Goal: Information Seeking & Learning: Learn about a topic

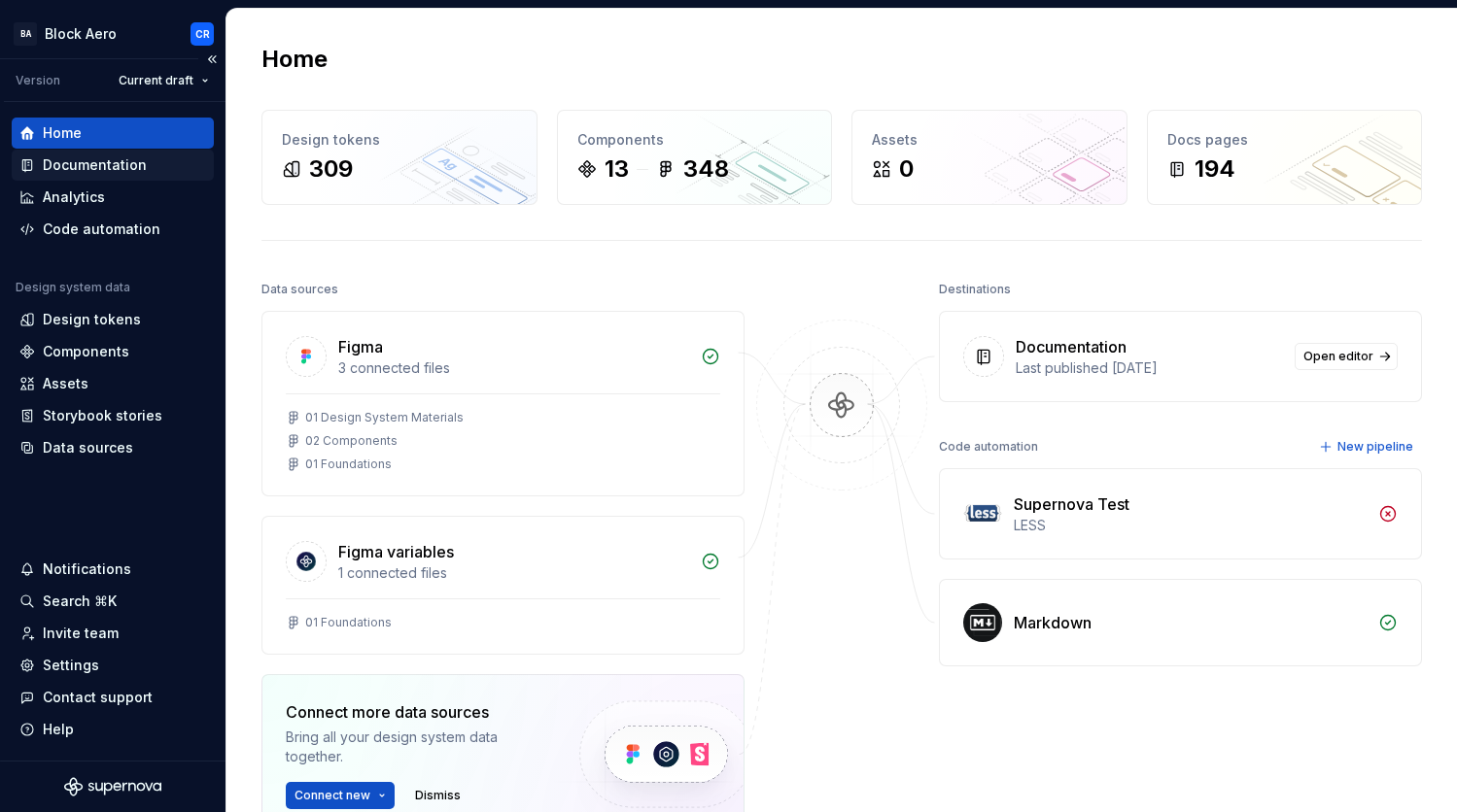
click at [113, 174] on div "Documentation" at bounding box center [94, 166] width 104 height 20
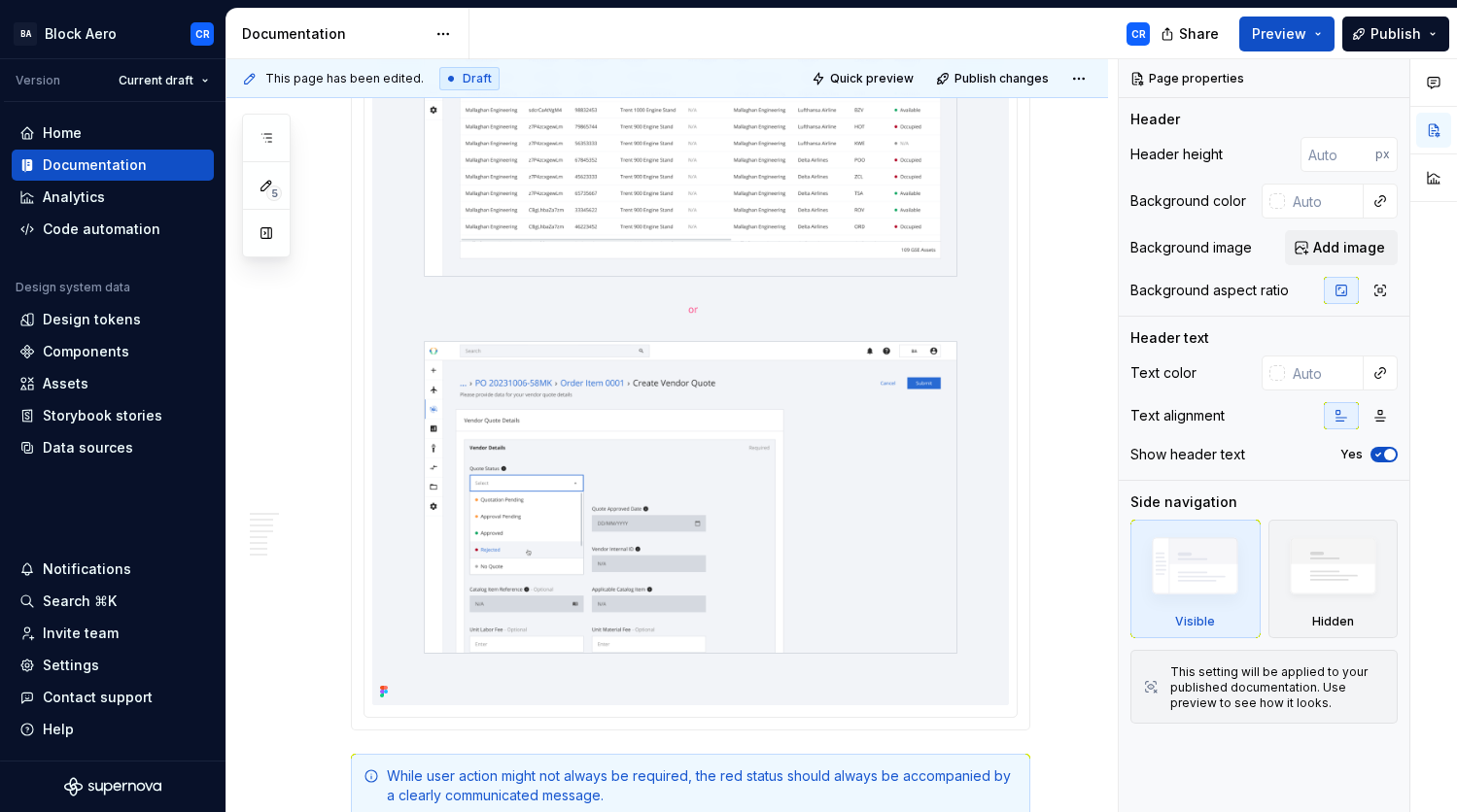
scroll to position [6205, 0]
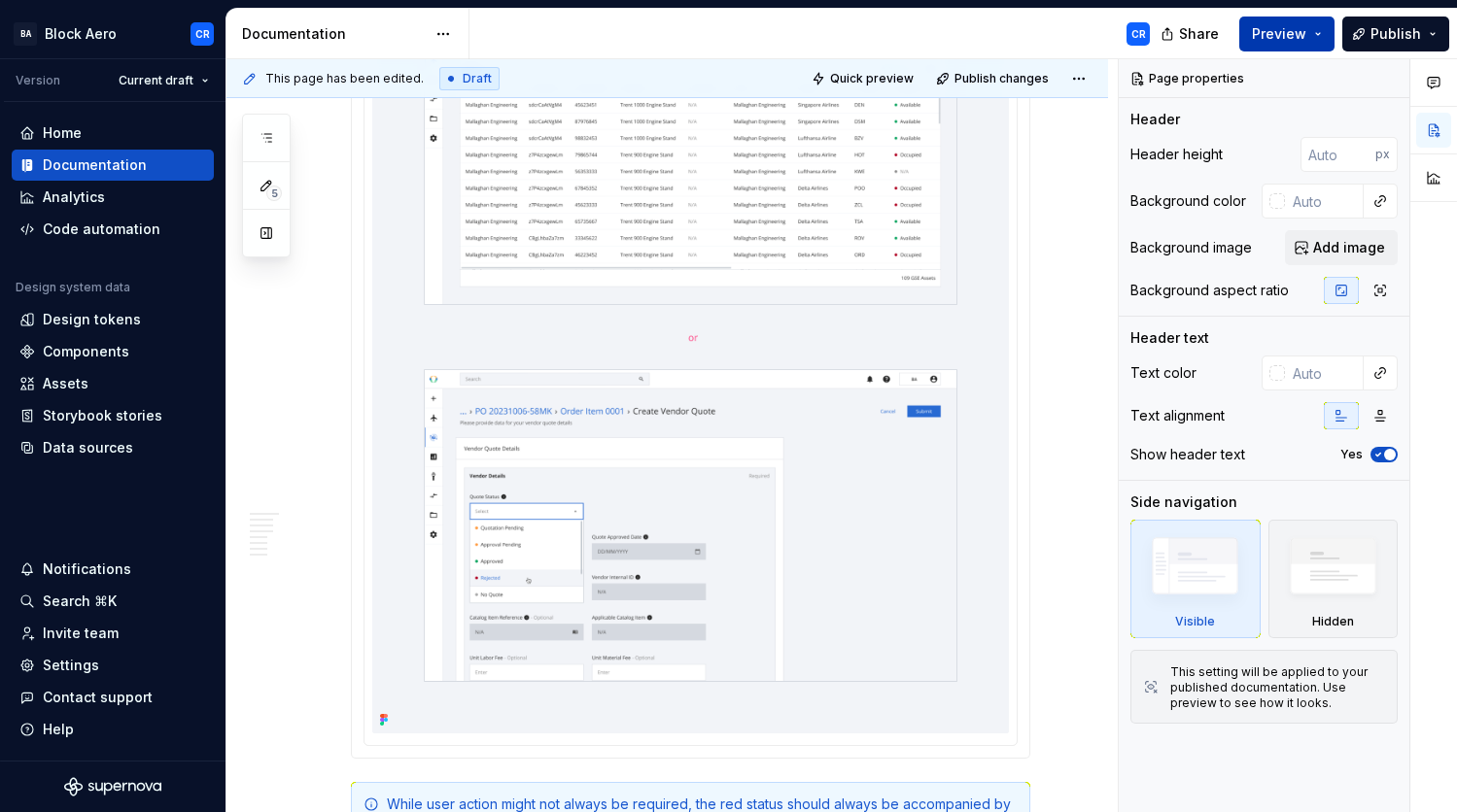
click at [1319, 35] on button "Preview" at bounding box center [1287, 34] width 95 height 35
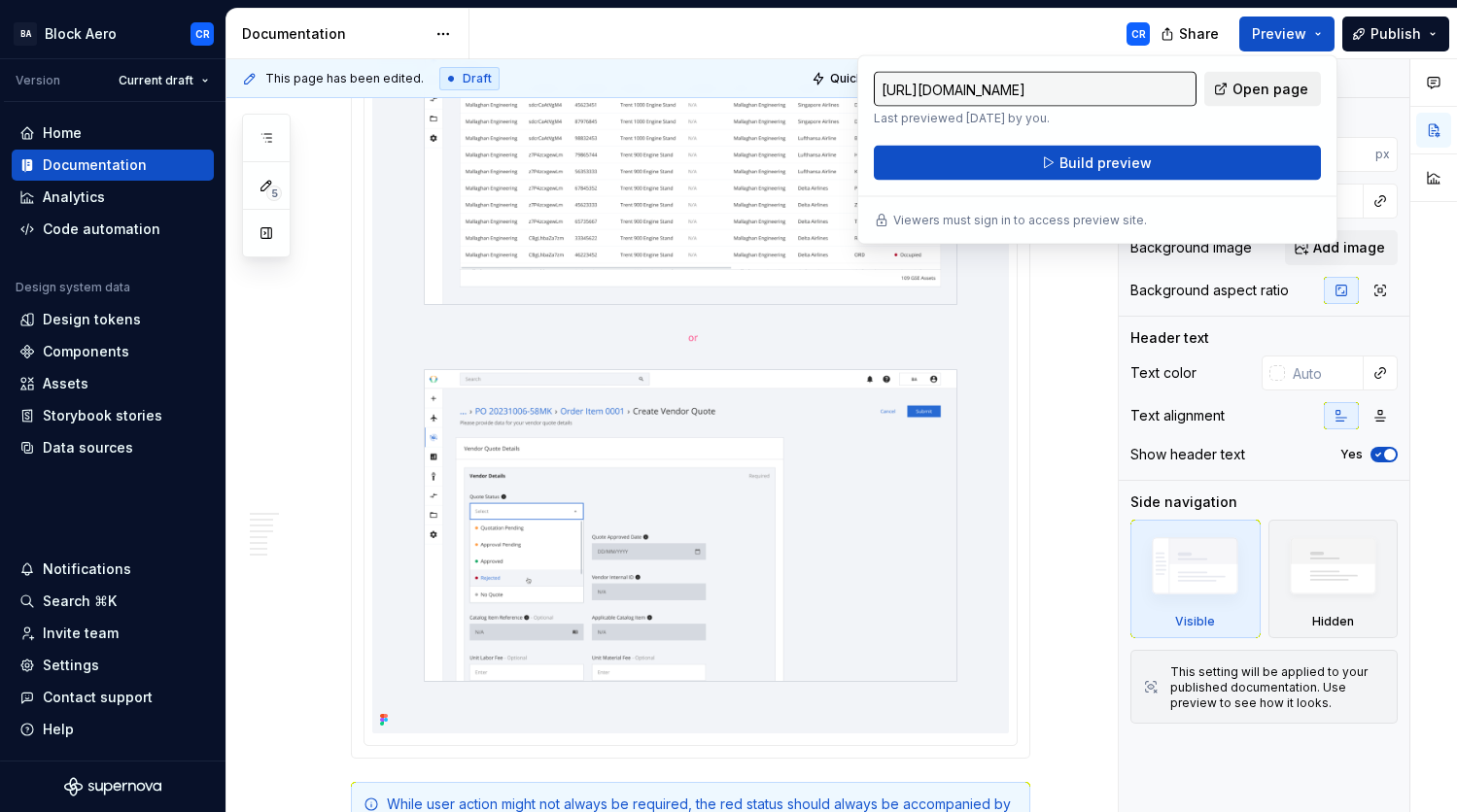
click at [1289, 87] on span "Open page" at bounding box center [1271, 89] width 75 height 20
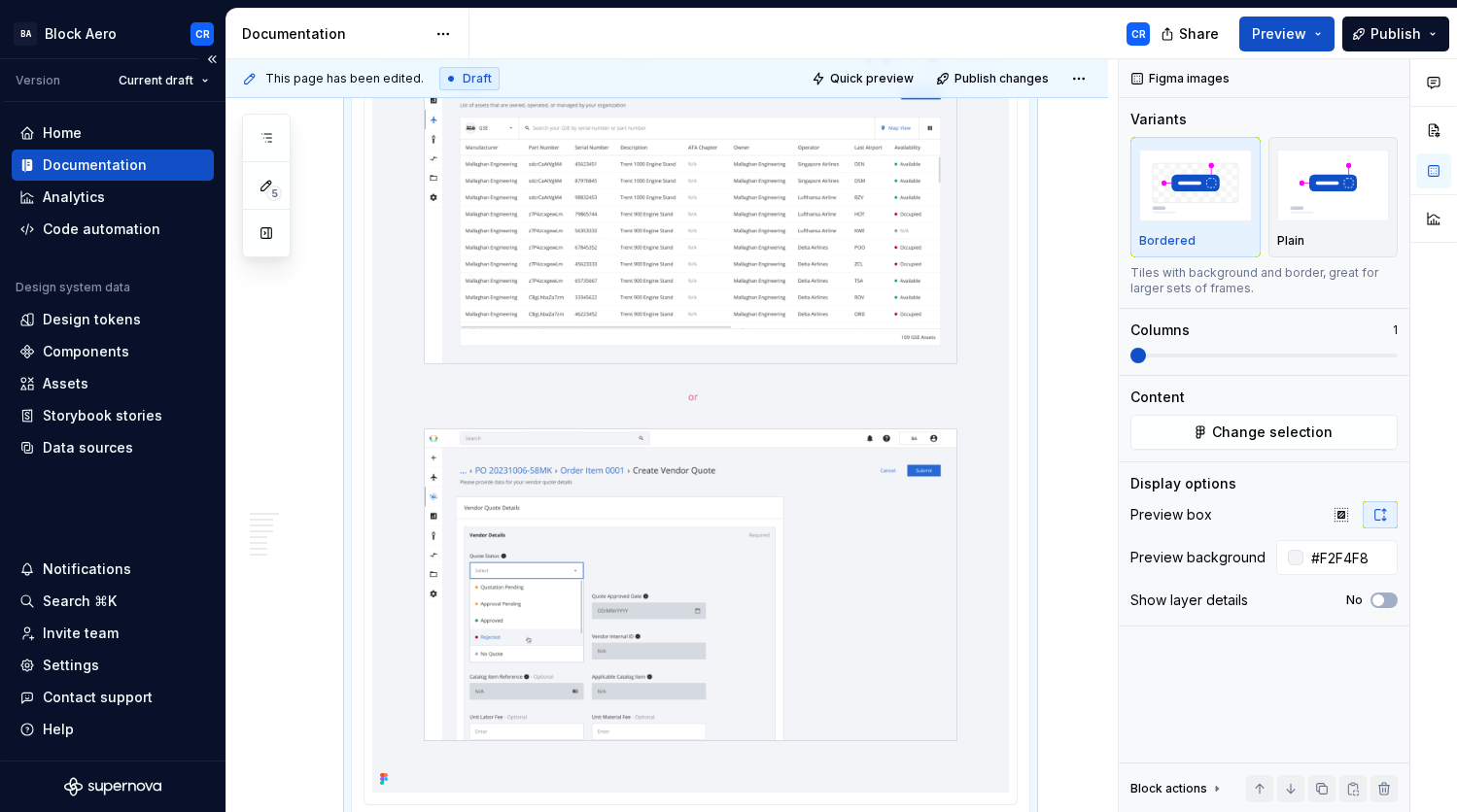
click at [103, 161] on div "Documentation" at bounding box center [94, 166] width 104 height 20
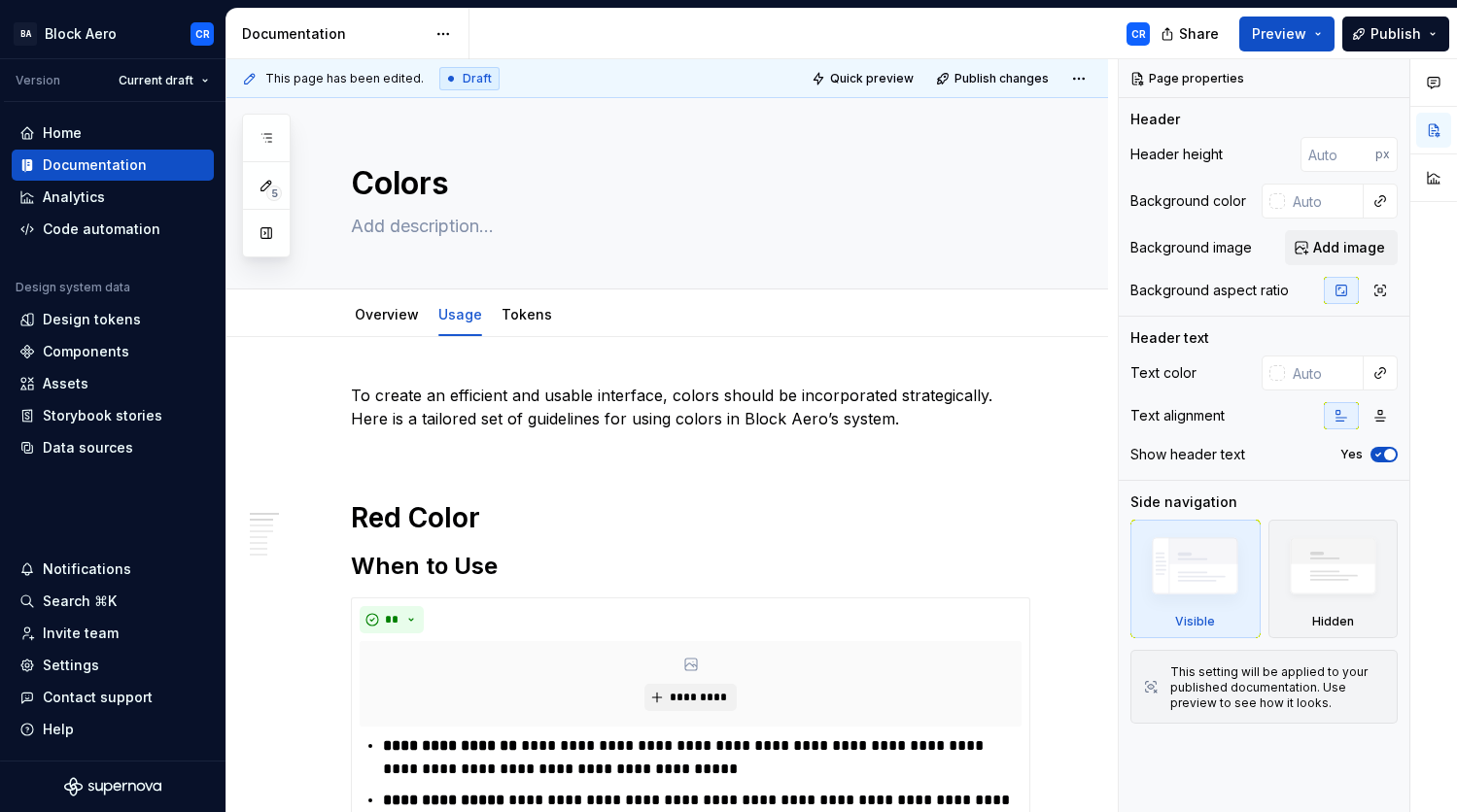
click at [265, 80] on div "This page has been edited. Draft" at bounding box center [371, 79] width 258 height 24
click at [440, 27] on html "BA Block Aero CR Version Current draft Home Documentation Analytics Code automa…" at bounding box center [728, 406] width 1457 height 812
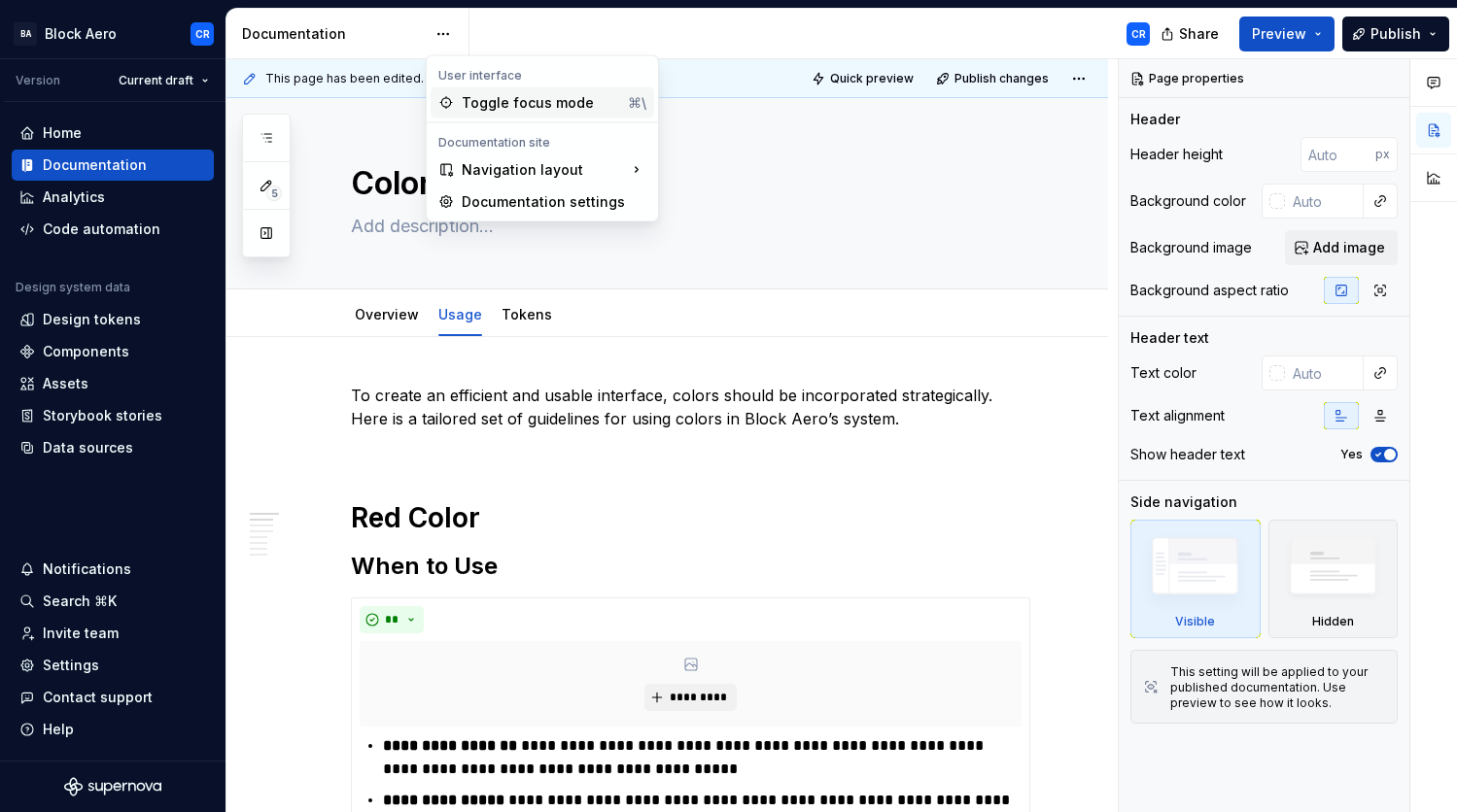
click at [554, 108] on div "Toggle focus mode" at bounding box center [542, 103] width 159 height 20
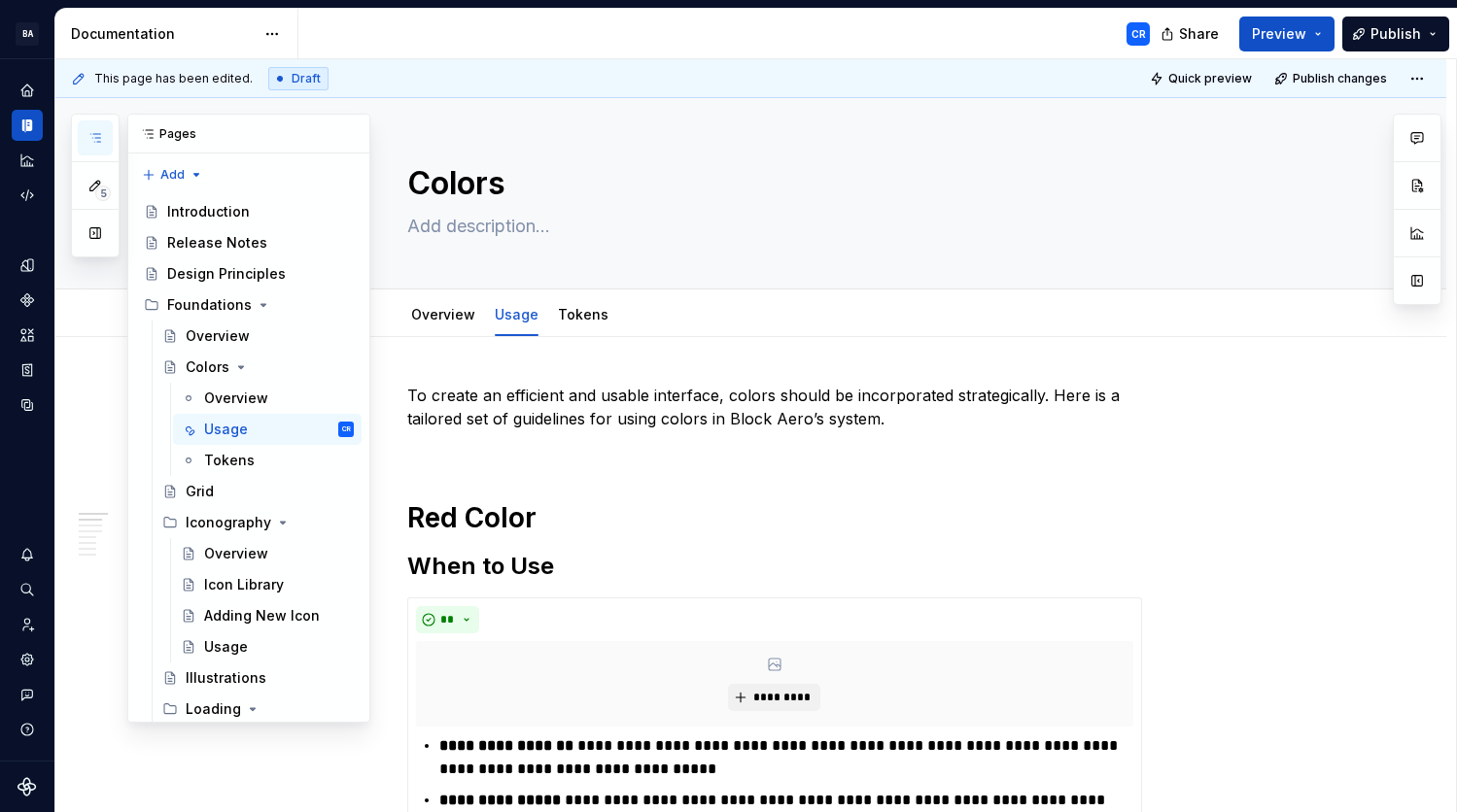
click at [97, 131] on icon "button" at bounding box center [95, 138] width 16 height 16
click at [183, 500] on div "Grid" at bounding box center [258, 491] width 191 height 27
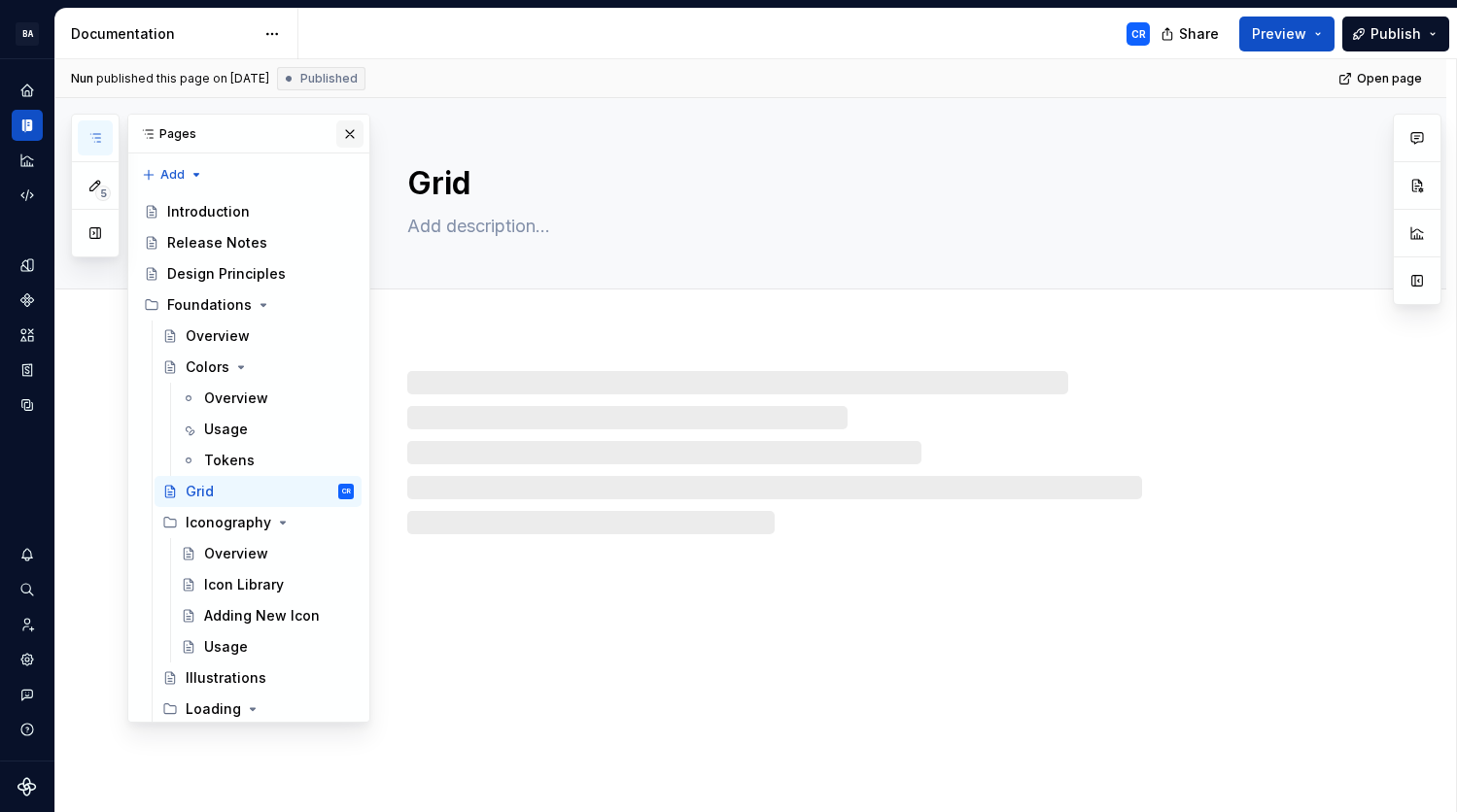
click at [336, 136] on button "button" at bounding box center [349, 134] width 27 height 27
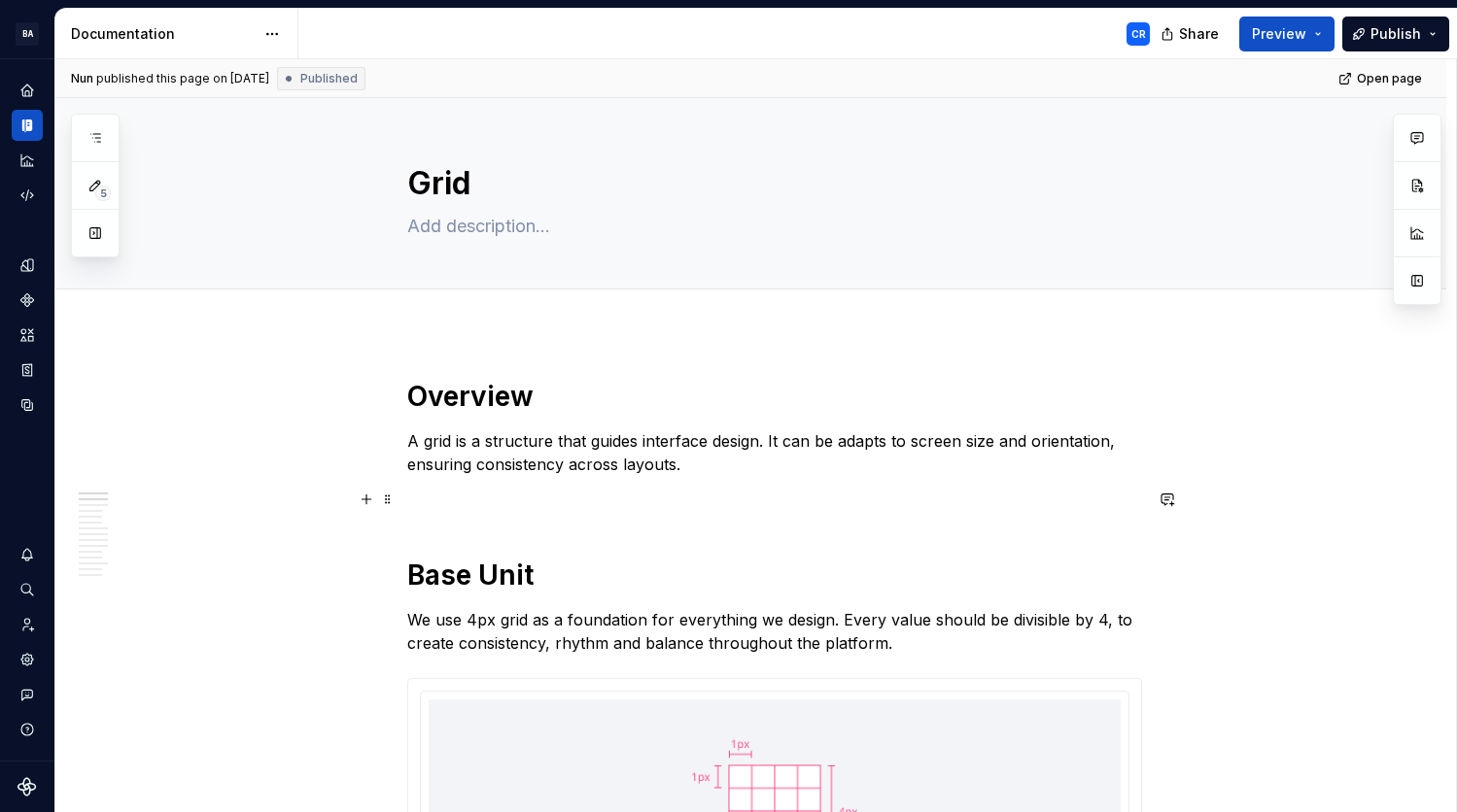
scroll to position [402, 0]
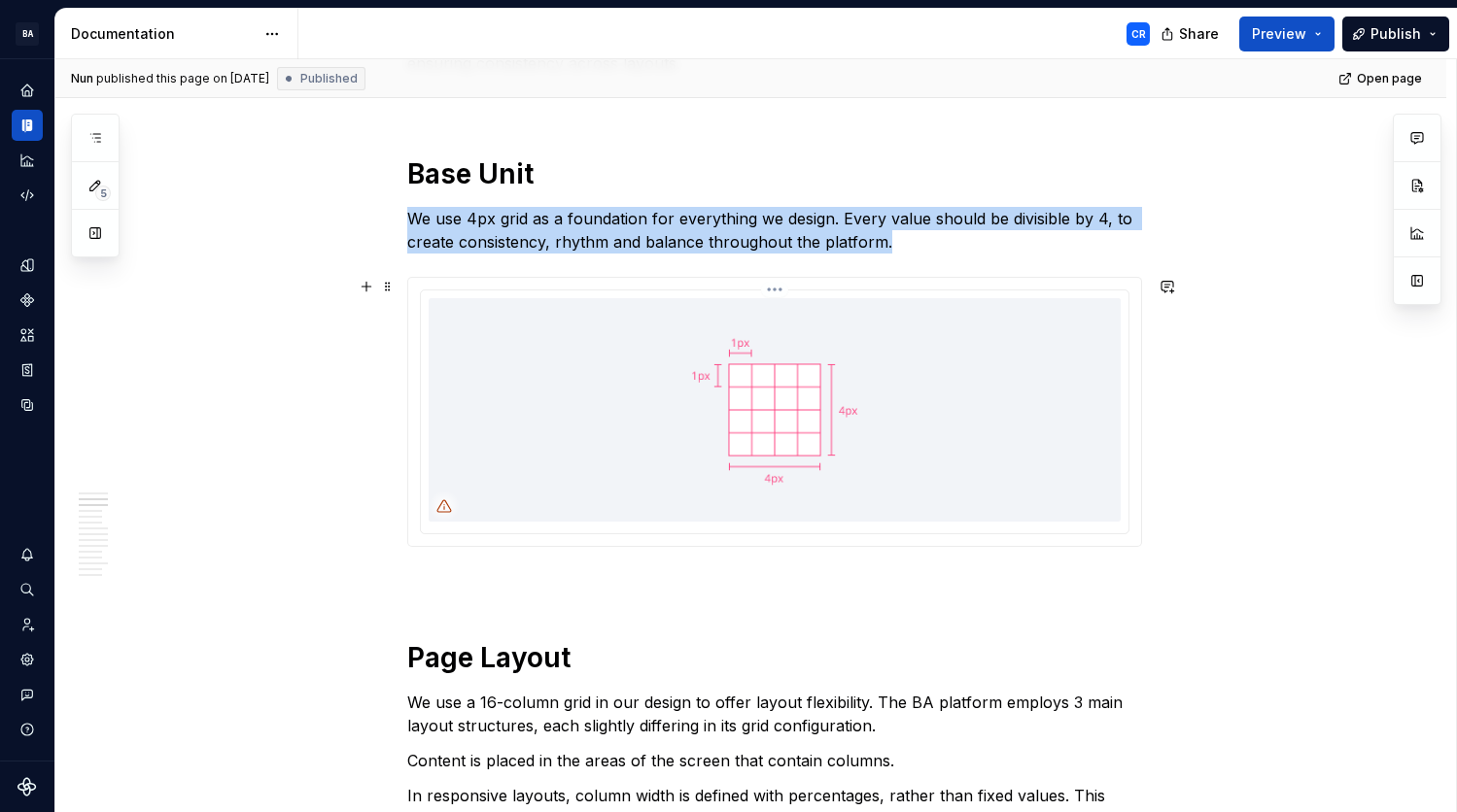
click at [915, 504] on img at bounding box center [775, 409] width 692 height 223
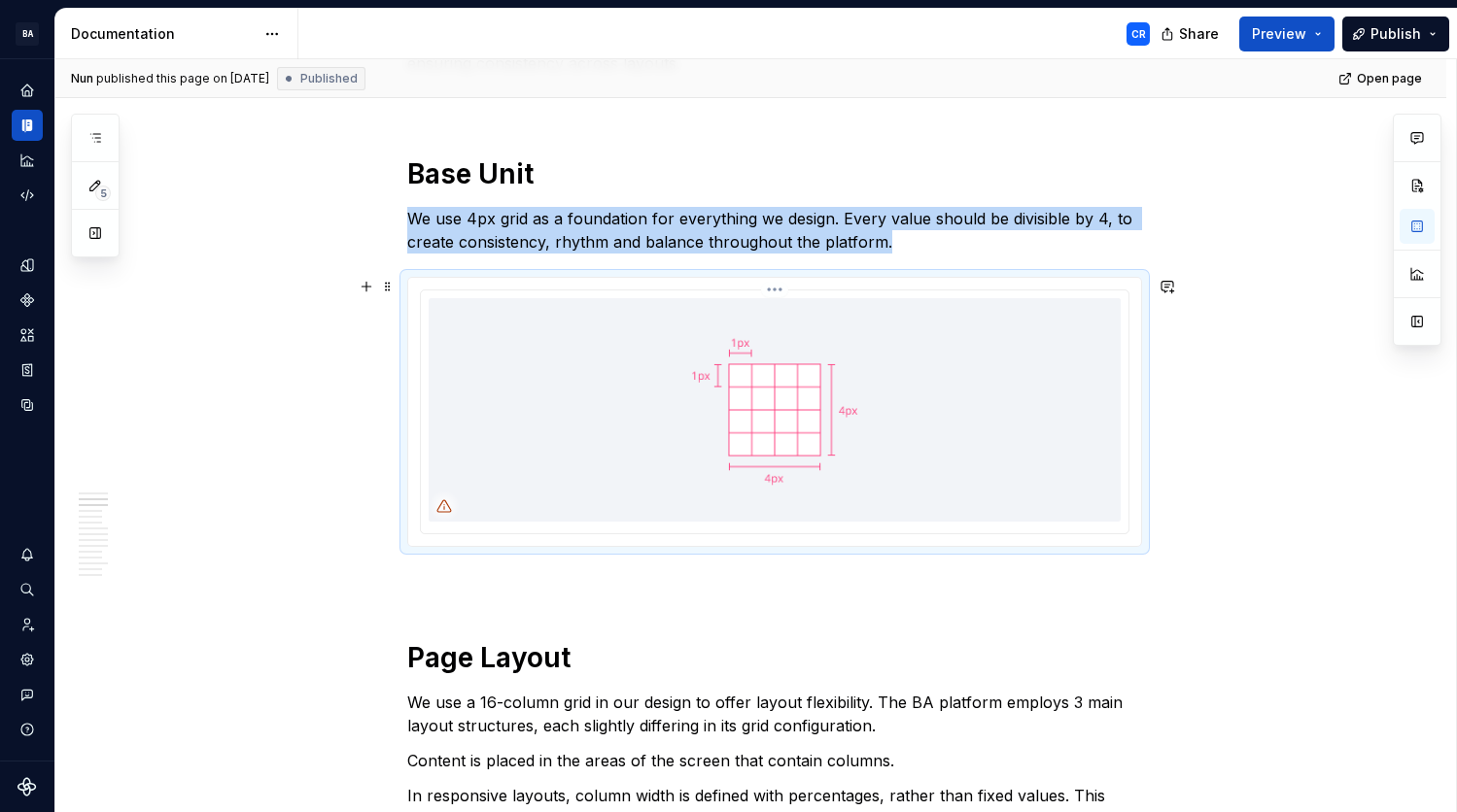
click at [971, 414] on img at bounding box center [775, 409] width 692 height 223
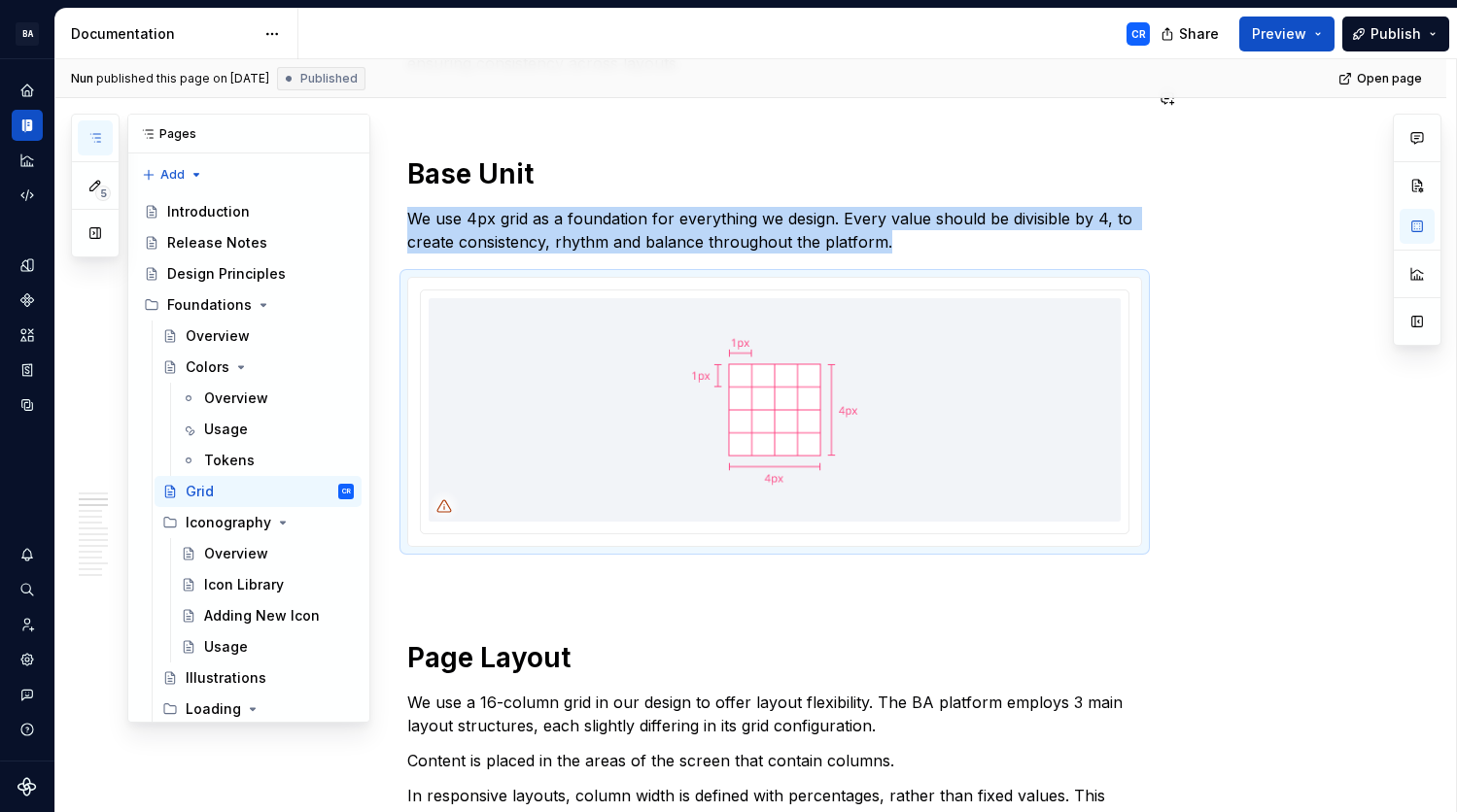
click at [93, 145] on icon "button" at bounding box center [95, 138] width 16 height 16
click at [272, 24] on html "BA Block Aero CR Design system data Documentation CR Share Preview Publish 5 Pa…" at bounding box center [728, 406] width 1457 height 812
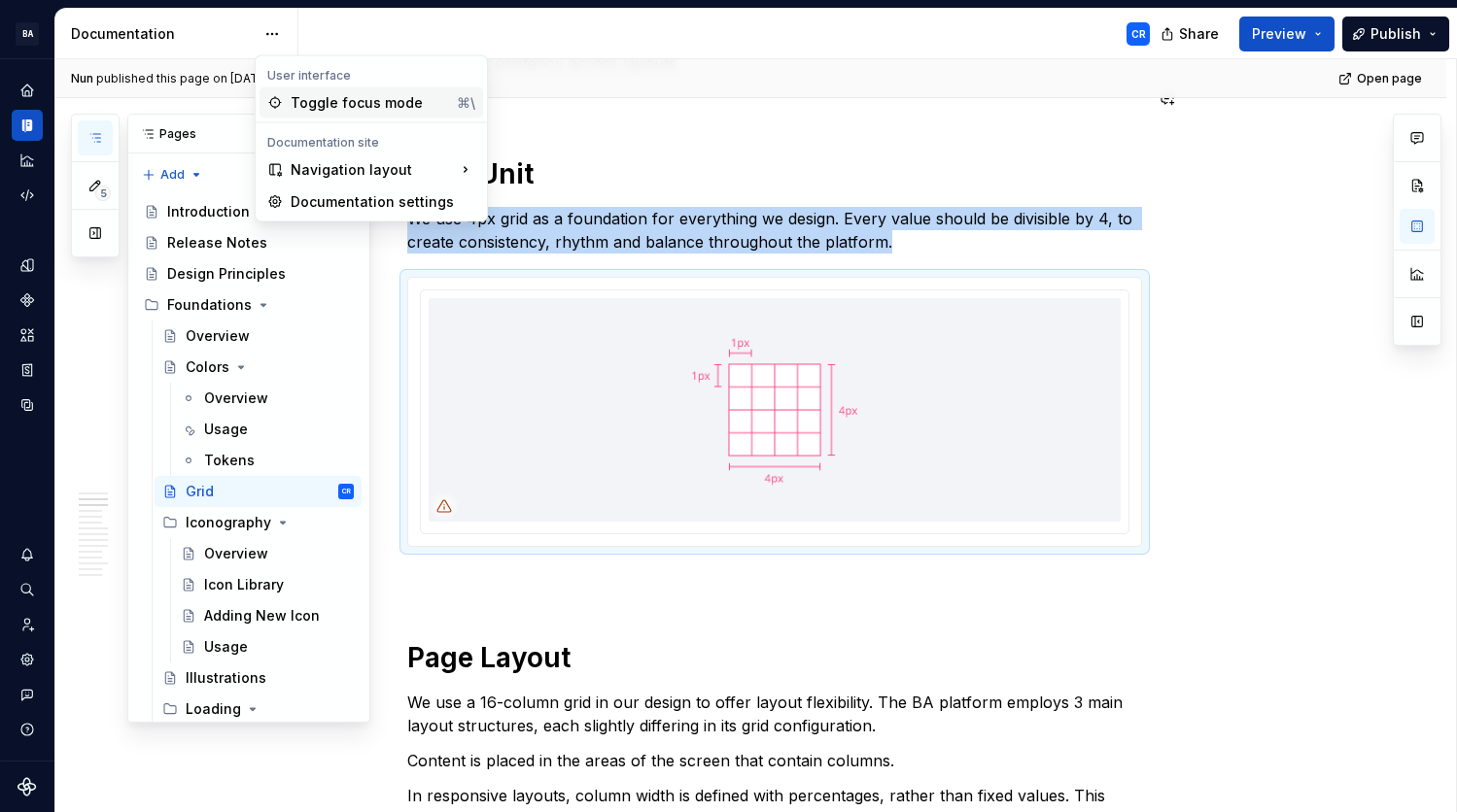
click at [319, 99] on div "Toggle focus mode" at bounding box center [370, 103] width 159 height 20
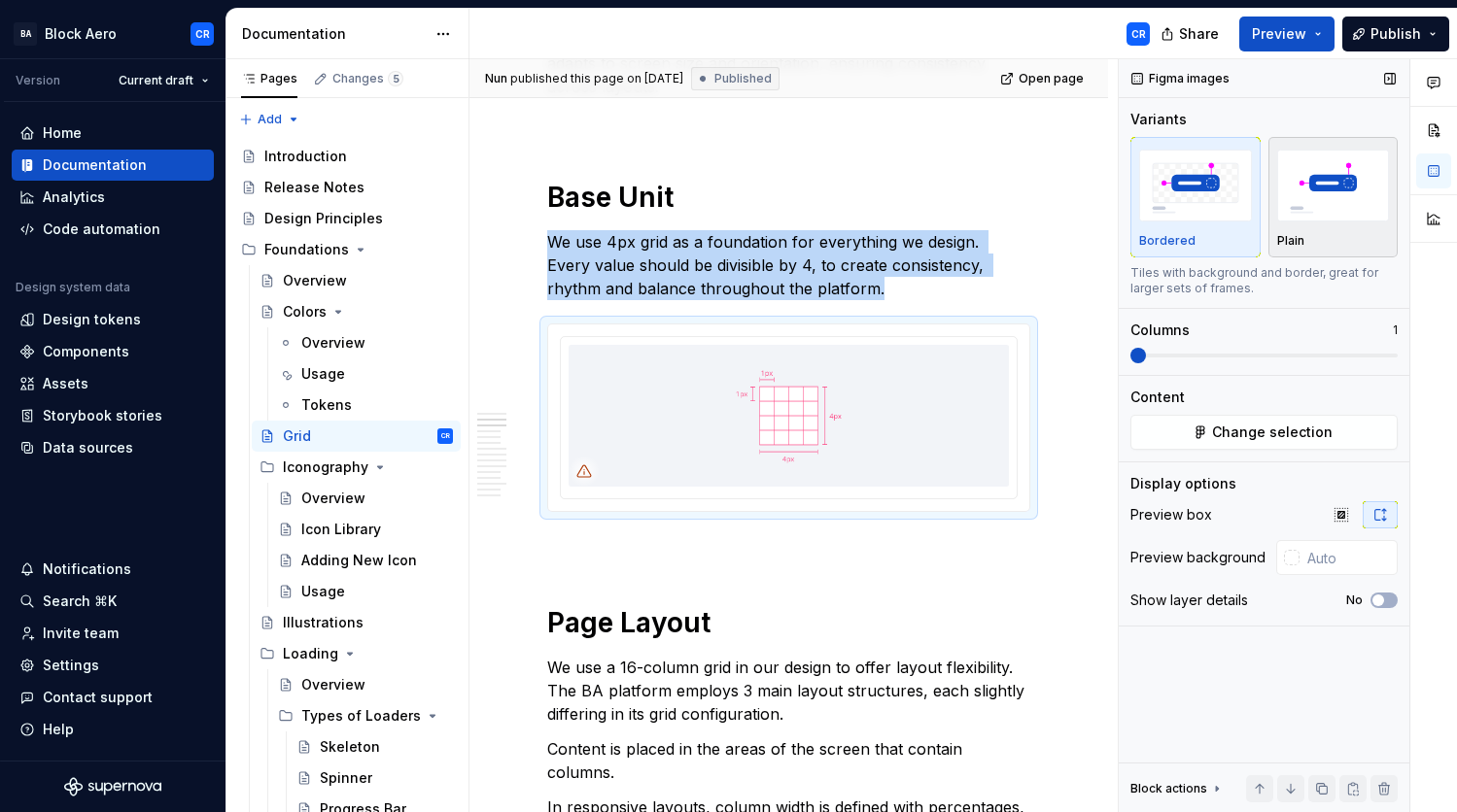
type textarea "*"
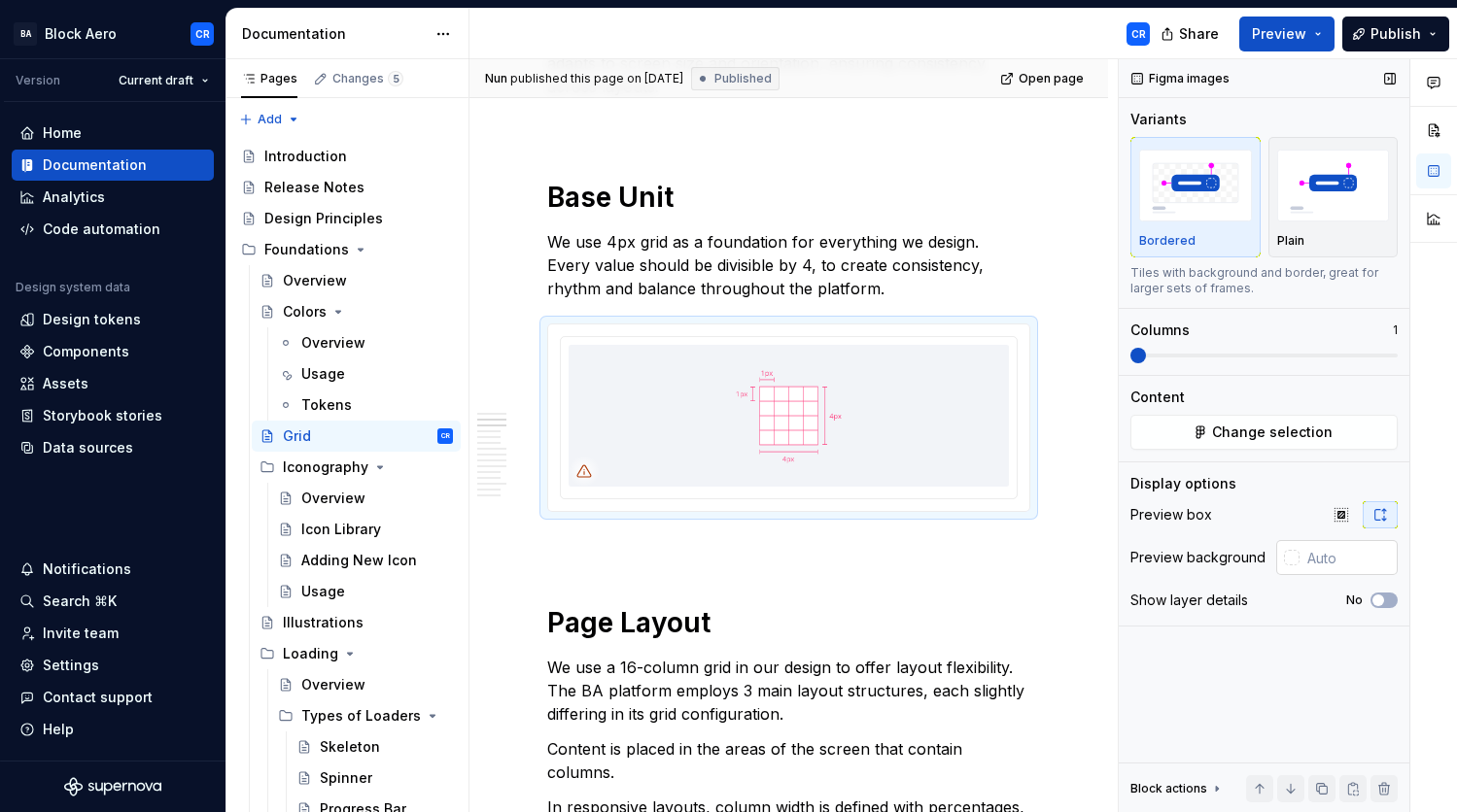
click at [1327, 557] on input "text" at bounding box center [1348, 557] width 98 height 35
paste input "F2F4F8"
type input "F2F4F8"
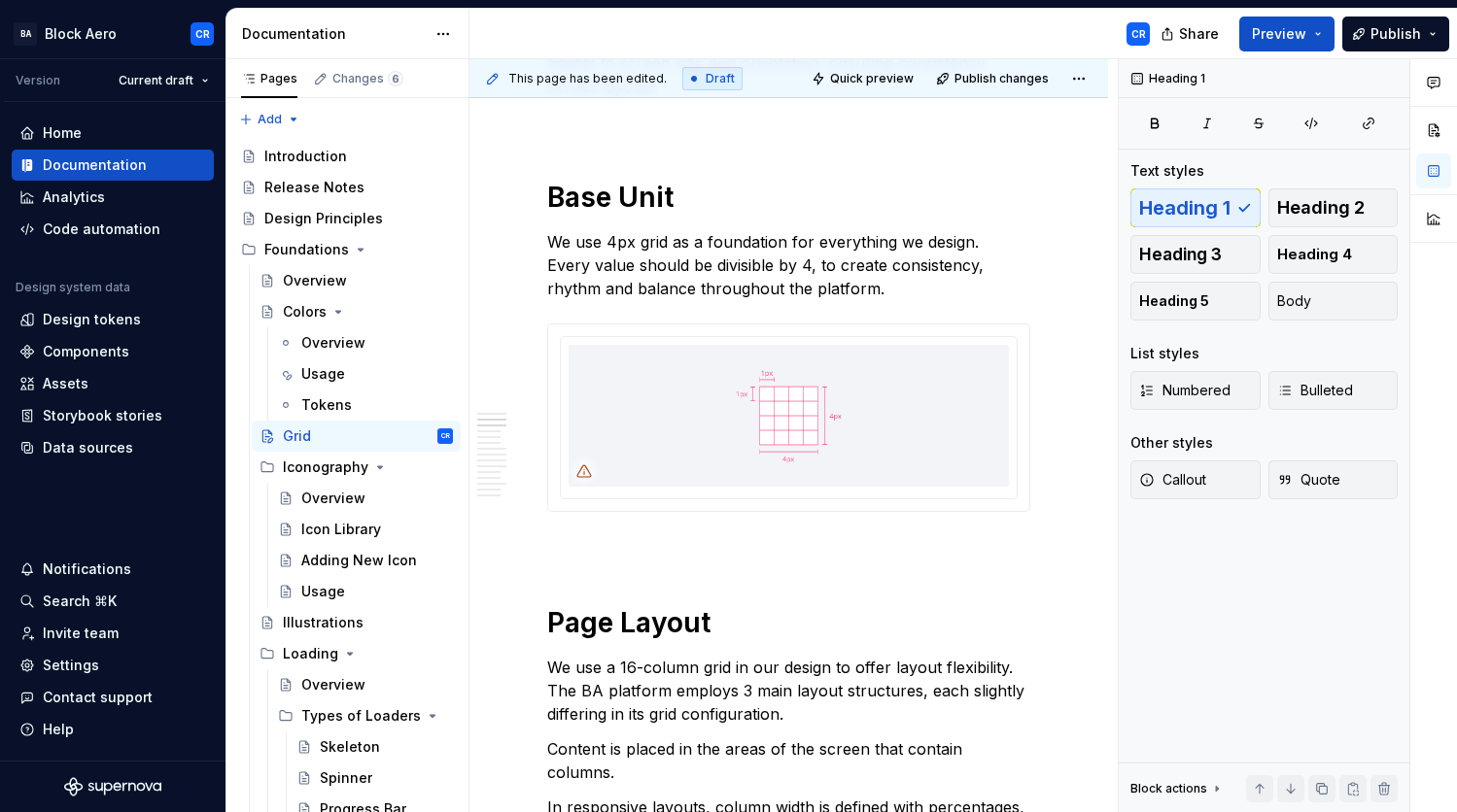
click at [916, 428] on img at bounding box center [789, 415] width 440 height 142
type textarea "*"
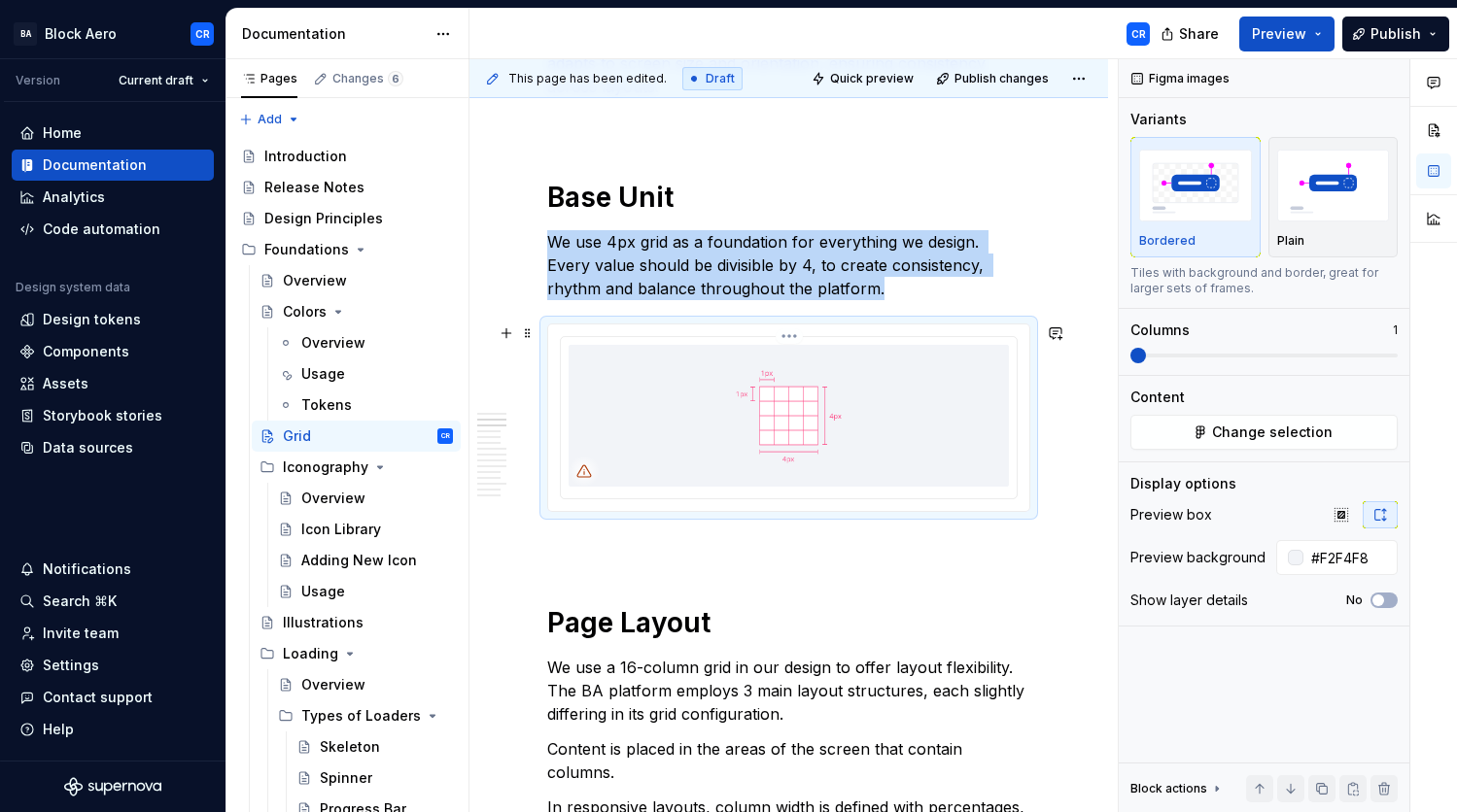
click at [882, 420] on img at bounding box center [789, 415] width 440 height 142
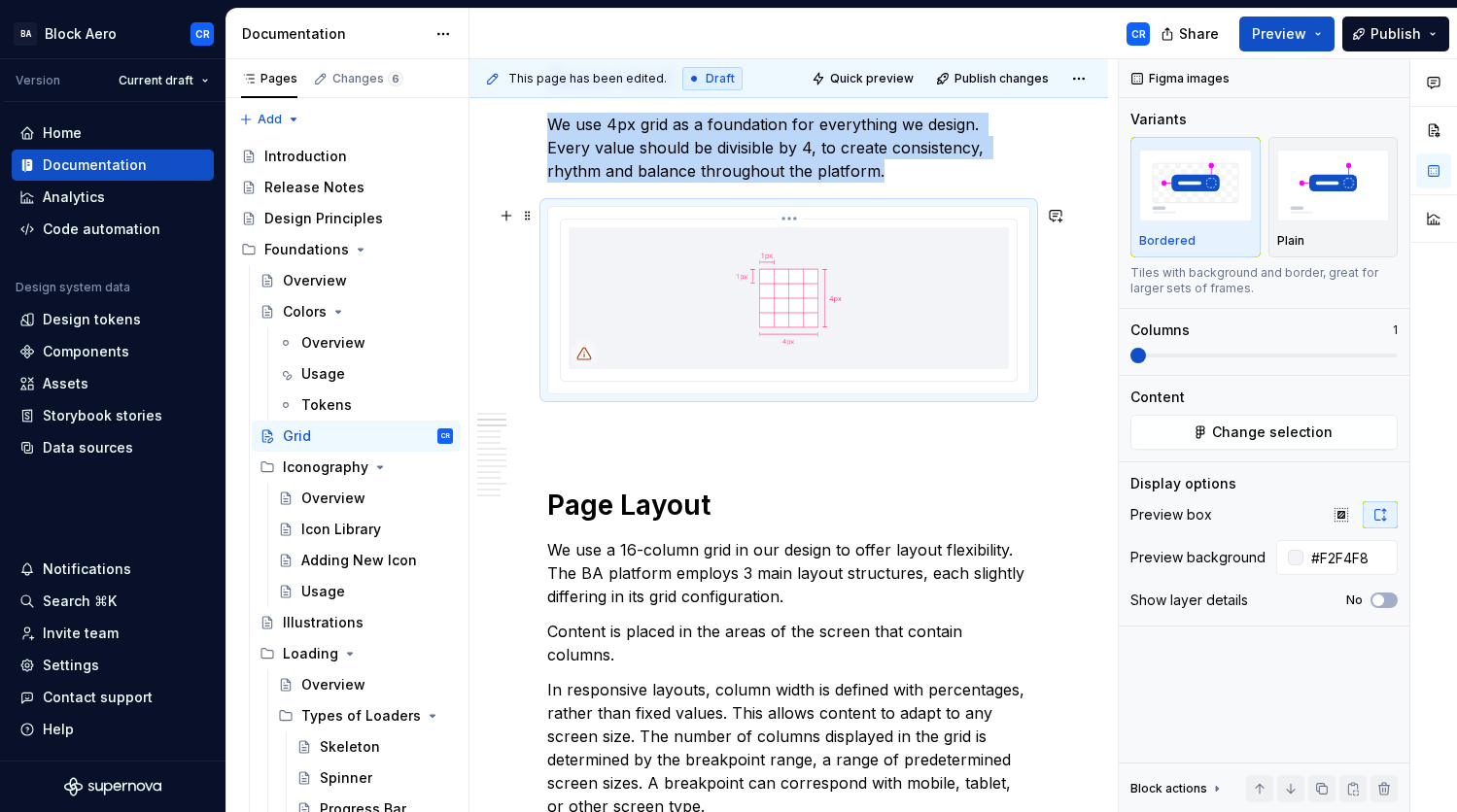
scroll to position [522, 0]
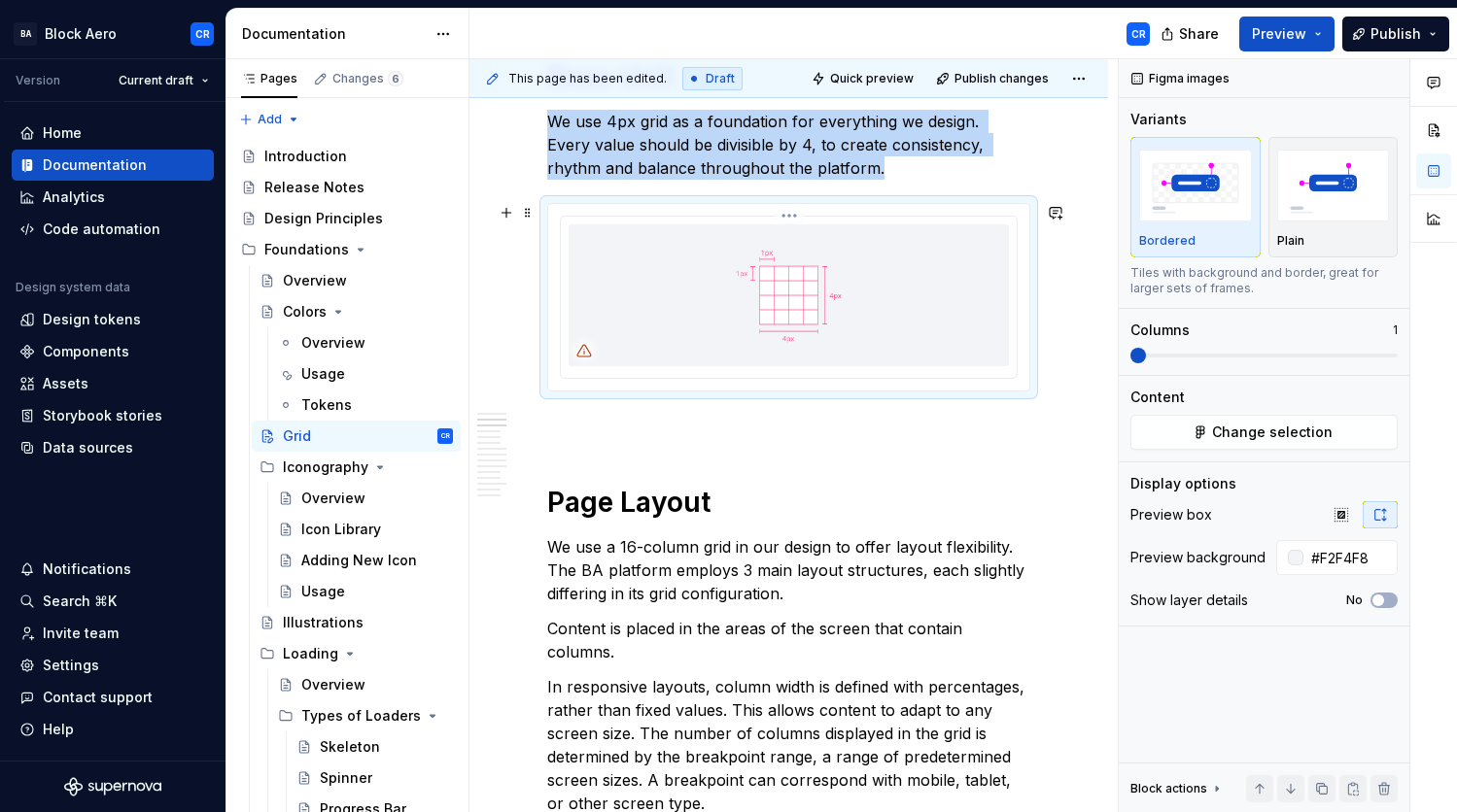
click at [910, 318] on img at bounding box center [789, 294] width 440 height 142
click at [759, 303] on img at bounding box center [789, 294] width 440 height 142
click at [1290, 424] on span "Change selection" at bounding box center [1273, 432] width 121 height 20
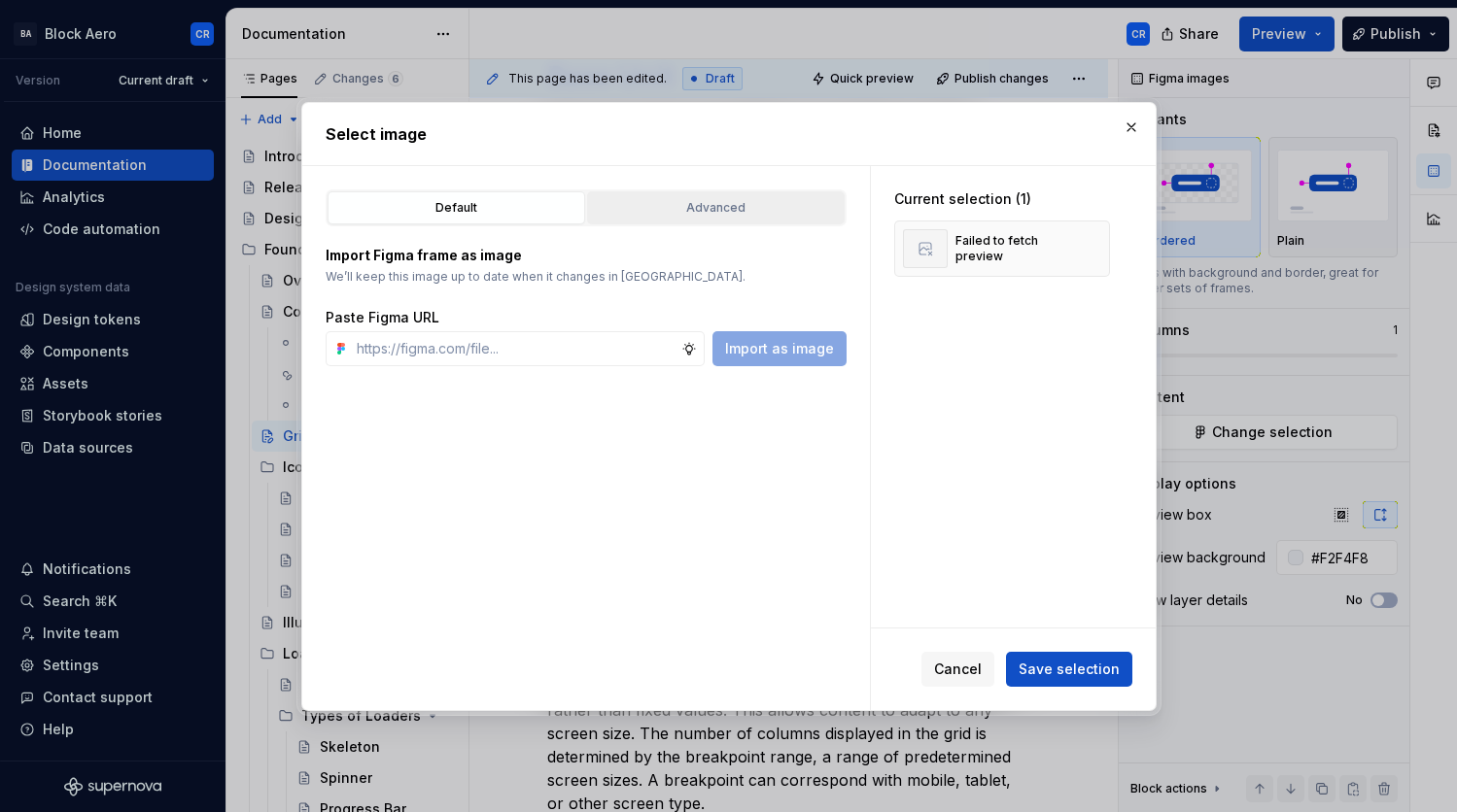
click at [657, 198] on div "Advanced" at bounding box center [716, 208] width 244 height 20
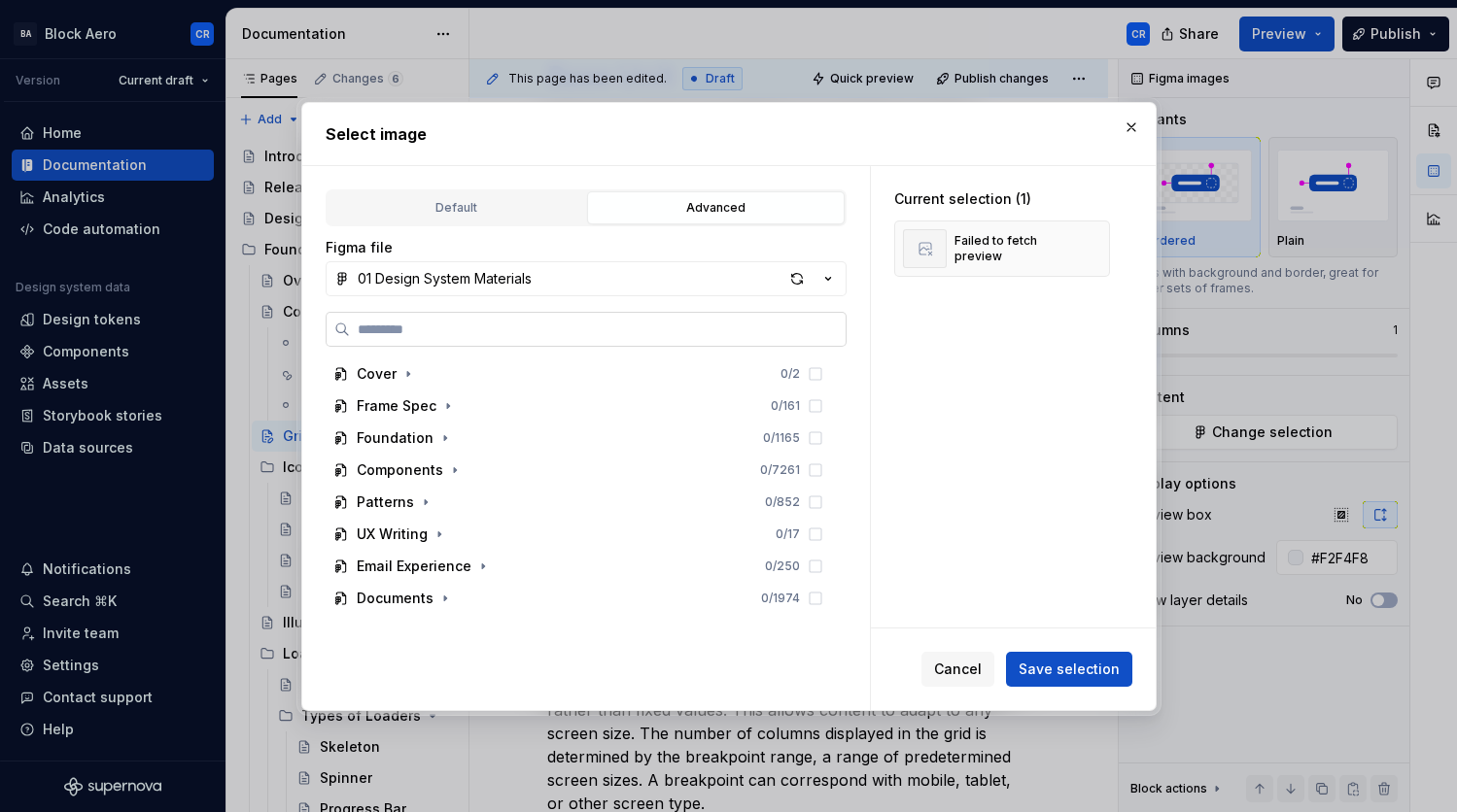
click at [622, 330] on input "search" at bounding box center [598, 329] width 496 height 20
paste input "**********"
type input "**********"
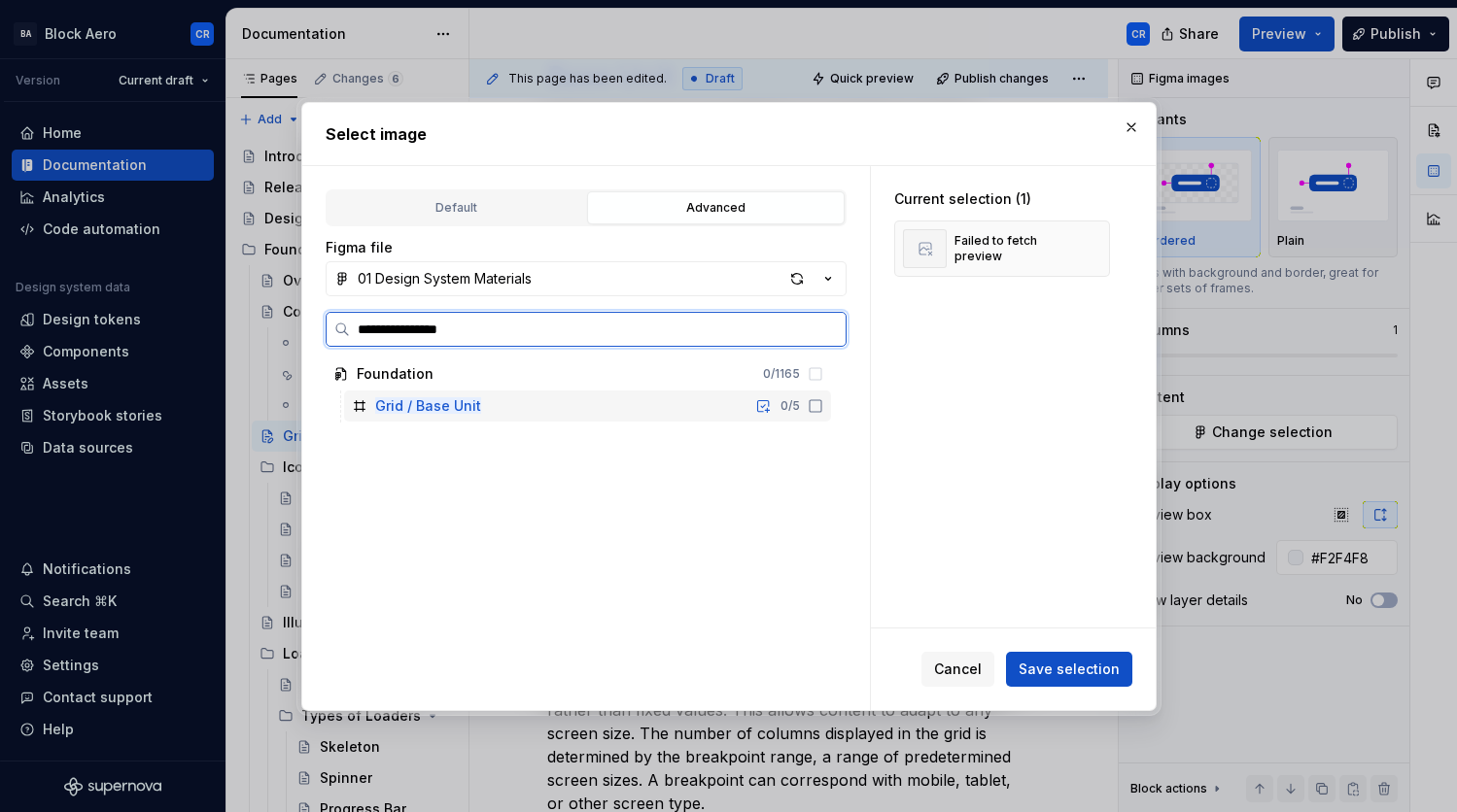
click at [635, 415] on div "Grid / Base Unit 0 / 5" at bounding box center [587, 406] width 487 height 31
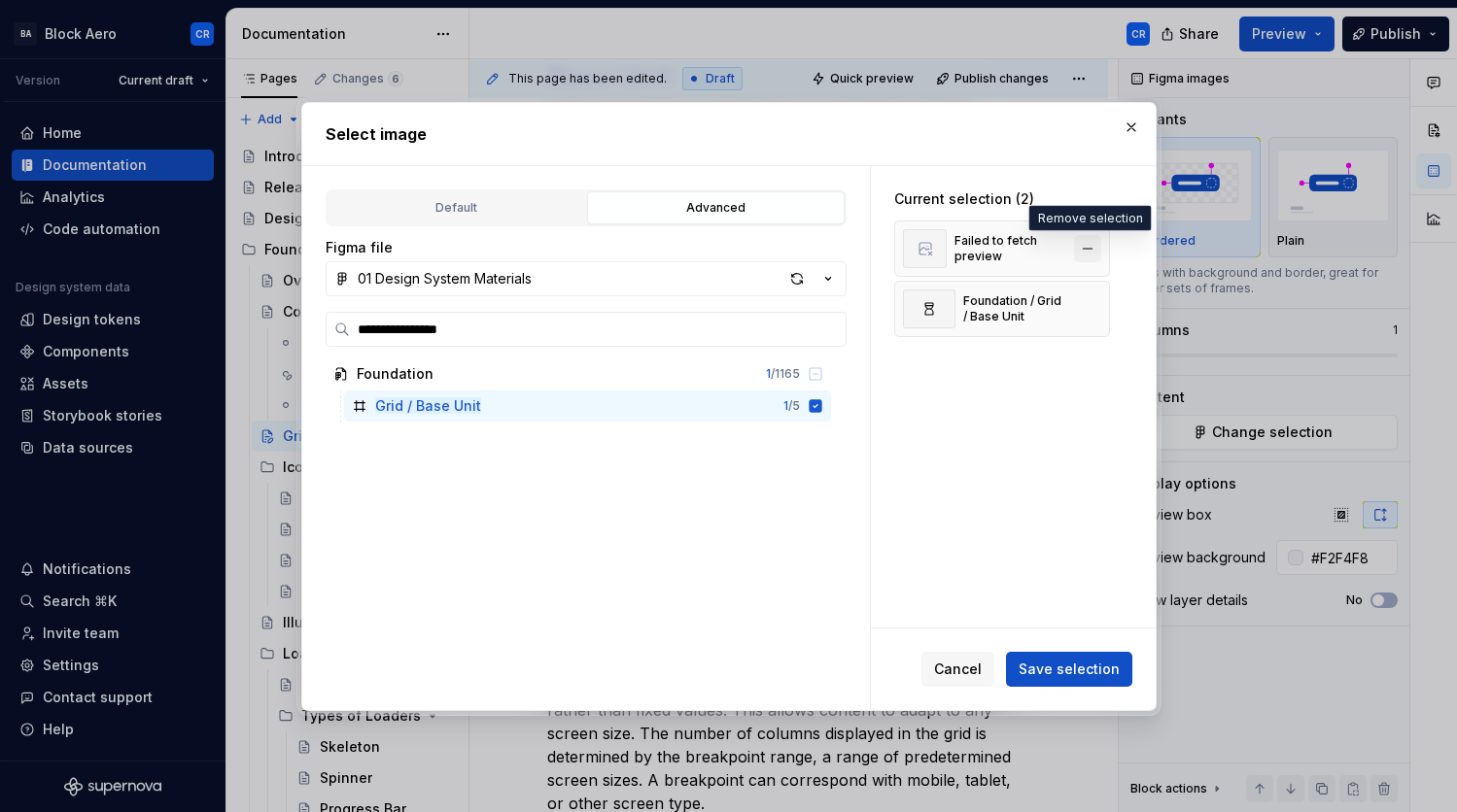
click at [1083, 248] on button "button" at bounding box center [1087, 248] width 27 height 27
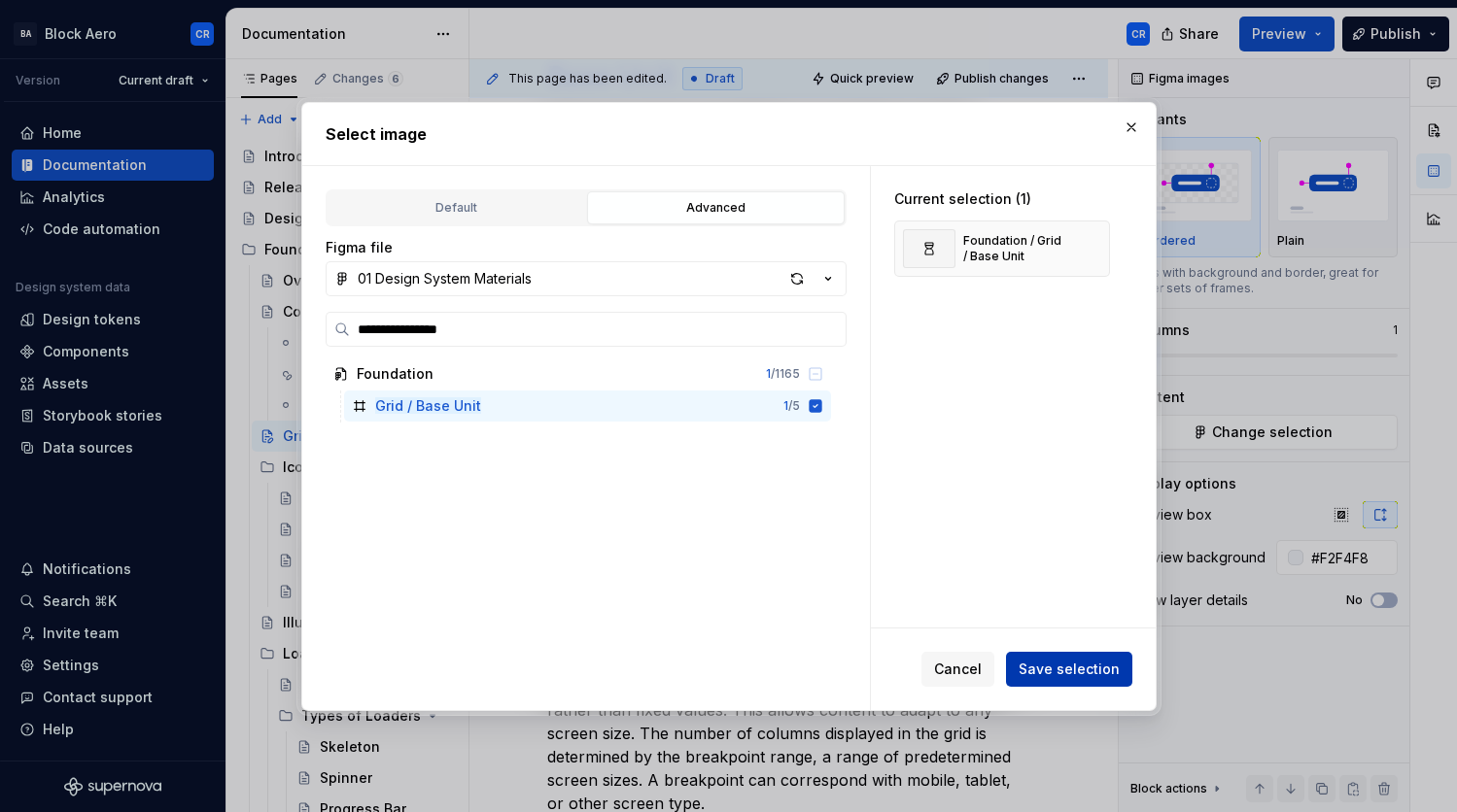
type textarea "*"
click at [1088, 664] on span "Save selection" at bounding box center [1069, 670] width 101 height 20
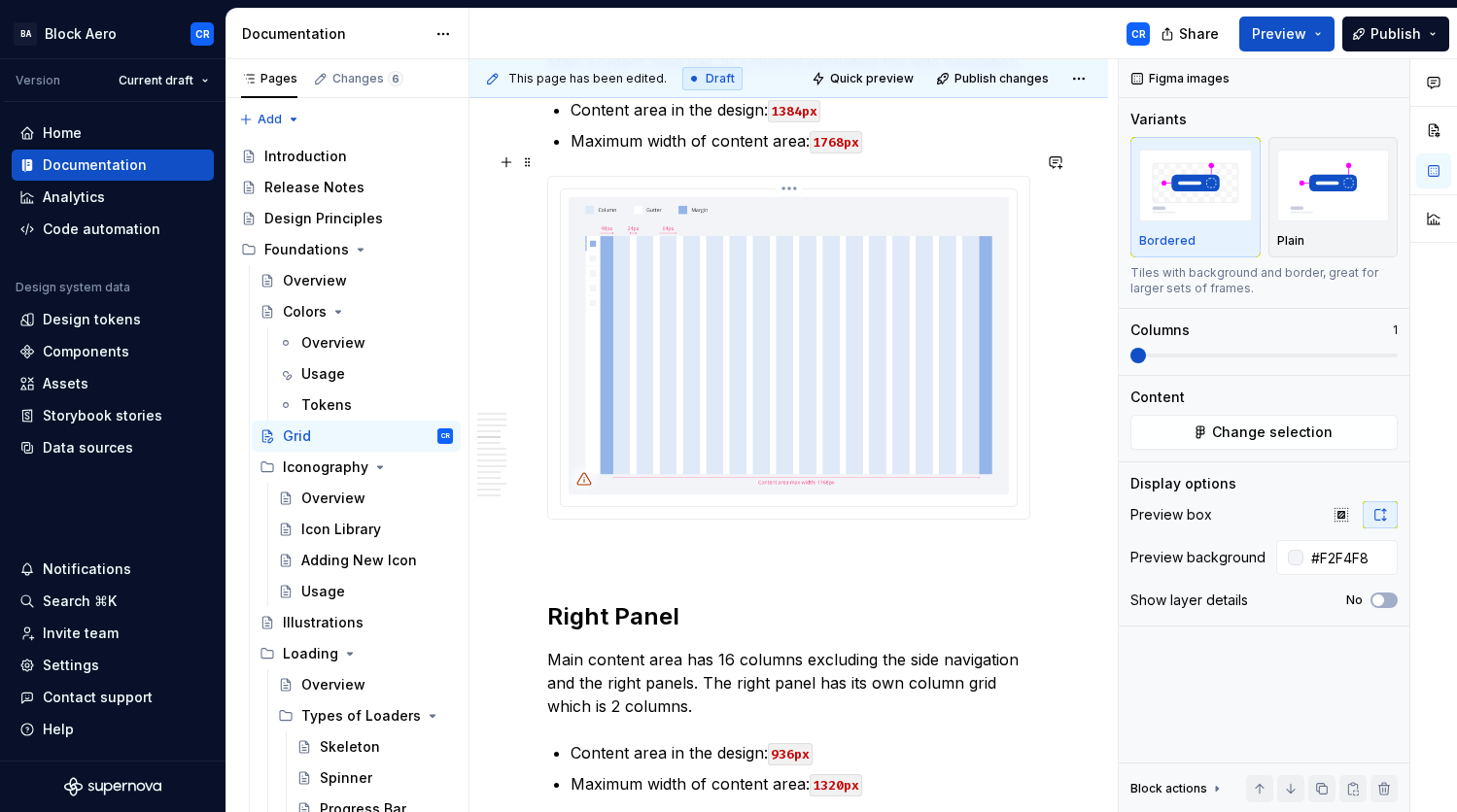
scroll to position [1671, 0]
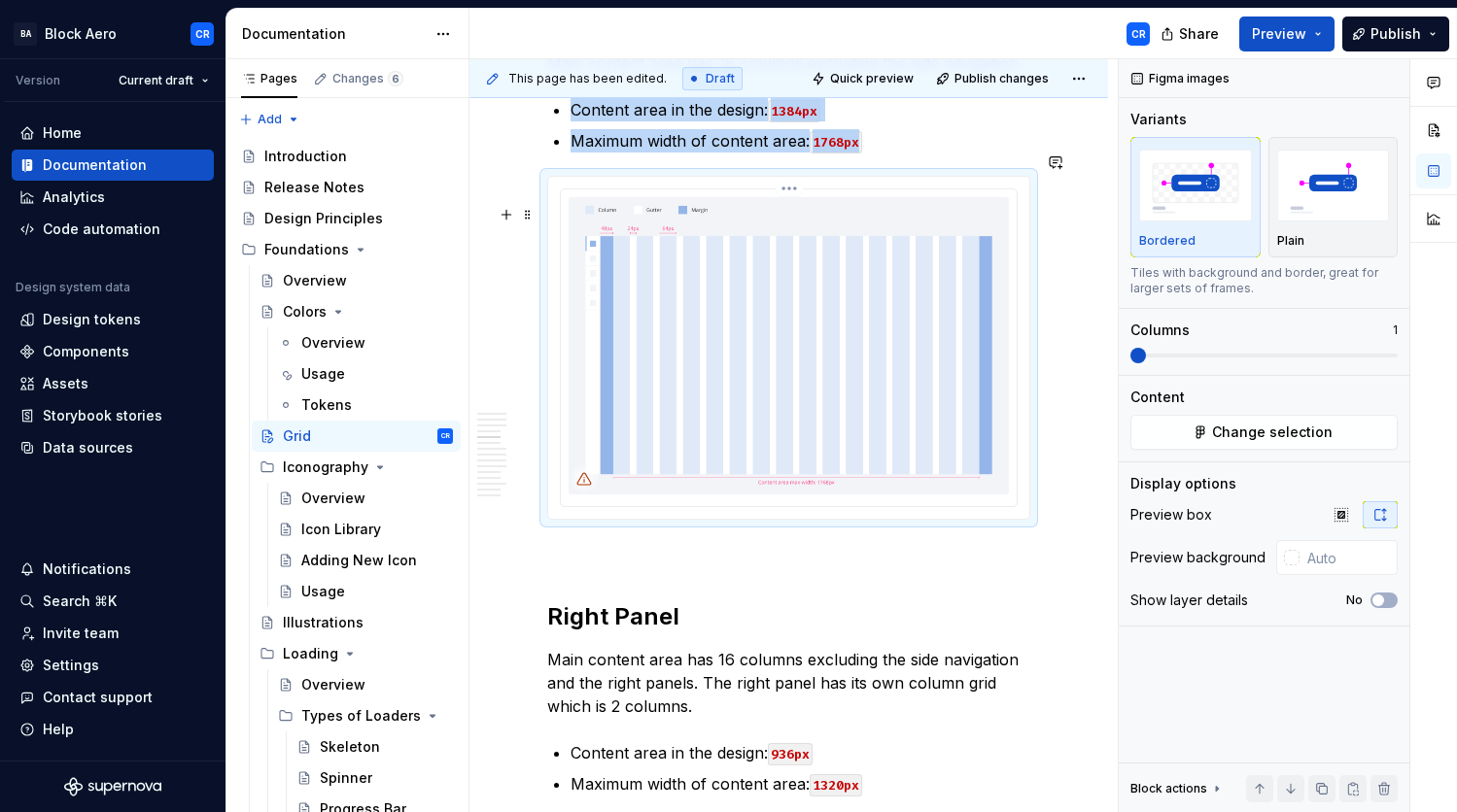
click at [912, 384] on img at bounding box center [789, 346] width 440 height 297
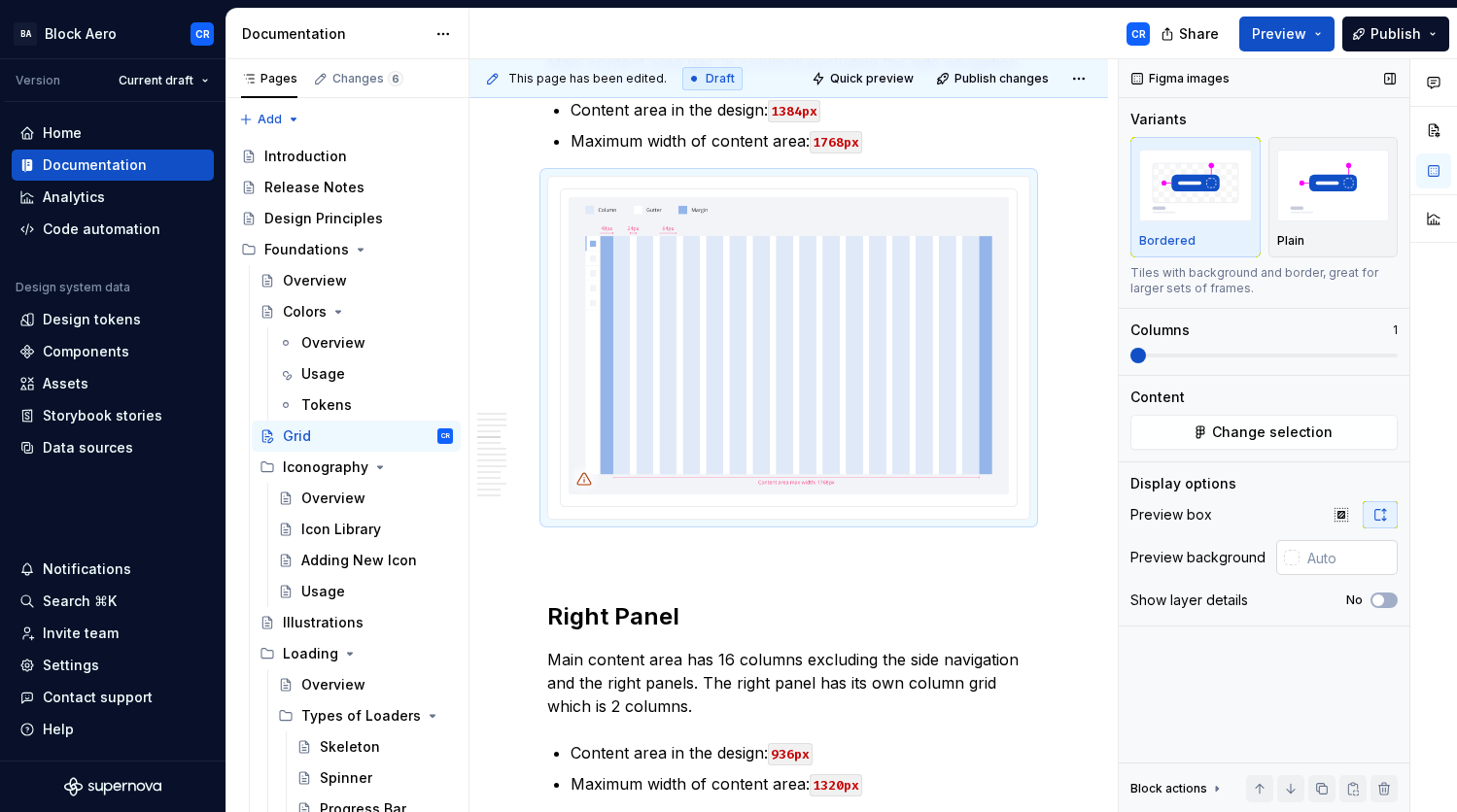
click at [1341, 557] on input "text" at bounding box center [1348, 557] width 98 height 35
paste input "F2F4F8"
type input "#F2F4F8"
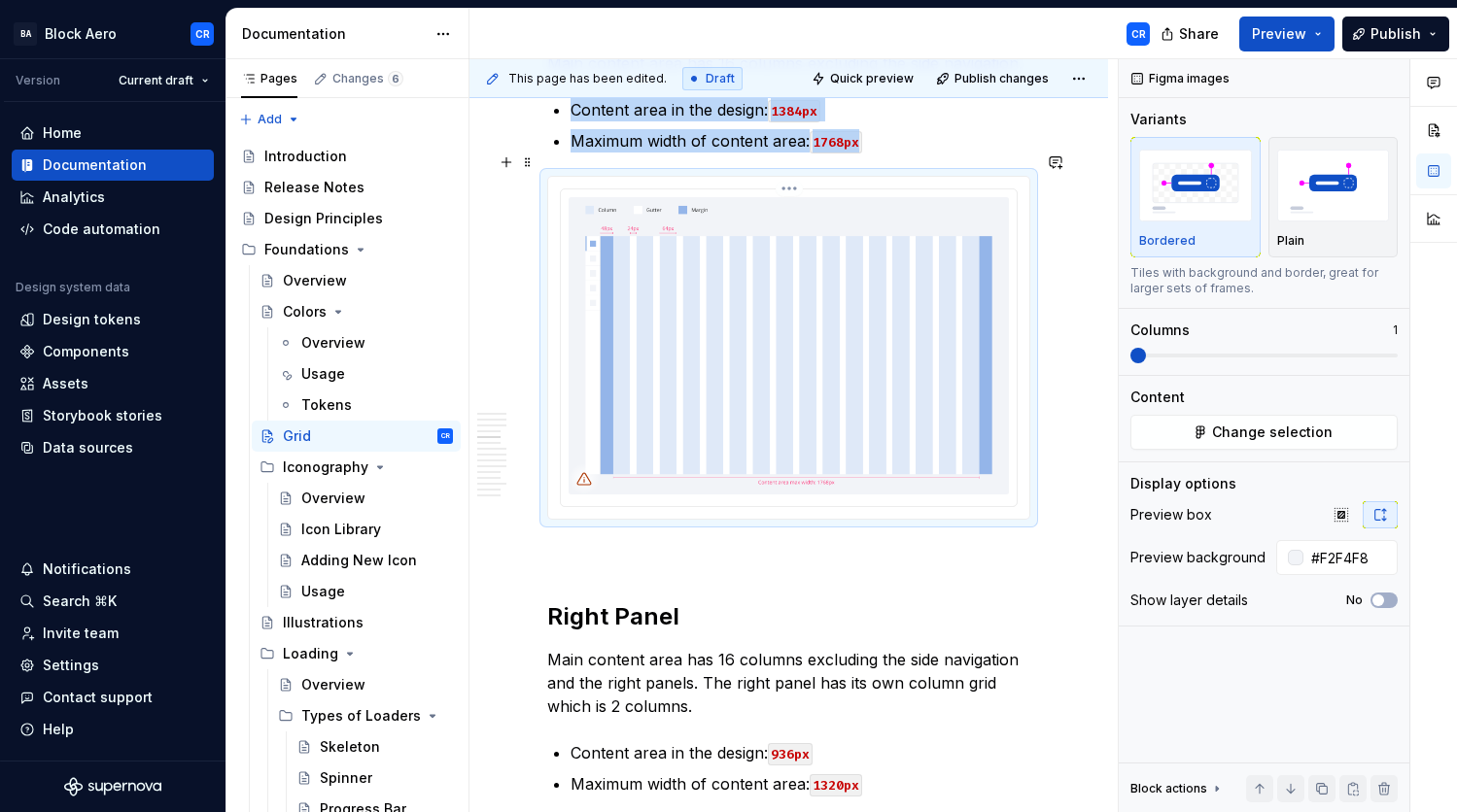
click at [710, 306] on img at bounding box center [789, 346] width 440 height 297
click at [788, 348] on img at bounding box center [789, 346] width 440 height 297
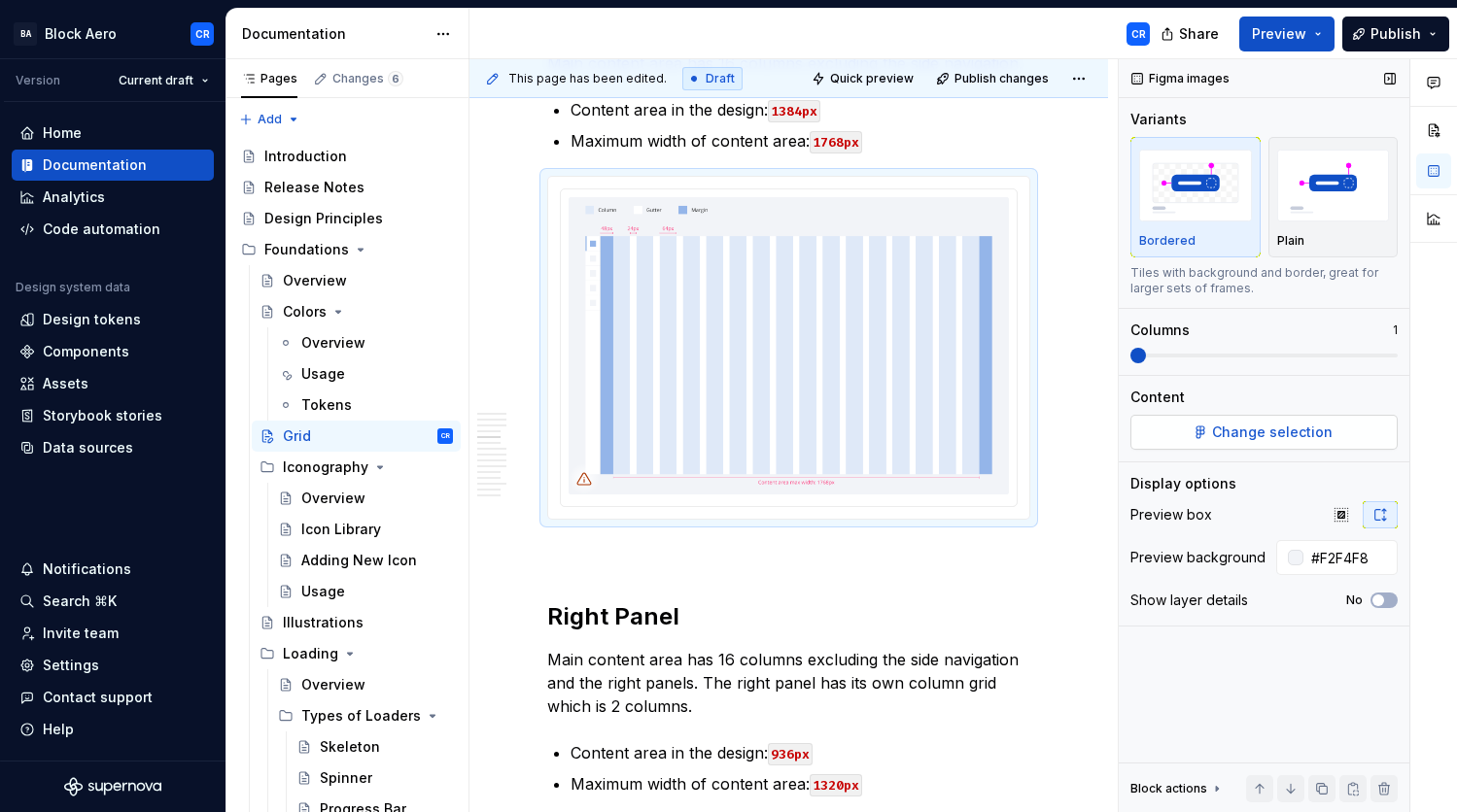
click at [1270, 414] on div "Content Change selection" at bounding box center [1265, 418] width 268 height 62
click at [1264, 438] on span "Change selection" at bounding box center [1273, 432] width 121 height 20
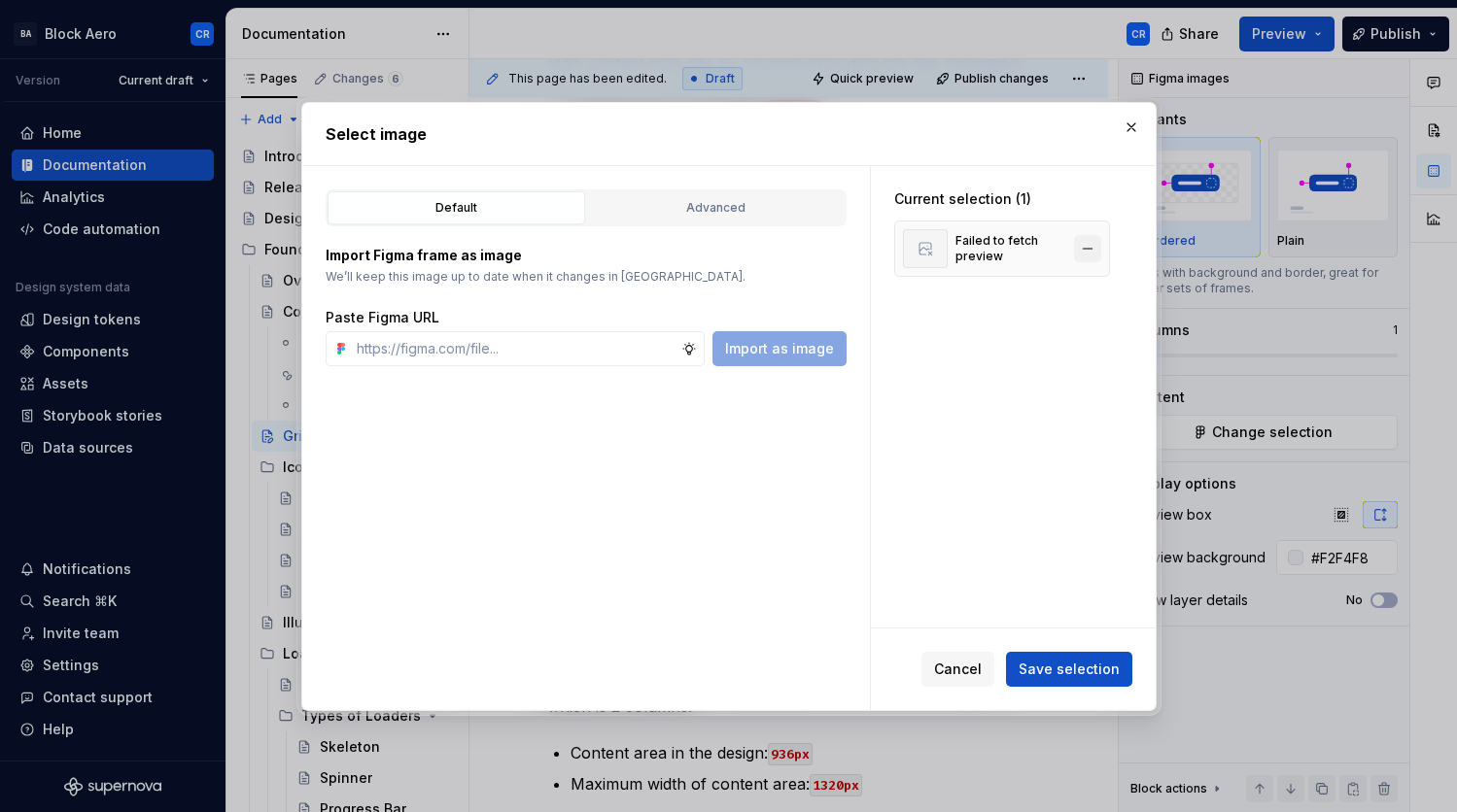
type textarea "*"
click at [1083, 247] on button "button" at bounding box center [1087, 248] width 27 height 27
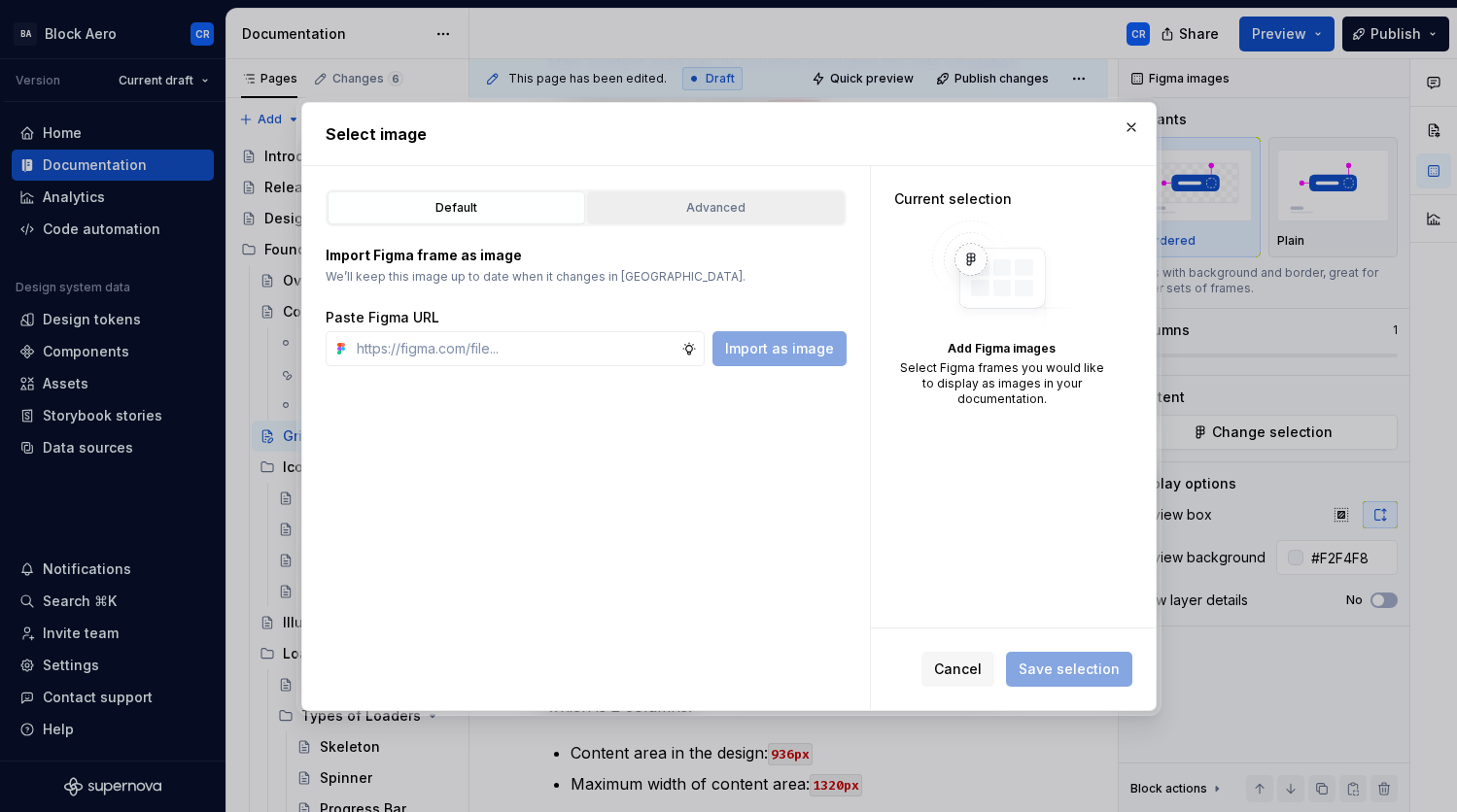
click at [709, 218] on button "Advanced" at bounding box center [716, 207] width 258 height 33
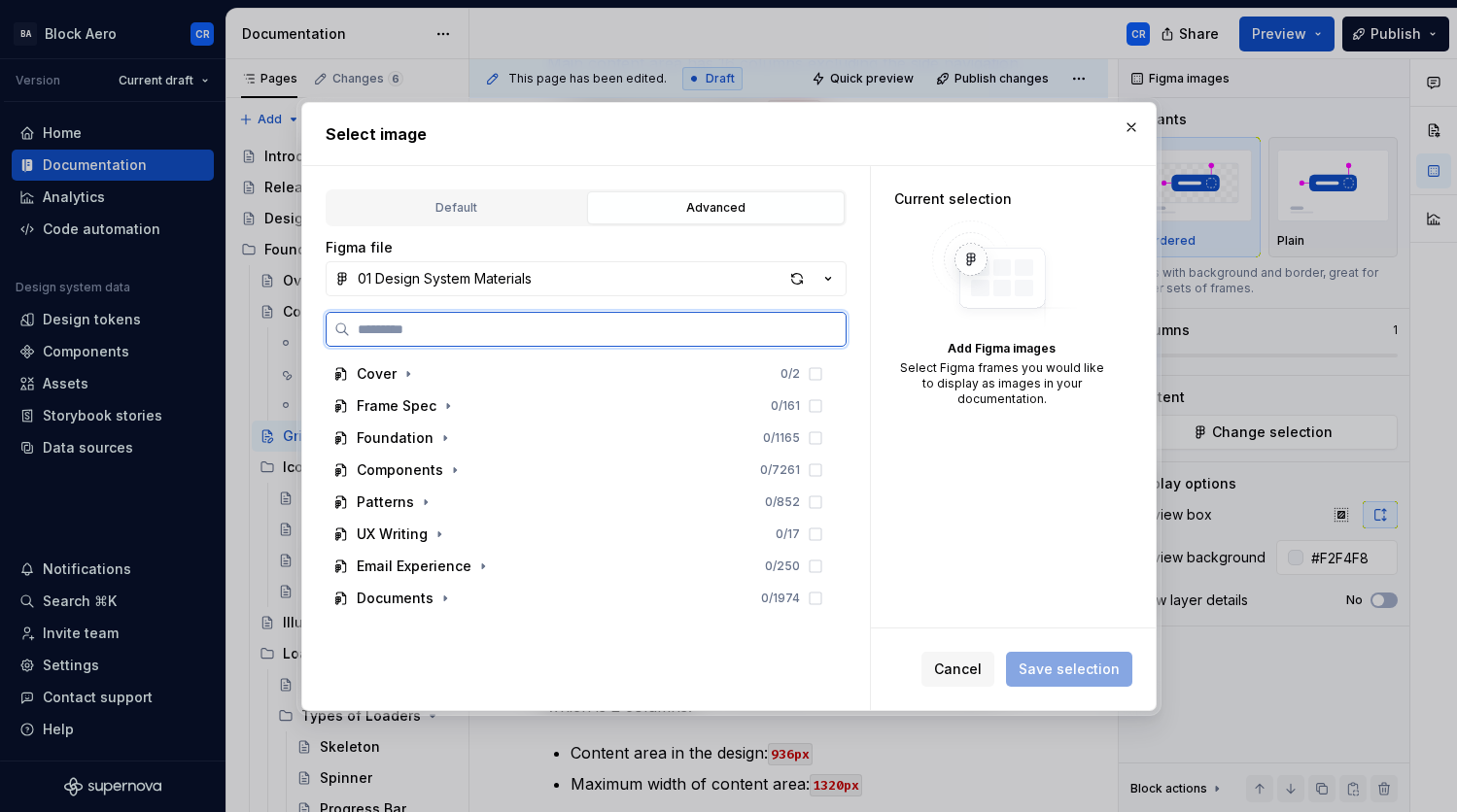
click at [540, 326] on input "search" at bounding box center [598, 329] width 496 height 20
paste input "**********"
type input "**********"
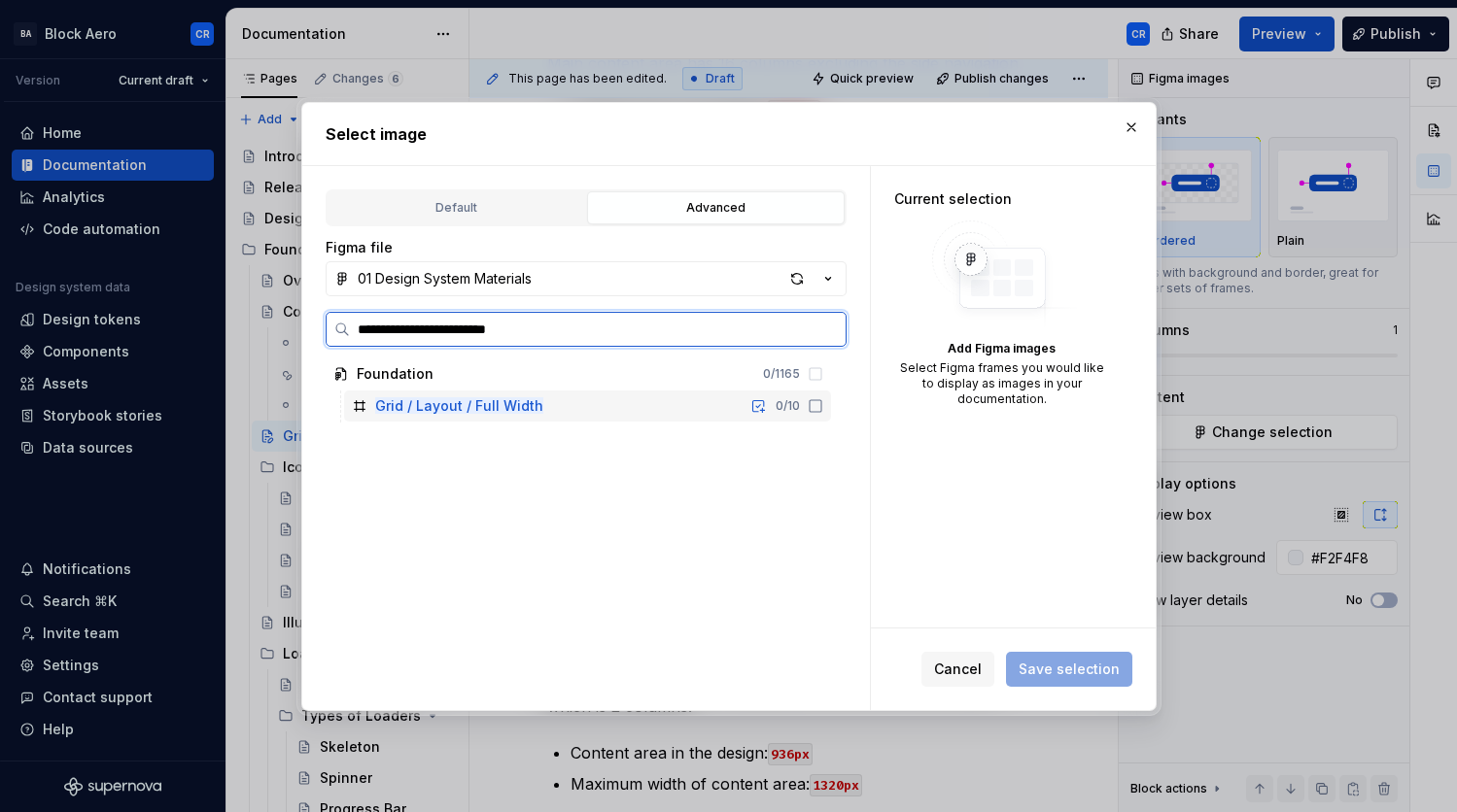
click at [607, 401] on div "Grid / Layout / Full Width 0 / 10" at bounding box center [587, 406] width 487 height 31
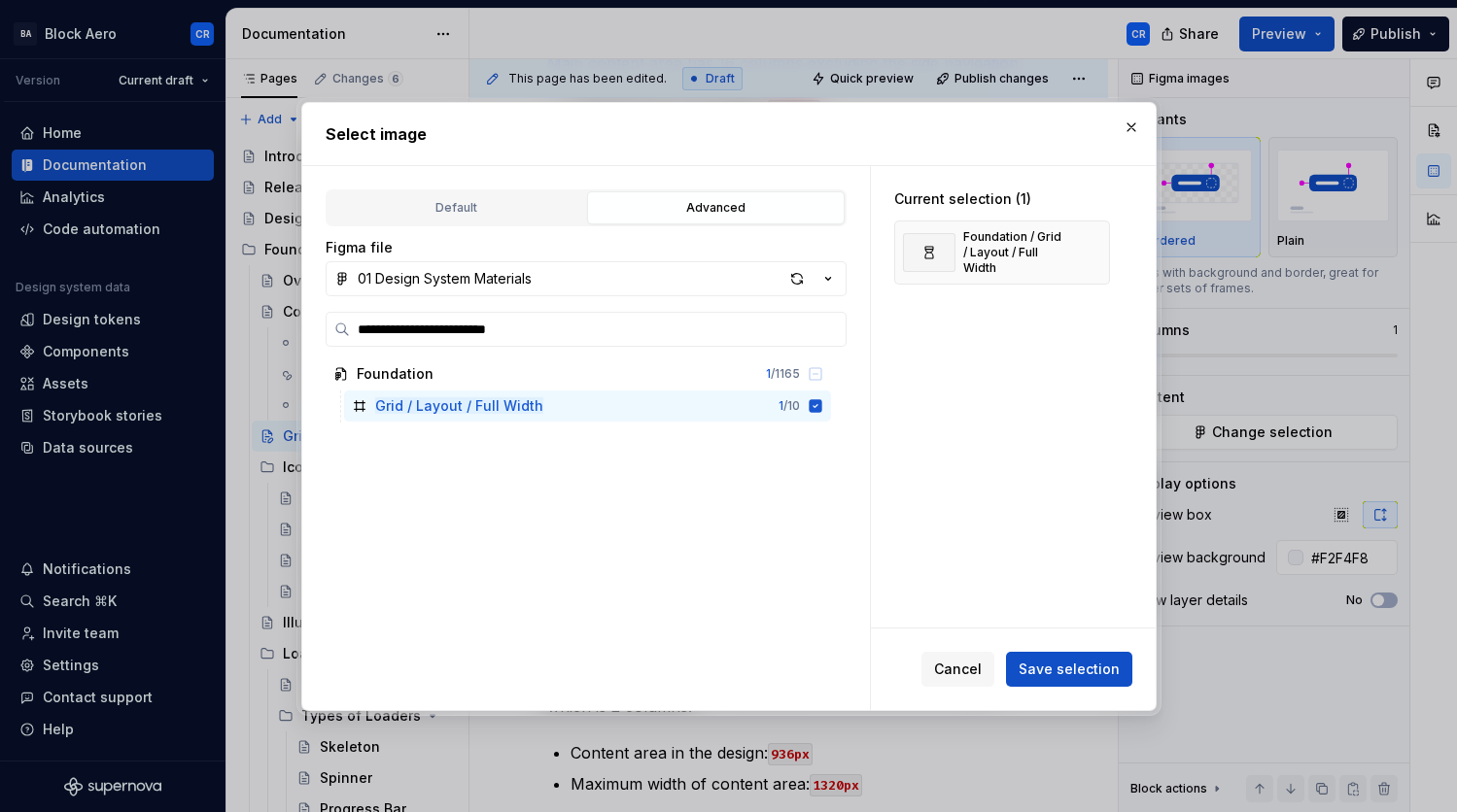
click at [1057, 673] on span "Save selection" at bounding box center [1069, 670] width 101 height 20
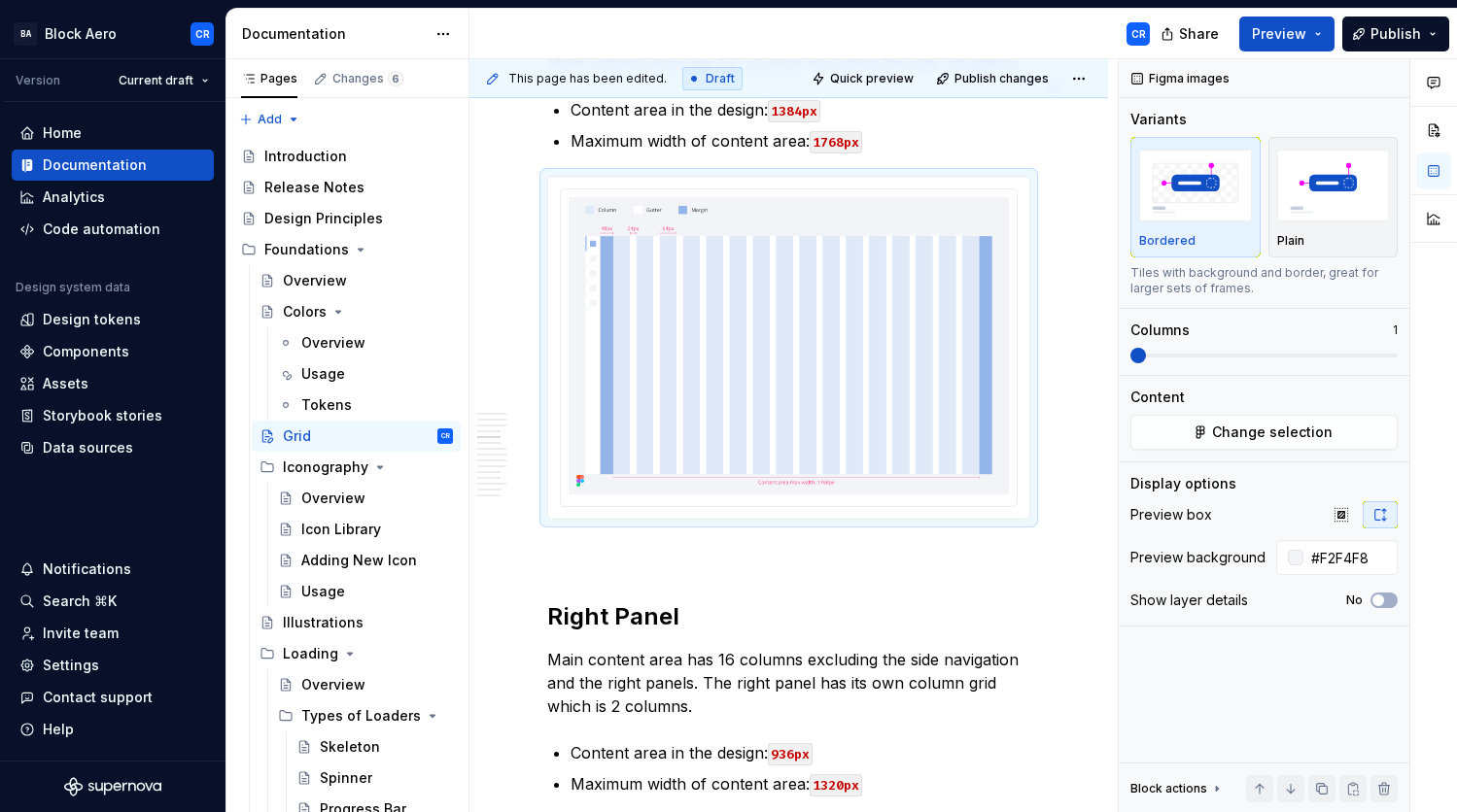
type textarea "*"
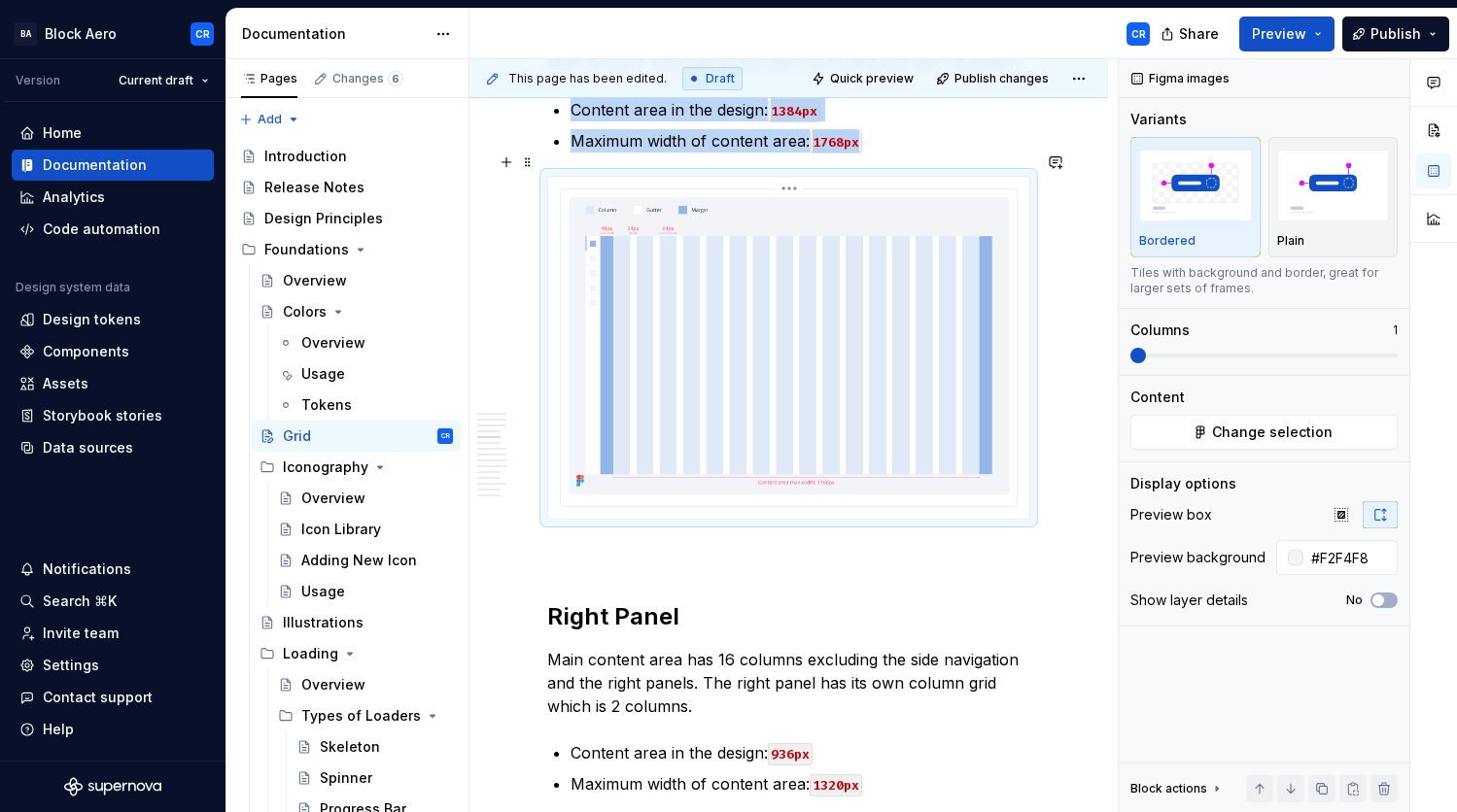
click at [769, 350] on img at bounding box center [789, 346] width 440 height 297
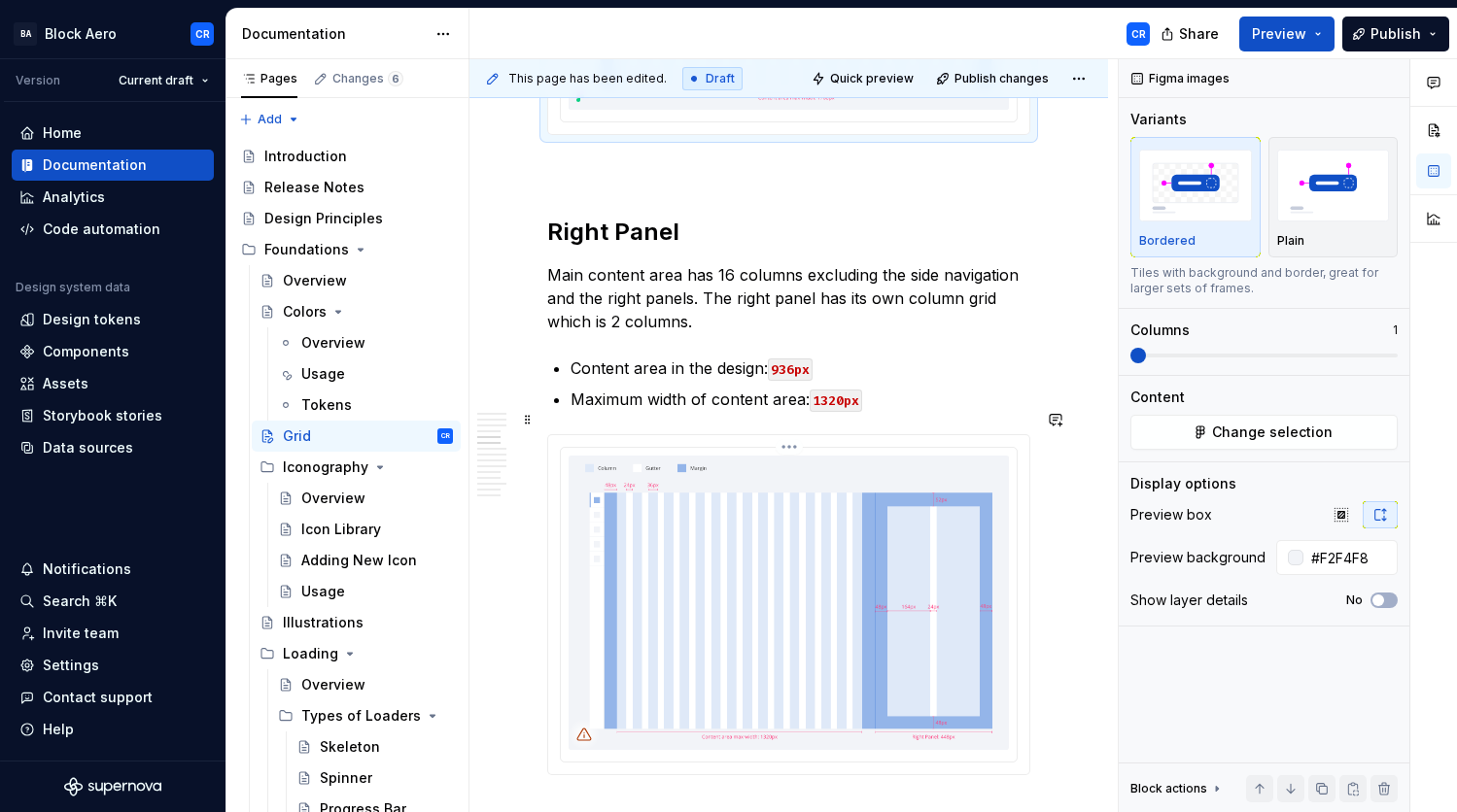
scroll to position [2168, 0]
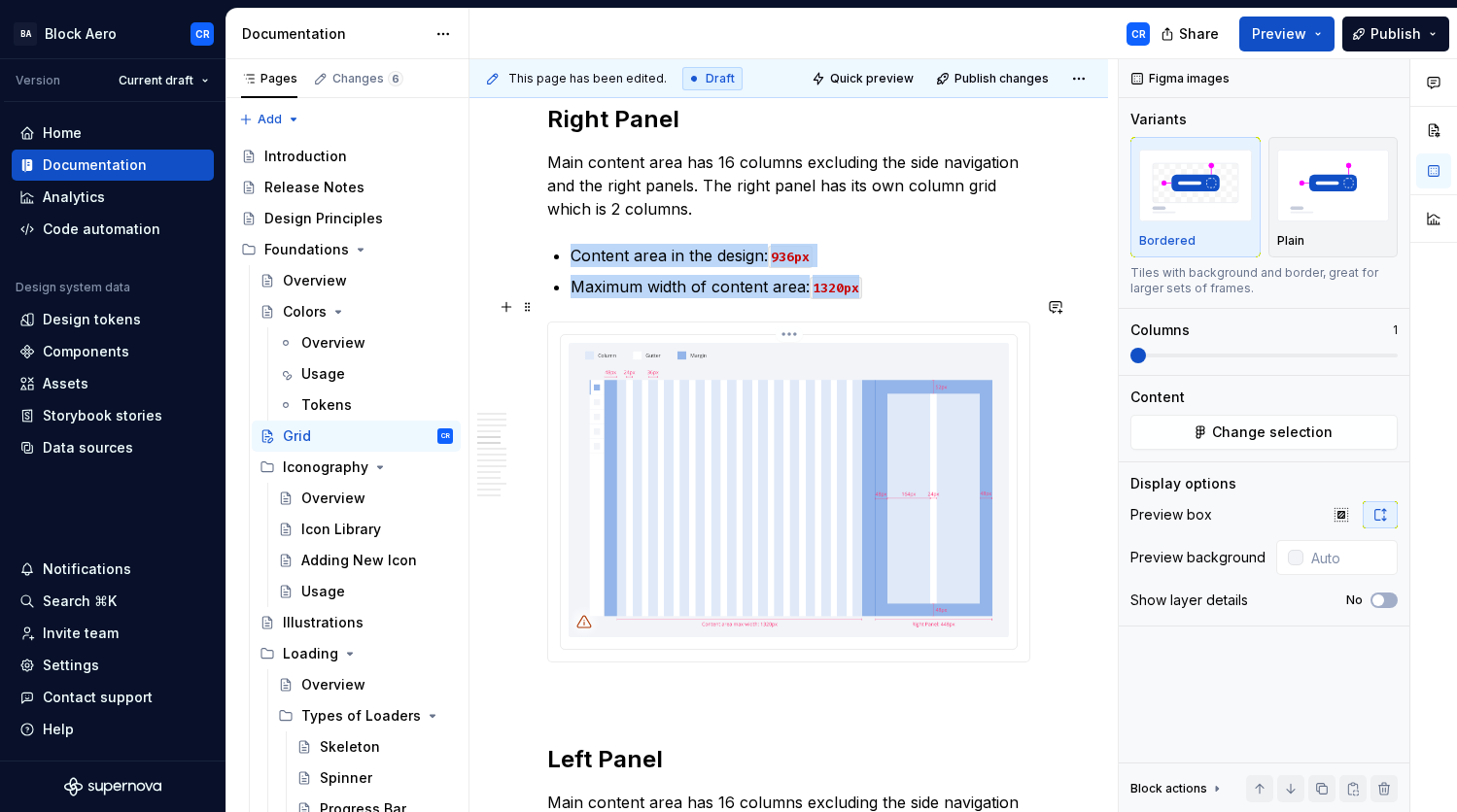
click at [859, 459] on img at bounding box center [789, 490] width 440 height 294
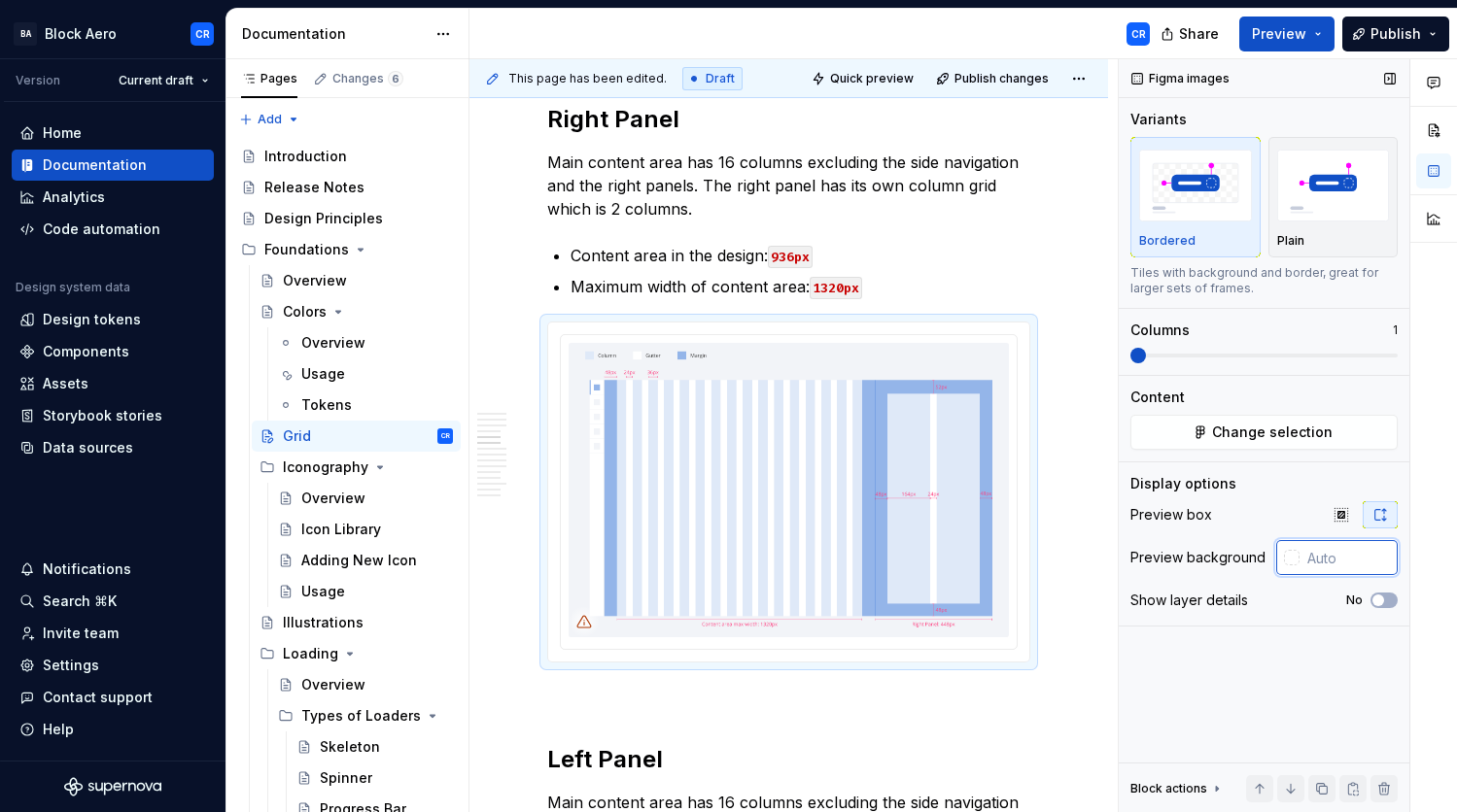
click at [1358, 559] on input "text" at bounding box center [1348, 557] width 98 height 35
paste input "[URL][DOMAIN_NAME]"
type input "[URL][DOMAIN_NAME]"
type textarea "*"
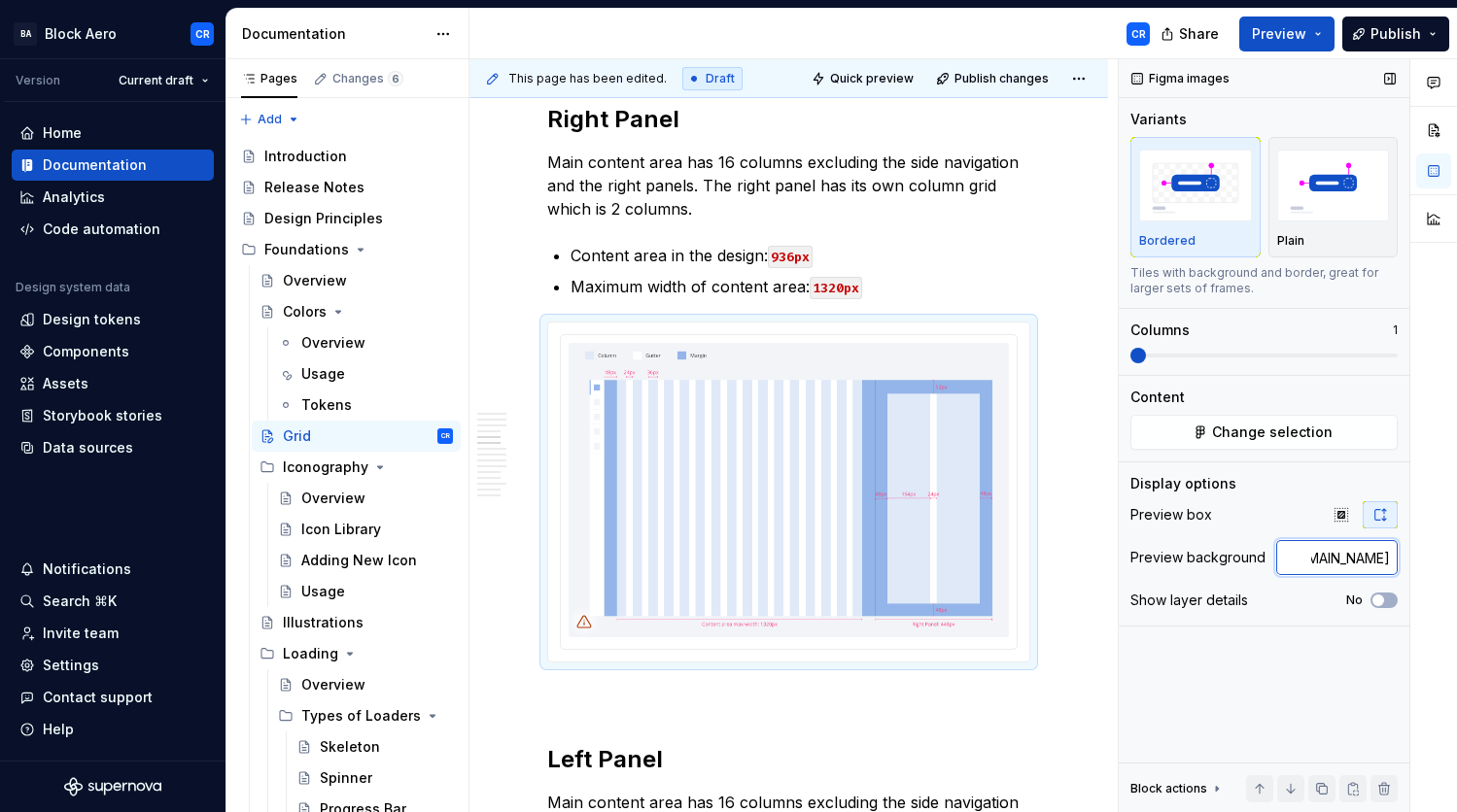
click at [1358, 559] on input "[URL][DOMAIN_NAME]" at bounding box center [1350, 557] width 94 height 35
paste input "F2F4F8"
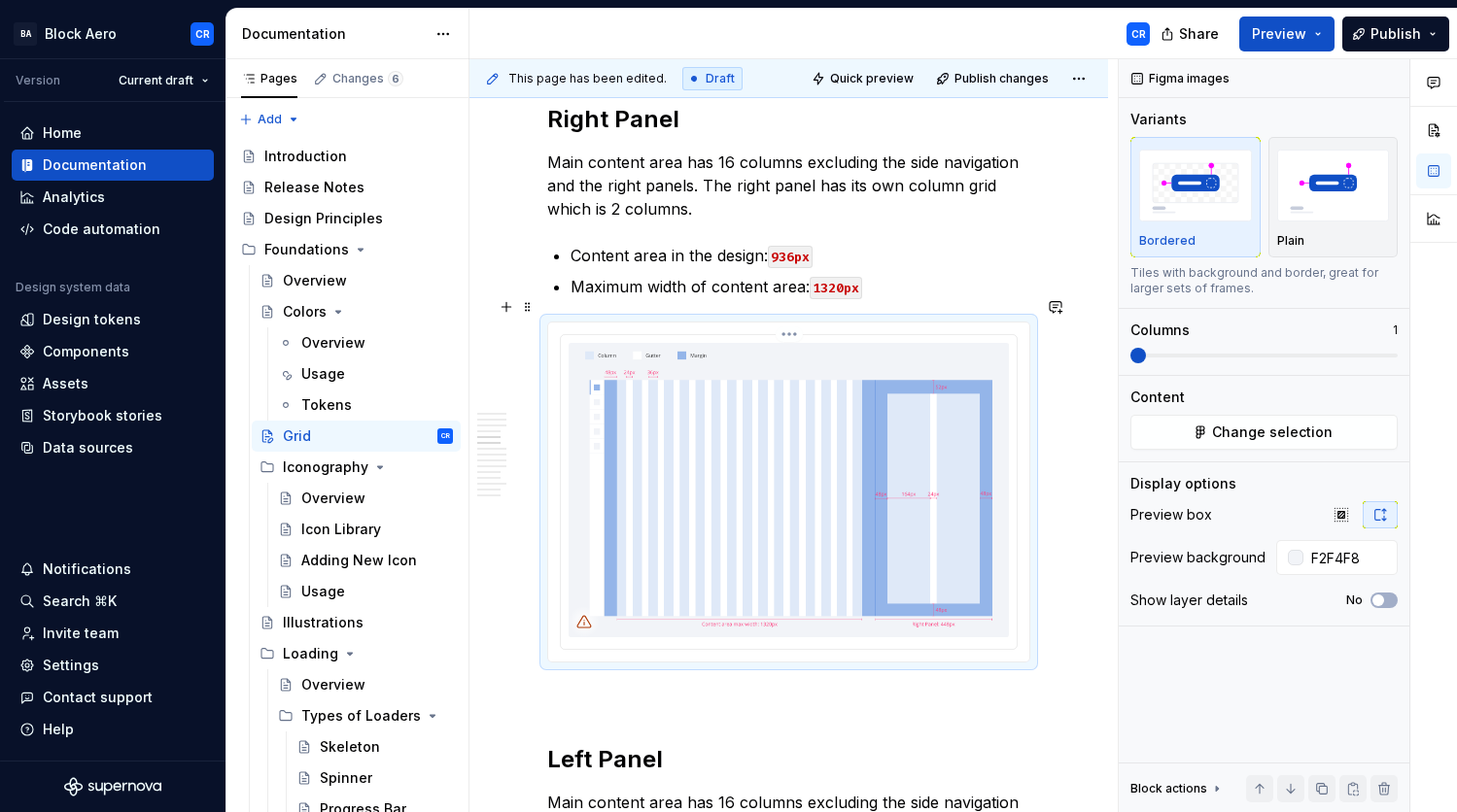
type input "#F2F4F8"
click at [821, 485] on img at bounding box center [789, 490] width 440 height 294
click at [770, 433] on img at bounding box center [789, 490] width 440 height 294
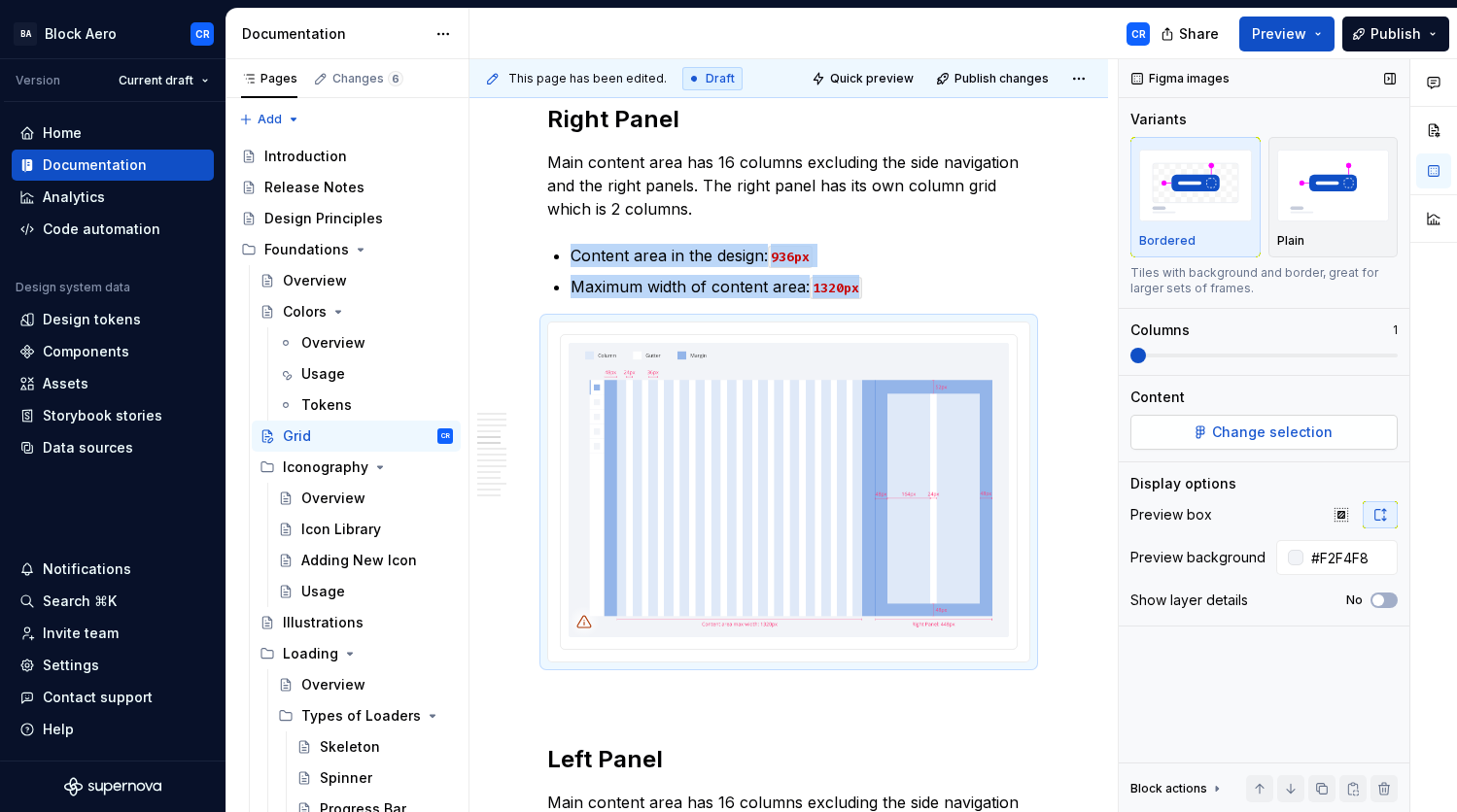
click at [1362, 443] on button "Change selection" at bounding box center [1265, 432] width 268 height 35
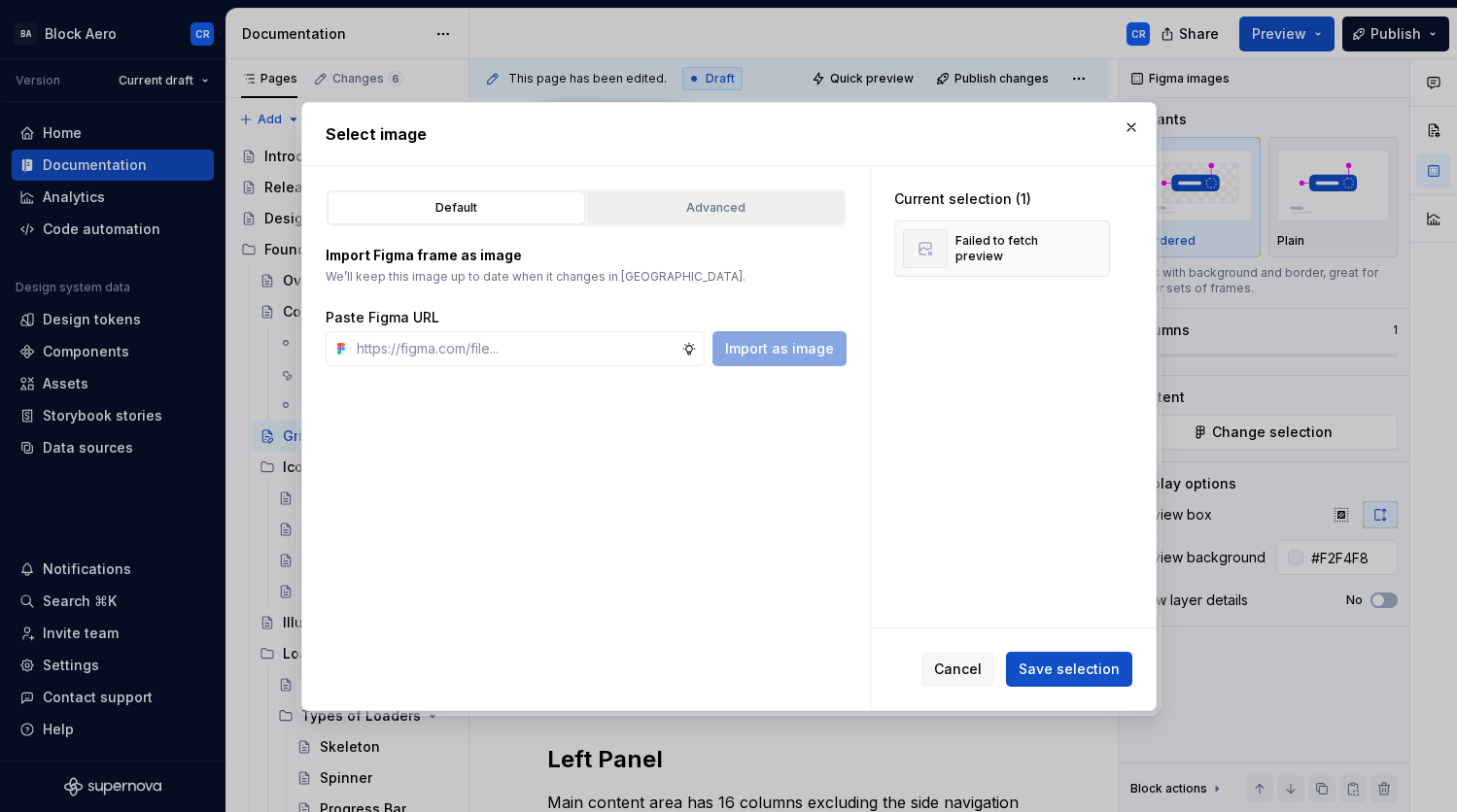
click at [724, 210] on div "Advanced" at bounding box center [716, 208] width 244 height 20
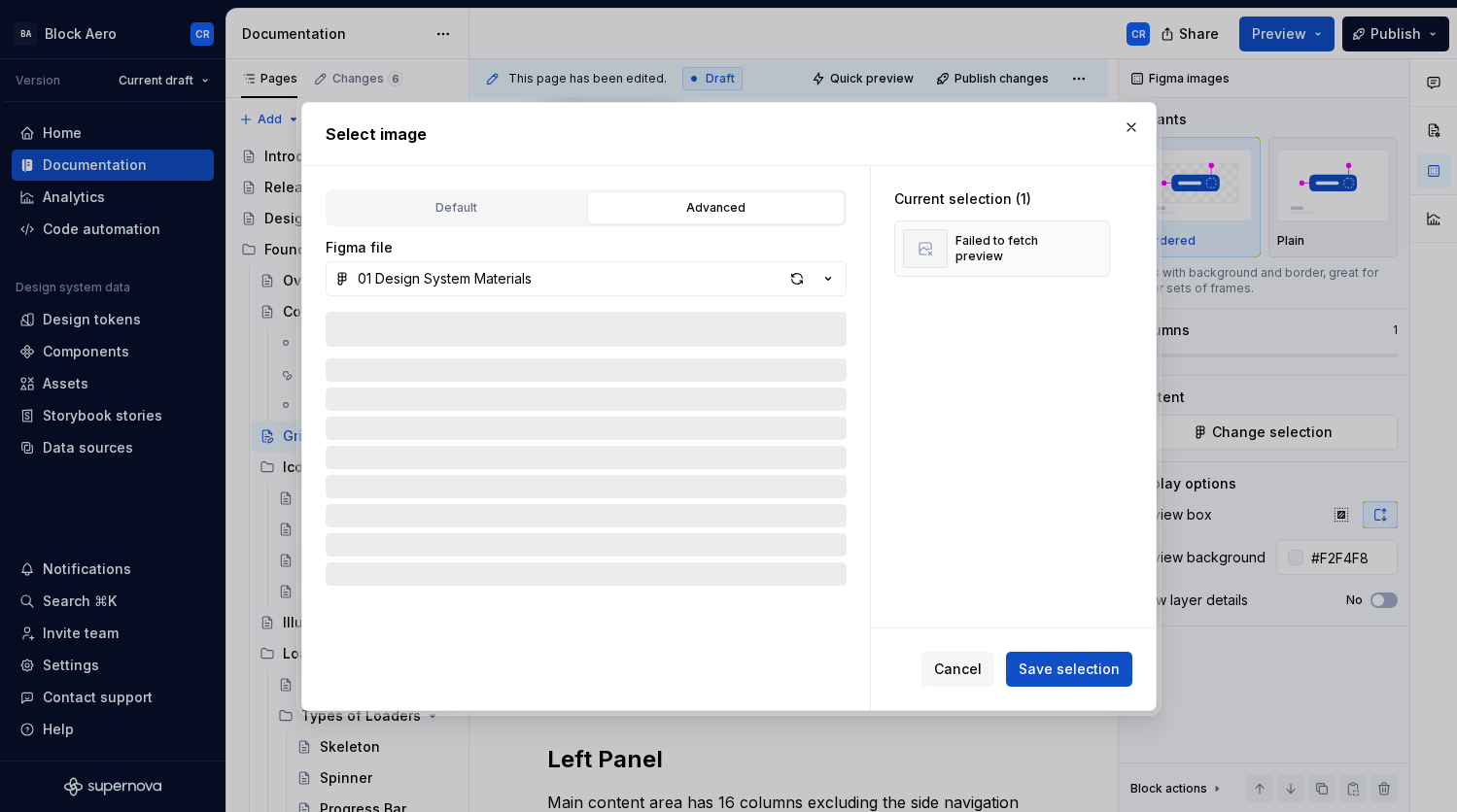
type textarea "*"
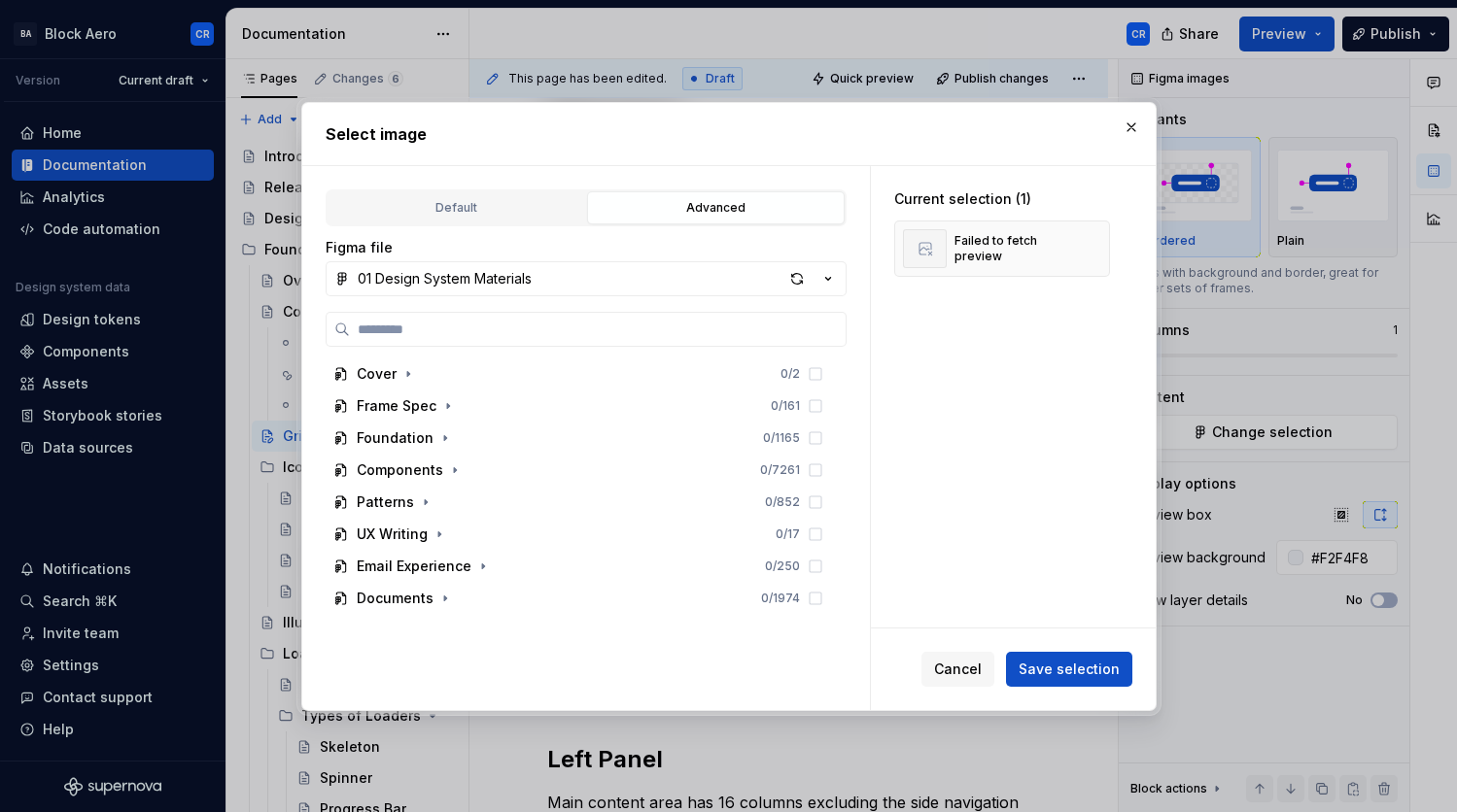
click at [549, 330] on input "search" at bounding box center [598, 329] width 496 height 20
type input "**********"
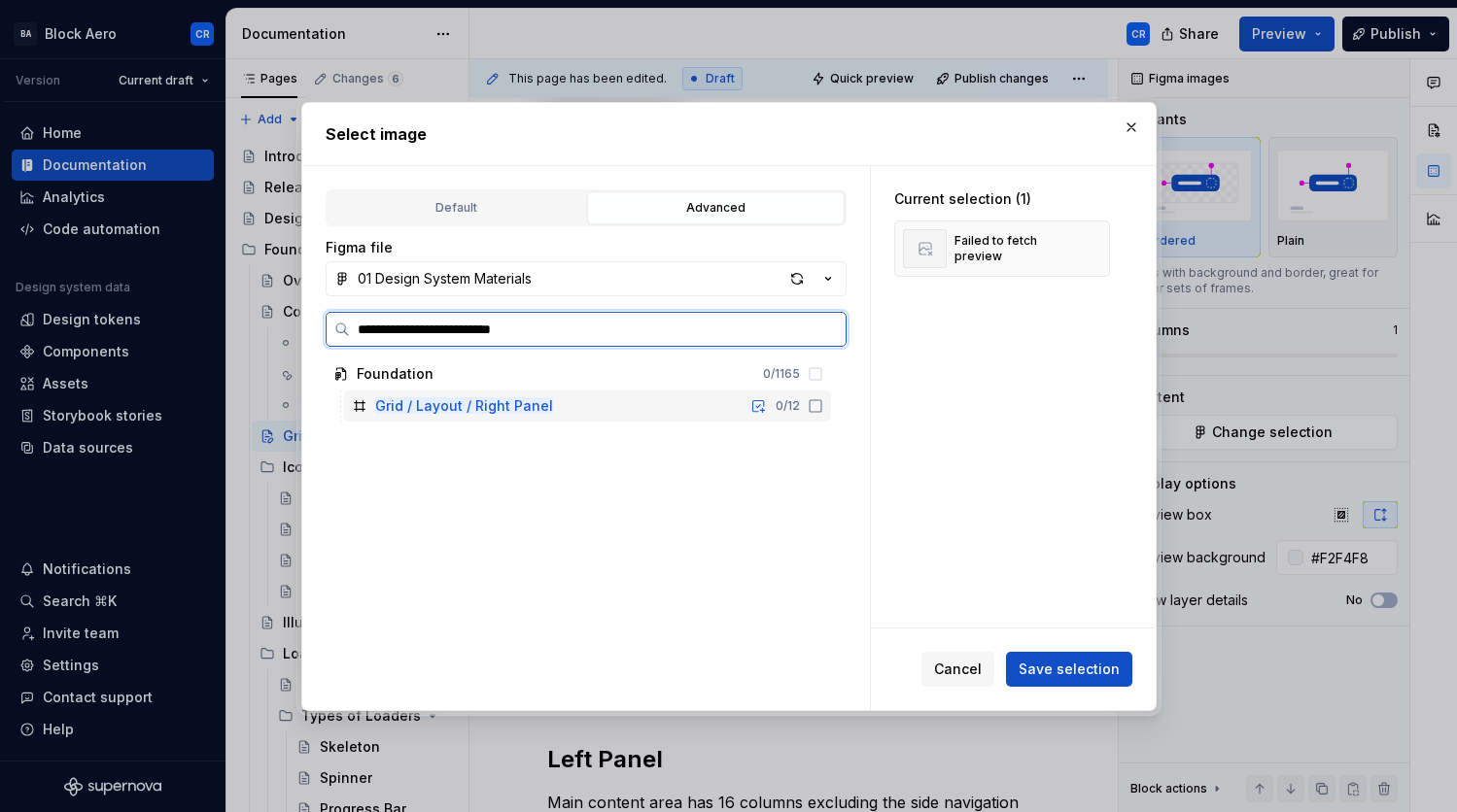
click at [612, 399] on div "Grid / Layout / Right Panel 0 / 12" at bounding box center [587, 406] width 487 height 31
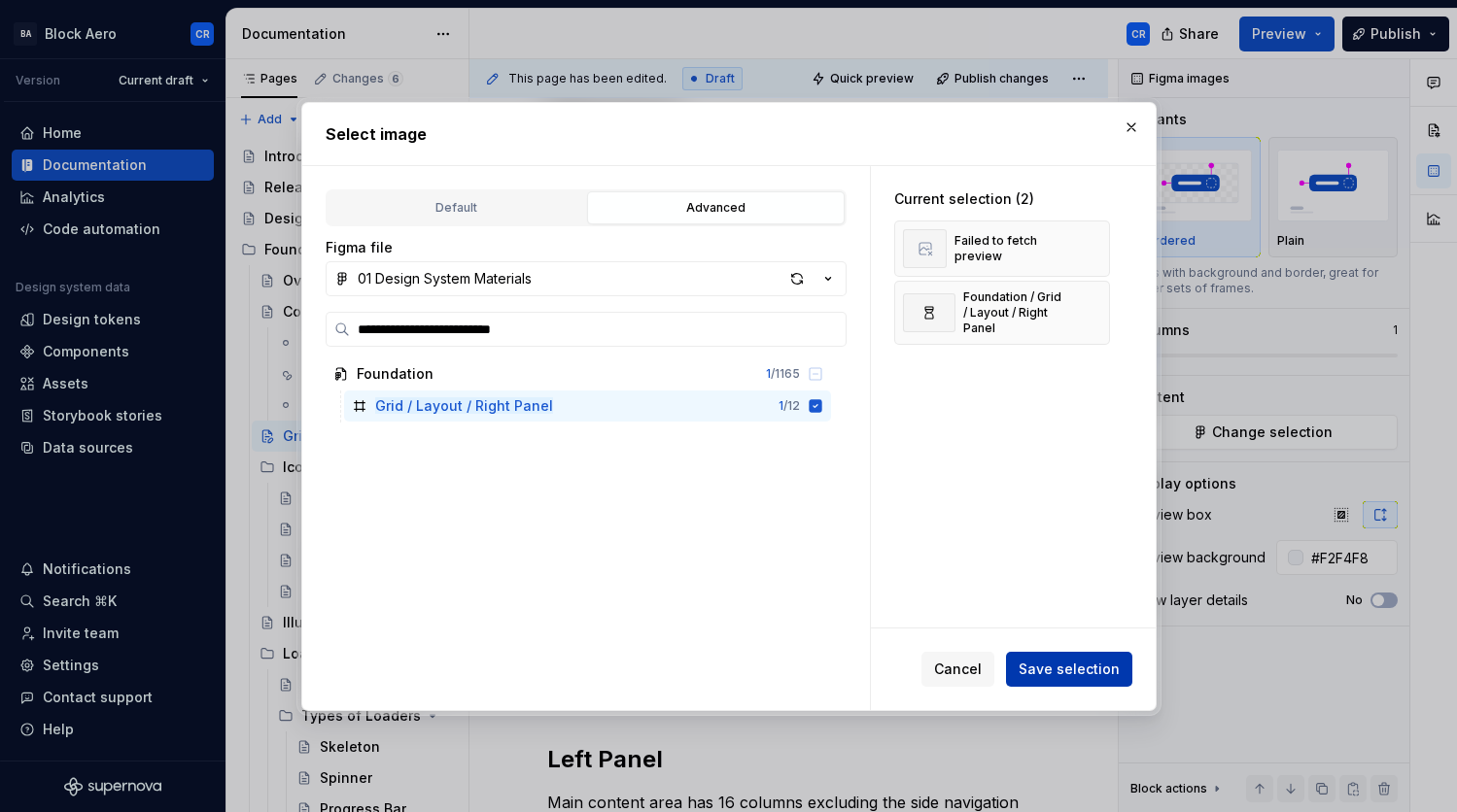
click at [1094, 660] on span "Save selection" at bounding box center [1069, 670] width 101 height 20
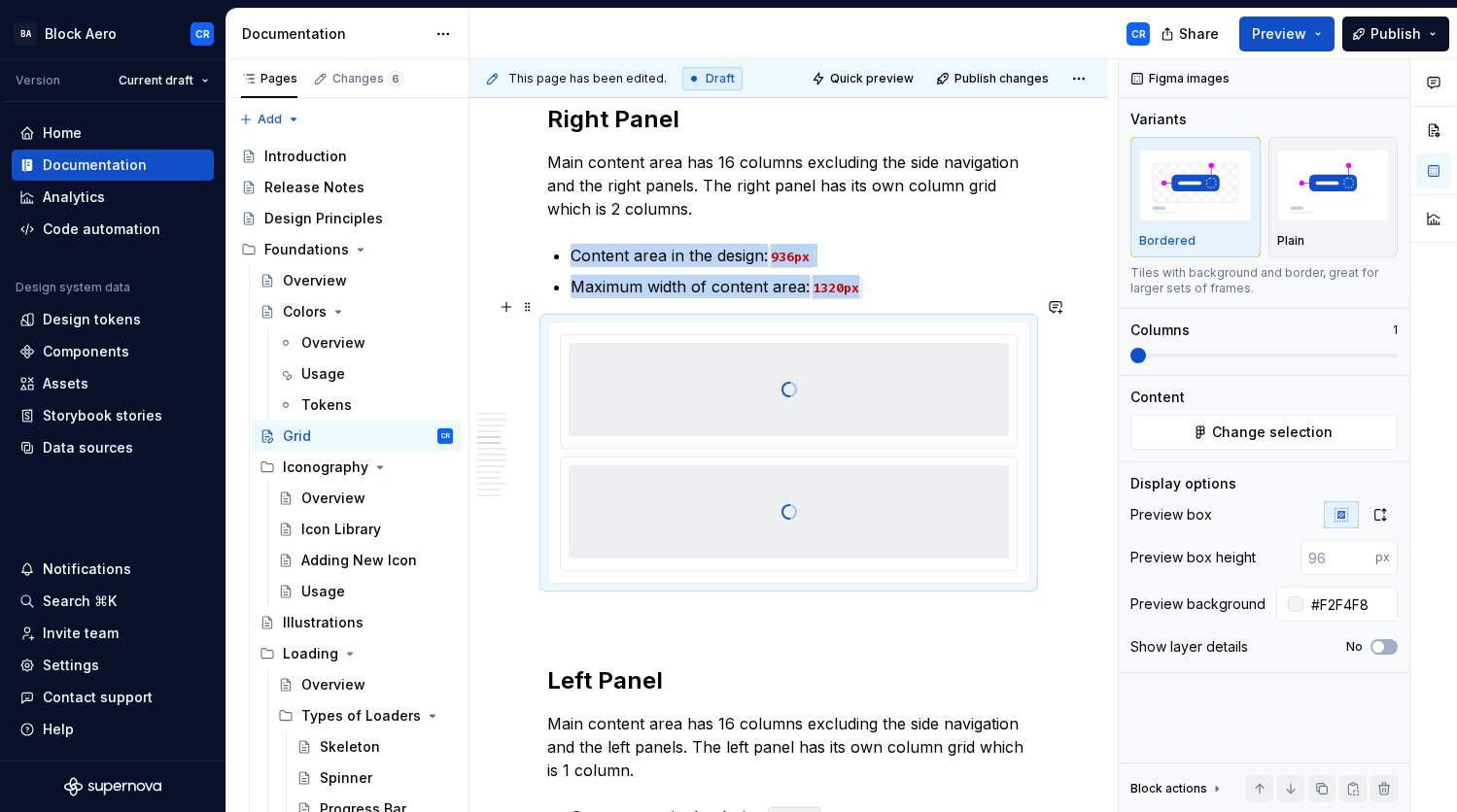
click at [956, 363] on div at bounding box center [789, 390] width 440 height 194
click at [1252, 431] on span "Change selection" at bounding box center [1273, 432] width 121 height 20
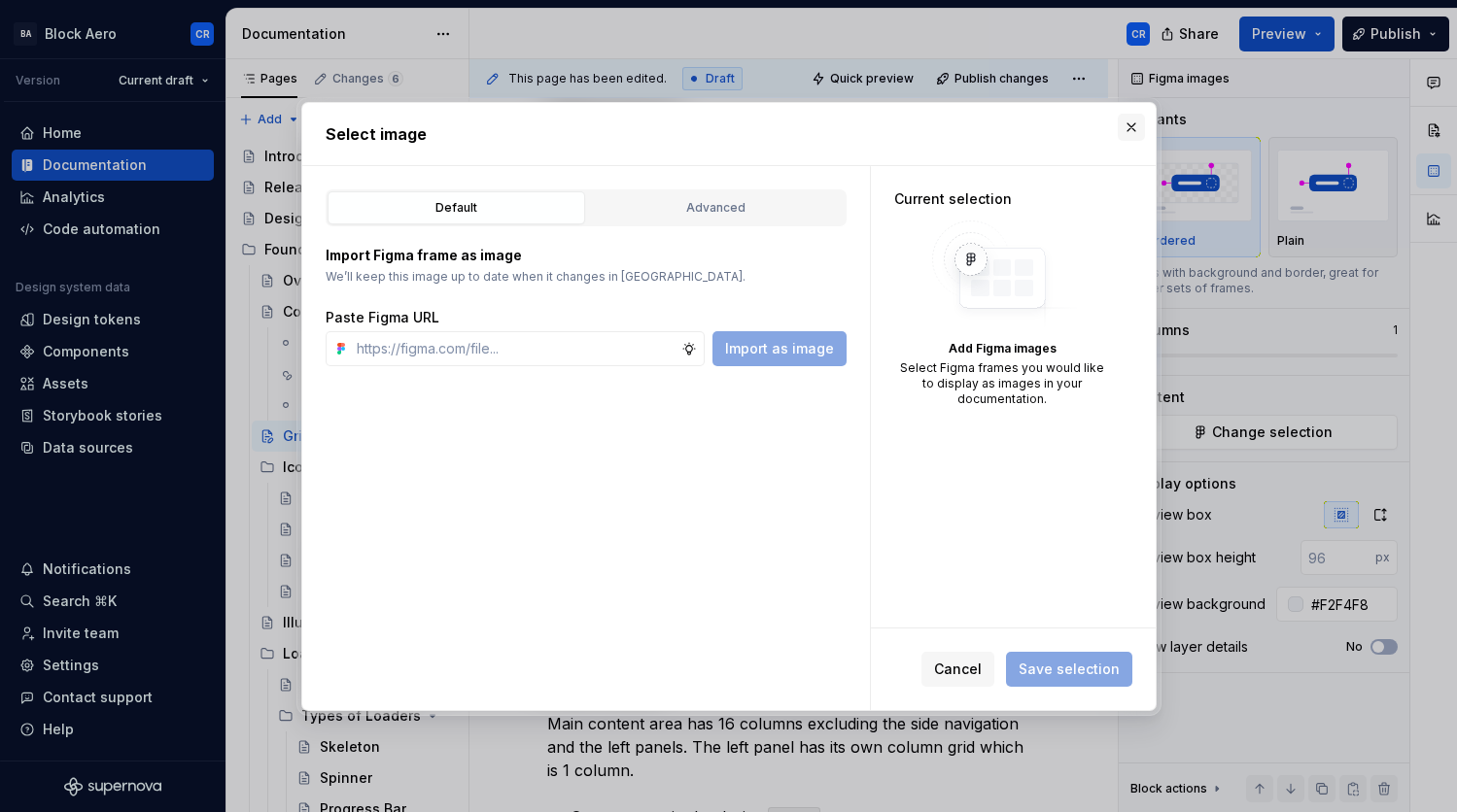
click at [1122, 126] on button "button" at bounding box center [1131, 127] width 27 height 27
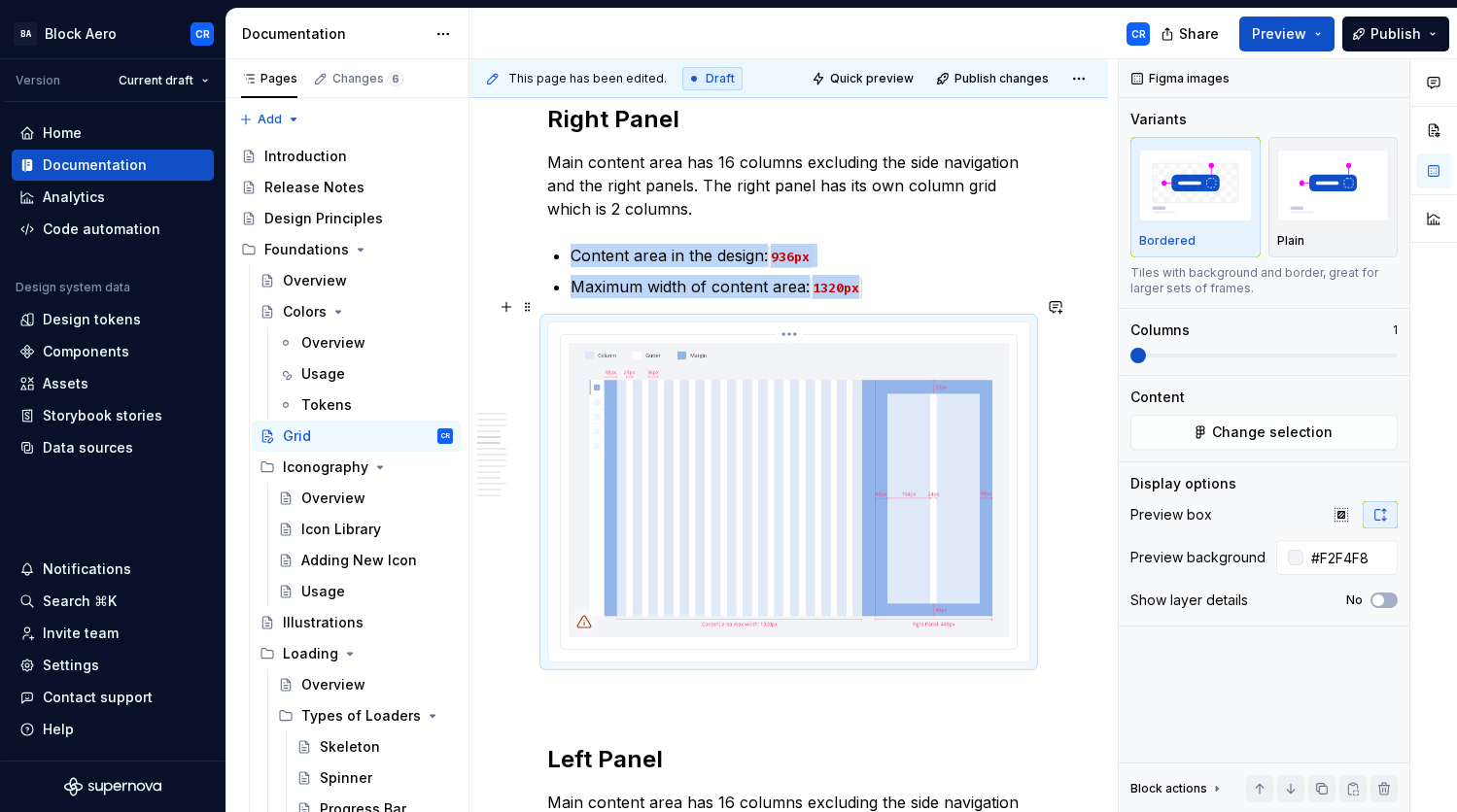
click at [890, 420] on img at bounding box center [789, 490] width 440 height 294
click at [1290, 436] on span "Change selection" at bounding box center [1273, 432] width 121 height 20
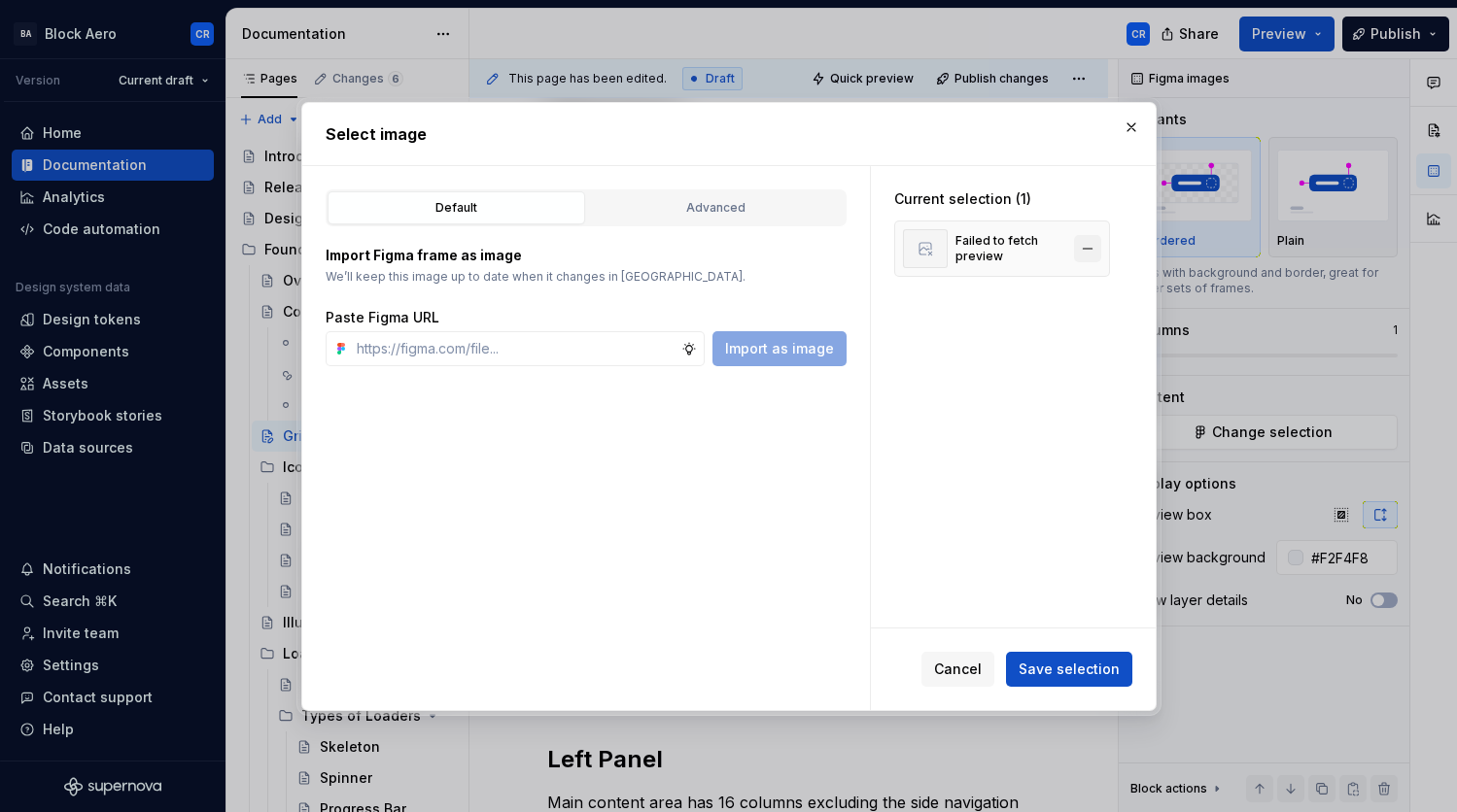
click at [1074, 244] on button "button" at bounding box center [1087, 248] width 27 height 27
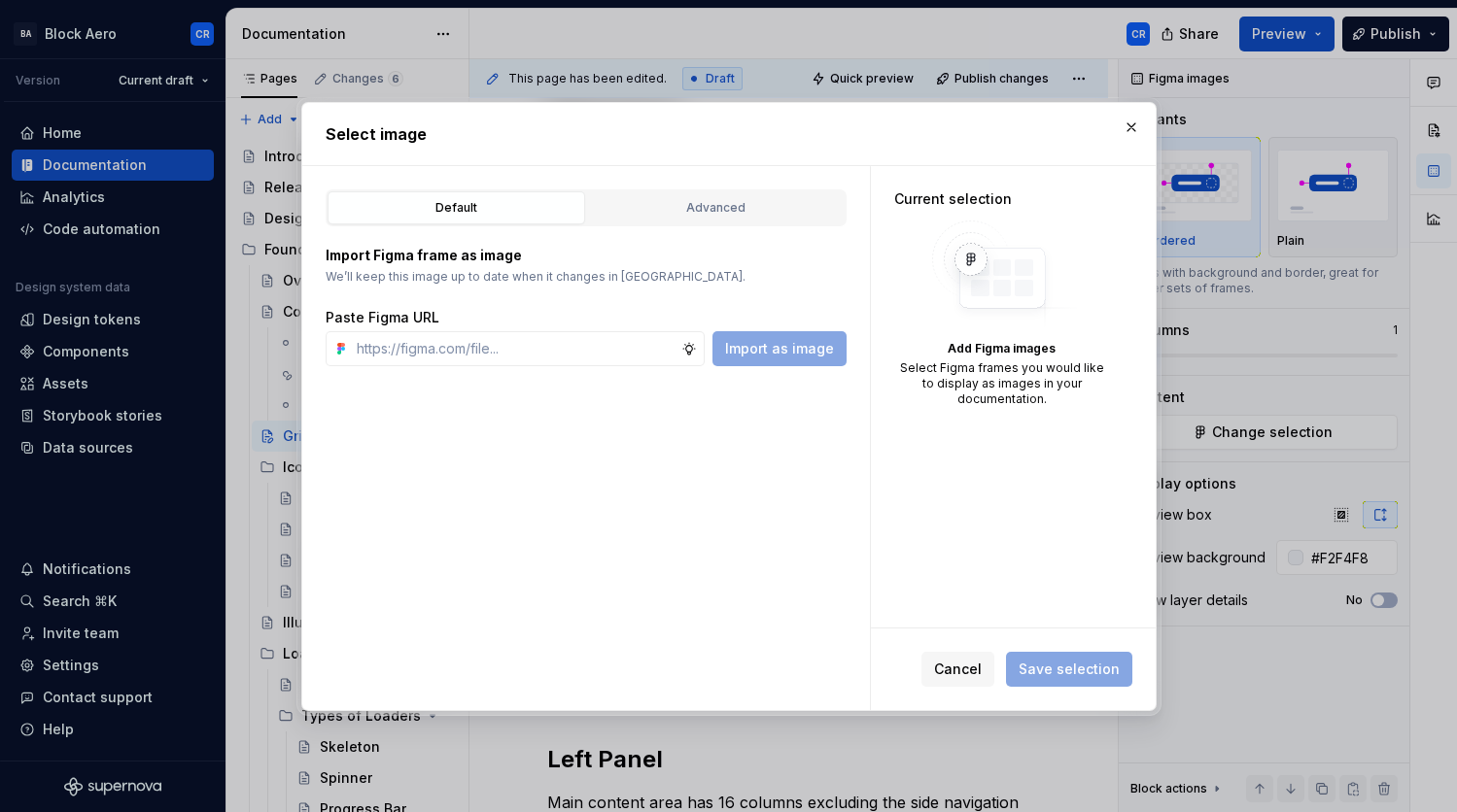
click at [664, 189] on div "Default Advanced" at bounding box center [585, 207] width 521 height 37
click at [660, 205] on div "Advanced" at bounding box center [716, 208] width 244 height 20
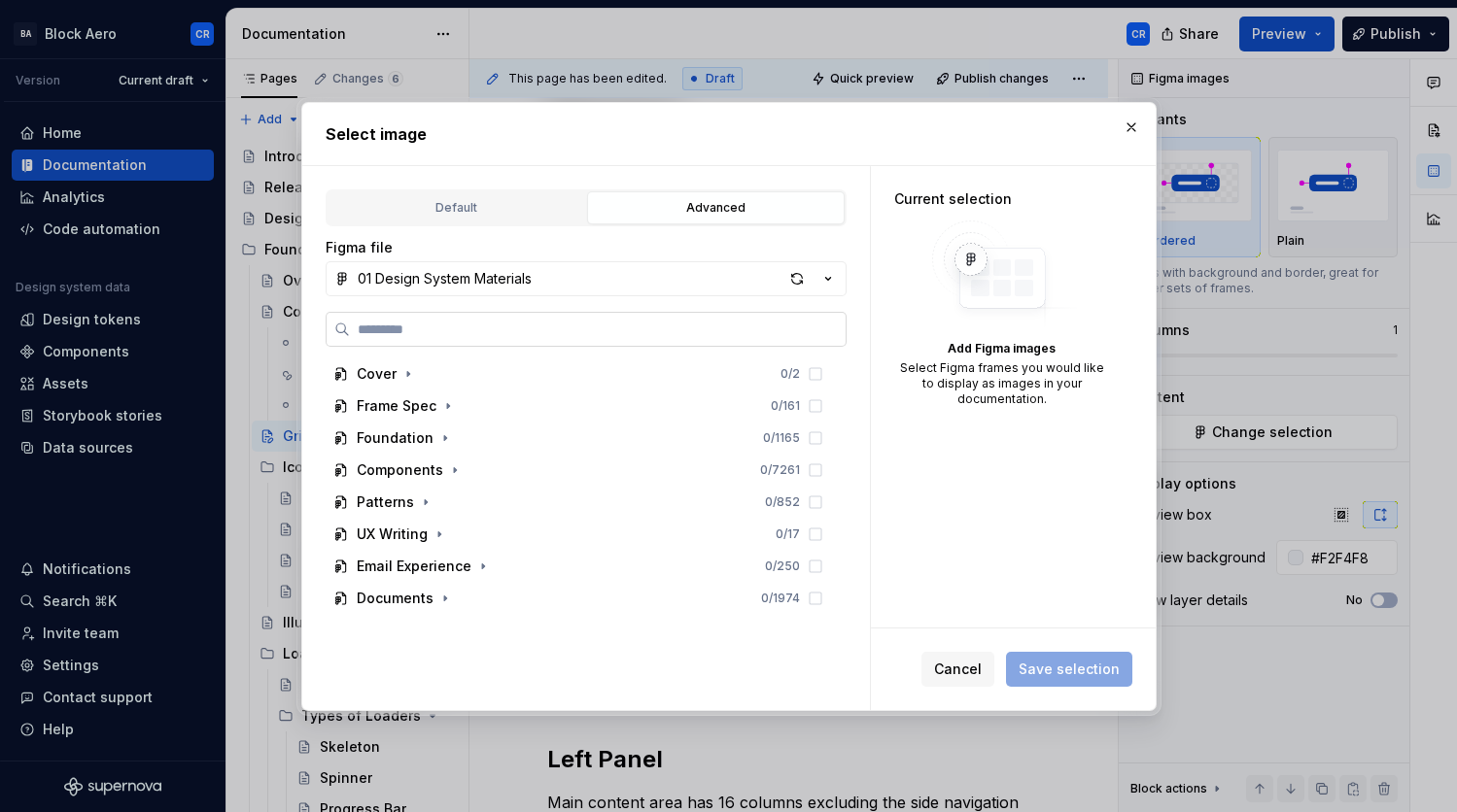
click at [580, 317] on label at bounding box center [585, 329] width 521 height 35
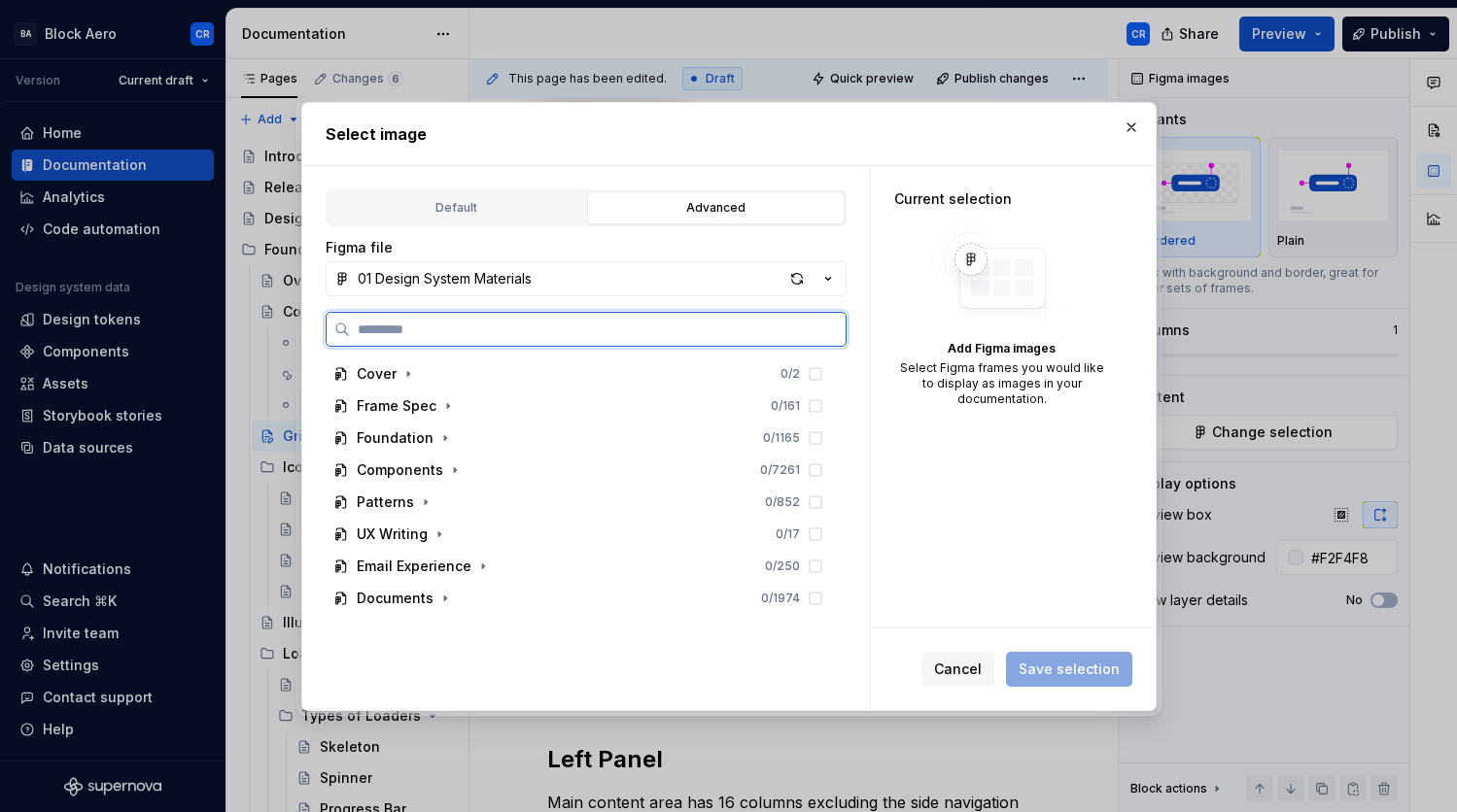
click at [580, 319] on input "search" at bounding box center [598, 329] width 496 height 20
paste input "**********"
type input "**********"
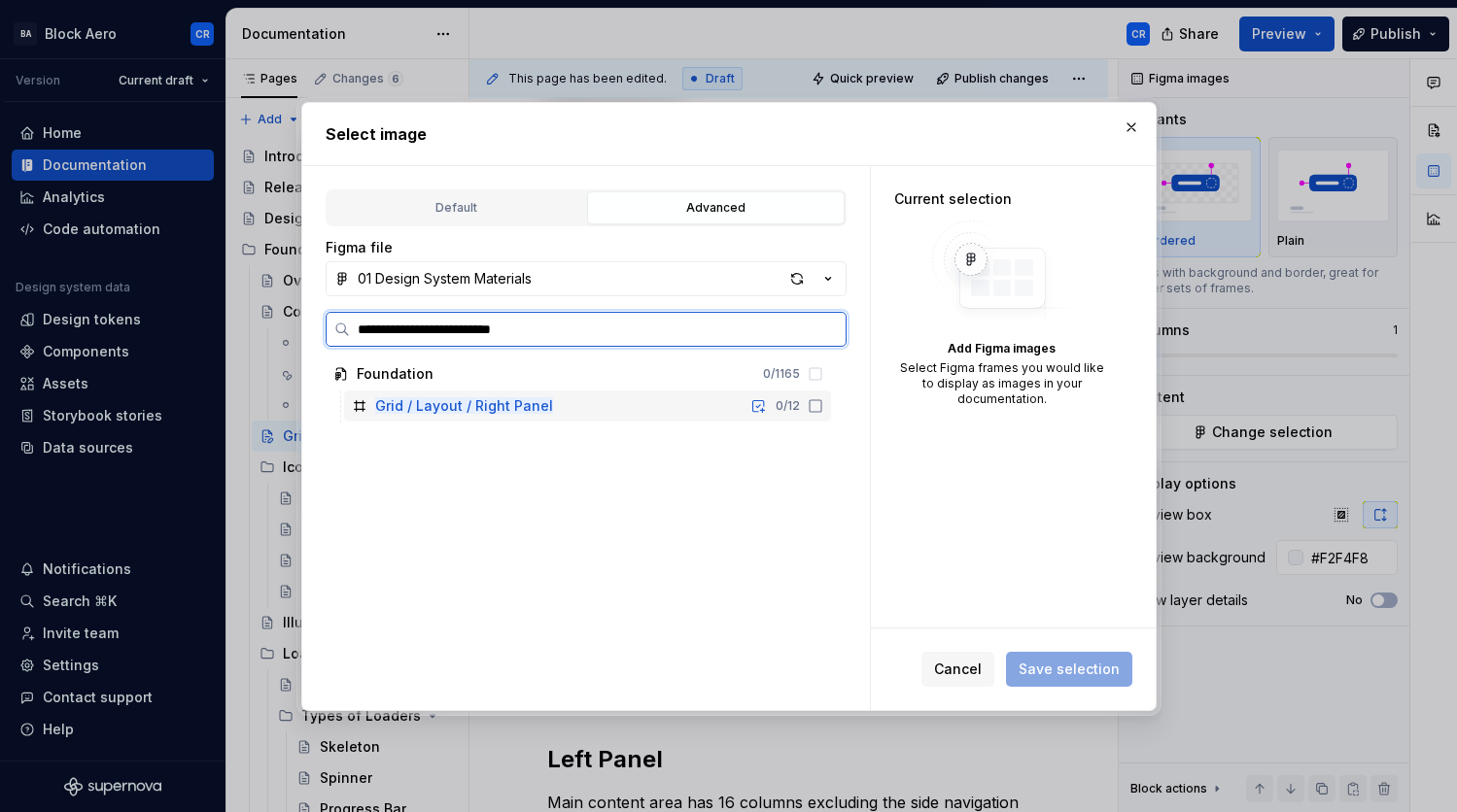
click at [622, 416] on div "Grid / Layout / Right Panel 0 / 12" at bounding box center [587, 406] width 487 height 31
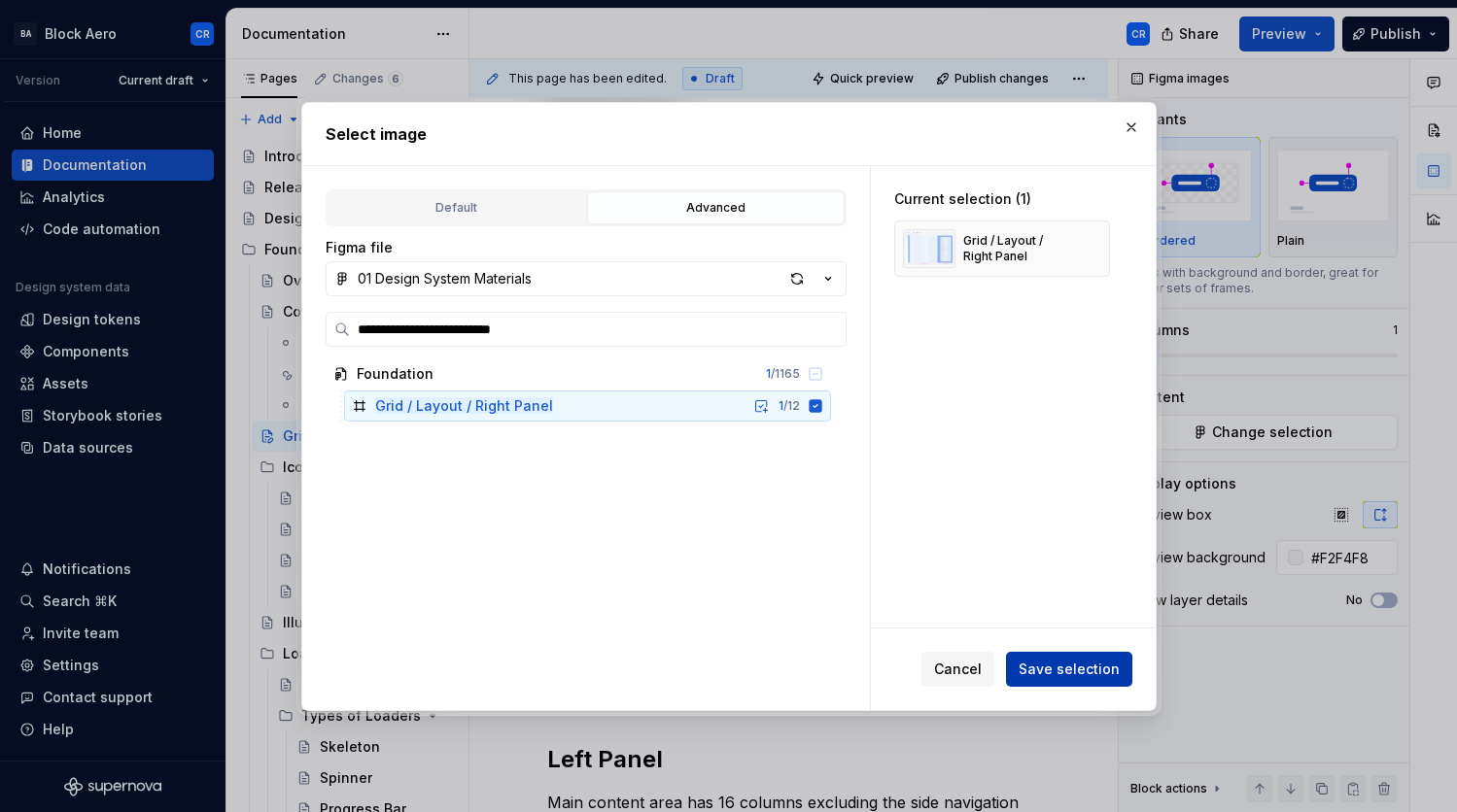
click at [1102, 669] on span "Save selection" at bounding box center [1069, 670] width 101 height 20
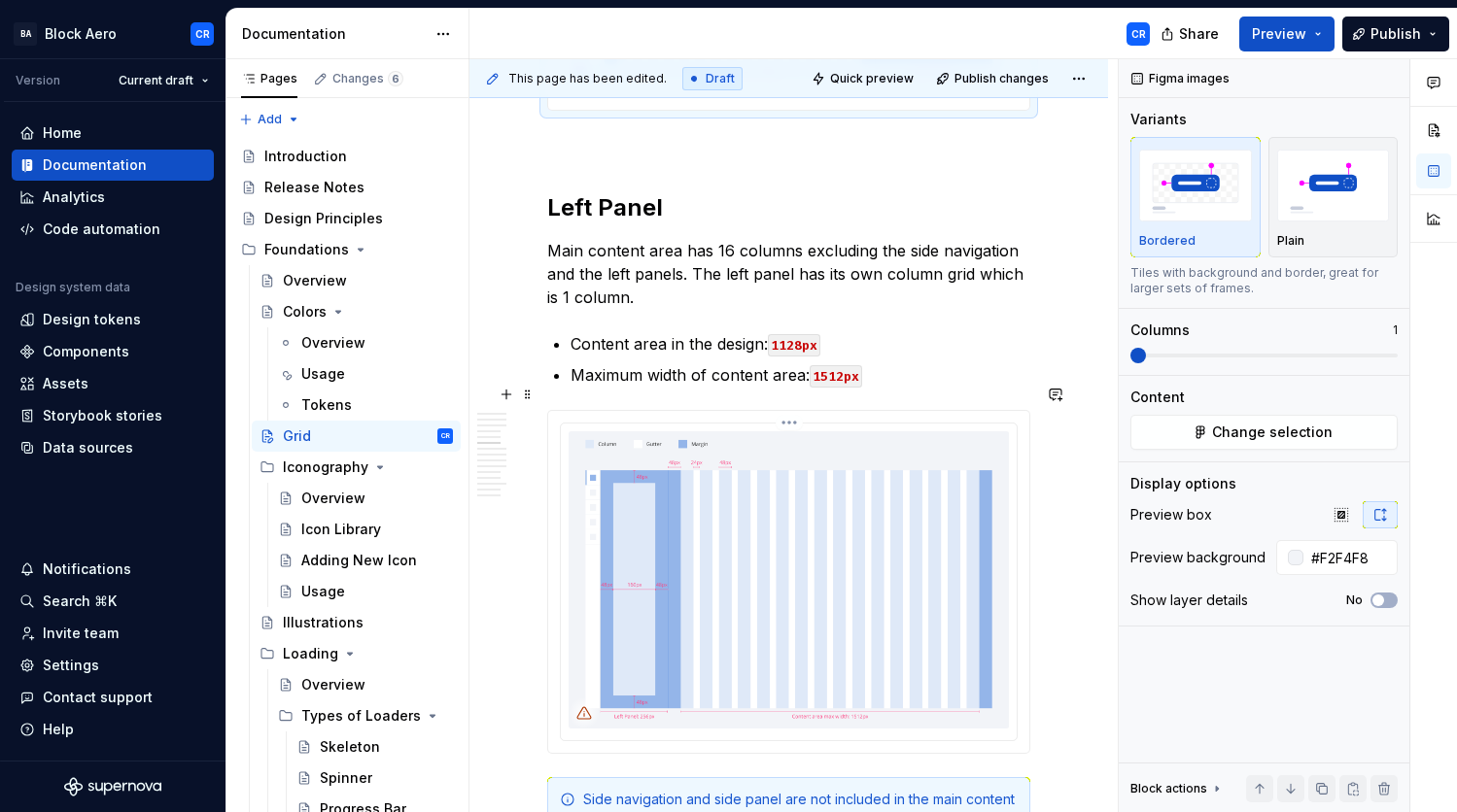
scroll to position [2722, 0]
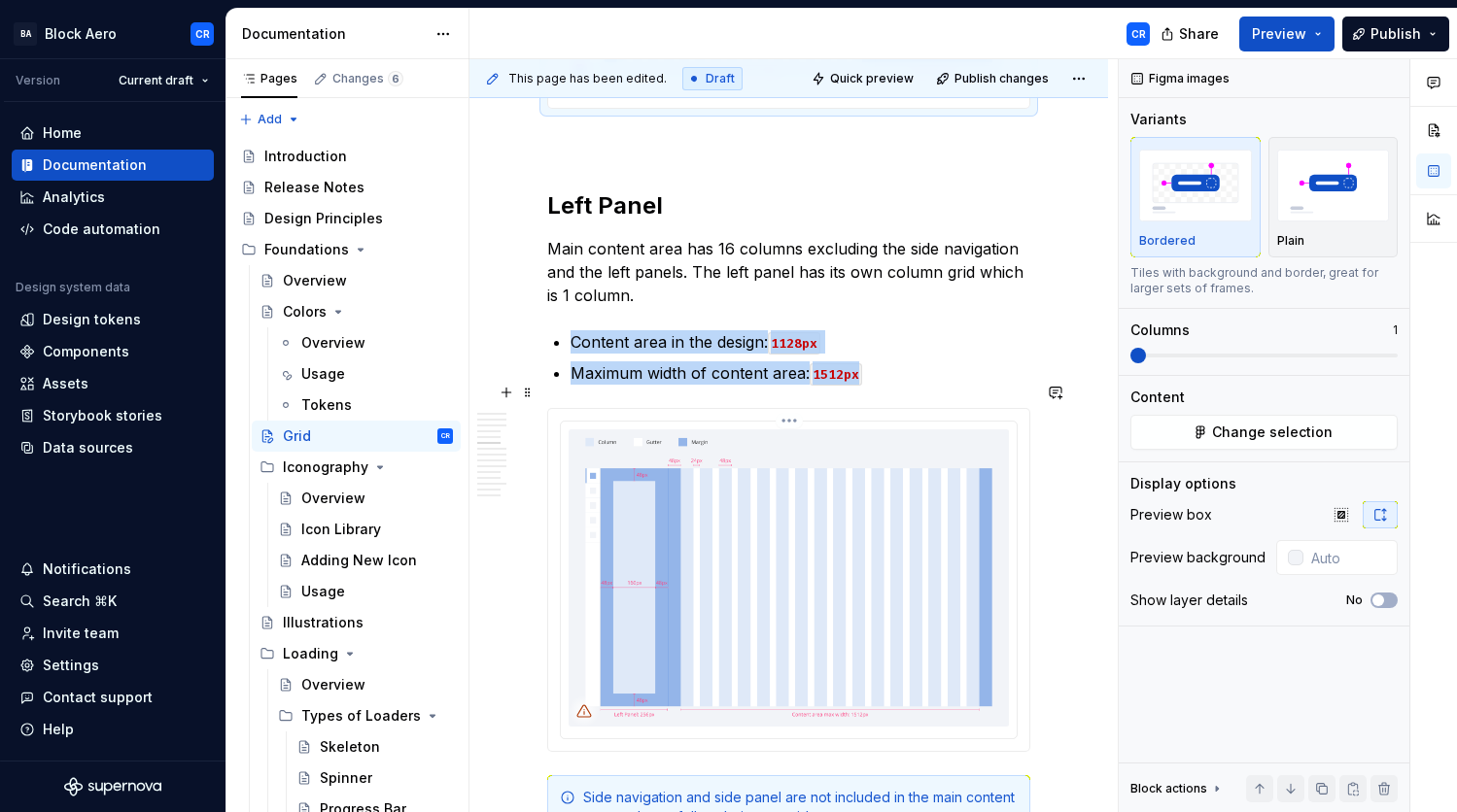
click at [845, 507] on img at bounding box center [789, 578] width 440 height 297
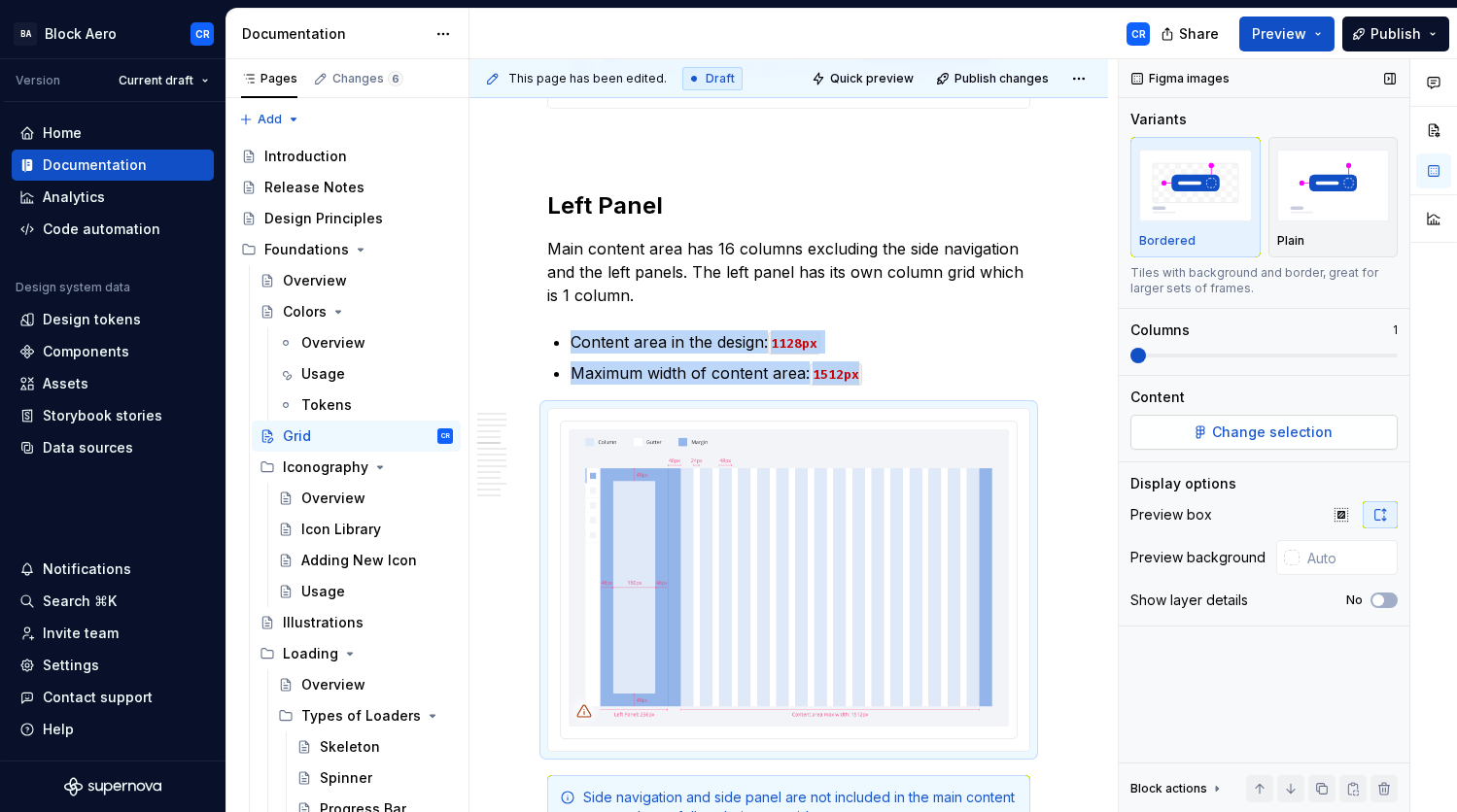
click at [1281, 424] on span "Change selection" at bounding box center [1273, 432] width 121 height 20
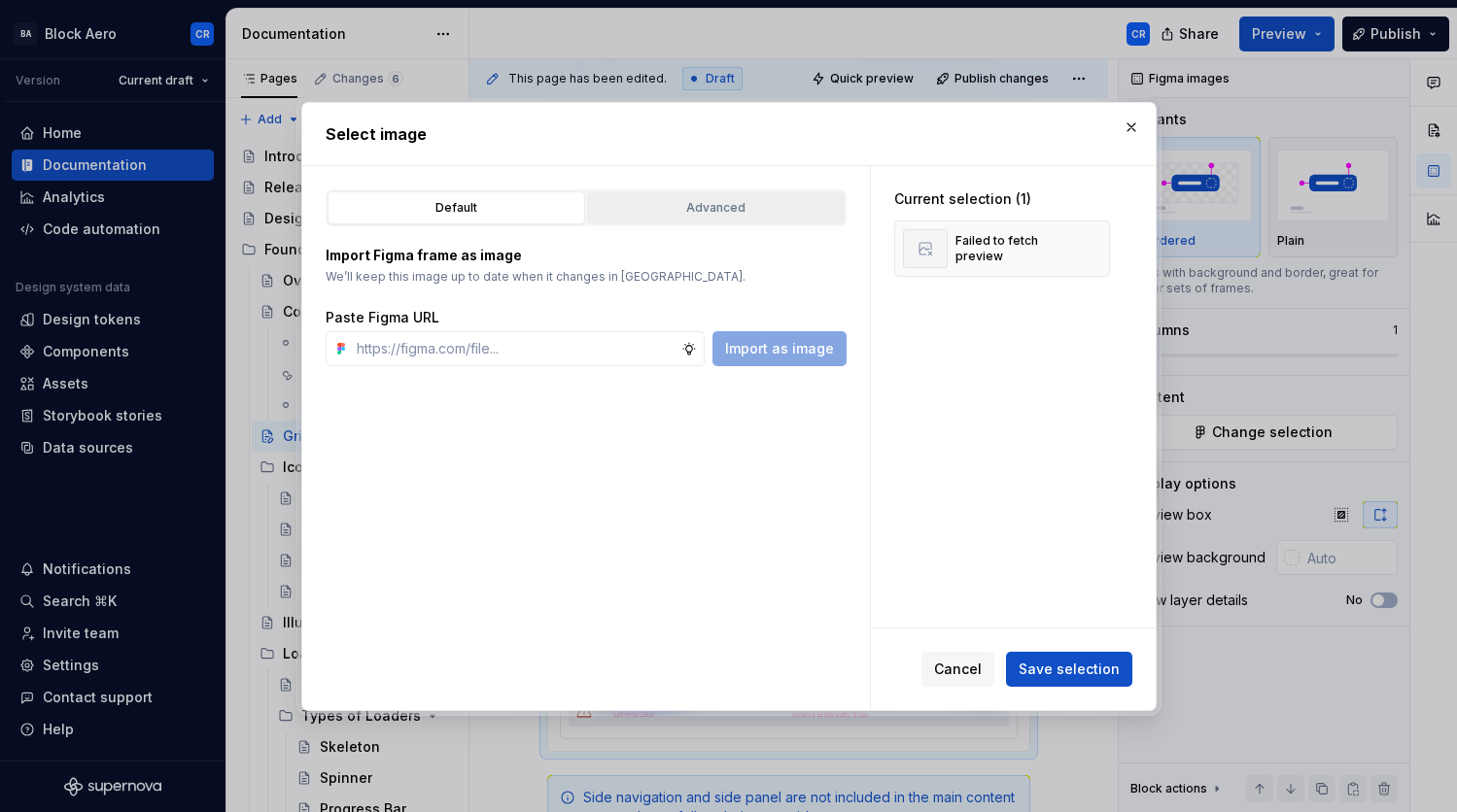
click at [638, 208] on div "Advanced" at bounding box center [716, 208] width 244 height 20
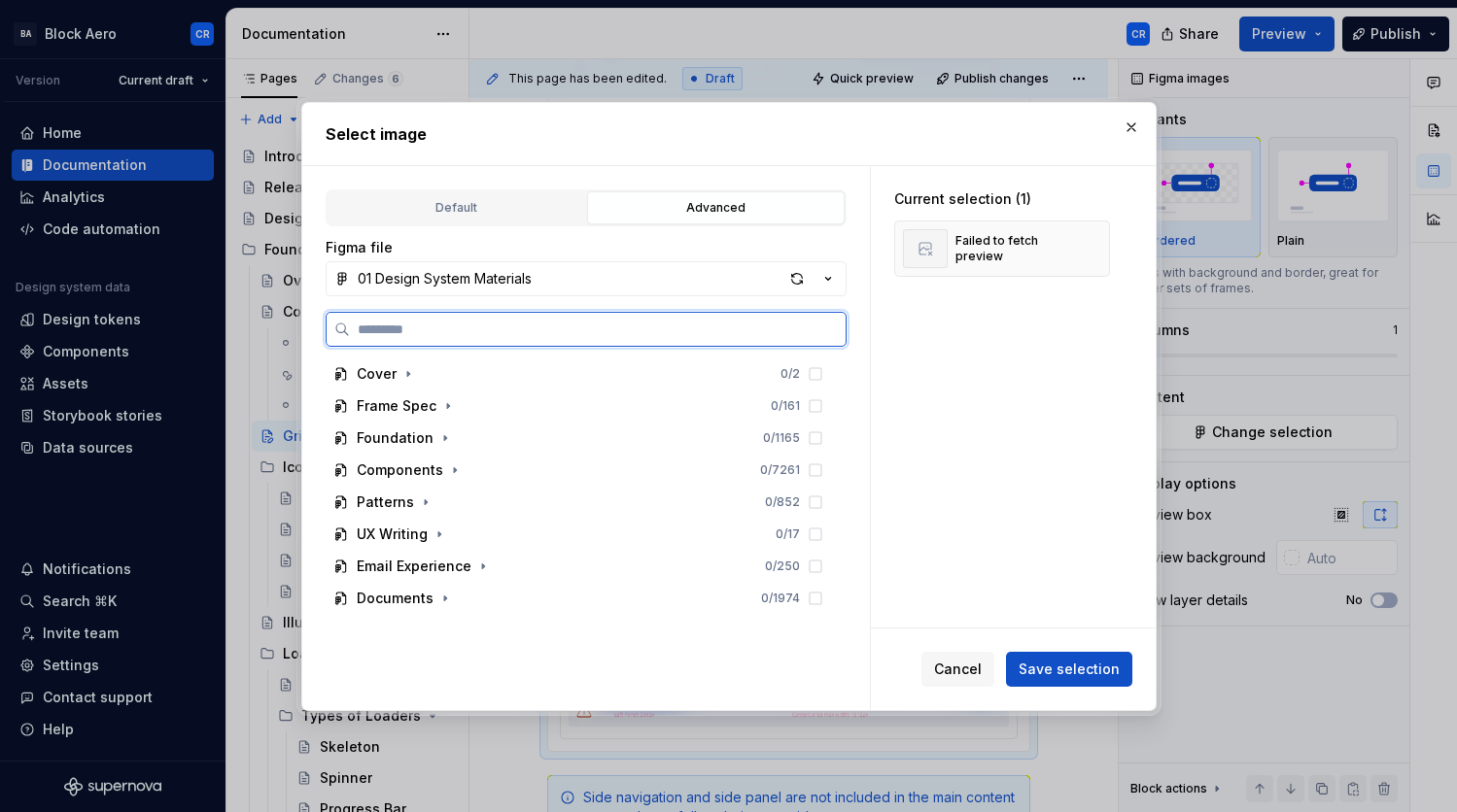
click at [550, 321] on input "search" at bounding box center [598, 329] width 496 height 20
paste input "**********"
type input "**********"
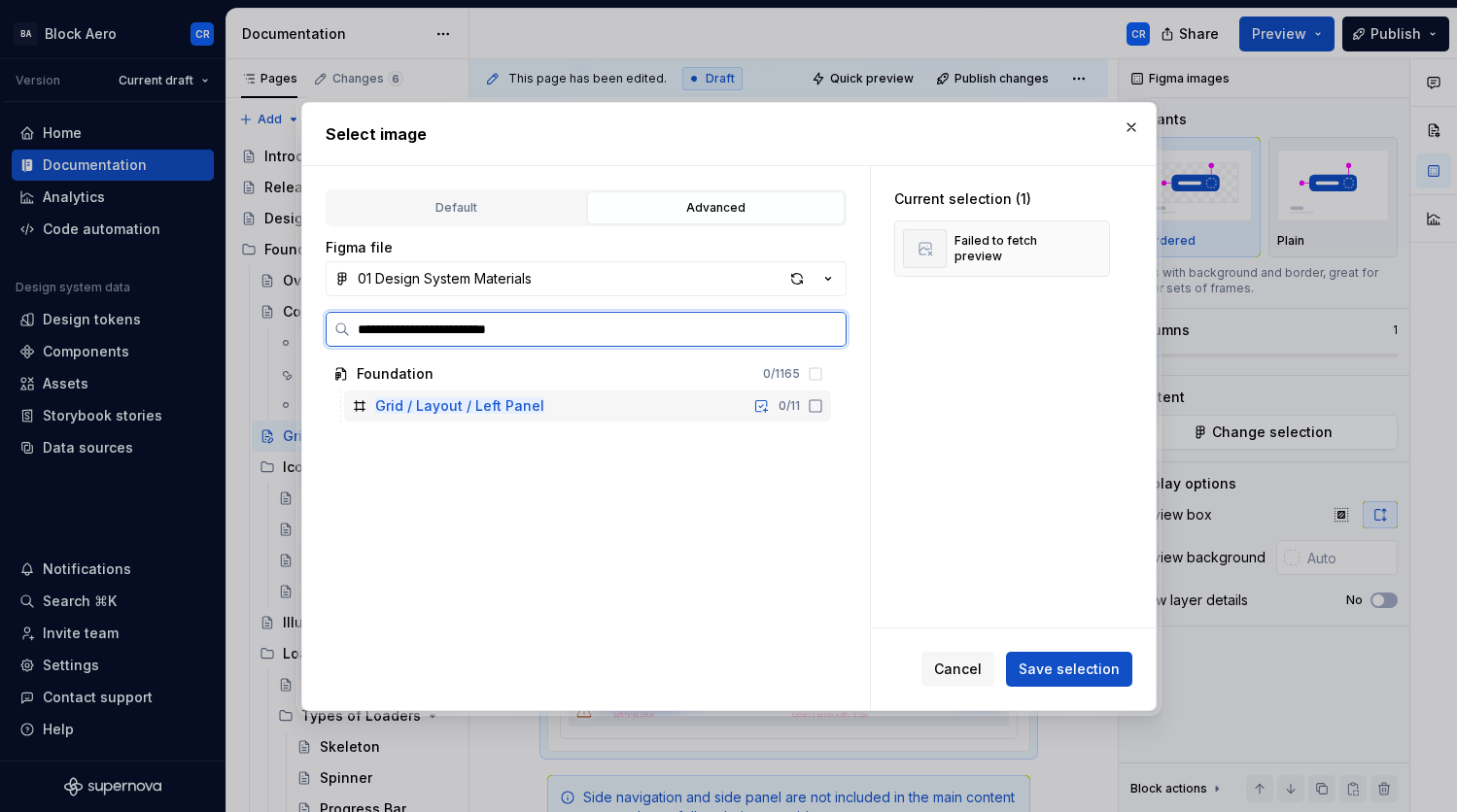
click at [616, 413] on div "Grid / Layout / Left Panel 0 / 11" at bounding box center [587, 406] width 487 height 31
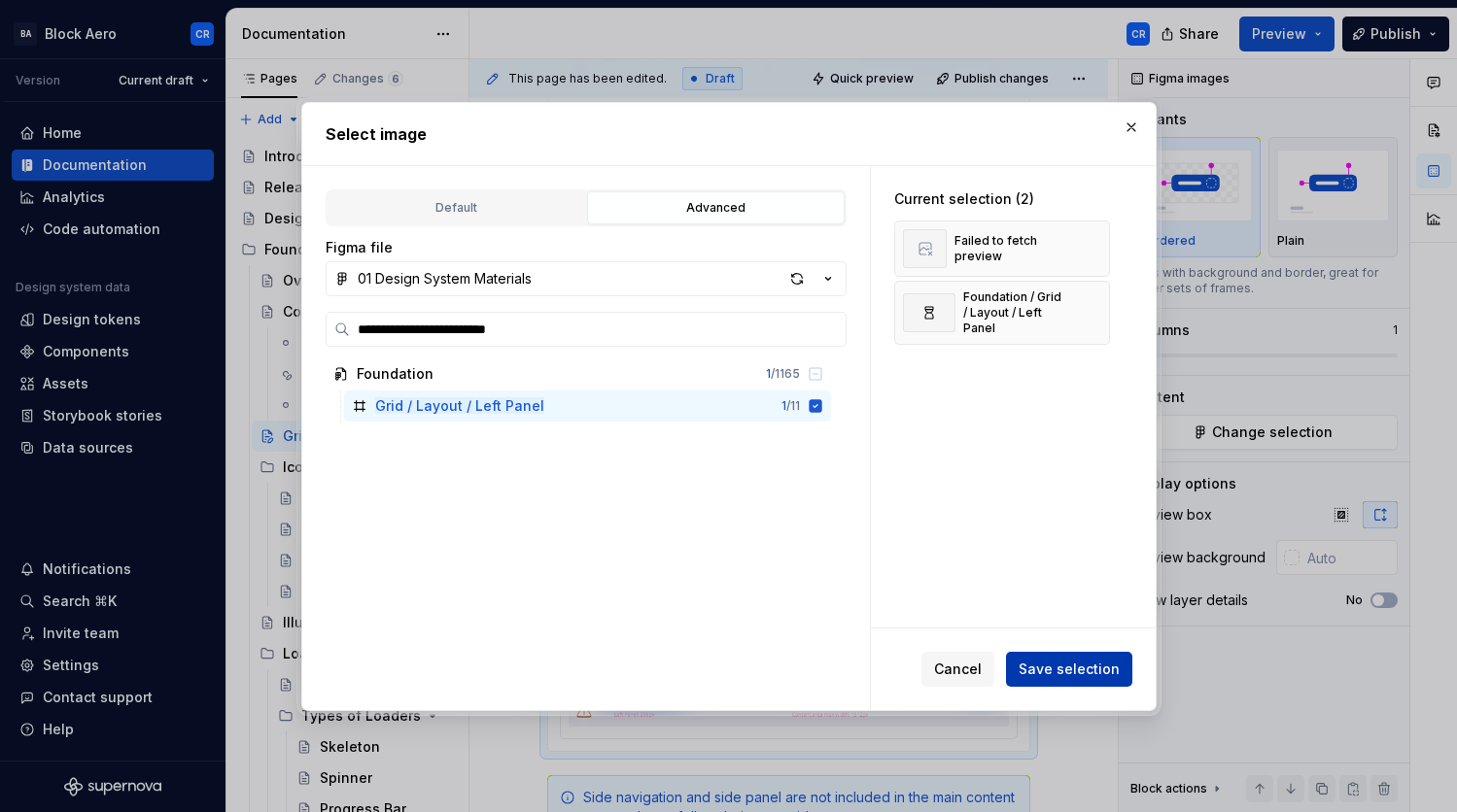
click at [1051, 670] on span "Save selection" at bounding box center [1069, 670] width 101 height 20
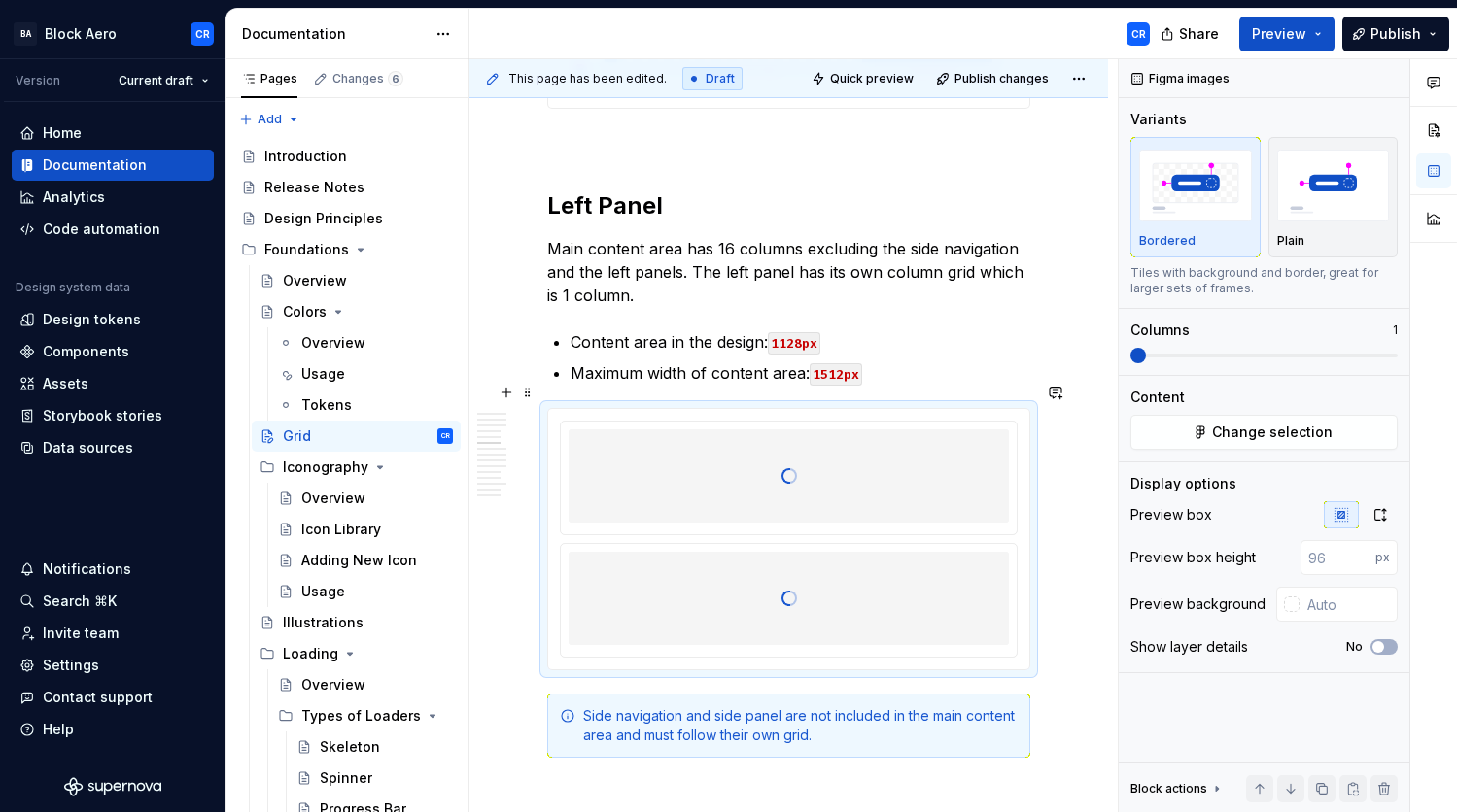
type input "[URL][DOMAIN_NAME]"
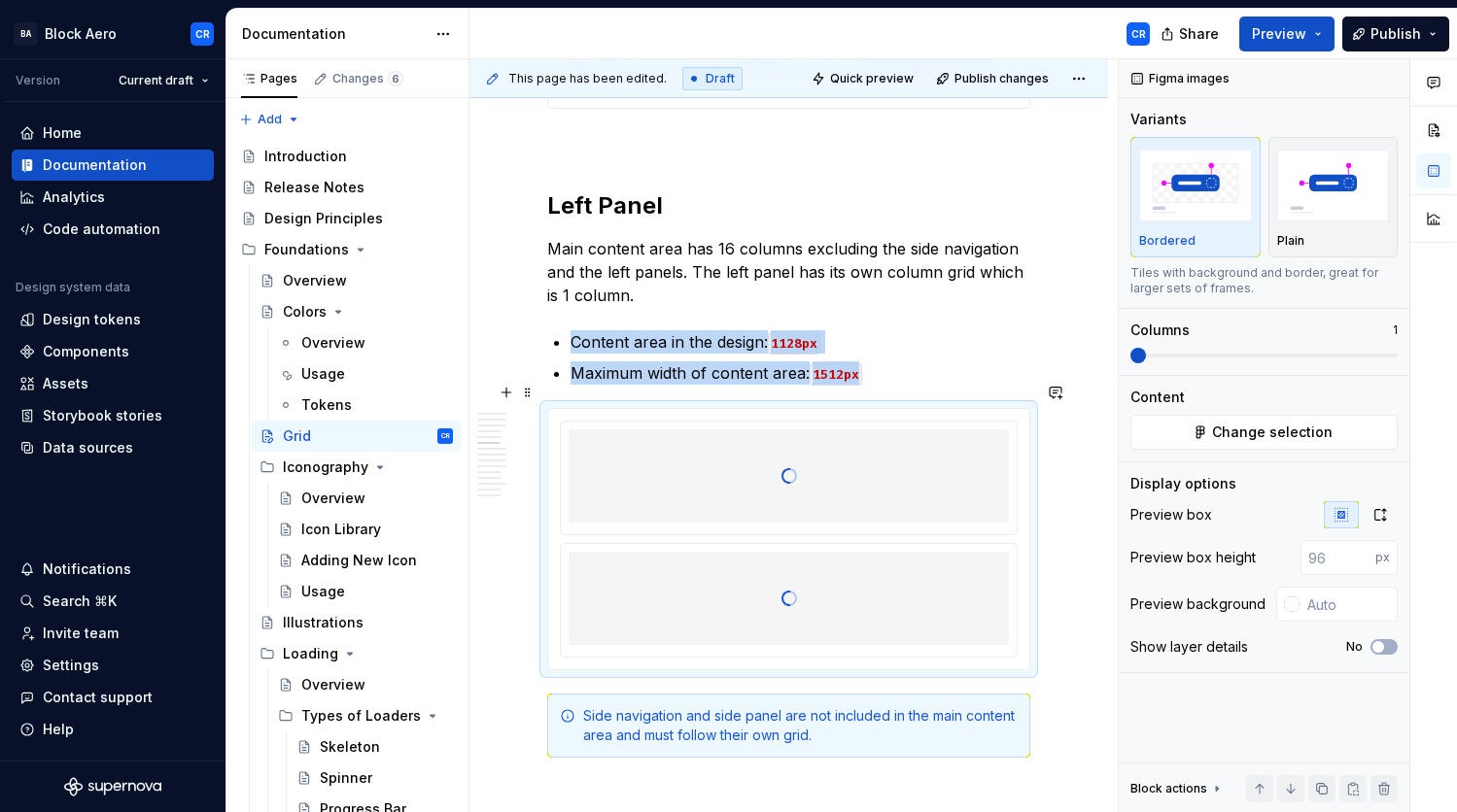
click at [938, 463] on div at bounding box center [789, 476] width 440 height 194
click at [985, 457] on div at bounding box center [789, 476] width 440 height 194
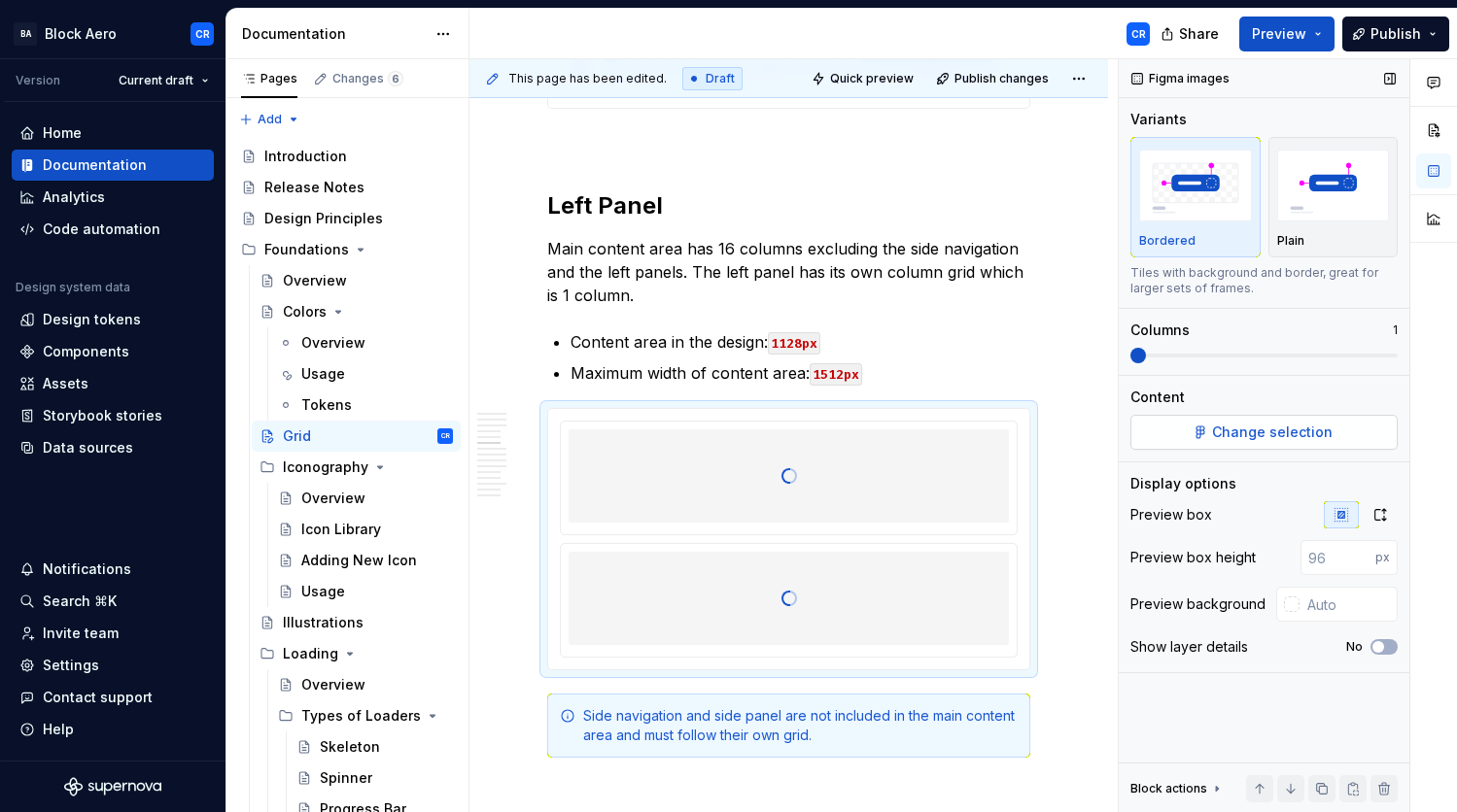
click at [1249, 445] on button "Change selection" at bounding box center [1265, 432] width 268 height 35
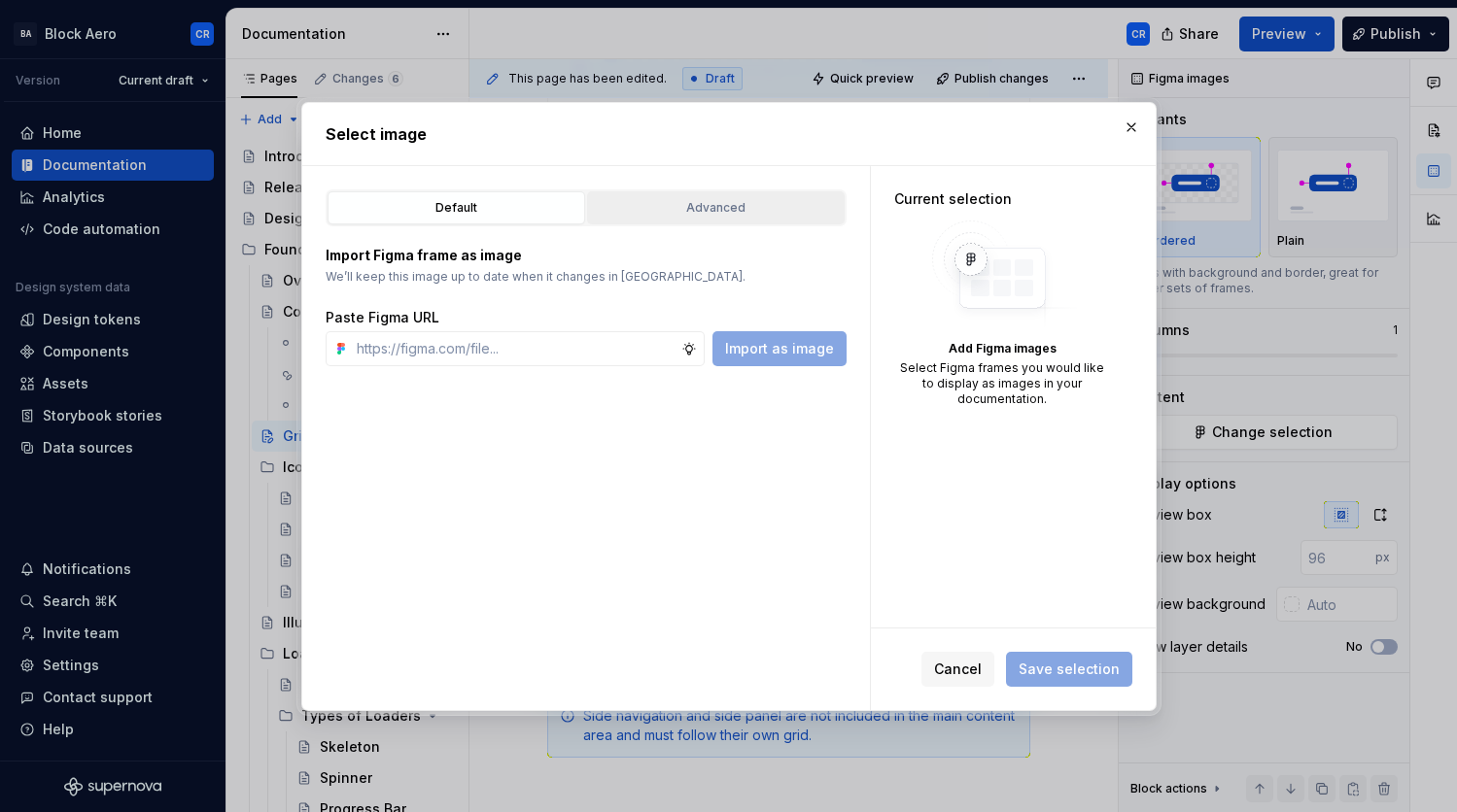
click at [647, 208] on div "Advanced" at bounding box center [716, 208] width 244 height 20
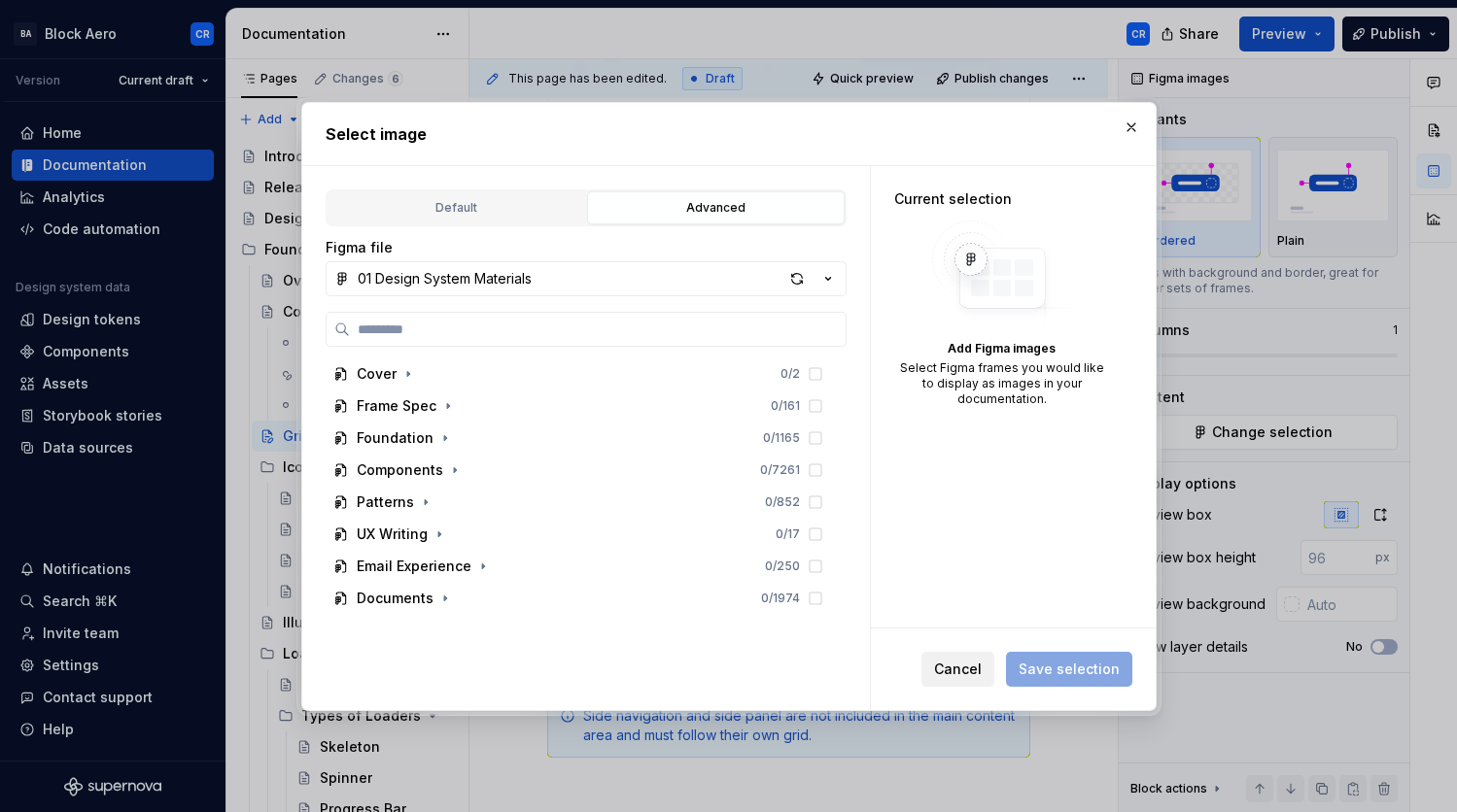
click at [971, 678] on button "Cancel" at bounding box center [958, 669] width 73 height 35
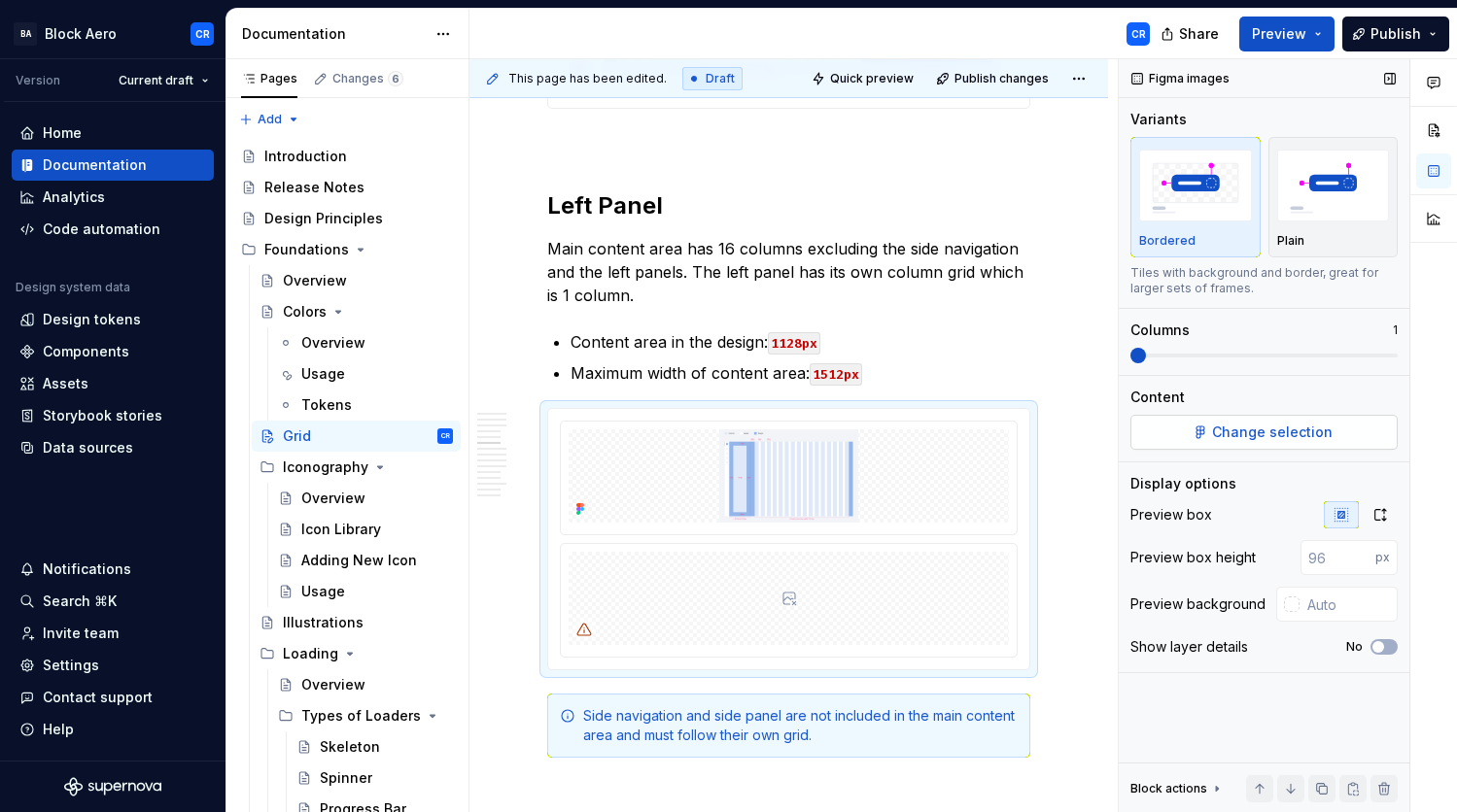
click at [1280, 430] on span "Change selection" at bounding box center [1273, 432] width 121 height 20
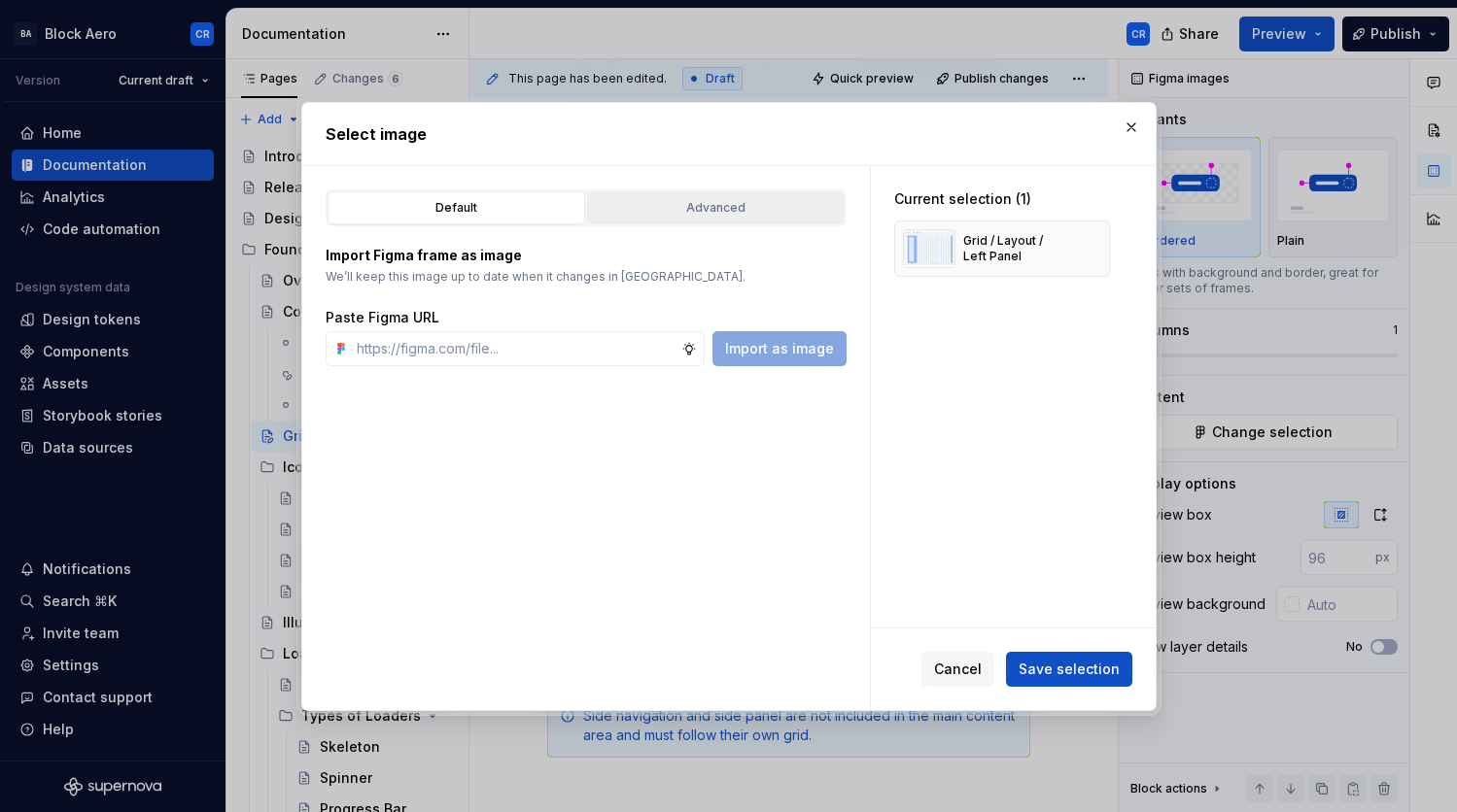
click at [711, 218] on button "Advanced" at bounding box center [716, 207] width 258 height 33
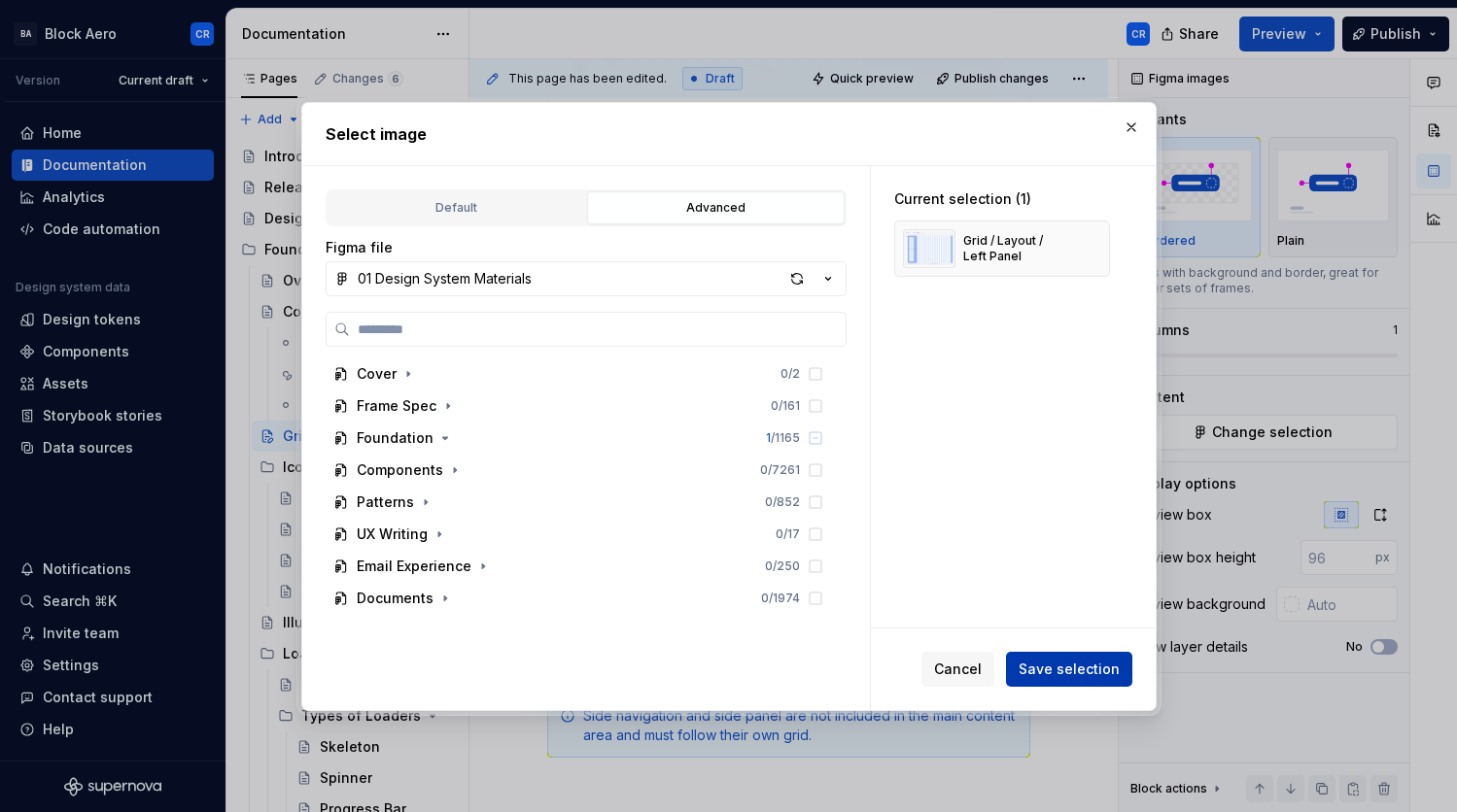
click at [1075, 673] on span "Save selection" at bounding box center [1069, 670] width 101 height 20
type textarea "*"
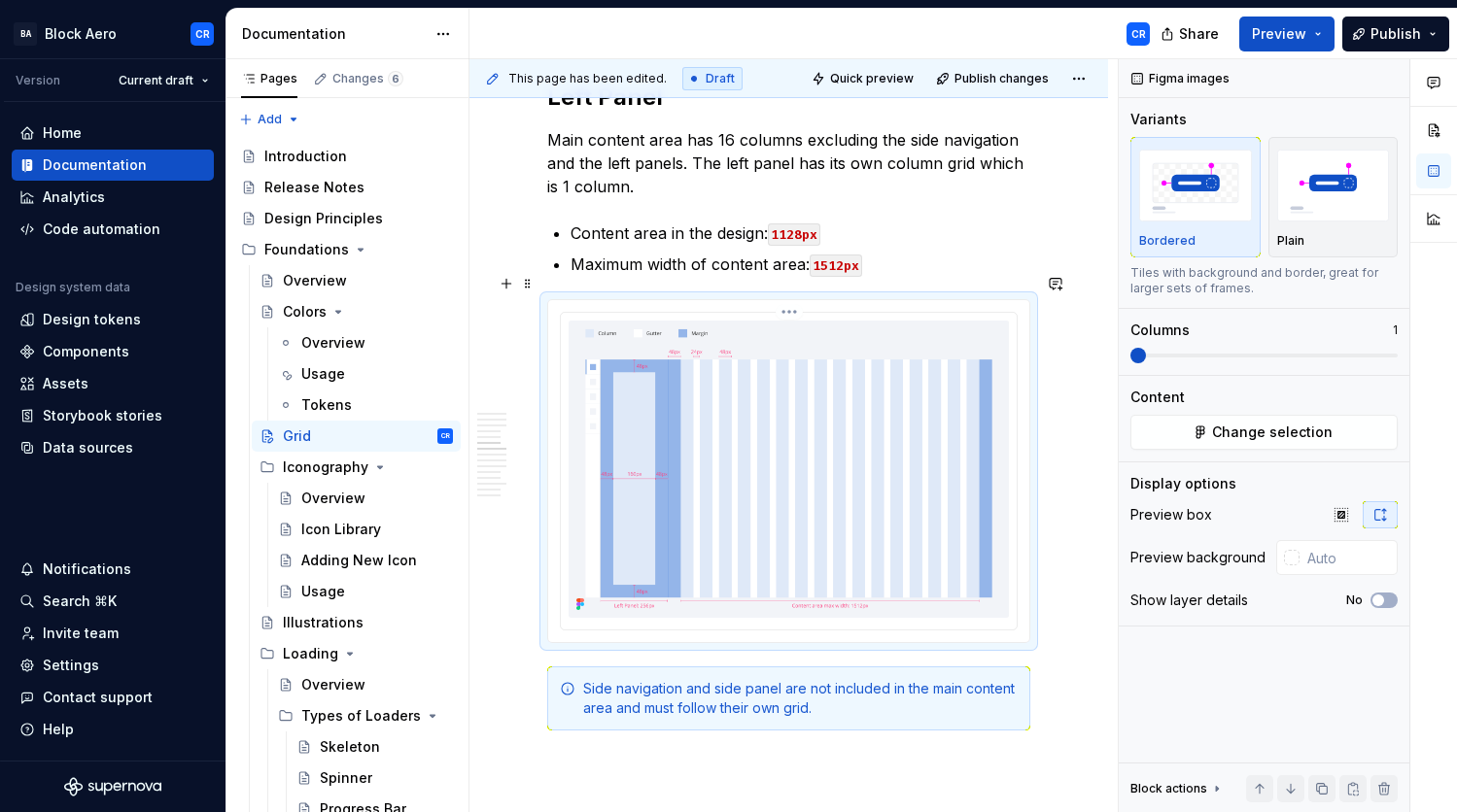
scroll to position [2885, 0]
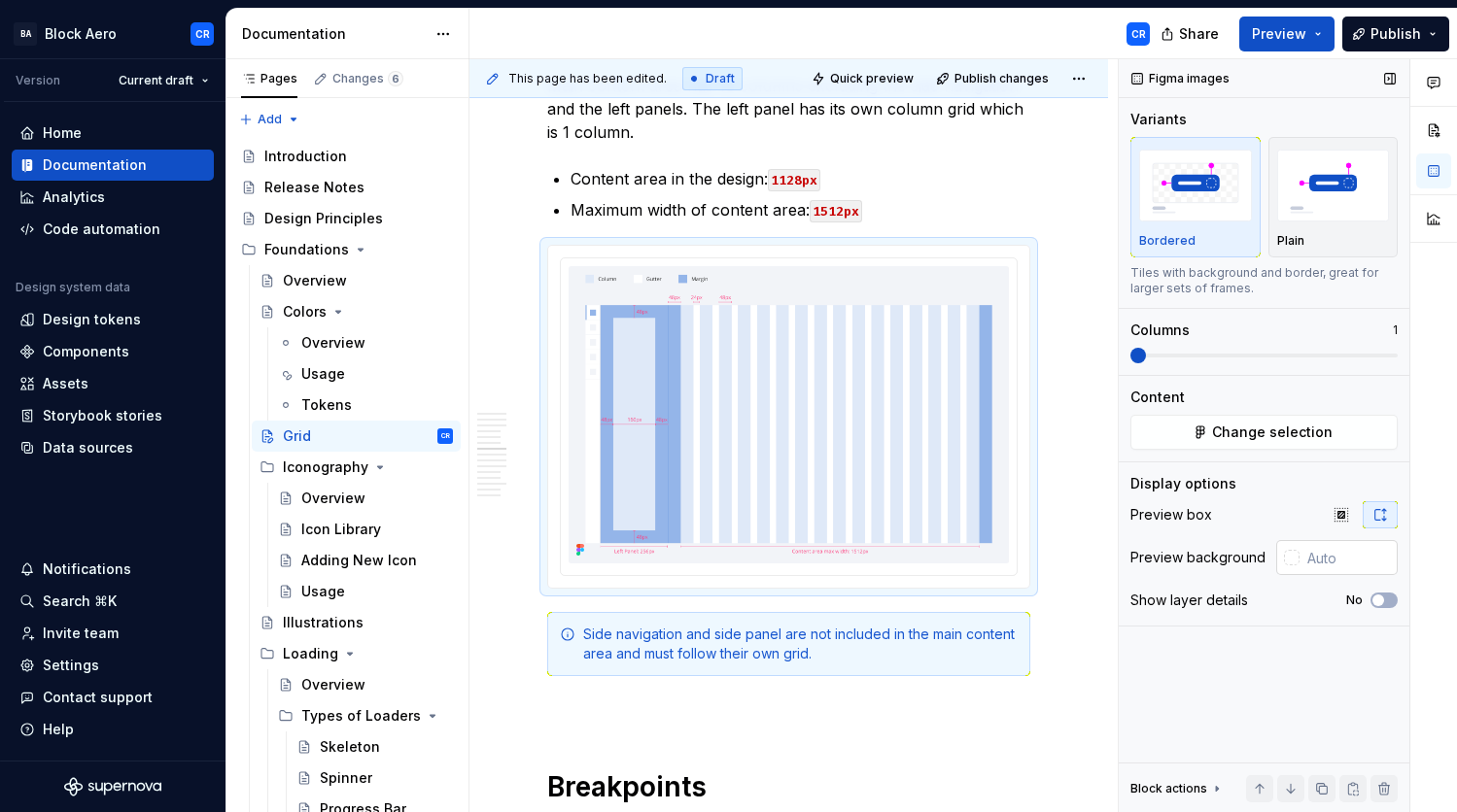
click at [1345, 558] on input "text" at bounding box center [1348, 557] width 98 height 35
paste input "F2F4F8"
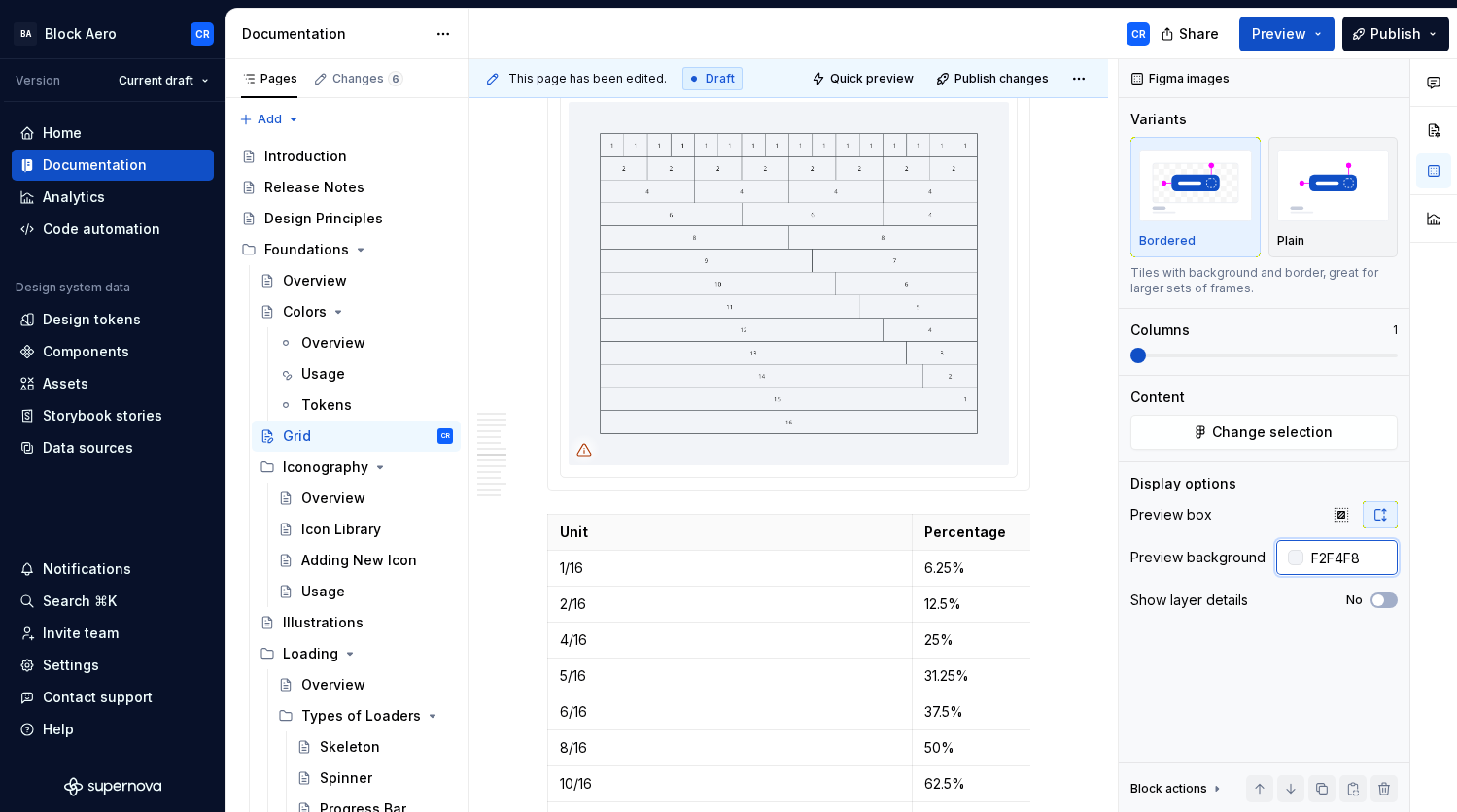
scroll to position [4603, 0]
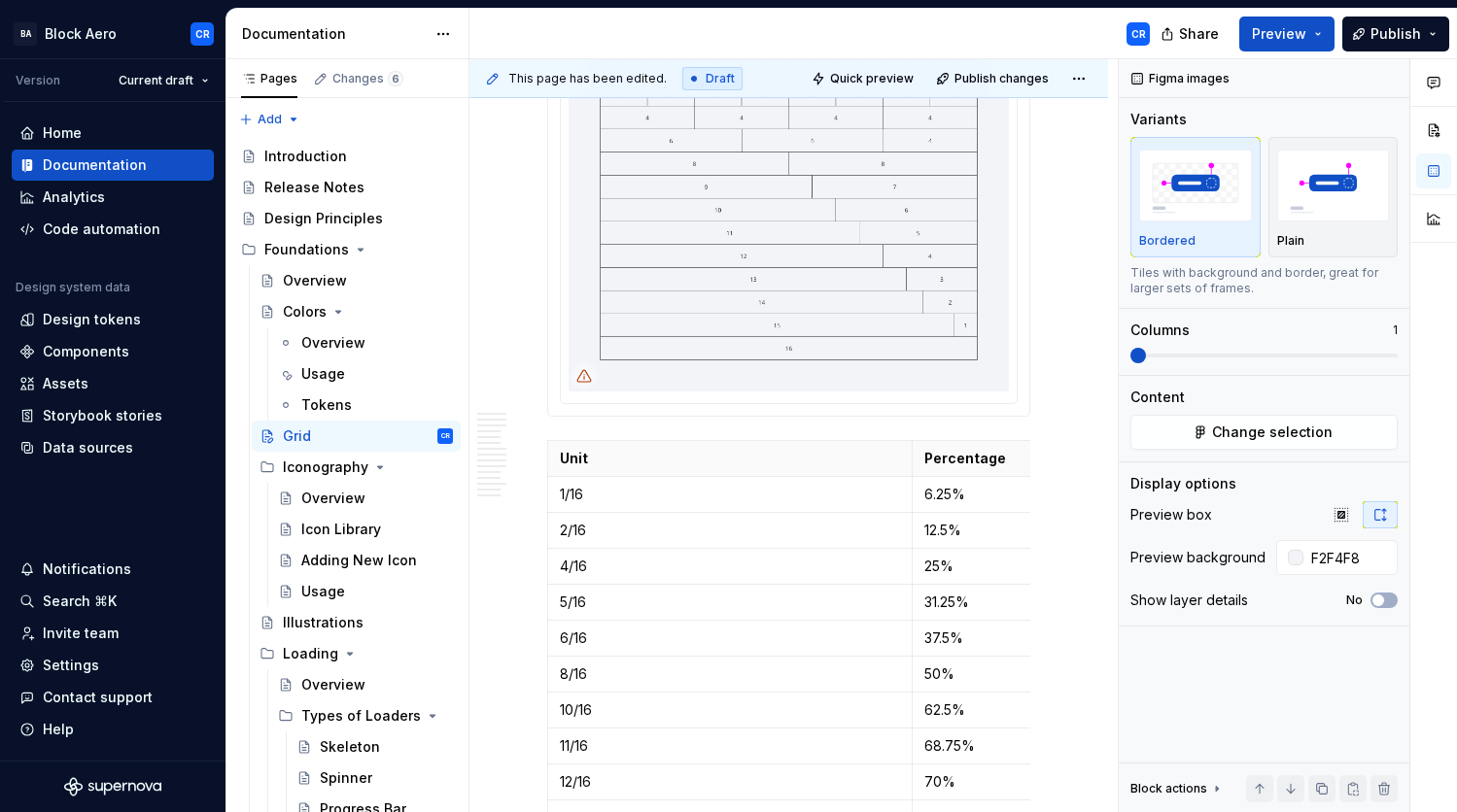
click at [832, 292] on img at bounding box center [789, 209] width 440 height 364
type input "#F2F4F8"
click at [1305, 430] on span "Change selection" at bounding box center [1273, 432] width 121 height 20
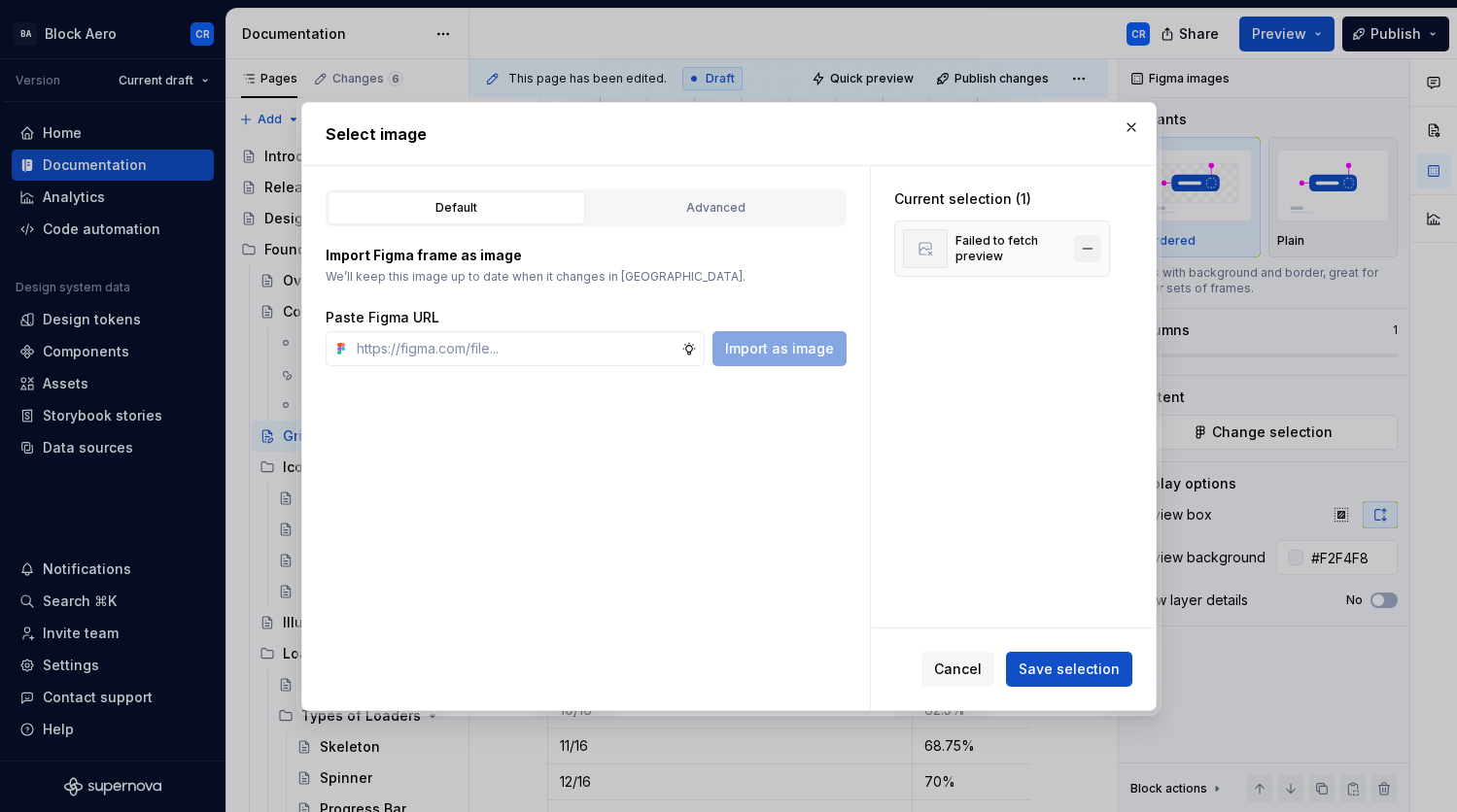
type textarea "*"
click at [1093, 239] on button "button" at bounding box center [1087, 248] width 27 height 27
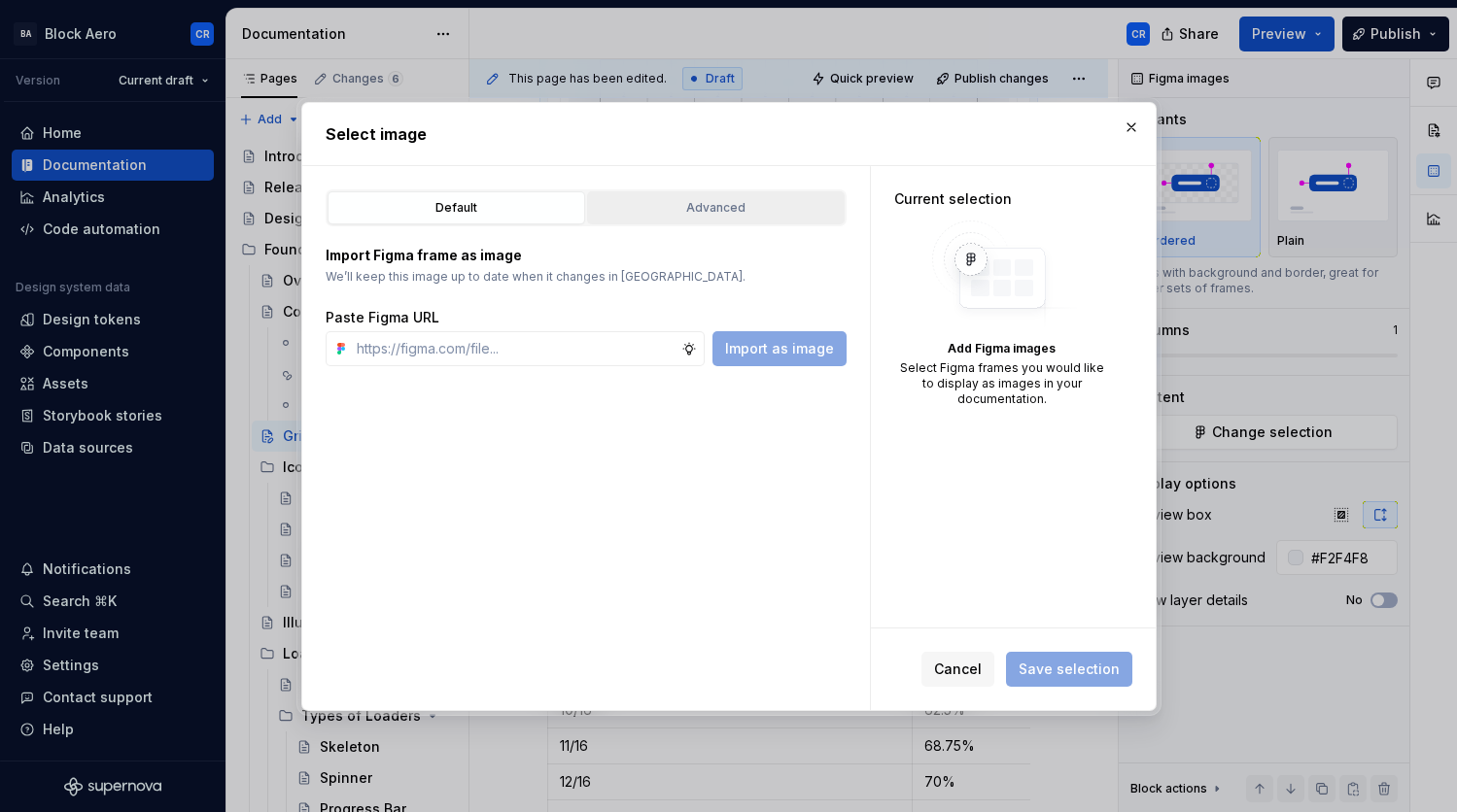
click at [729, 199] on div "Advanced" at bounding box center [716, 208] width 244 height 20
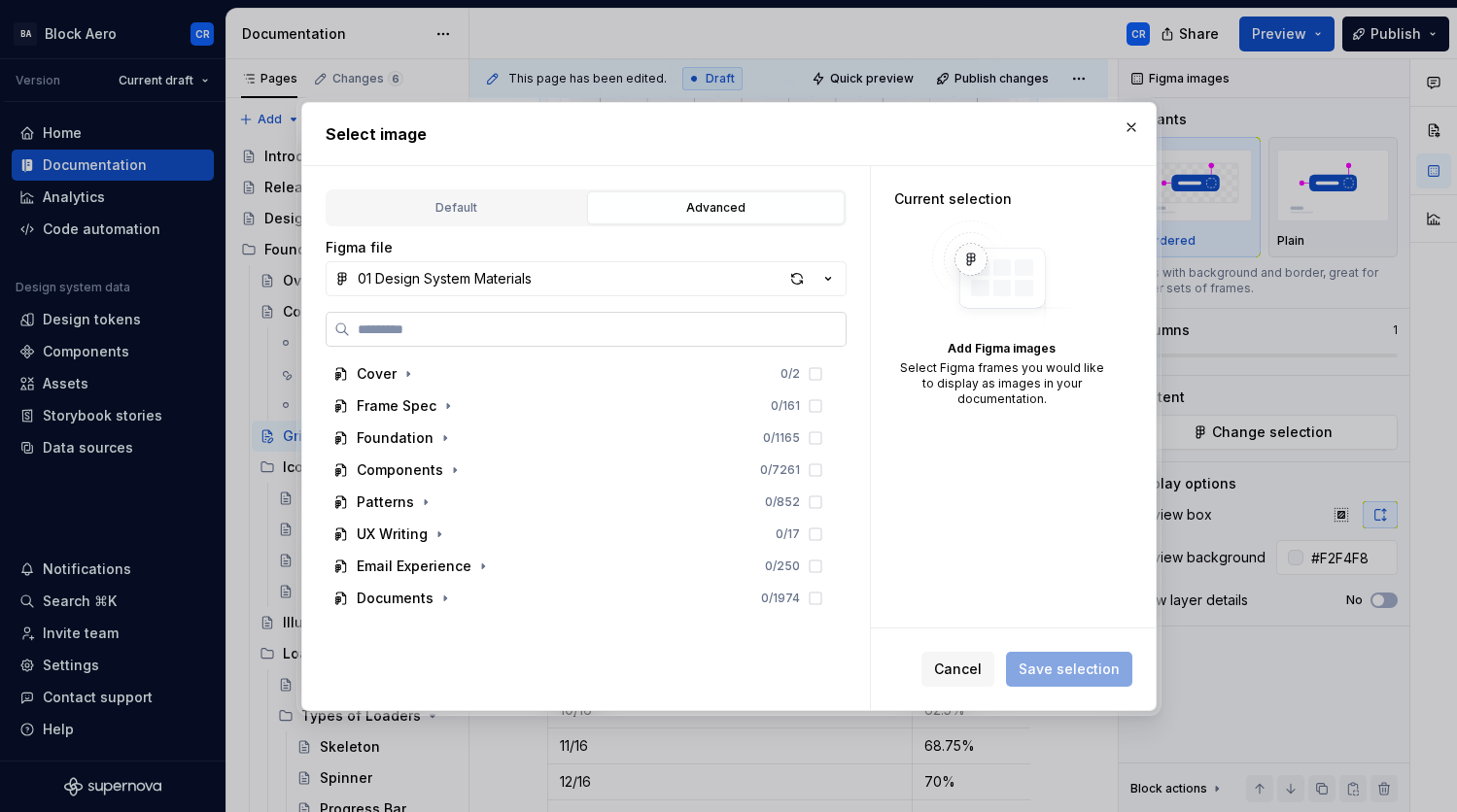
click at [606, 340] on label at bounding box center [585, 329] width 521 height 35
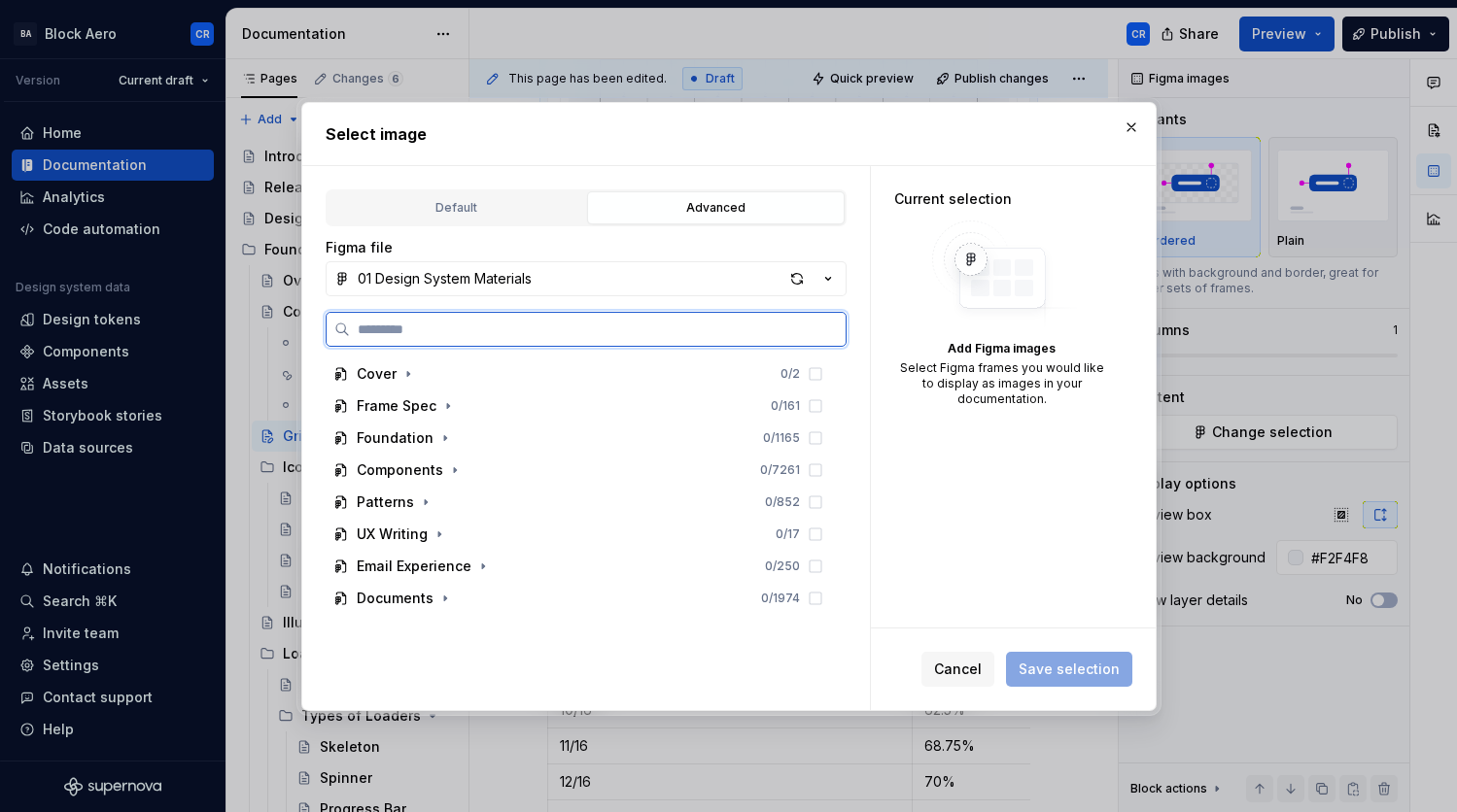
click at [606, 339] on input "search" at bounding box center [598, 329] width 496 height 20
paste input "**********"
type input "**********"
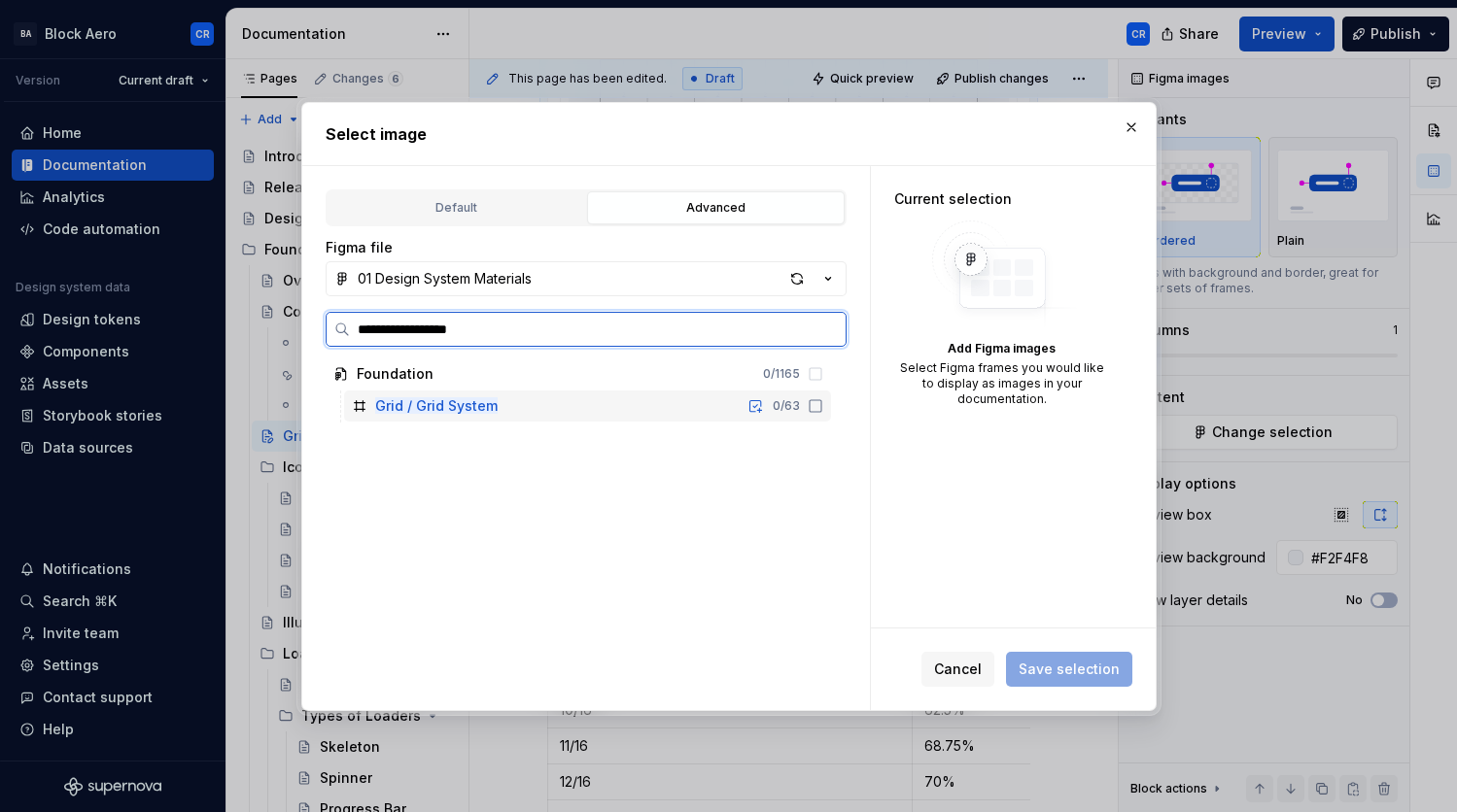
click at [812, 402] on icon at bounding box center [816, 406] width 16 height 16
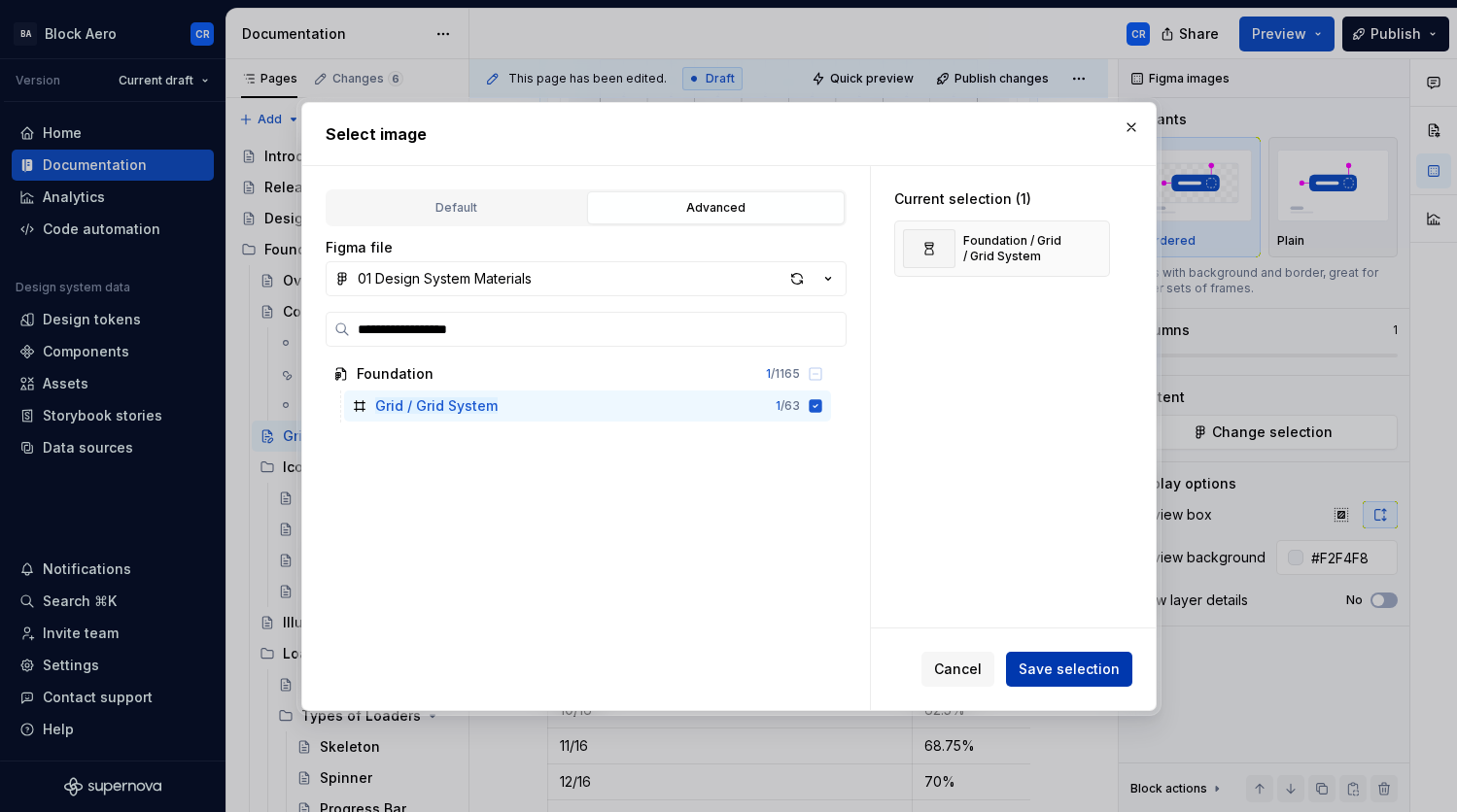
click at [1088, 666] on span "Save selection" at bounding box center [1069, 670] width 101 height 20
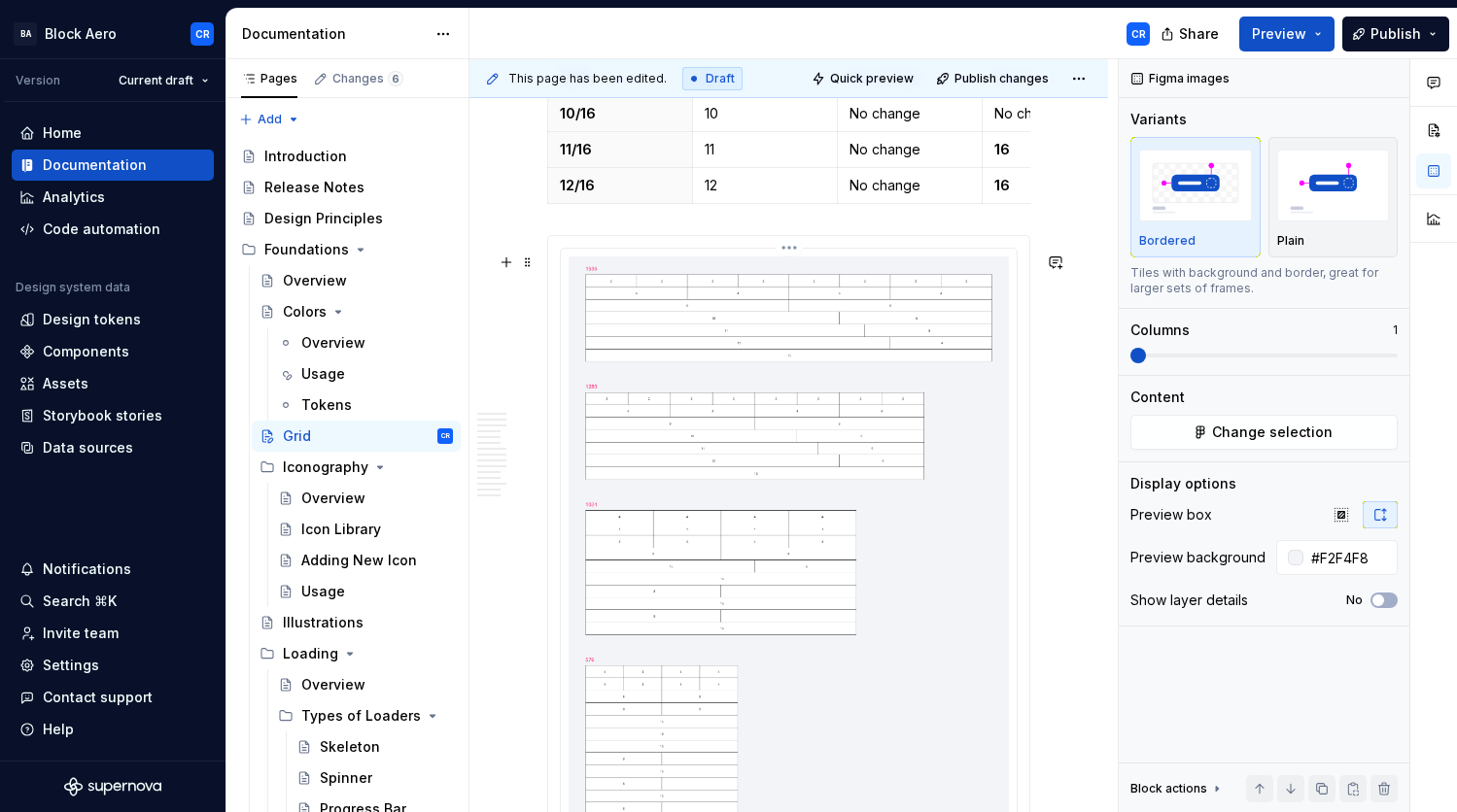
scroll to position [5570, 0]
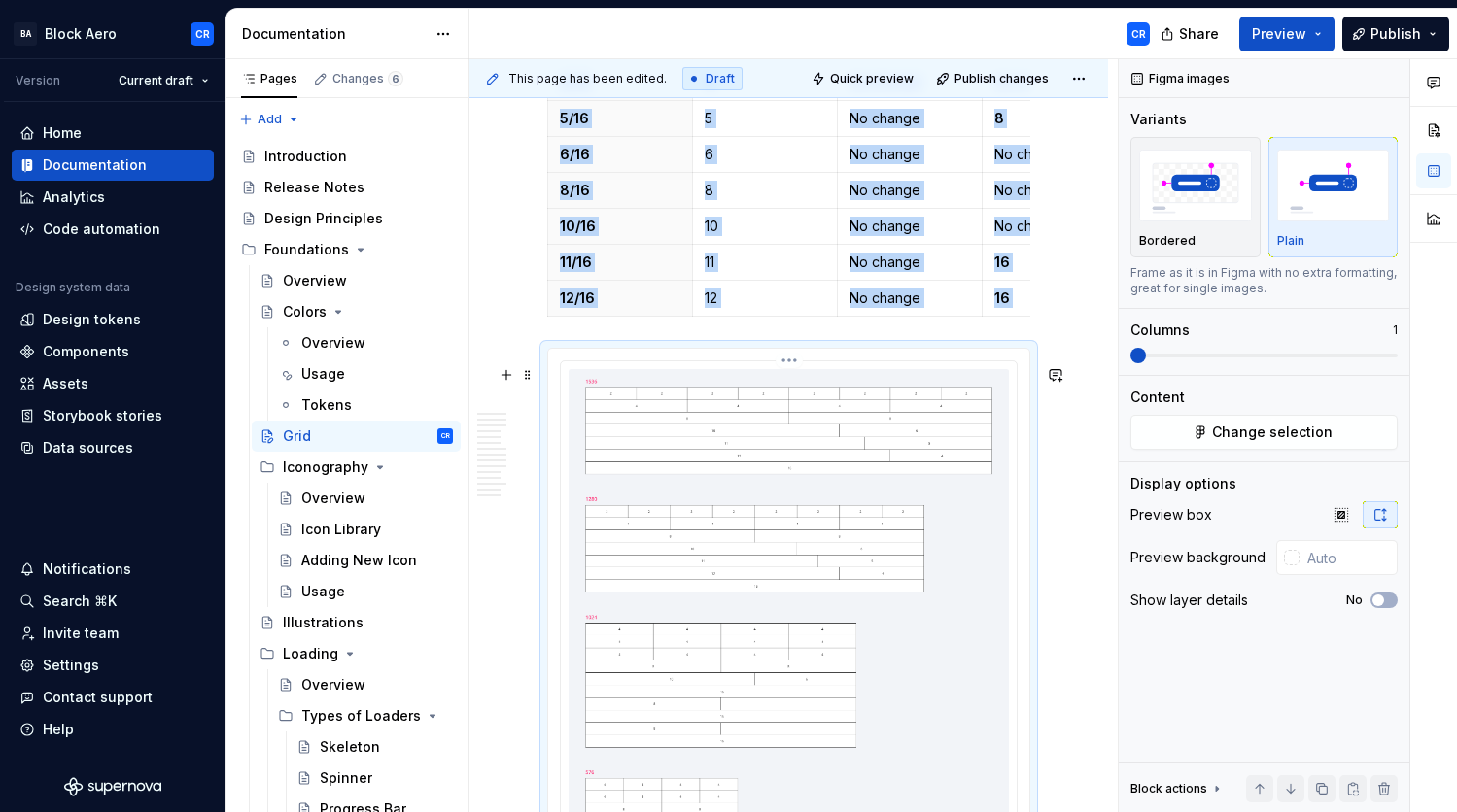
click at [843, 477] on img at bounding box center [789, 662] width 440 height 588
click at [1231, 248] on div "Bordered" at bounding box center [1196, 241] width 113 height 16
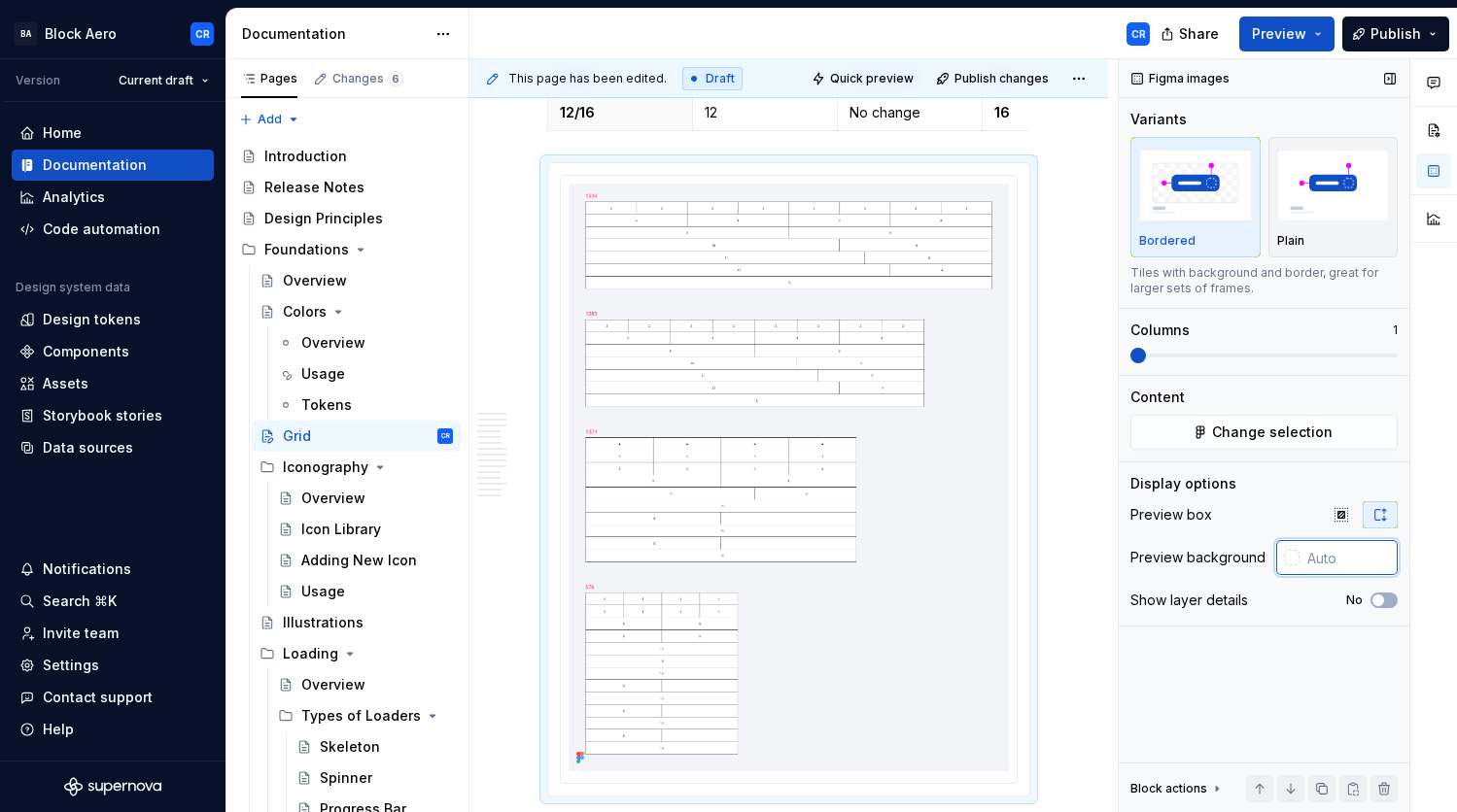
click at [1334, 555] on input "text" at bounding box center [1348, 557] width 98 height 35
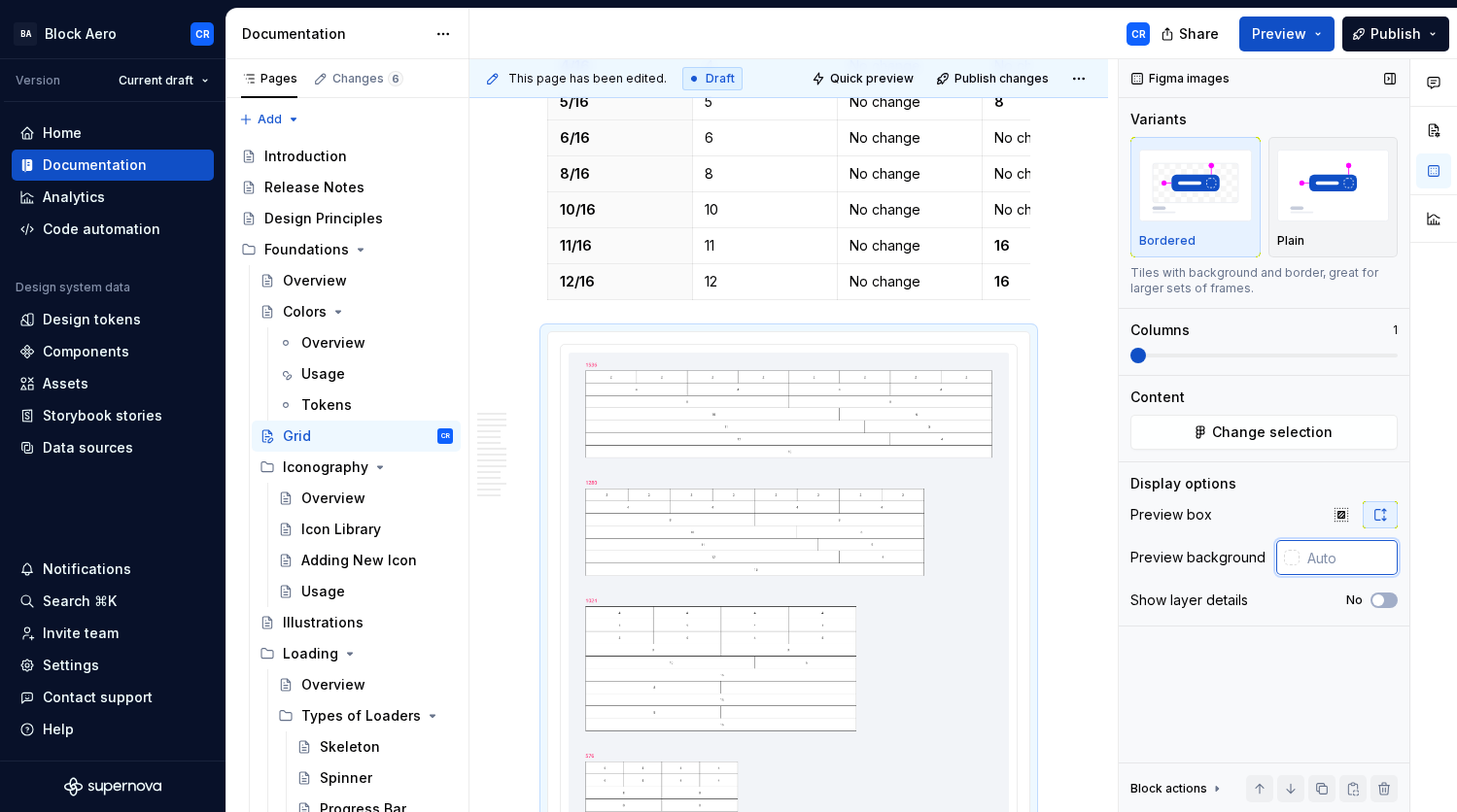
scroll to position [5924, 0]
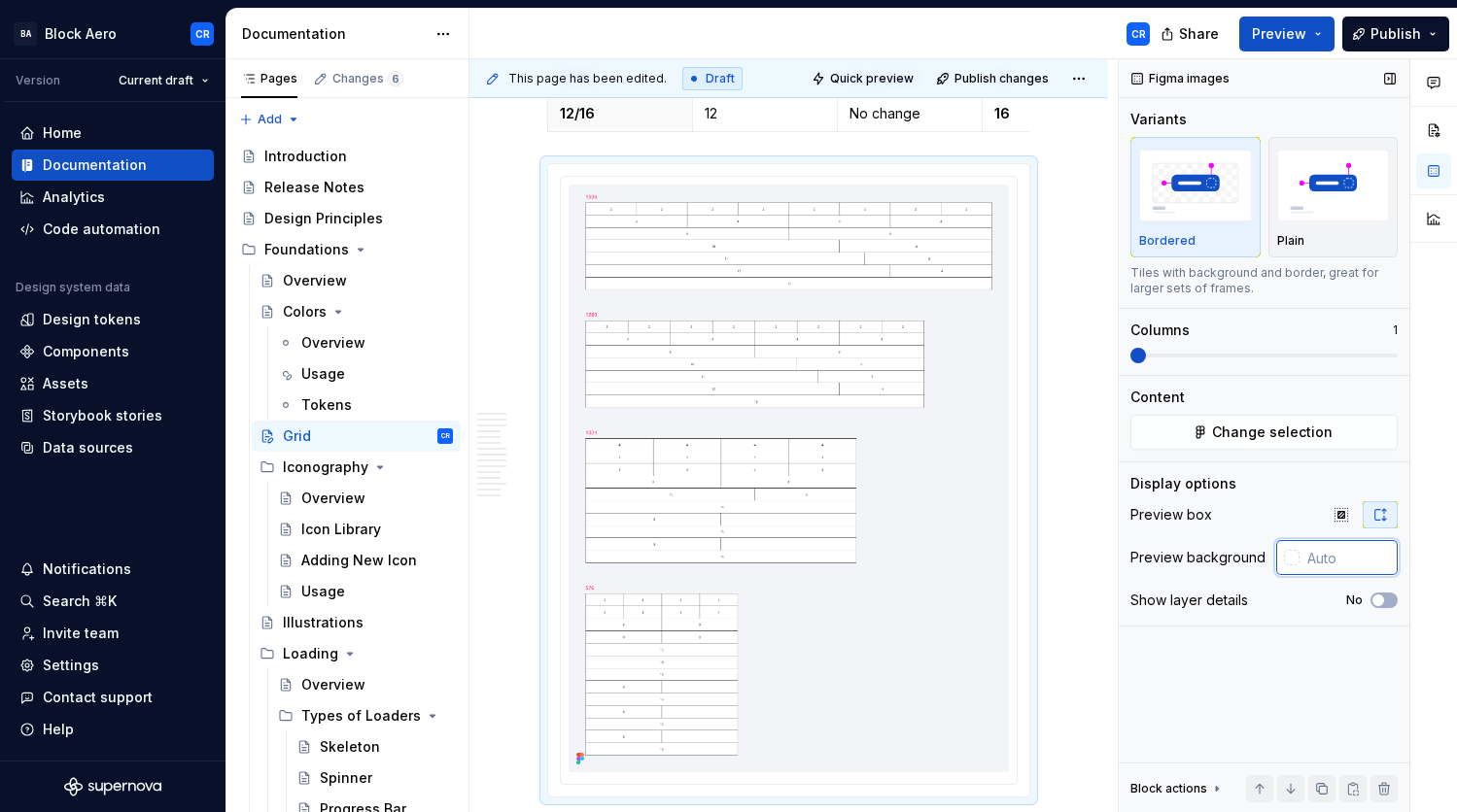
paste input "F2F4F8"
type input "#F2F4F8"
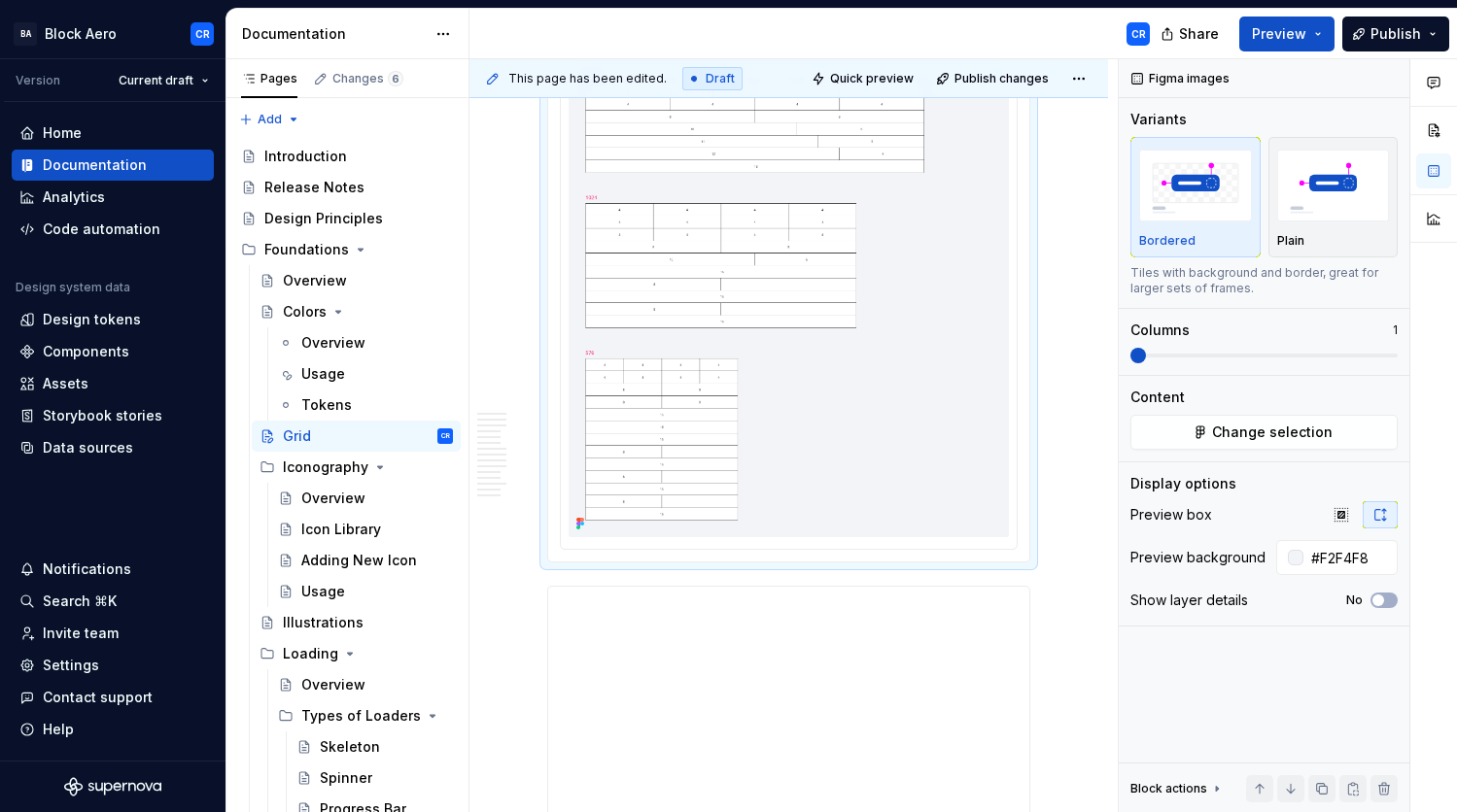
scroll to position [5470, 0]
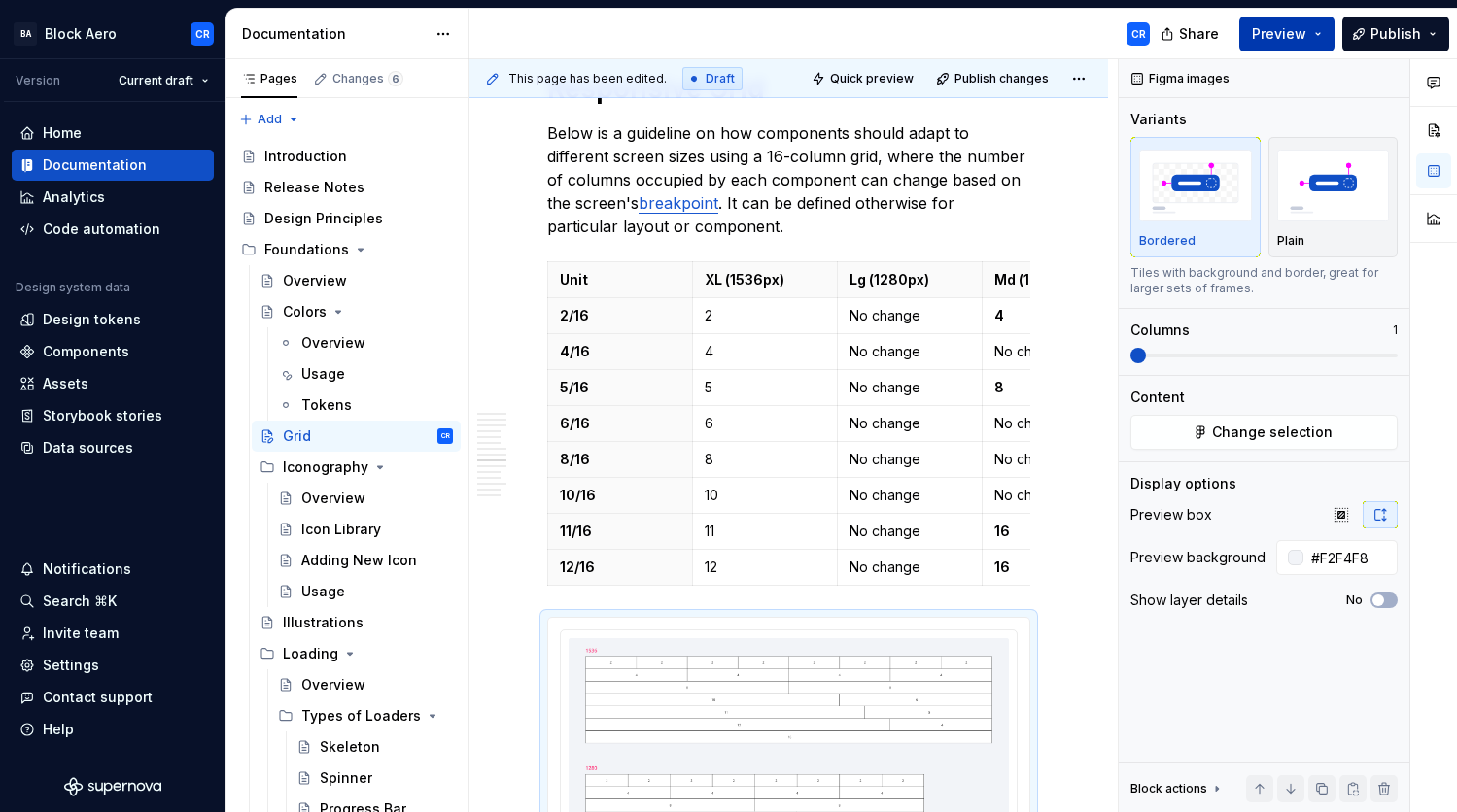
click at [1302, 35] on span "Preview" at bounding box center [1278, 35] width 55 height 20
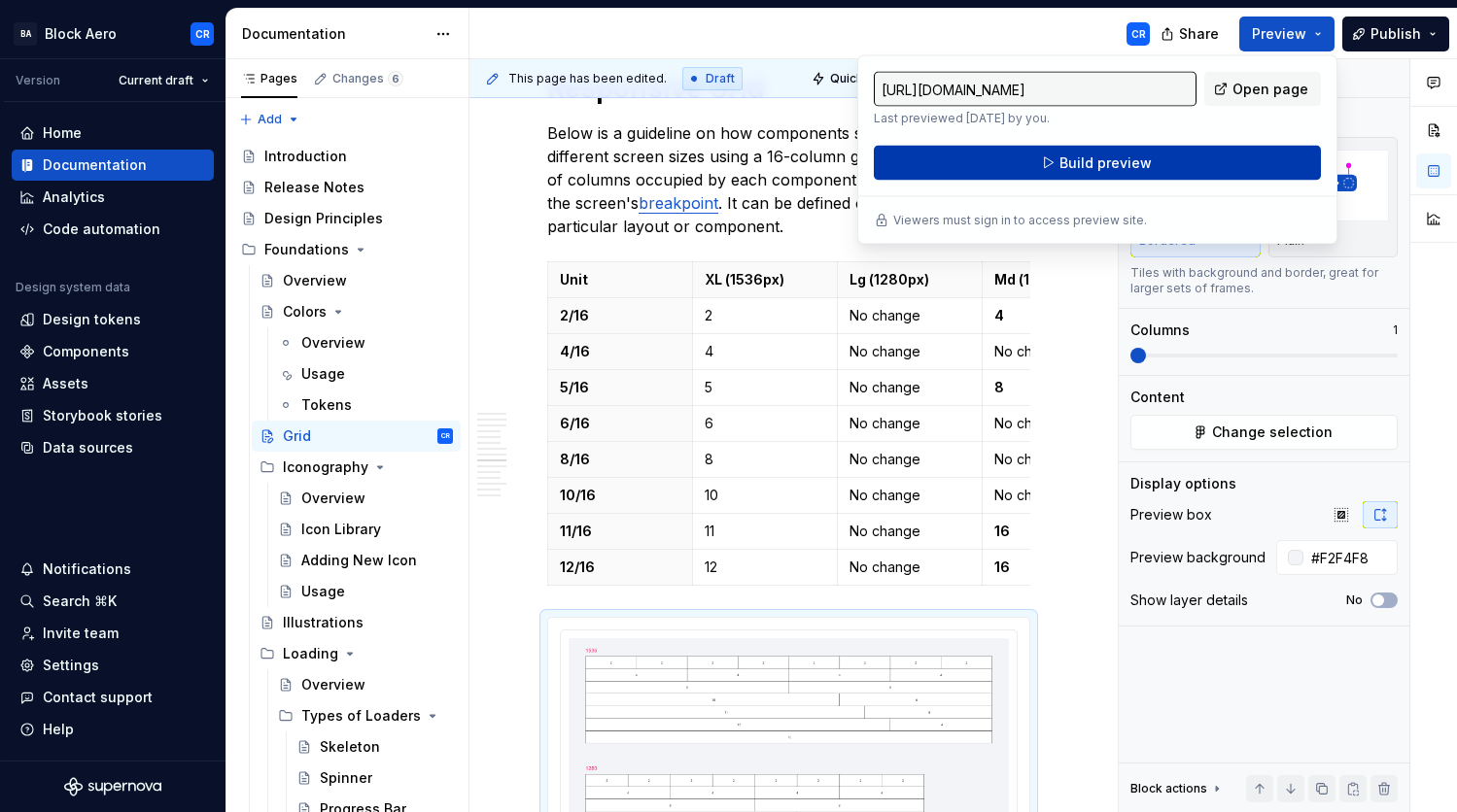
click at [1236, 168] on button "Build preview" at bounding box center [1097, 163] width 447 height 35
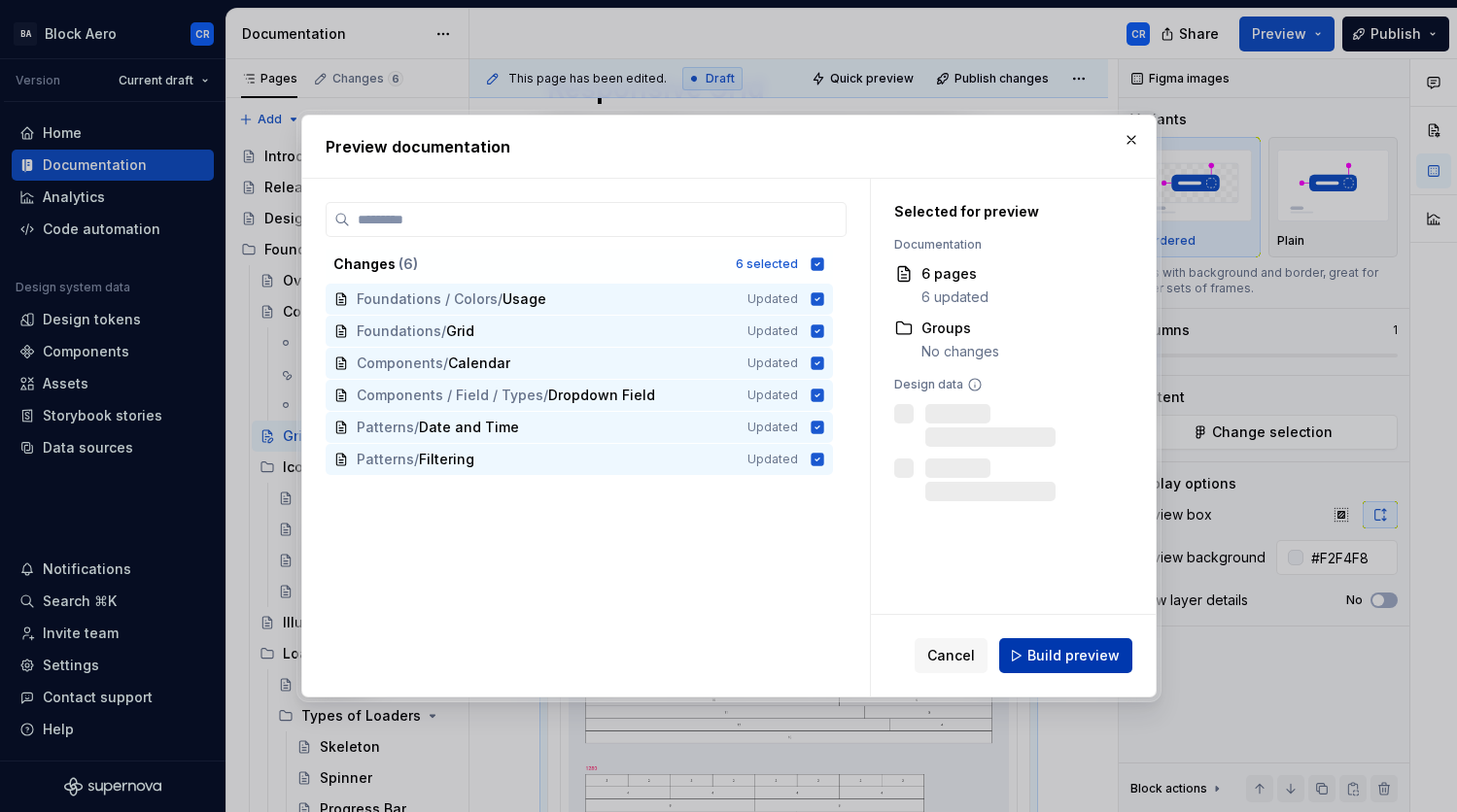
click at [1072, 658] on span "Build preview" at bounding box center [1073, 656] width 92 height 20
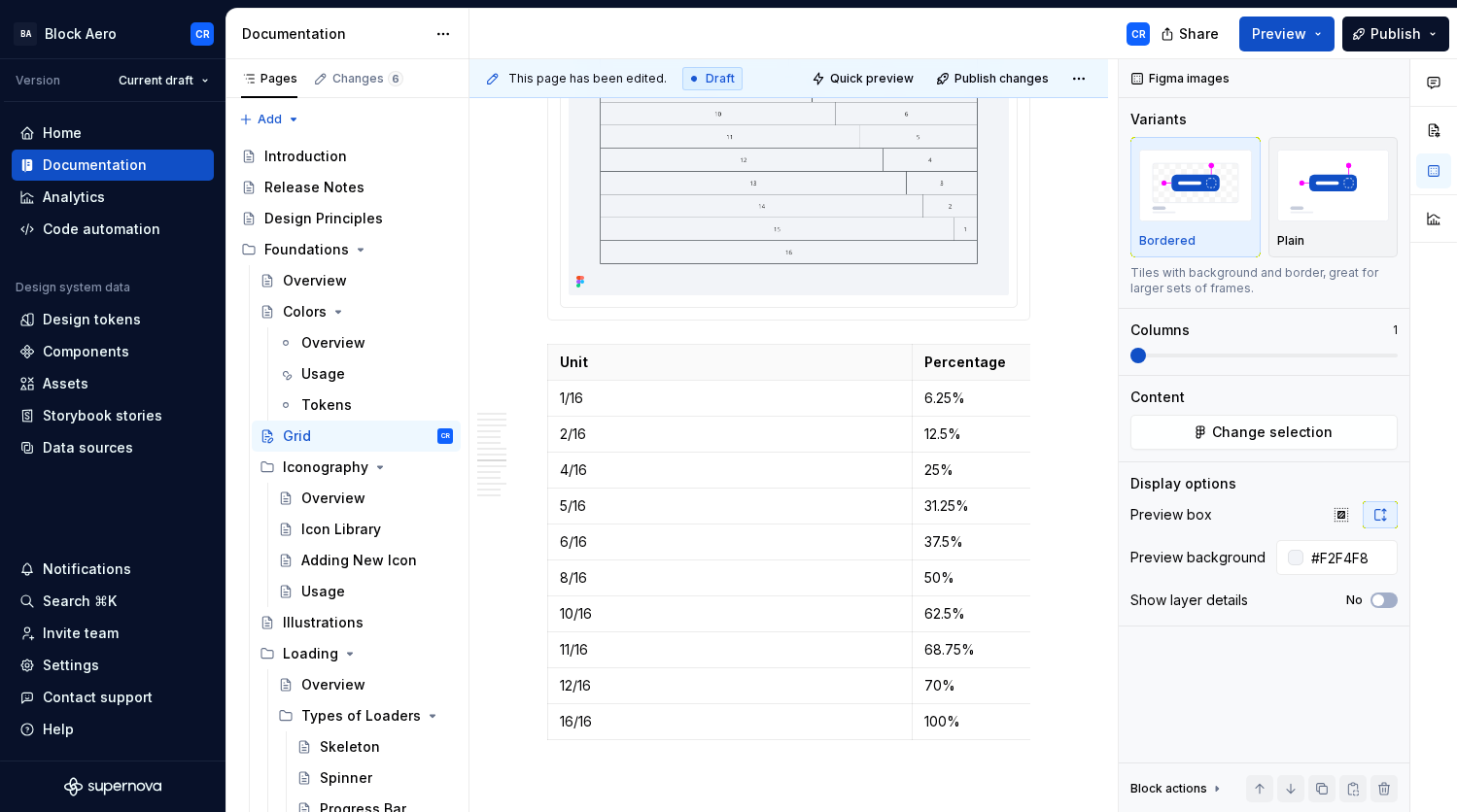
scroll to position [4552, 0]
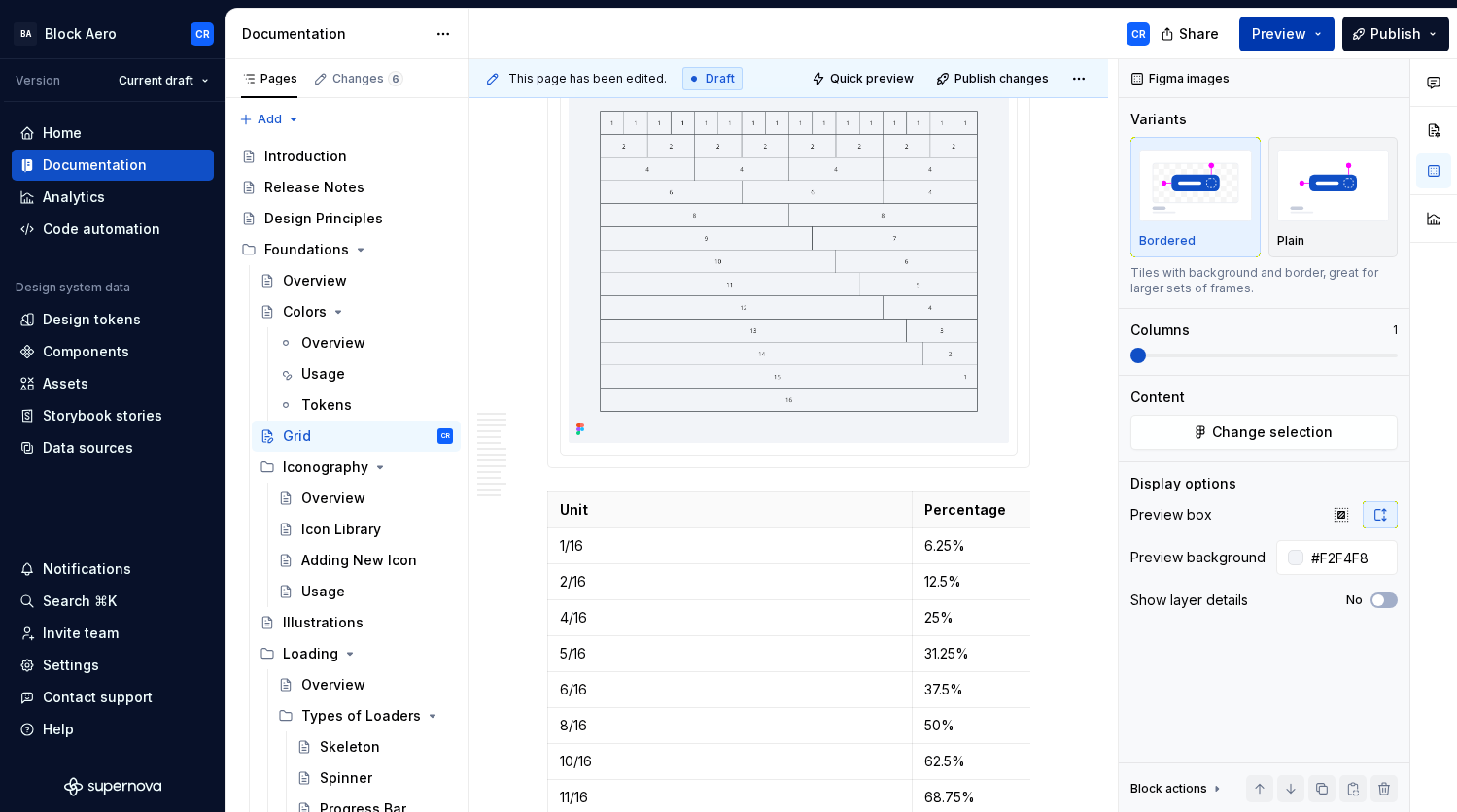
click at [1300, 18] on button "Preview" at bounding box center [1287, 34] width 95 height 35
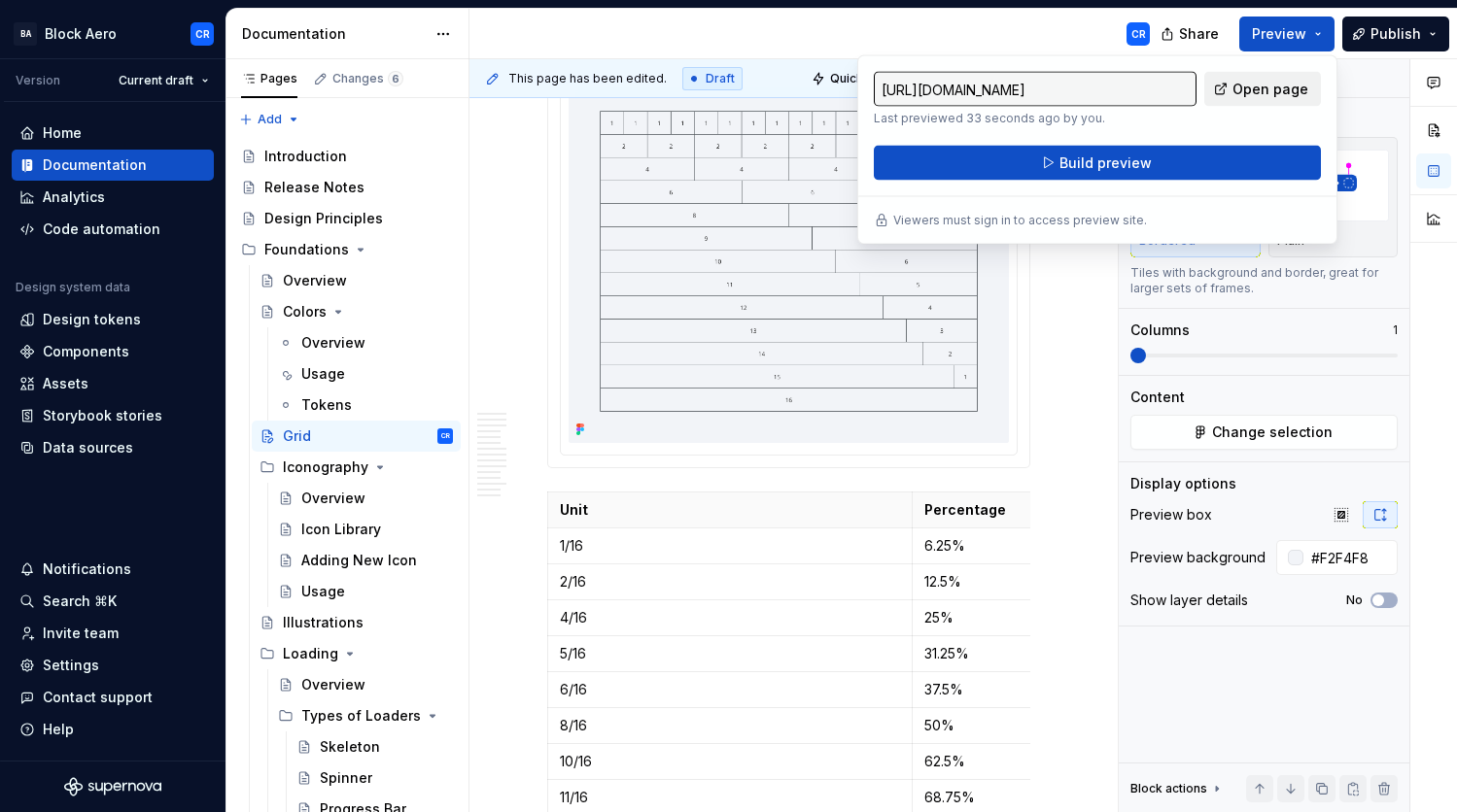
click at [1276, 95] on span "Open page" at bounding box center [1271, 89] width 75 height 20
type textarea "*"
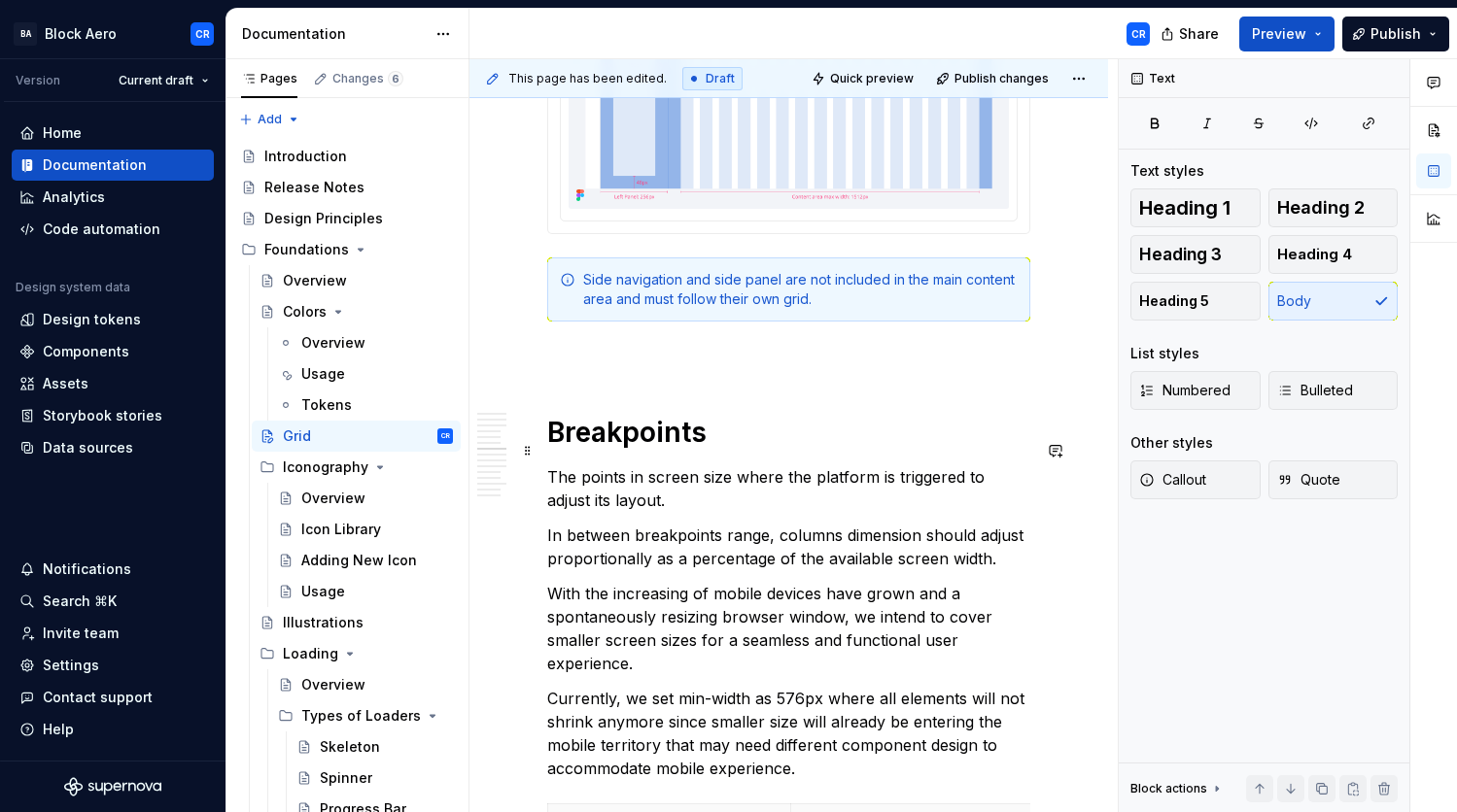
click at [1027, 465] on p "The points in screen size where the platform is triggered to adjust its layout." at bounding box center [789, 488] width 483 height 47
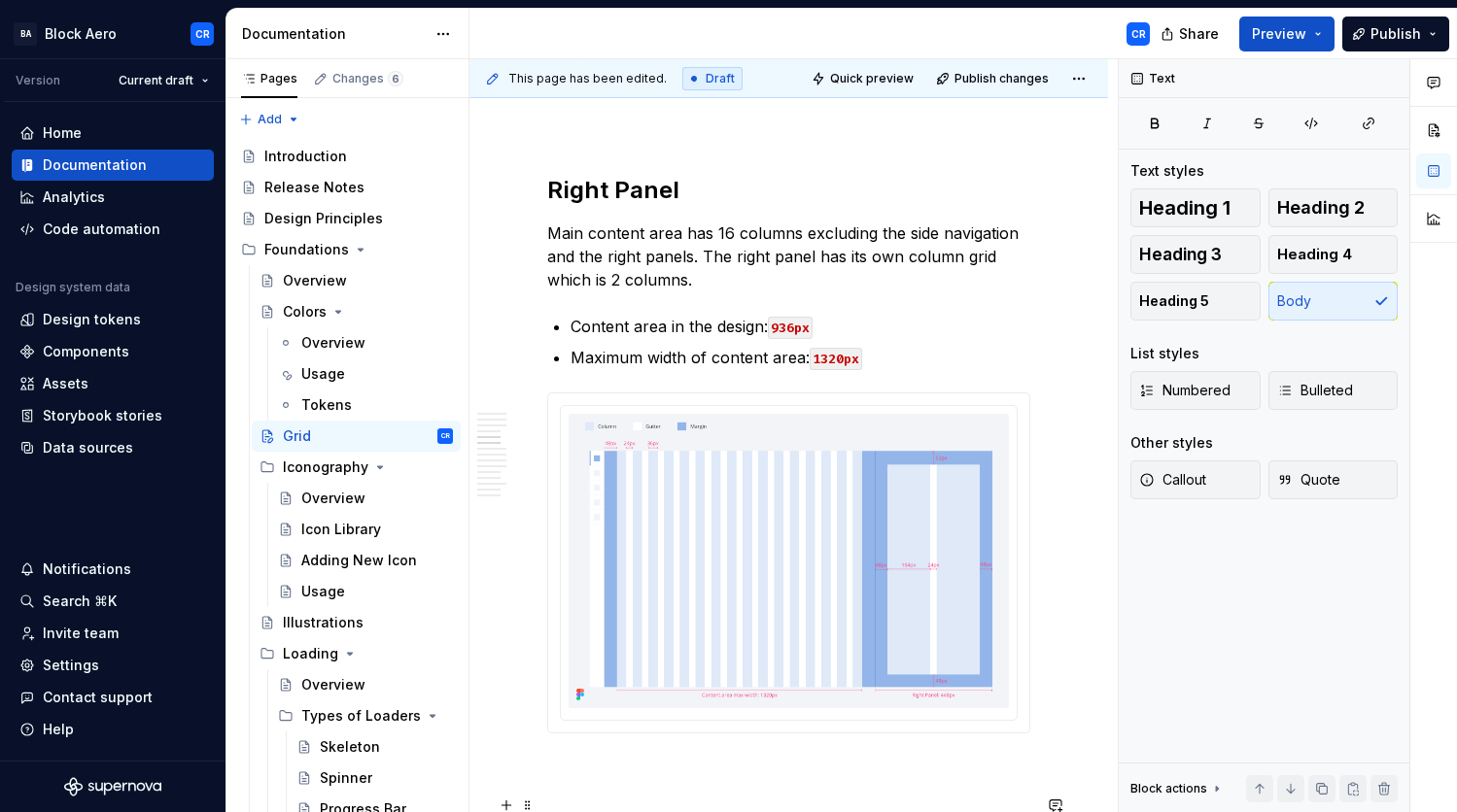
scroll to position [2087, 0]
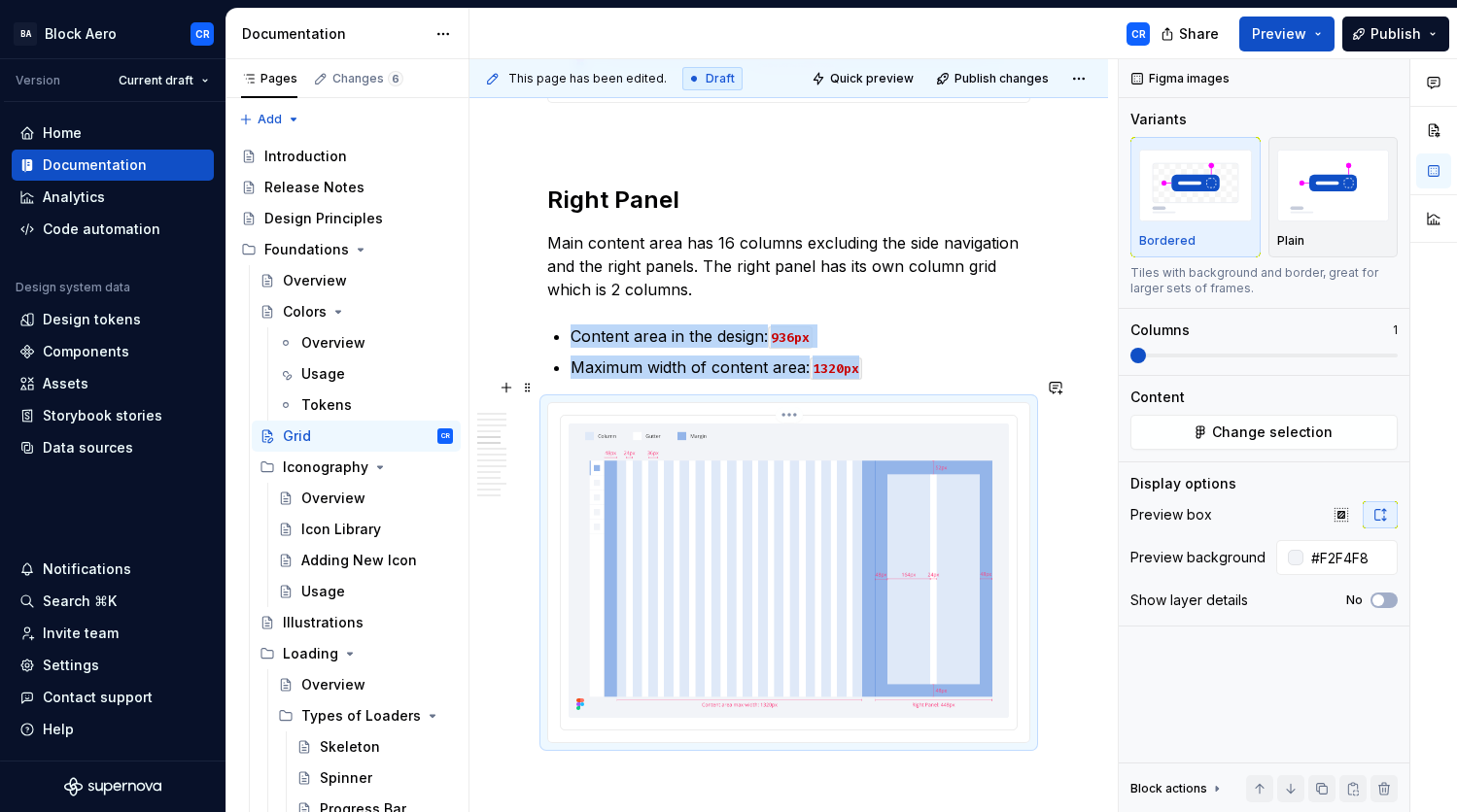
click at [887, 454] on img at bounding box center [789, 570] width 440 height 294
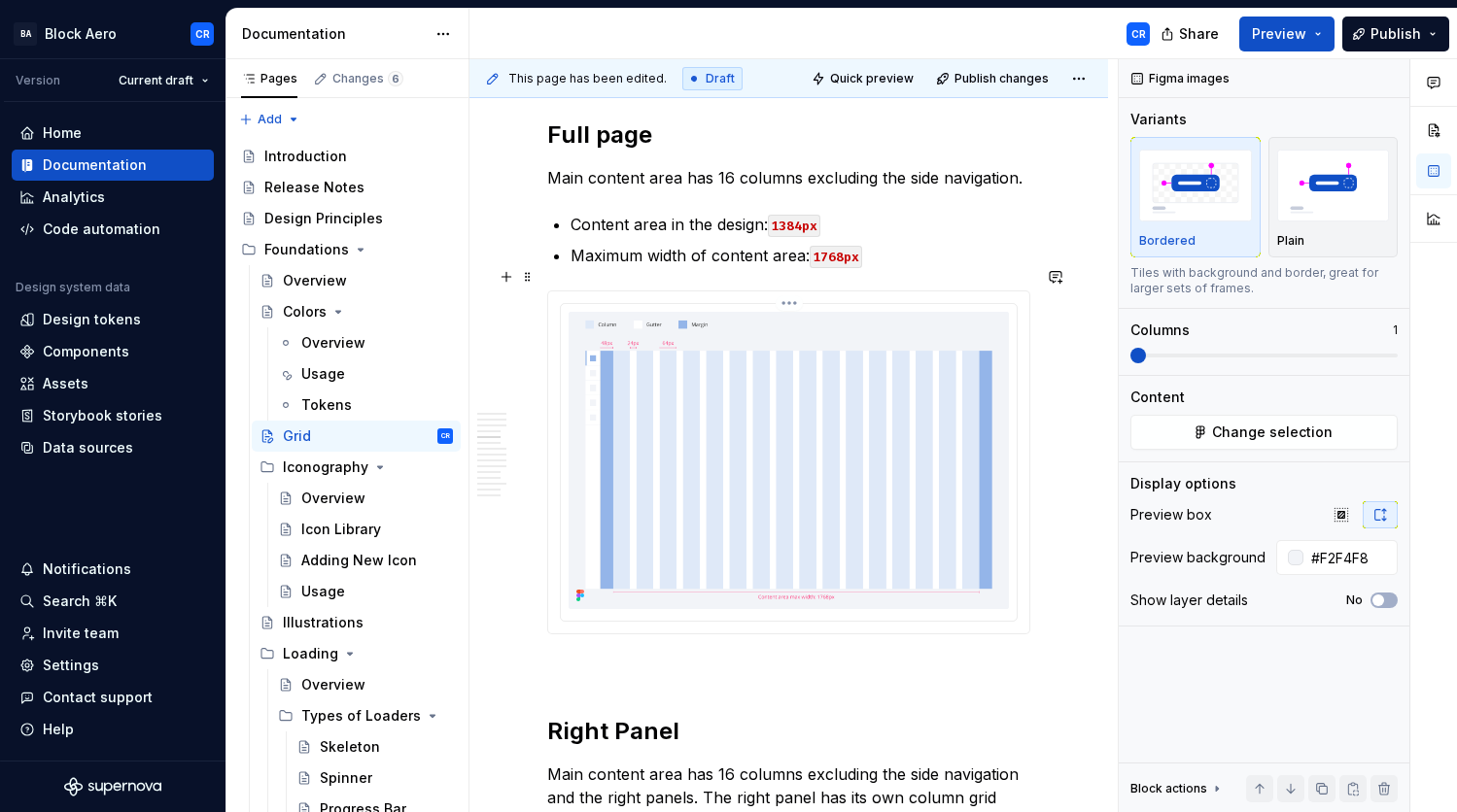
scroll to position [1543, 0]
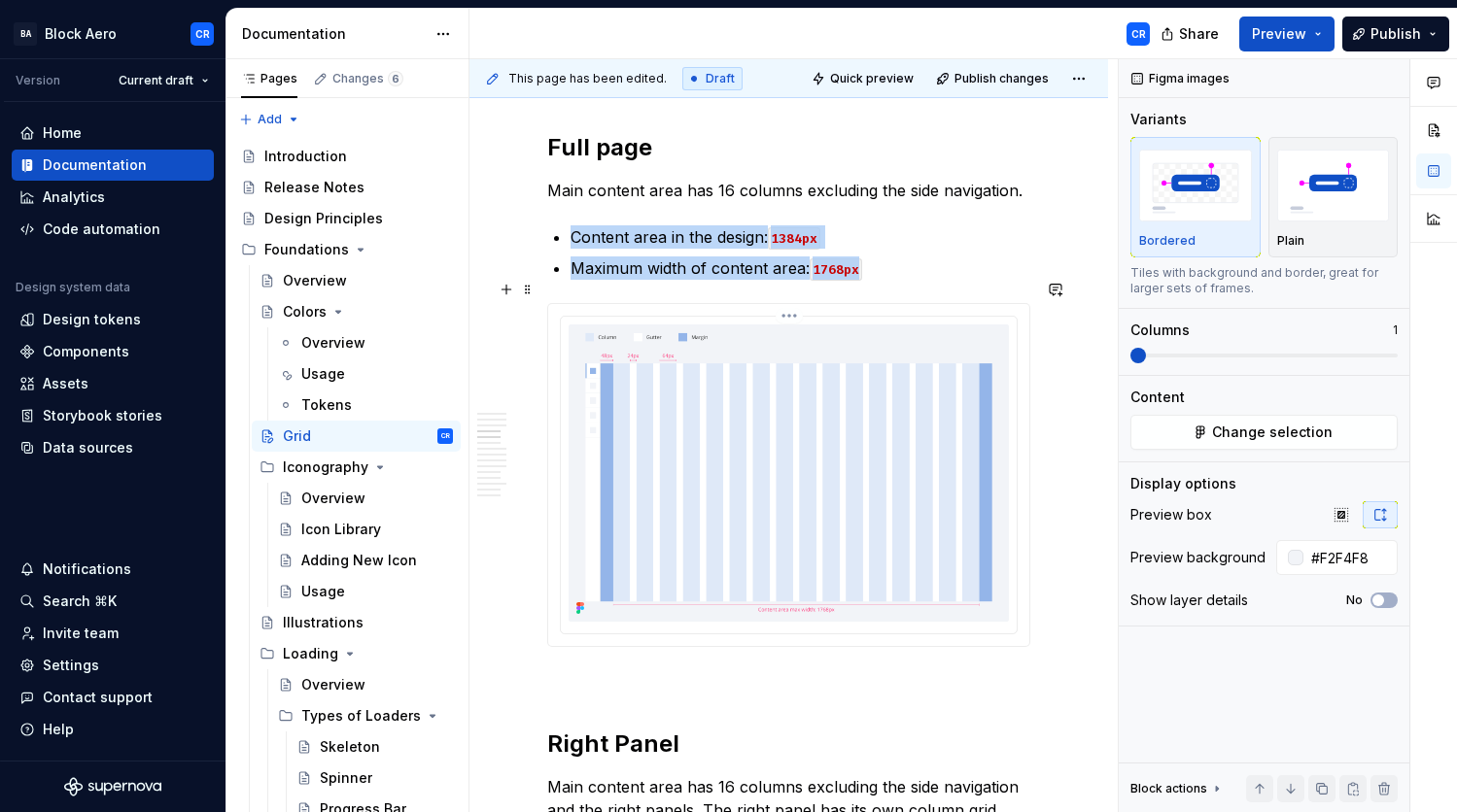
click at [709, 412] on img at bounding box center [789, 473] width 440 height 297
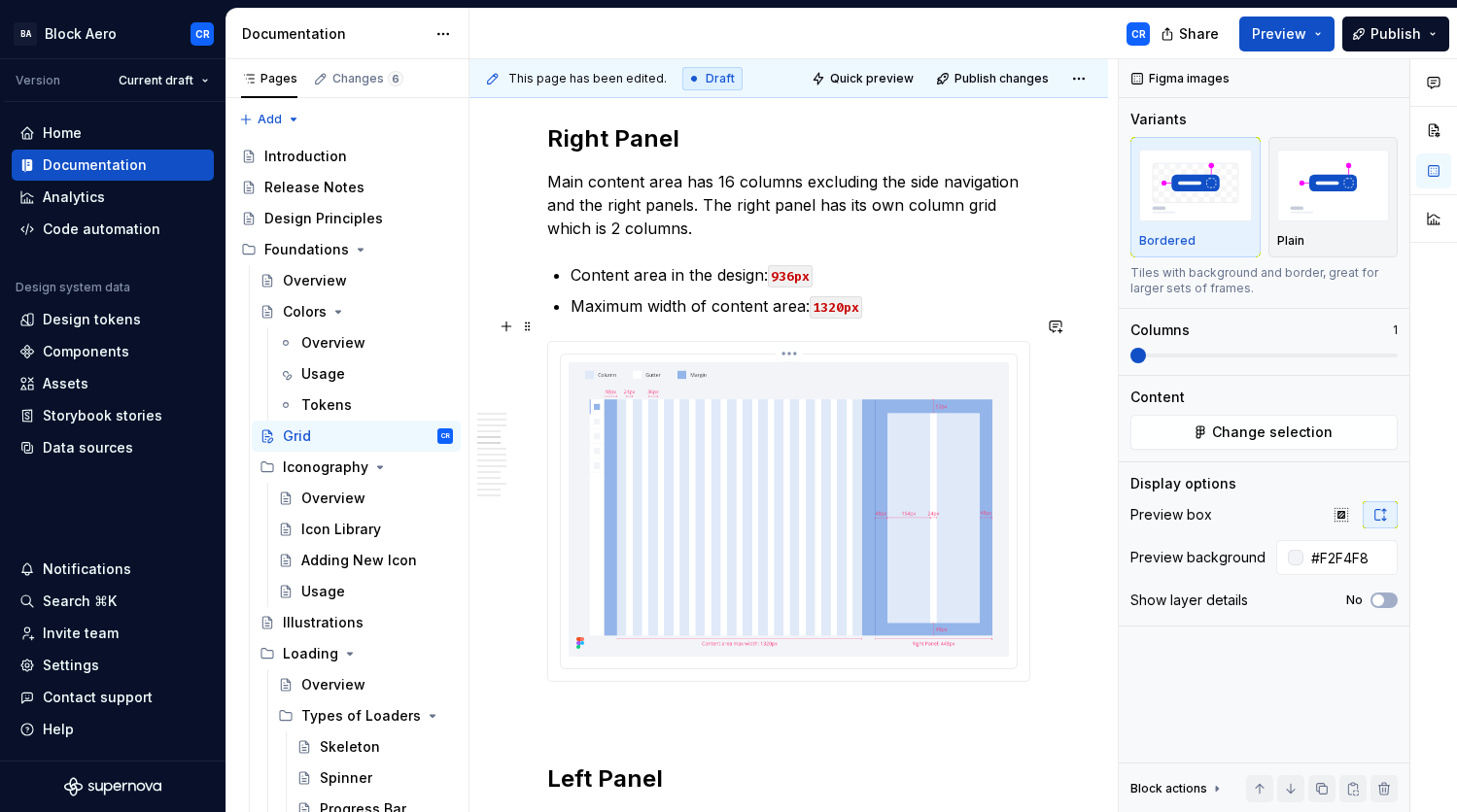
scroll to position [2156, 0]
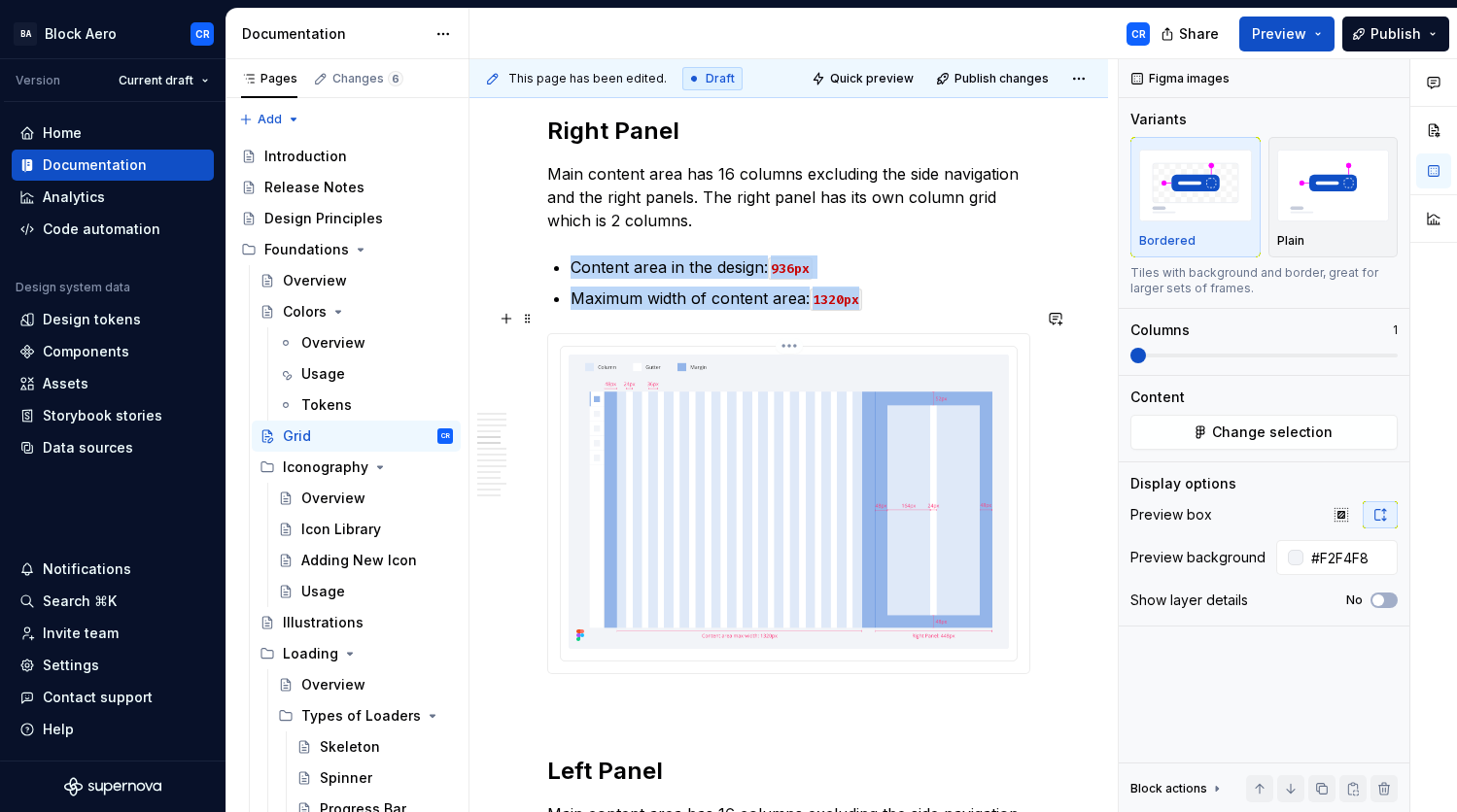
click at [892, 469] on img at bounding box center [789, 502] width 440 height 294
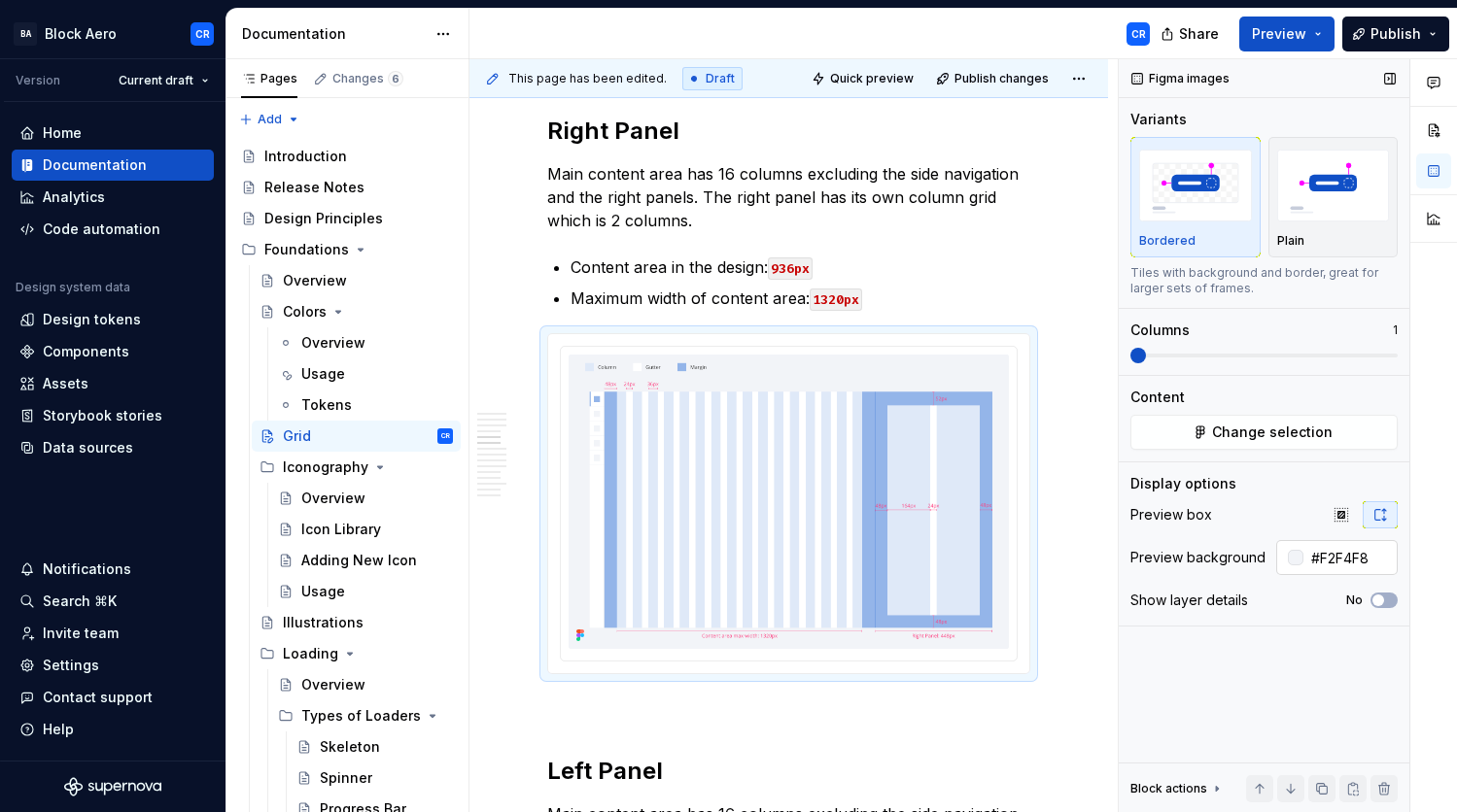
click at [1336, 561] on input "#F2F4F8" at bounding box center [1350, 557] width 94 height 35
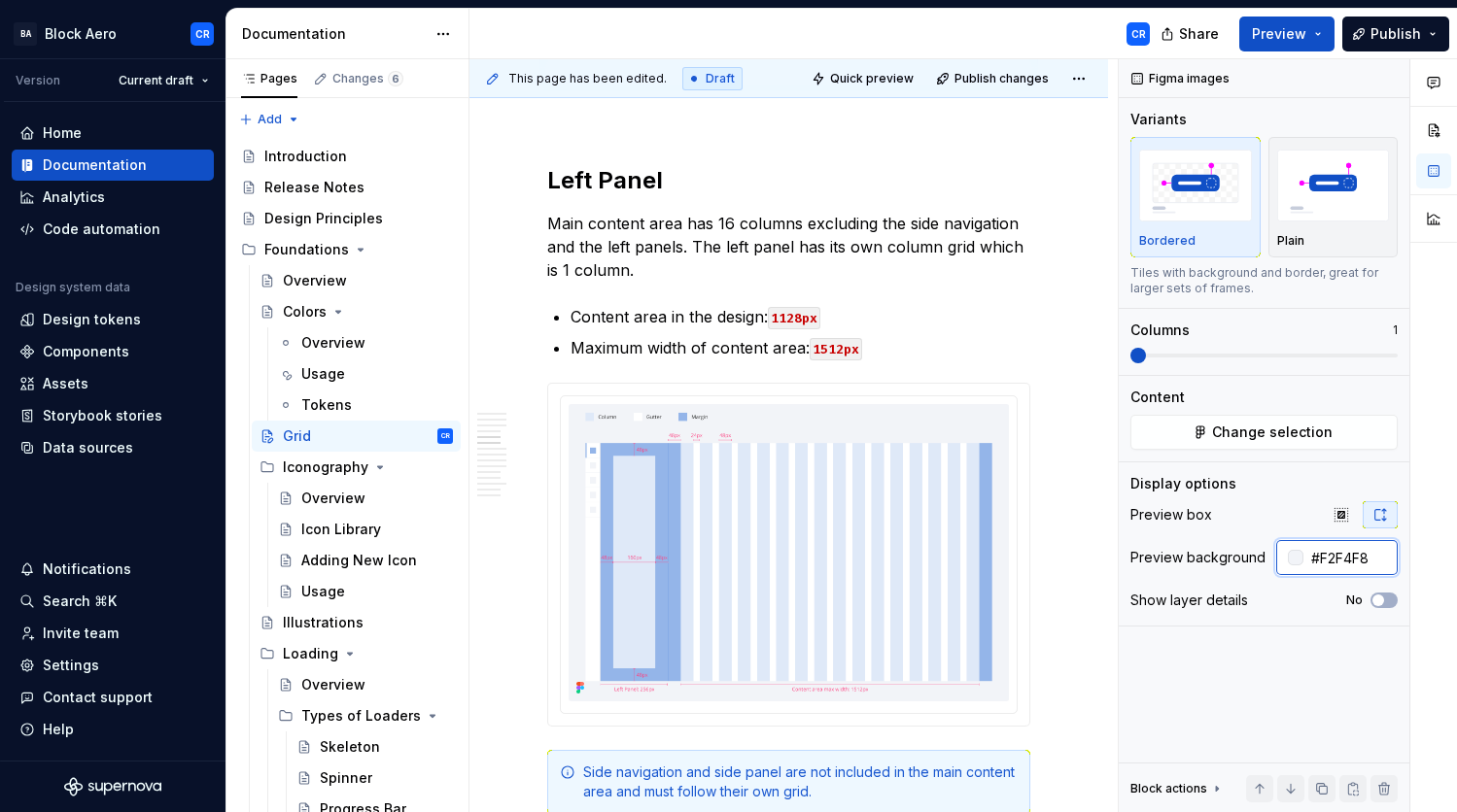
scroll to position [2784, 0]
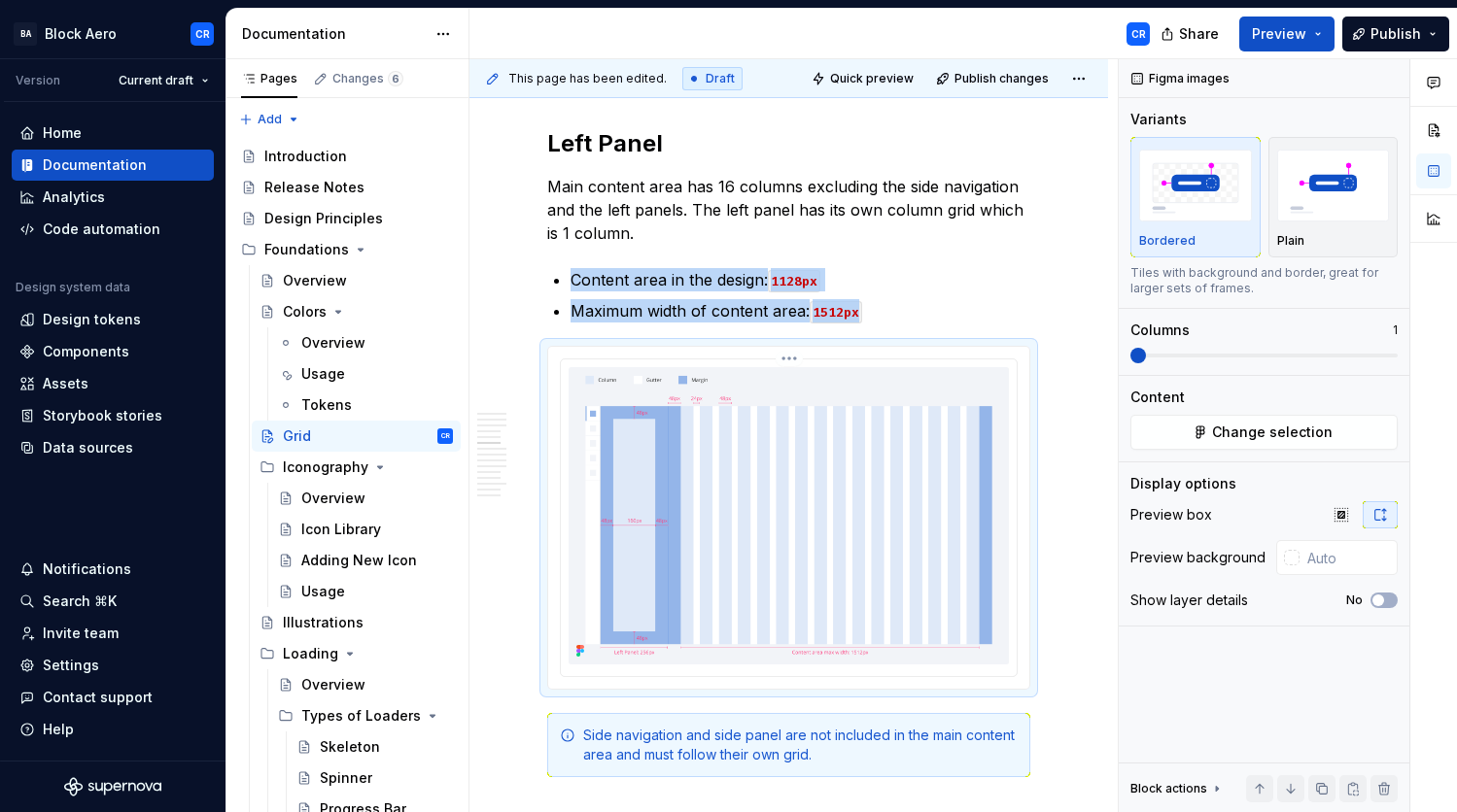
click at [826, 399] on img at bounding box center [789, 516] width 440 height 297
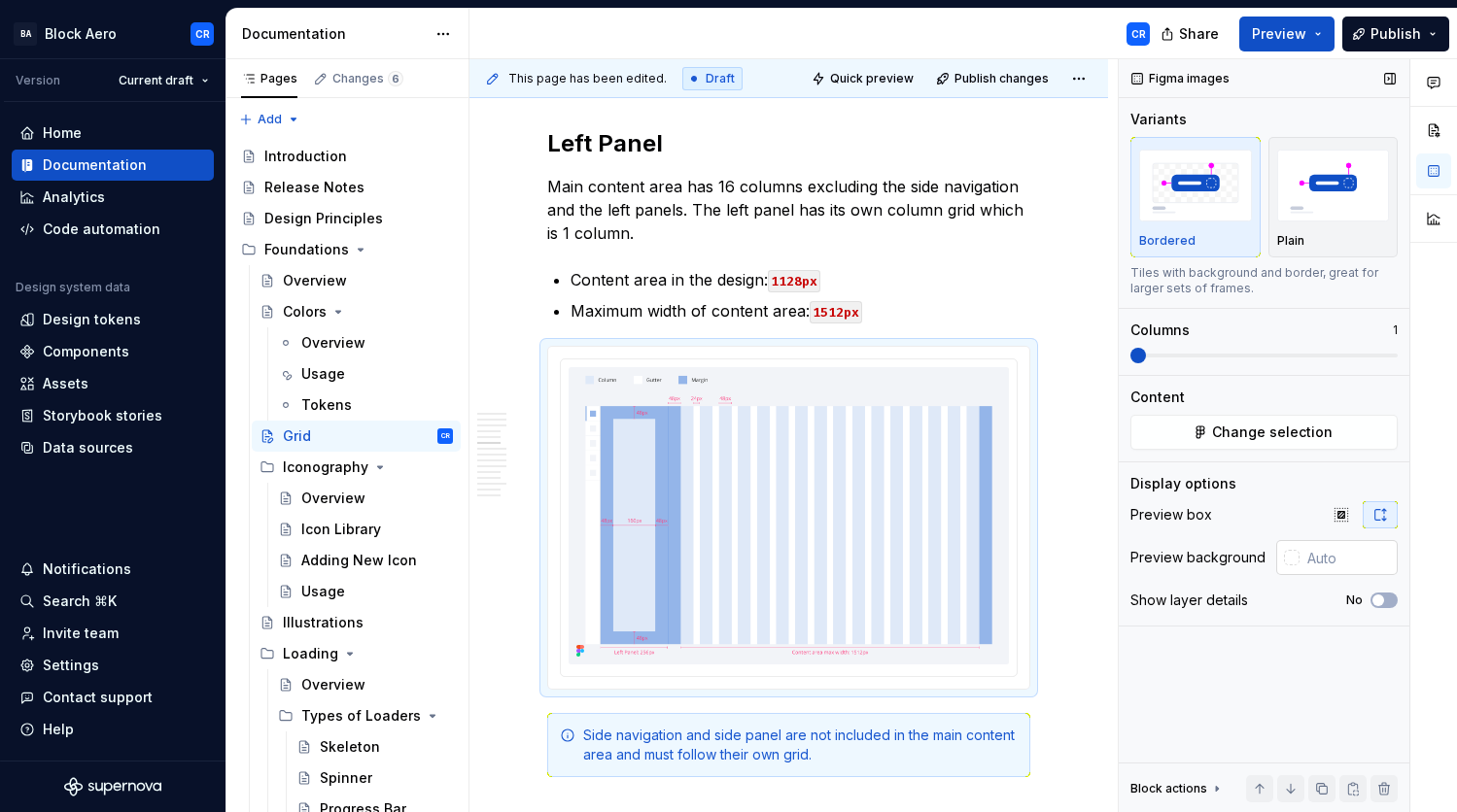
click at [1338, 557] on input "text" at bounding box center [1348, 557] width 98 height 35
paste input "#F2F4F8"
type input "#F2F4F8"
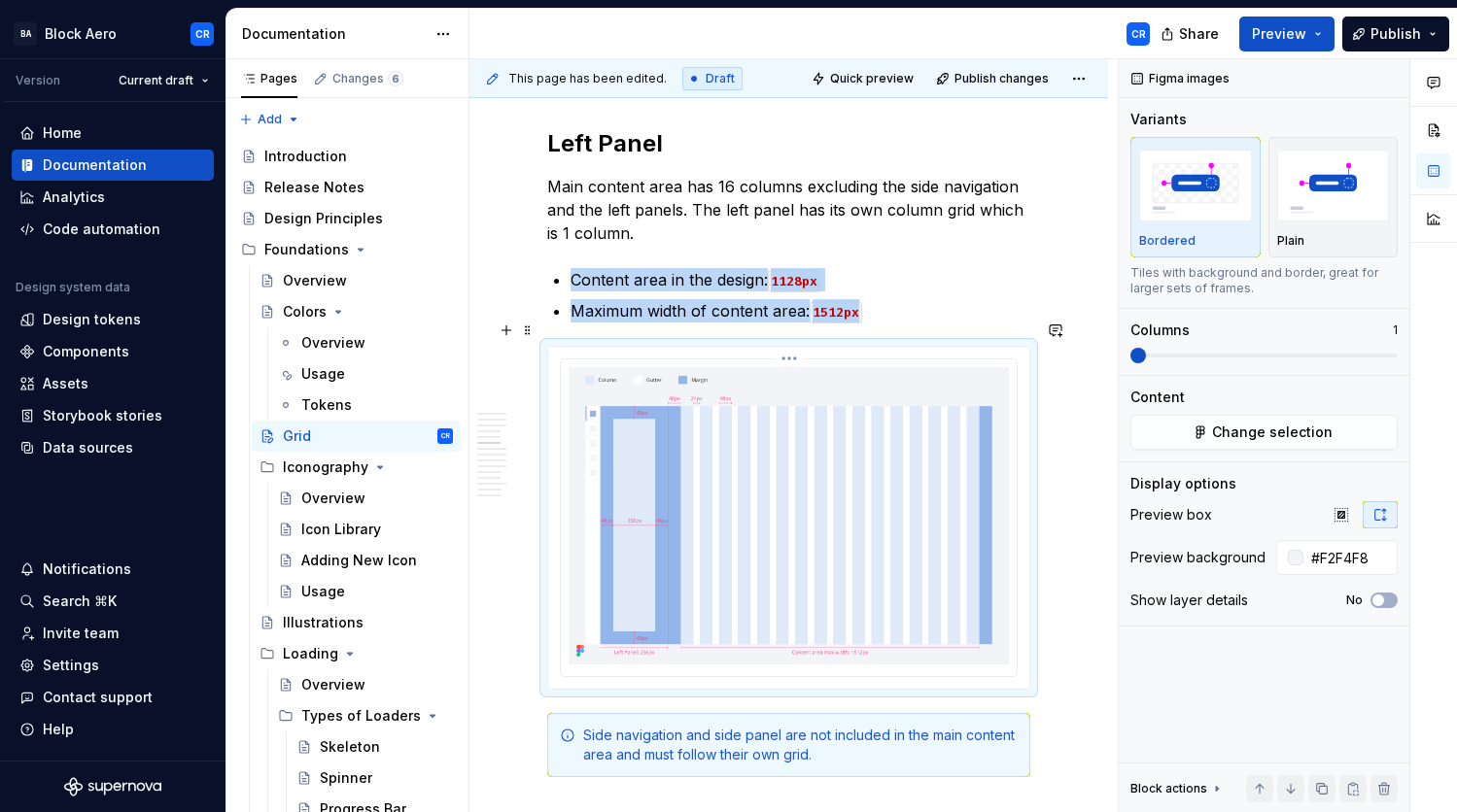
click at [897, 458] on img at bounding box center [789, 516] width 440 height 297
click at [1296, 37] on span "Preview" at bounding box center [1278, 35] width 55 height 20
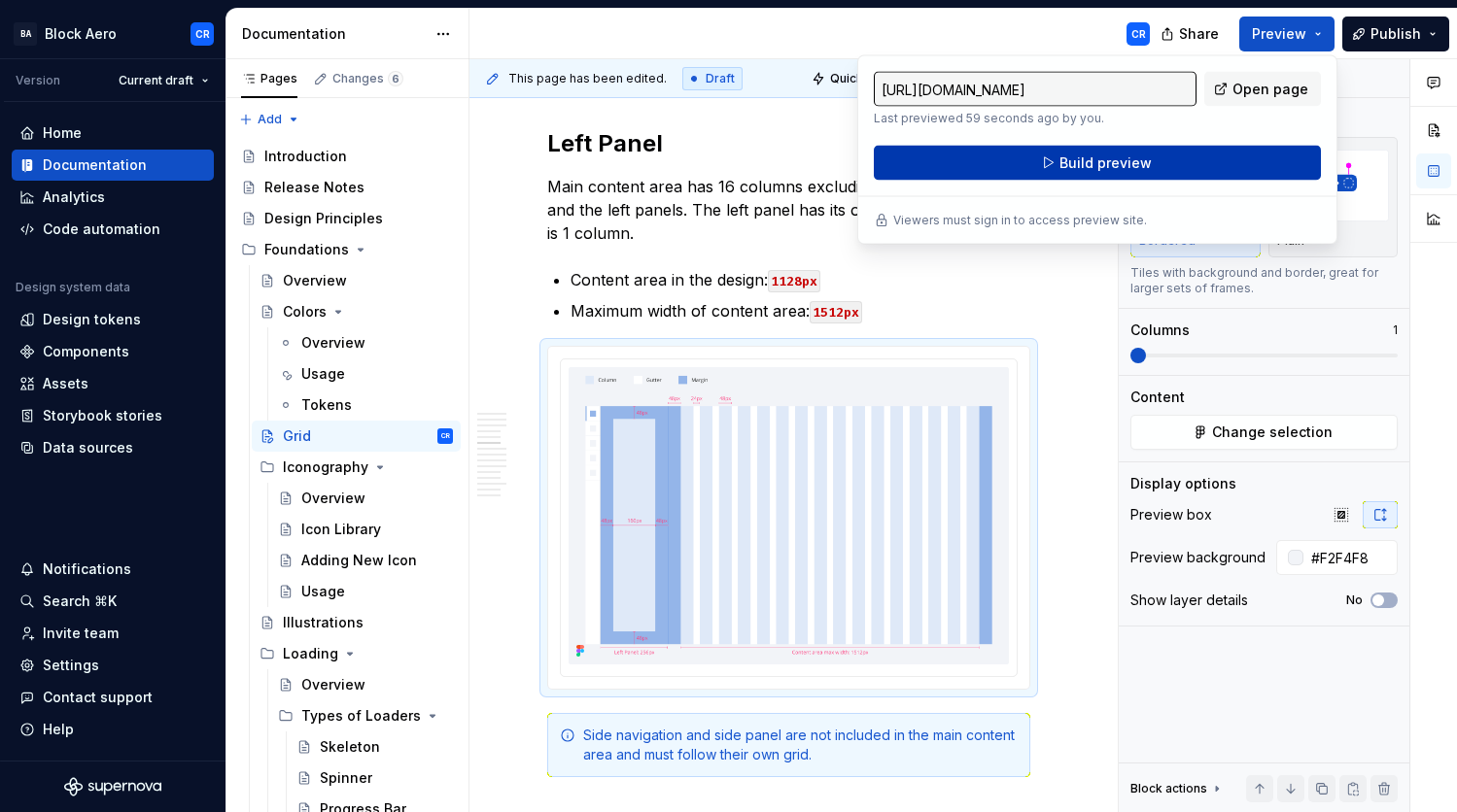
click at [1220, 161] on button "Build preview" at bounding box center [1097, 163] width 447 height 35
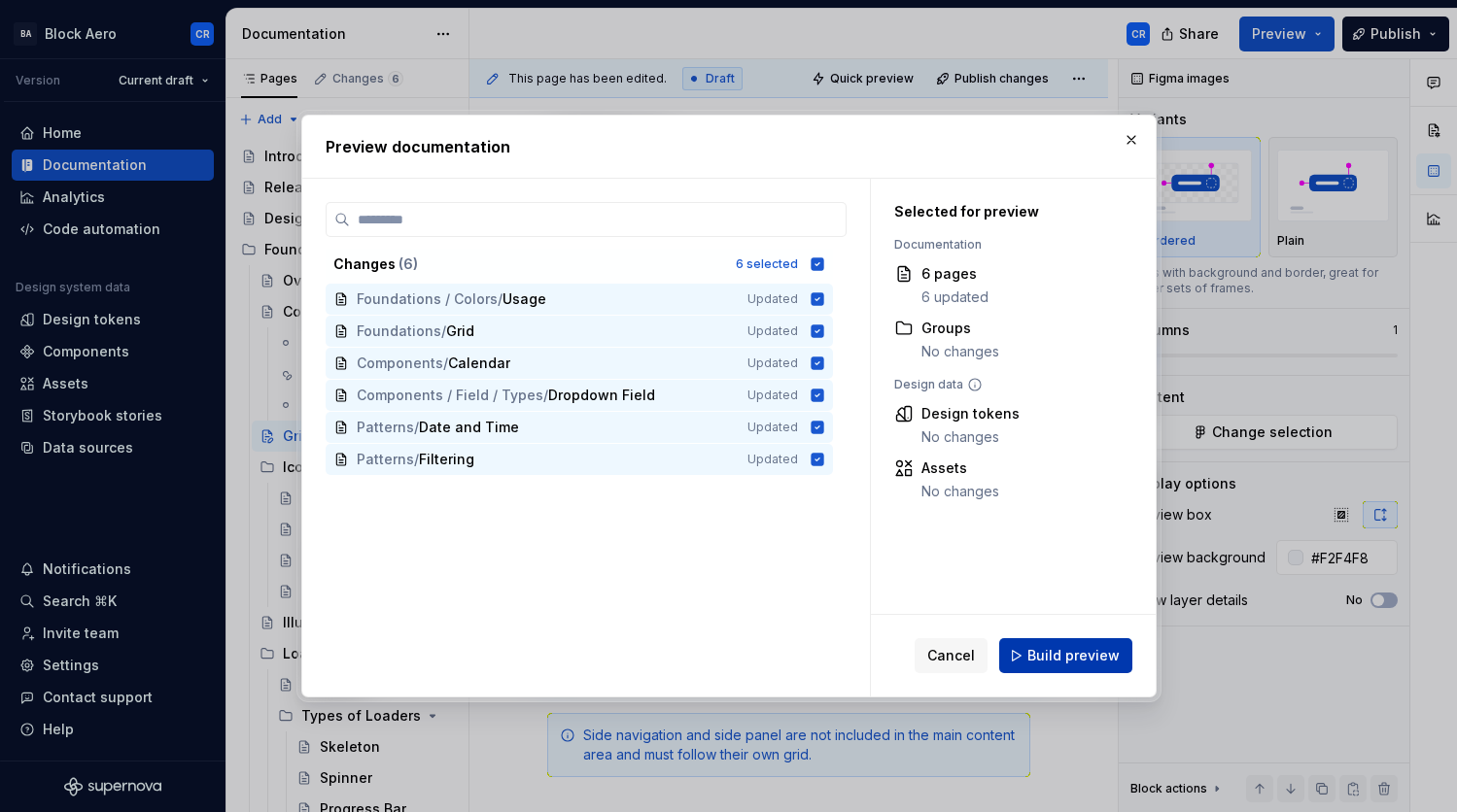
click at [1090, 647] on span "Build preview" at bounding box center [1073, 656] width 92 height 20
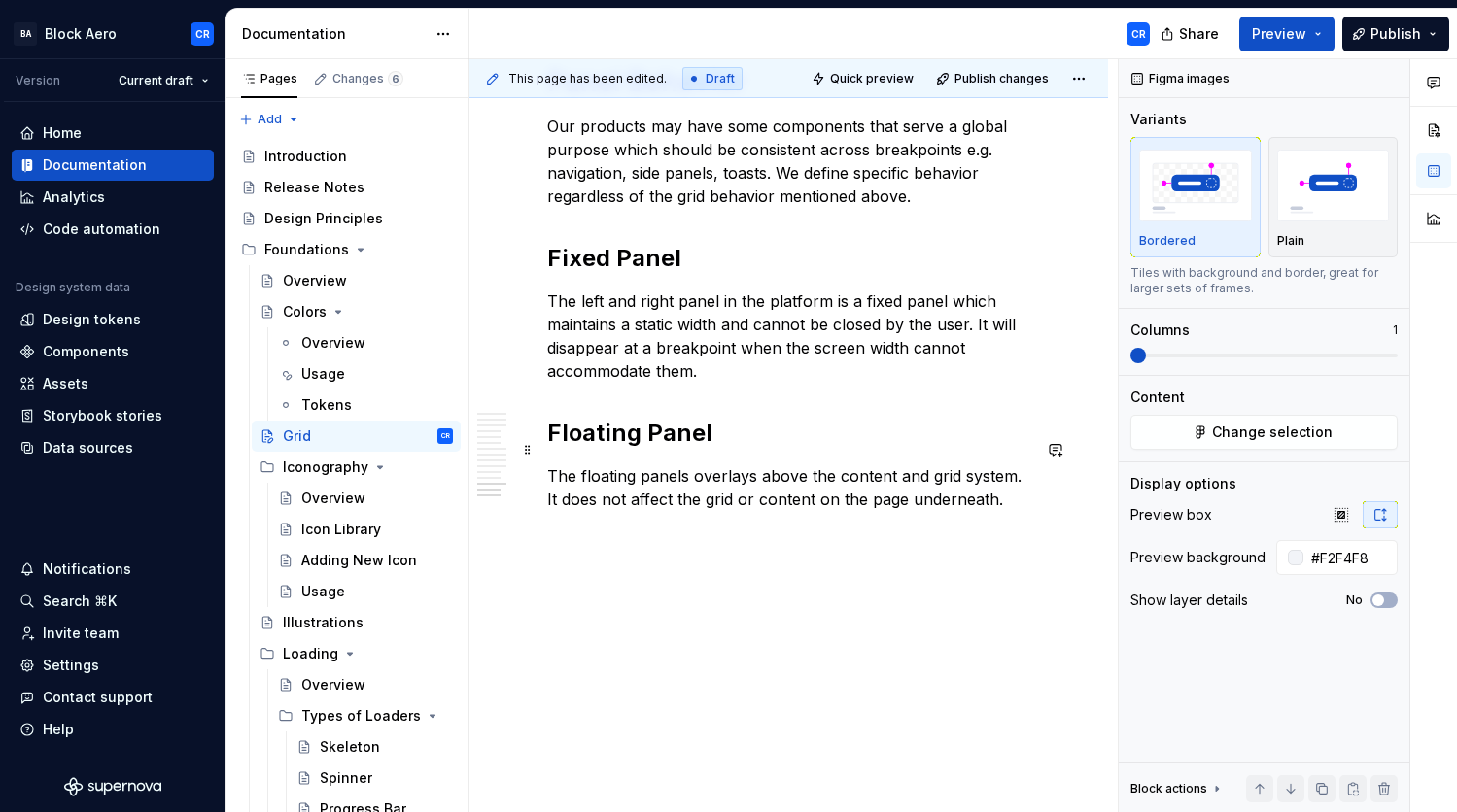
scroll to position [7792, 0]
click at [332, 465] on div "Iconography" at bounding box center [325, 468] width 85 height 20
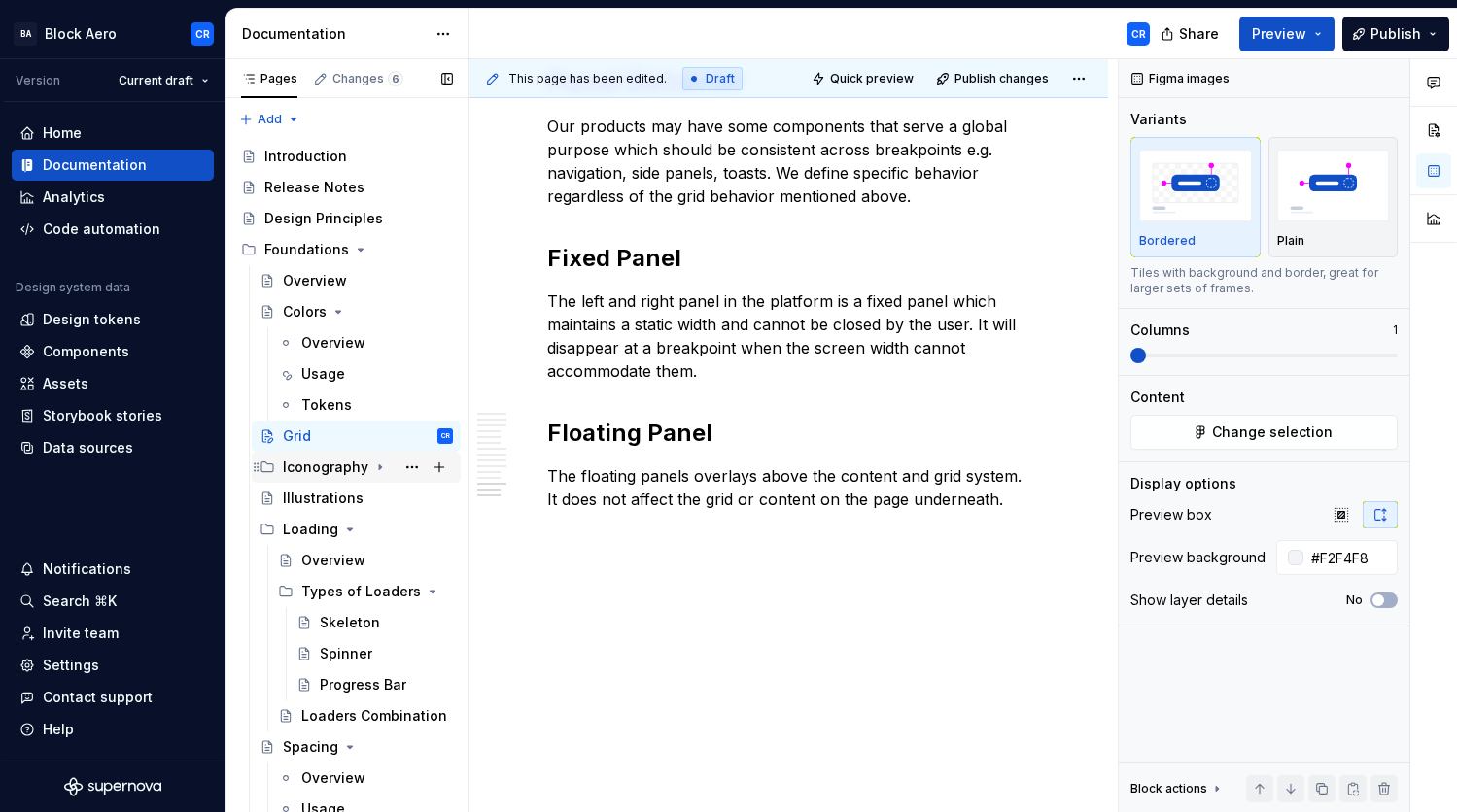
click at [332, 465] on div "Iconography" at bounding box center [325, 468] width 85 height 20
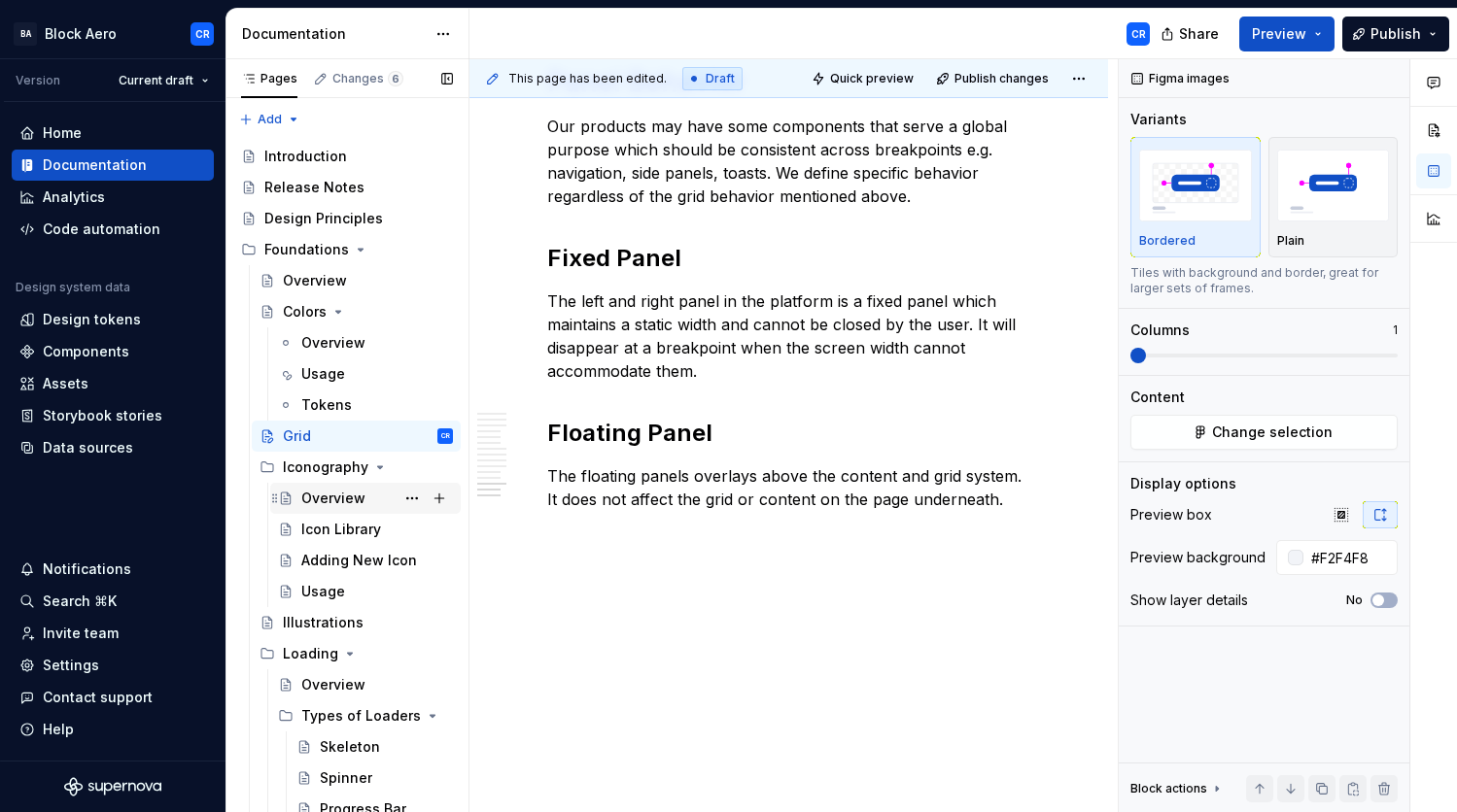
click at [335, 493] on div "Overview" at bounding box center [333, 499] width 64 height 20
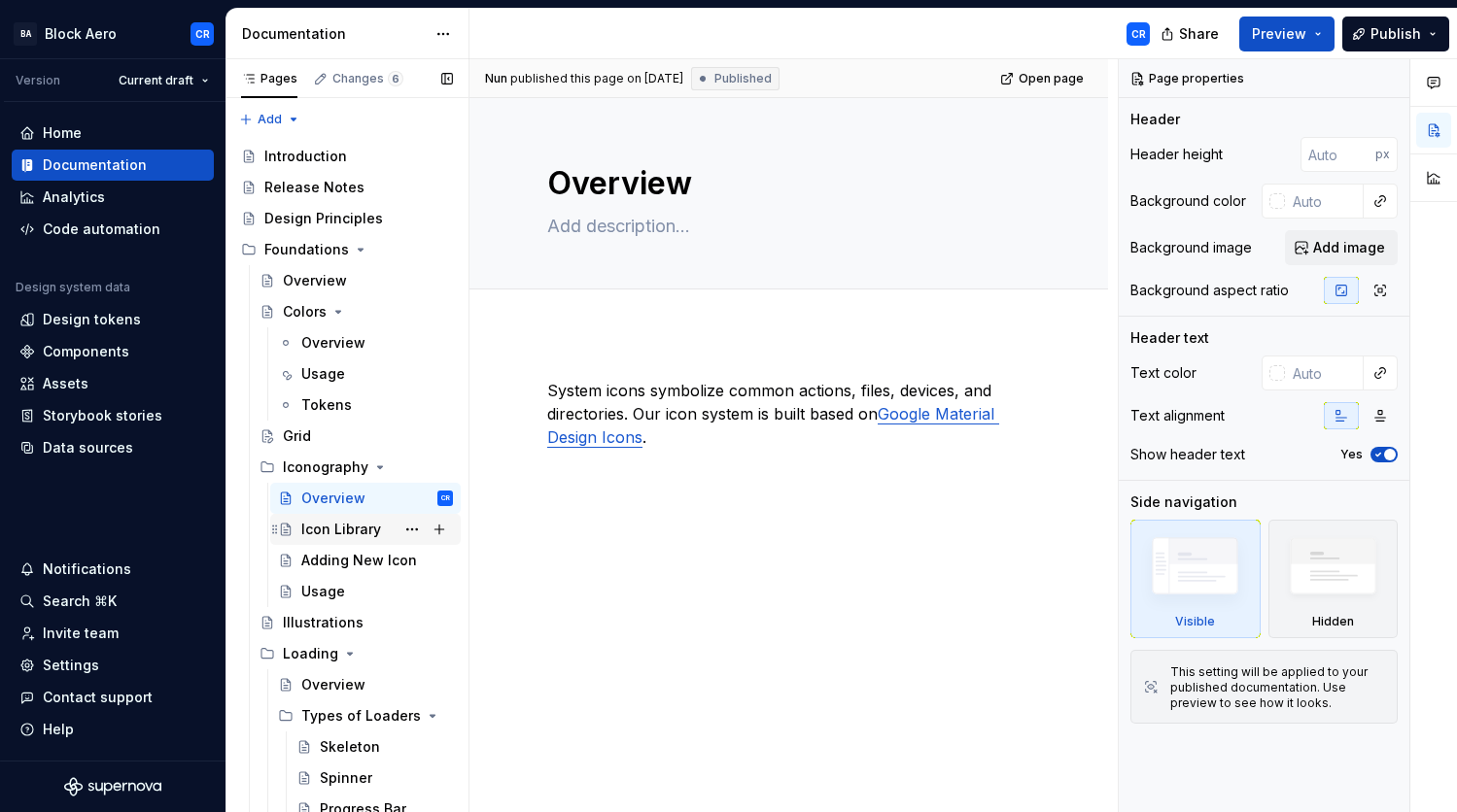
click at [334, 533] on div "Icon Library" at bounding box center [341, 529] width 79 height 20
click at [354, 535] on div "Icon Library" at bounding box center [341, 529] width 79 height 20
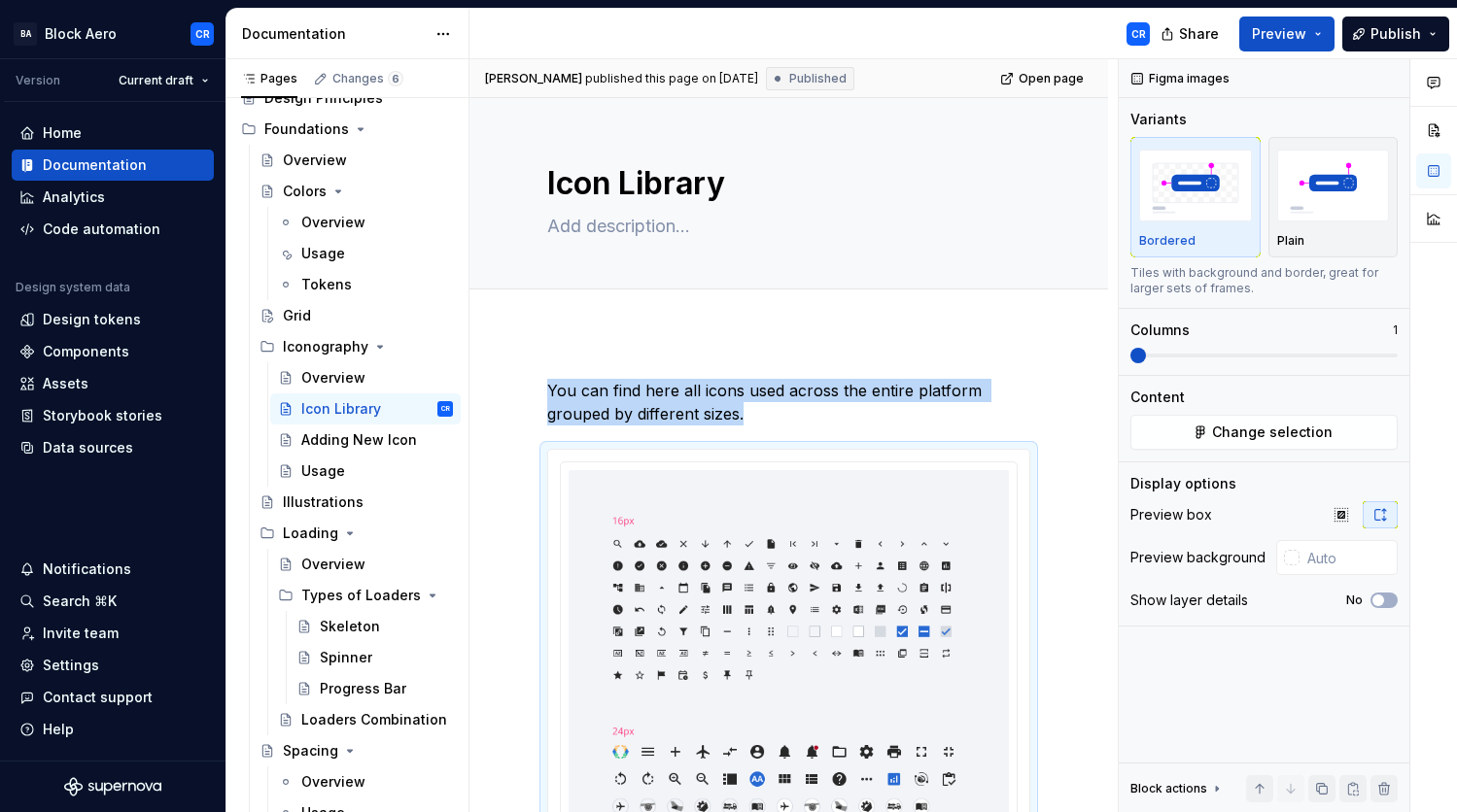
type textarea "*"
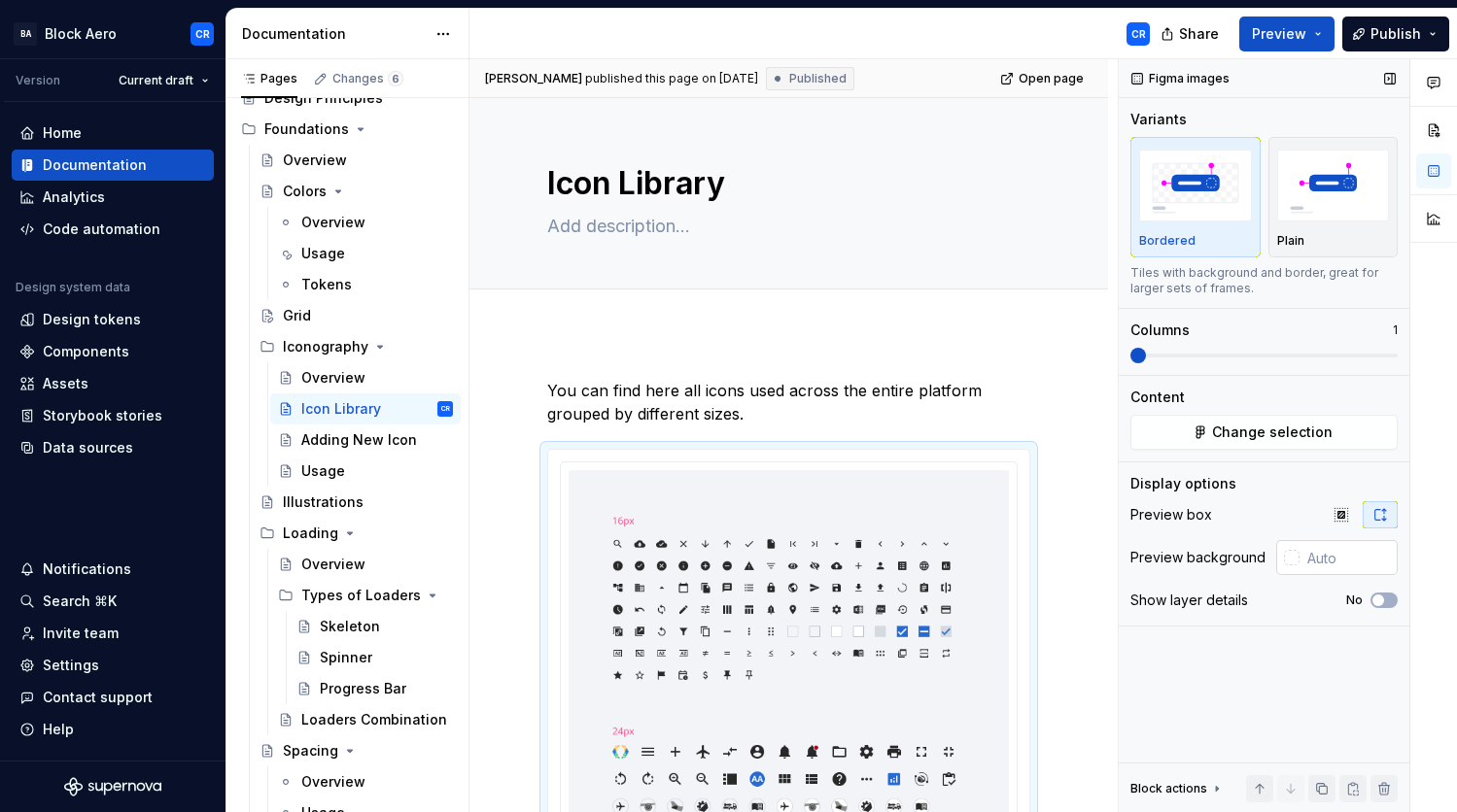
click at [1339, 563] on input "text" at bounding box center [1348, 557] width 98 height 35
paste input "F2F4F8"
type input "#F2F4F8"
click at [1311, 495] on div "Display options Preview box Preview background #F2F4F8 Show layer details No" at bounding box center [1265, 549] width 268 height 152
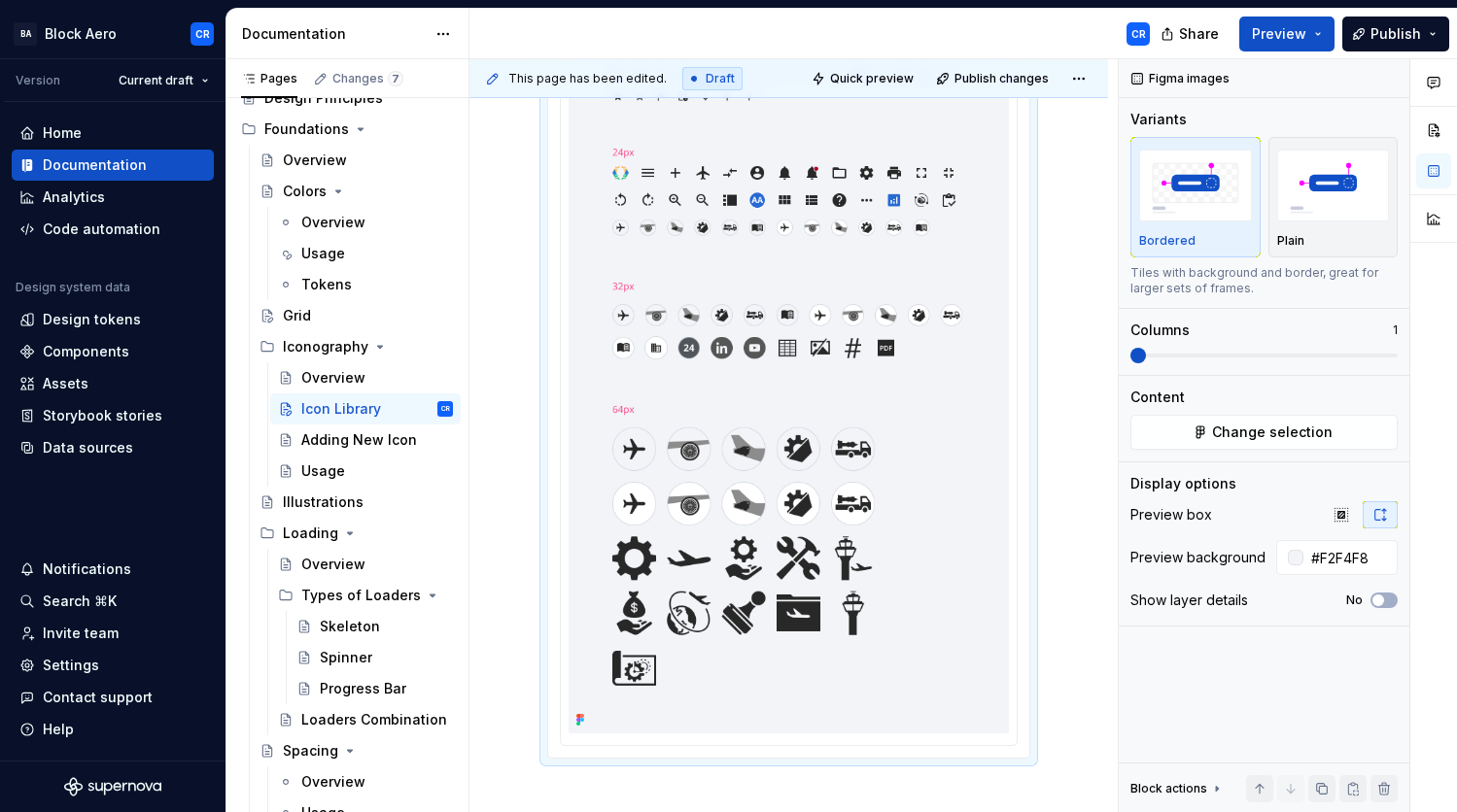
scroll to position [582, 0]
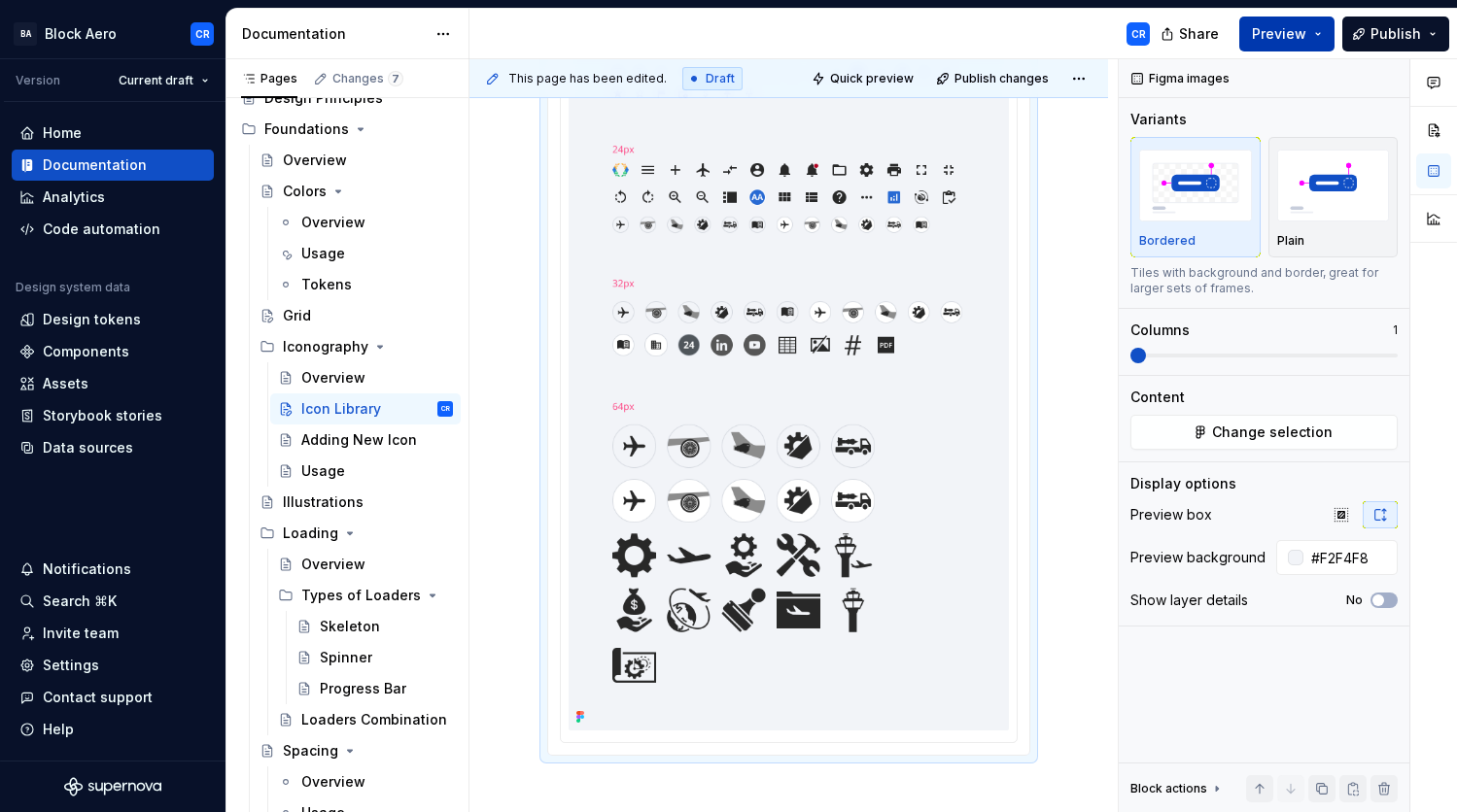
click at [1289, 28] on span "Preview" at bounding box center [1278, 35] width 55 height 20
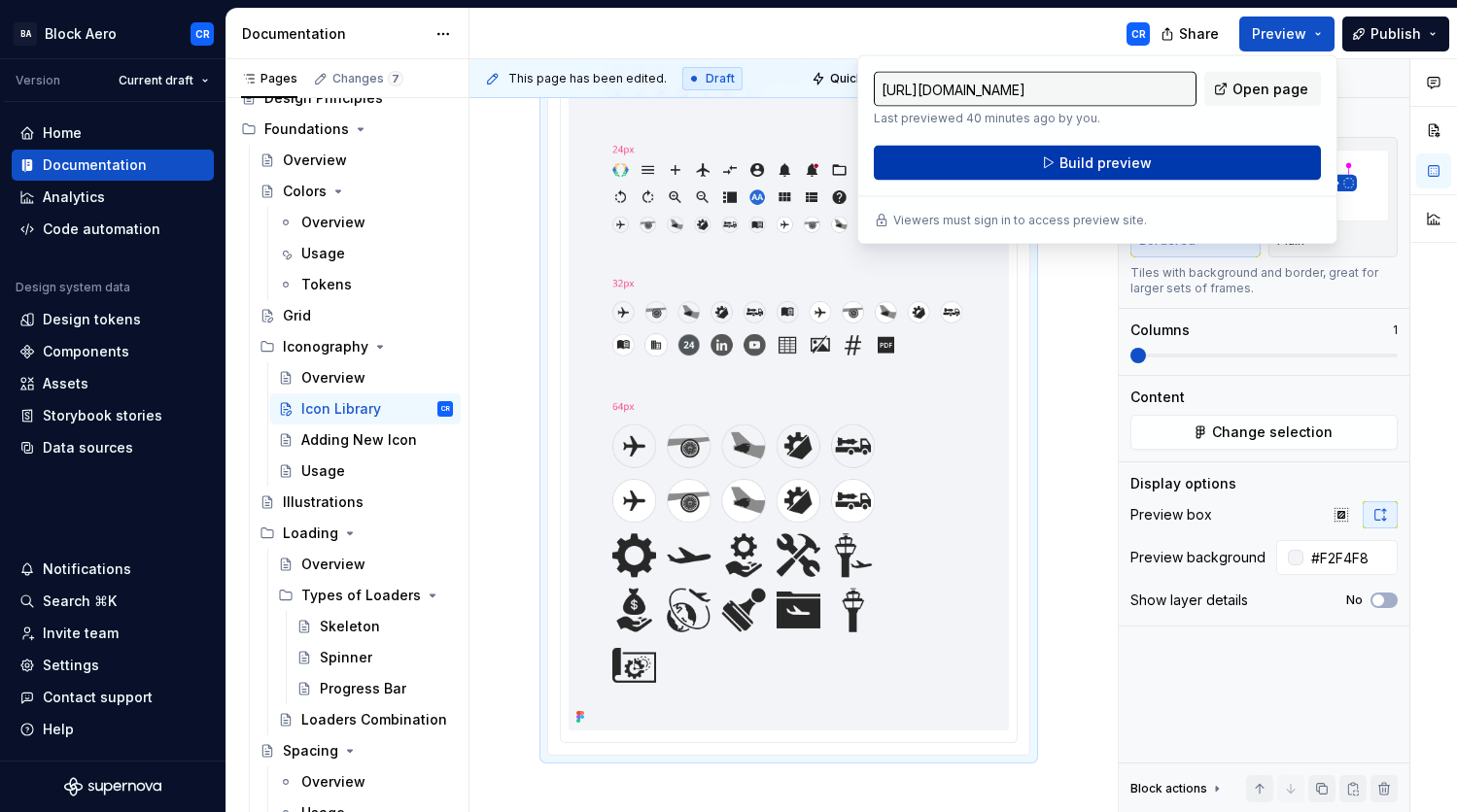
click at [1151, 168] on button "Build preview" at bounding box center [1097, 163] width 447 height 35
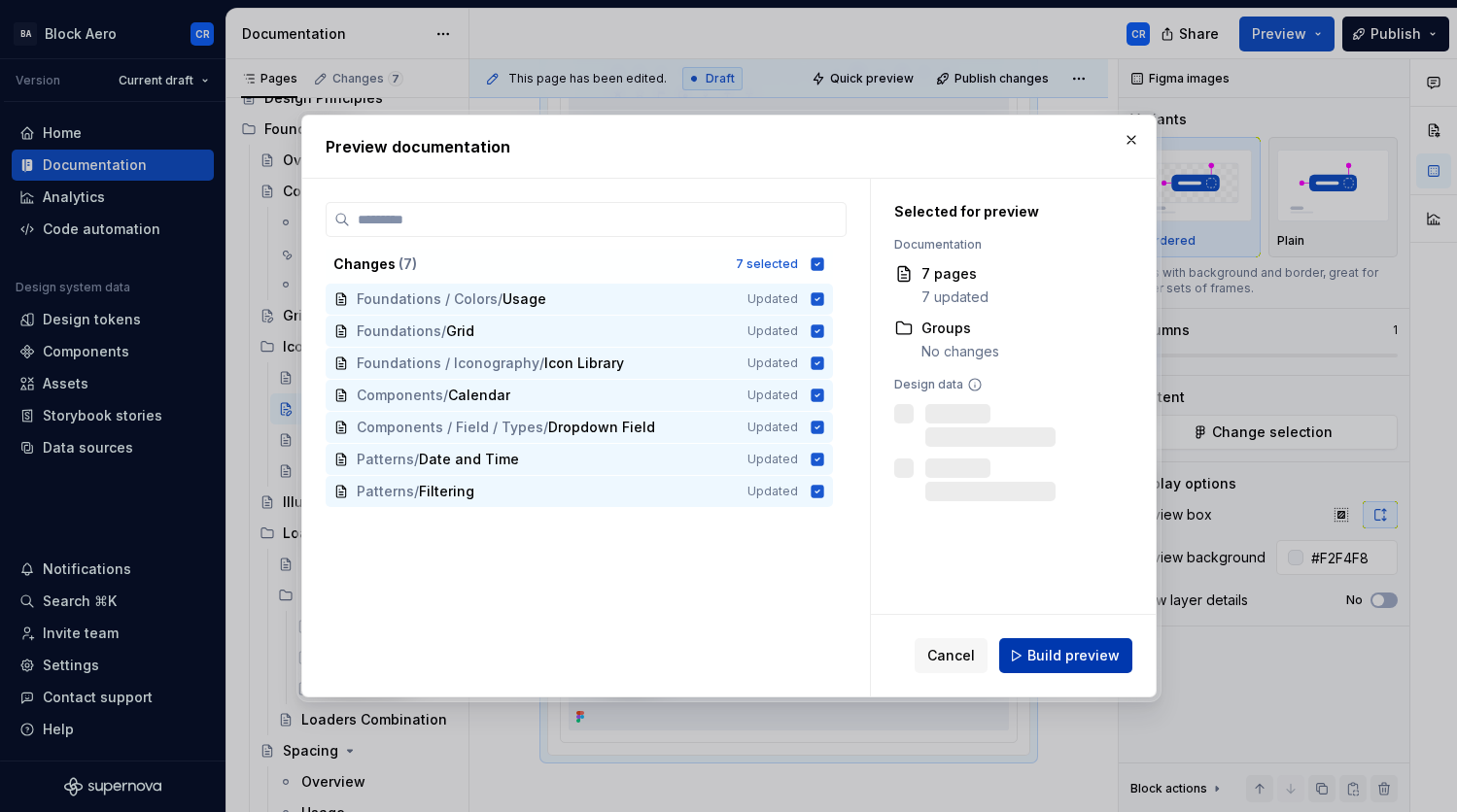
click at [1032, 649] on span "Build preview" at bounding box center [1073, 656] width 92 height 20
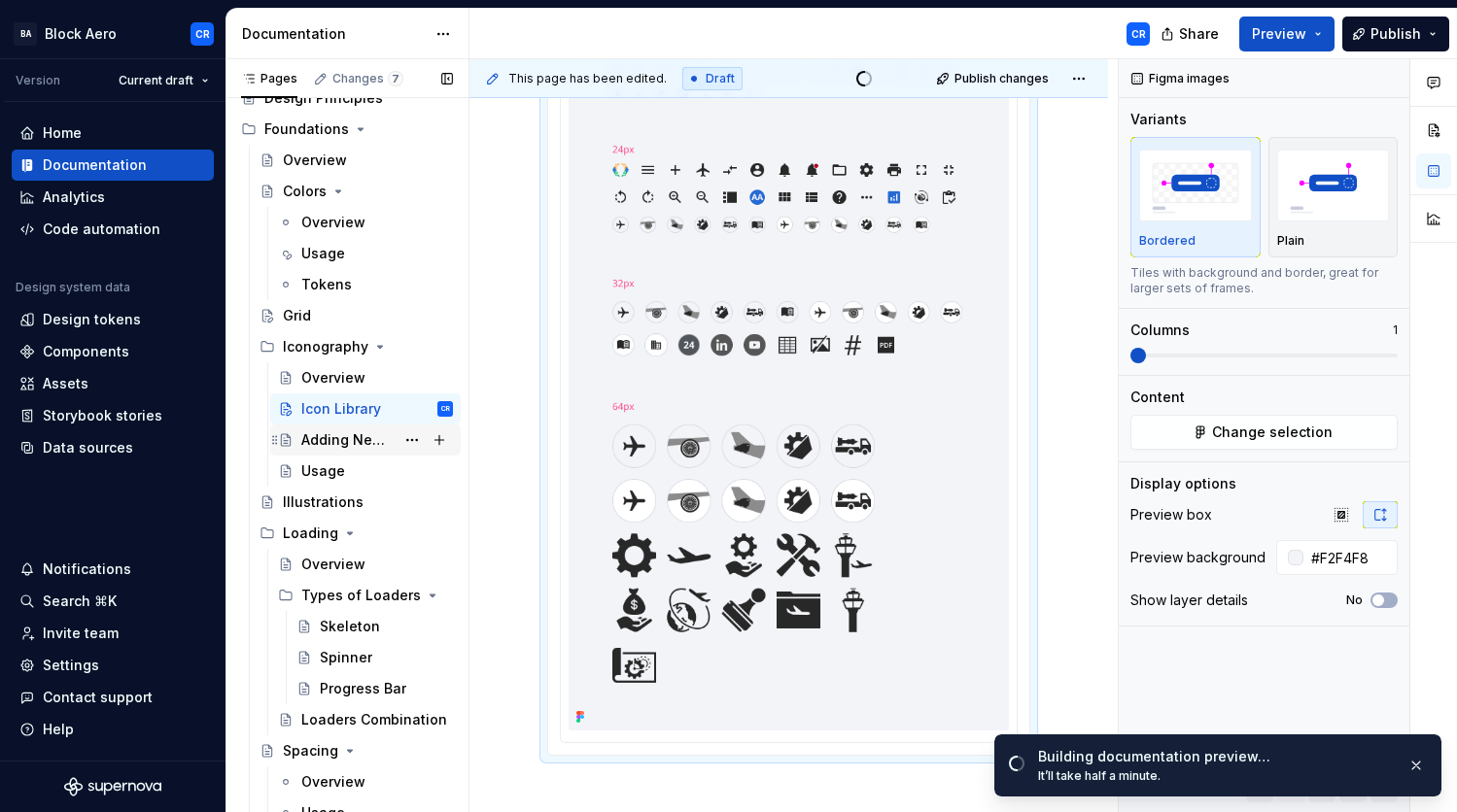
click at [347, 443] on div "Adding New Icon" at bounding box center [348, 440] width 93 height 20
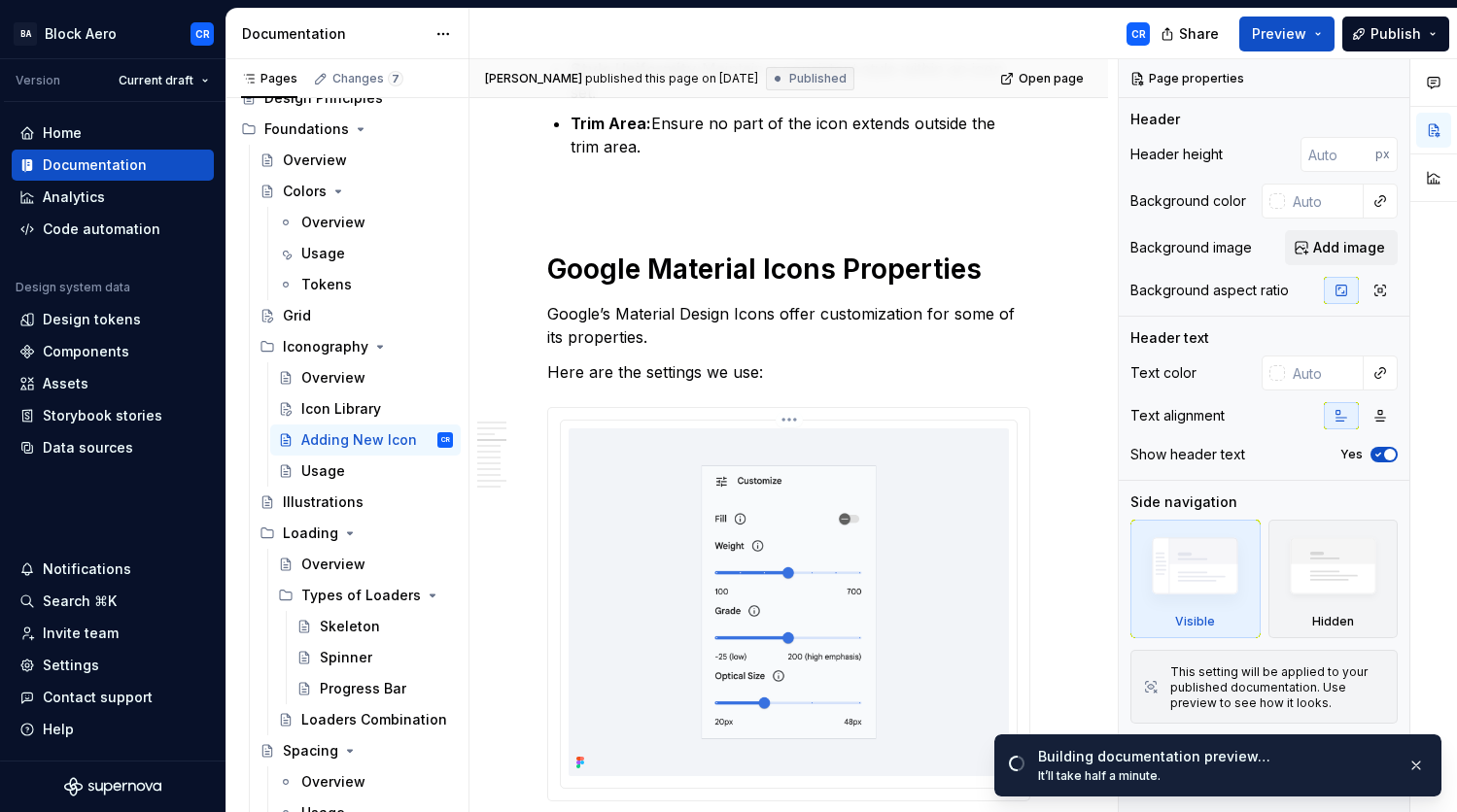
scroll to position [1543, 0]
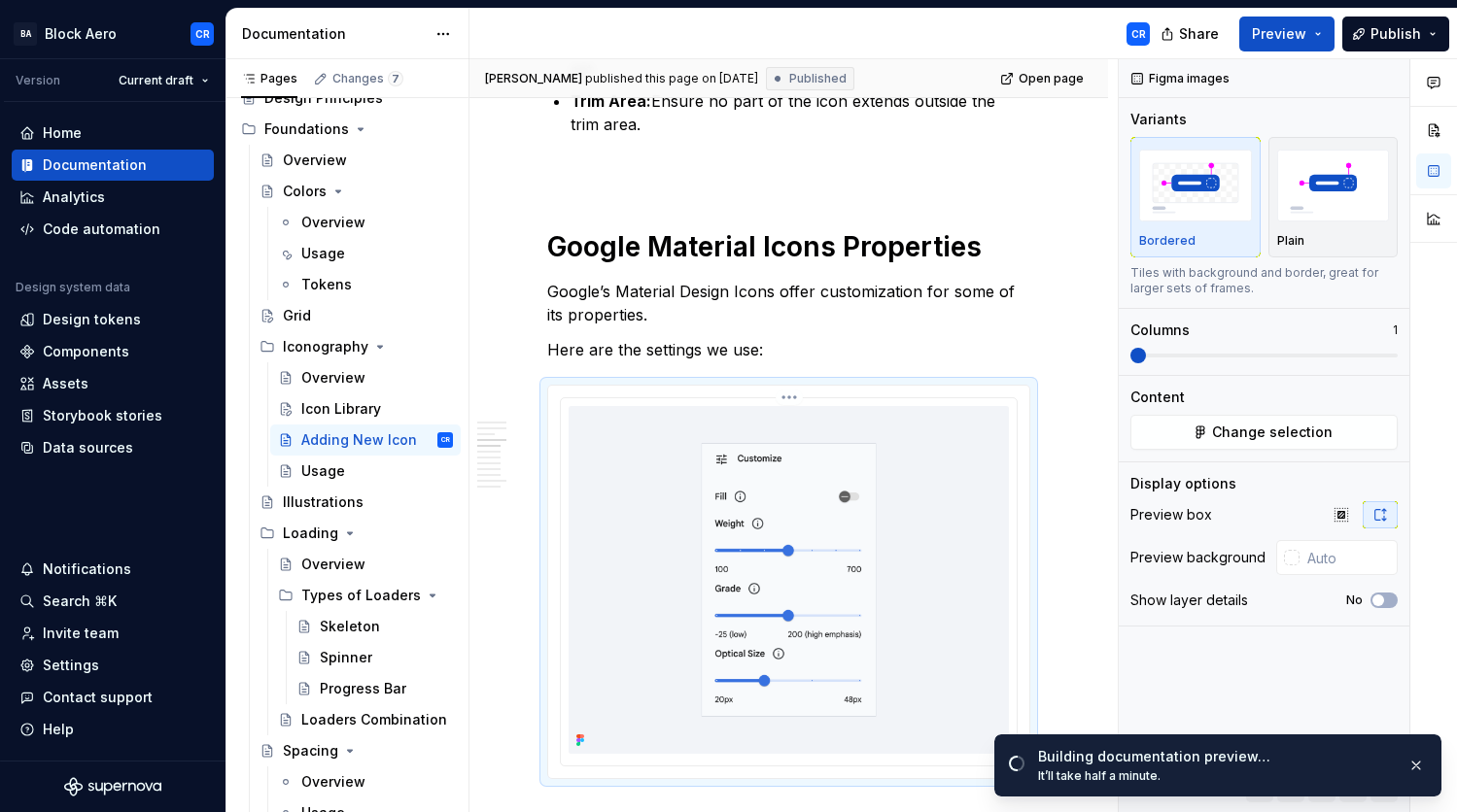
type textarea "*"
click at [783, 468] on img at bounding box center [789, 580] width 440 height 348
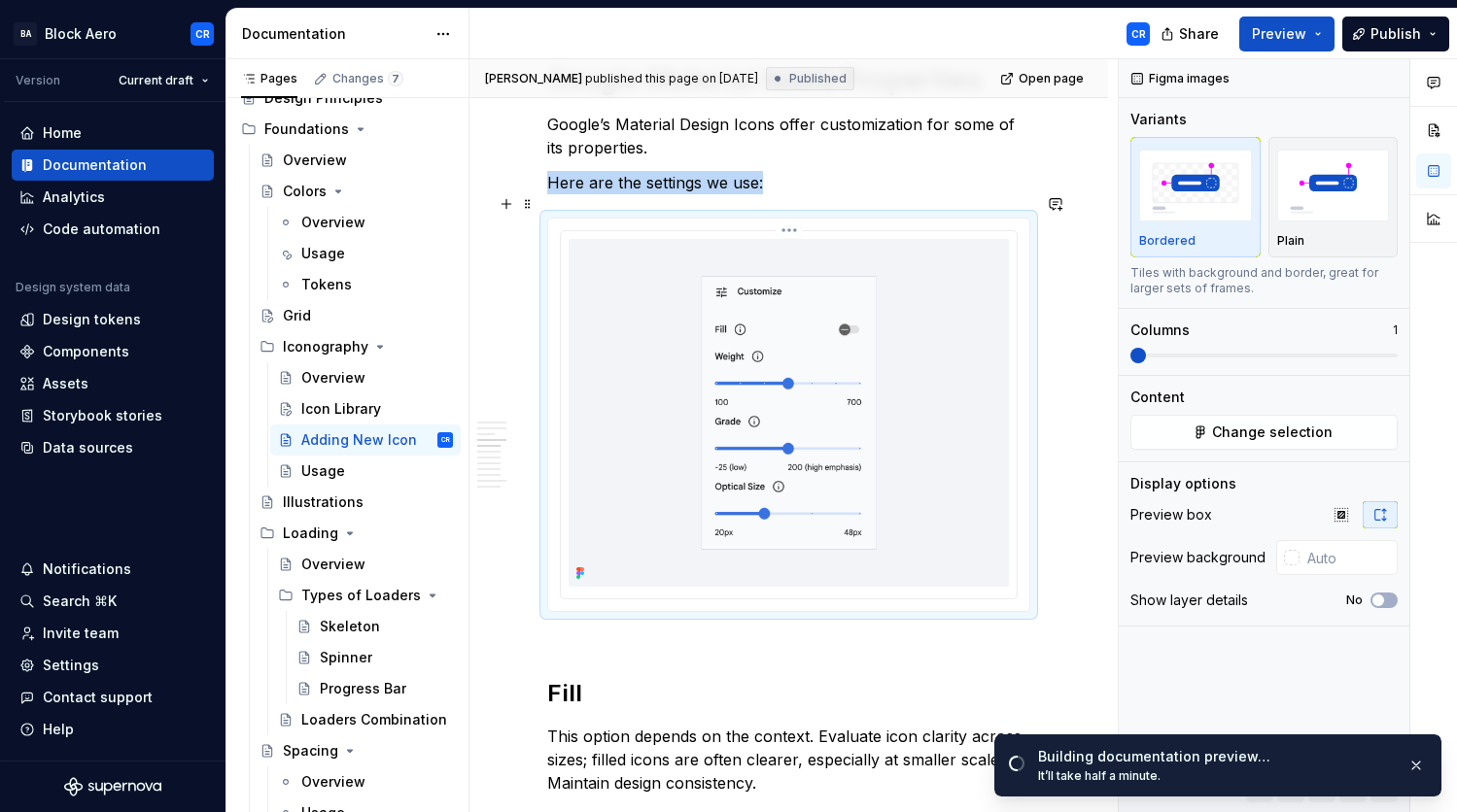
scroll to position [1805, 0]
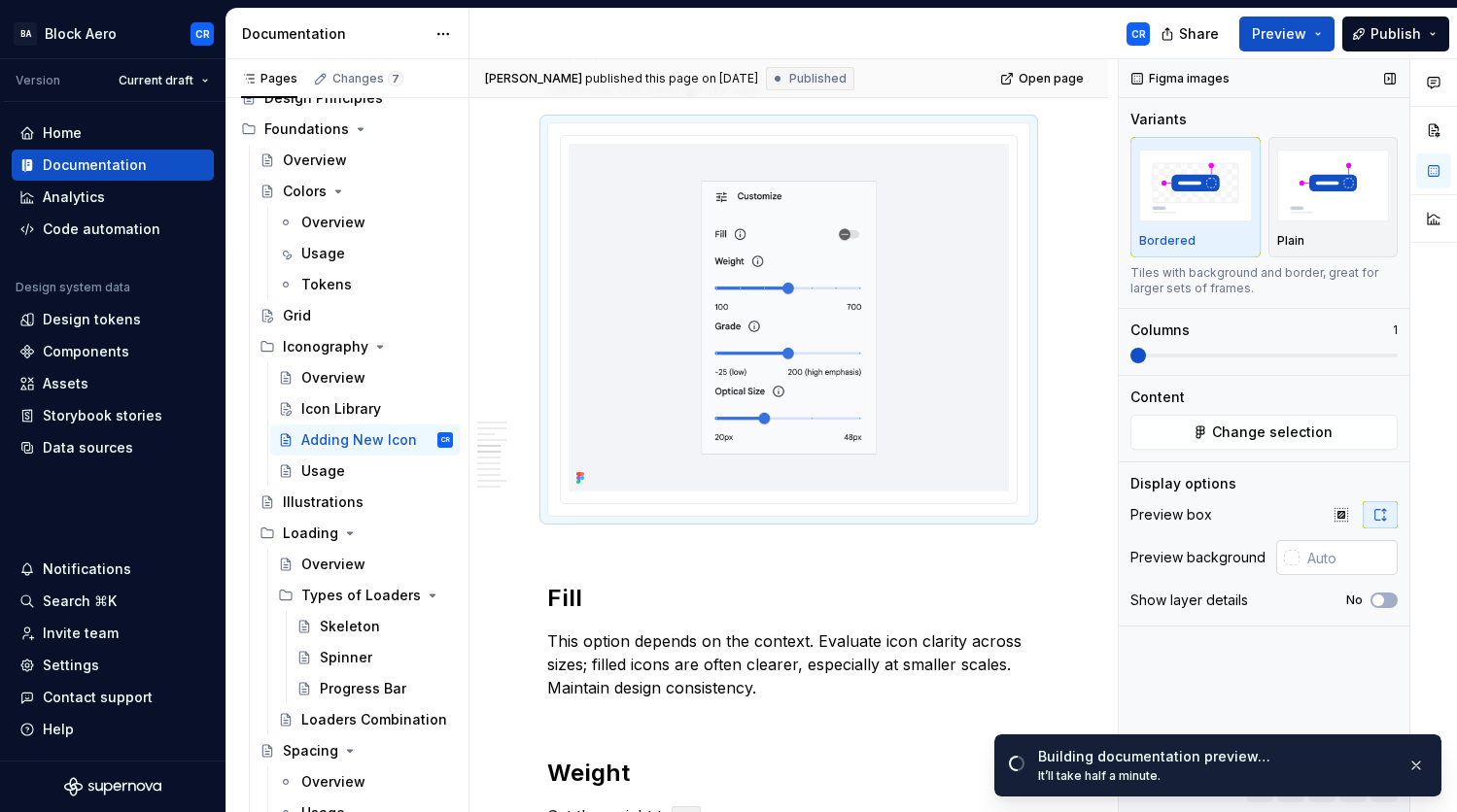
click at [1361, 564] on input "text" at bounding box center [1348, 557] width 98 height 35
paste input "F2F4F8"
type input "F2F4F8"
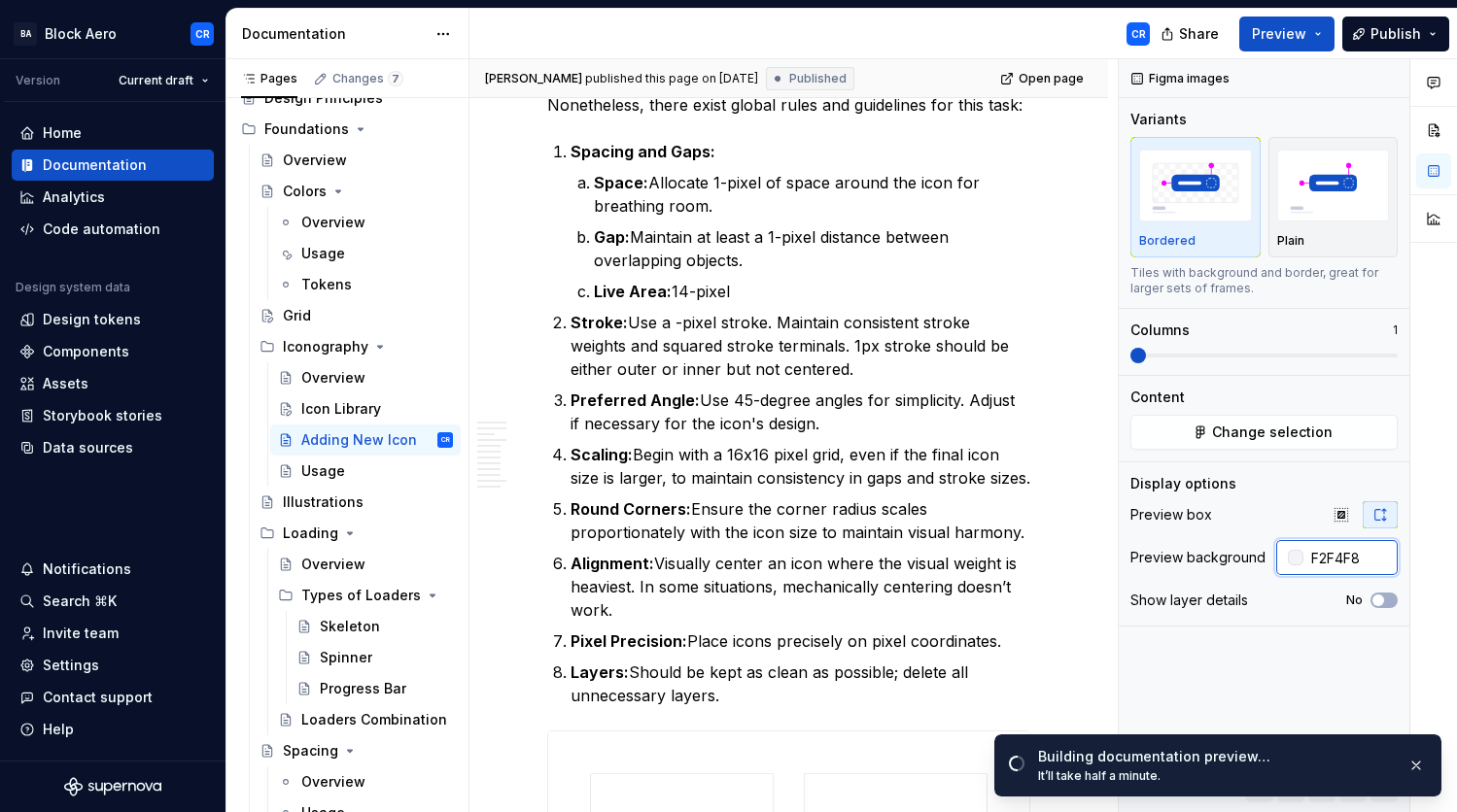
scroll to position [4244, 0]
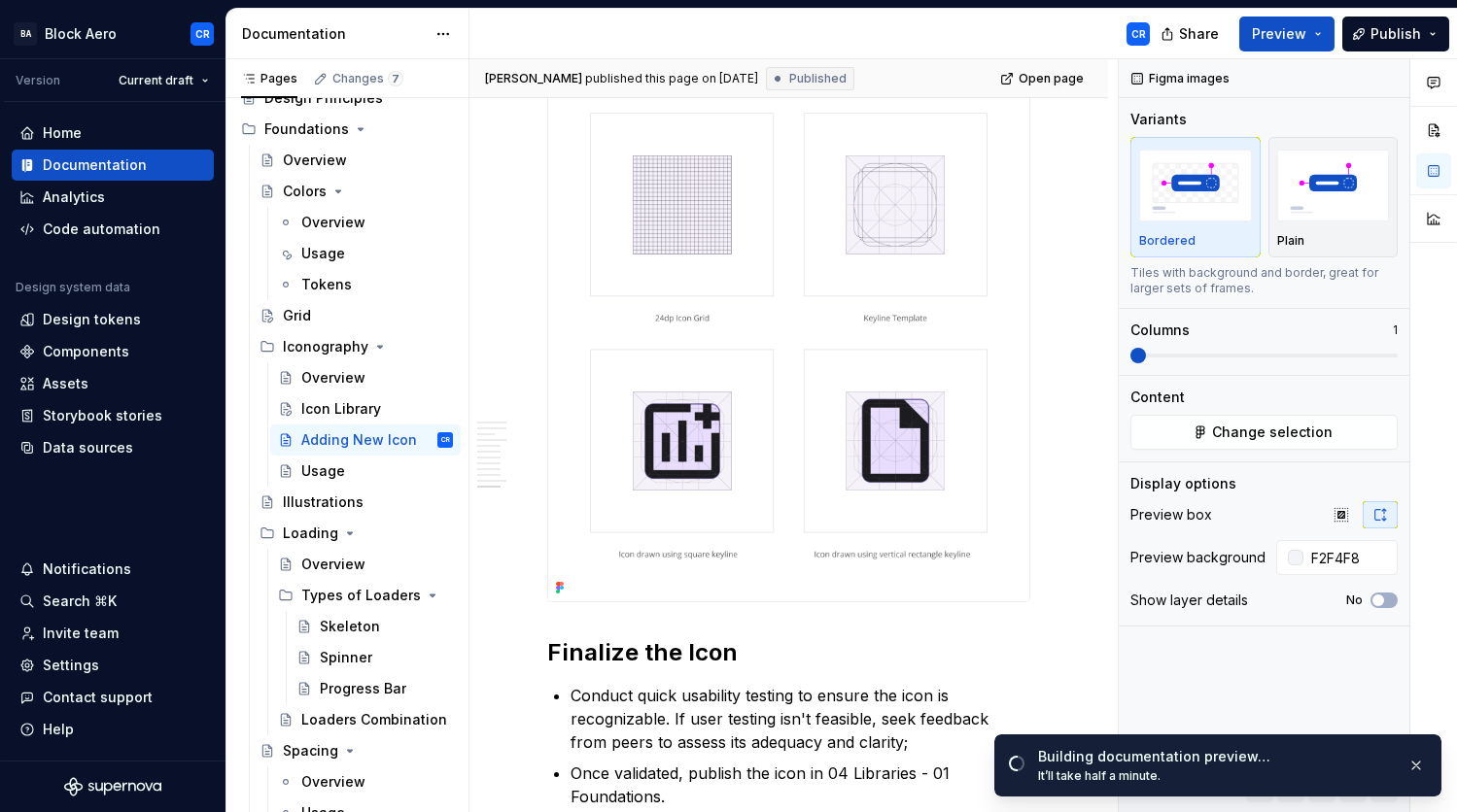
click at [984, 567] on img at bounding box center [789, 336] width 481 height 530
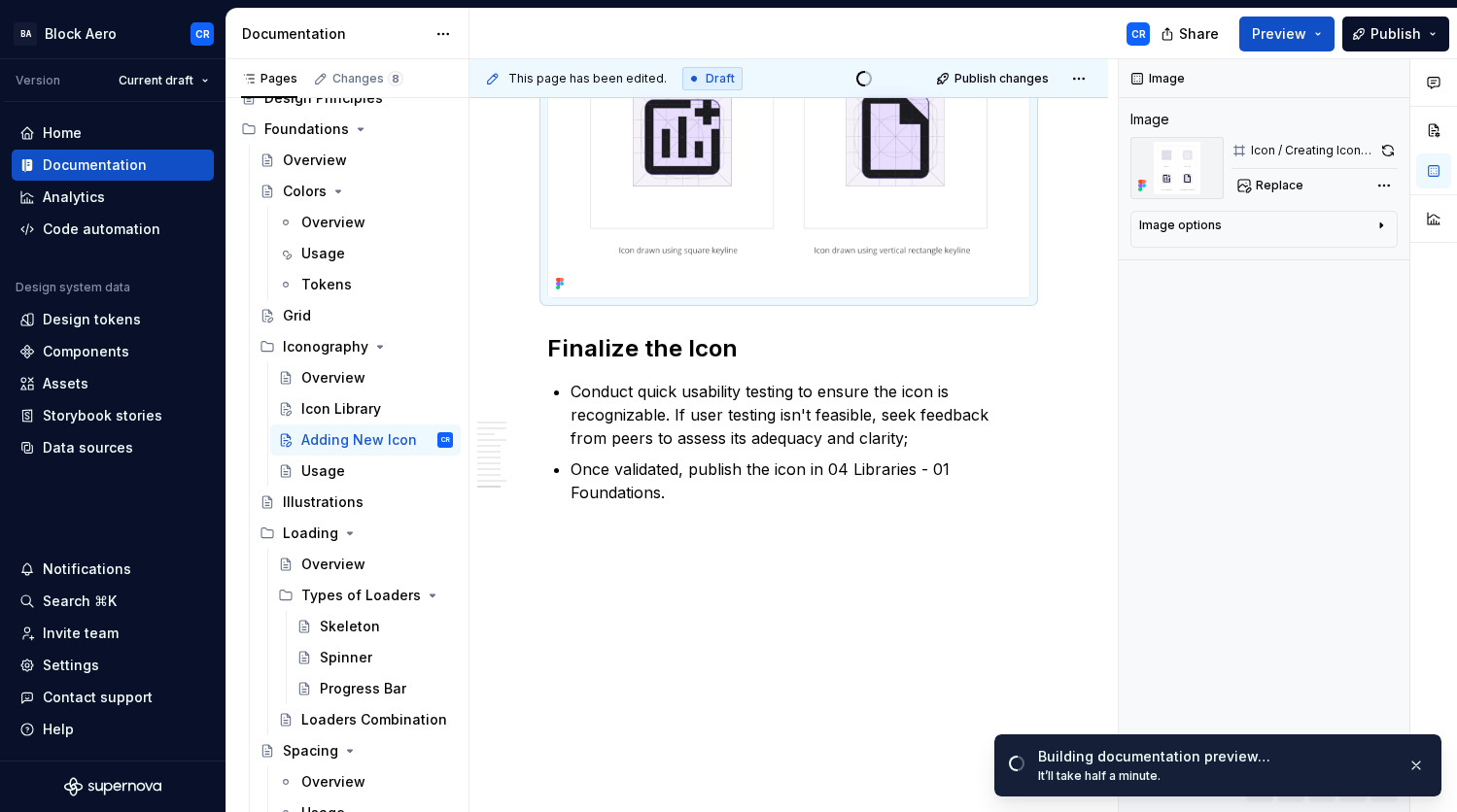
scroll to position [4552, 0]
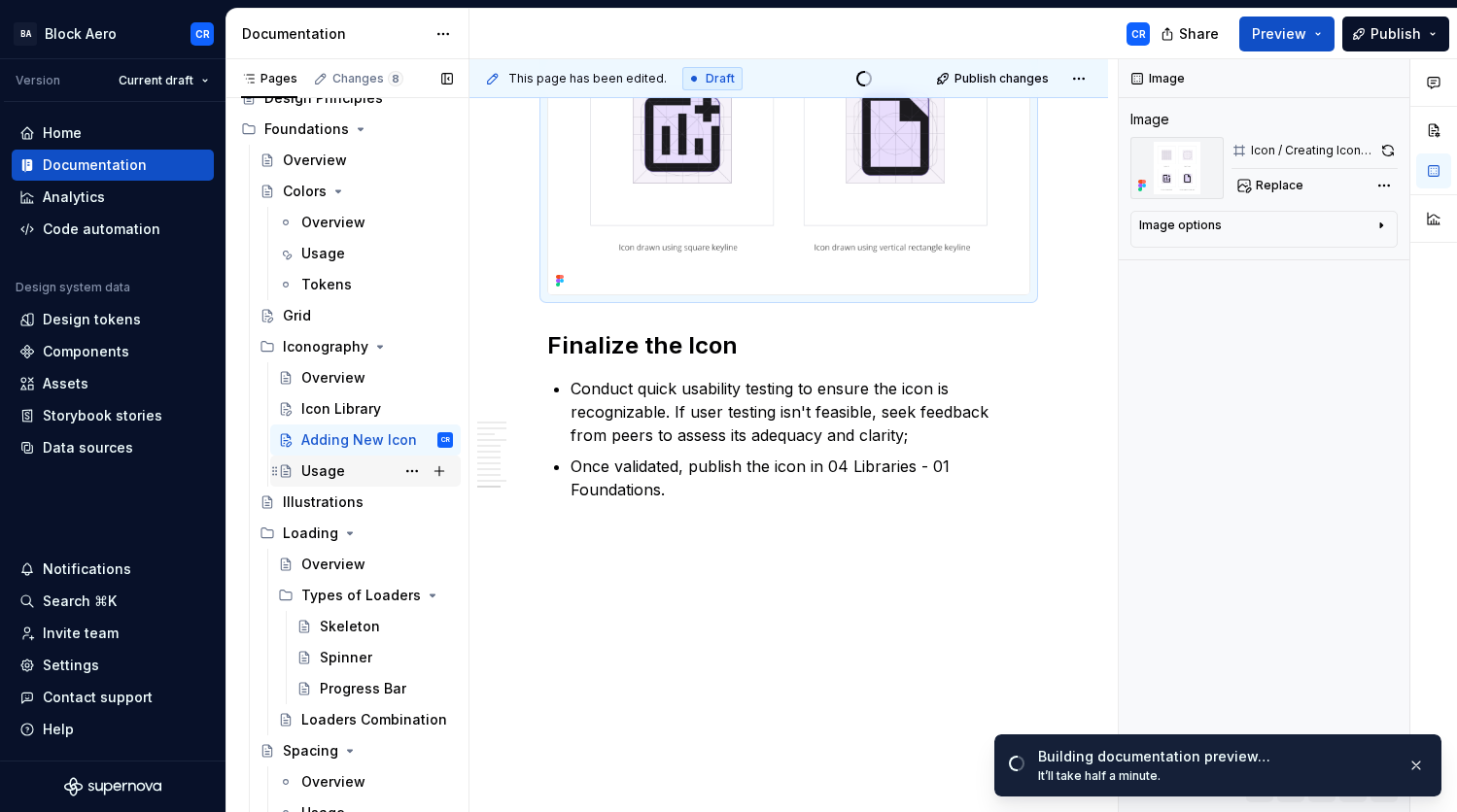
click at [347, 466] on div "Usage" at bounding box center [377, 471] width 152 height 27
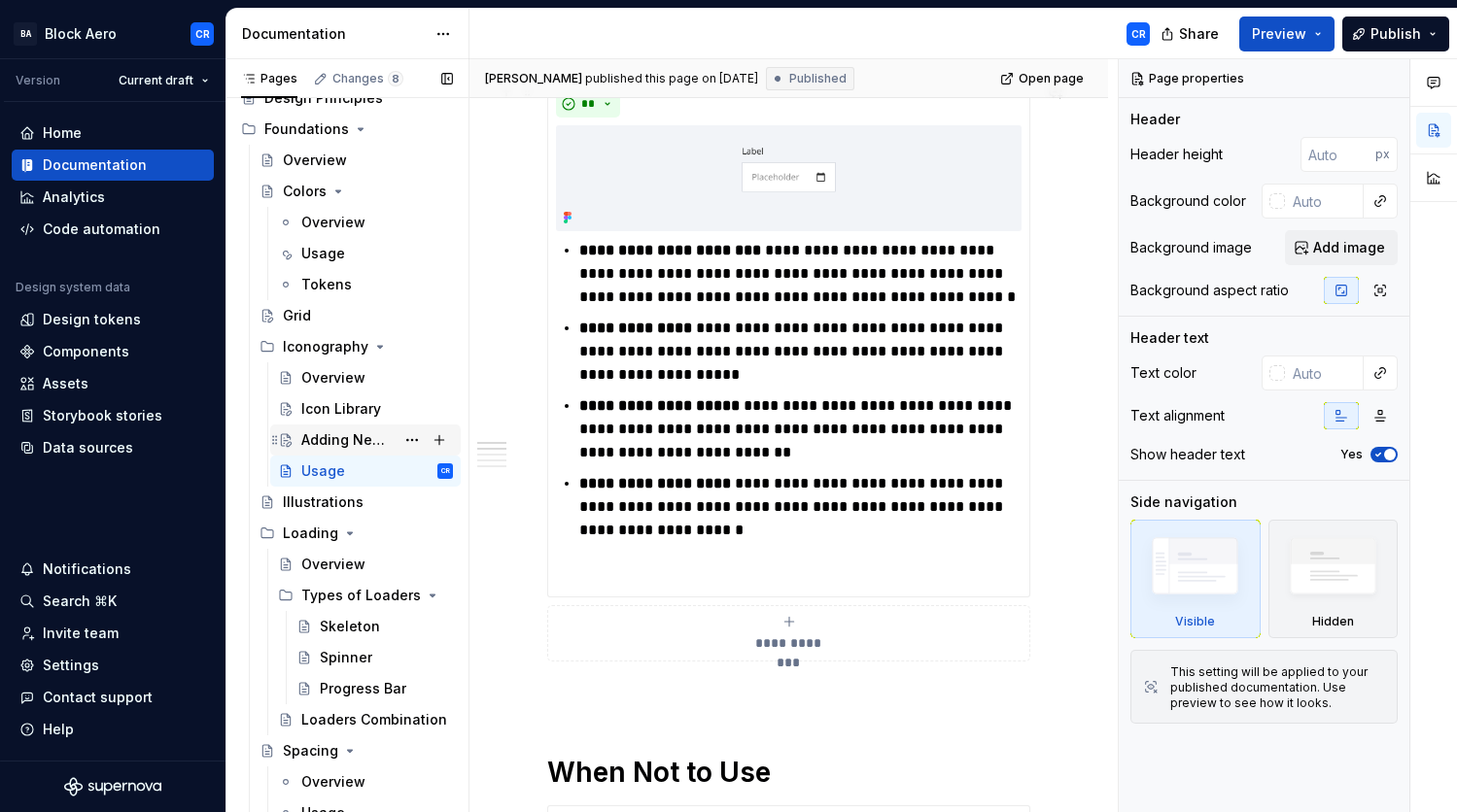
scroll to position [349, 0]
click at [327, 430] on div "Adding New Icon" at bounding box center [348, 440] width 93 height 20
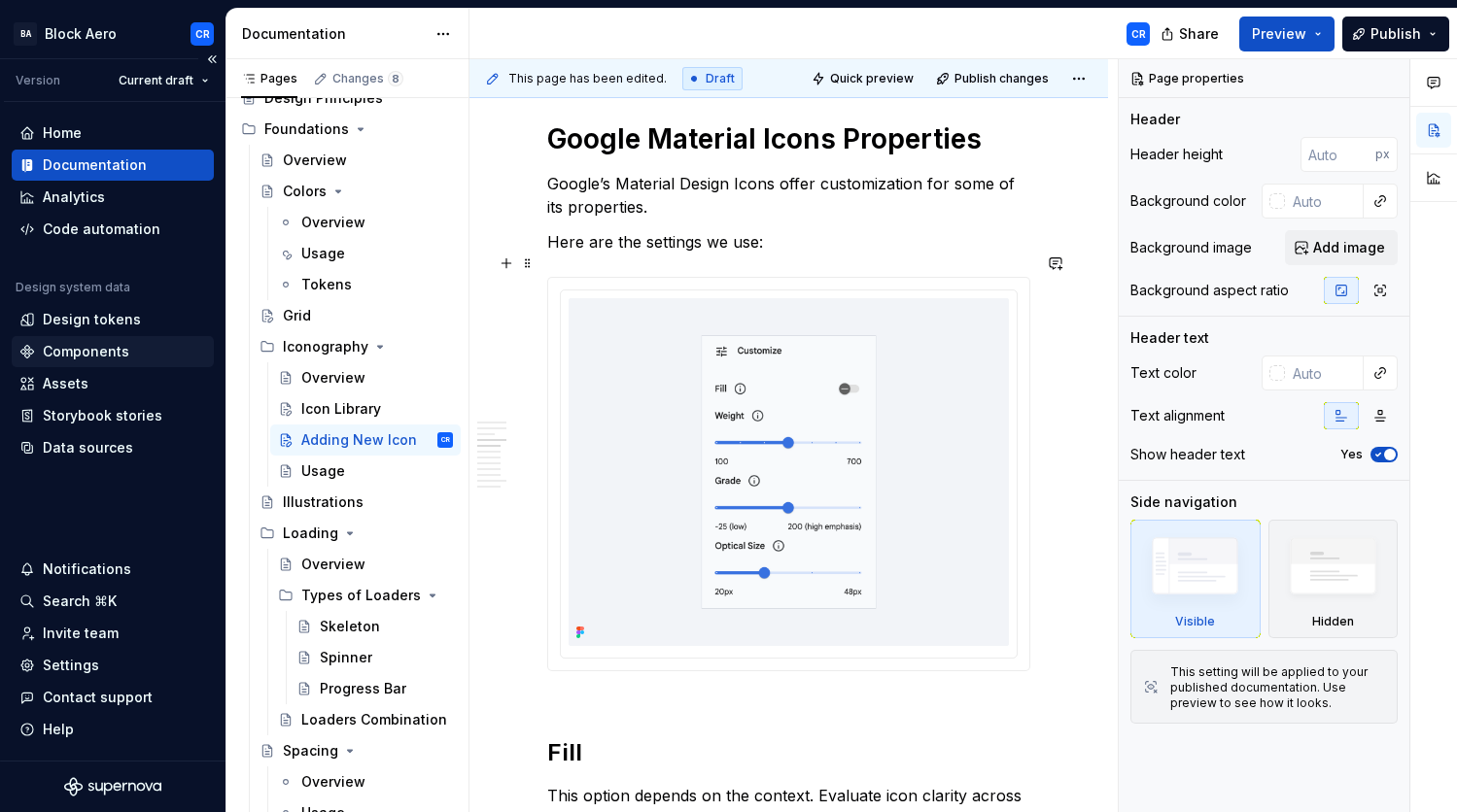
scroll to position [1655, 0]
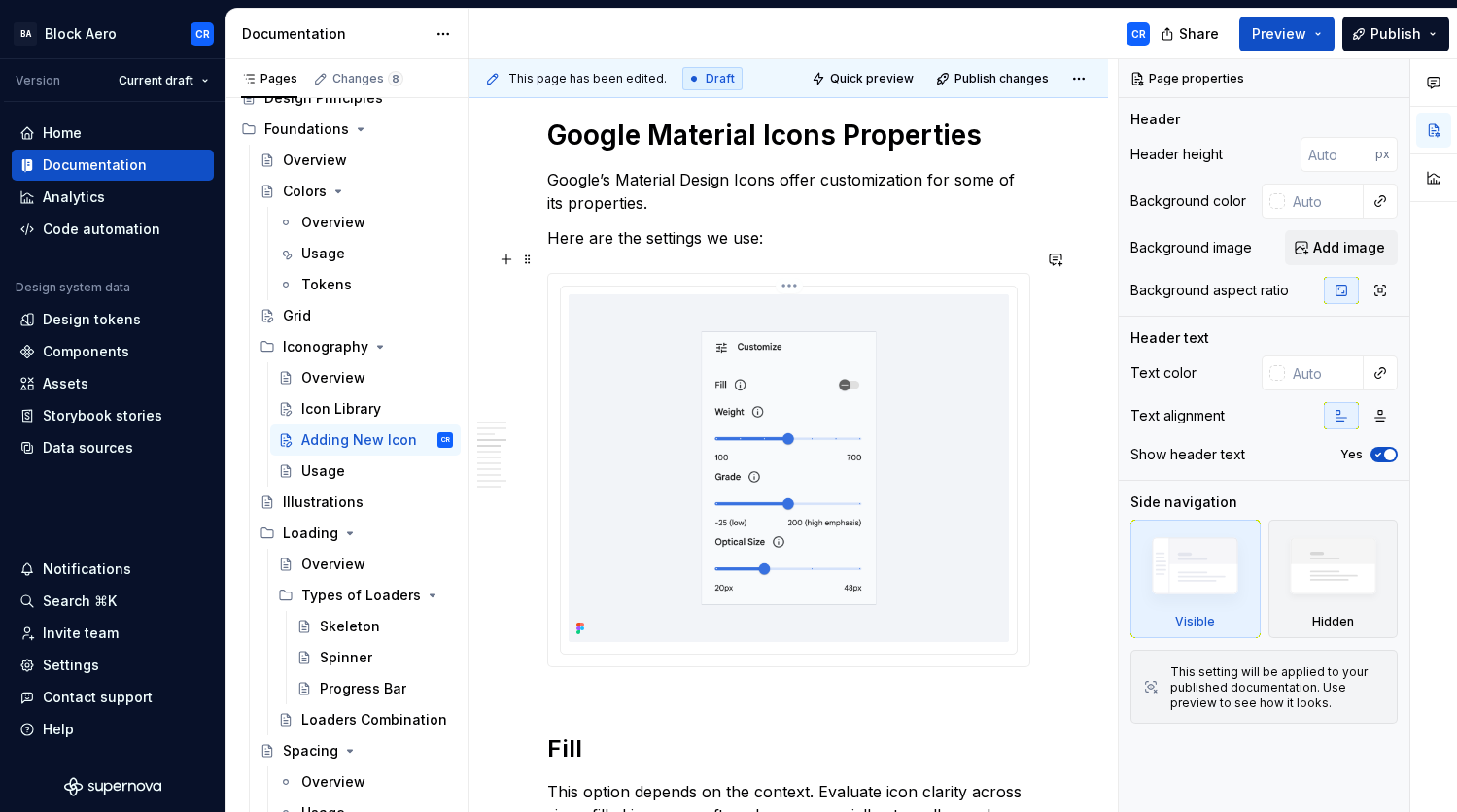
click at [803, 442] on img at bounding box center [789, 468] width 440 height 348
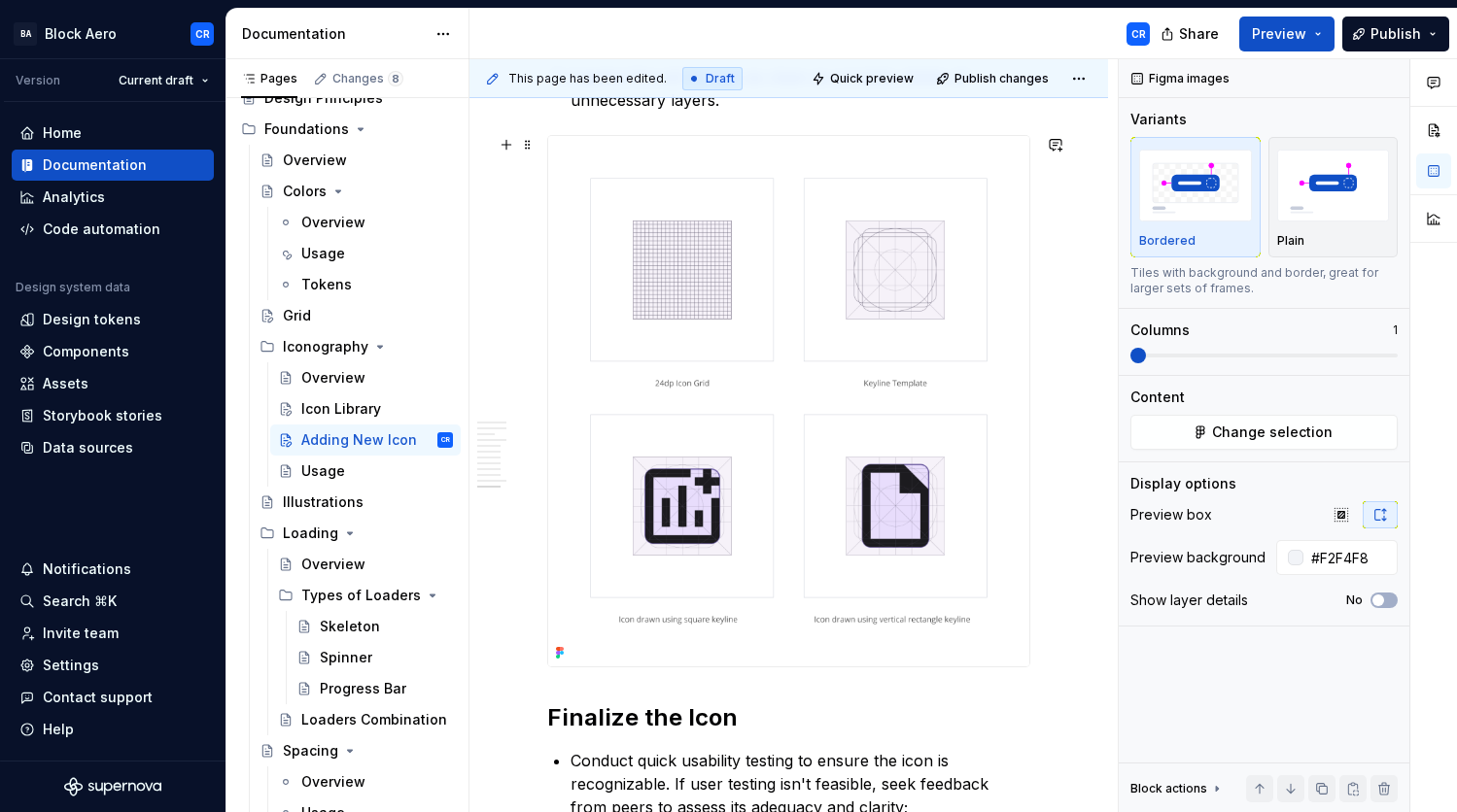
type textarea "*"
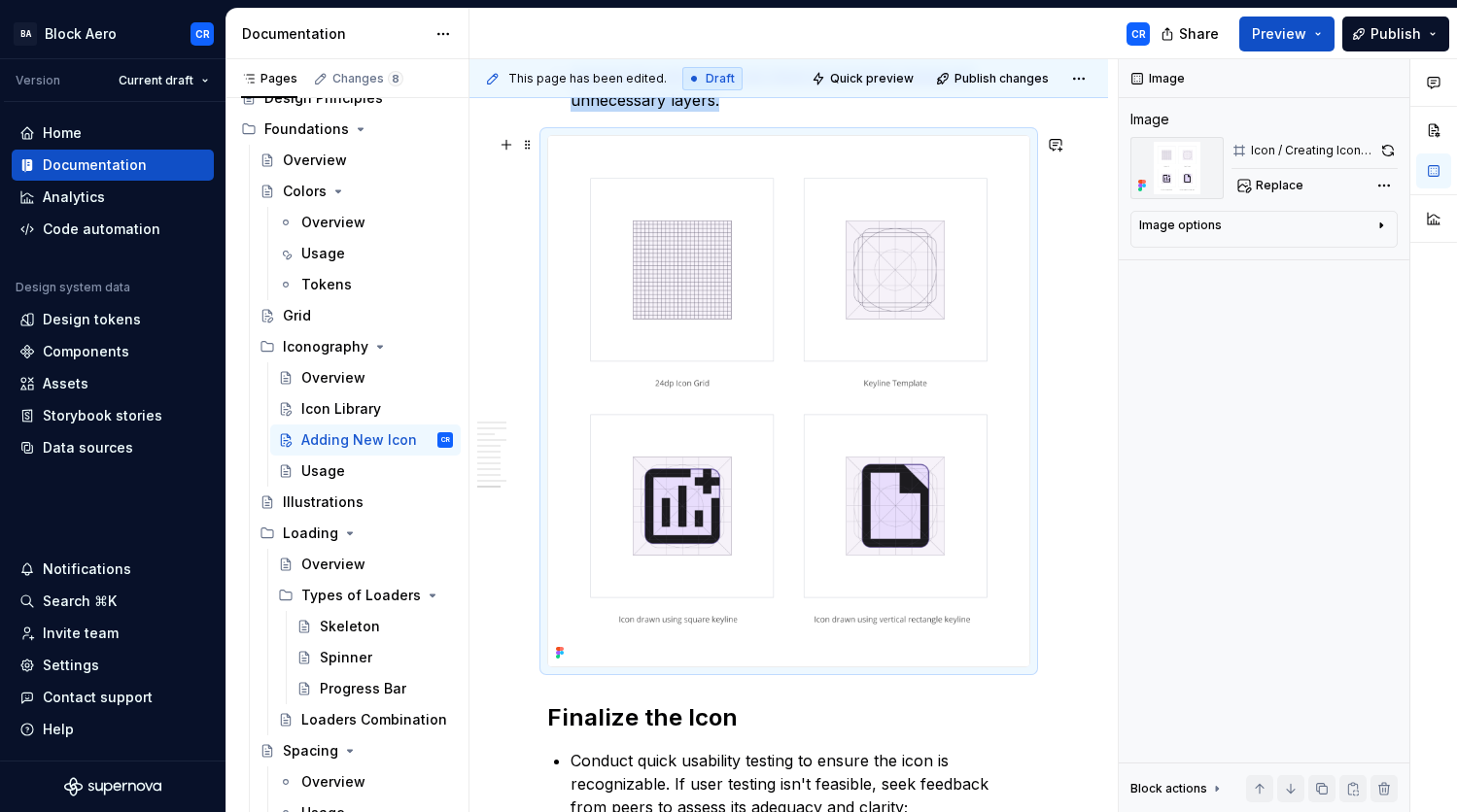
click at [803, 478] on img at bounding box center [789, 401] width 481 height 530
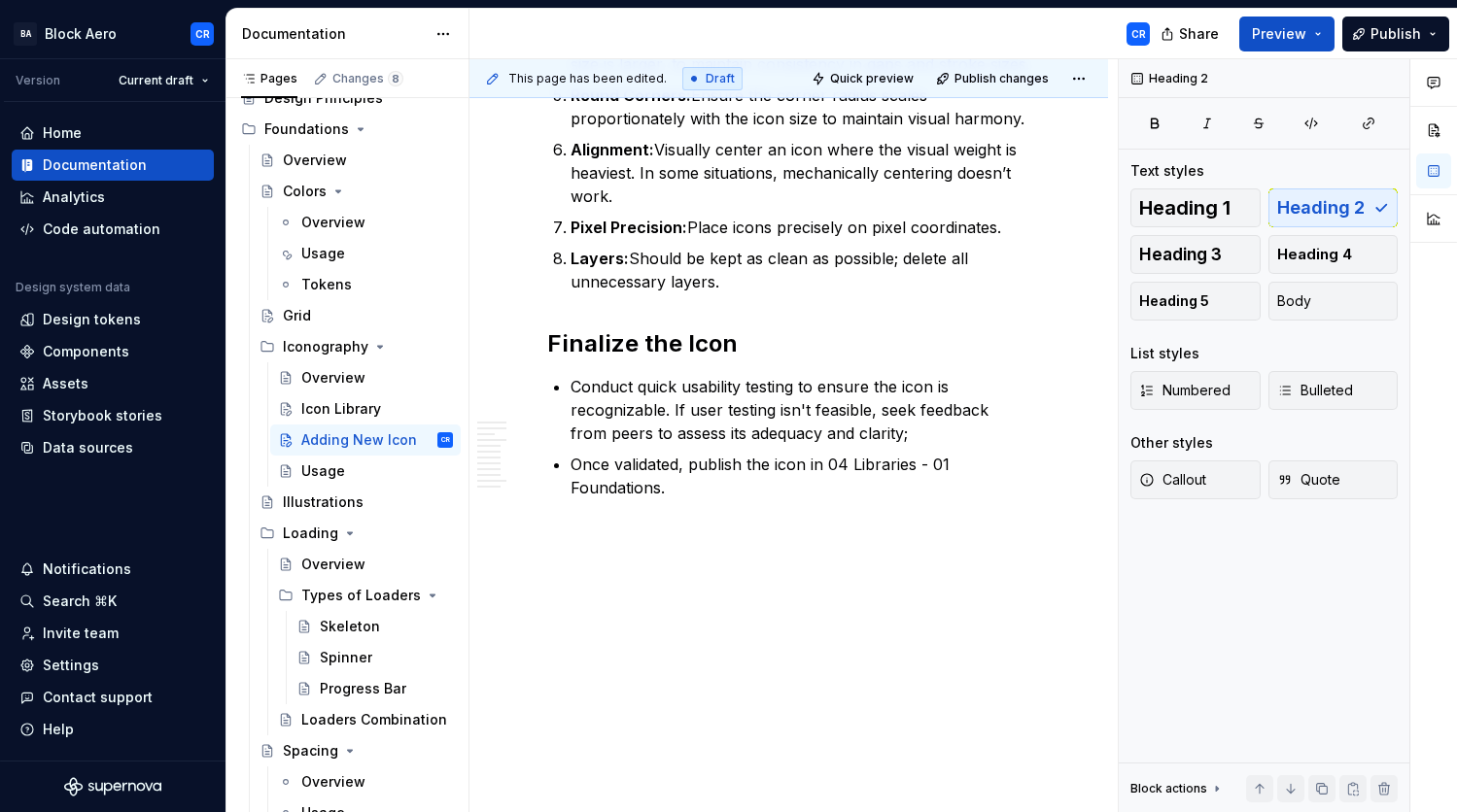
scroll to position [3997, 0]
click at [796, 280] on p "Layers: Should be kept as clean as possible; delete all unnecessary layers." at bounding box center [800, 271] width 460 height 47
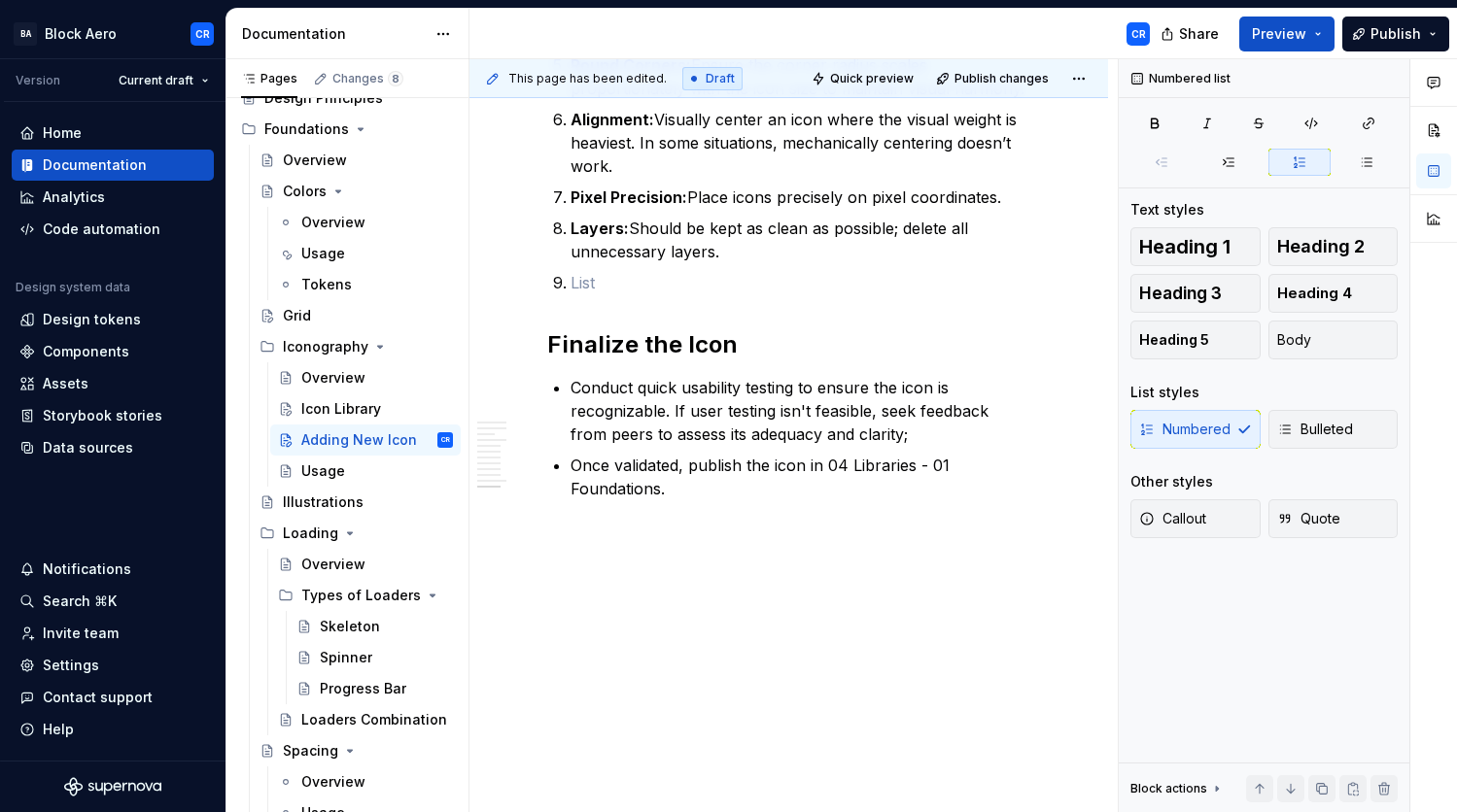
scroll to position [4037, 0]
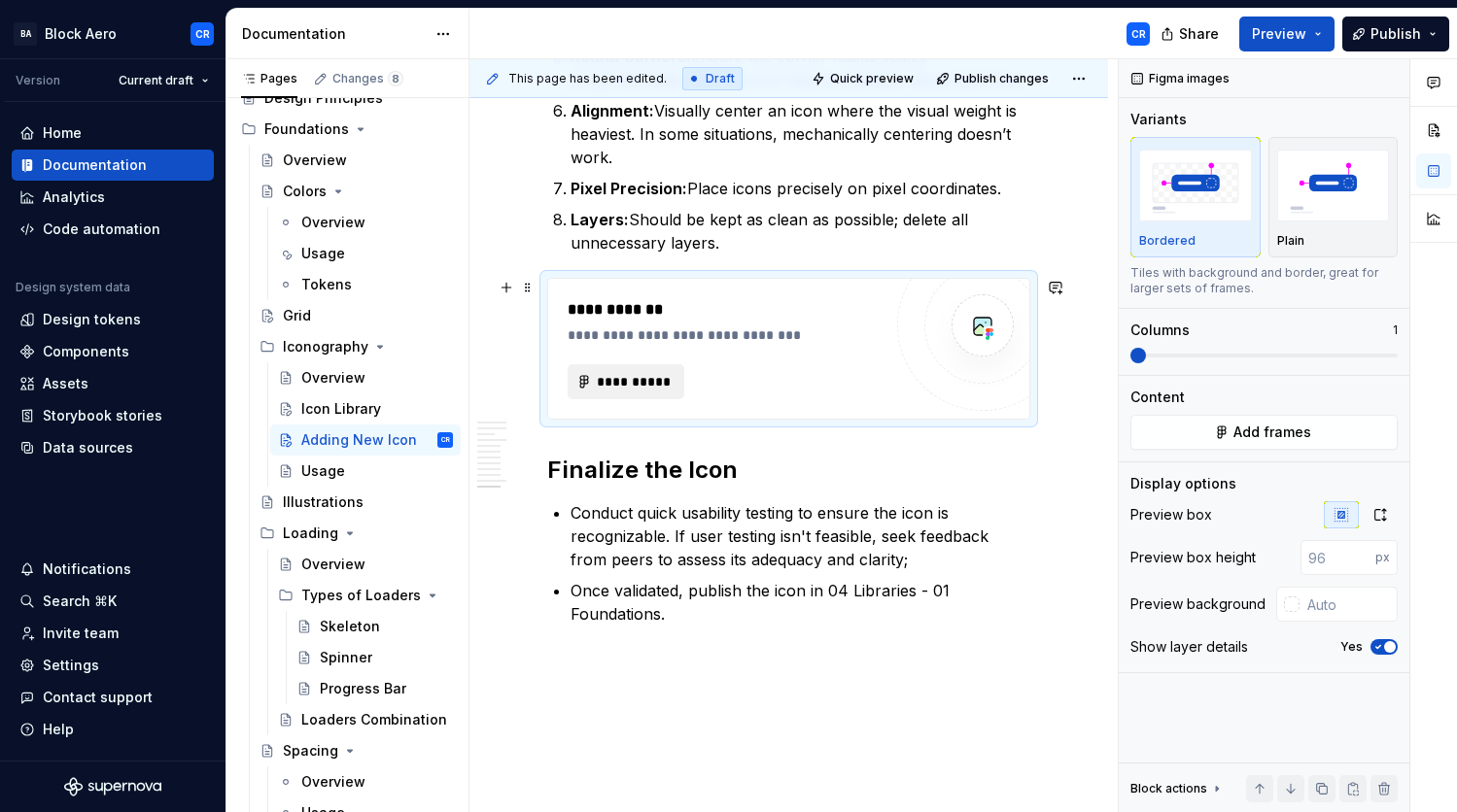
click at [679, 382] on button "**********" at bounding box center [626, 382] width 117 height 35
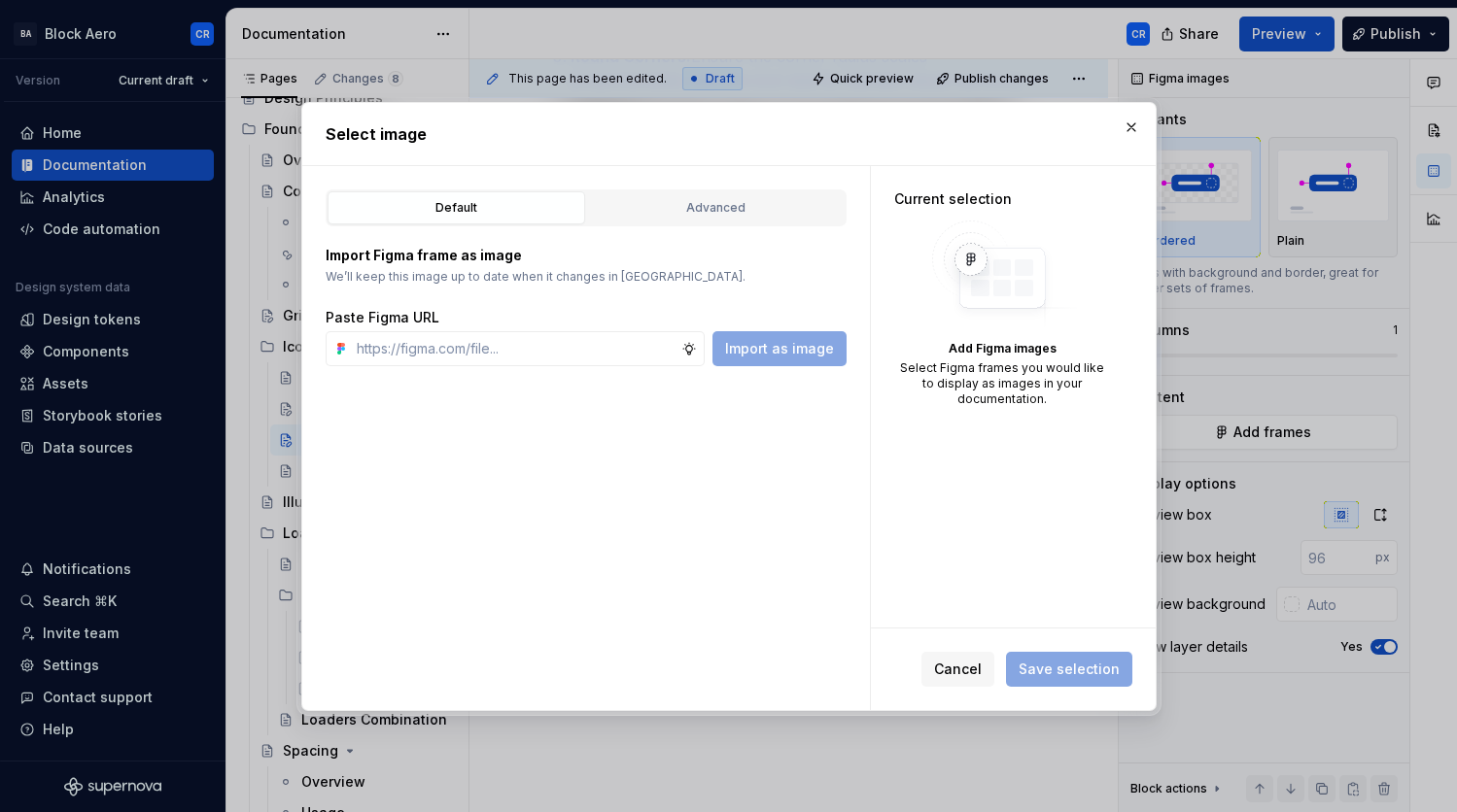
click at [708, 224] on div "Default Advanced" at bounding box center [585, 207] width 521 height 37
click at [718, 203] on div "Advanced" at bounding box center [716, 208] width 244 height 20
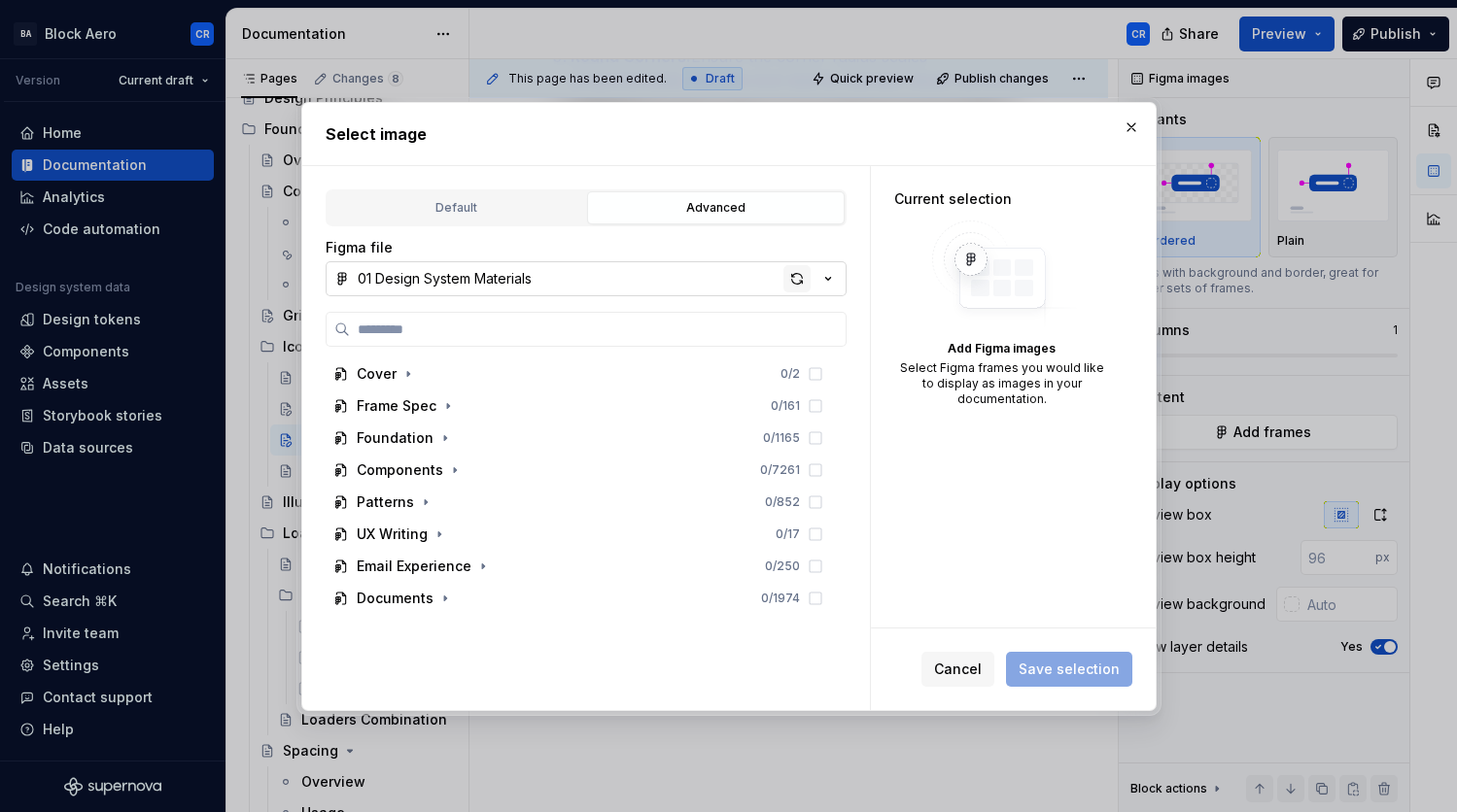
click at [795, 277] on div "button" at bounding box center [796, 279] width 27 height 27
type textarea "*"
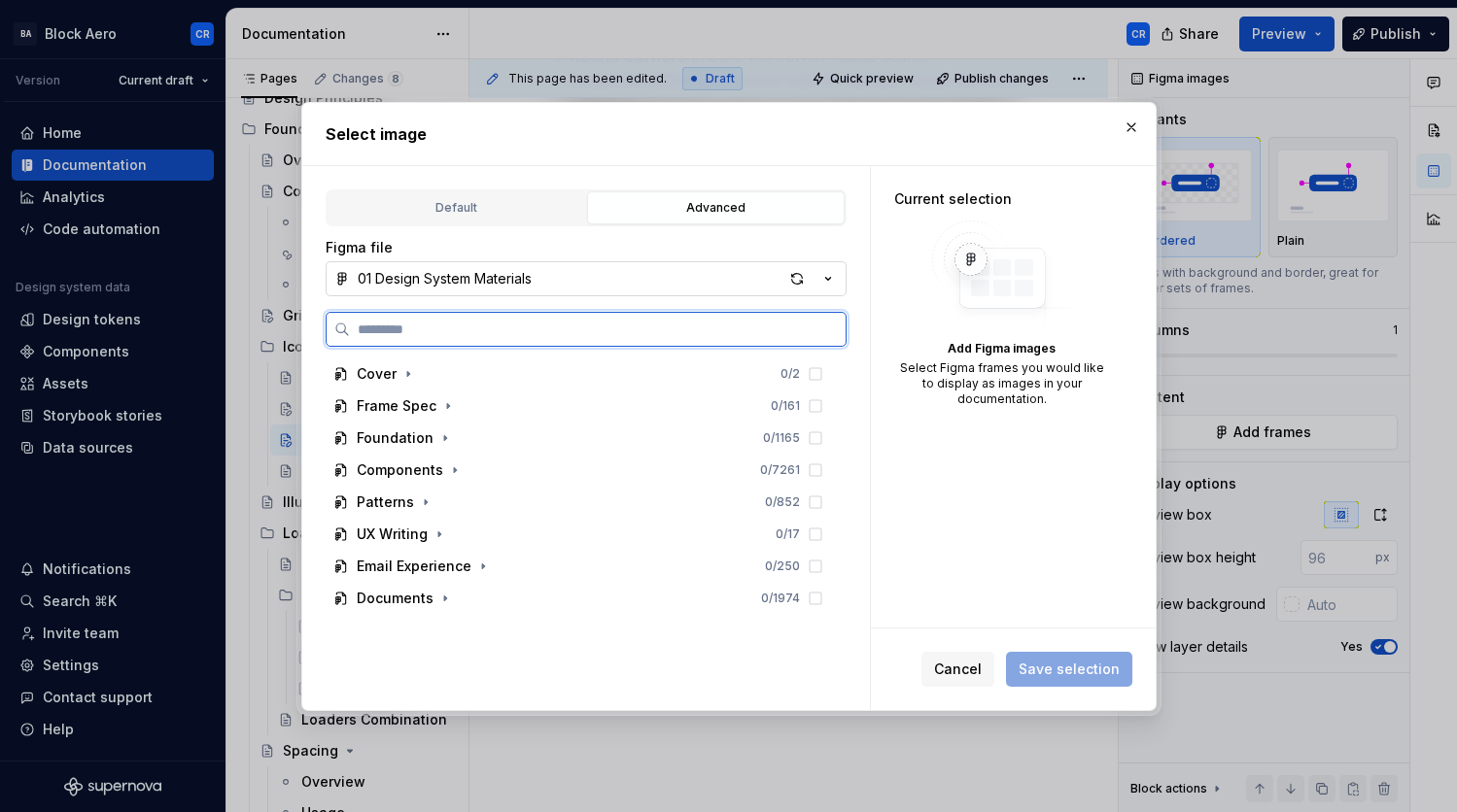
paste input "**********"
type input "**********"
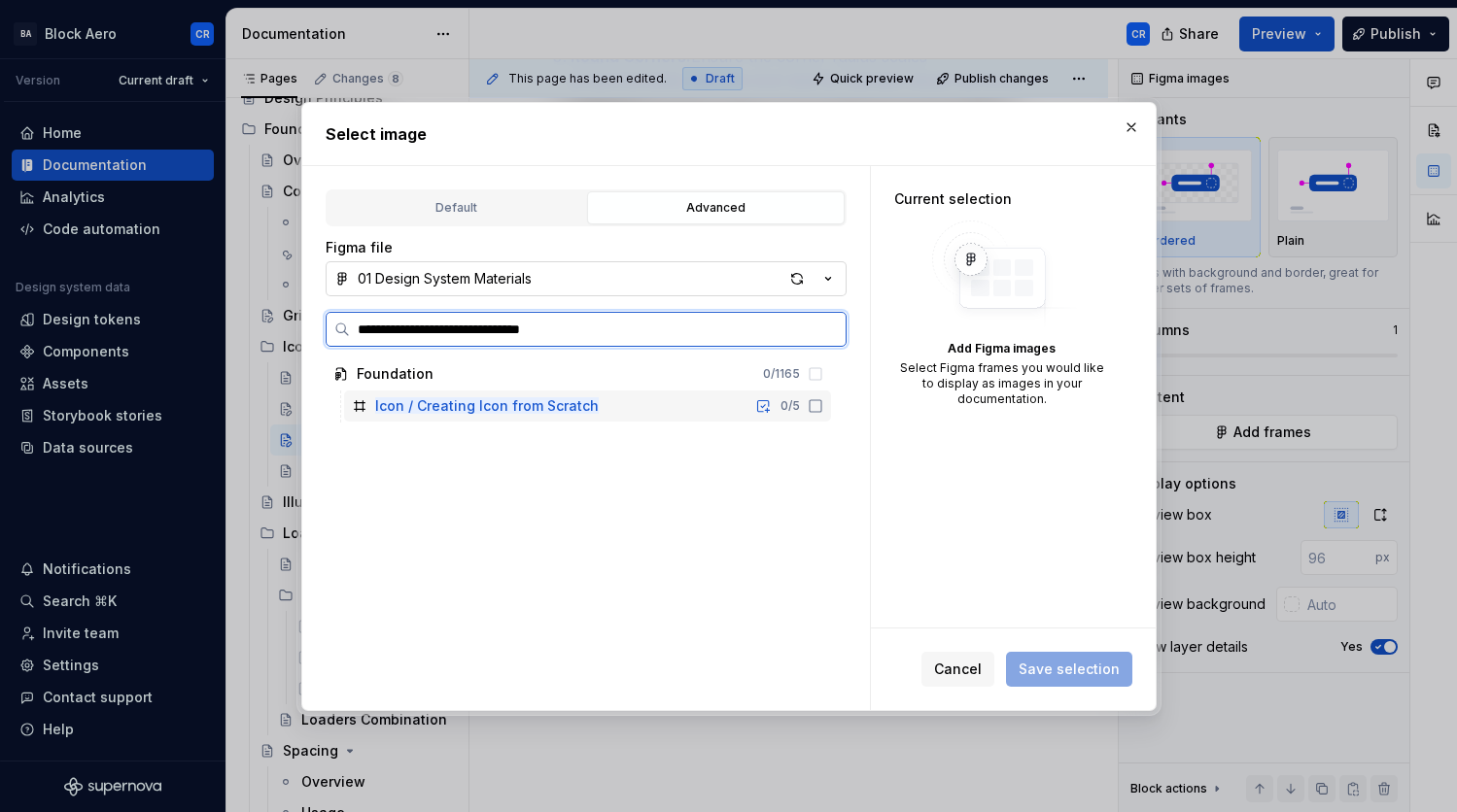
click at [583, 404] on mark "Icon / Creating Icon from Scratch" at bounding box center [486, 406] width 223 height 17
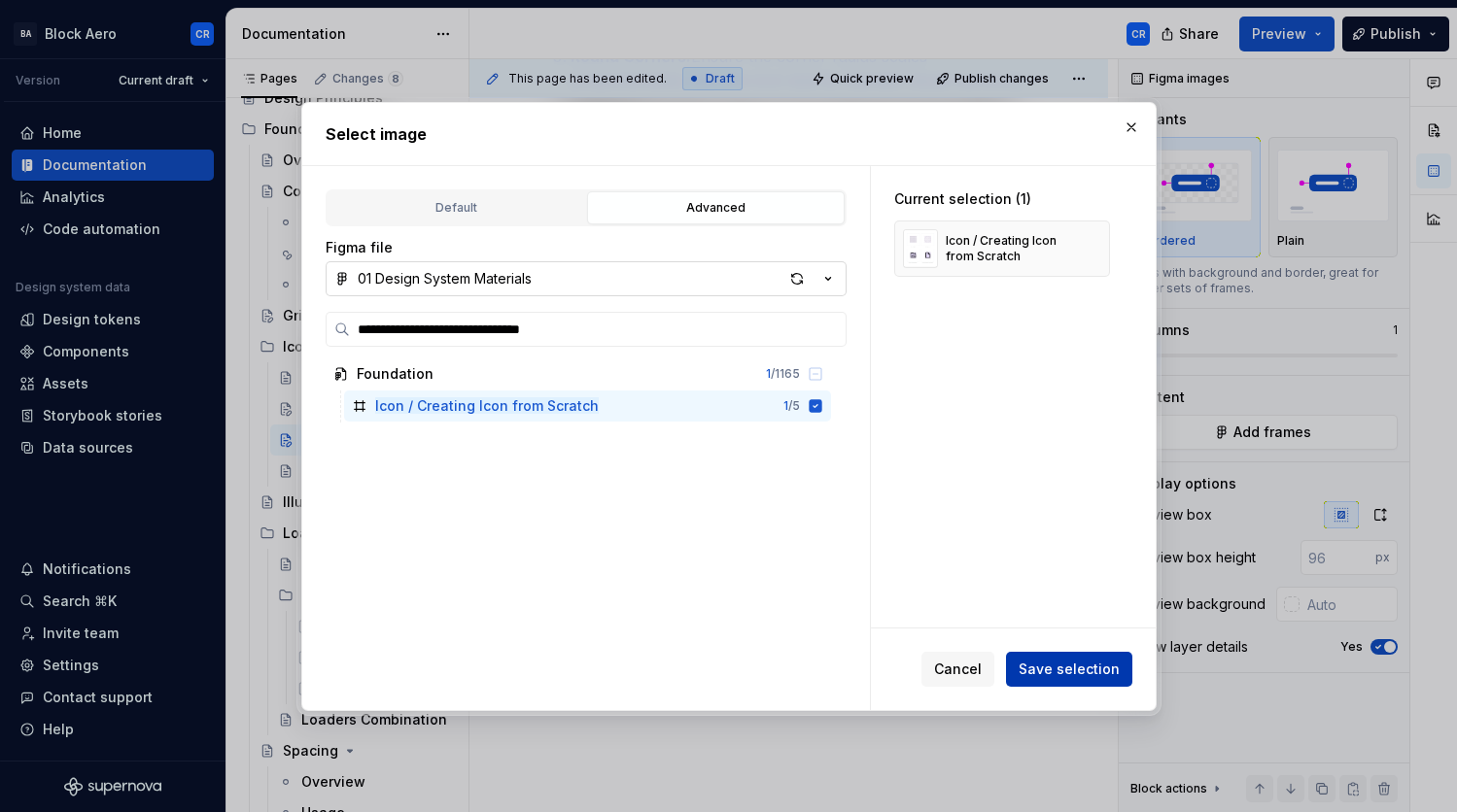
click at [1074, 682] on button "Save selection" at bounding box center [1068, 669] width 126 height 35
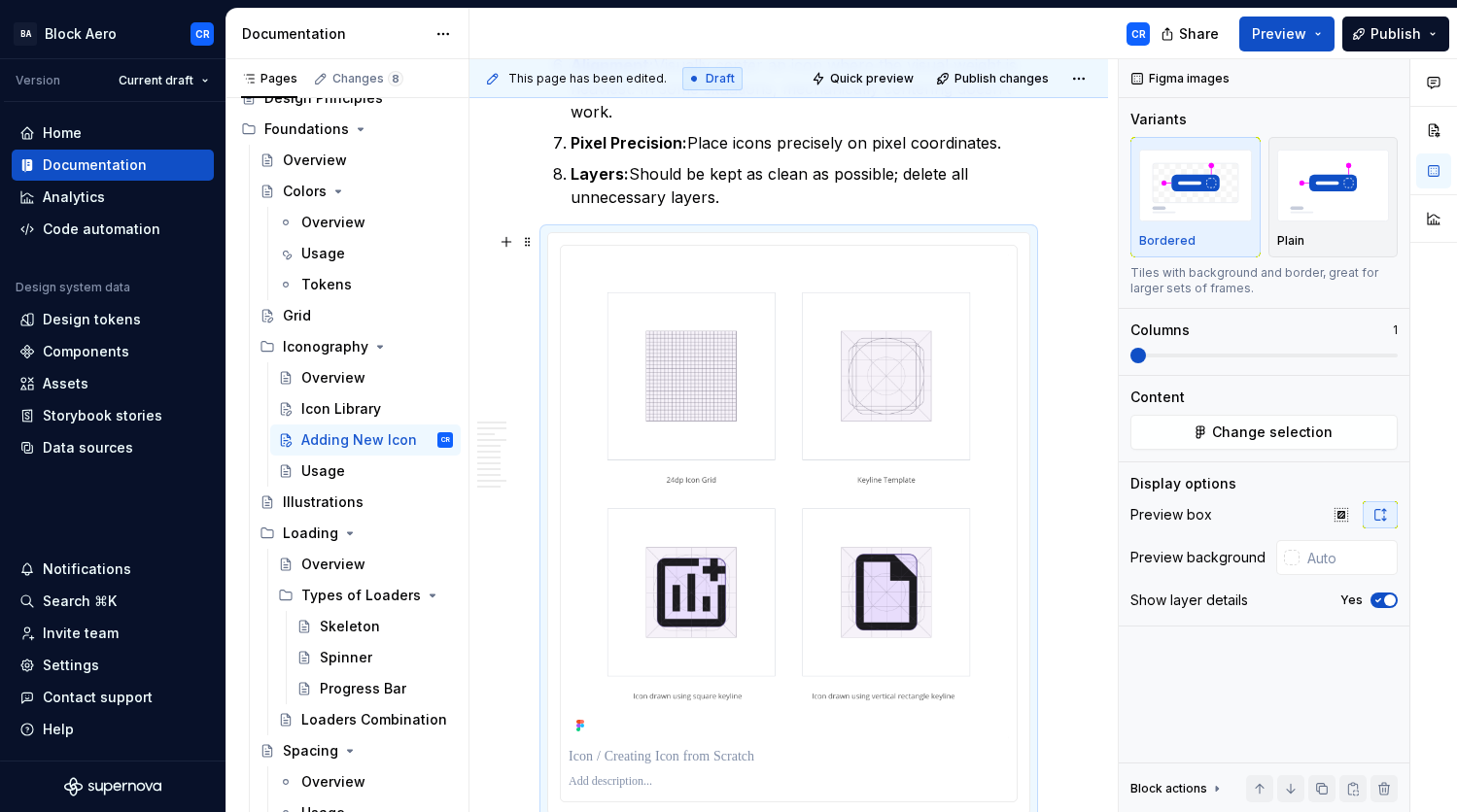
scroll to position [4166, 0]
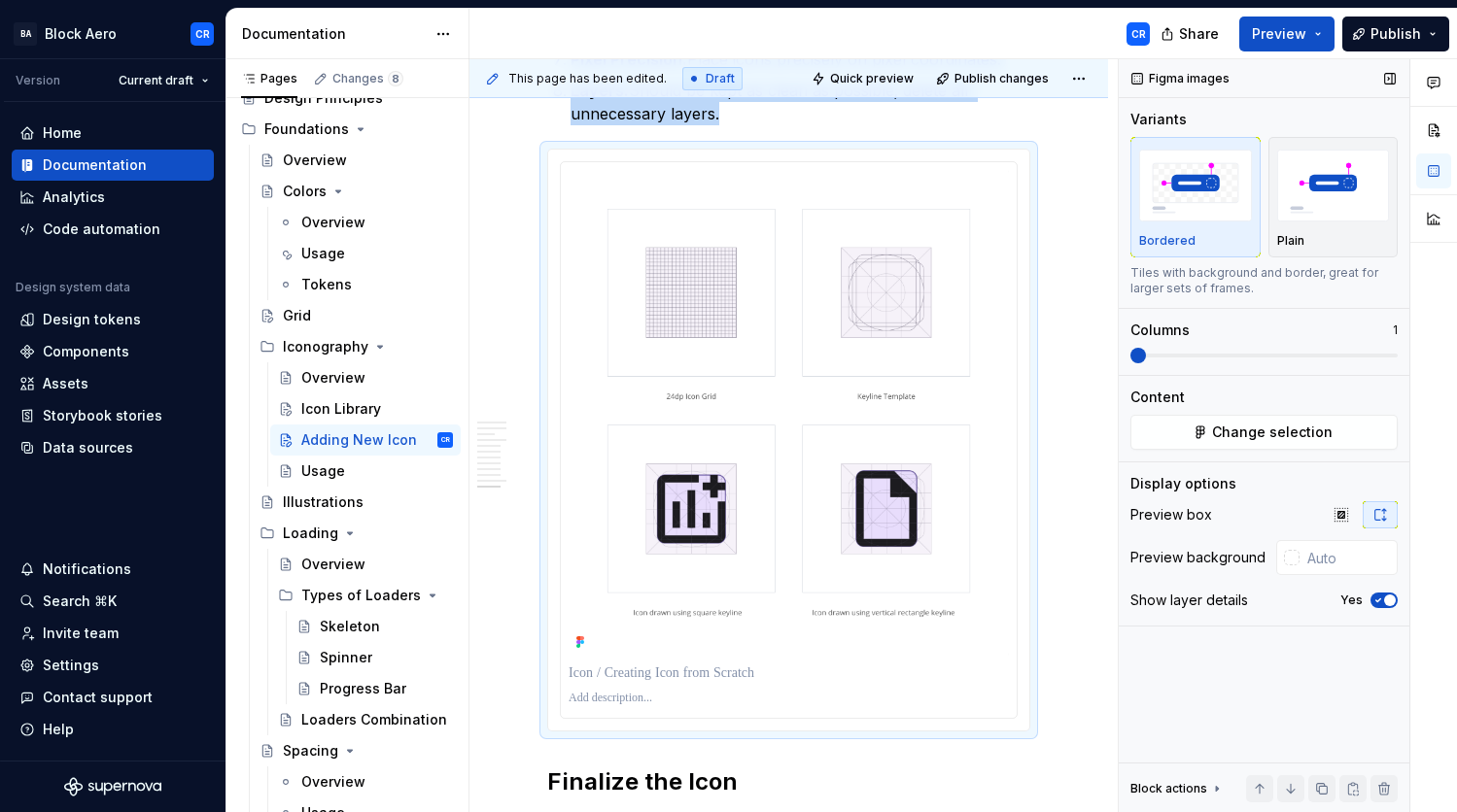
click at [1380, 601] on icon "button" at bounding box center [1379, 601] width 16 height 12
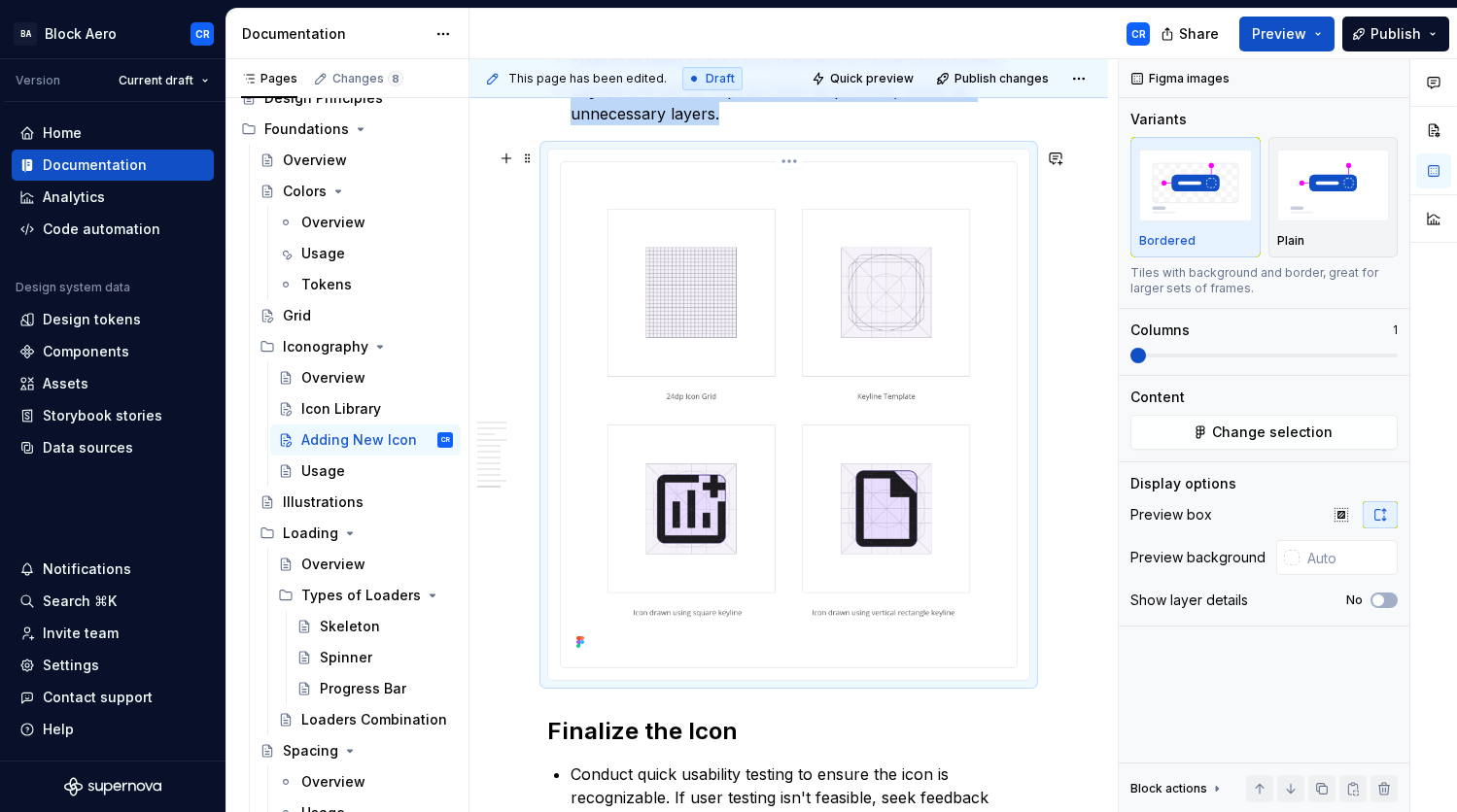
click at [828, 268] on img at bounding box center [789, 413] width 440 height 486
click at [1241, 436] on span "Change selection" at bounding box center [1273, 432] width 121 height 20
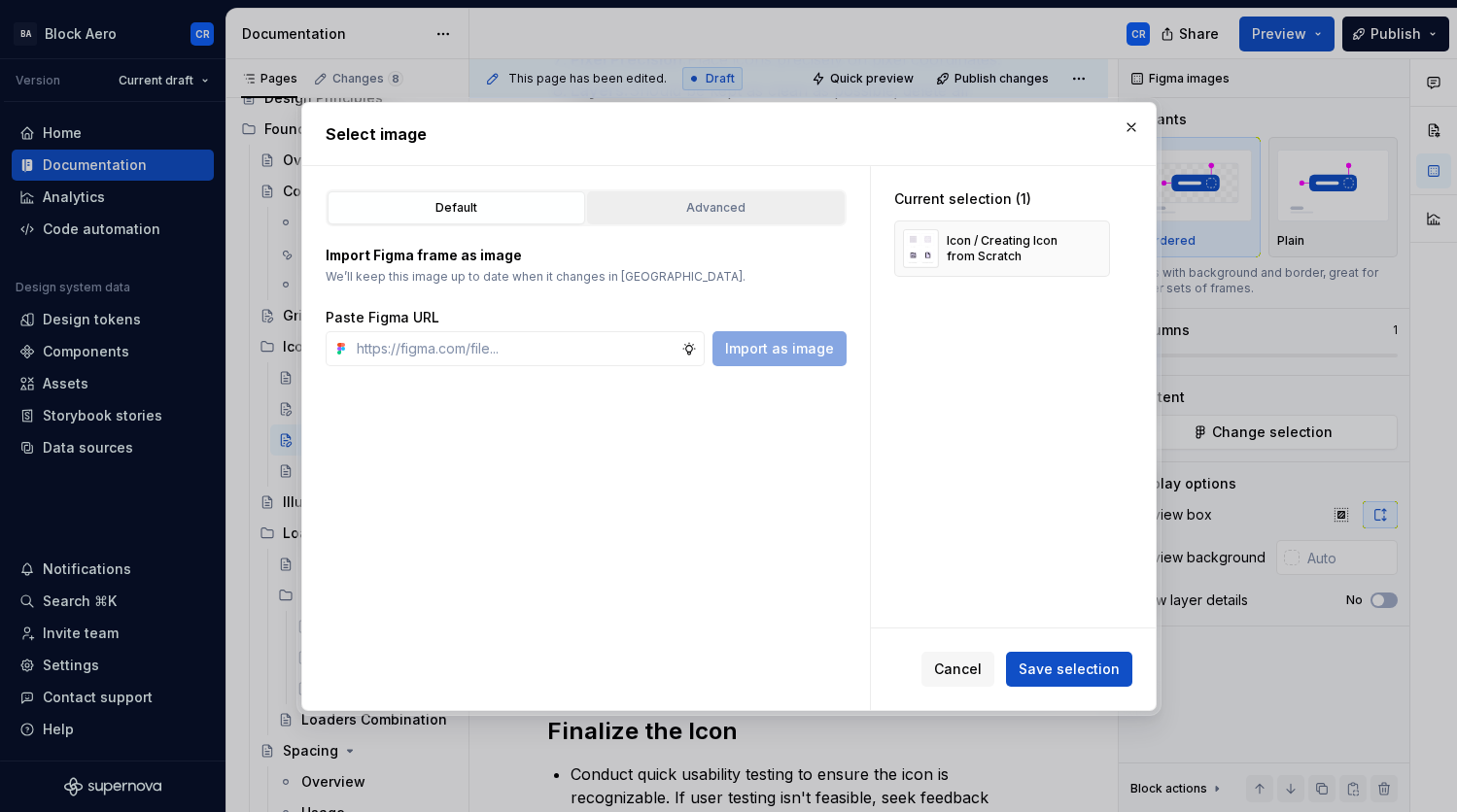
click at [697, 219] on button "Advanced" at bounding box center [716, 207] width 258 height 33
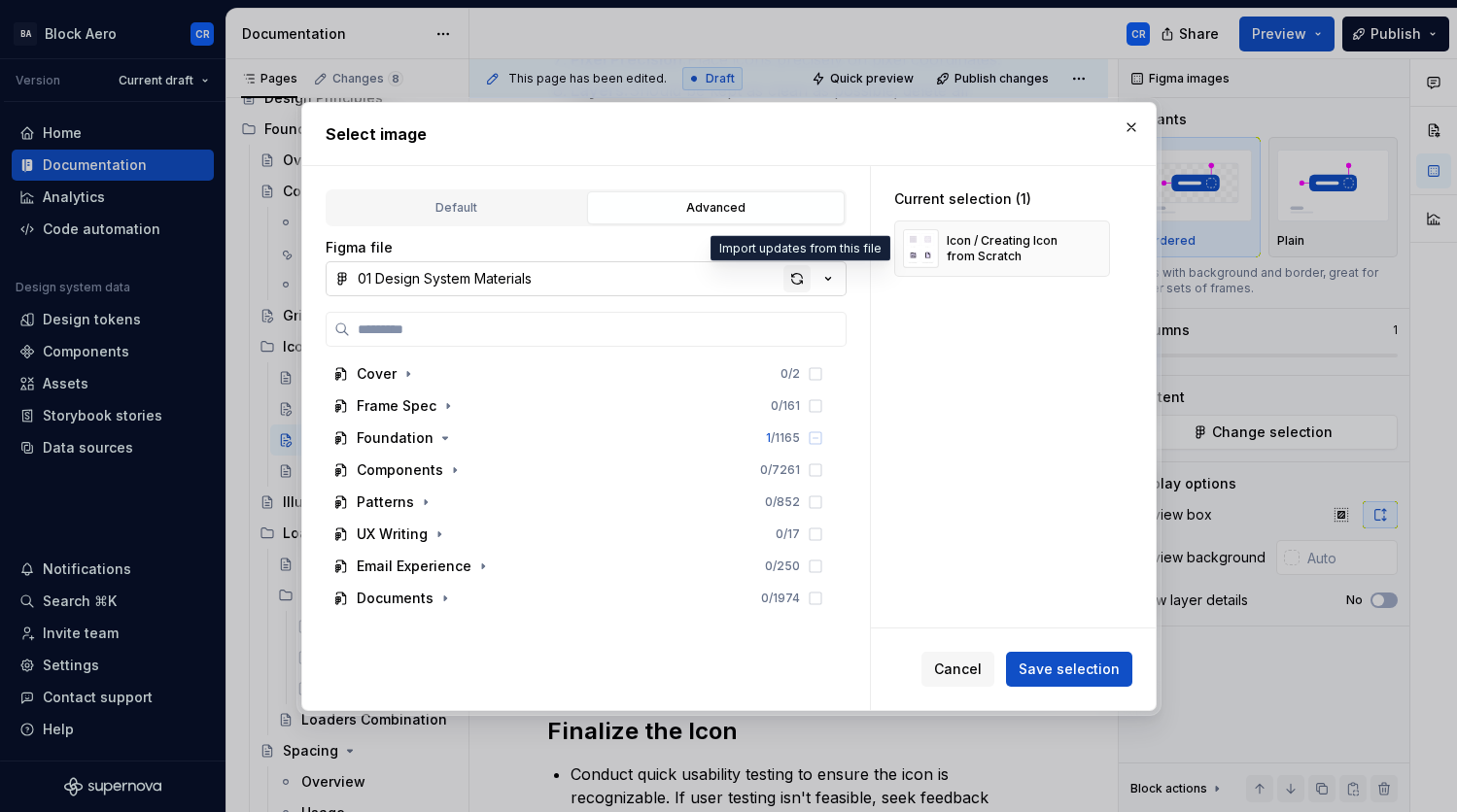
click at [801, 280] on div "button" at bounding box center [796, 279] width 27 height 27
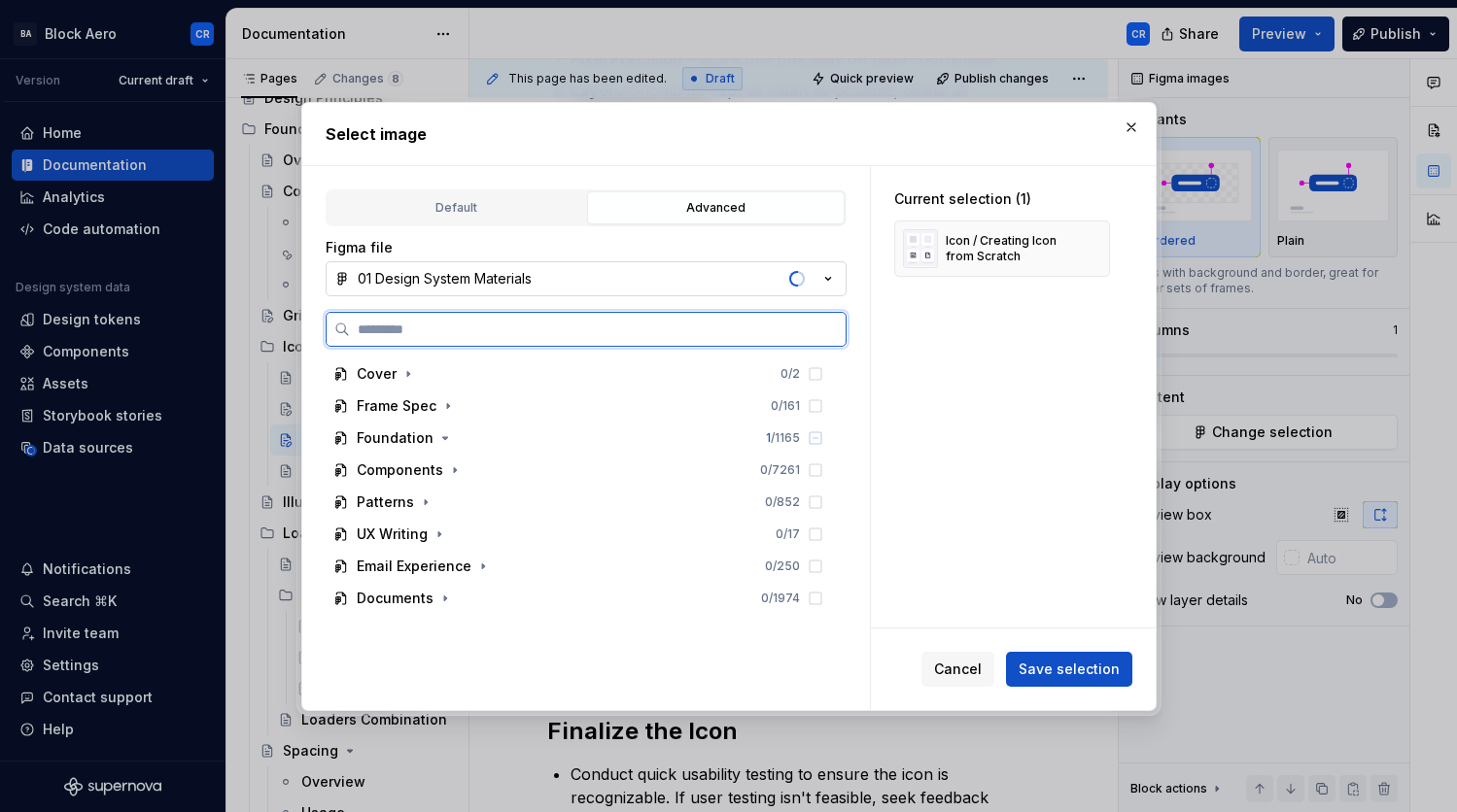
click at [703, 325] on input "search" at bounding box center [598, 329] width 496 height 20
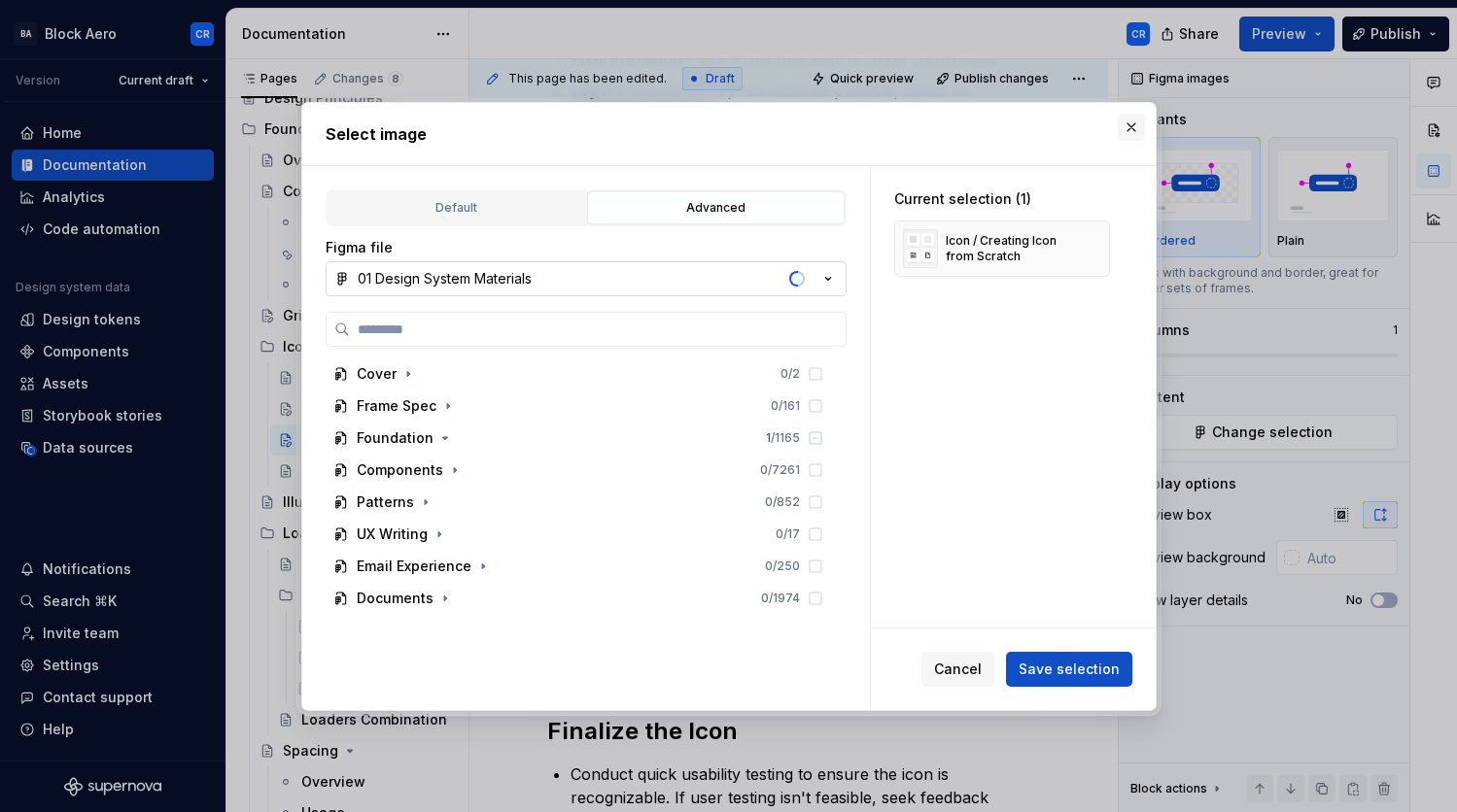
click at [1138, 117] on button "button" at bounding box center [1131, 127] width 27 height 27
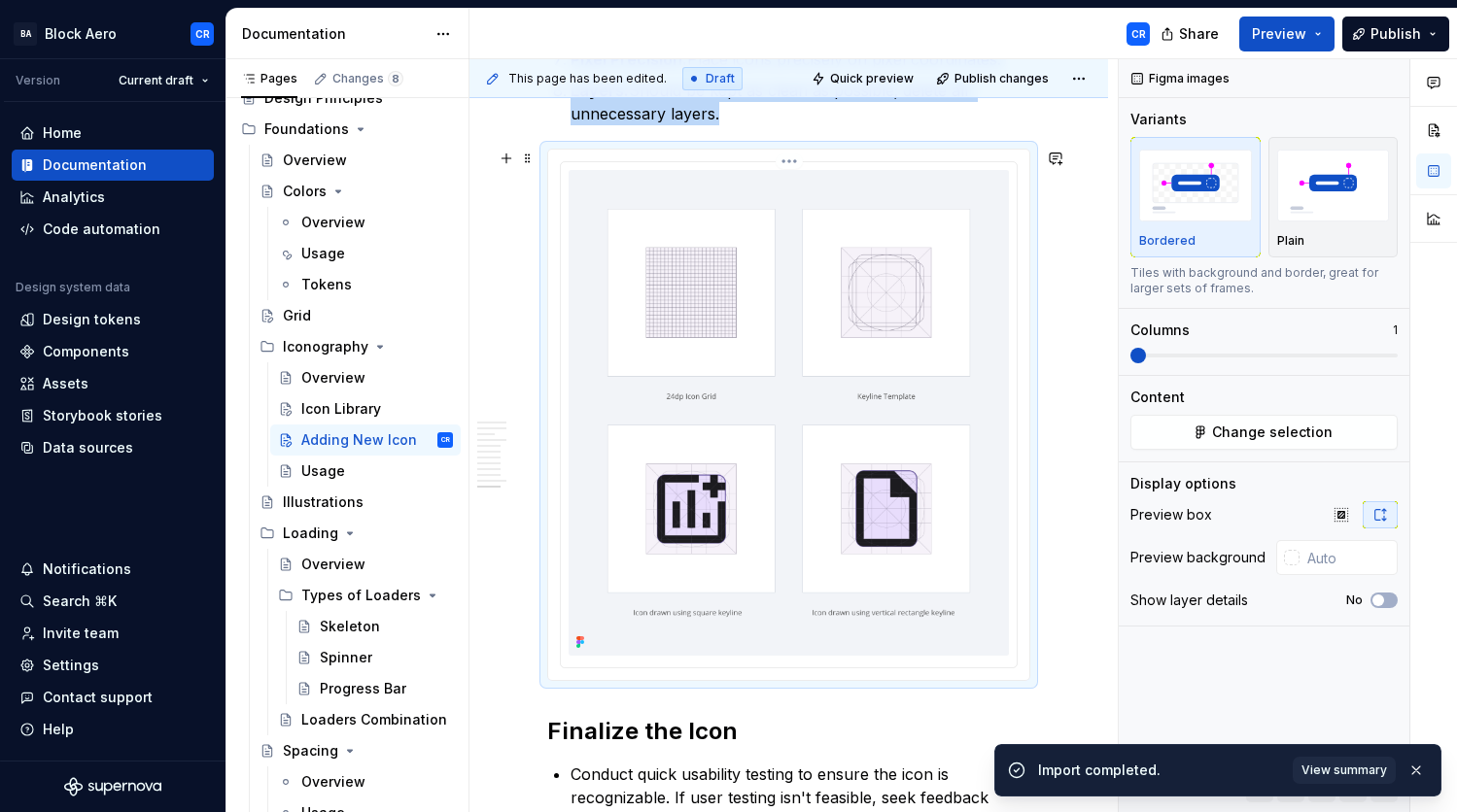
click at [1002, 559] on img at bounding box center [789, 413] width 440 height 486
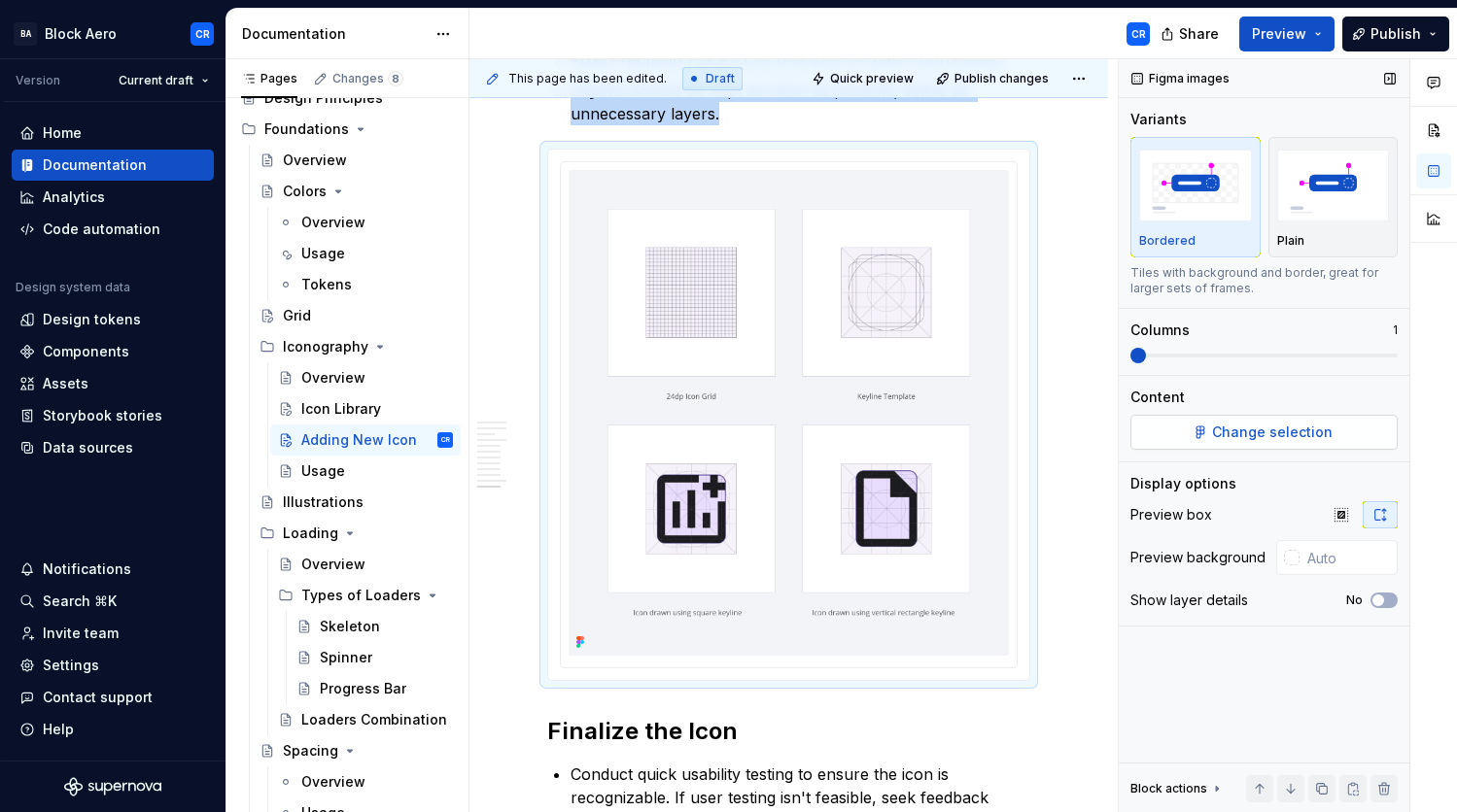
type textarea "*"
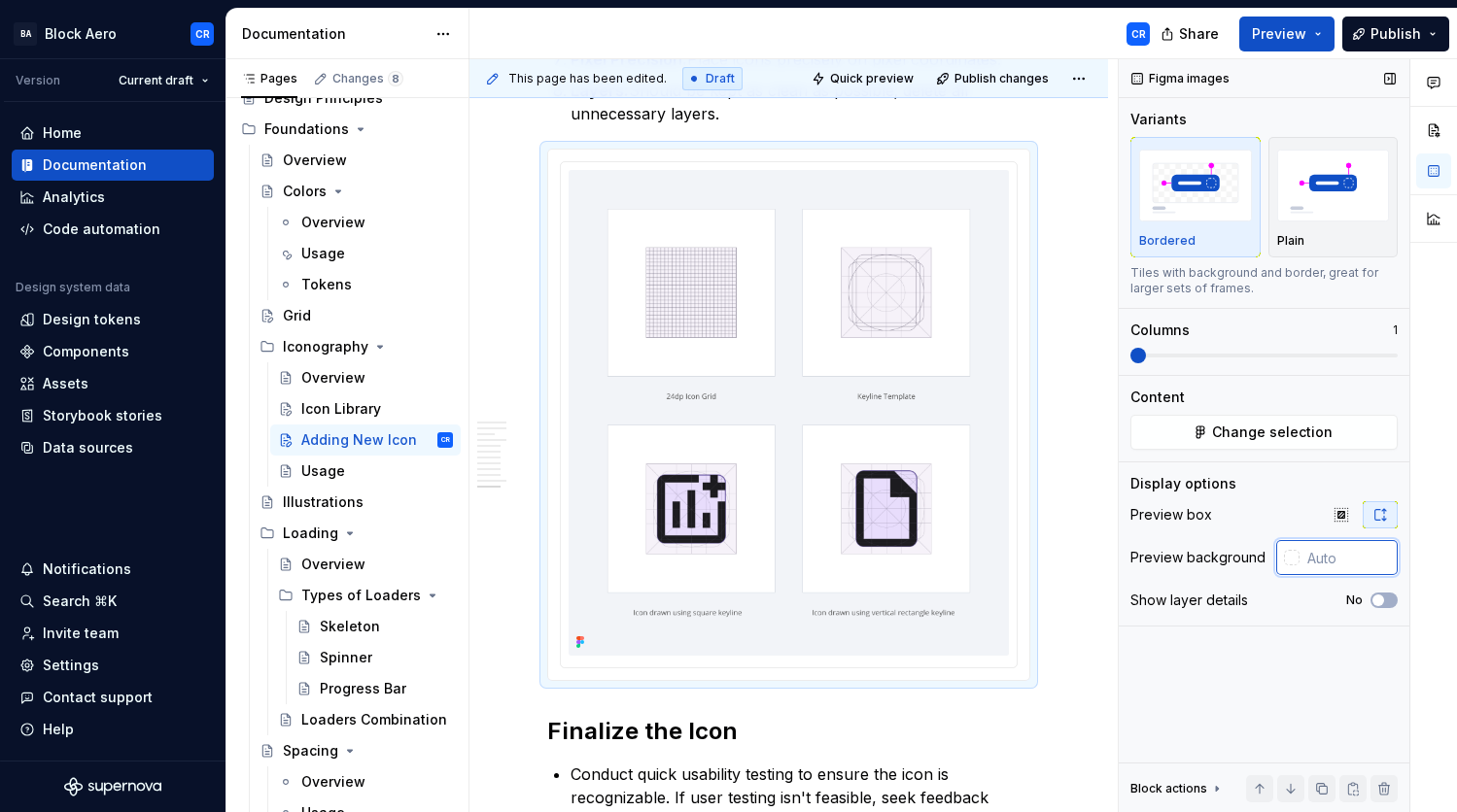
click at [1362, 563] on input "text" at bounding box center [1348, 557] width 98 height 35
click at [1331, 560] on input "text" at bounding box center [1348, 557] width 98 height 35
paste input "F2F4F8"
type input "#F2F4F8"
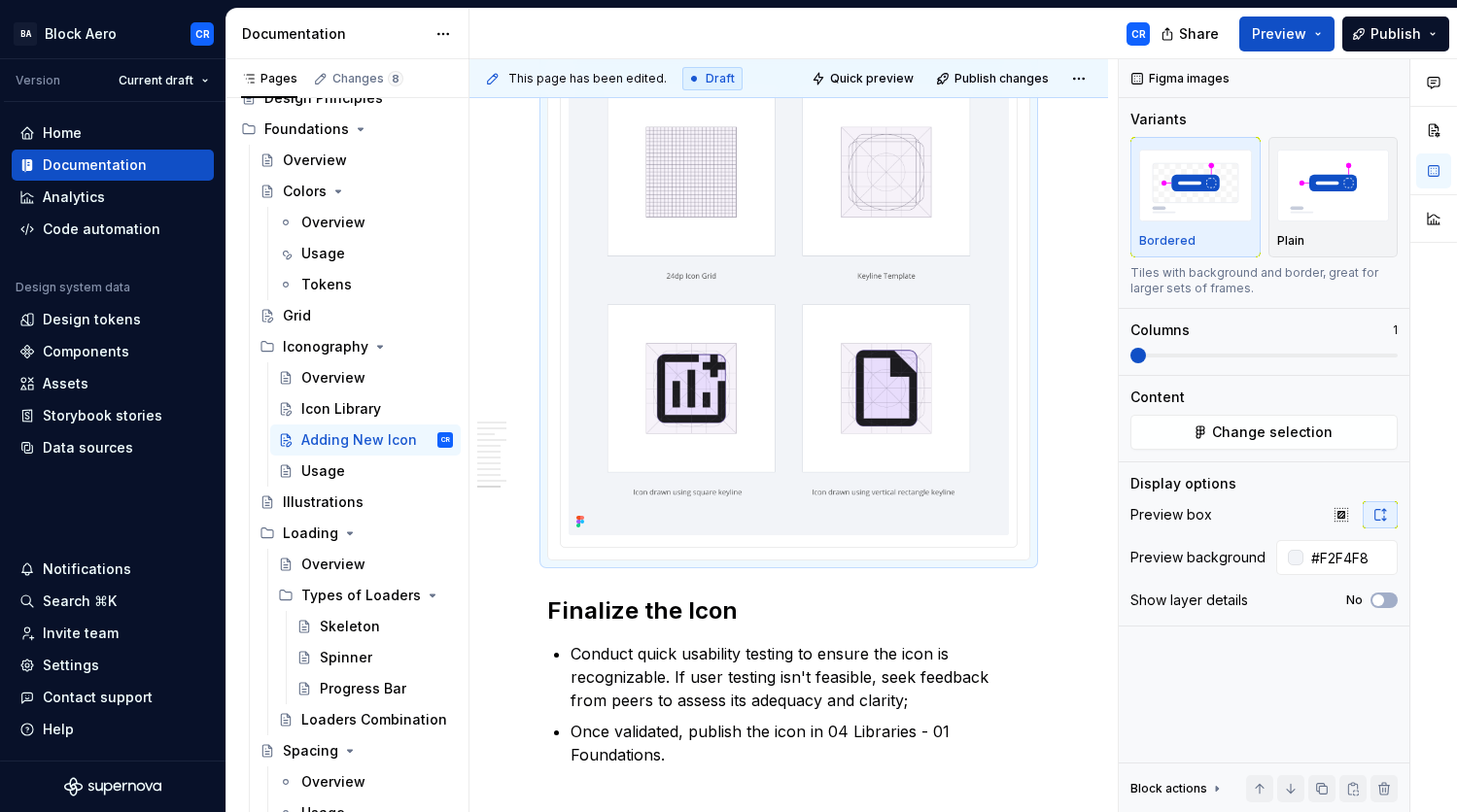
scroll to position [4299, 0]
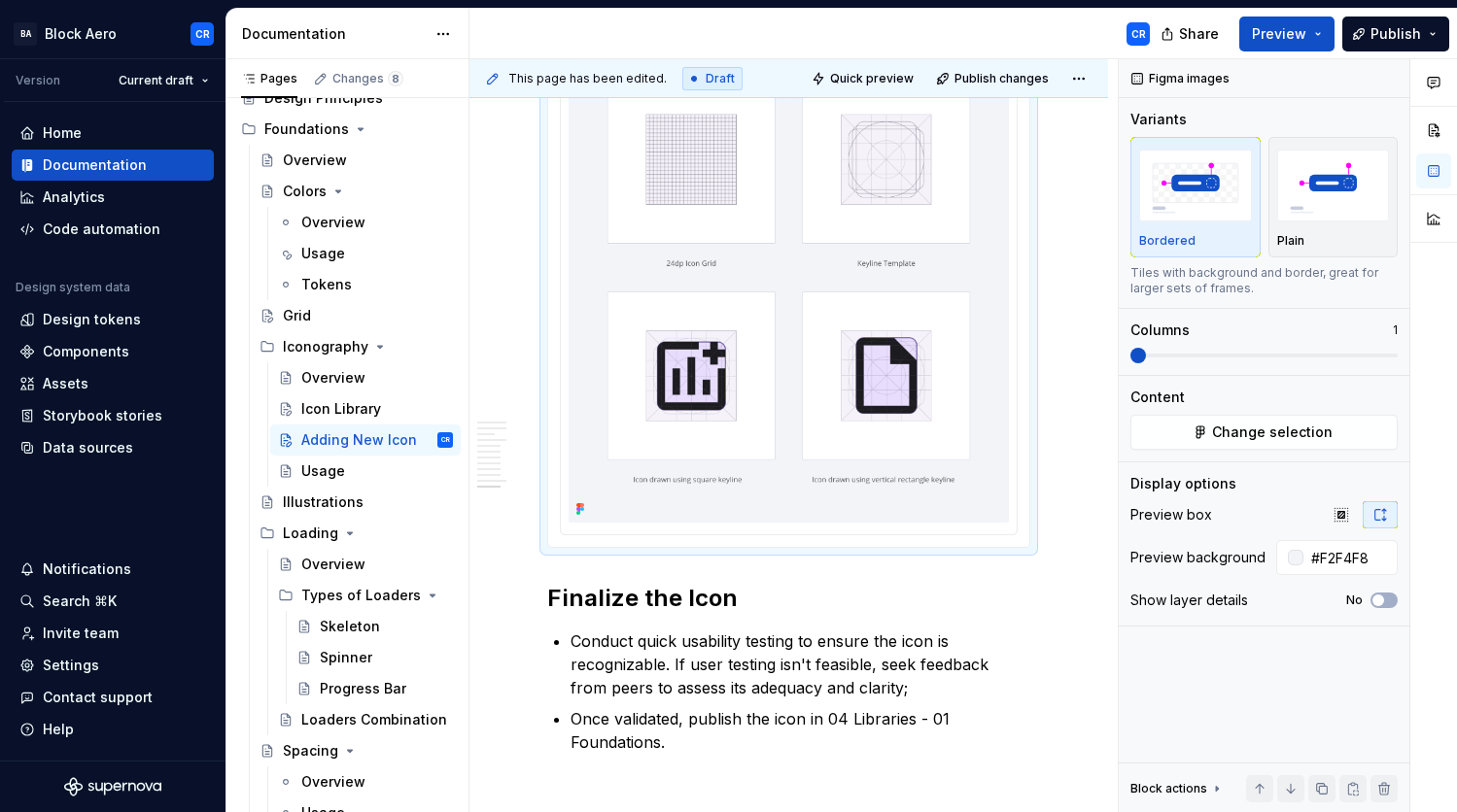
click at [911, 443] on img at bounding box center [789, 280] width 440 height 486
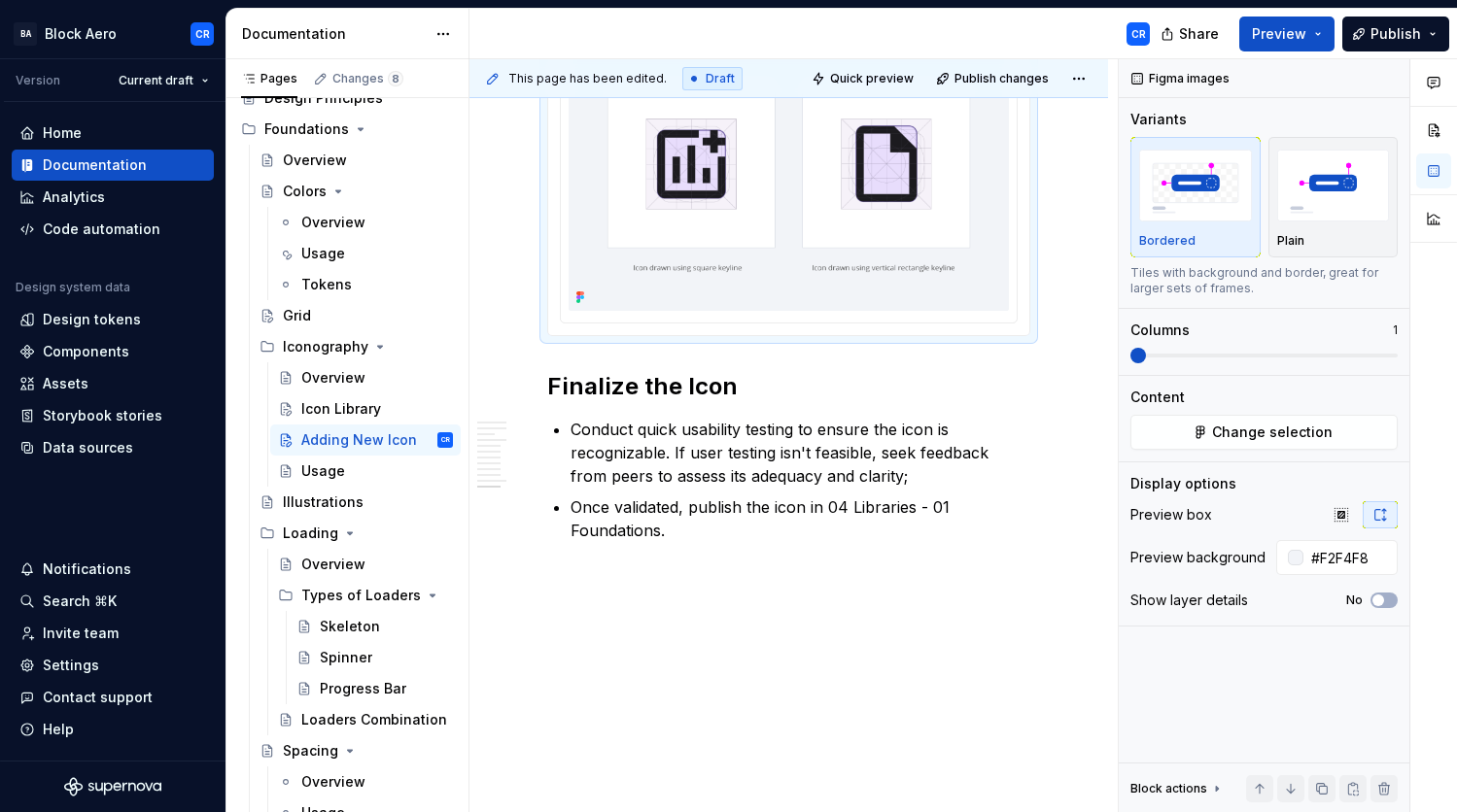
scroll to position [4552, 0]
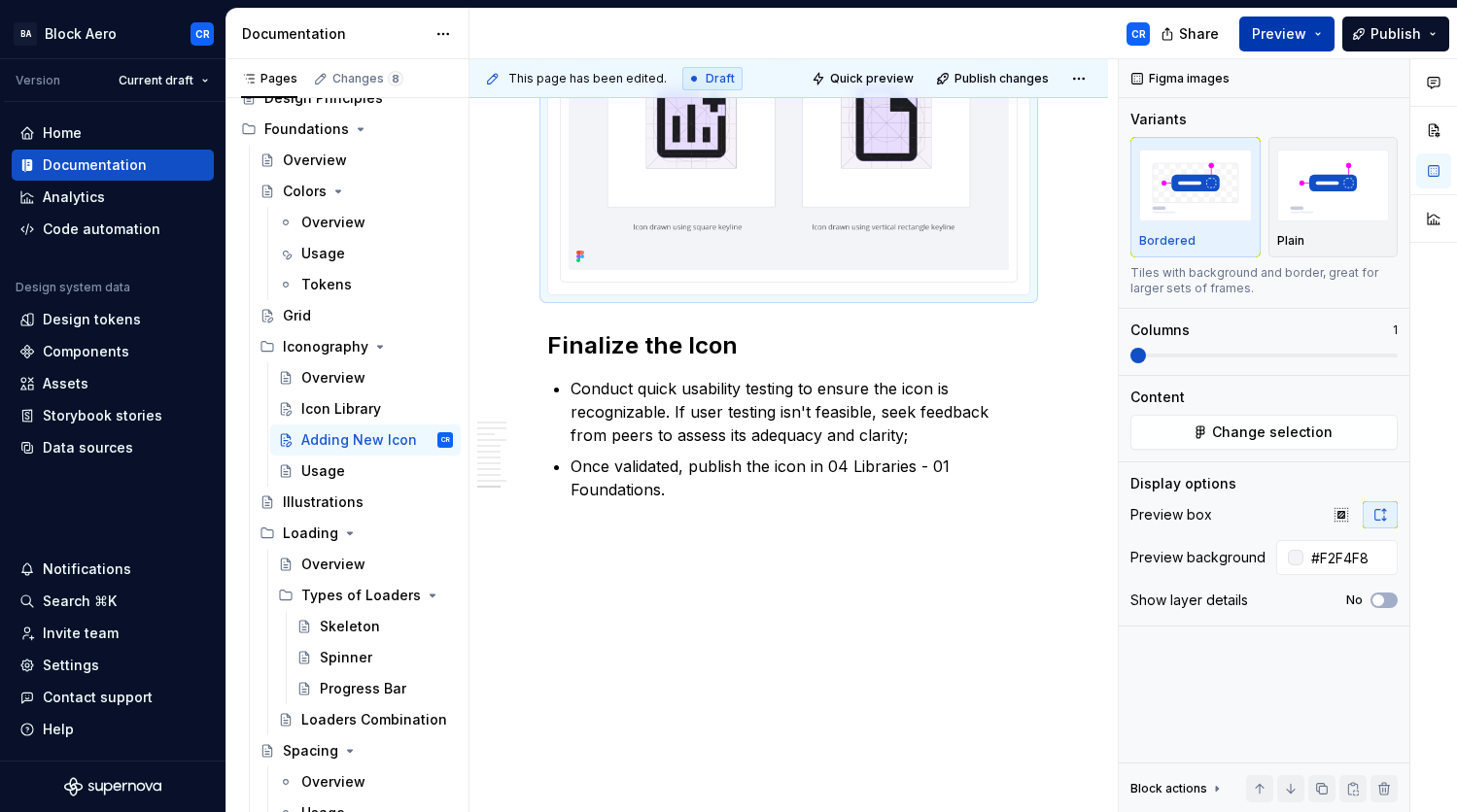
click at [1310, 31] on button "Preview" at bounding box center [1287, 34] width 95 height 35
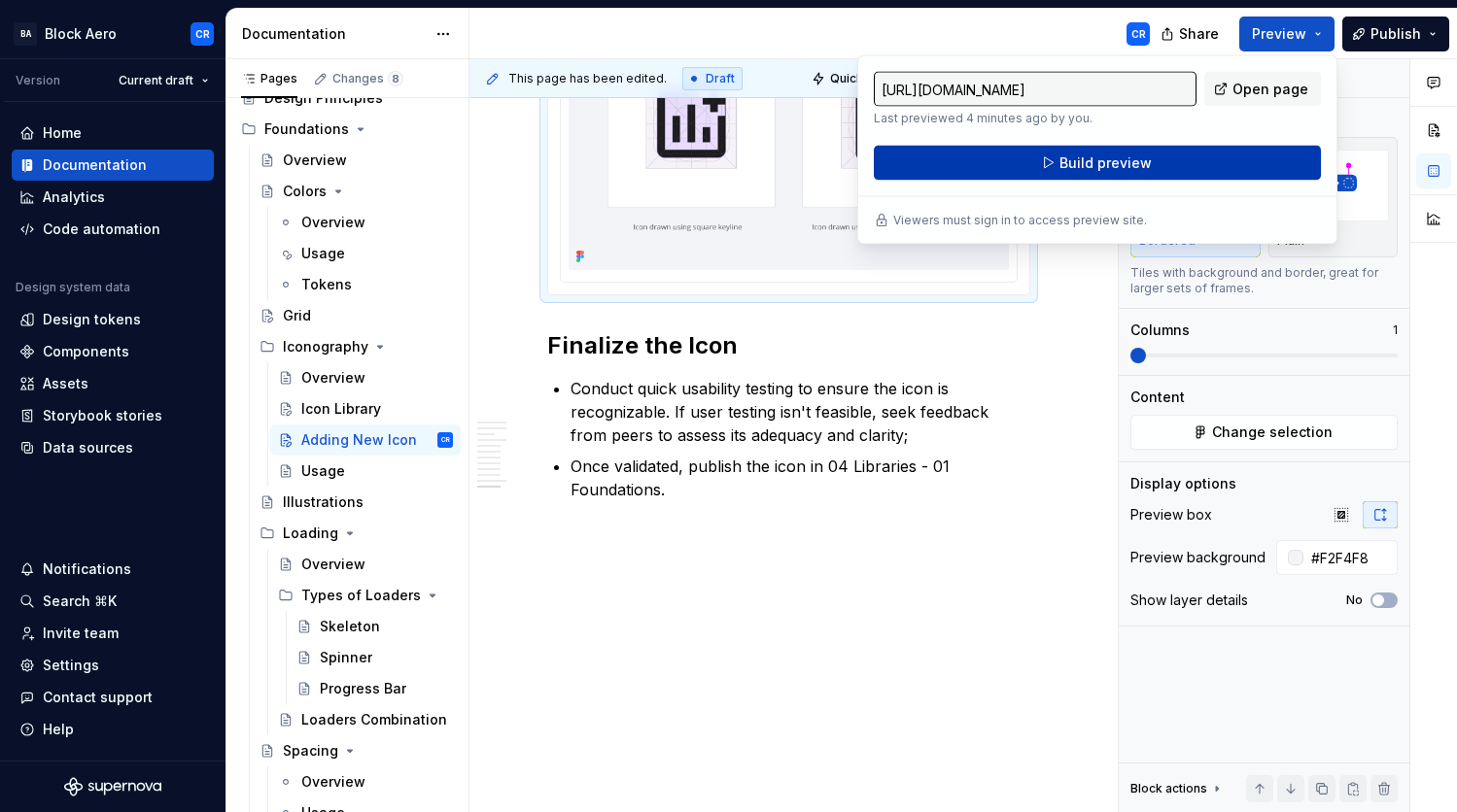
click at [1253, 155] on button "Build preview" at bounding box center [1097, 163] width 447 height 35
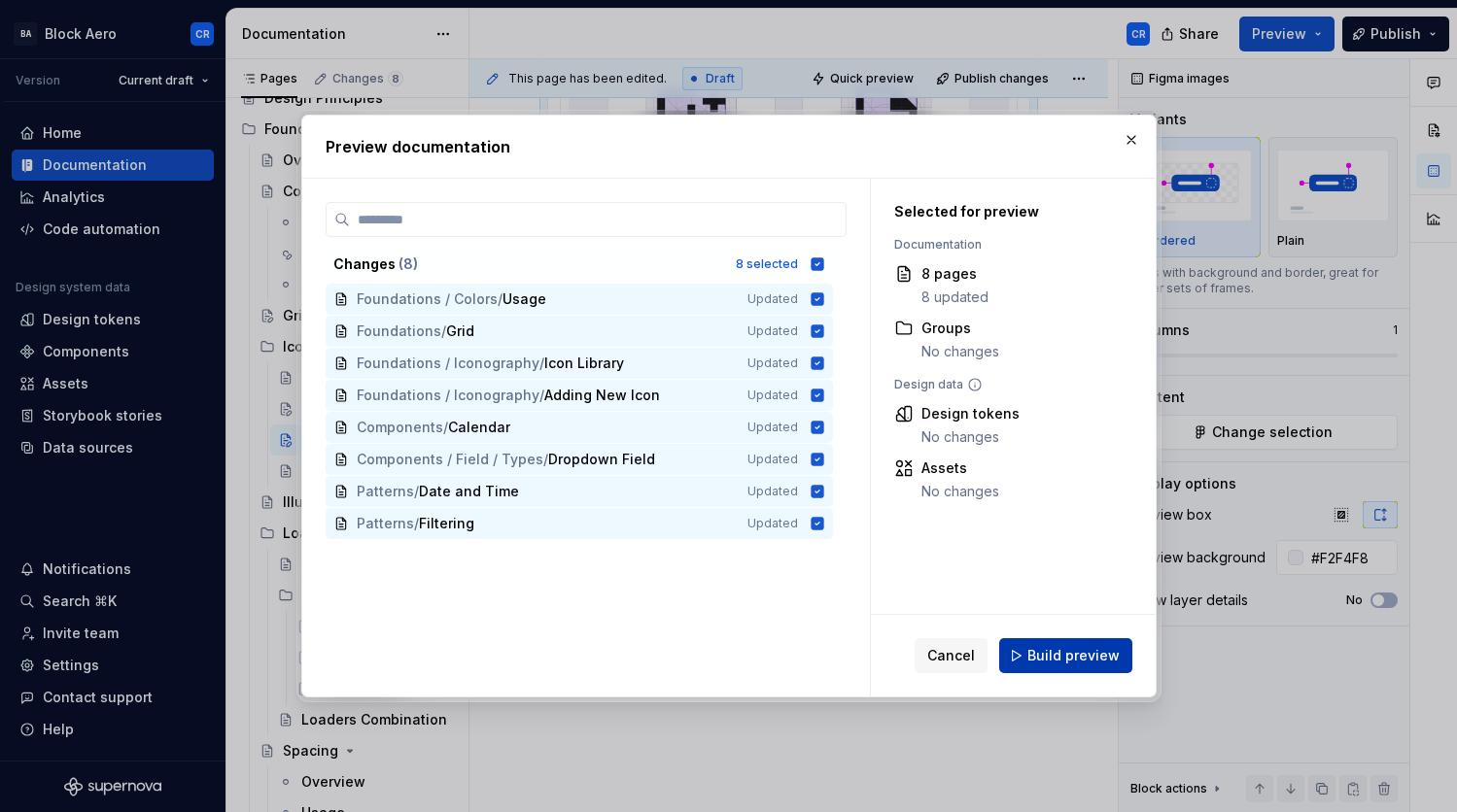
click at [1080, 659] on span "Build preview" at bounding box center [1073, 656] width 92 height 20
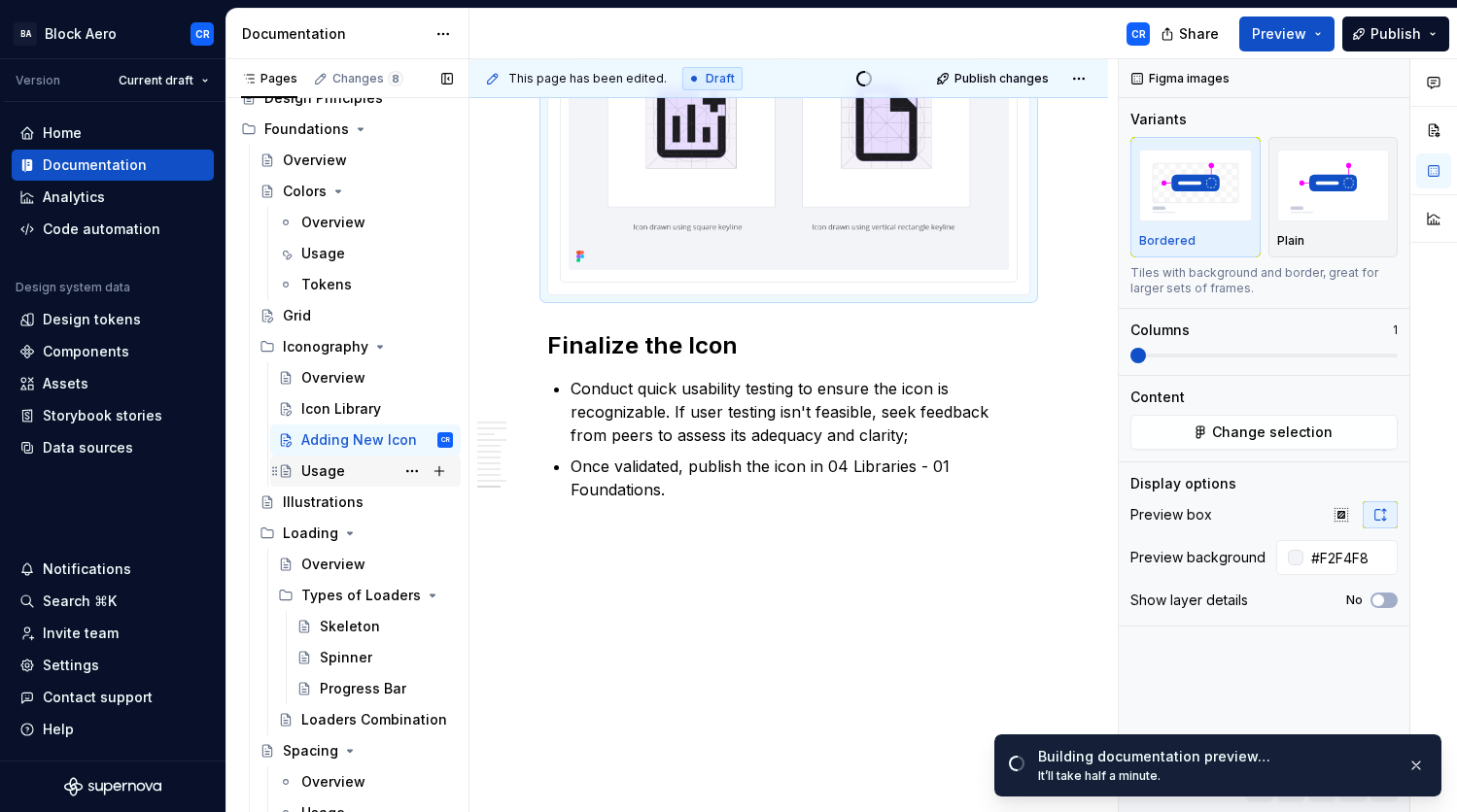
click at [328, 474] on div "Usage" at bounding box center [323, 472] width 44 height 20
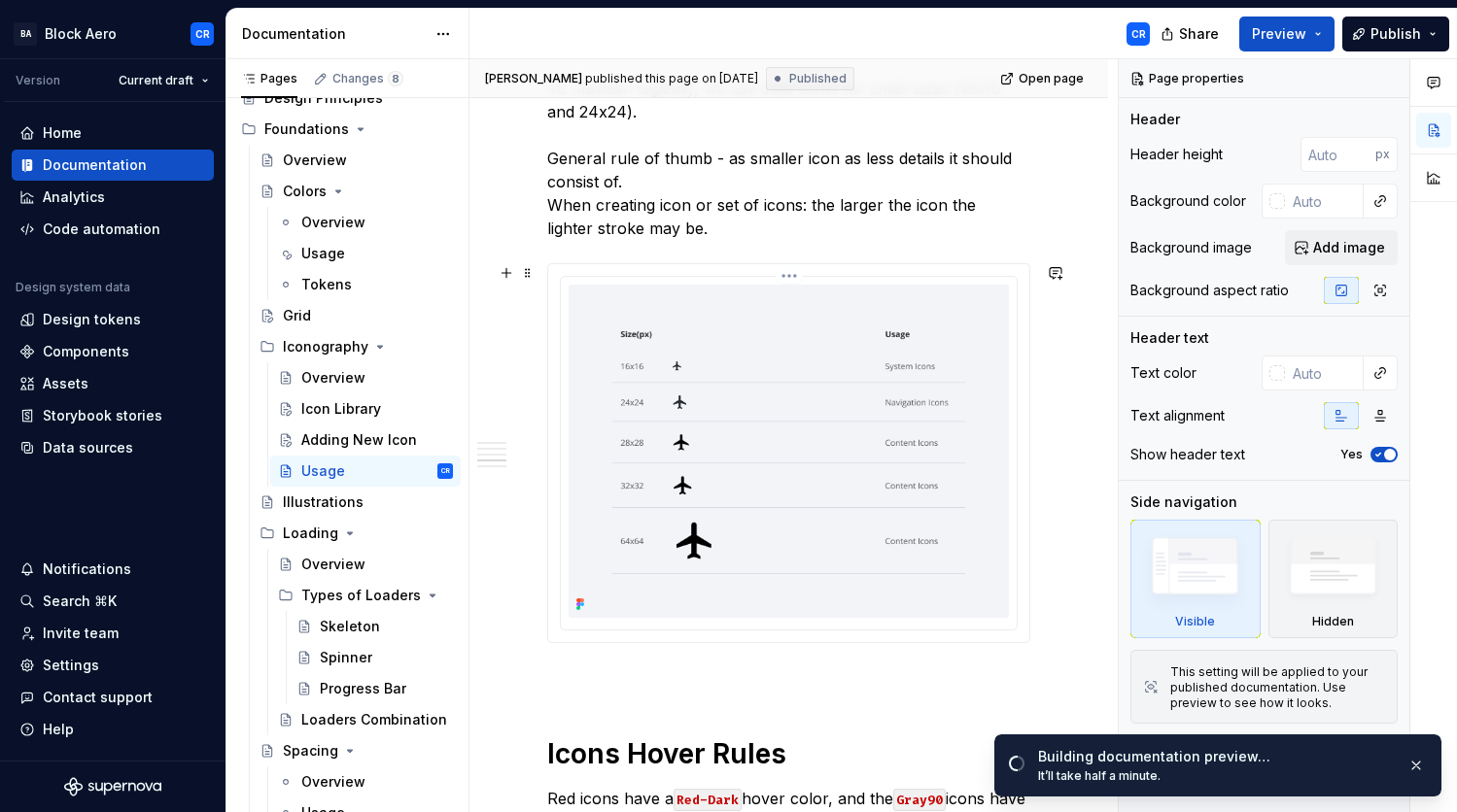
scroll to position [1668, 0]
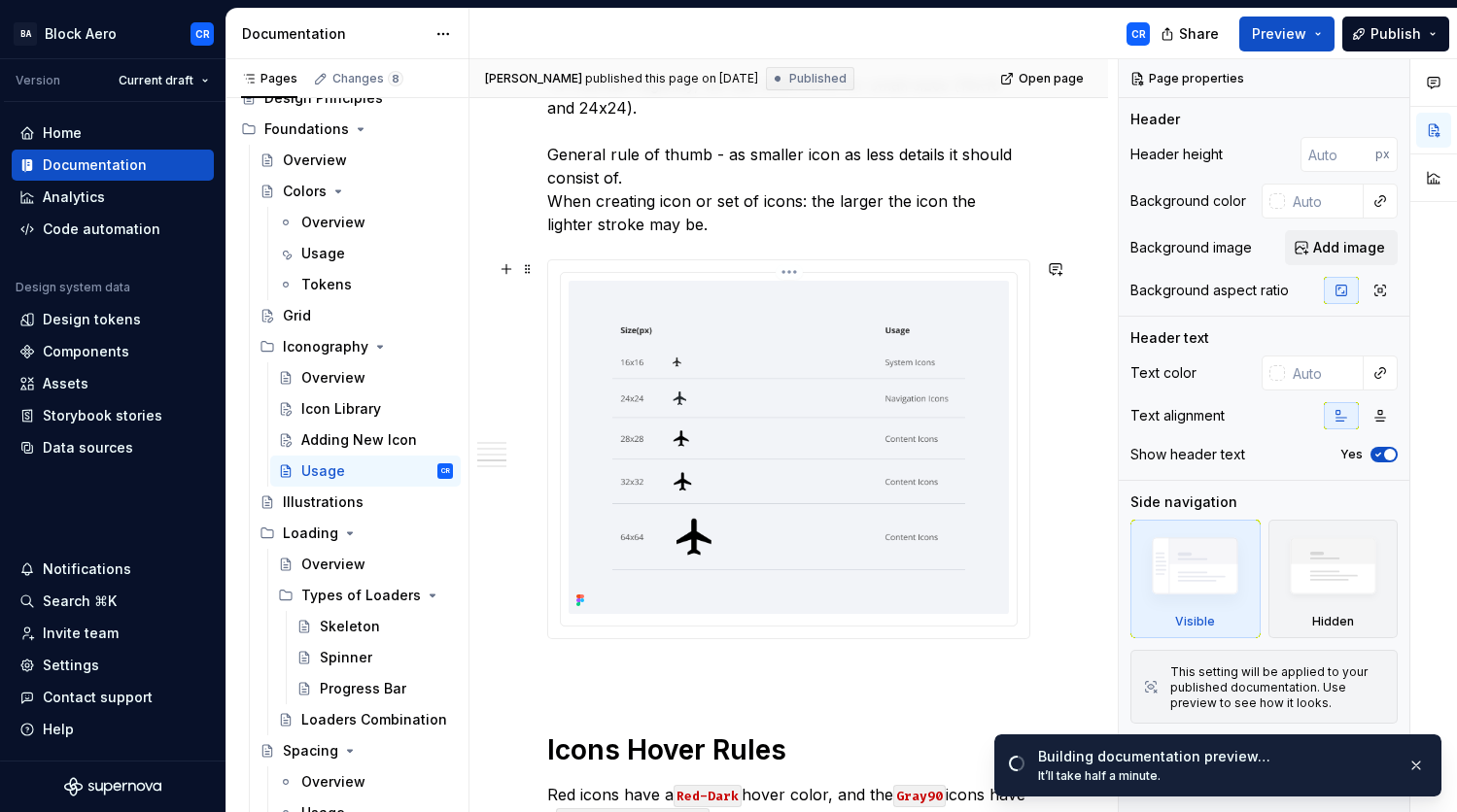
click at [766, 451] on img at bounding box center [789, 447] width 440 height 333
type textarea "*"
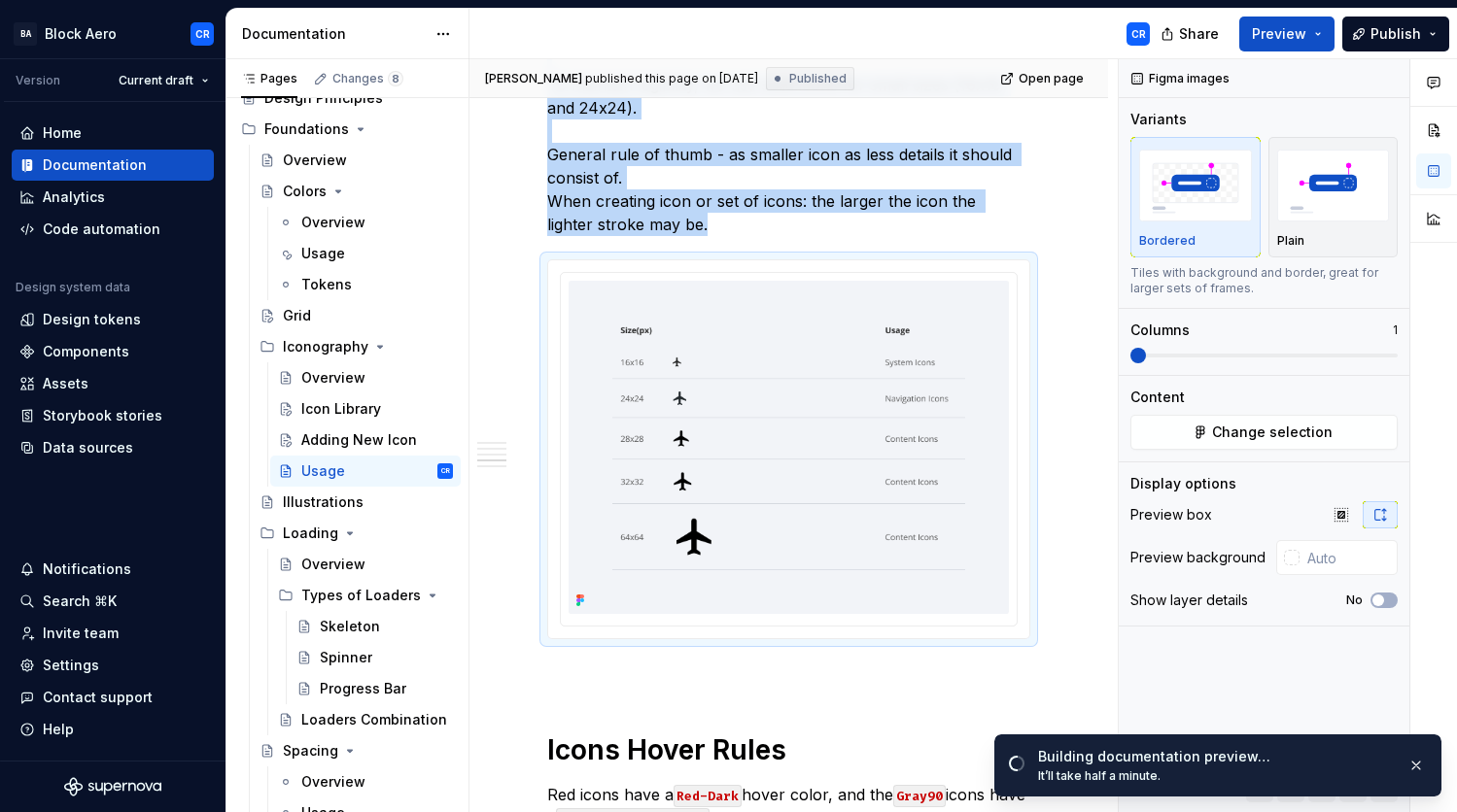
click at [810, 516] on img at bounding box center [789, 447] width 440 height 333
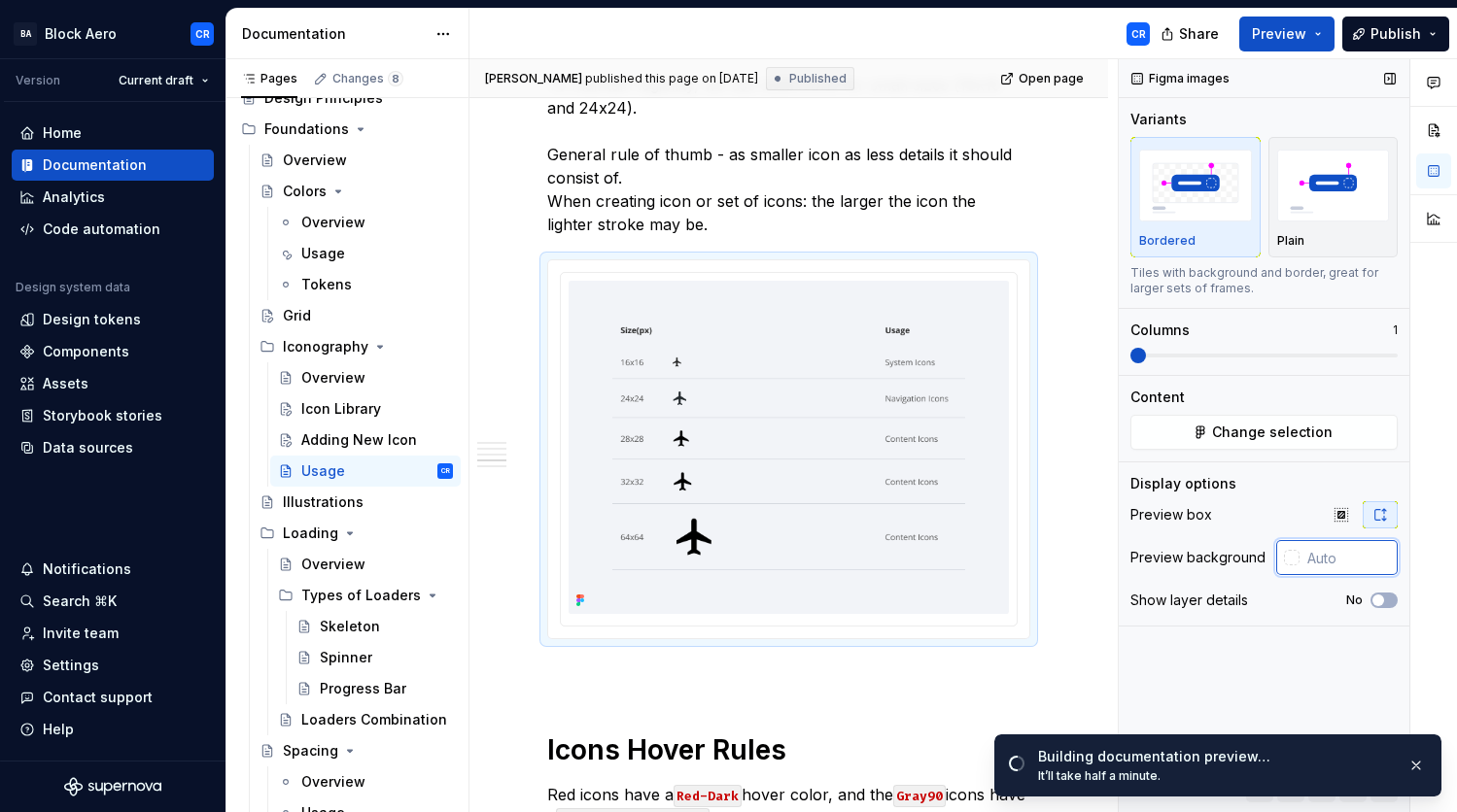
click at [1345, 550] on input "text" at bounding box center [1348, 557] width 98 height 35
paste input "F2F4F8"
type input "#F2F4F8"
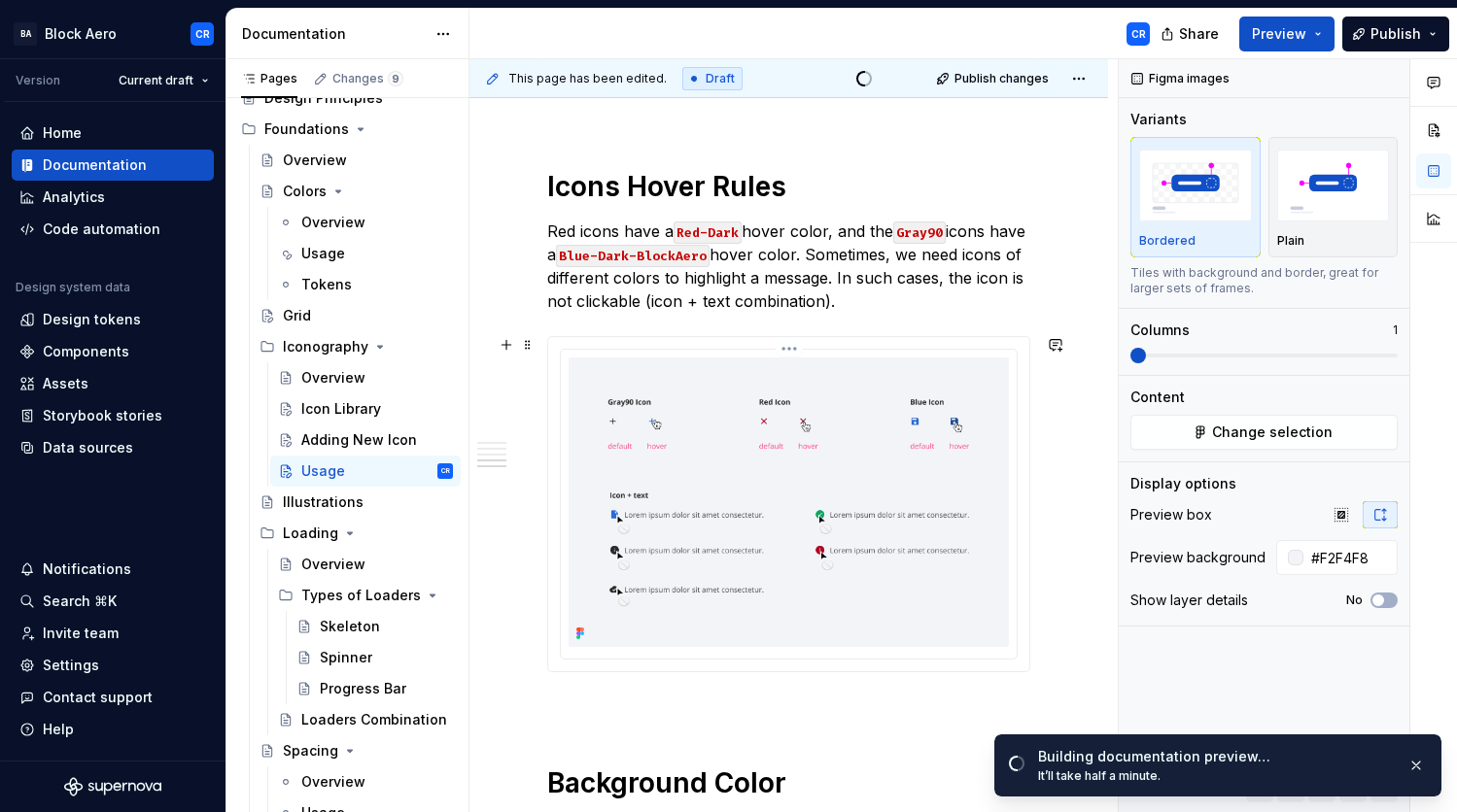
scroll to position [2235, 0]
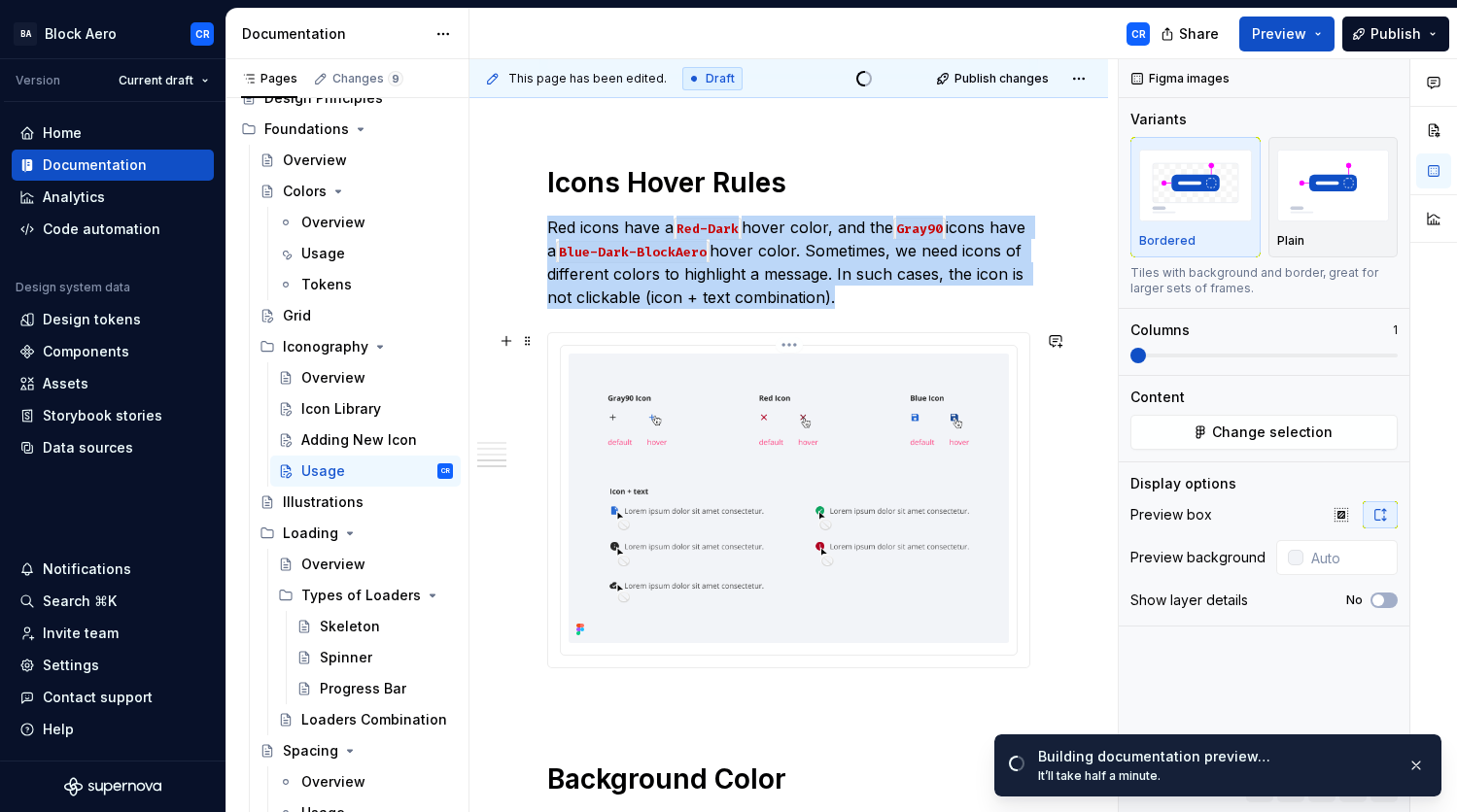
click at [759, 484] on img at bounding box center [789, 499] width 440 height 290
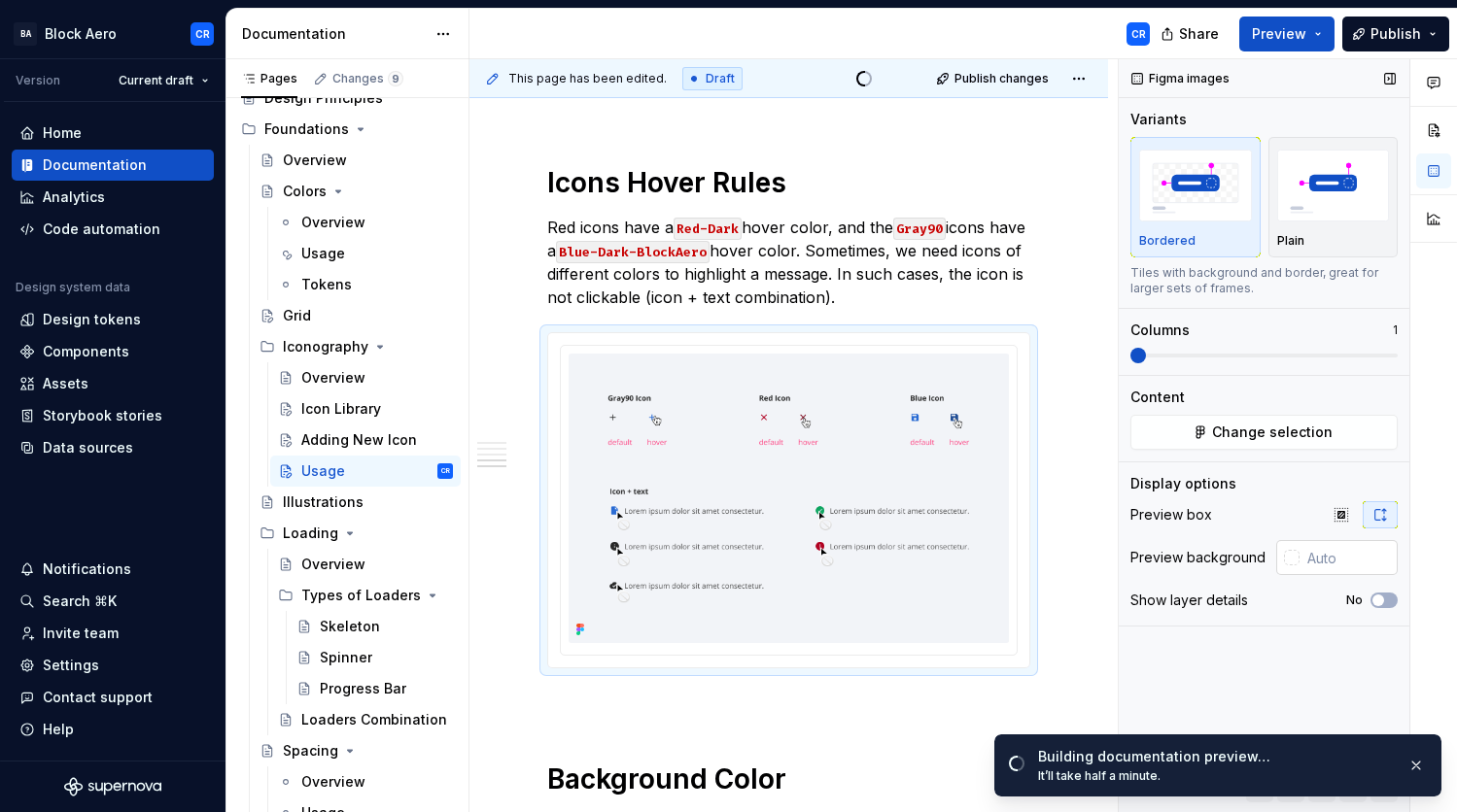
click at [1324, 555] on input "text" at bounding box center [1348, 557] width 98 height 35
paste input "F2F4F8"
type input "#F2F4F8"
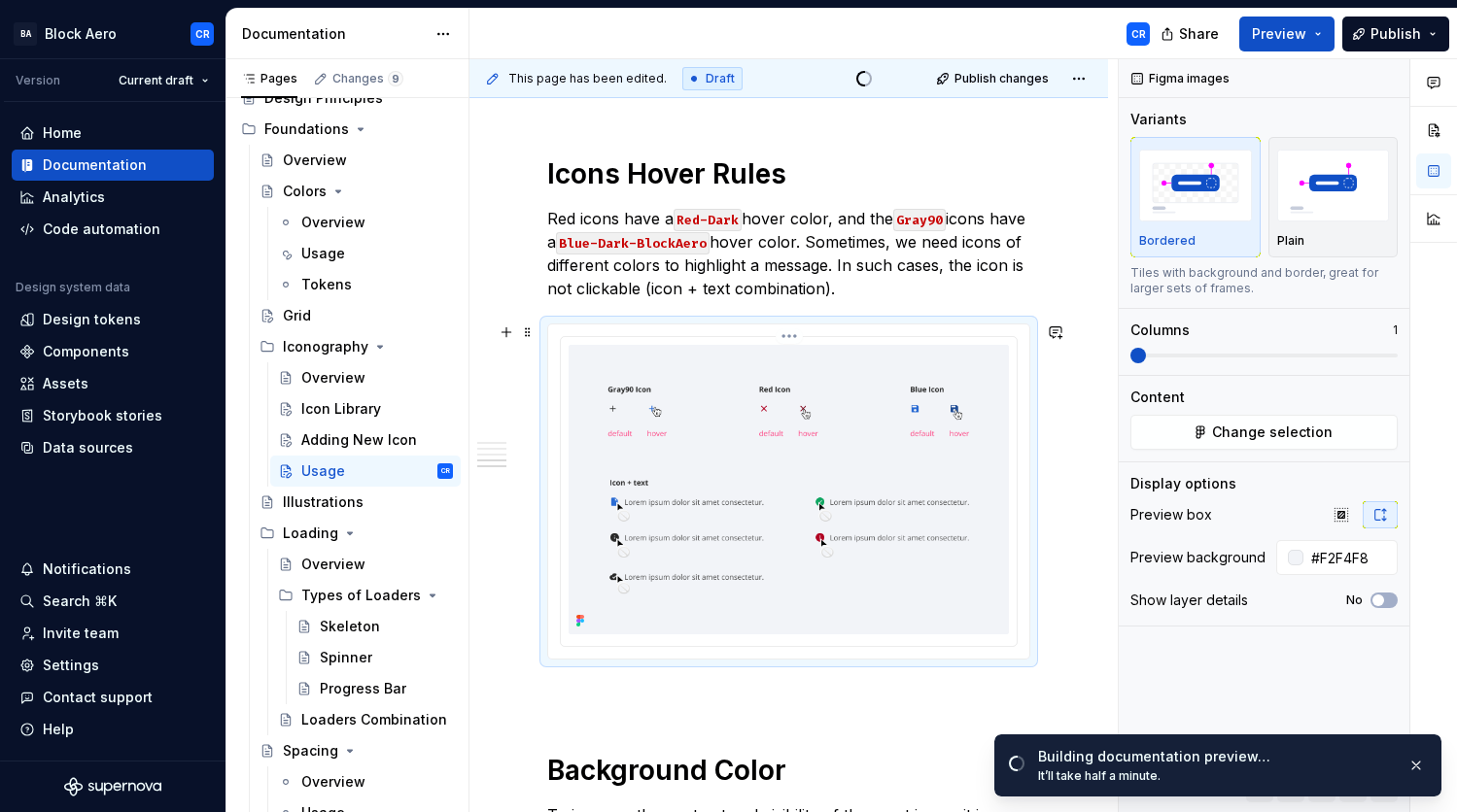
scroll to position [3055, 0]
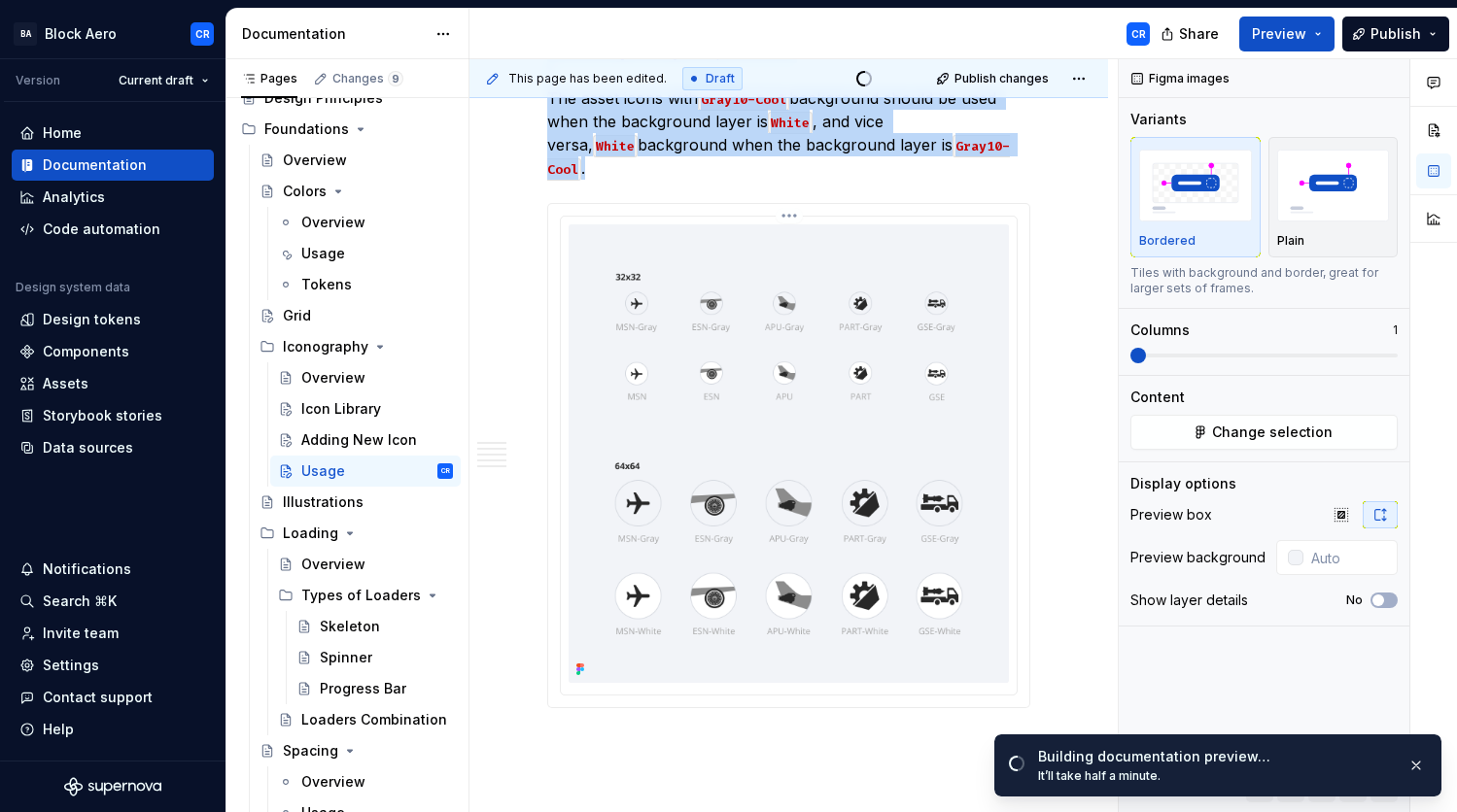
click at [753, 496] on img at bounding box center [789, 453] width 440 height 459
type textarea "*"
click at [1338, 546] on input "text" at bounding box center [1348, 557] width 98 height 35
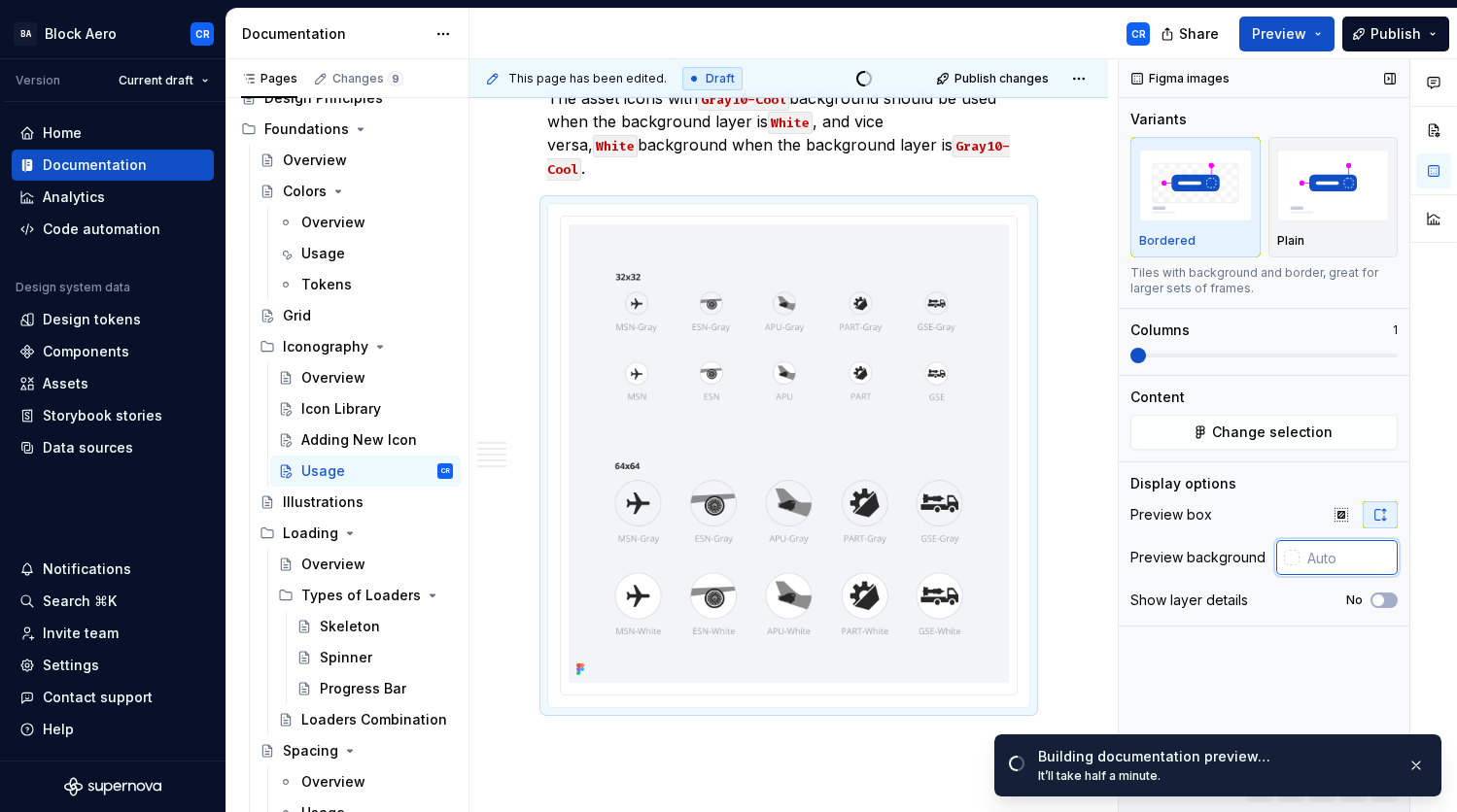
paste input "F2F4F8"
type input "F2F4F8"
type textarea "*"
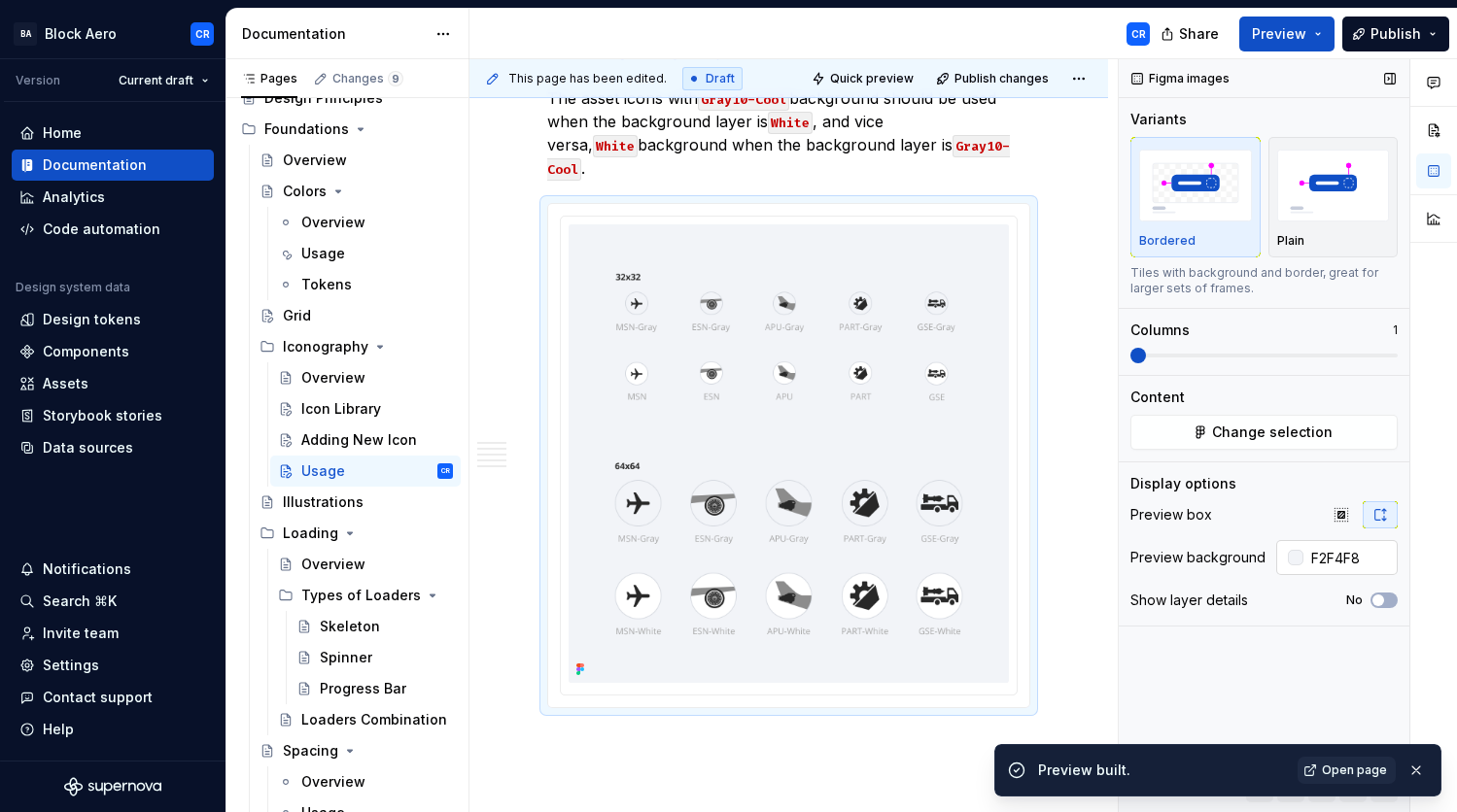
type input "#F2F4F8"
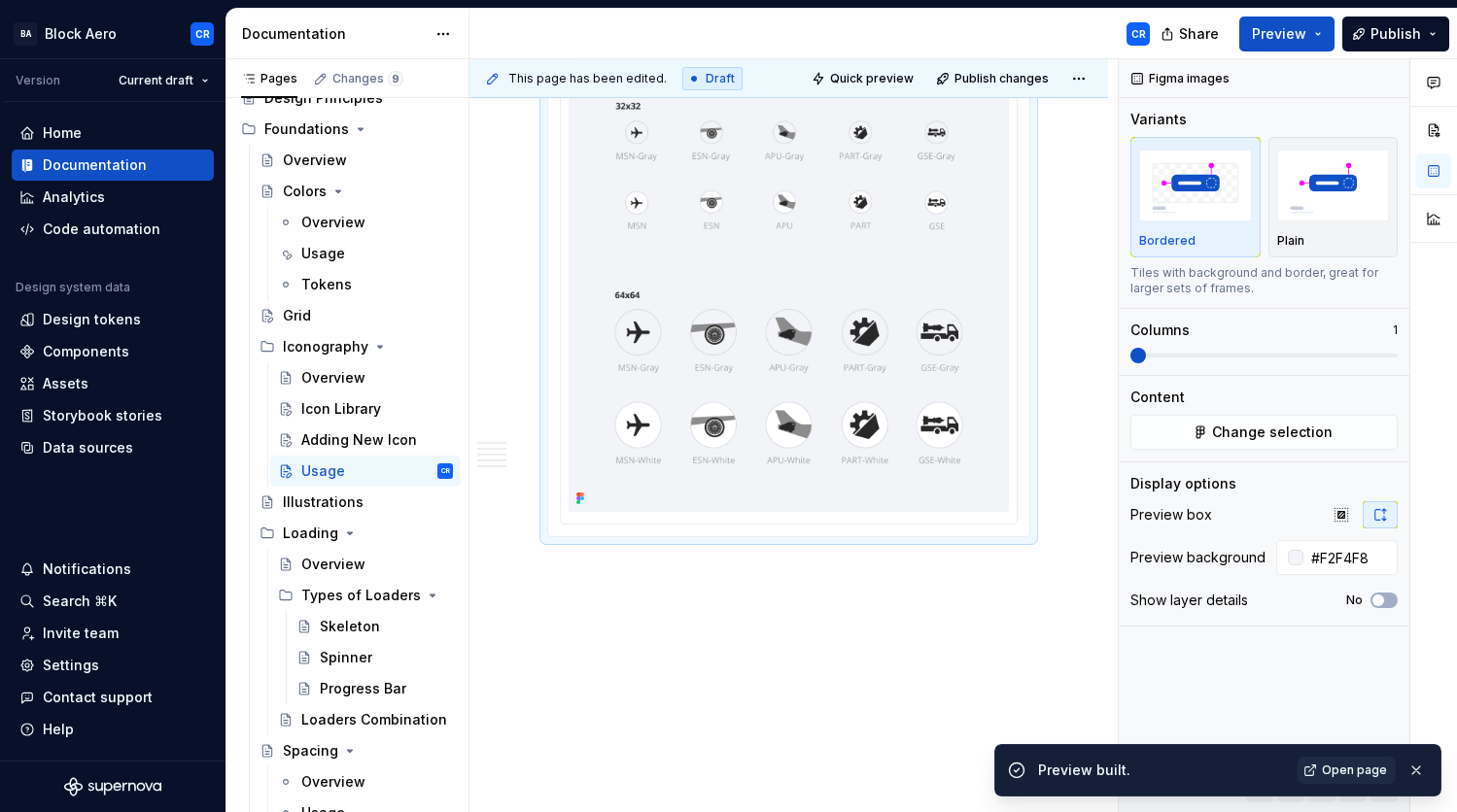
scroll to position [3237, 0]
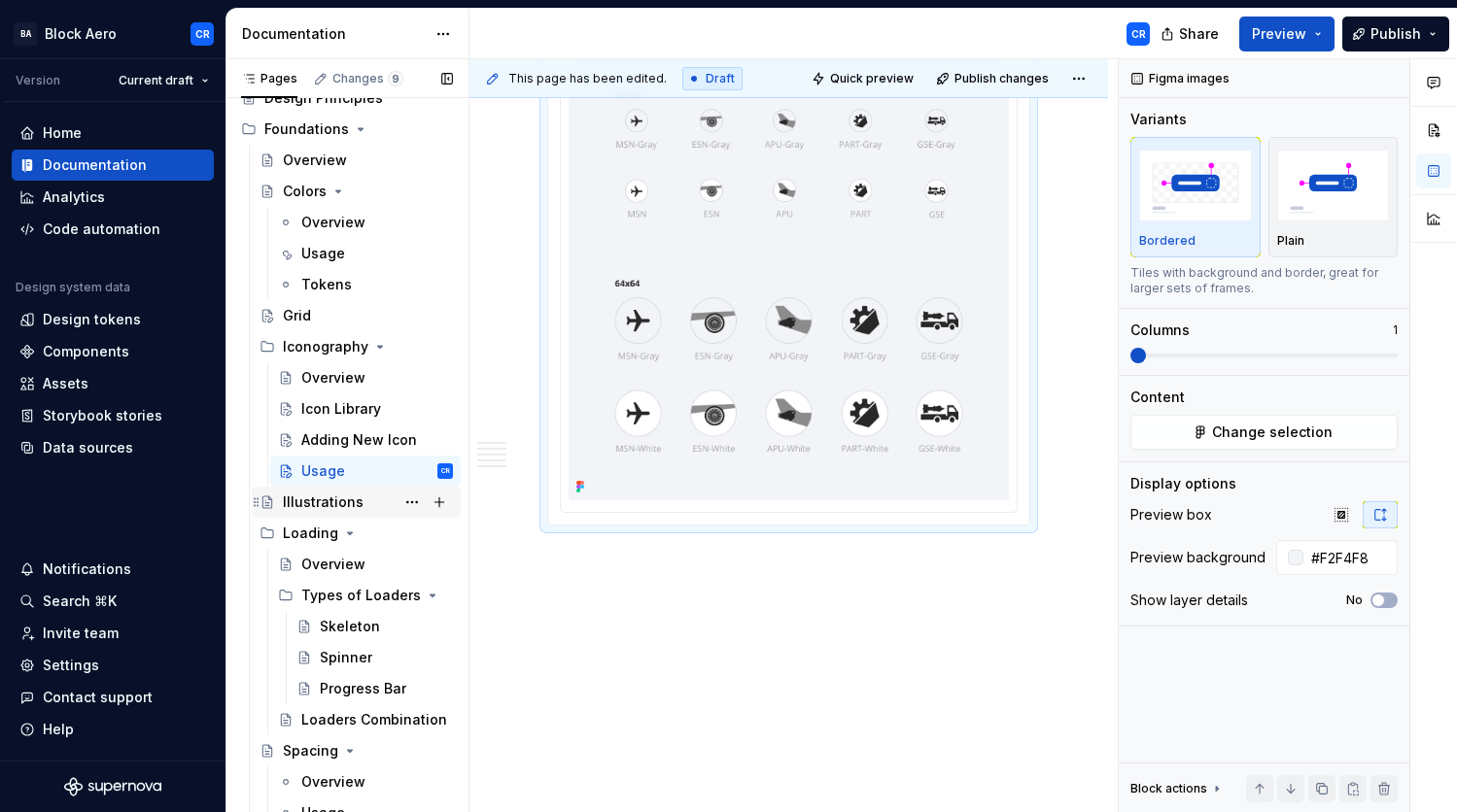
click at [344, 502] on div "Illustrations" at bounding box center [322, 503] width 80 height 20
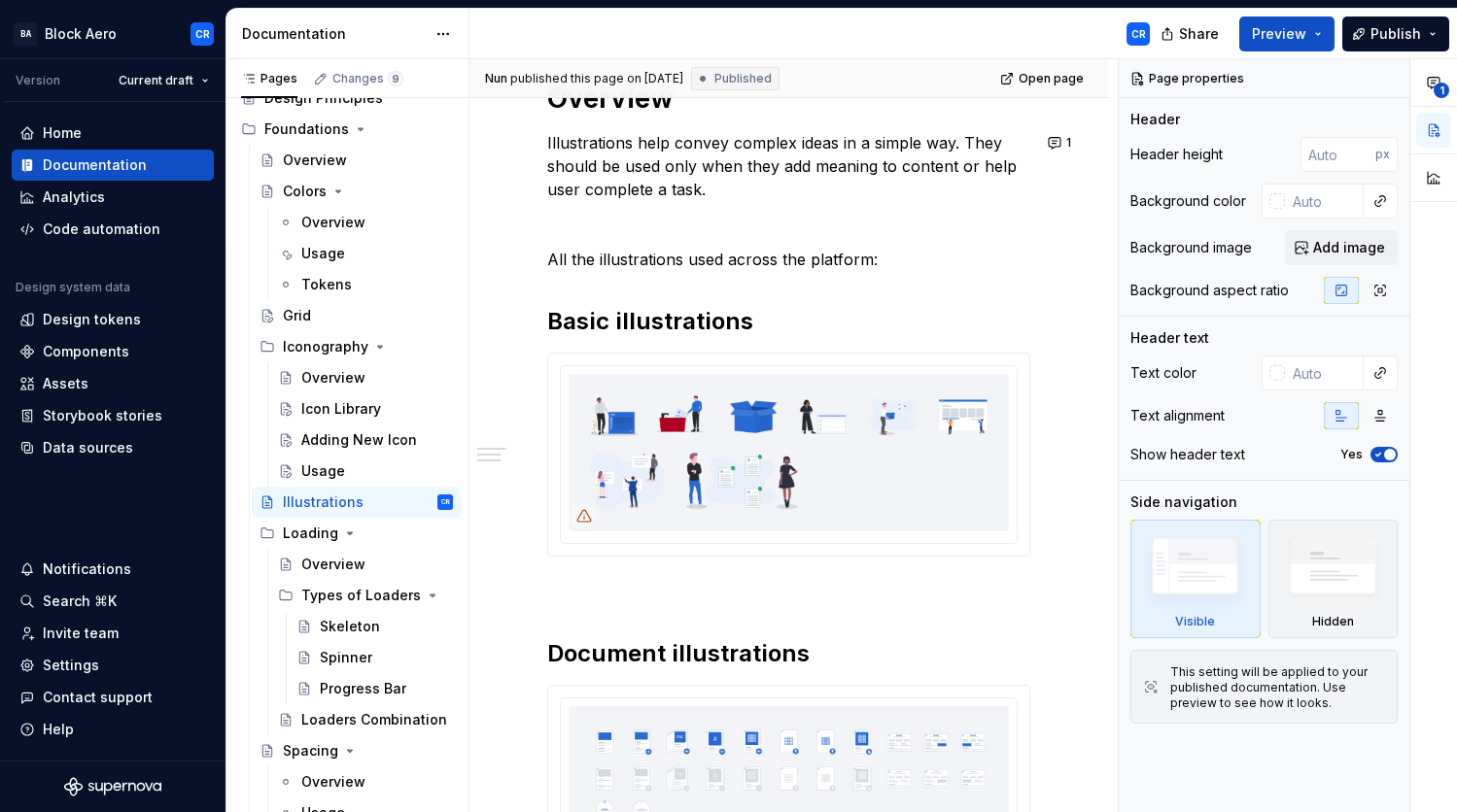
scroll to position [299, 0]
type textarea "*"
click at [921, 438] on img at bounding box center [789, 451] width 440 height 158
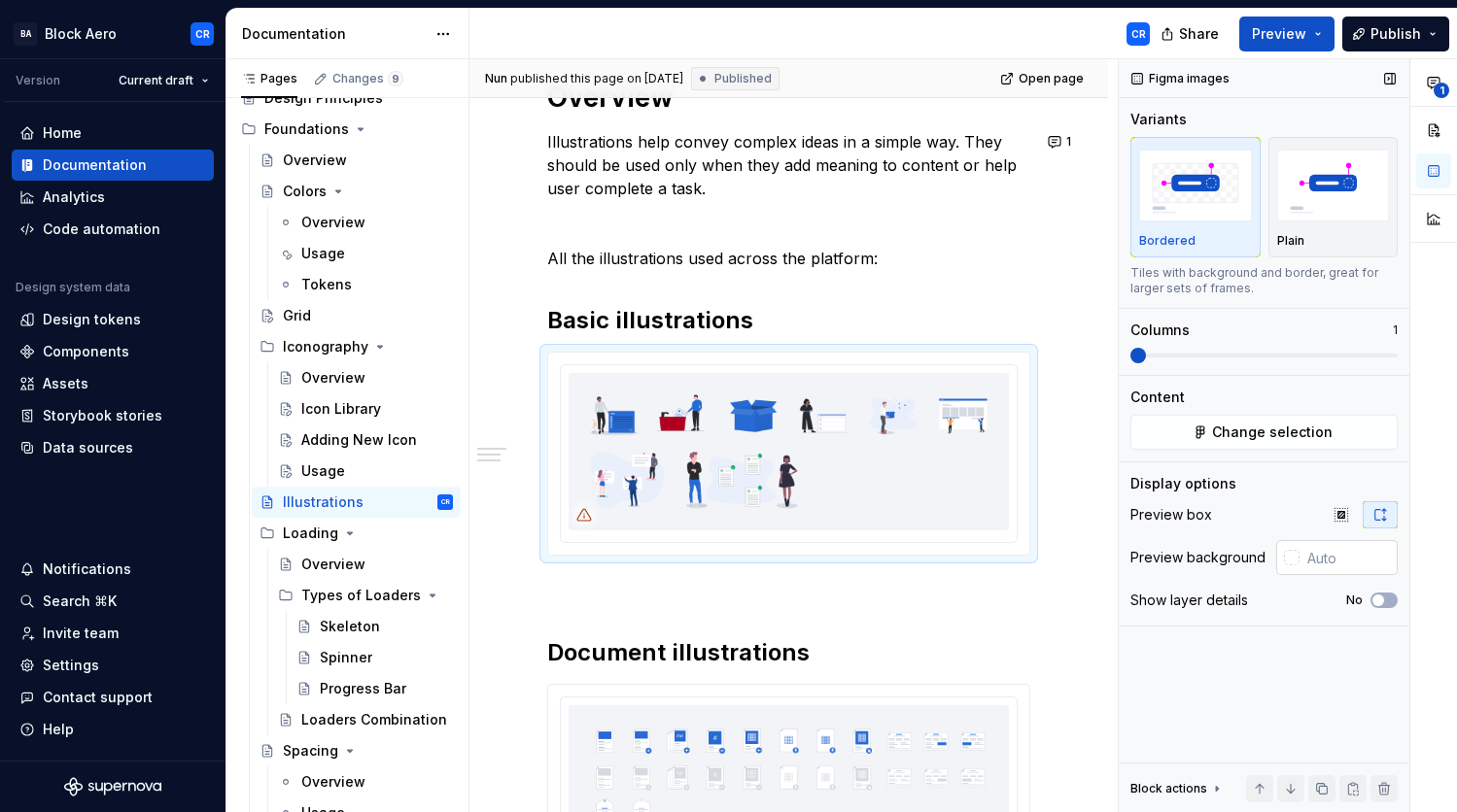
click at [1336, 558] on input "text" at bounding box center [1348, 557] width 98 height 35
paste input "F2F4F8"
type input "#F2F4F8"
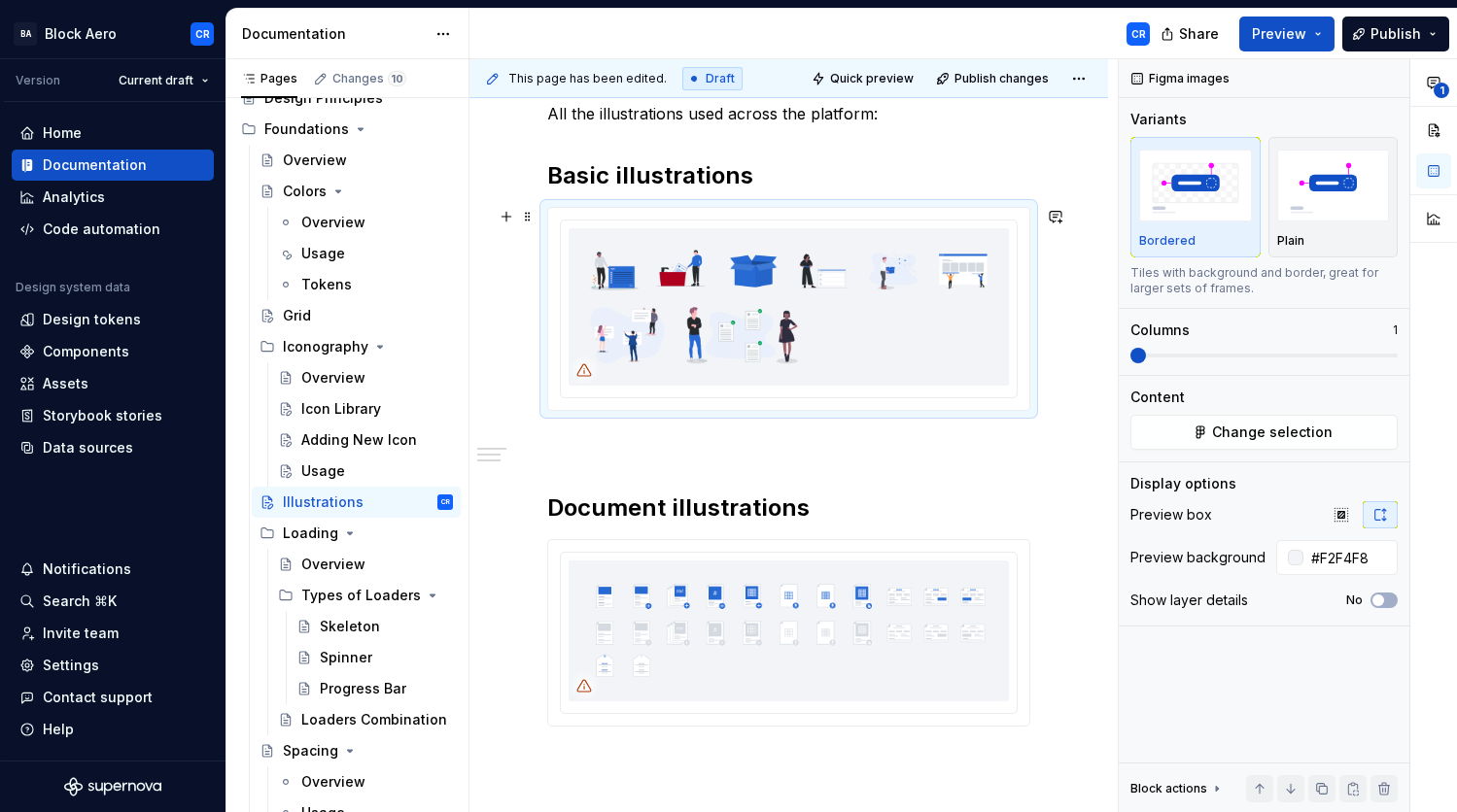
scroll to position [579, 0]
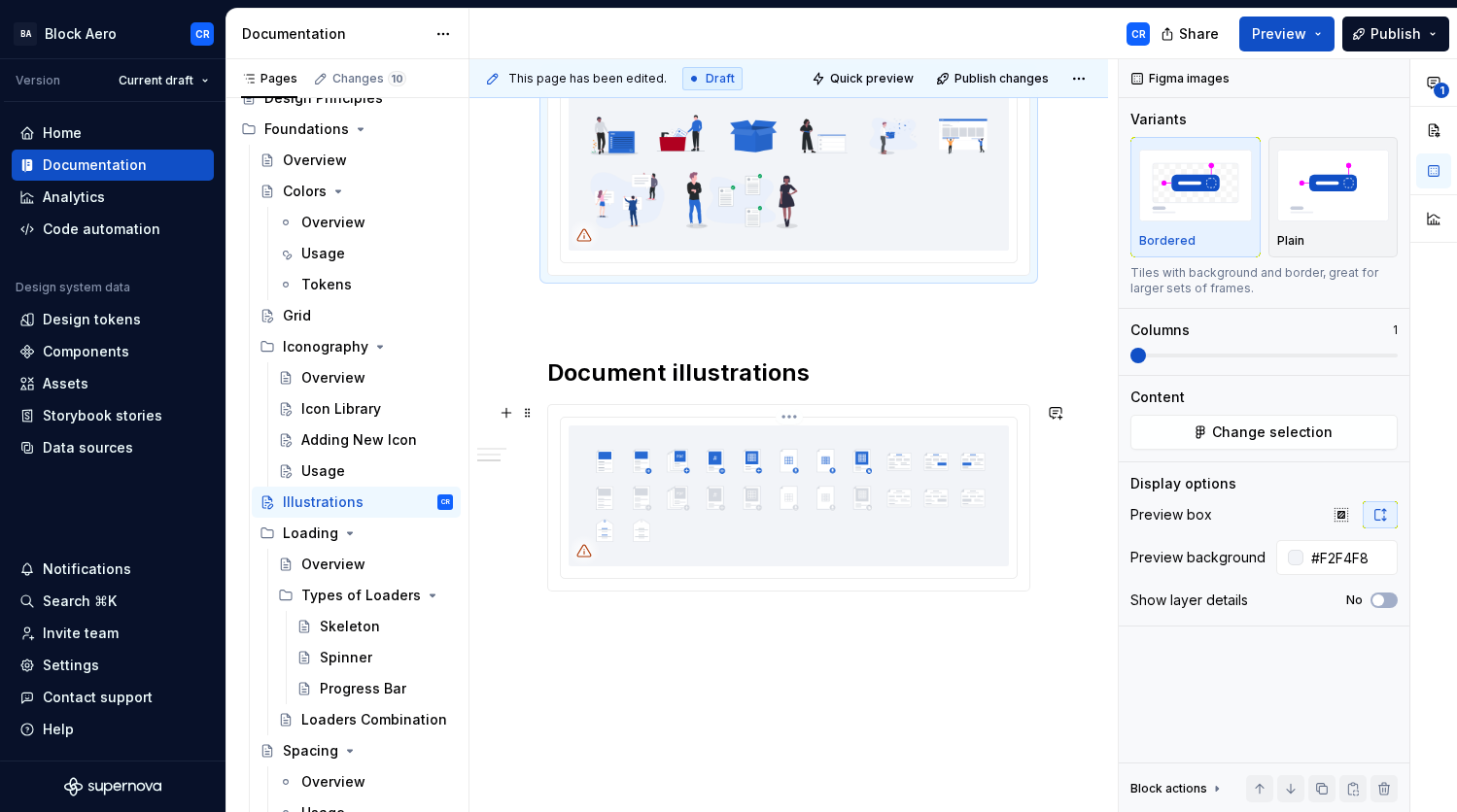
click at [889, 484] on img at bounding box center [789, 496] width 440 height 141
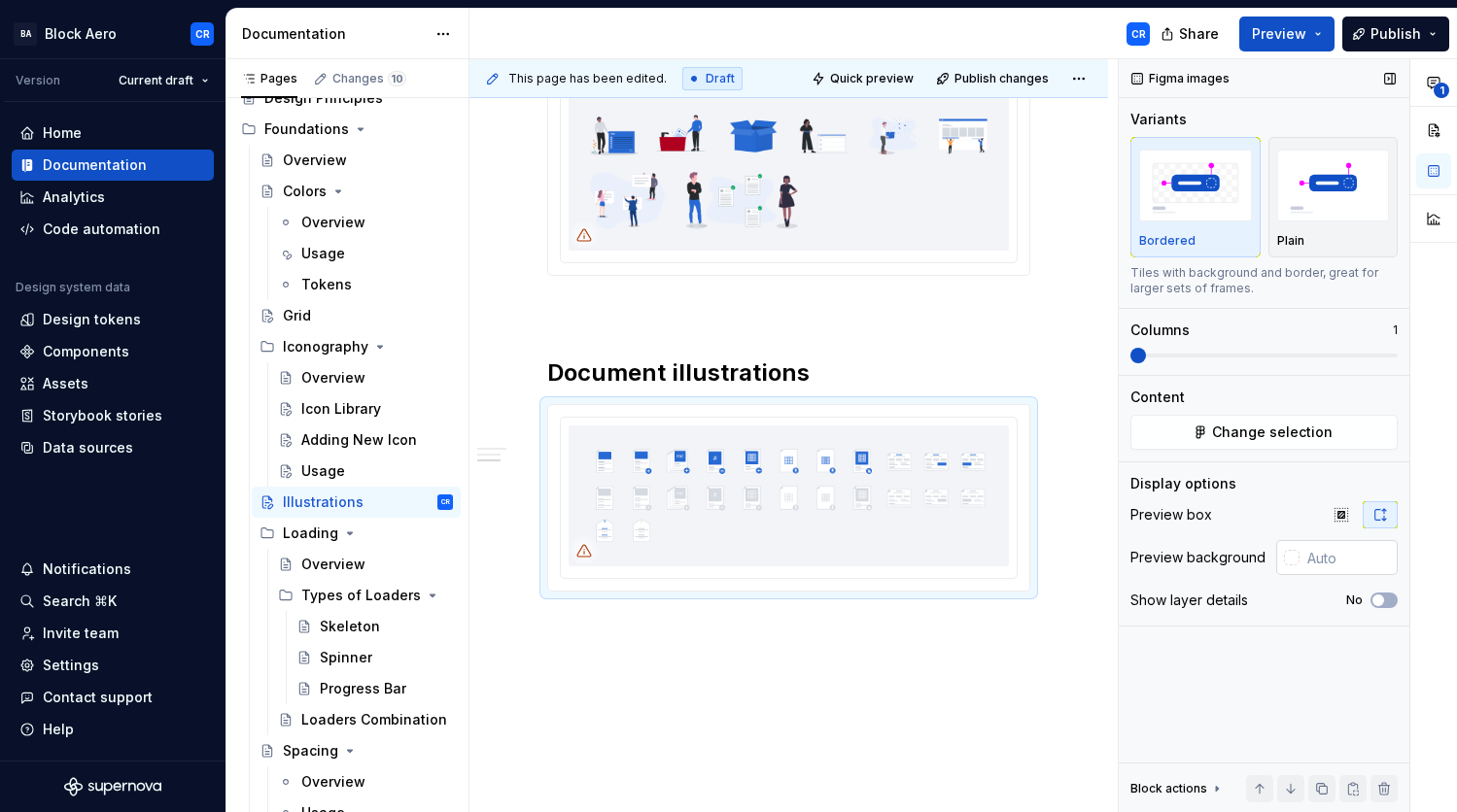
click at [1344, 558] on input "text" at bounding box center [1348, 557] width 98 height 35
paste input "F2F4F8"
type input "#F2F4F8"
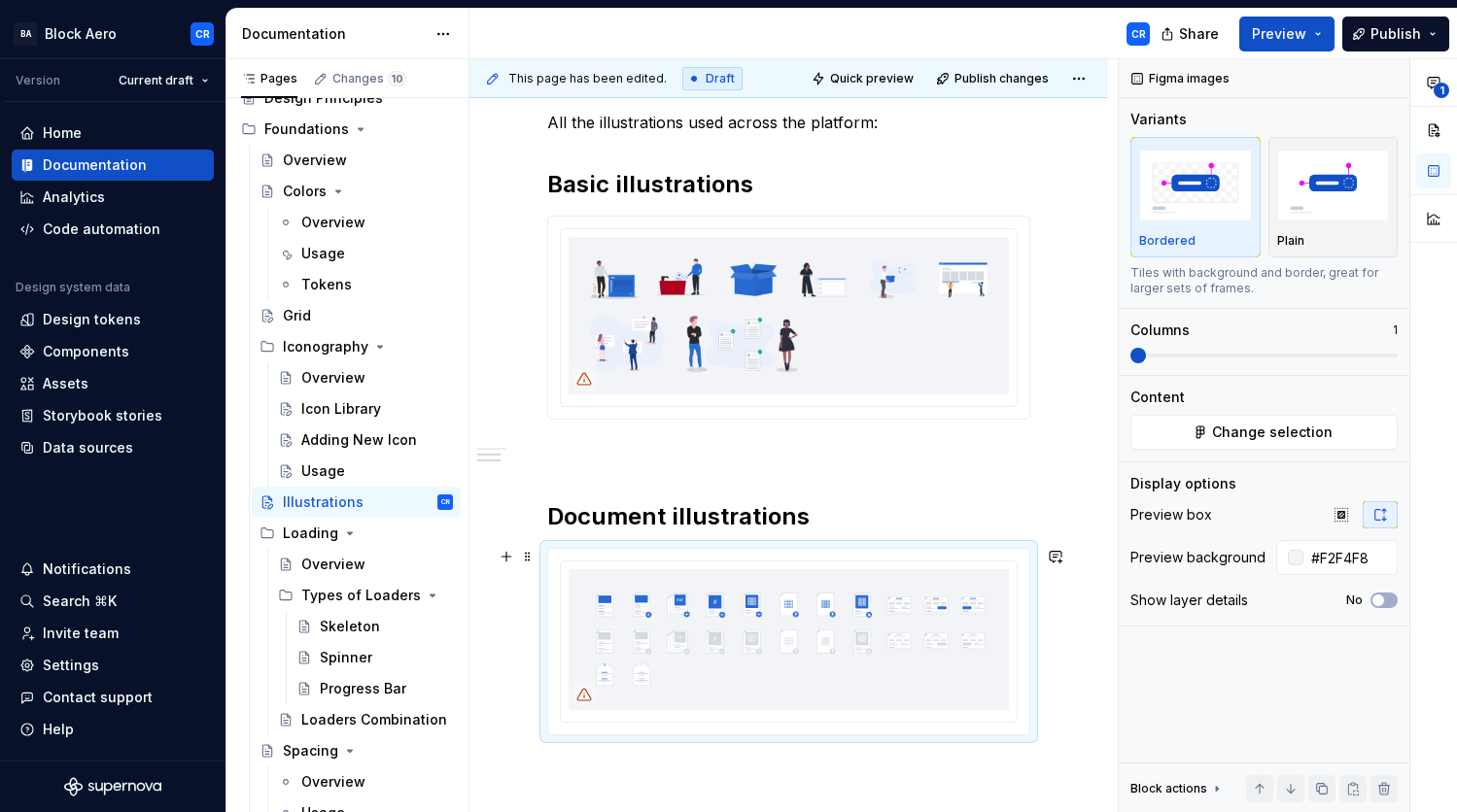
scroll to position [426, 0]
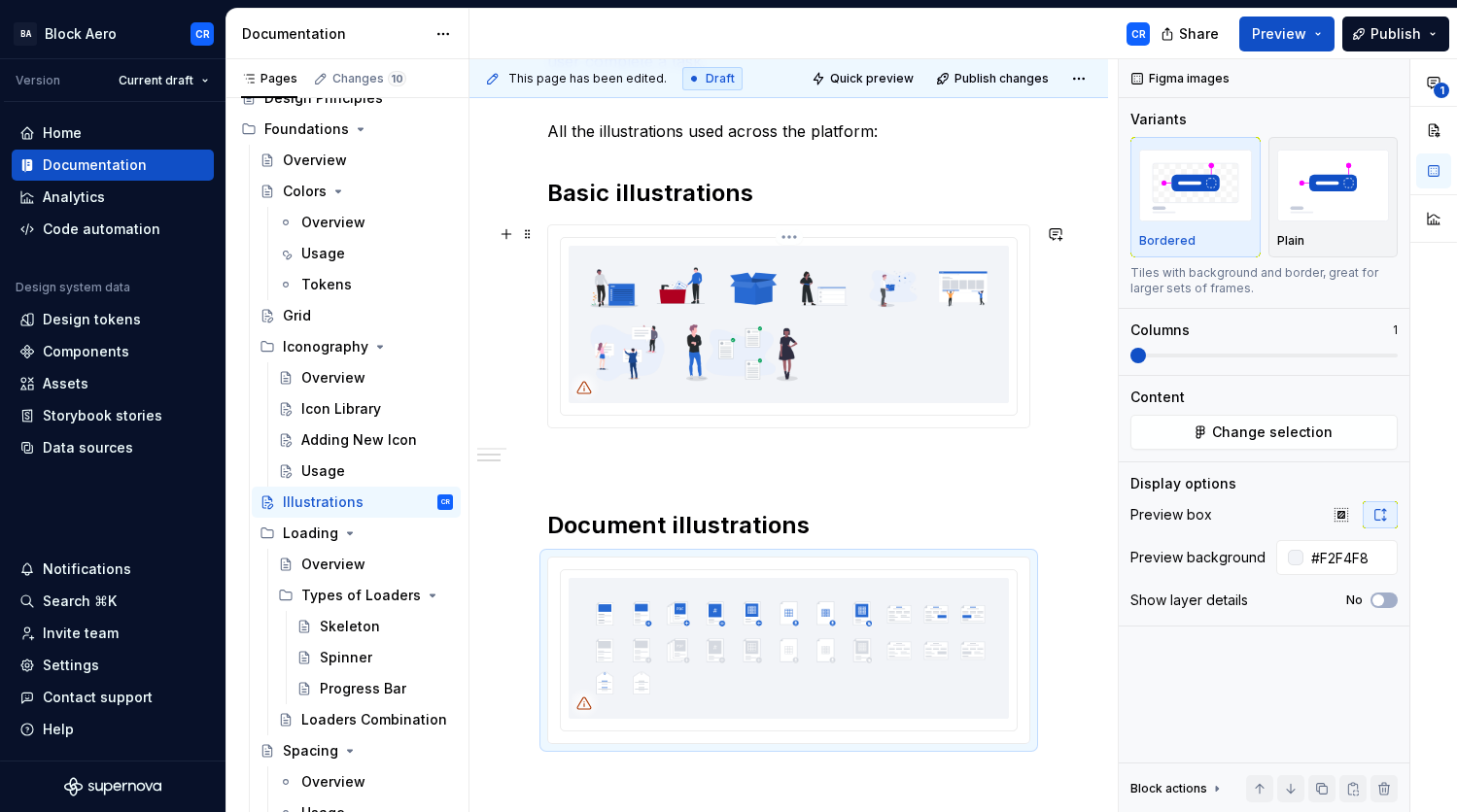
click at [843, 314] on img at bounding box center [789, 324] width 440 height 158
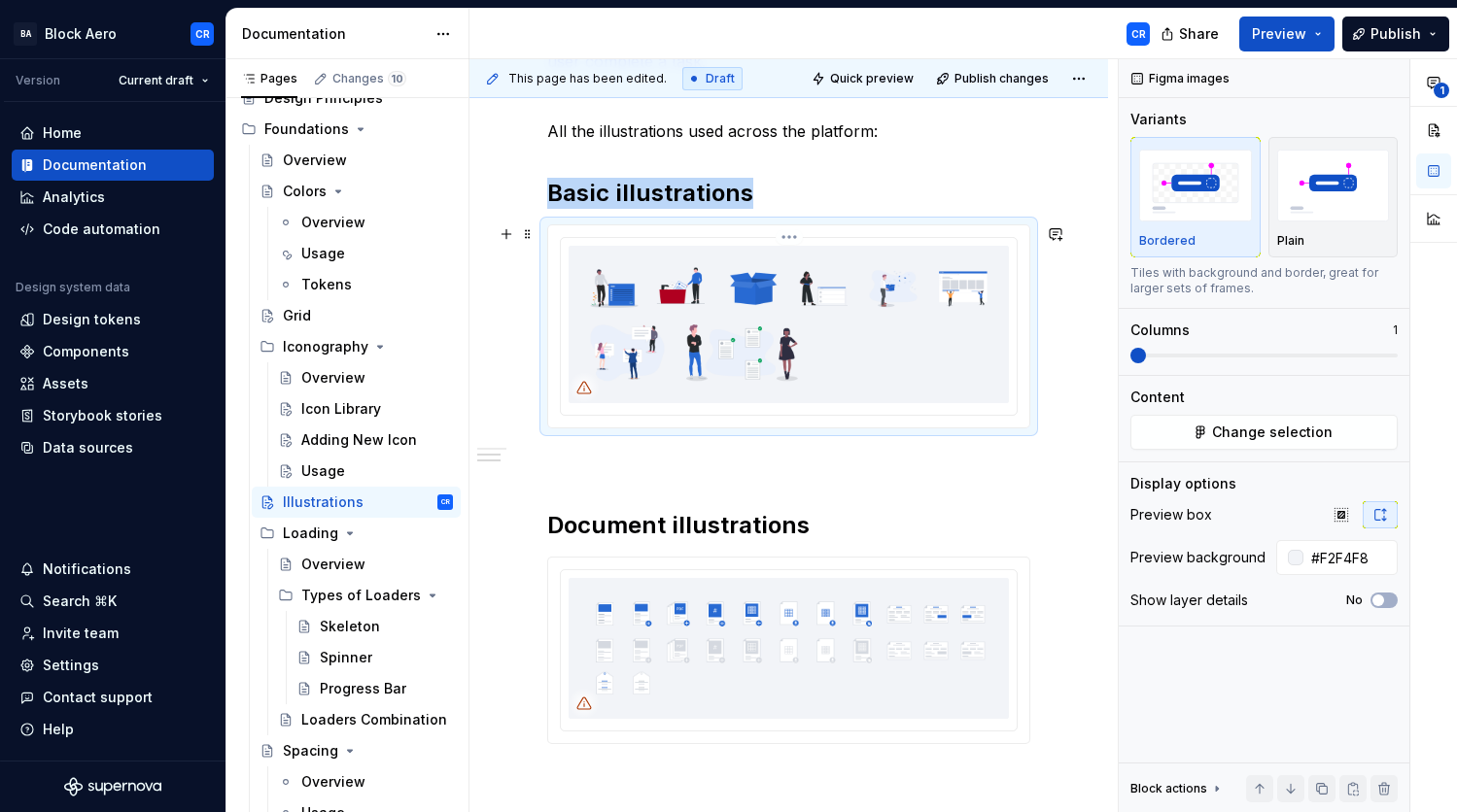
click at [890, 328] on img at bounding box center [789, 324] width 440 height 158
click at [1286, 434] on span "Change selection" at bounding box center [1273, 432] width 121 height 20
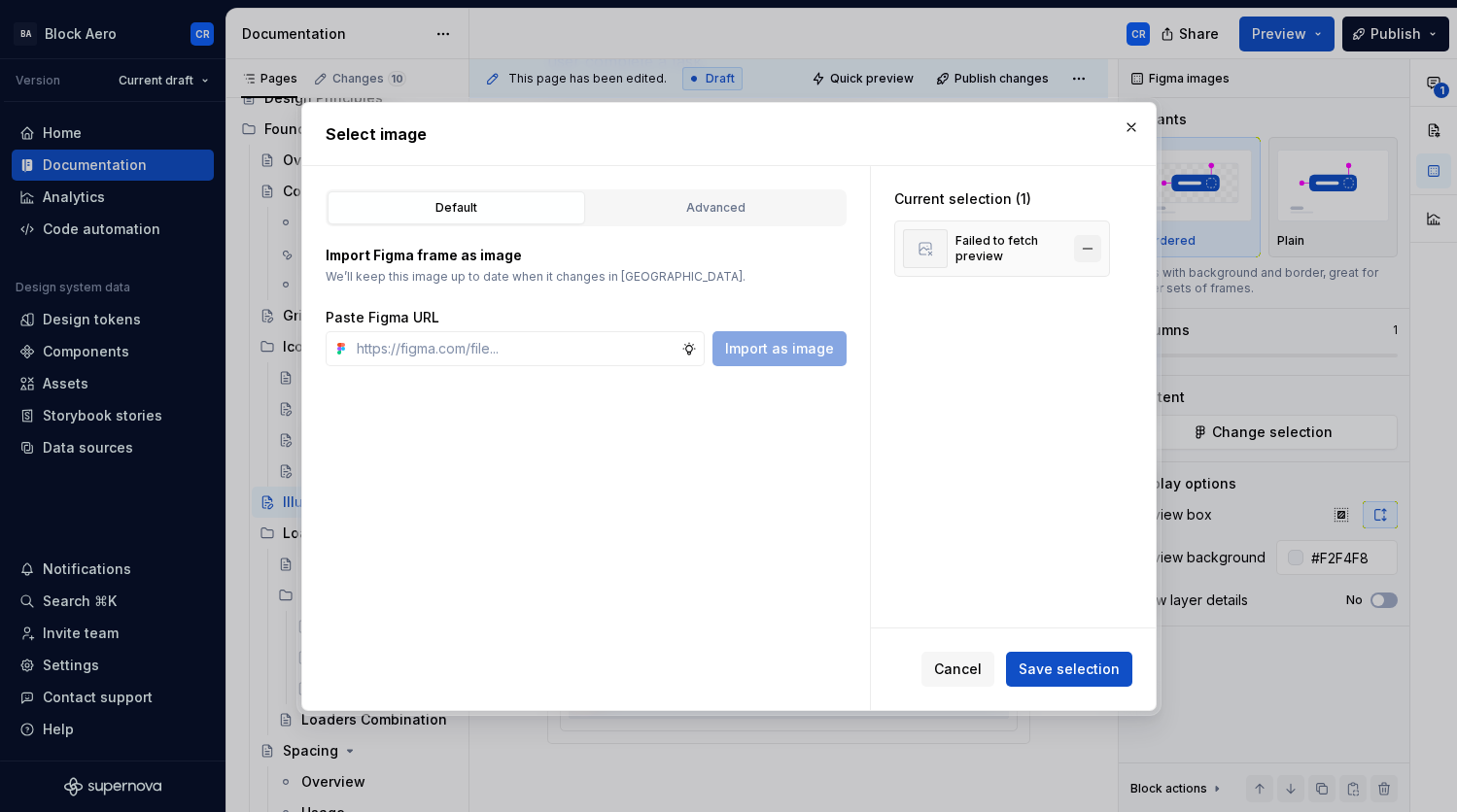
click at [1087, 248] on button "button" at bounding box center [1087, 248] width 27 height 27
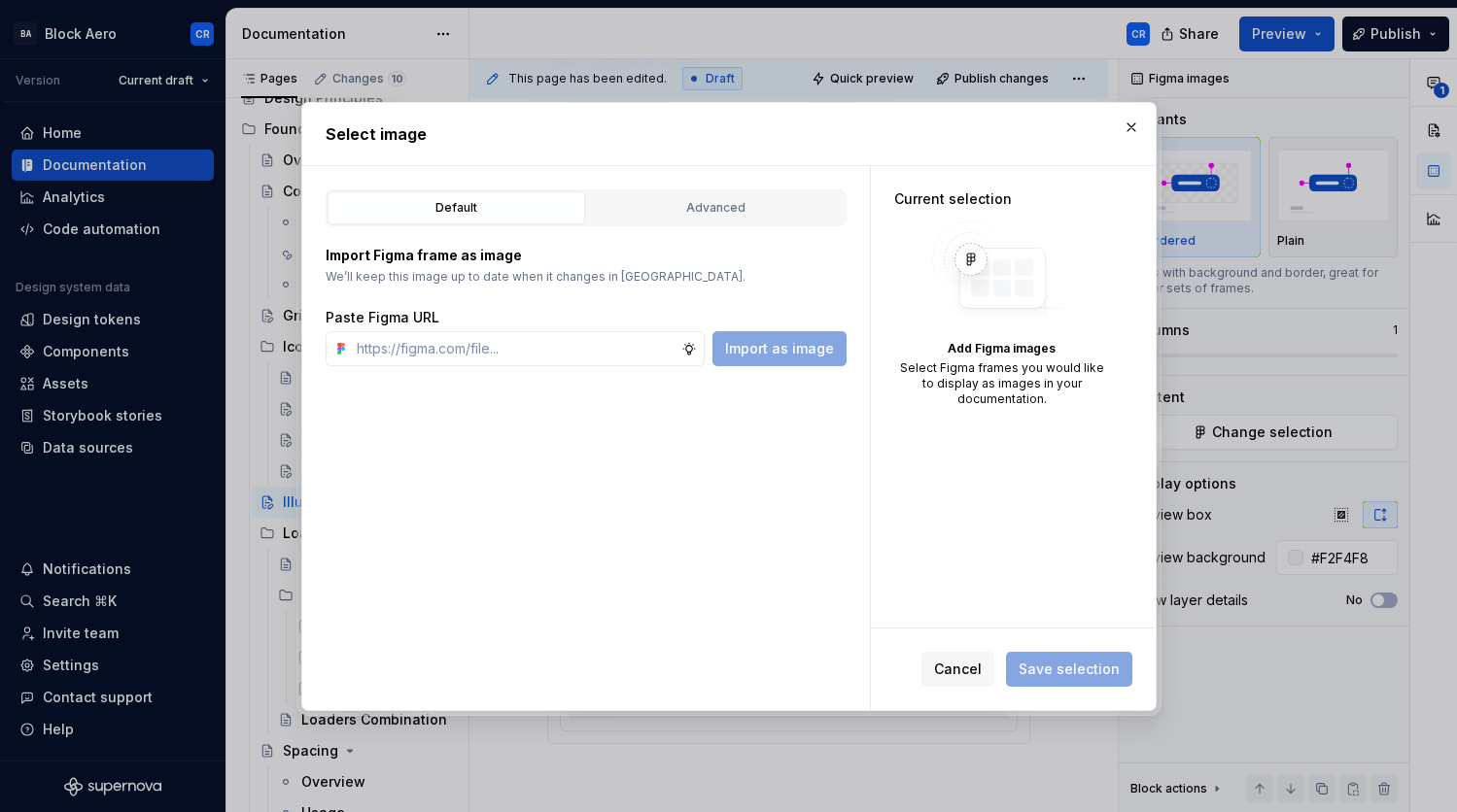
click at [706, 226] on div "Import Figma frame as image We’ll keep this image up to date when it changes in…" at bounding box center [585, 295] width 521 height 140
click at [729, 205] on div "Advanced" at bounding box center [716, 208] width 244 height 20
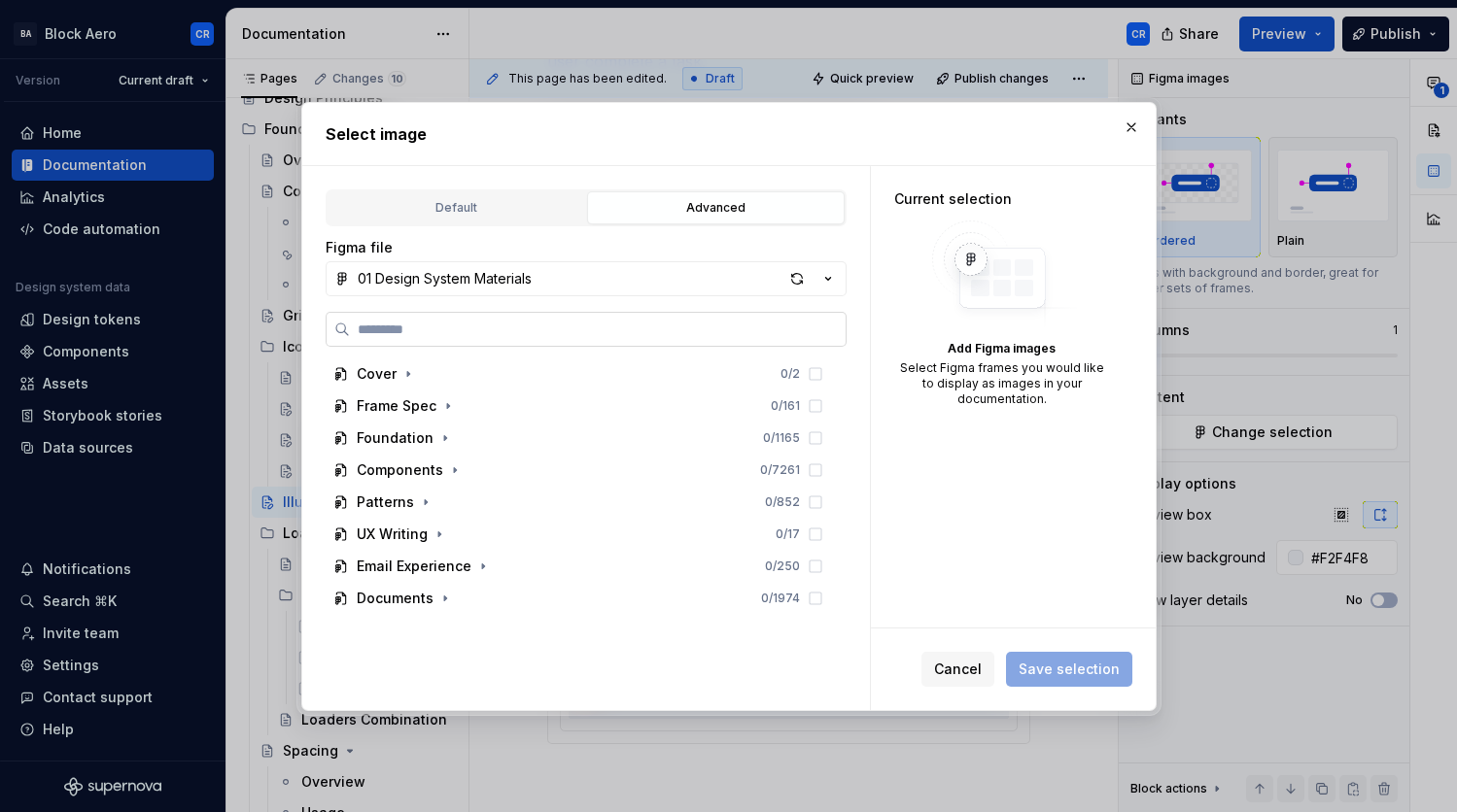
click at [598, 318] on label at bounding box center [585, 329] width 521 height 35
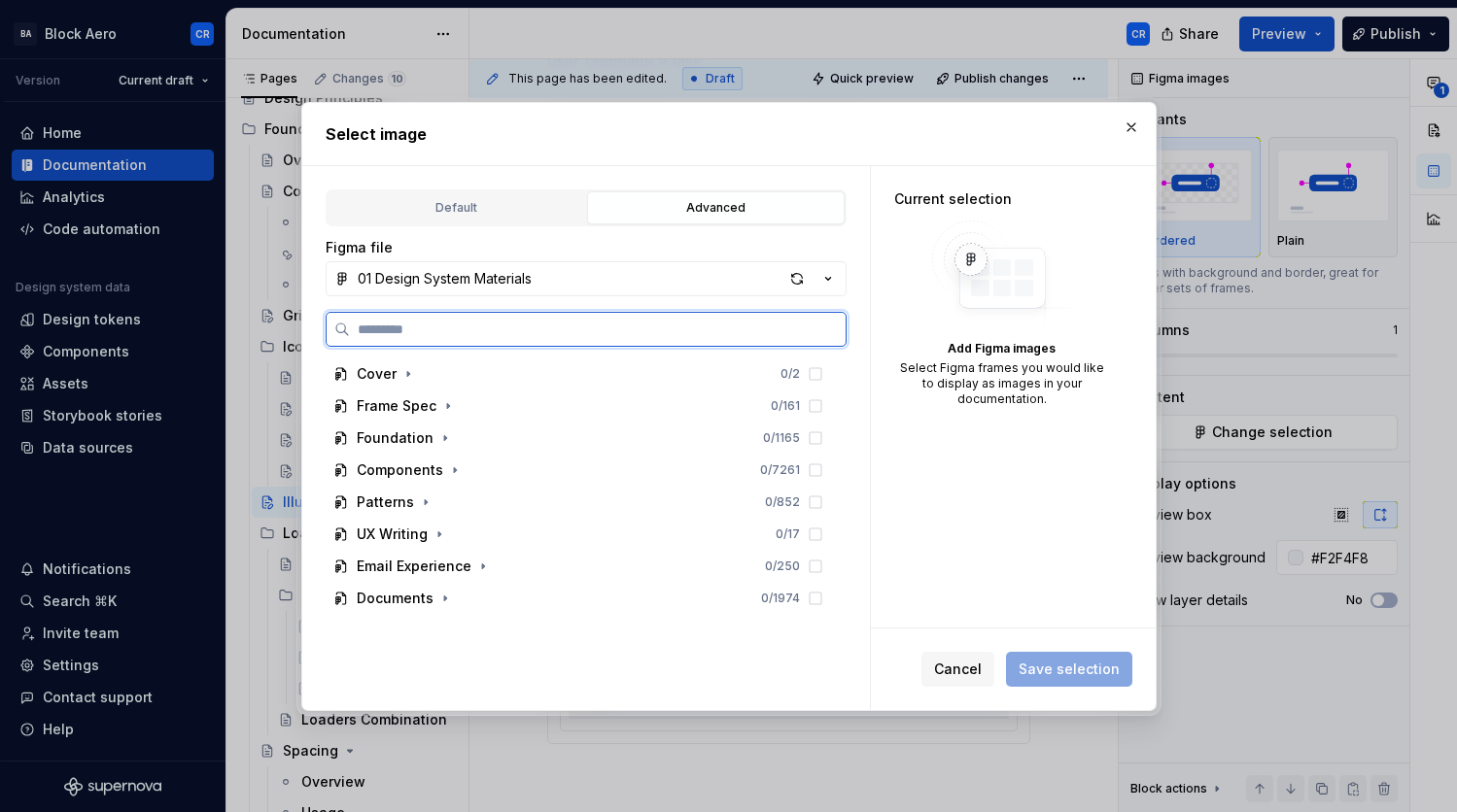
click at [598, 319] on input "search" at bounding box center [598, 329] width 496 height 20
paste input "**********"
type input "**********"
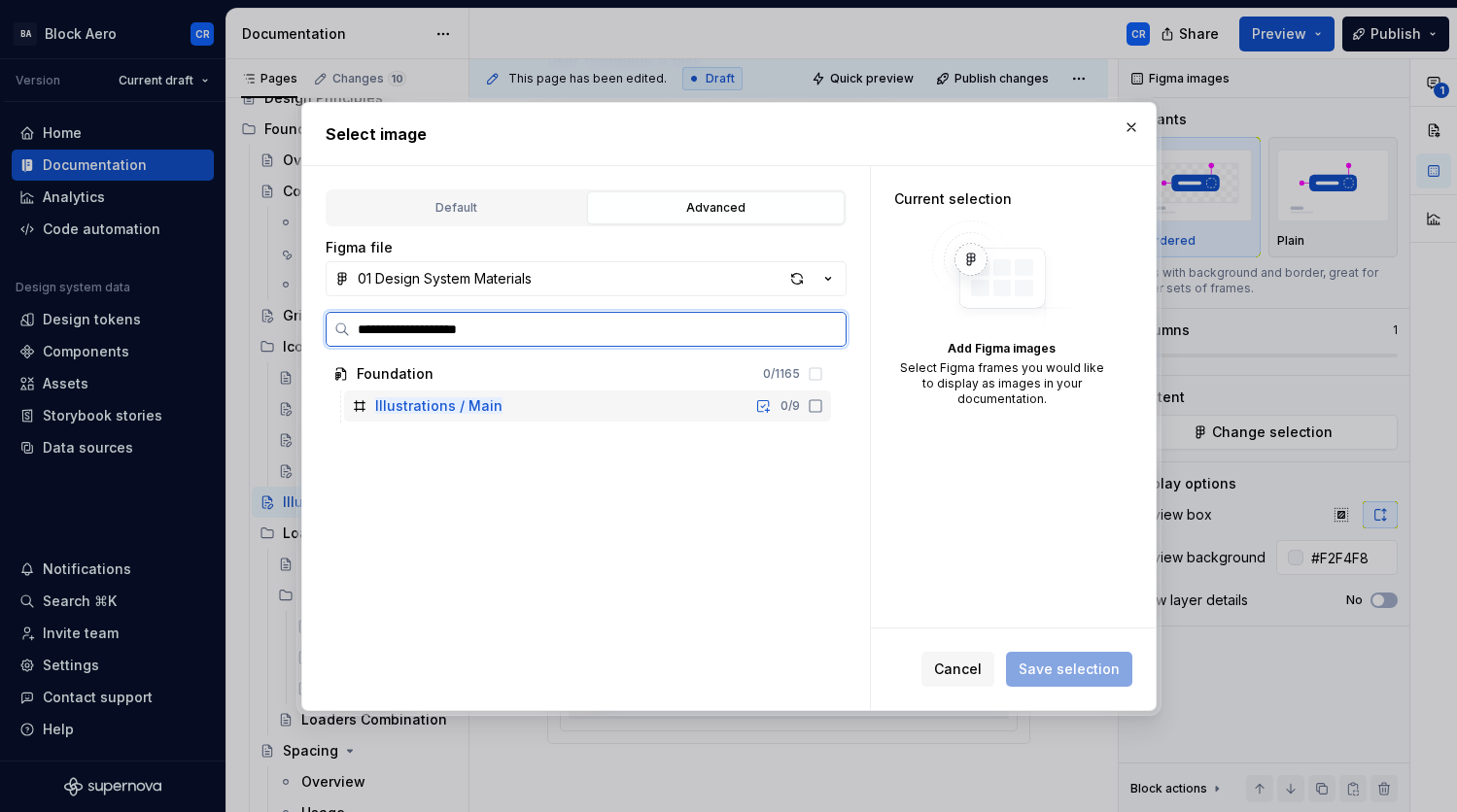
click at [517, 405] on div "Illustrations / Main 0 / 9" at bounding box center [587, 406] width 487 height 31
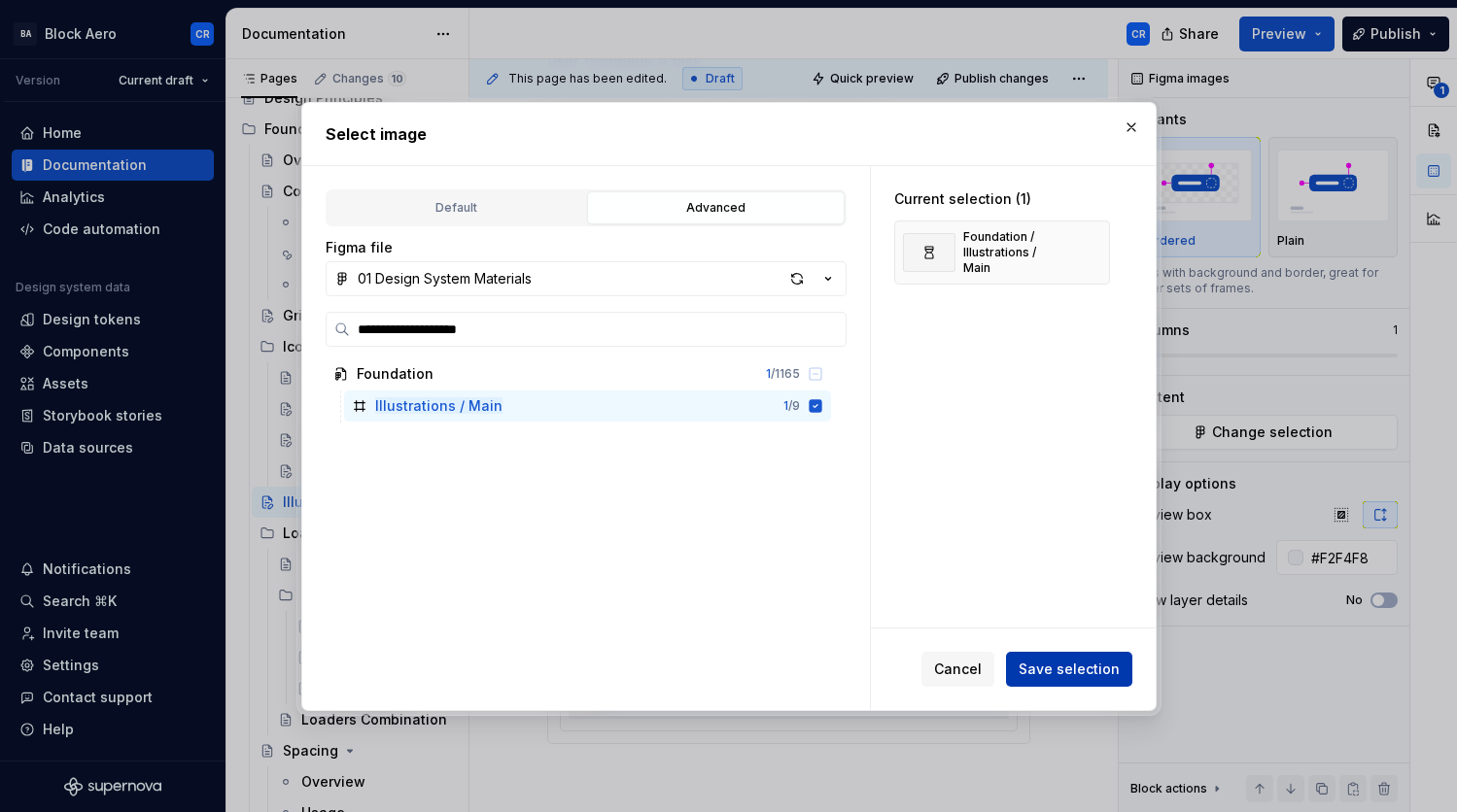
click at [1092, 671] on span "Save selection" at bounding box center [1069, 670] width 101 height 20
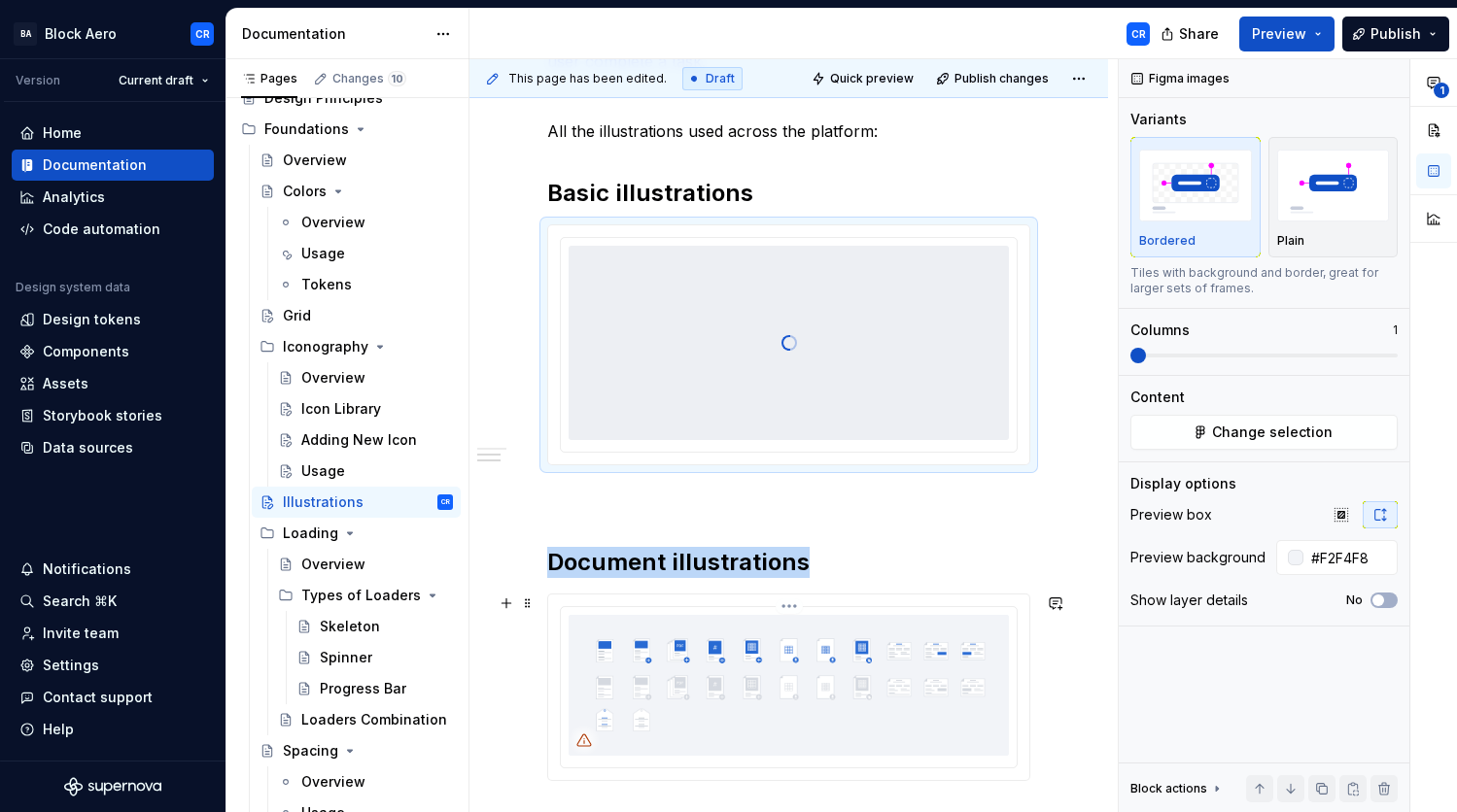
click at [947, 679] on img at bounding box center [789, 685] width 440 height 141
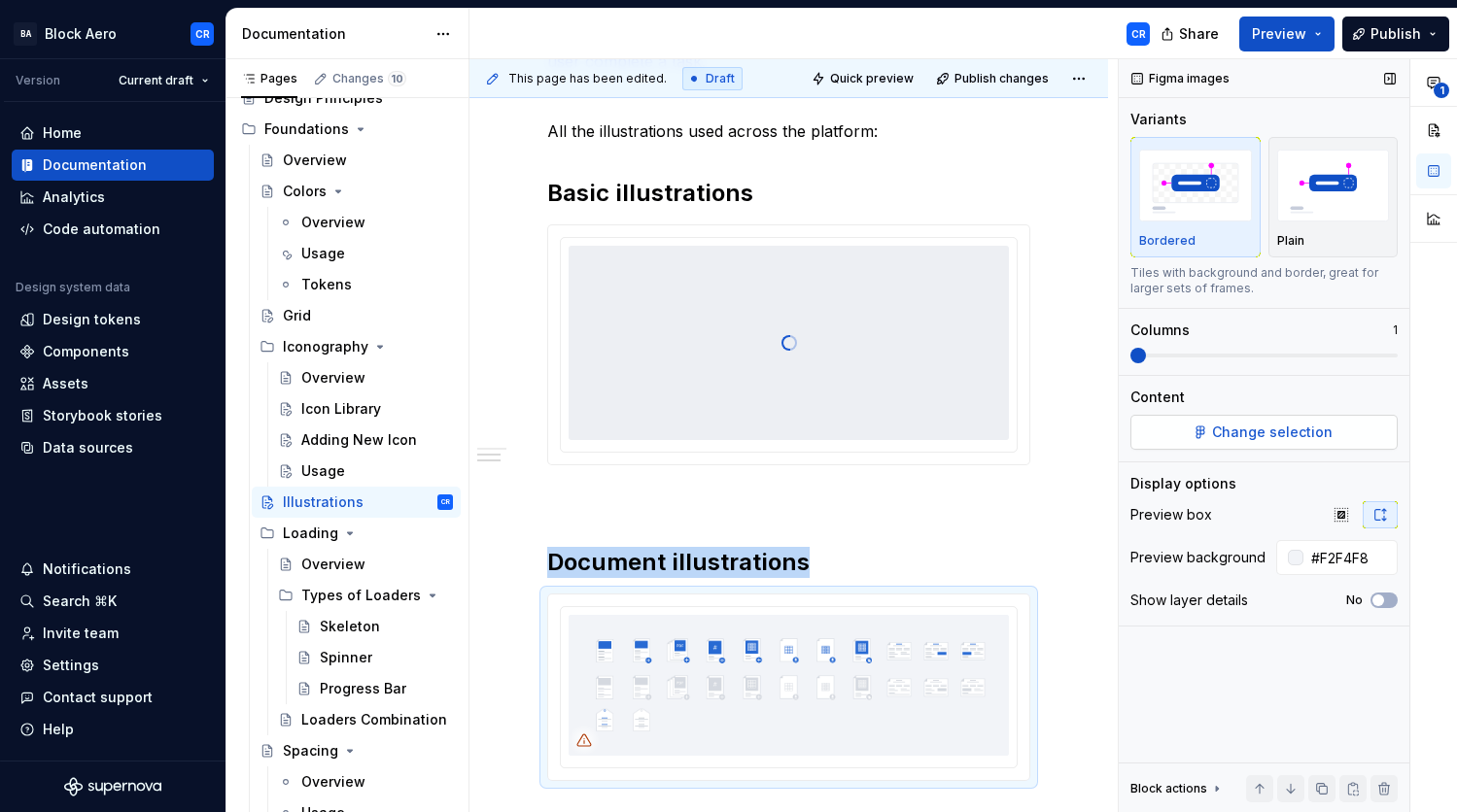
click at [1289, 434] on span "Change selection" at bounding box center [1273, 432] width 121 height 20
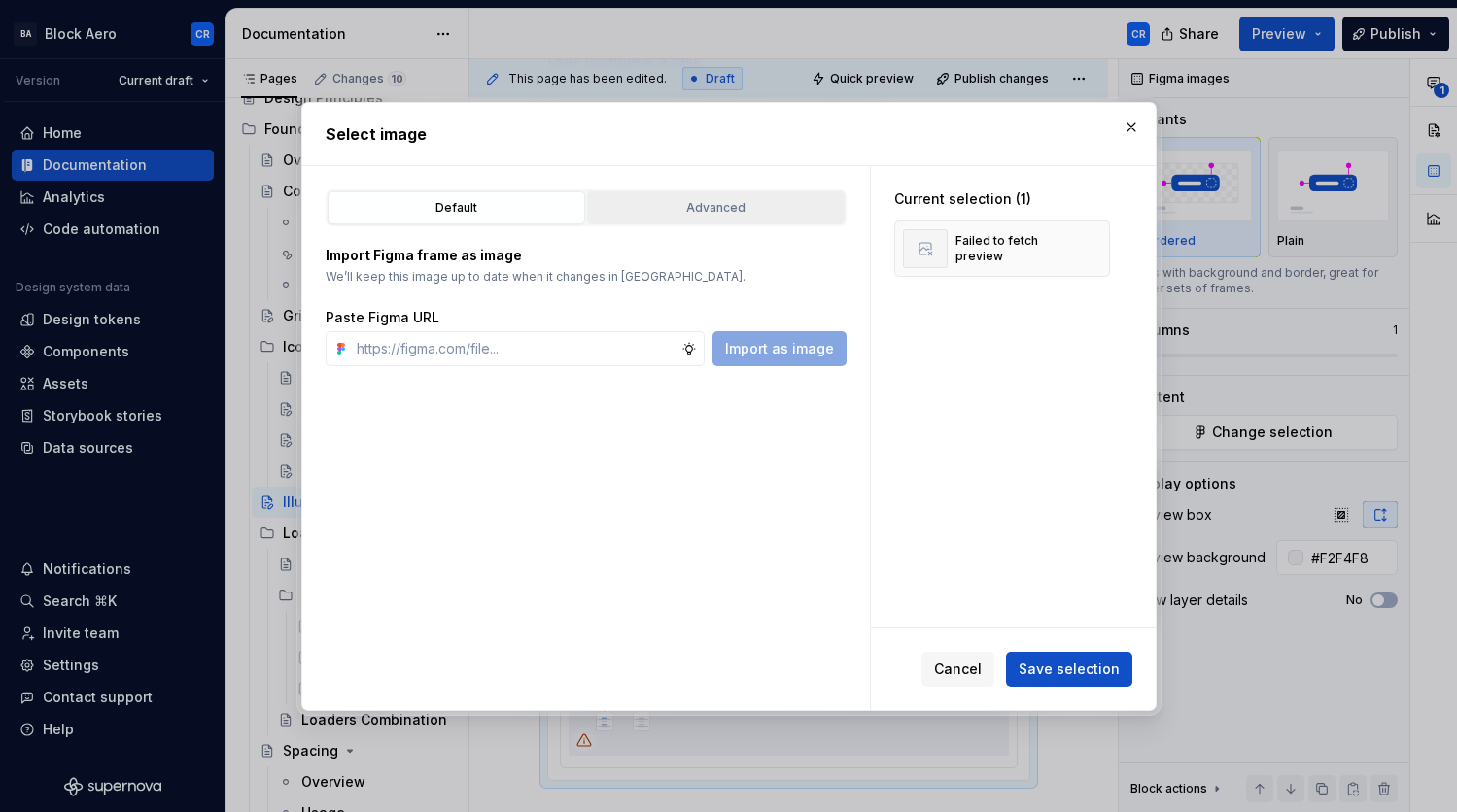
click at [684, 216] on div "Advanced" at bounding box center [716, 208] width 244 height 20
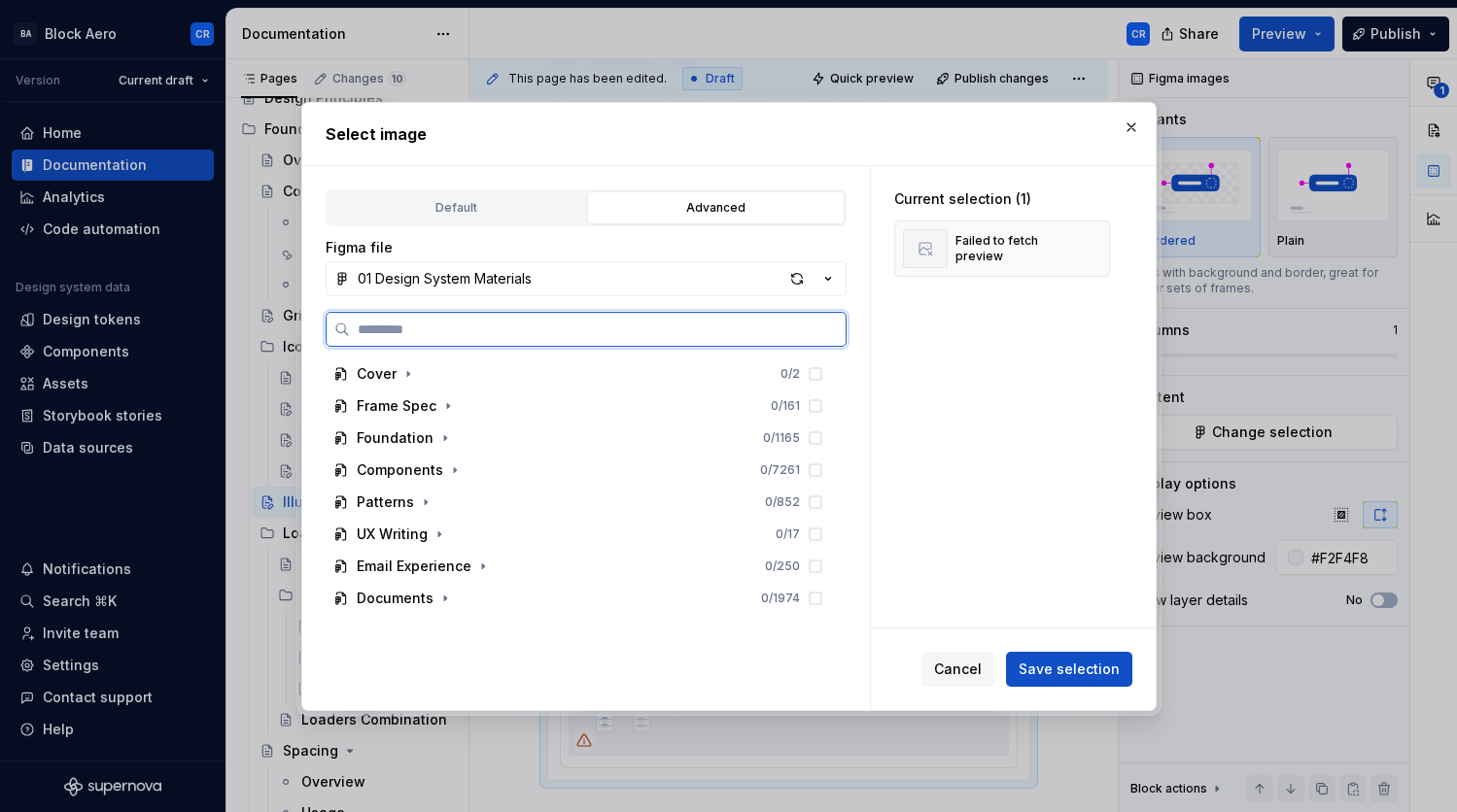
click at [621, 333] on input "search" at bounding box center [598, 329] width 496 height 20
paste input "**********"
type input "**********"
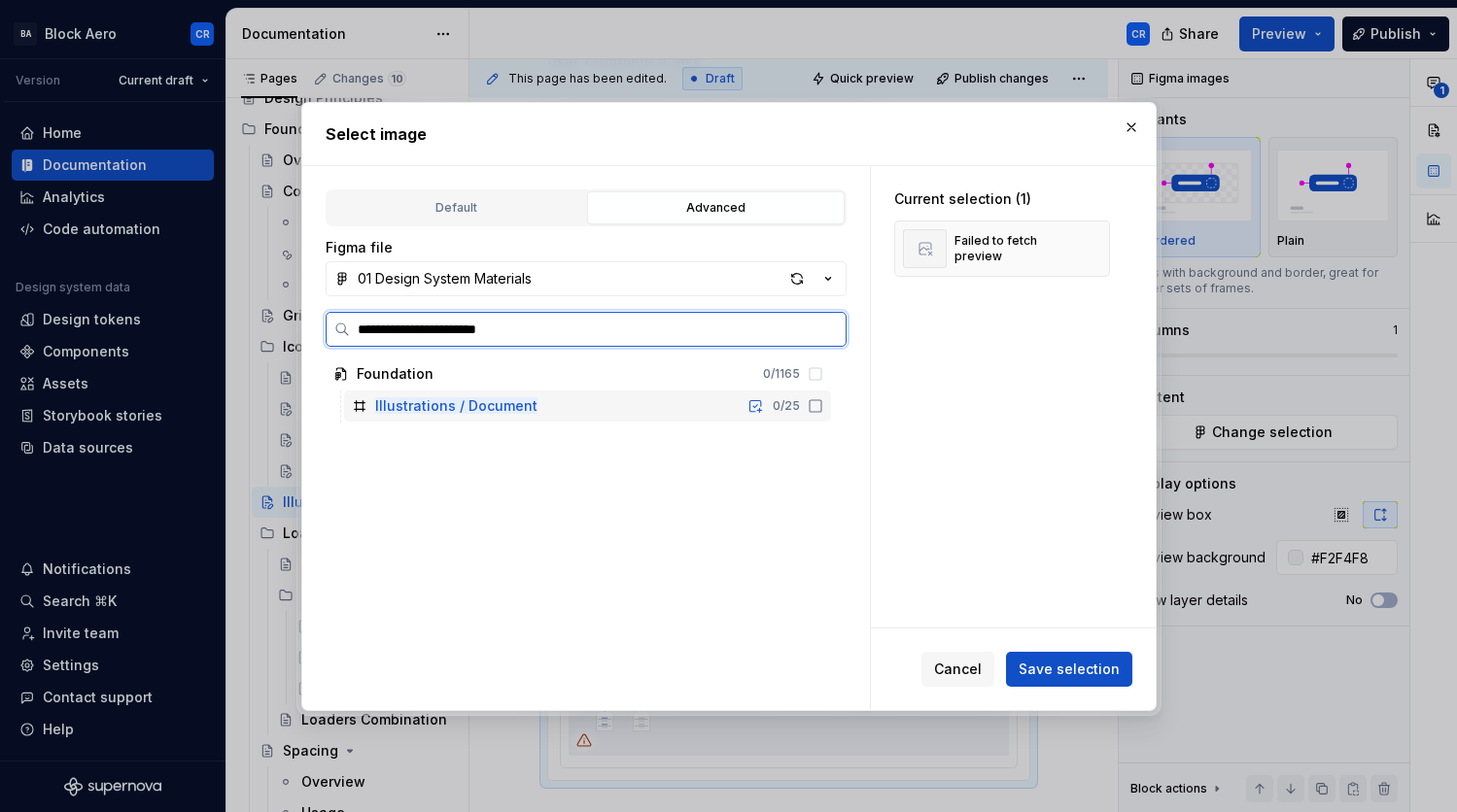
click at [610, 395] on div "Illustrations / Document 0 / 25" at bounding box center [587, 406] width 487 height 31
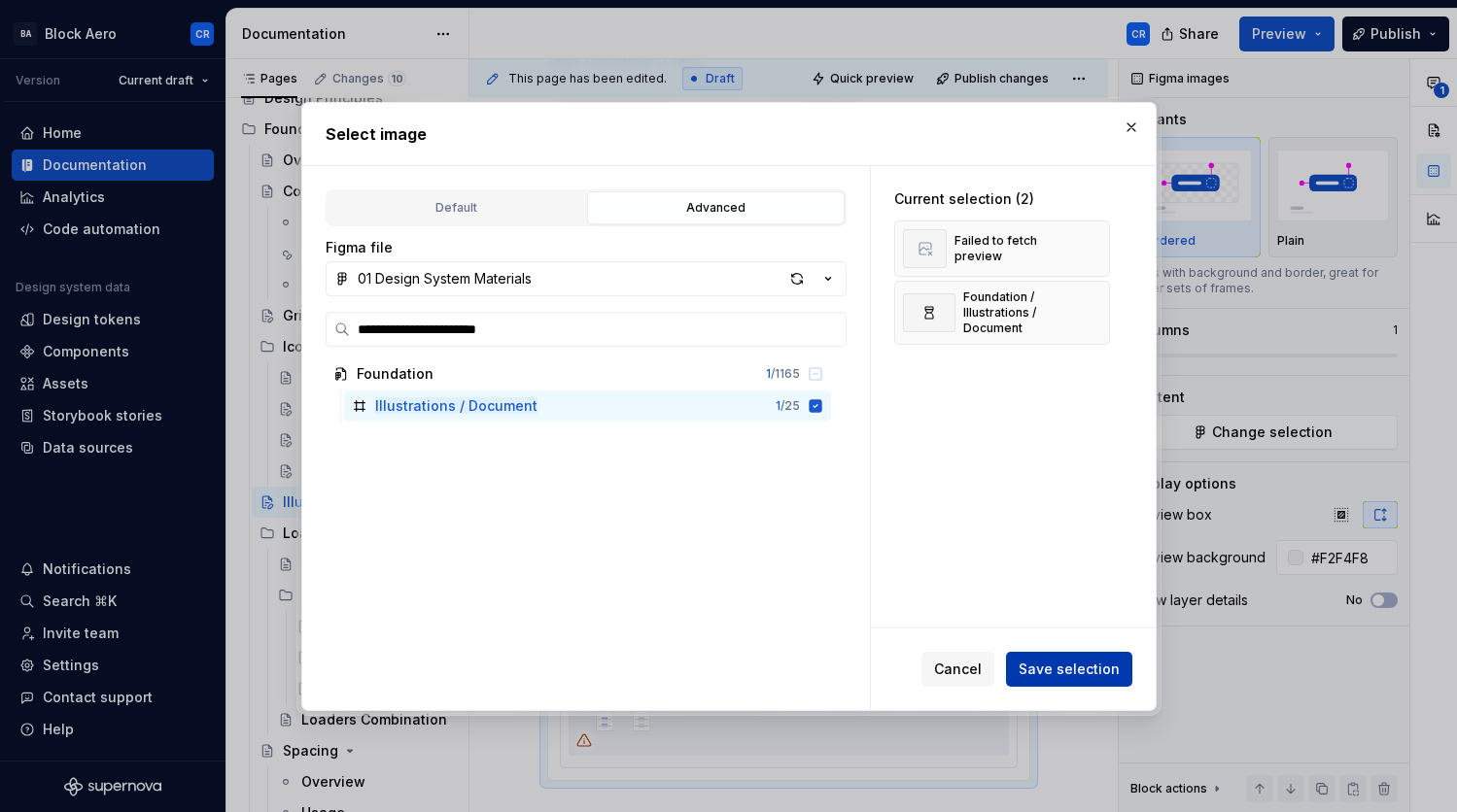
click at [1038, 667] on span "Save selection" at bounding box center [1069, 670] width 101 height 20
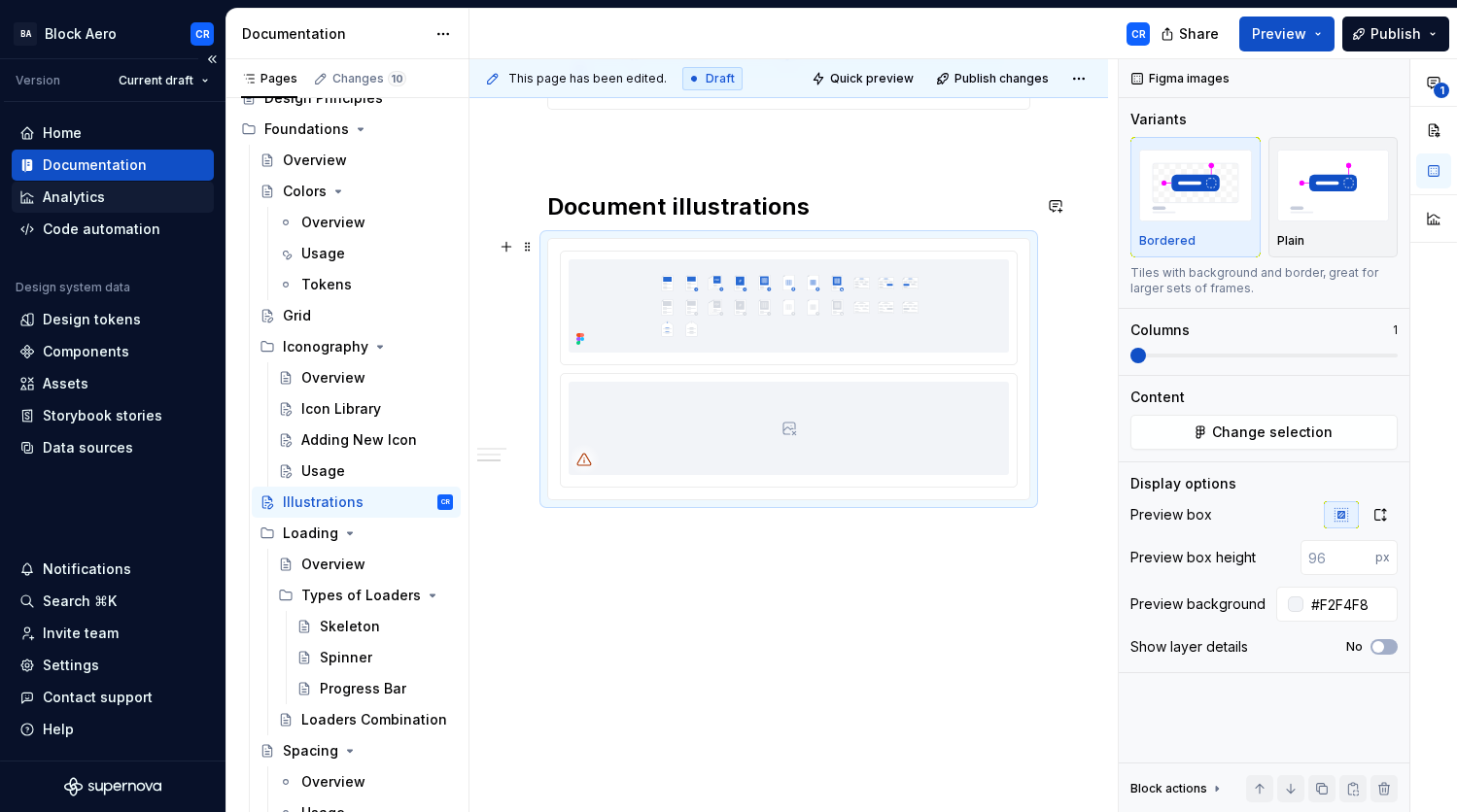
scroll to position [565, 0]
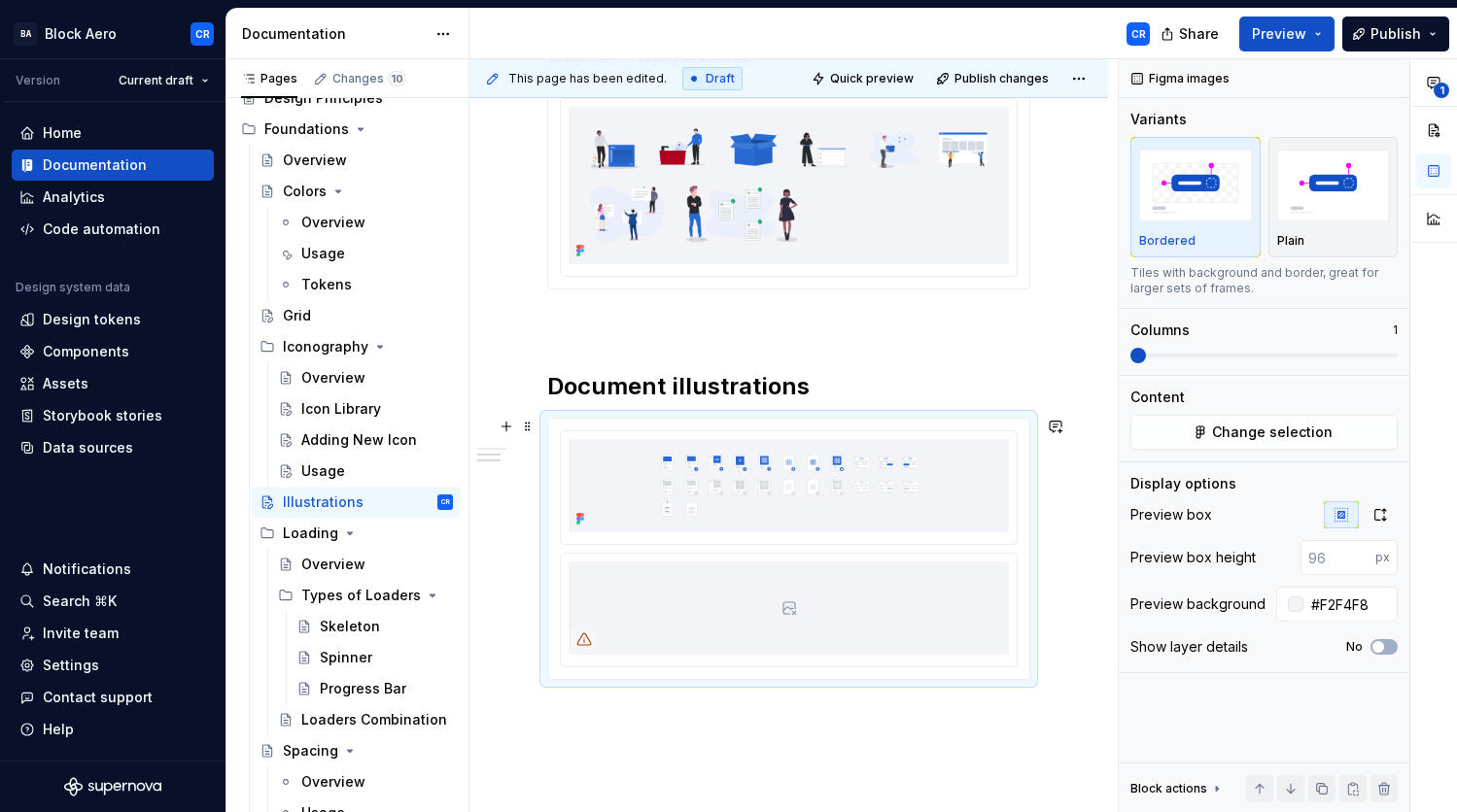
click at [1020, 593] on div at bounding box center [789, 548] width 481 height 261
click at [1028, 589] on div at bounding box center [789, 548] width 481 height 261
click at [1290, 427] on span "Change selection" at bounding box center [1273, 432] width 121 height 20
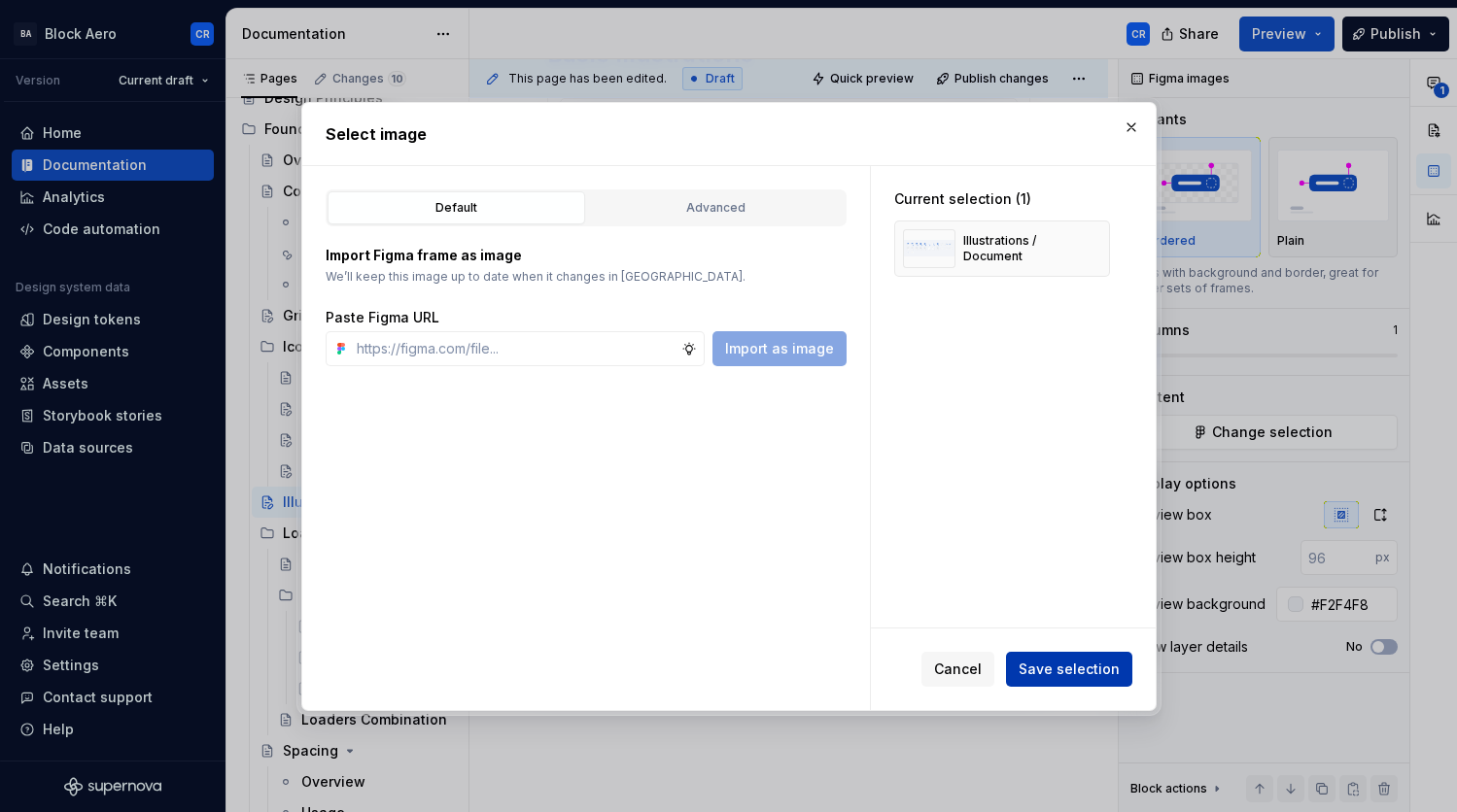
click at [1080, 672] on span "Save selection" at bounding box center [1069, 670] width 101 height 20
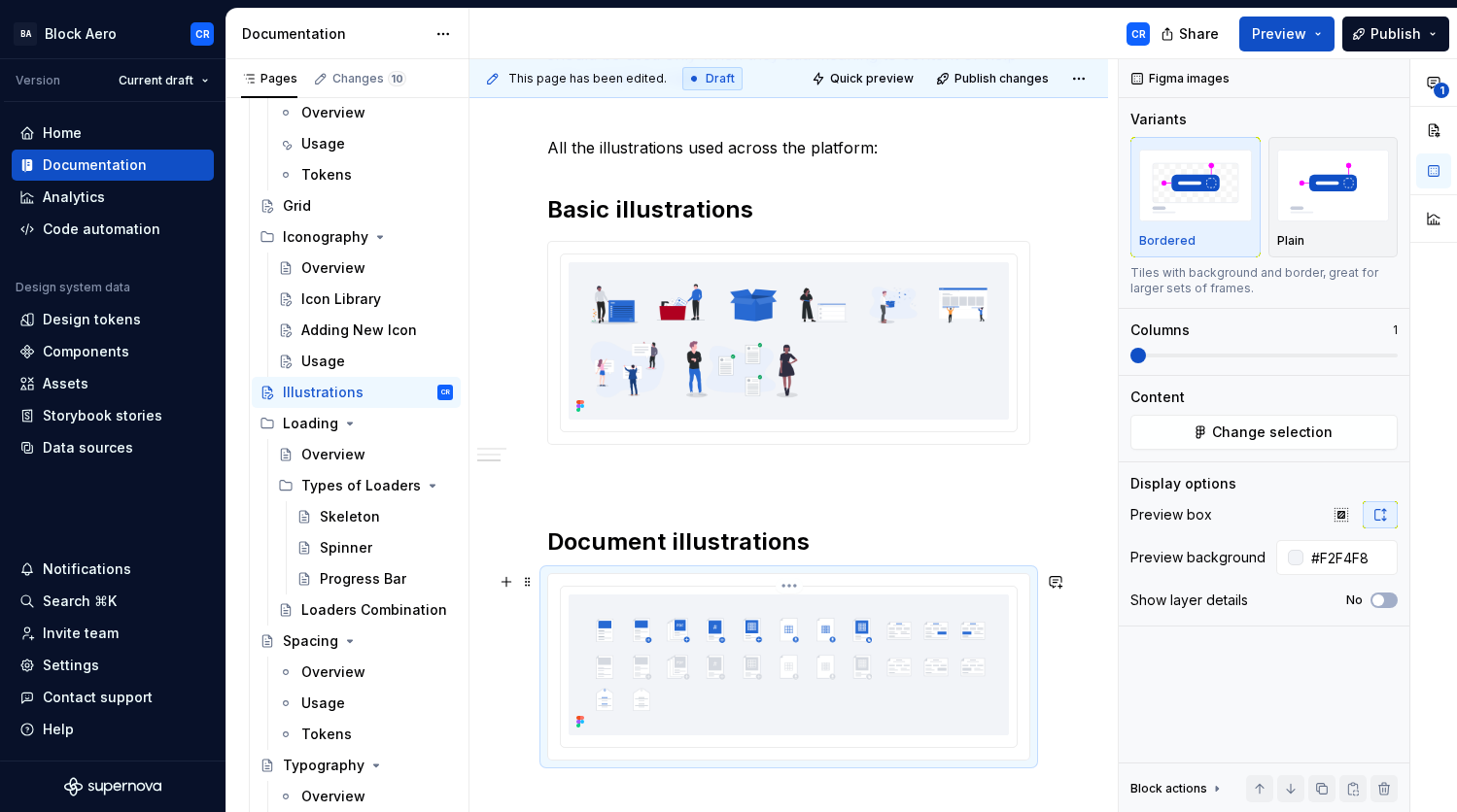
scroll to position [670, 0]
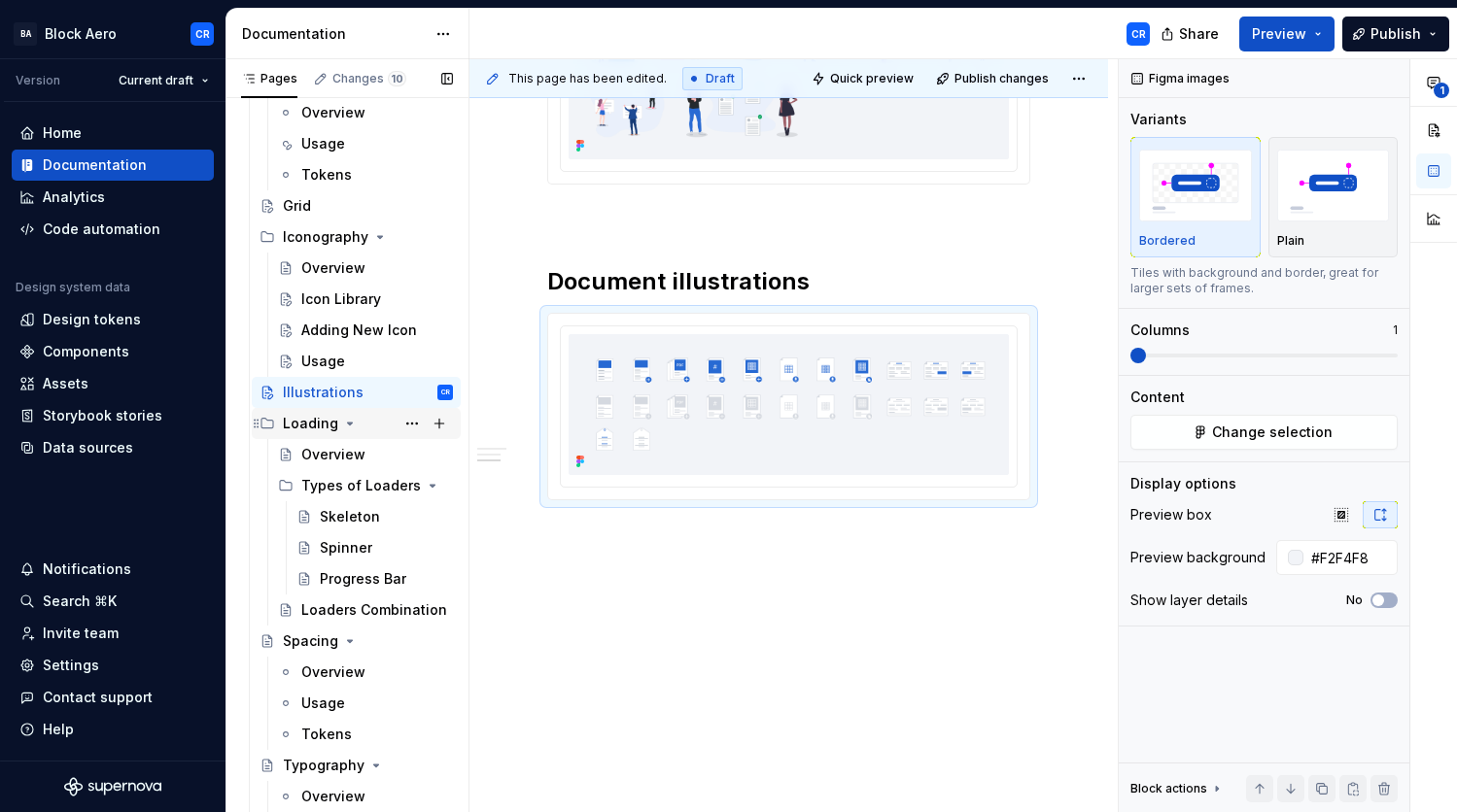
click at [279, 422] on div "Loading" at bounding box center [356, 423] width 193 height 27
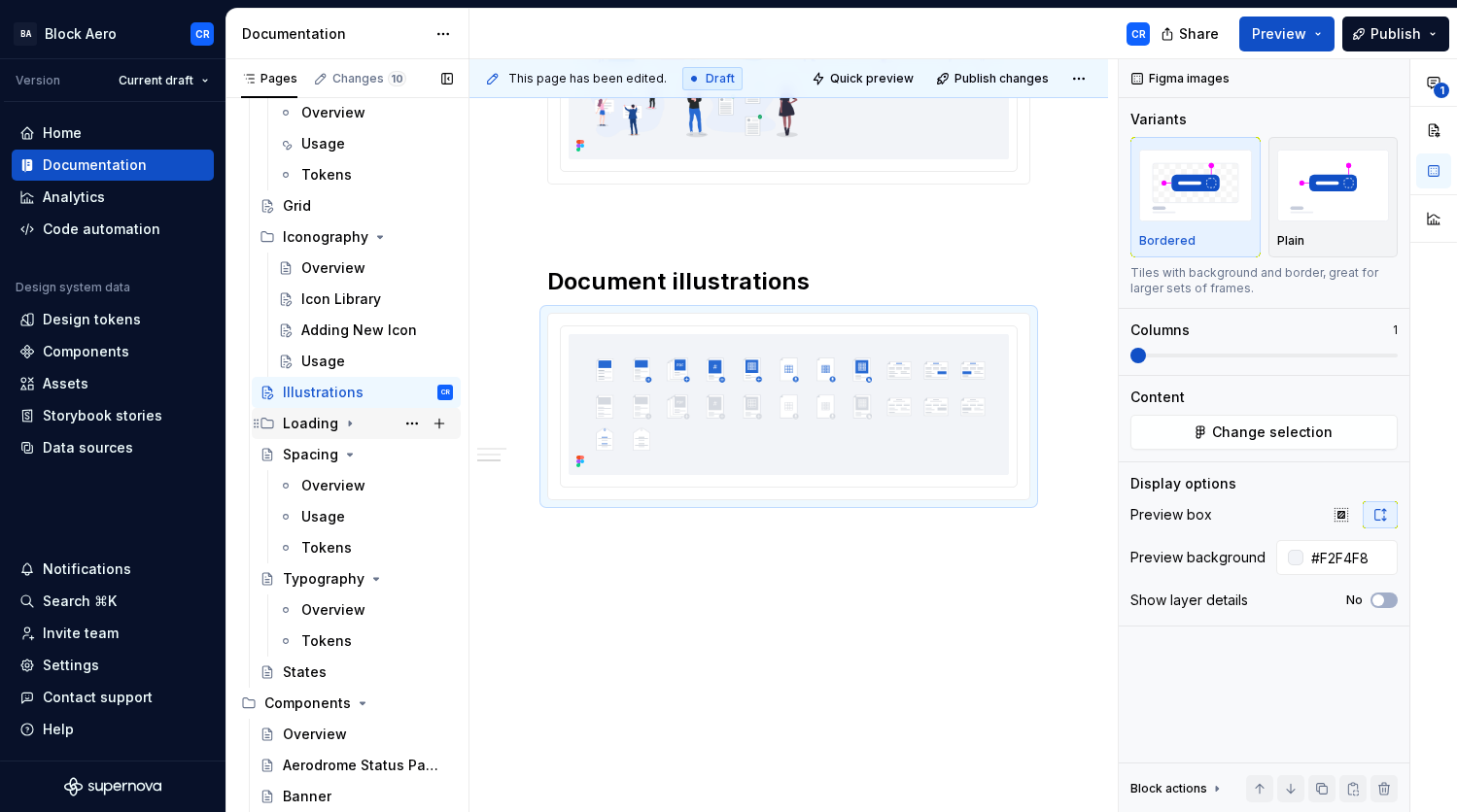
click at [333, 424] on div "Loading" at bounding box center [310, 424] width 56 height 20
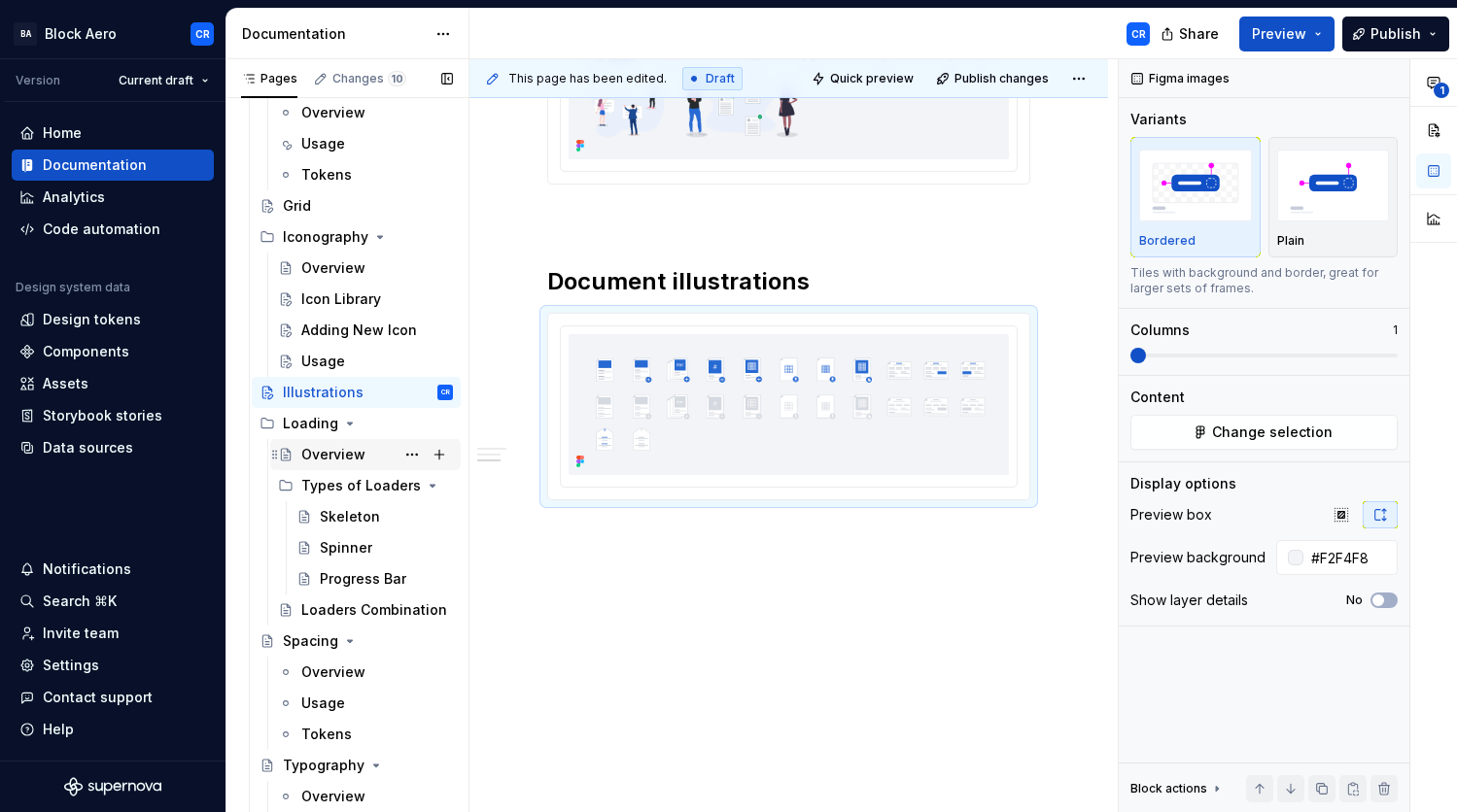
click at [334, 465] on div "Overview" at bounding box center [377, 454] width 152 height 27
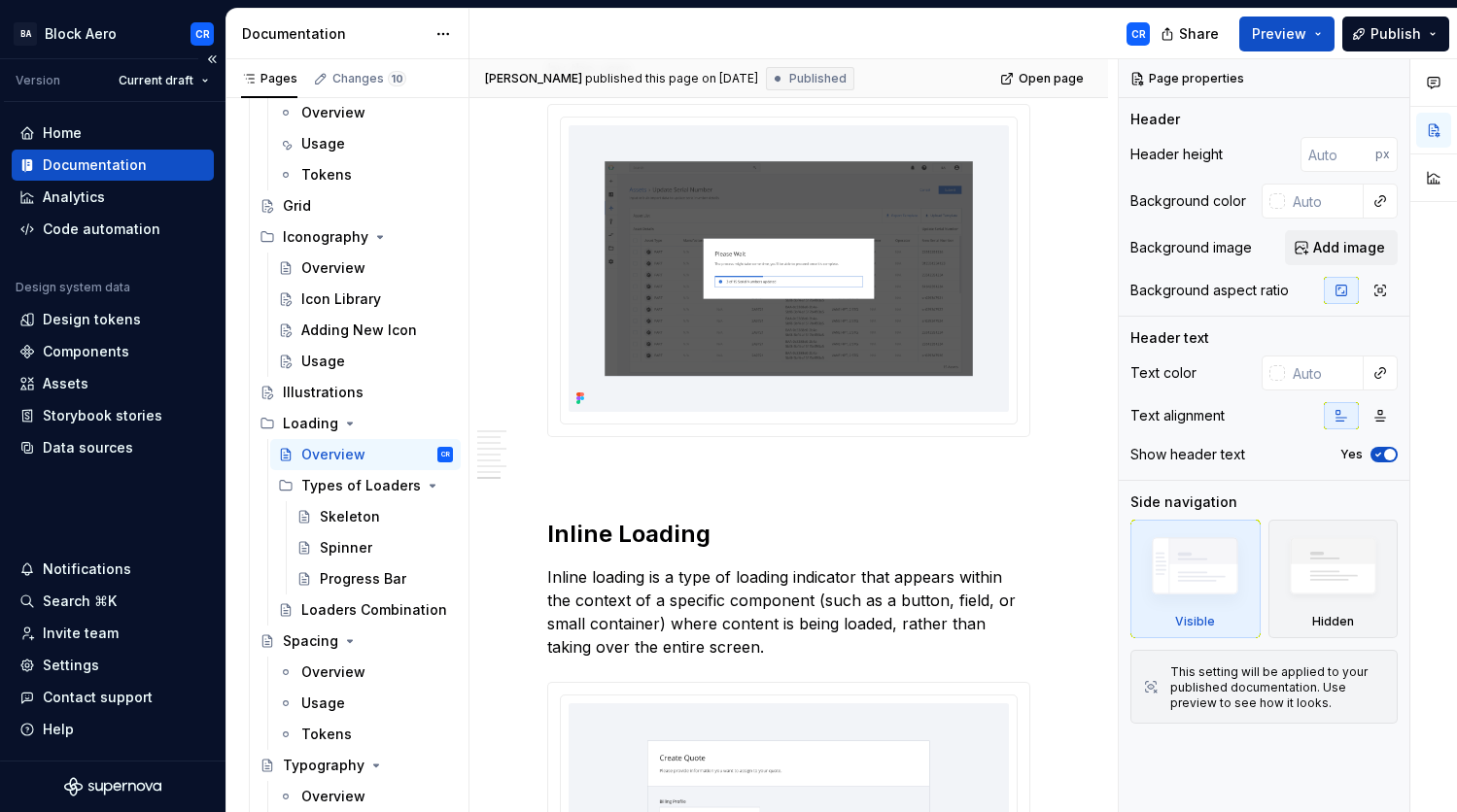
scroll to position [2296, 0]
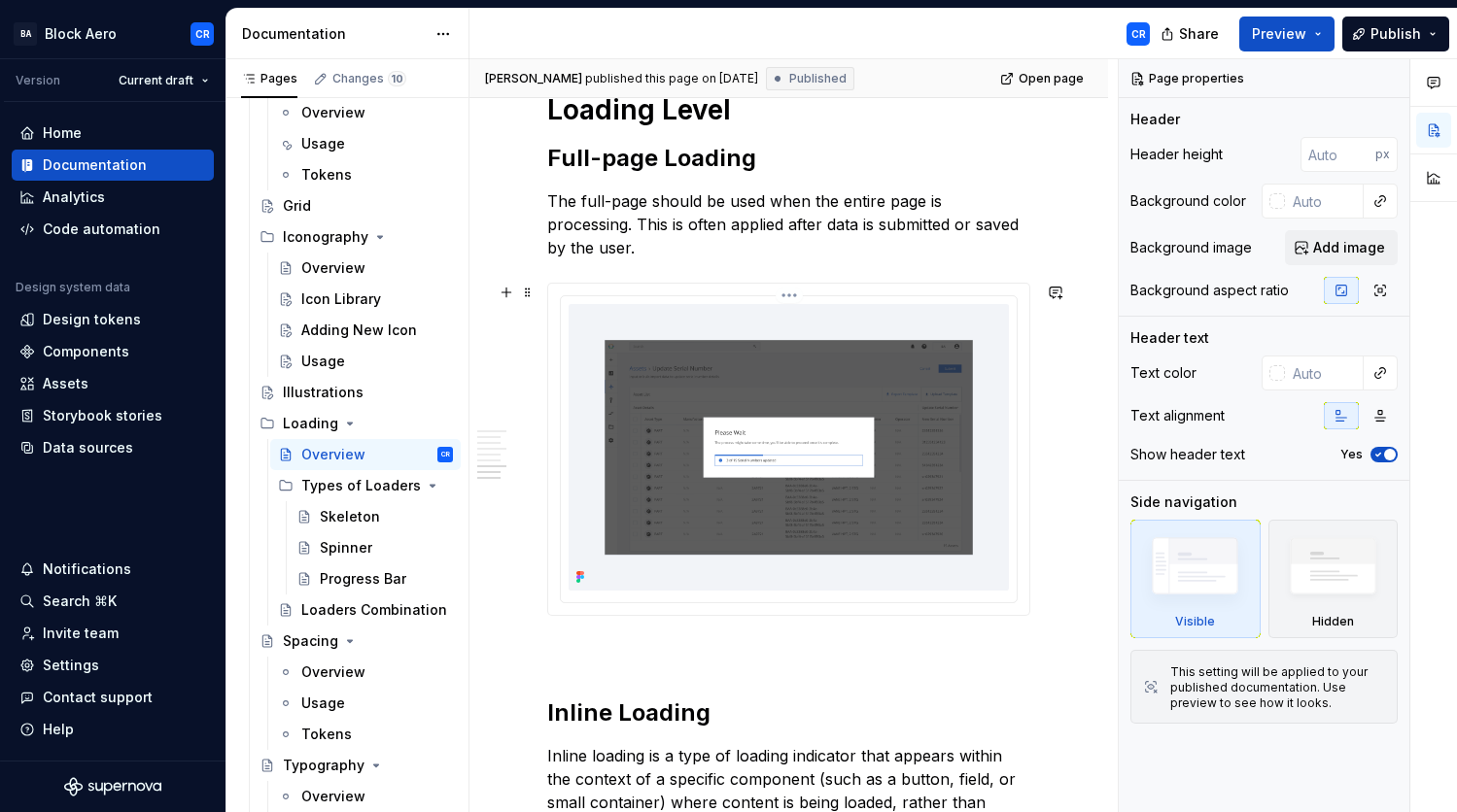
click at [890, 419] on img at bounding box center [789, 447] width 440 height 287
type textarea "*"
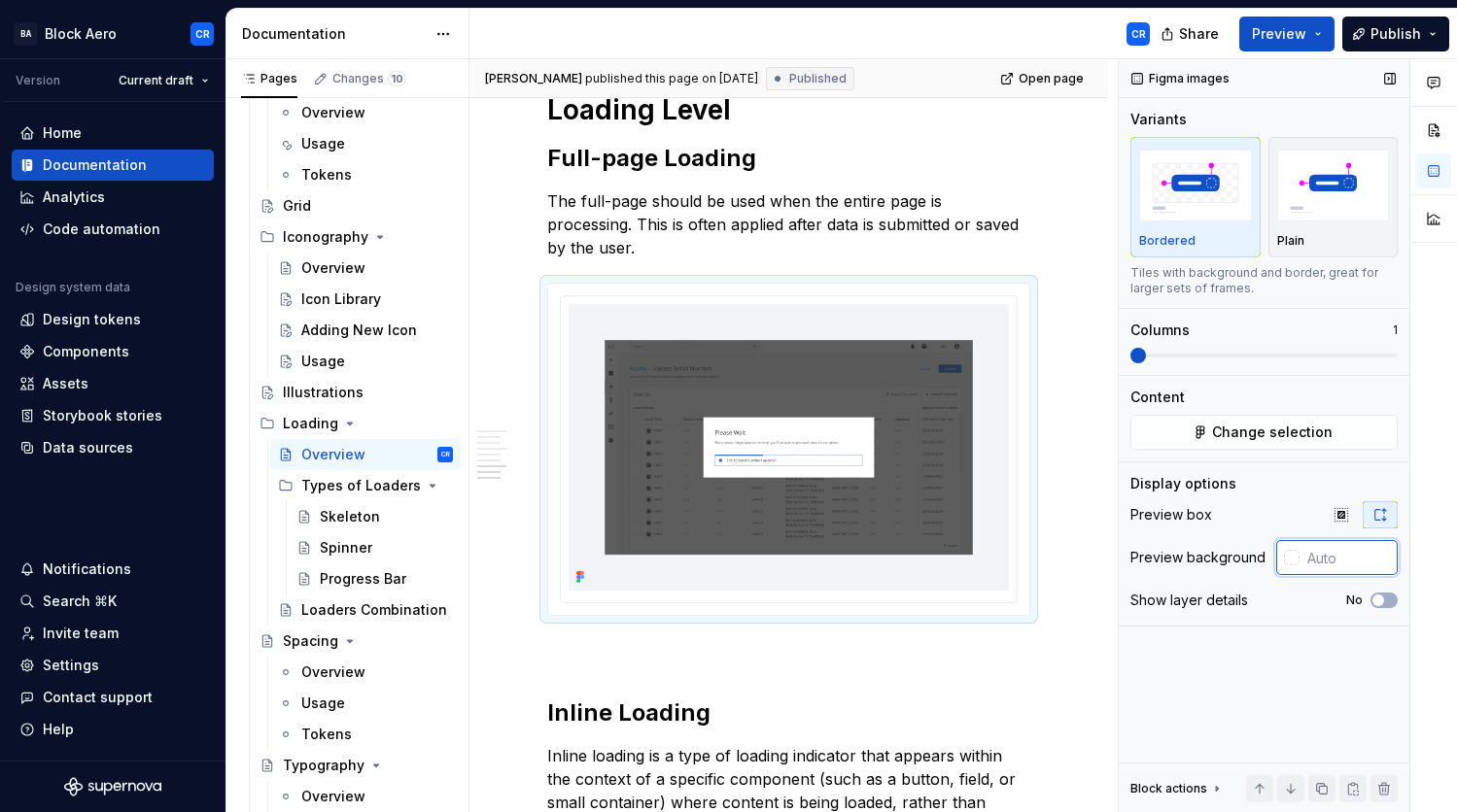
click at [1339, 561] on input "text" at bounding box center [1348, 557] width 98 height 35
paste input "F2F4F8"
type input "#F2F4F8"
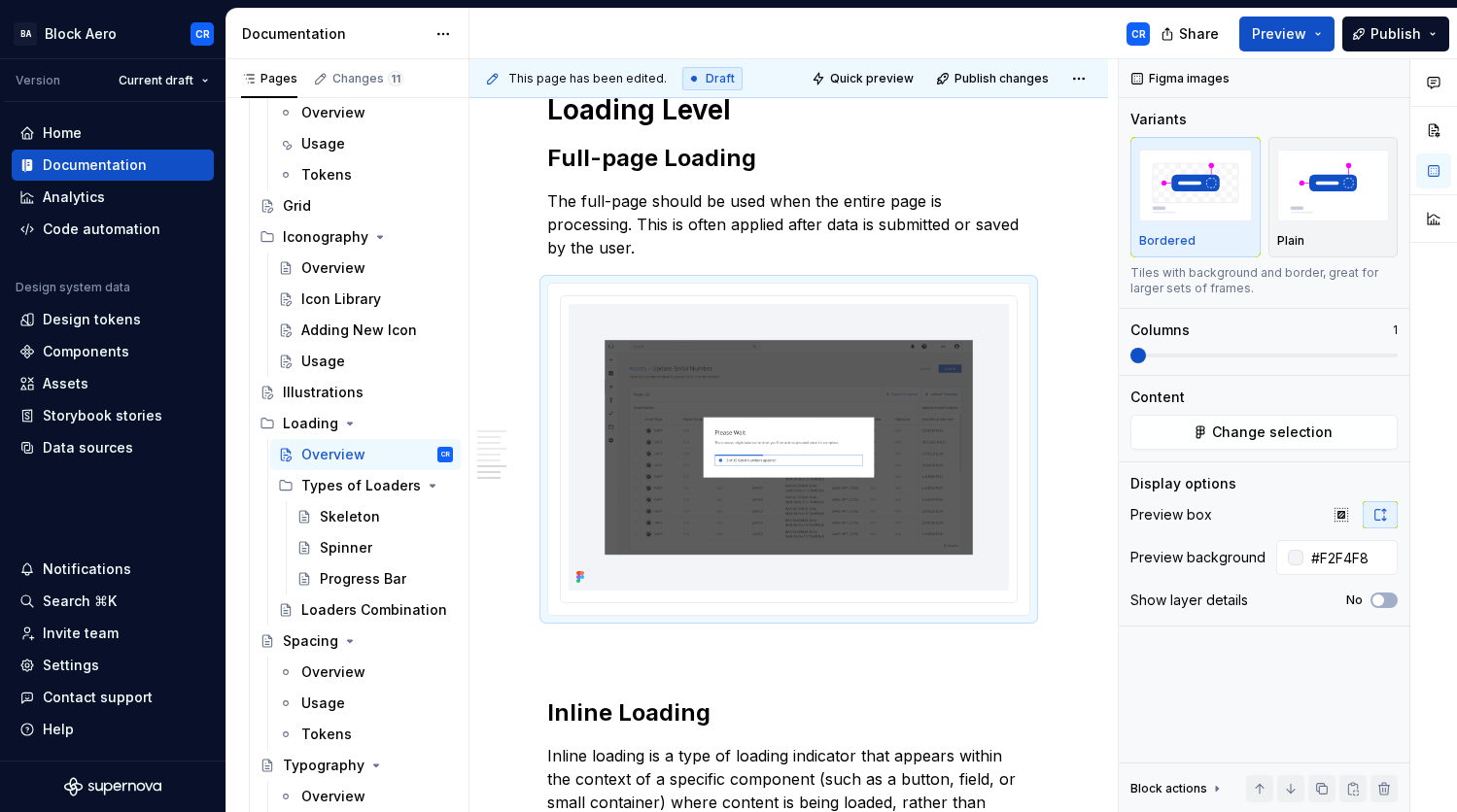
type textarea "*"
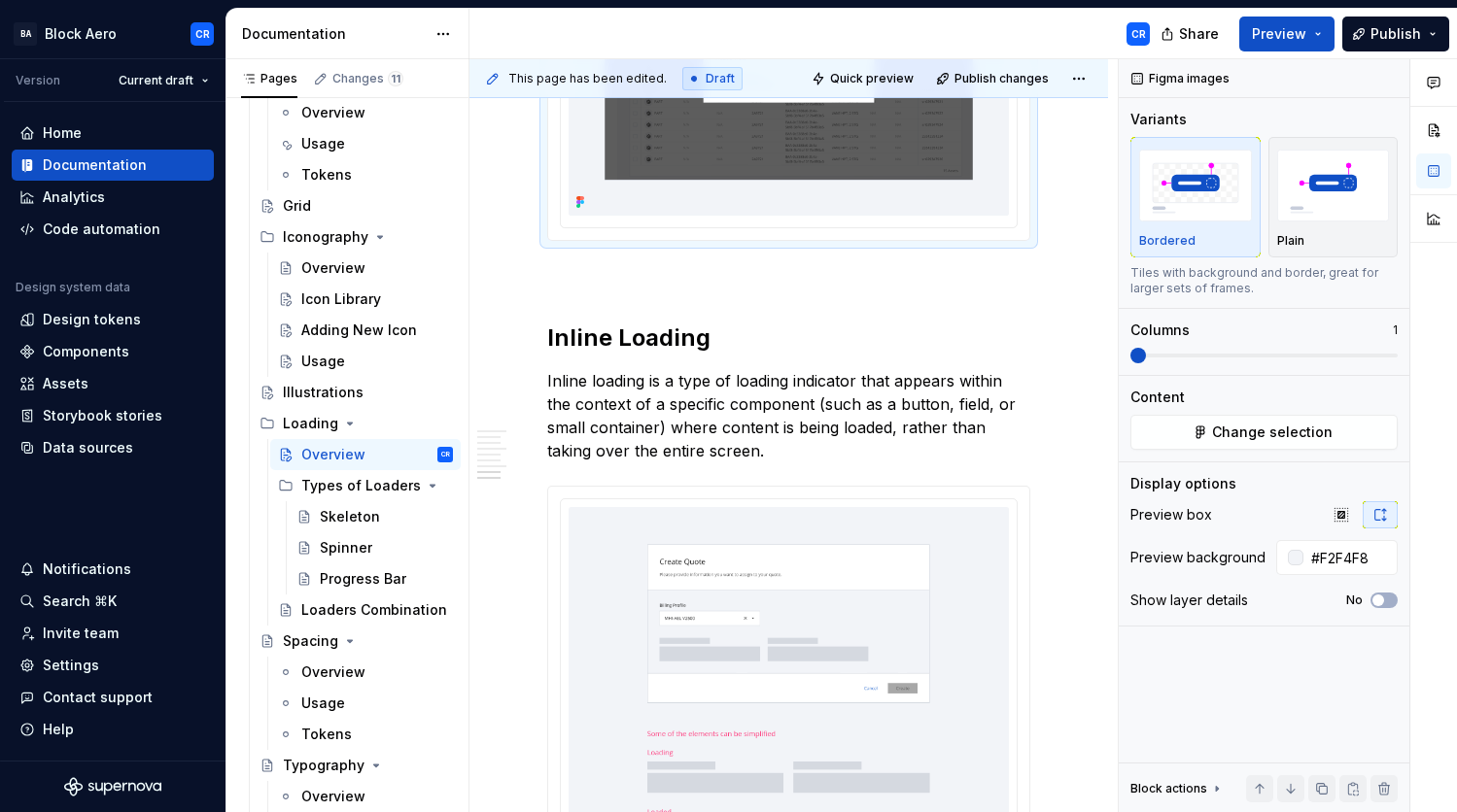
scroll to position [2830, 0]
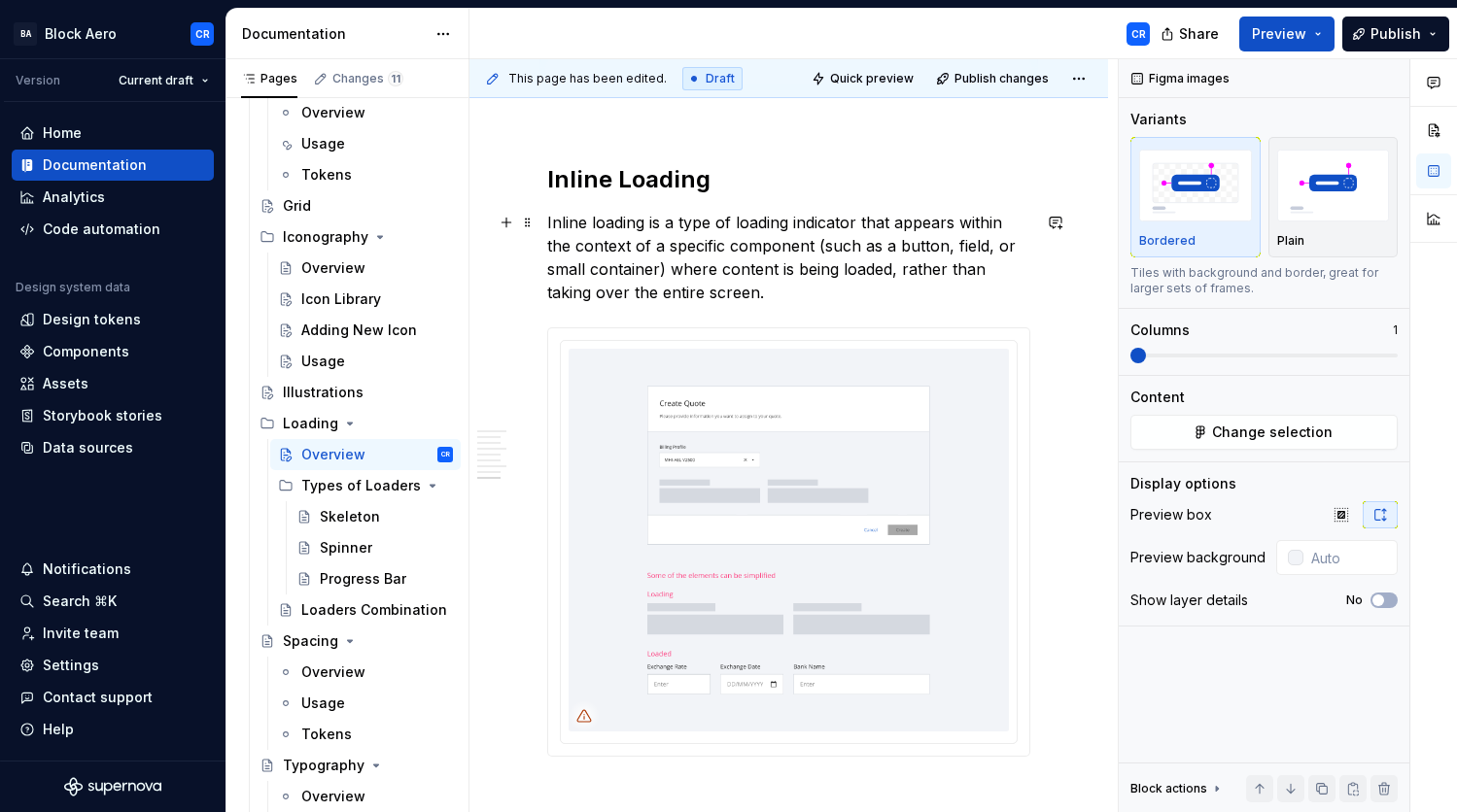
click at [900, 556] on img at bounding box center [789, 539] width 440 height 382
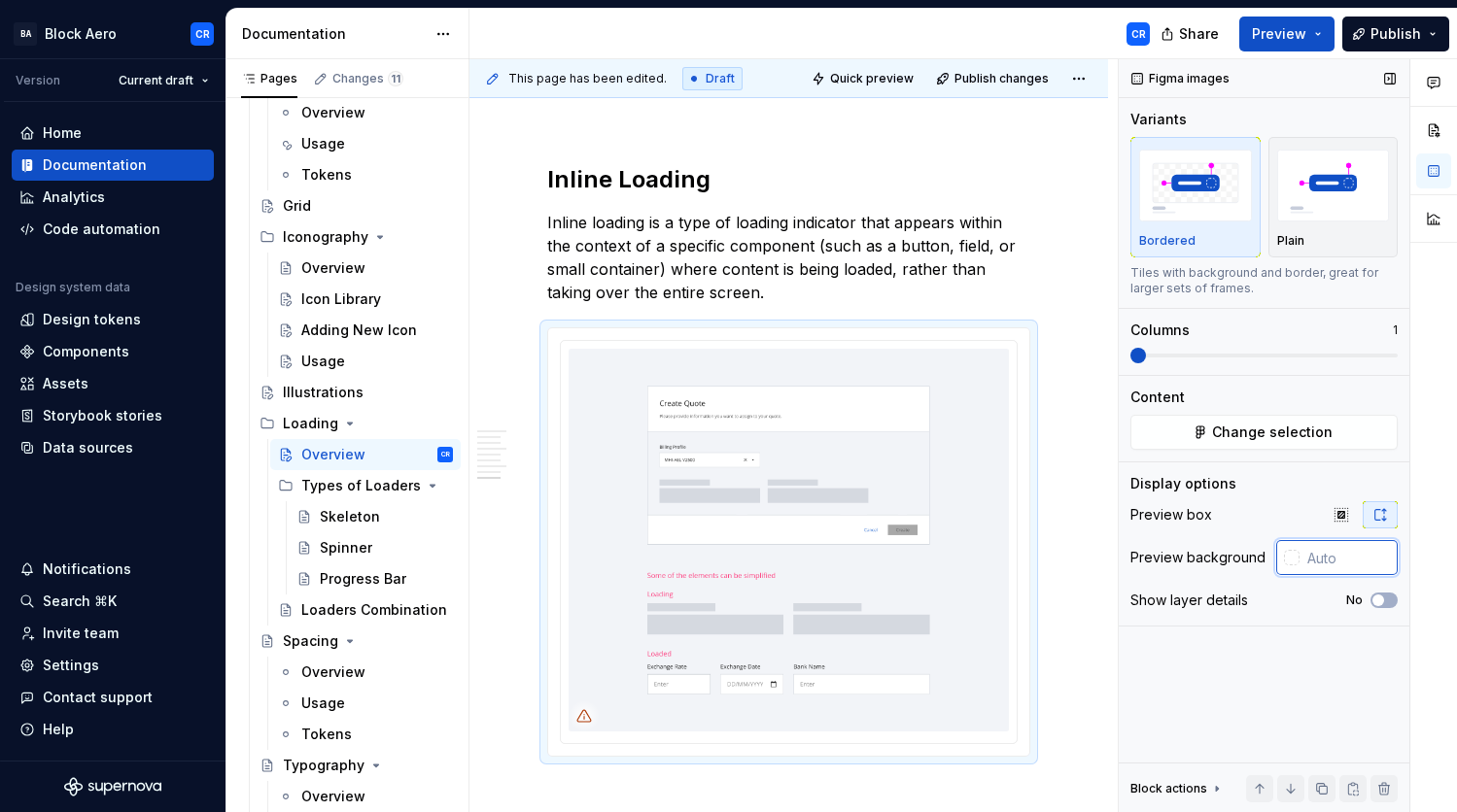
click at [1351, 556] on input "text" at bounding box center [1348, 557] width 98 height 35
paste input "F2F4F8"
type input "#F2F4F8"
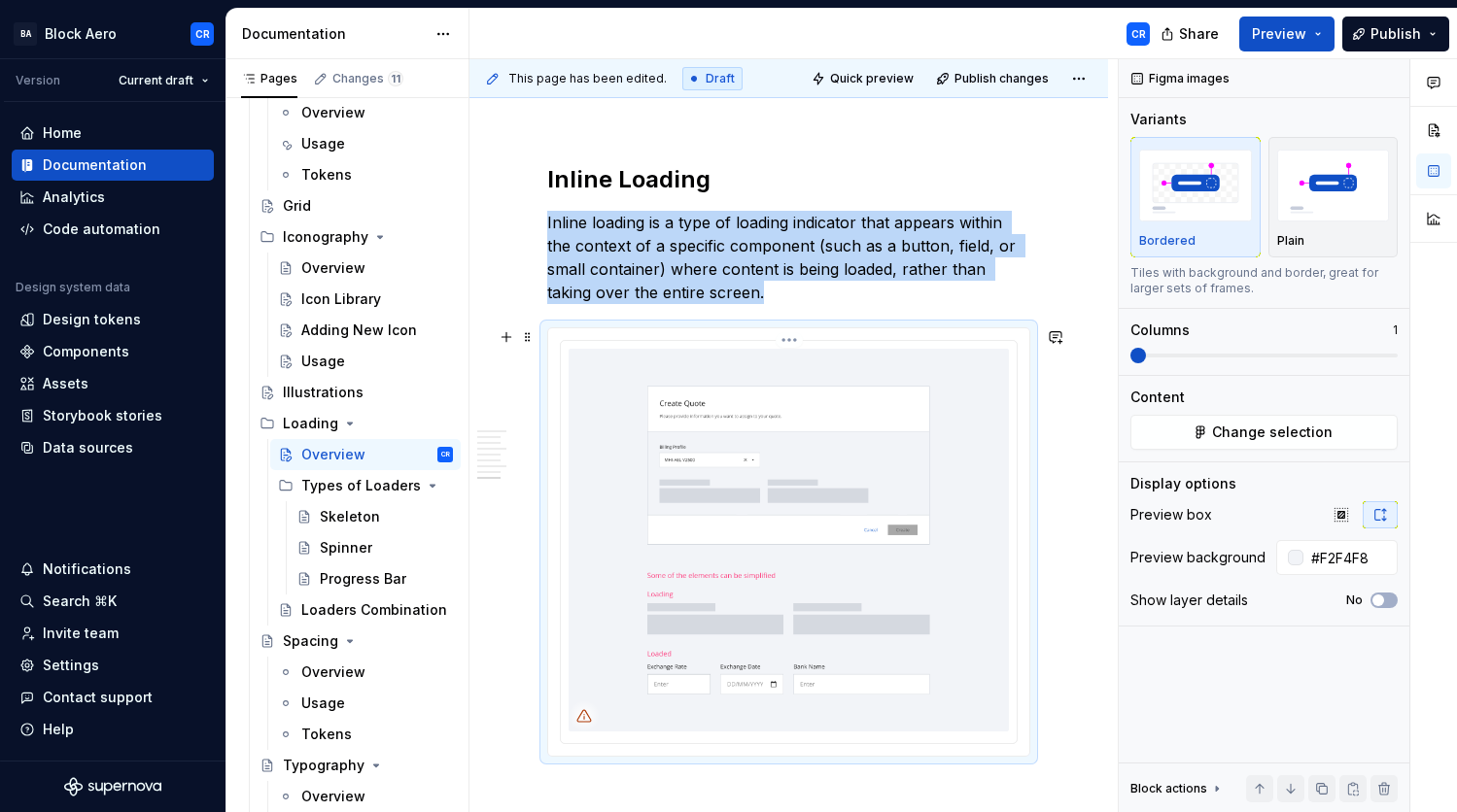
click at [698, 513] on img at bounding box center [789, 539] width 440 height 382
click at [1275, 430] on span "Change selection" at bounding box center [1273, 432] width 121 height 20
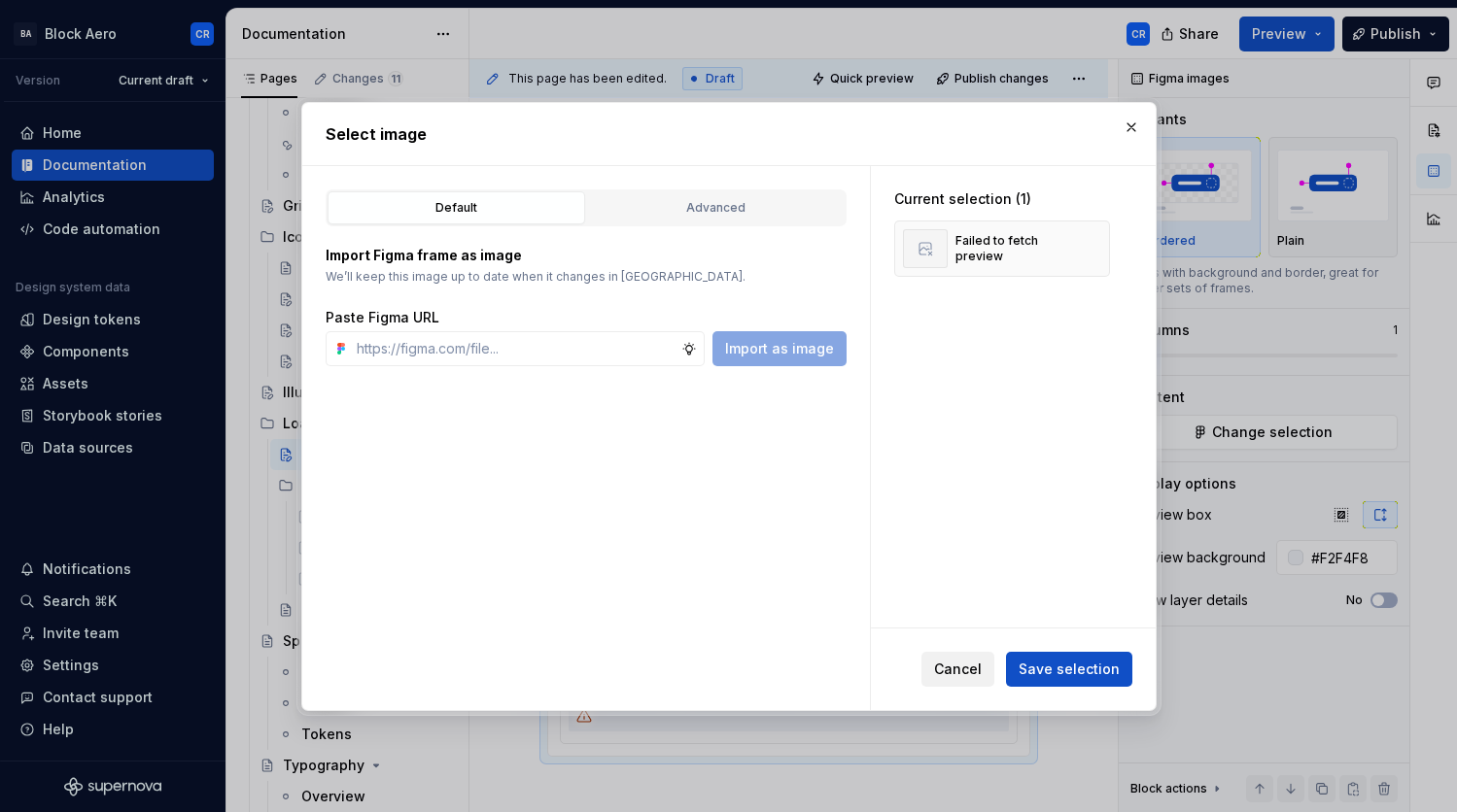
click at [982, 666] on span "Cancel" at bounding box center [958, 670] width 48 height 20
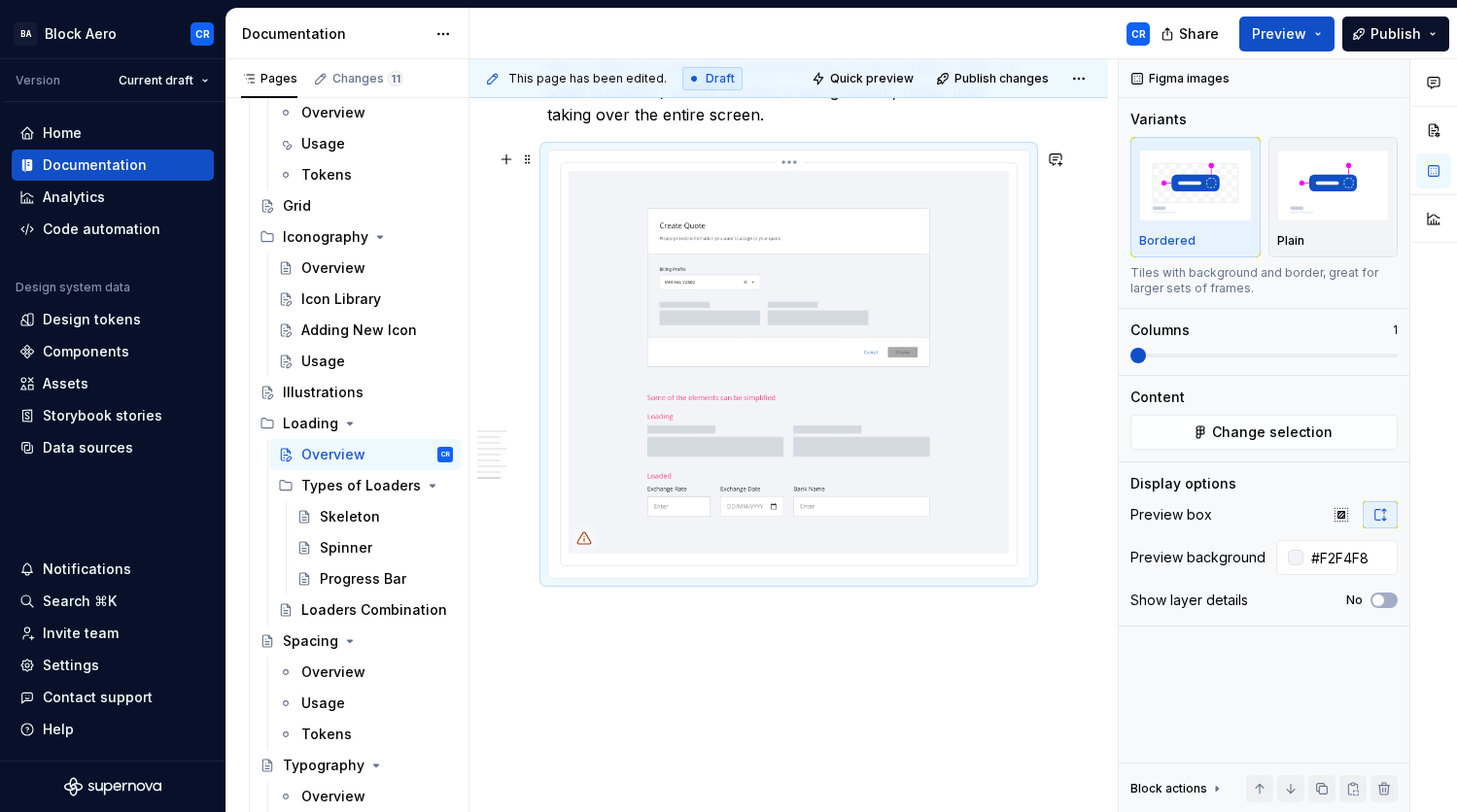
scroll to position [3046, 0]
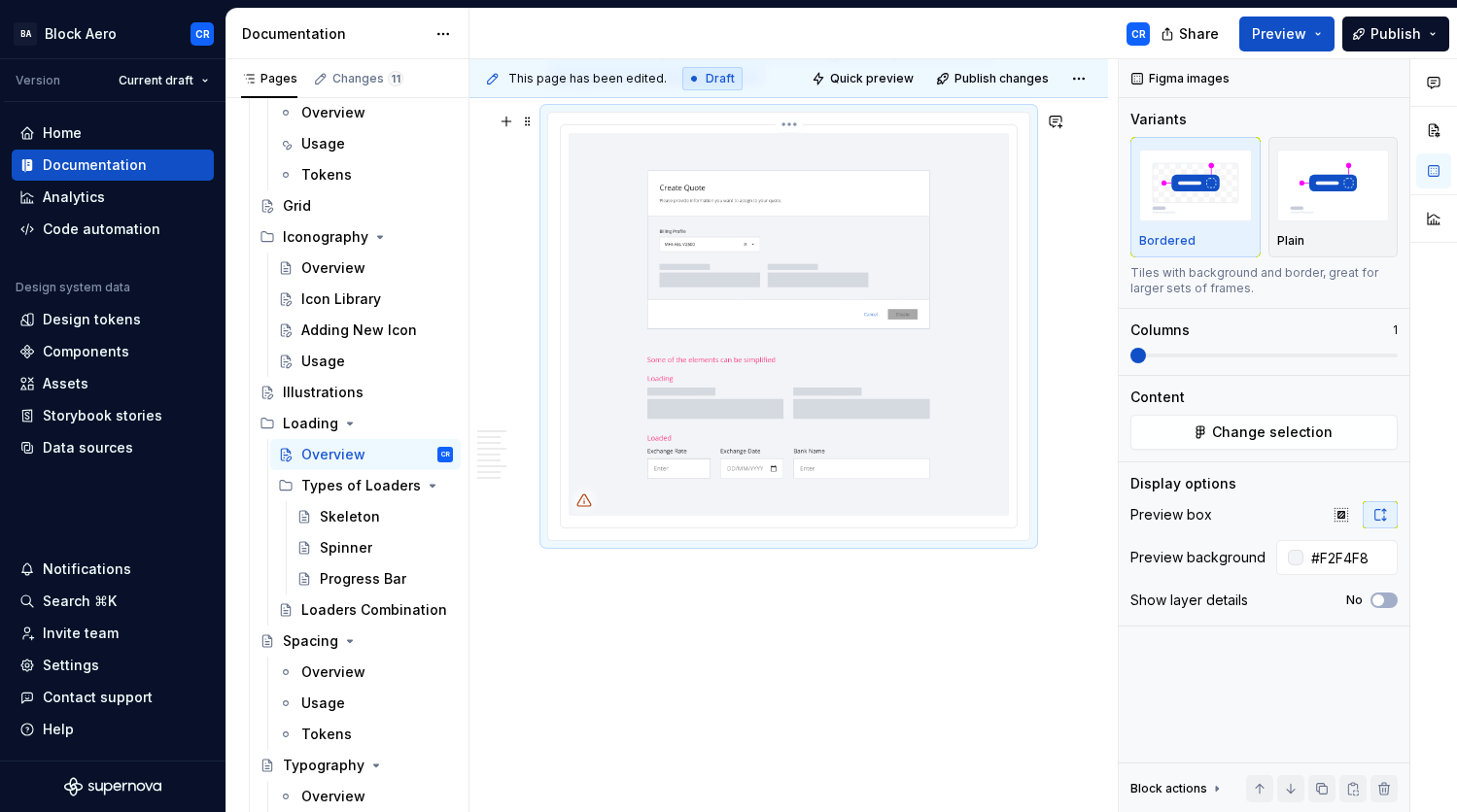
click at [815, 453] on img at bounding box center [789, 323] width 440 height 382
click at [1368, 426] on button "Change selection" at bounding box center [1265, 432] width 268 height 35
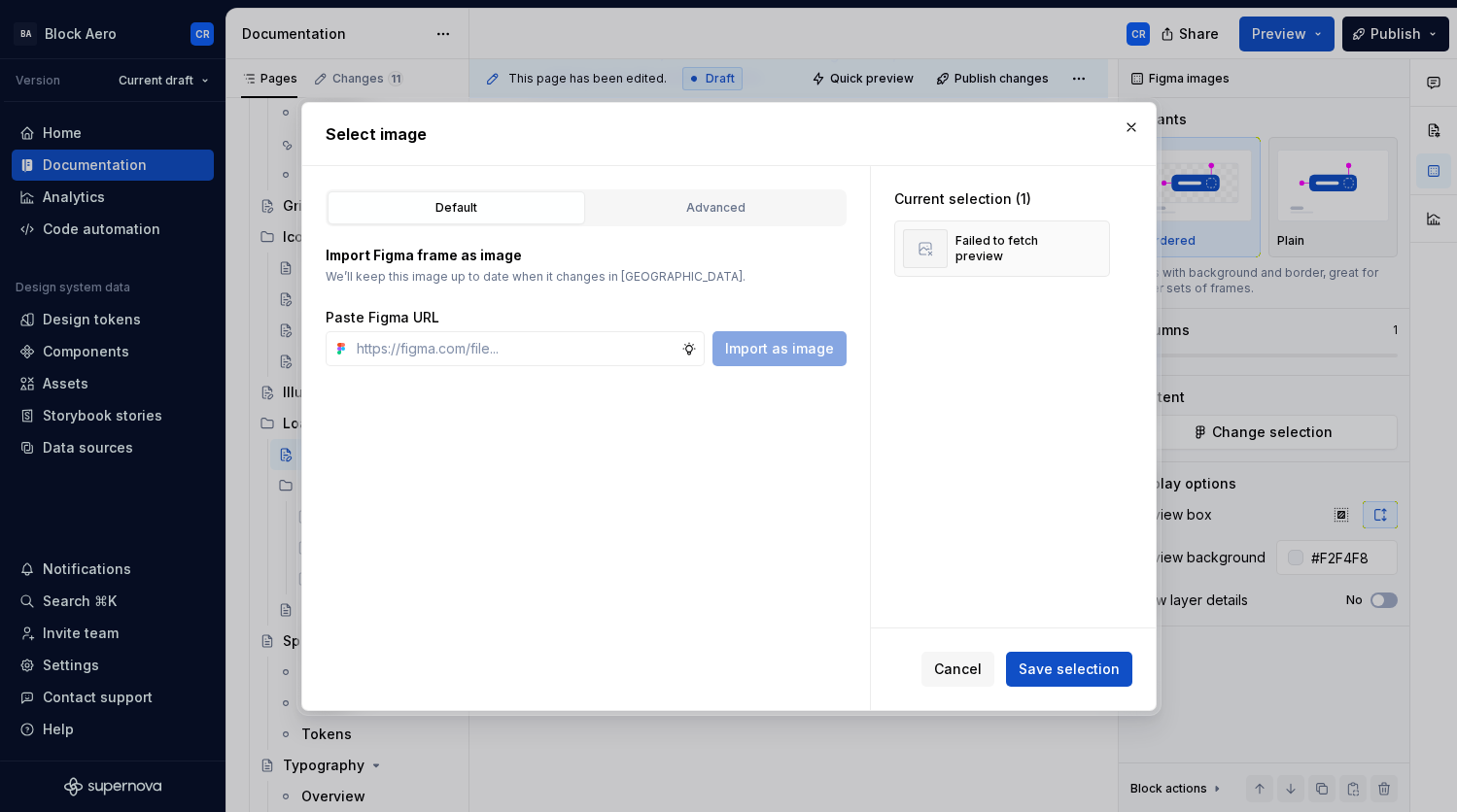
click at [682, 231] on div "Import Figma frame as image We’ll keep this image up to date when it changes in…" at bounding box center [585, 295] width 521 height 140
type textarea "*"
click at [699, 214] on div "Advanced" at bounding box center [716, 208] width 244 height 20
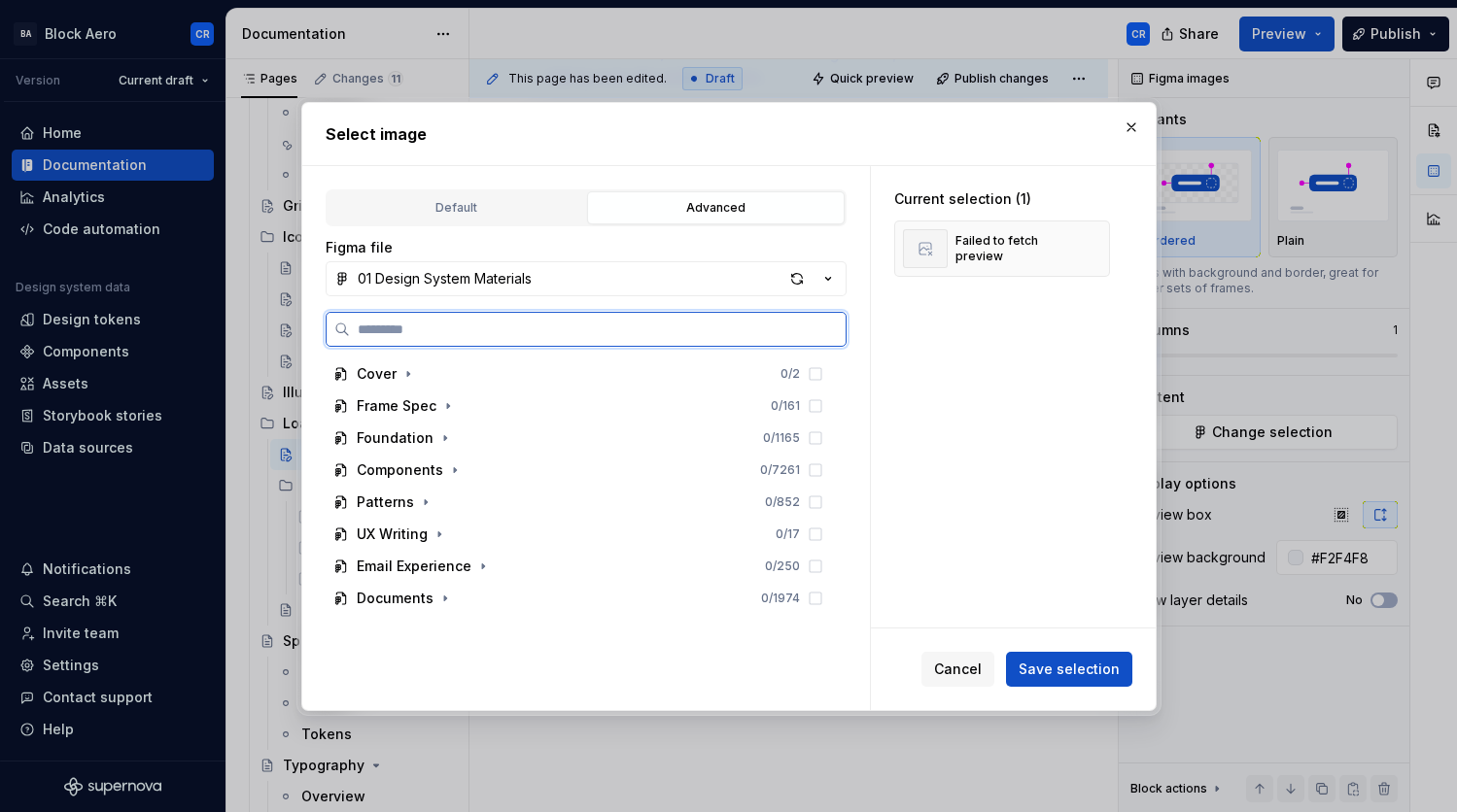
click at [613, 320] on input "search" at bounding box center [598, 329] width 496 height 20
paste input "**********"
type input "**********"
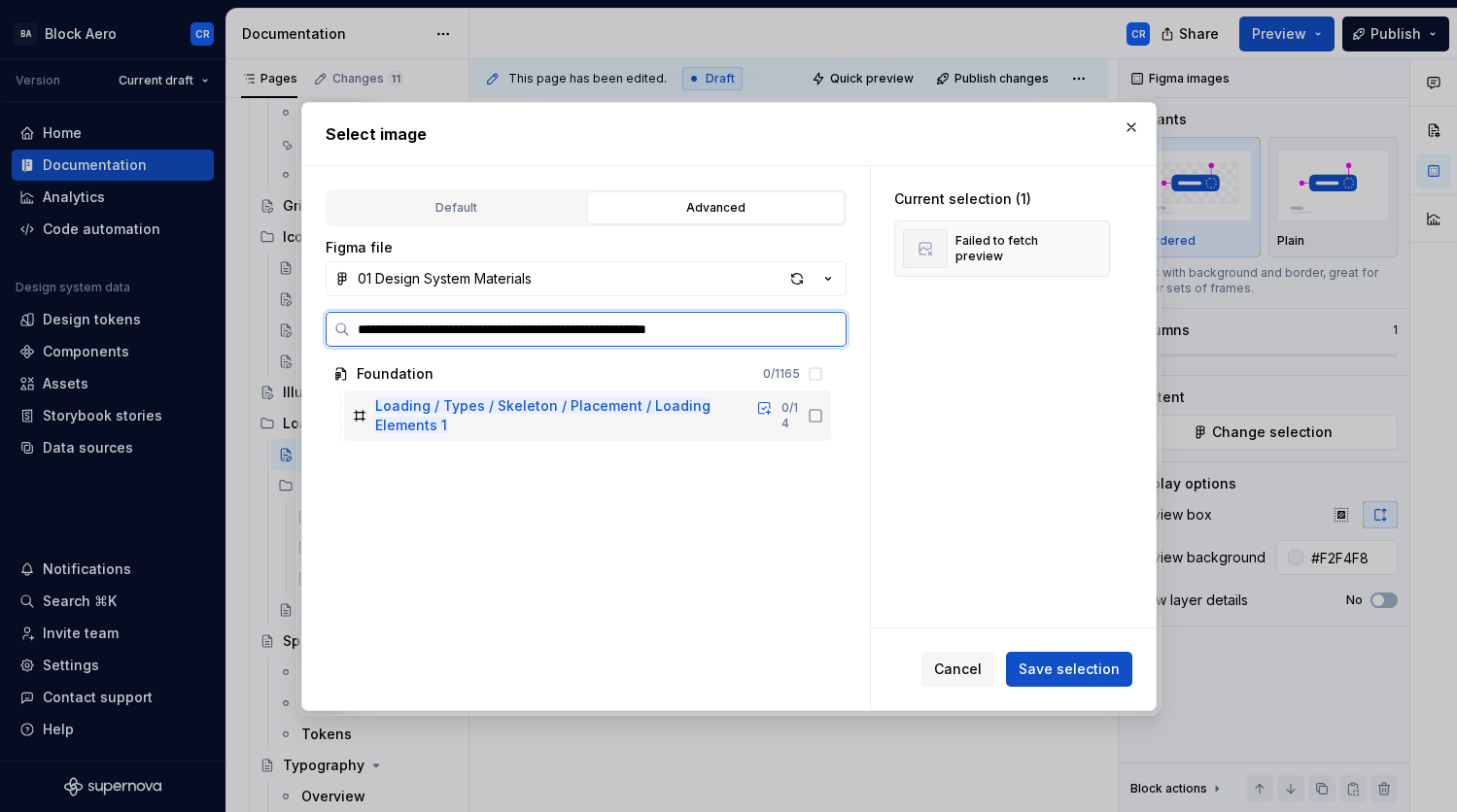
click at [676, 404] on mark "Loading / Types / Skeleton / Placement / Loading Elements 1" at bounding box center [543, 415] width 335 height 36
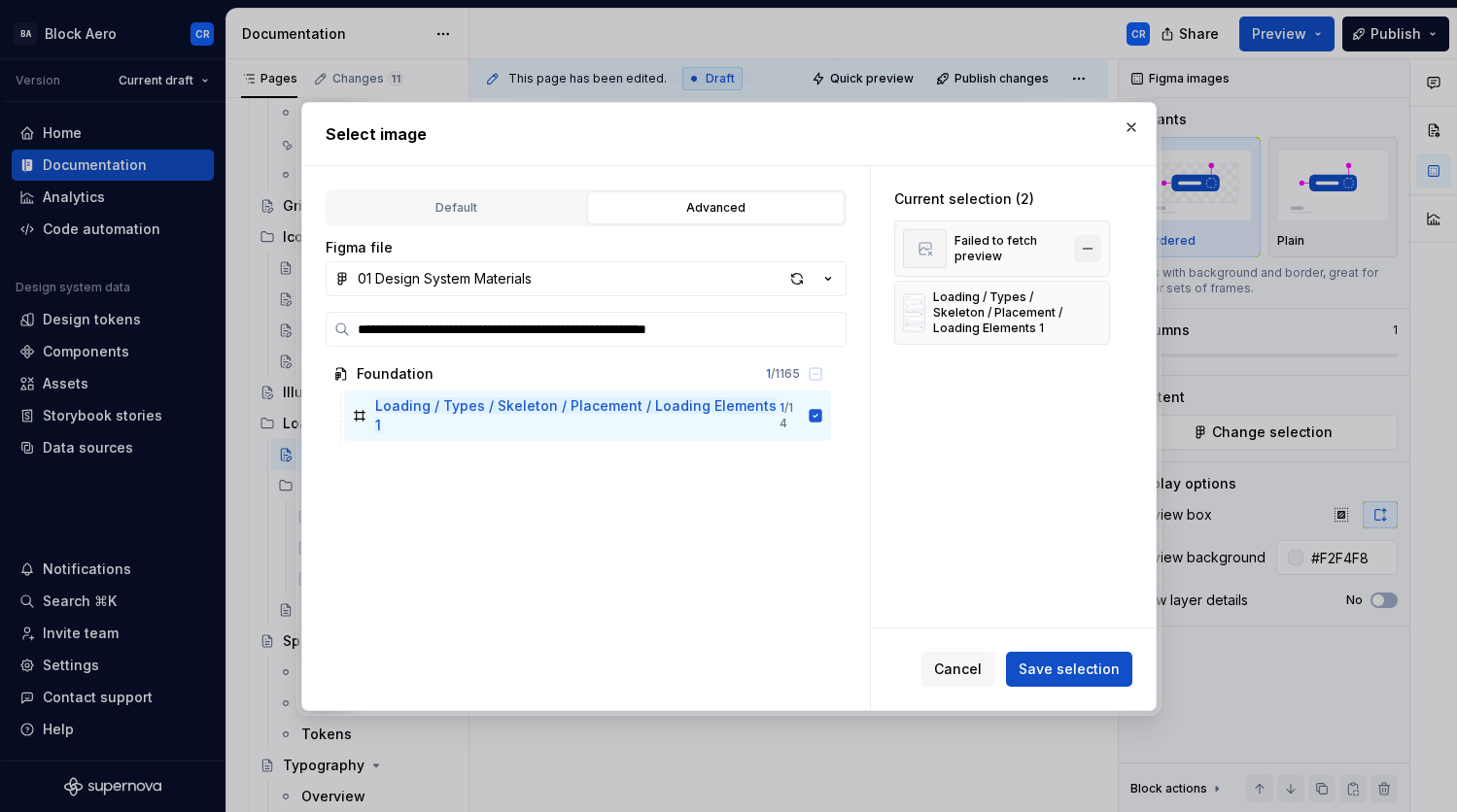
click at [1084, 251] on button "button" at bounding box center [1087, 248] width 27 height 27
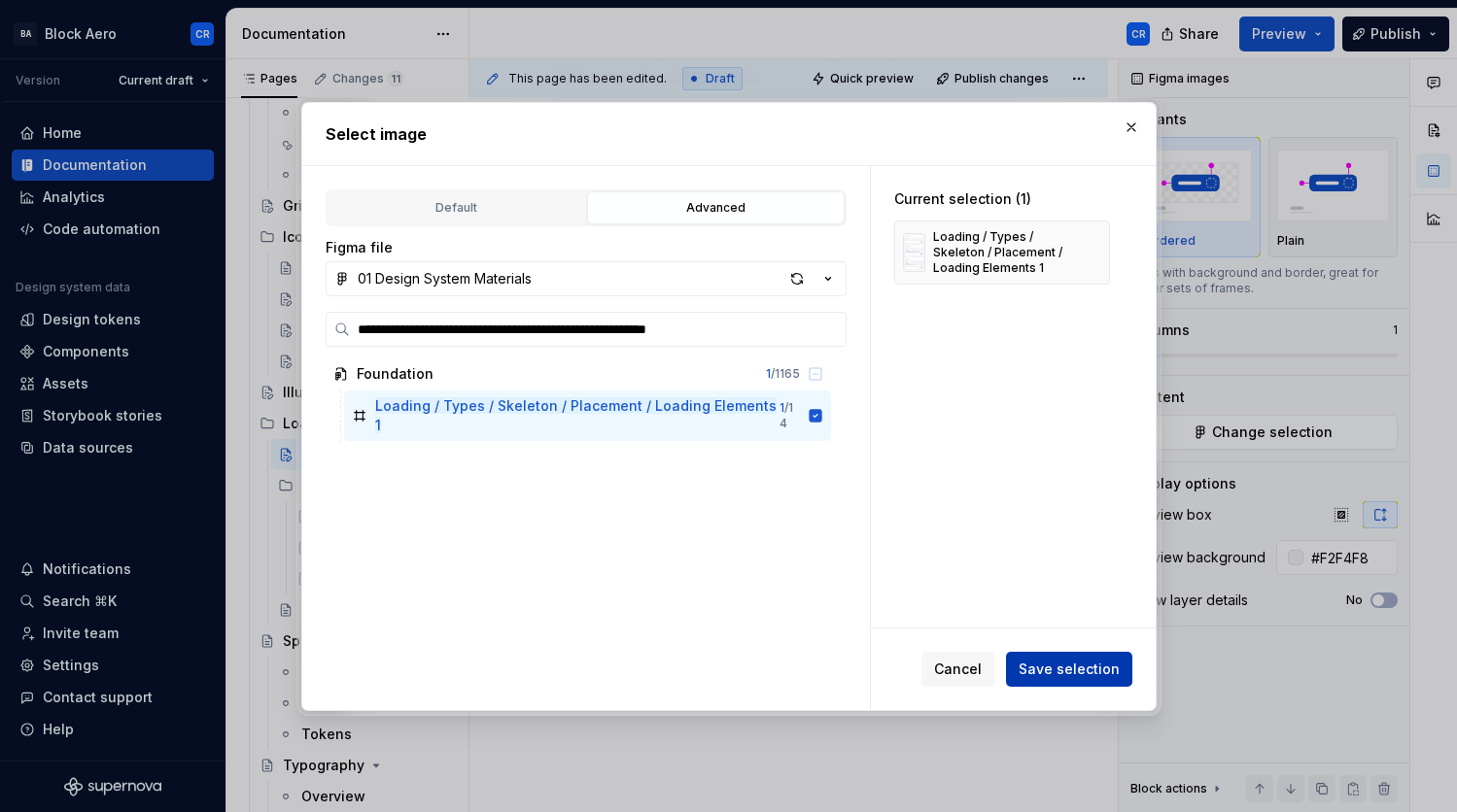
click at [1080, 680] on button "Save selection" at bounding box center [1068, 669] width 126 height 35
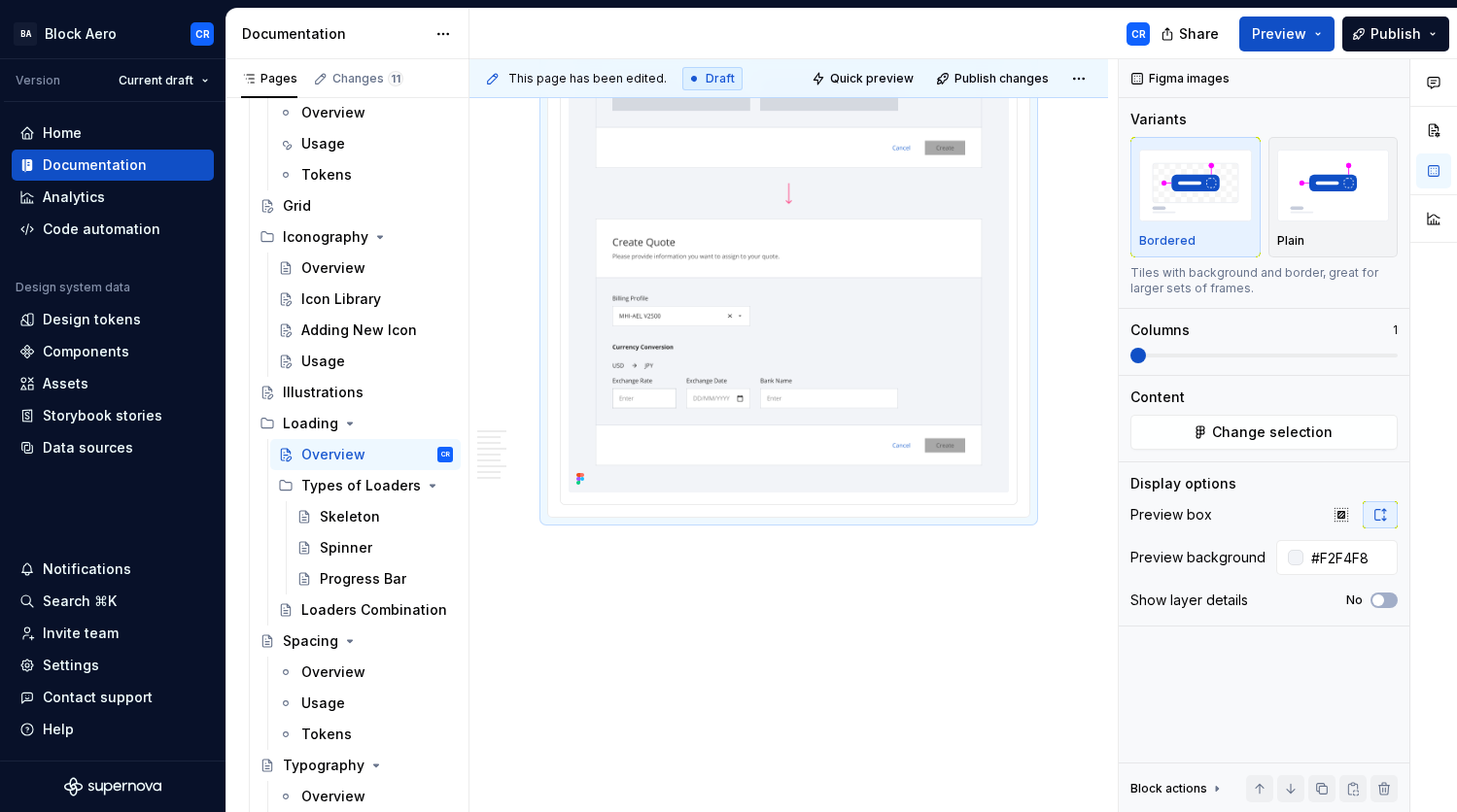
scroll to position [3482, 0]
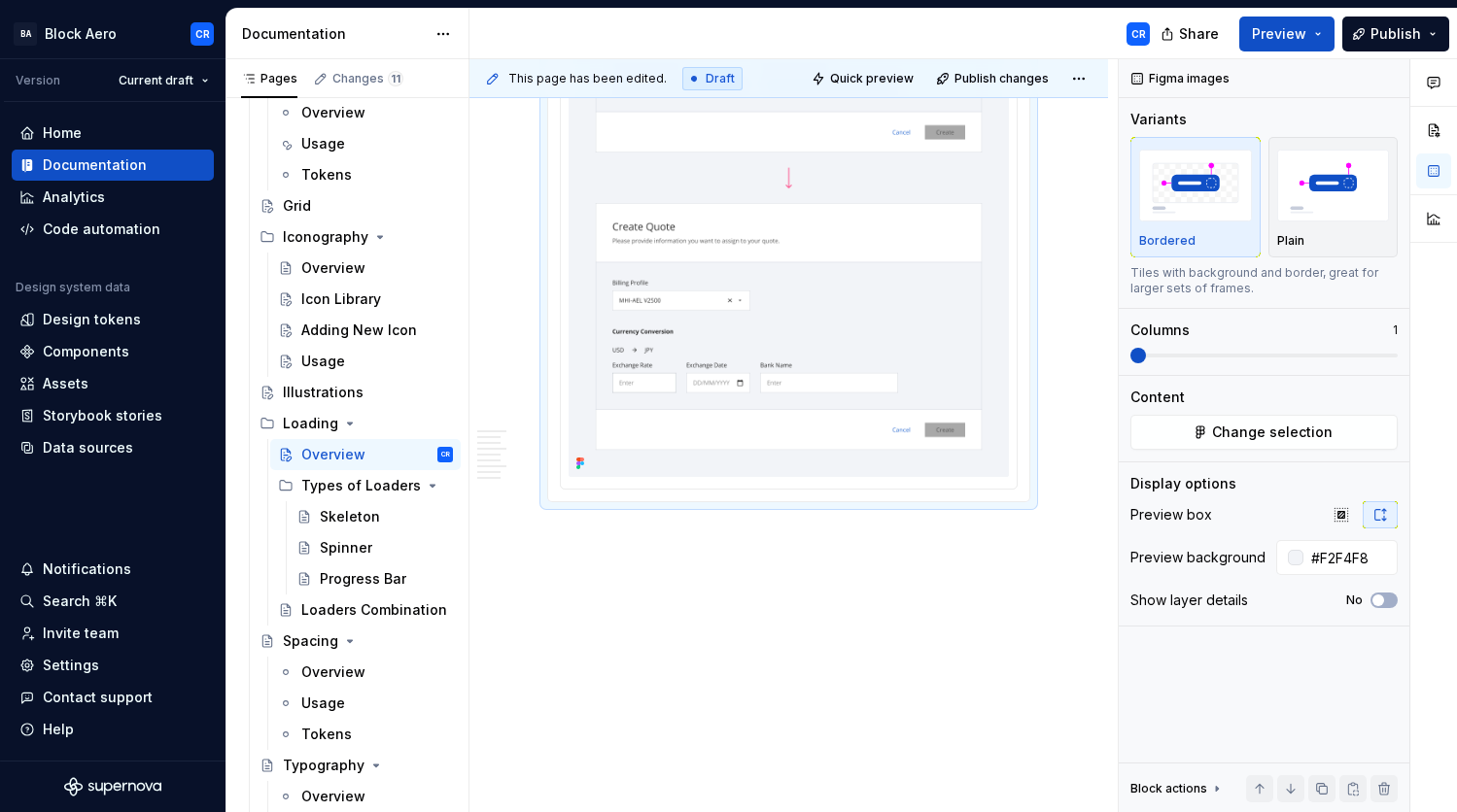
click at [336, 514] on div "Skeleton" at bounding box center [349, 518] width 61 height 20
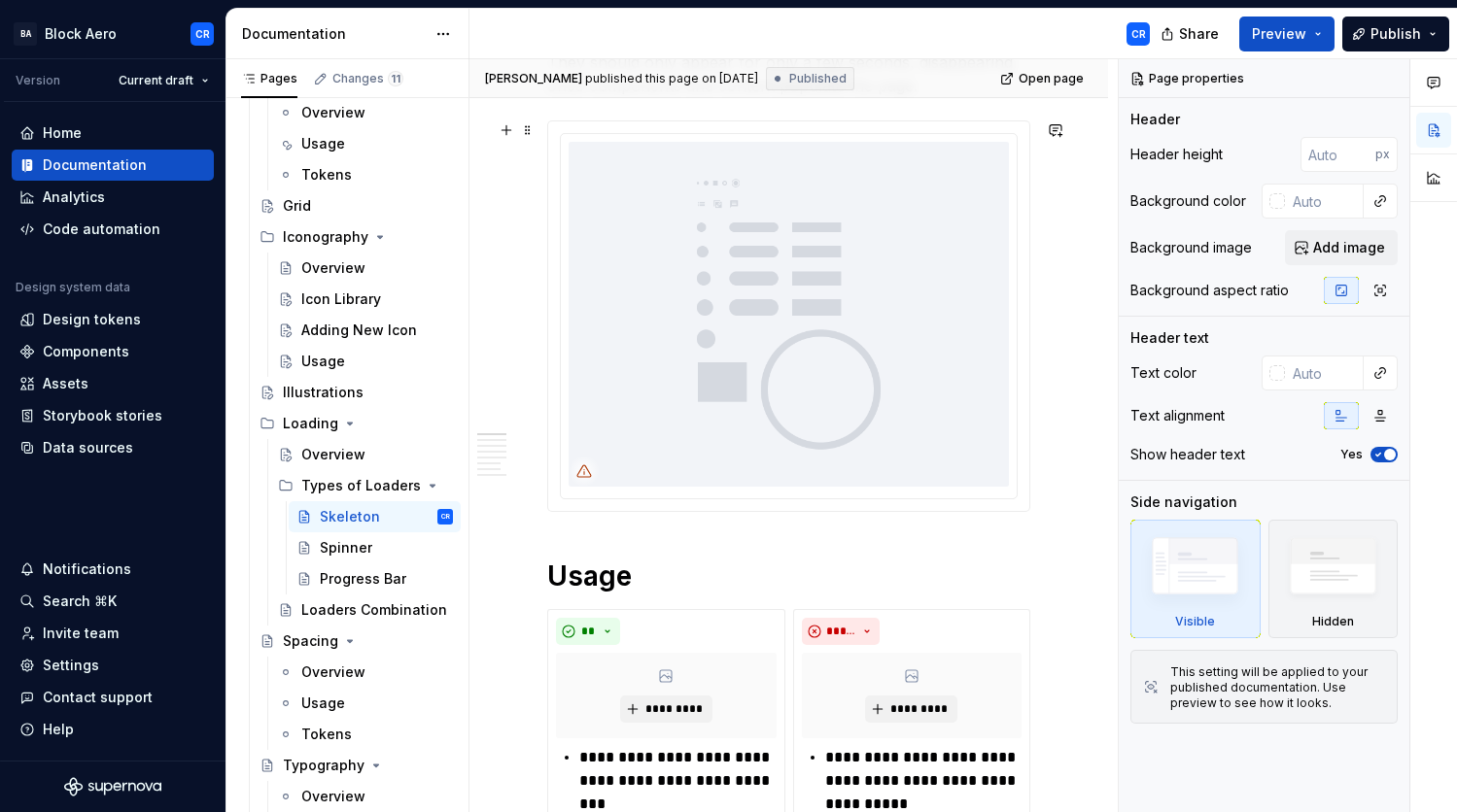
scroll to position [495, 0]
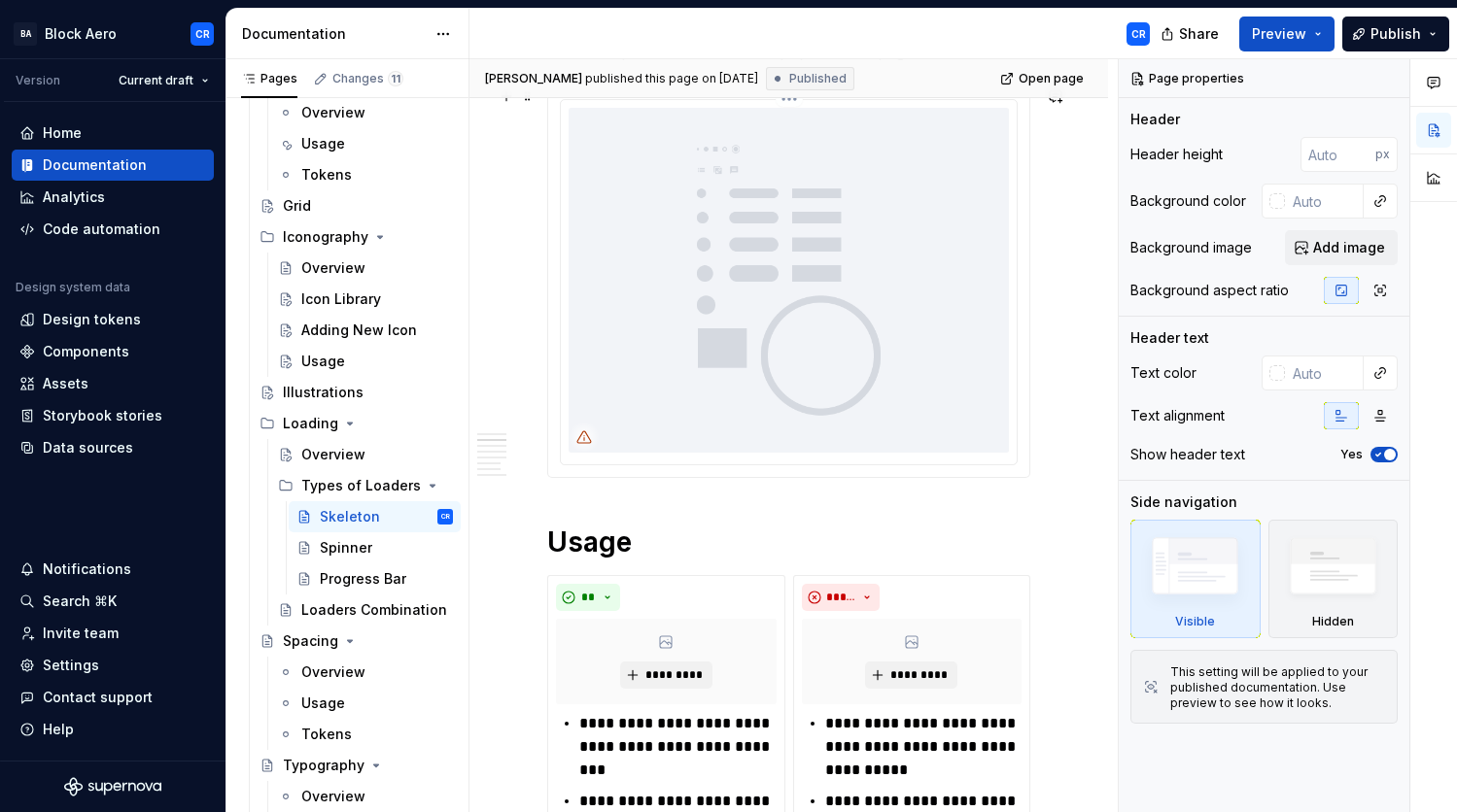
click at [824, 261] on img at bounding box center [789, 281] width 440 height 345
type textarea "*"
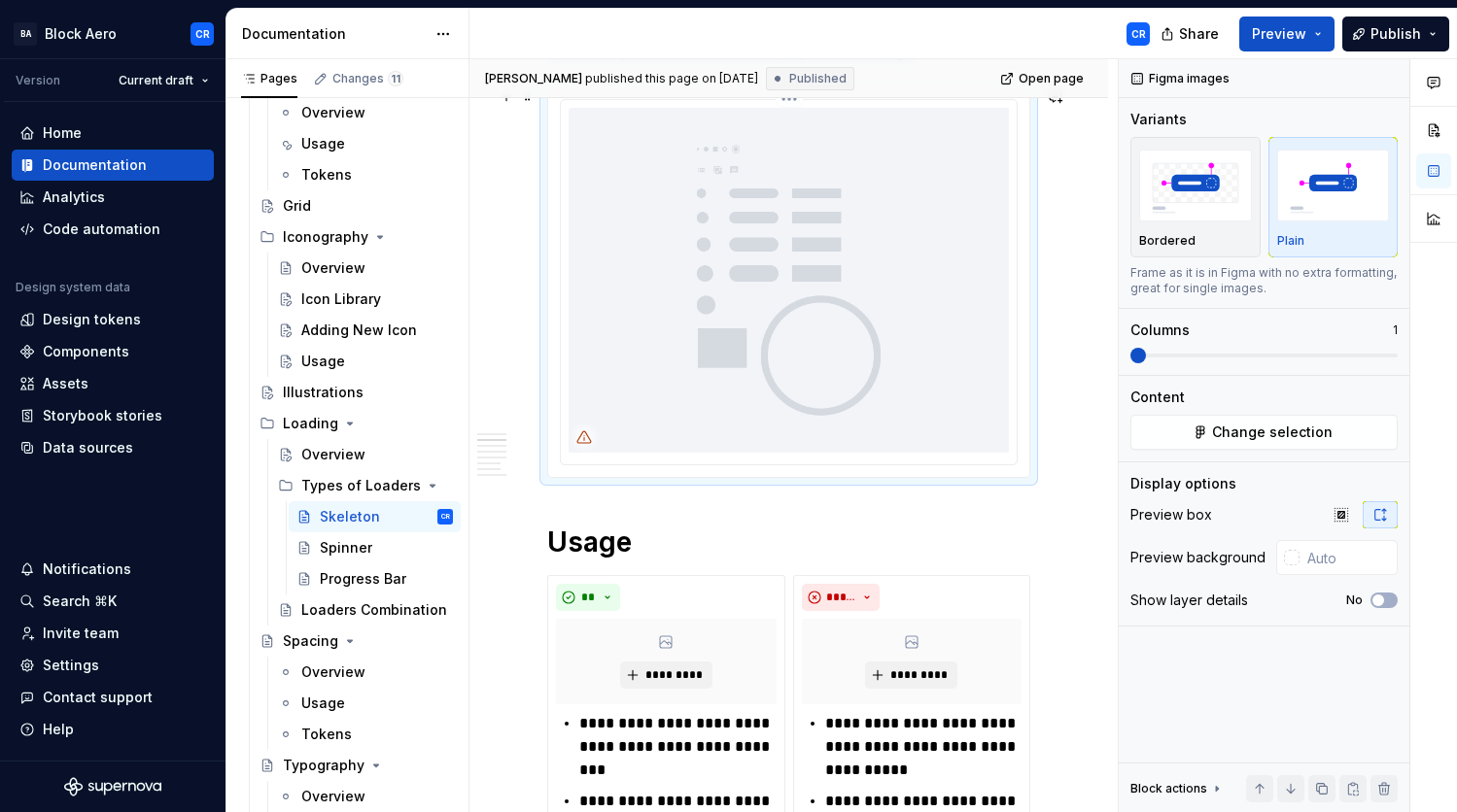
click at [881, 305] on img at bounding box center [789, 281] width 440 height 345
click at [1275, 438] on span "Change selection" at bounding box center [1273, 432] width 121 height 20
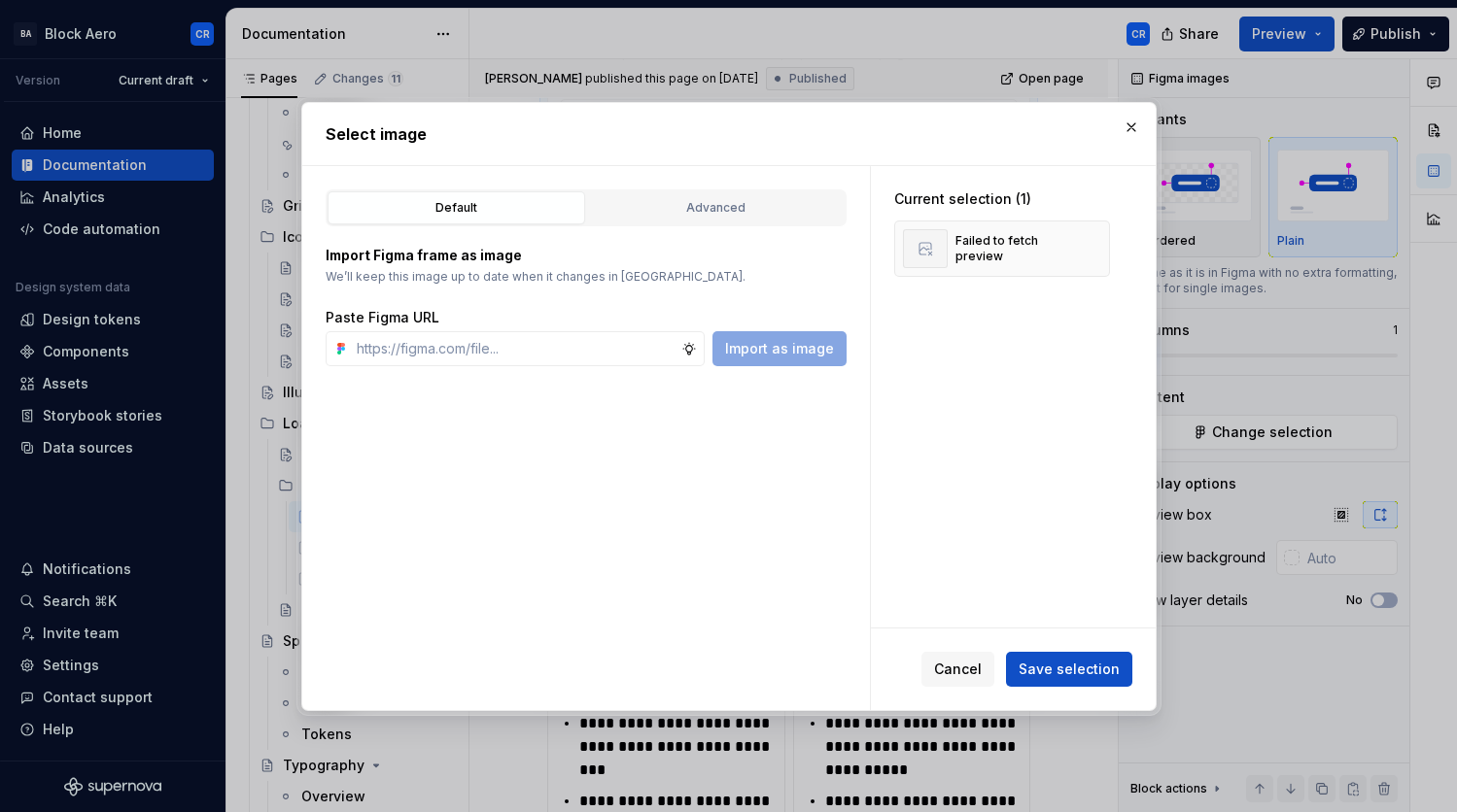
click at [776, 226] on div "Import Figma frame as image We’ll keep this image up to date when it changes in…" at bounding box center [585, 295] width 521 height 140
click at [815, 205] on div "Advanced" at bounding box center [716, 208] width 244 height 20
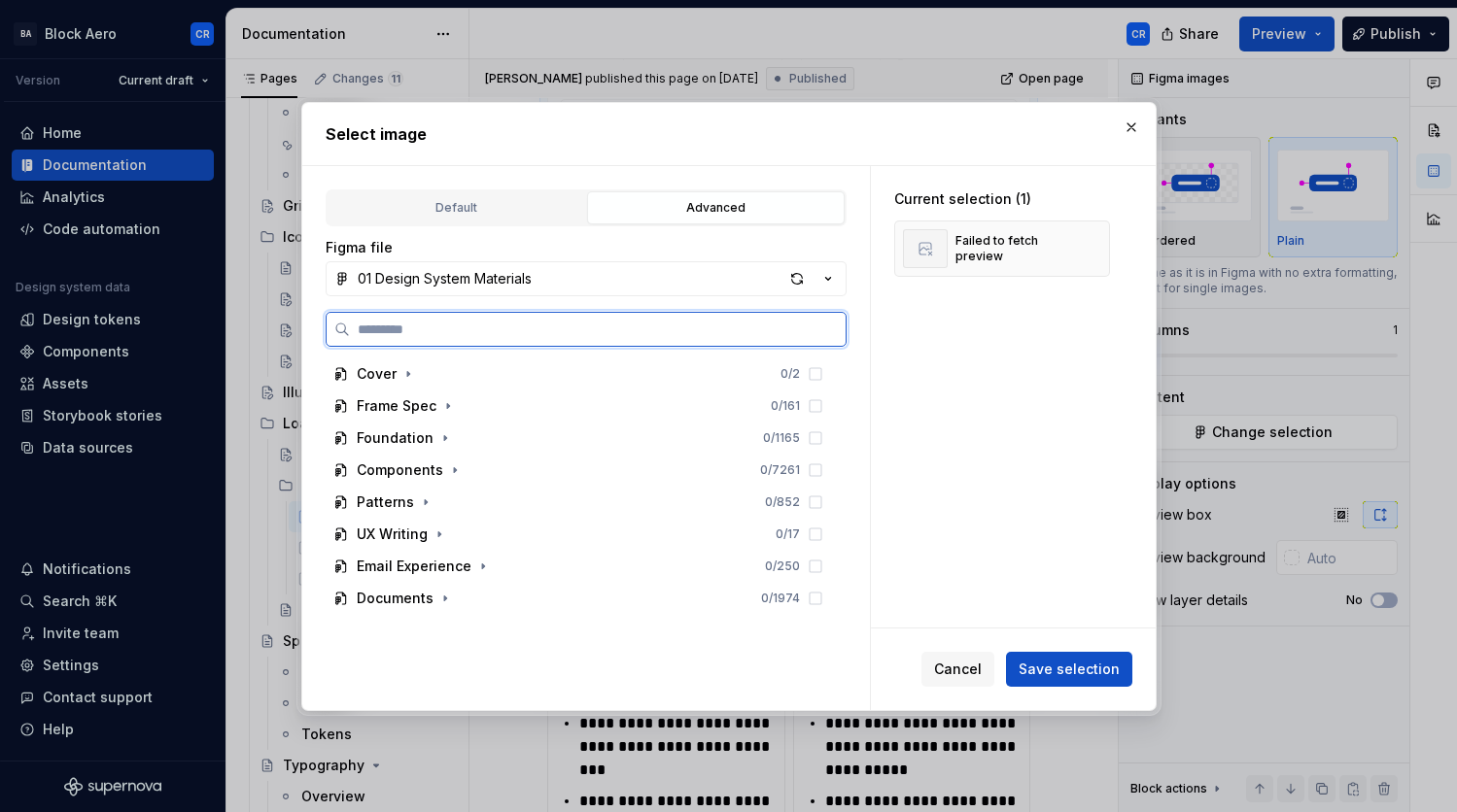
click at [511, 333] on input "search" at bounding box center [598, 329] width 496 height 20
paste input "**********"
type input "**********"
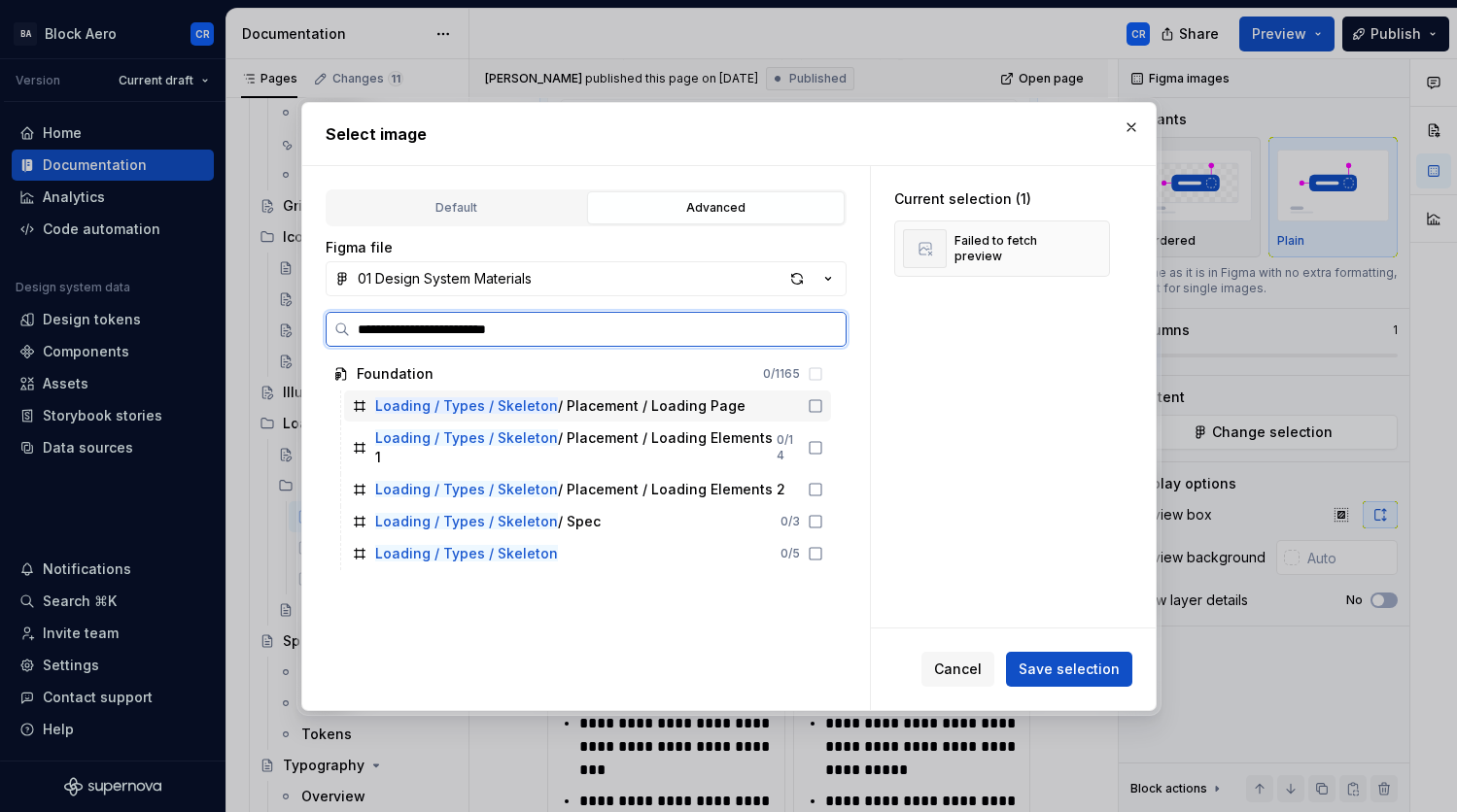
click at [810, 403] on div at bounding box center [812, 406] width 24 height 16
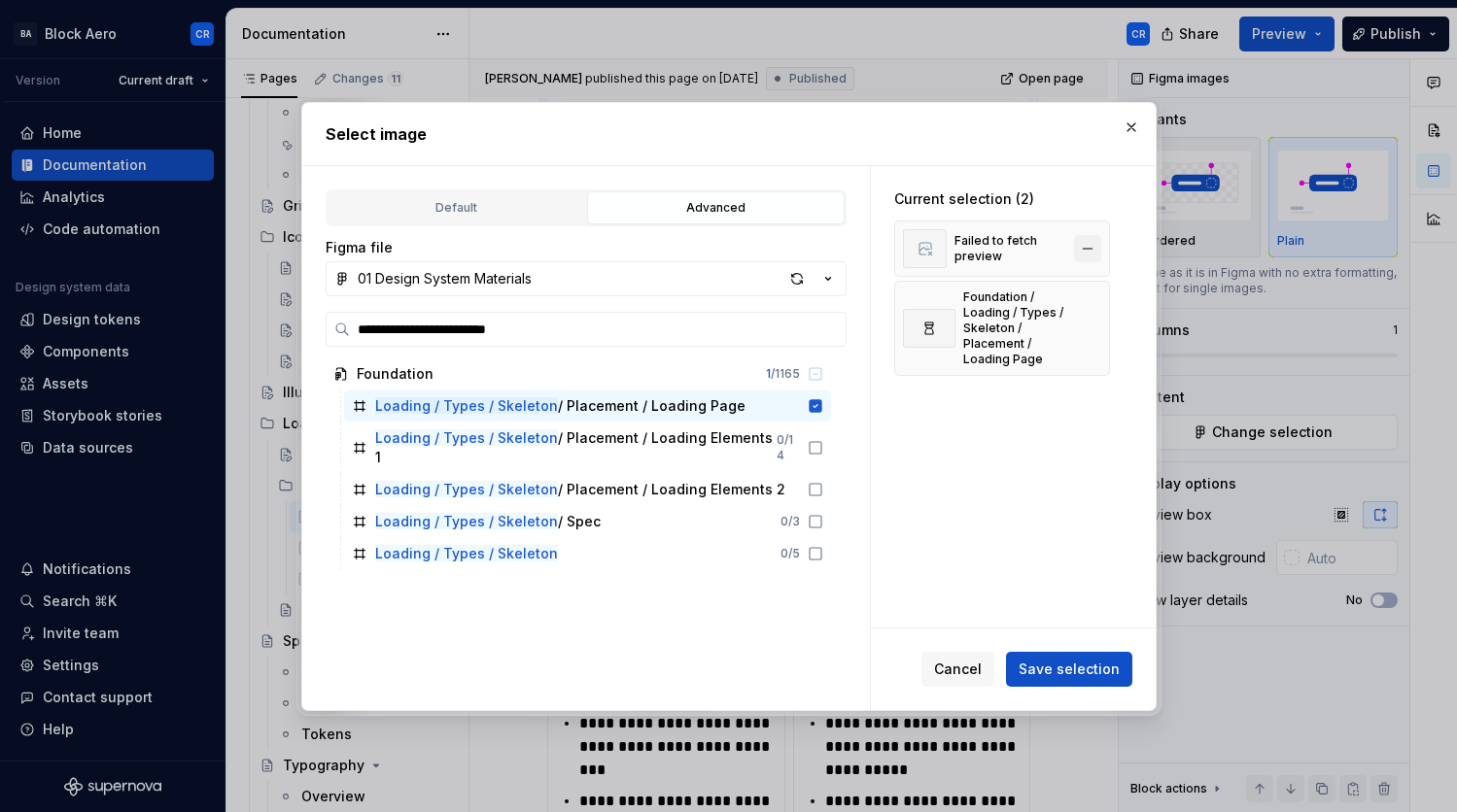
click at [1083, 246] on button "button" at bounding box center [1087, 248] width 27 height 27
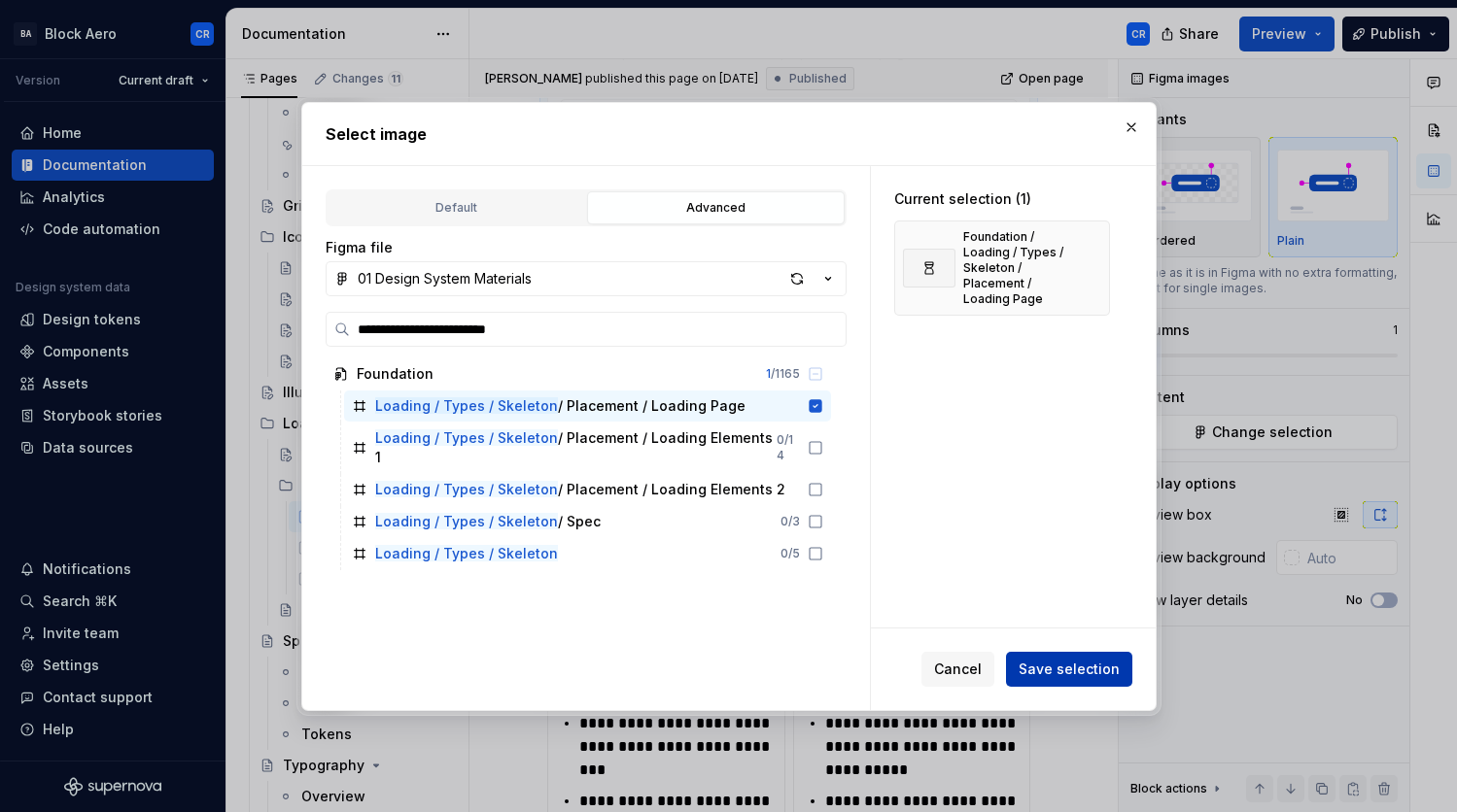
click at [1087, 675] on span "Save selection" at bounding box center [1069, 670] width 101 height 20
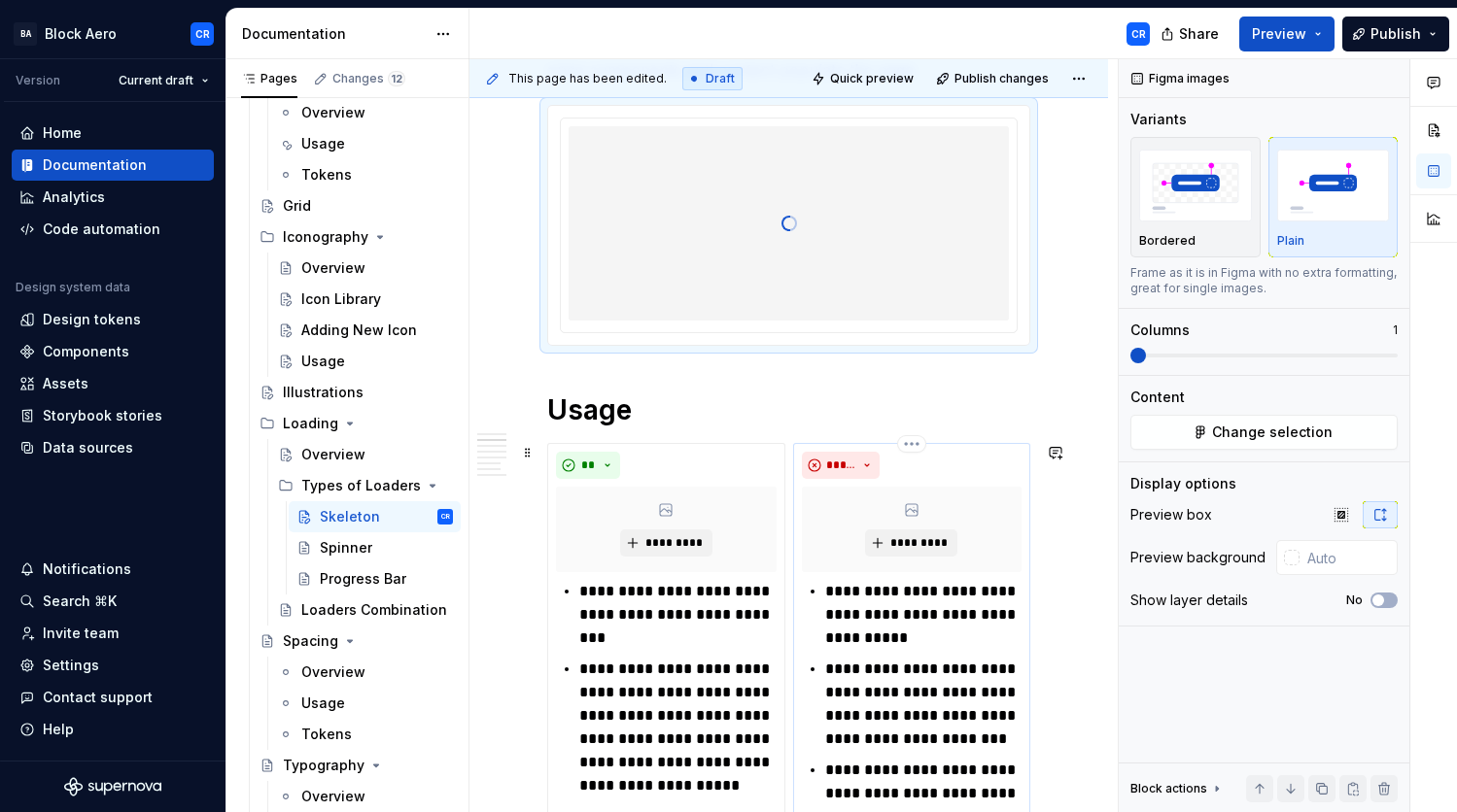
scroll to position [195, 0]
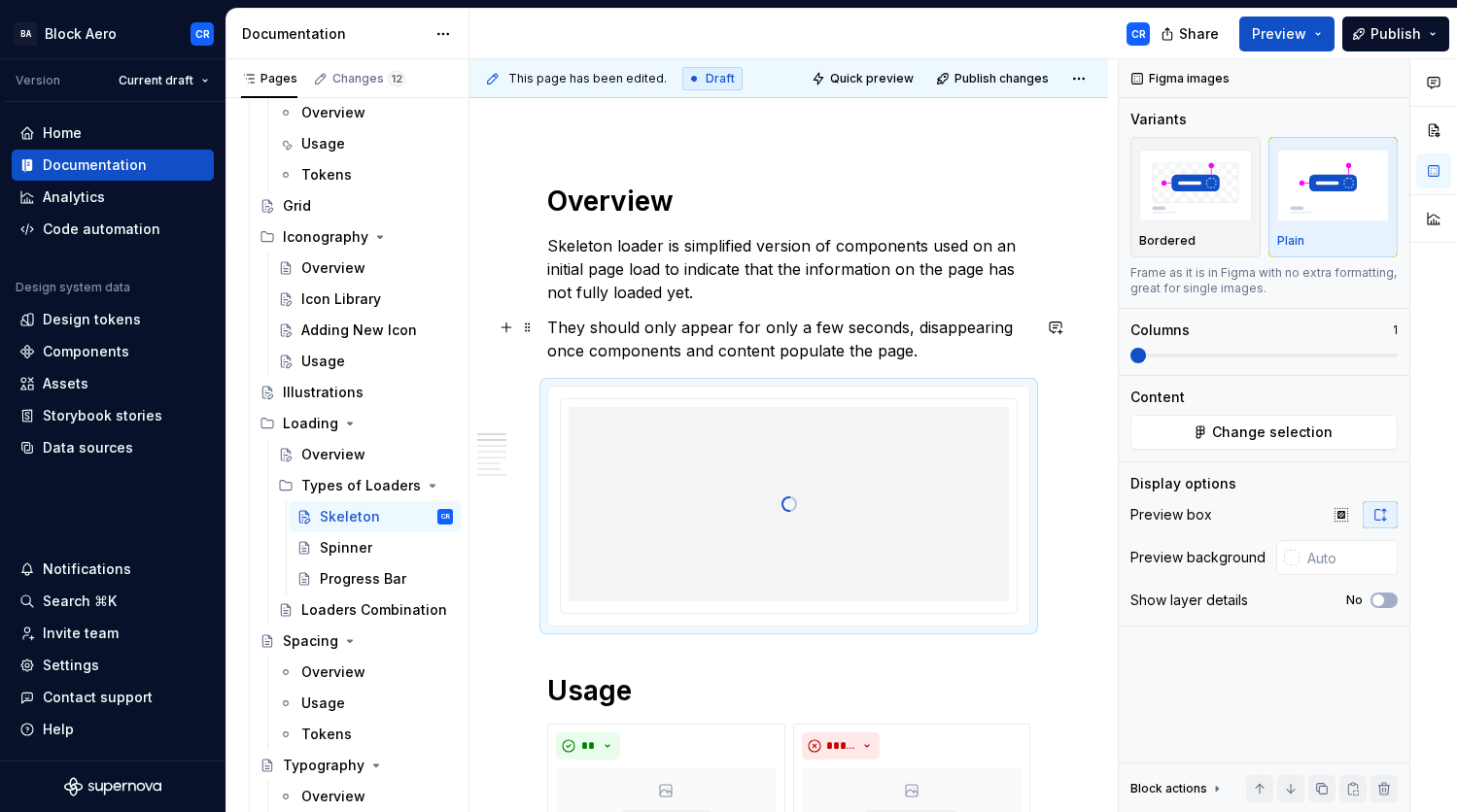
type textarea "*"
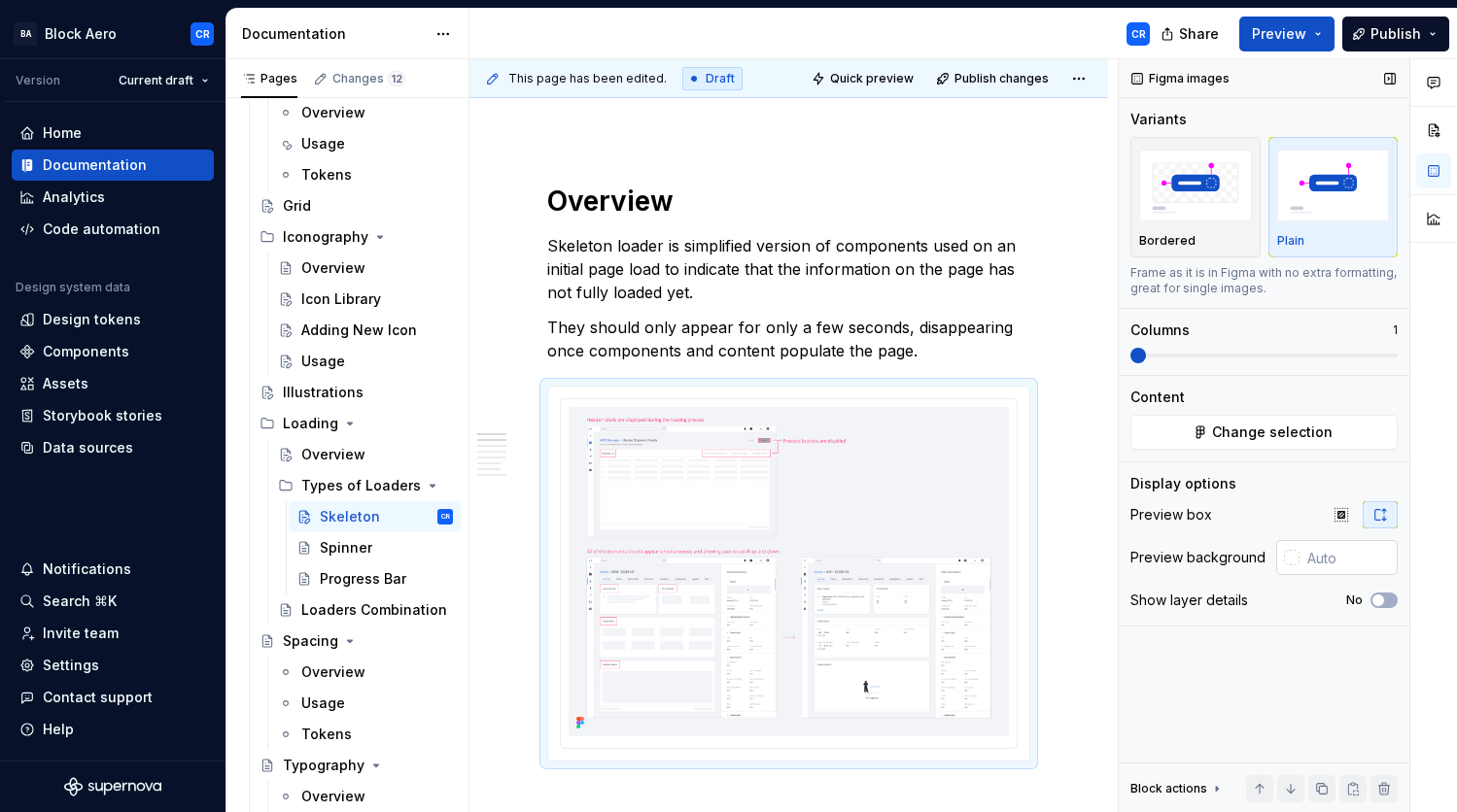
click at [1339, 563] on input "text" at bounding box center [1348, 557] width 98 height 35
paste input "F2F4F8"
type input "#F2F4F8"
click at [1201, 237] on div "Bordered" at bounding box center [1196, 241] width 113 height 16
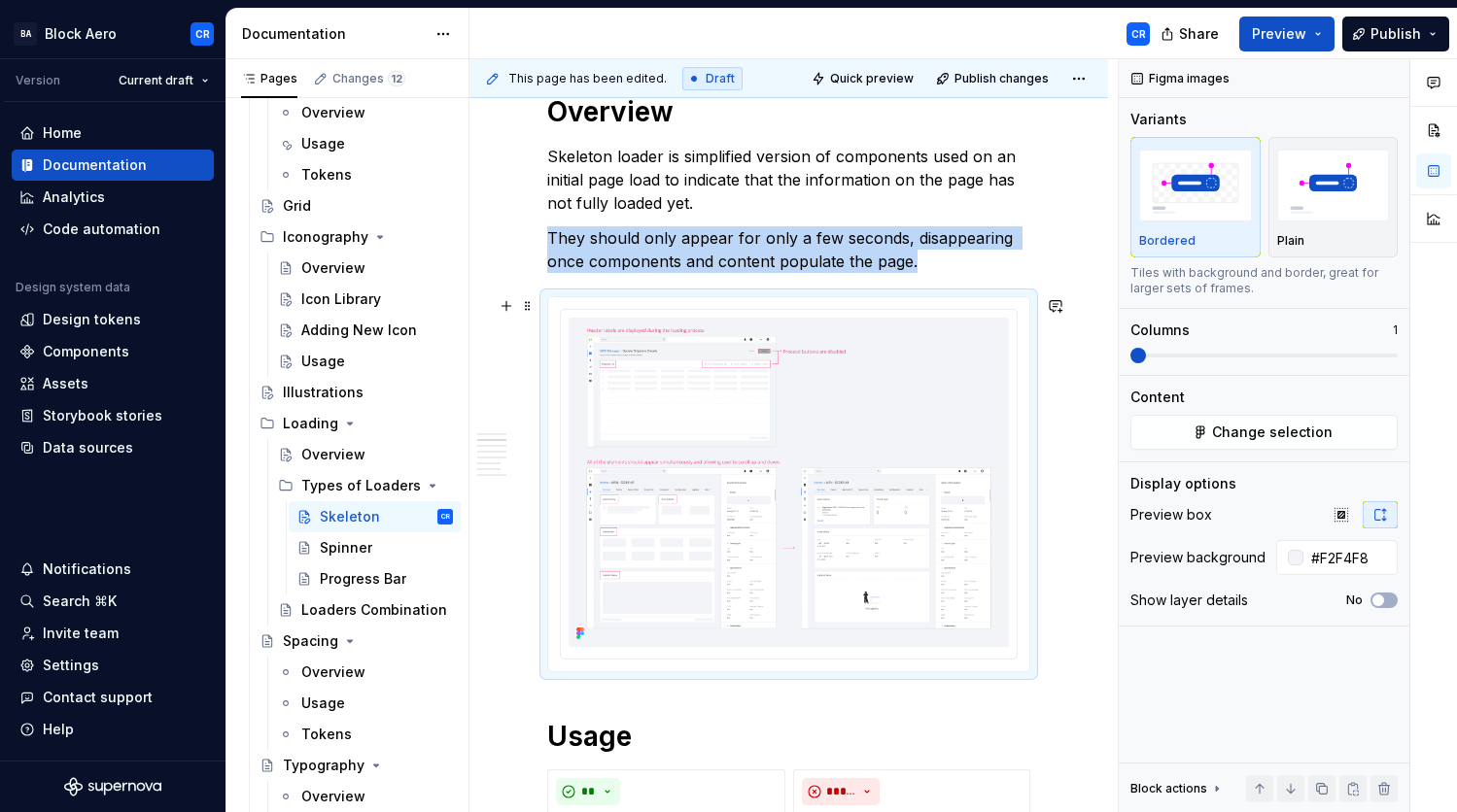
scroll to position [586, 0]
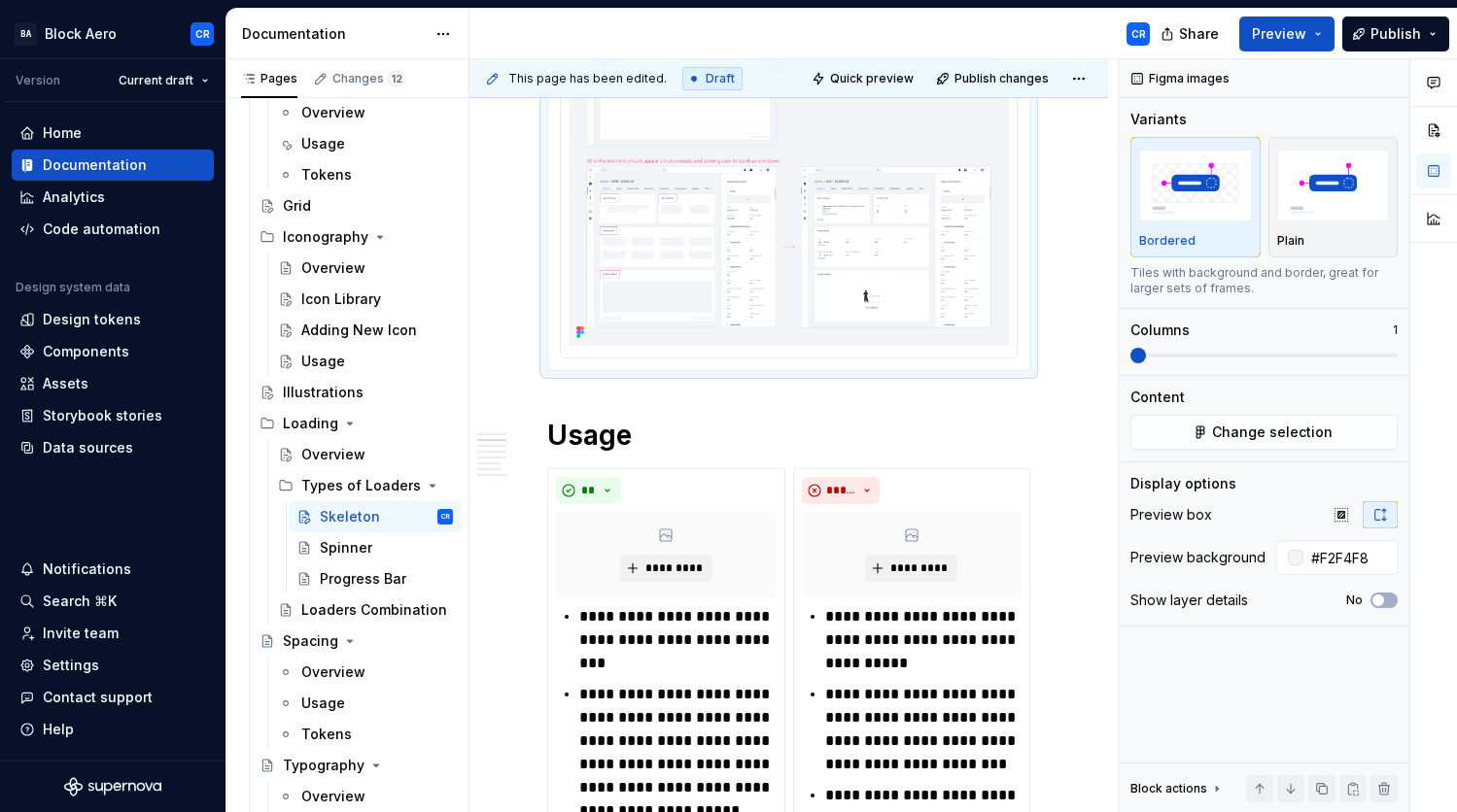
click at [927, 315] on img at bounding box center [789, 181] width 440 height 329
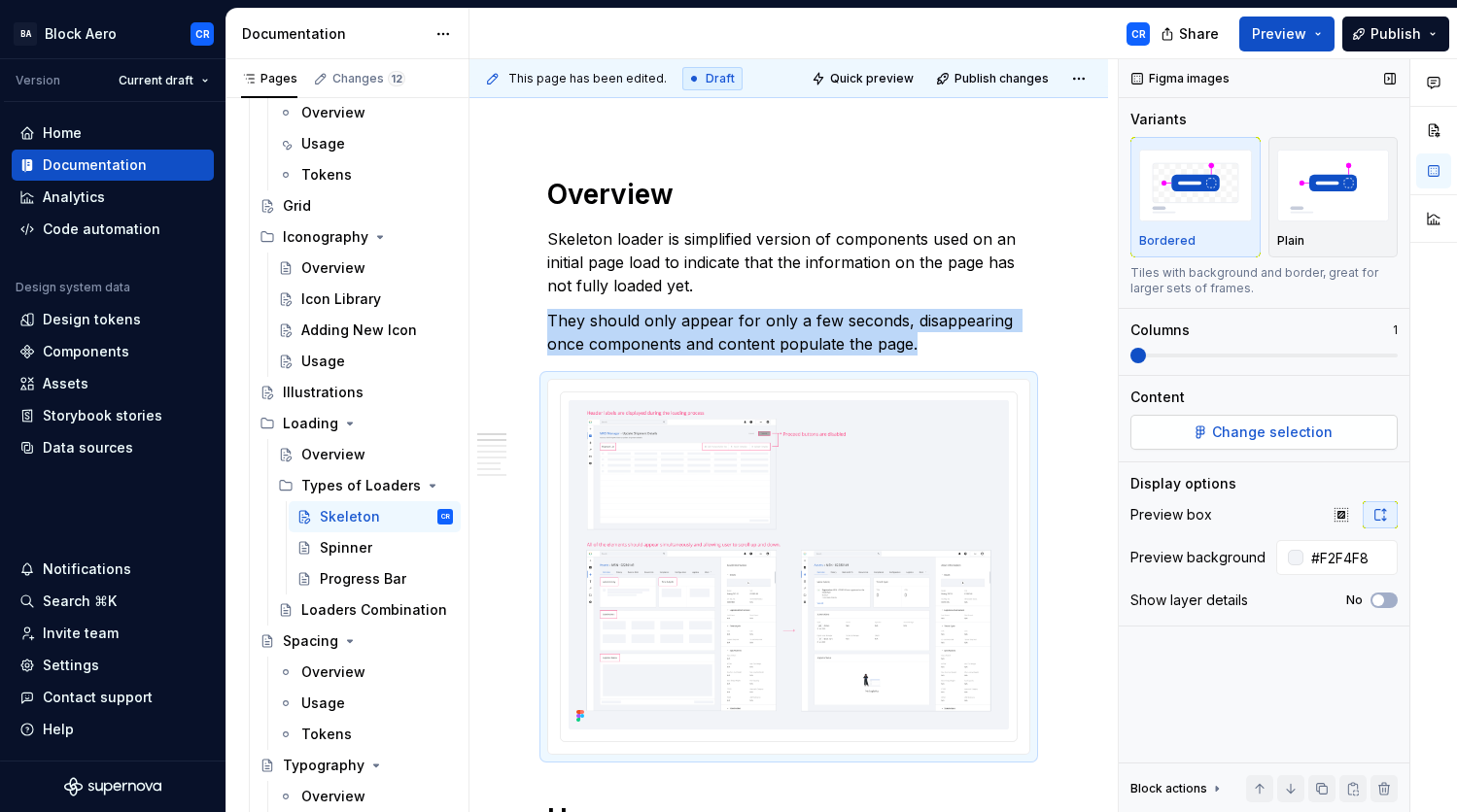
click at [1316, 434] on span "Change selection" at bounding box center [1273, 432] width 121 height 20
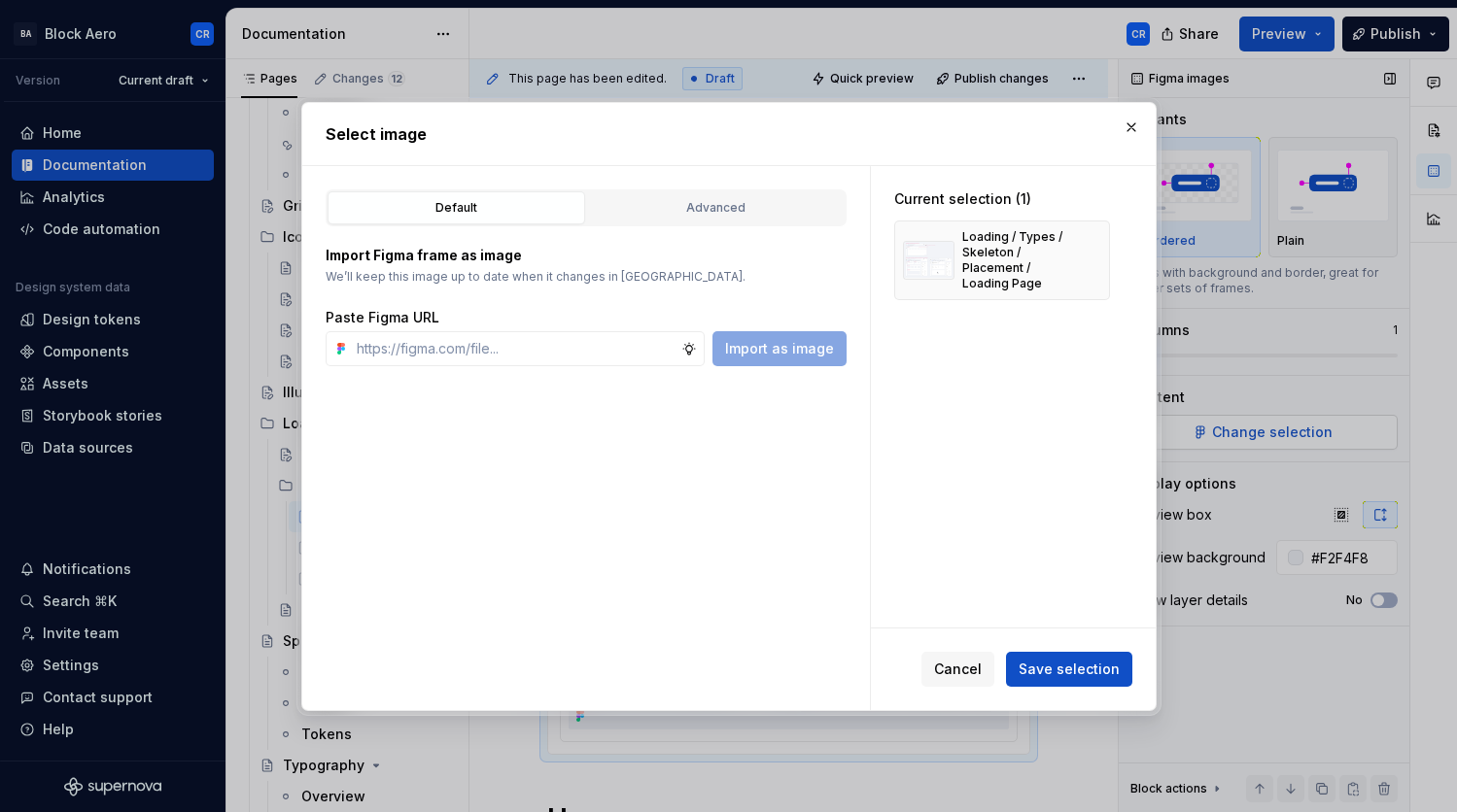
type textarea "*"
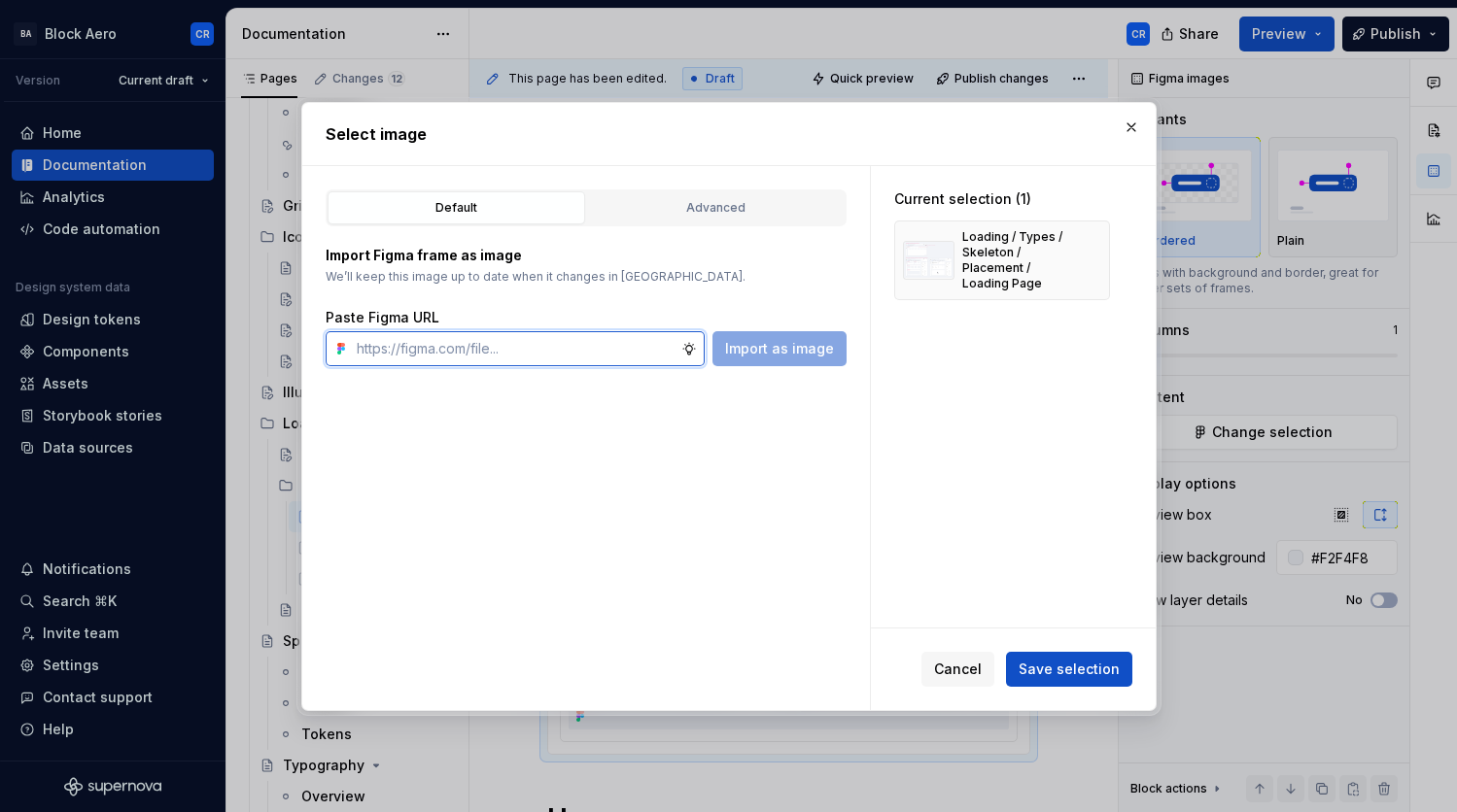
click at [563, 356] on input "text" at bounding box center [515, 348] width 332 height 35
paste input "[URL][DOMAIN_NAME]"
type input "[URL][DOMAIN_NAME]"
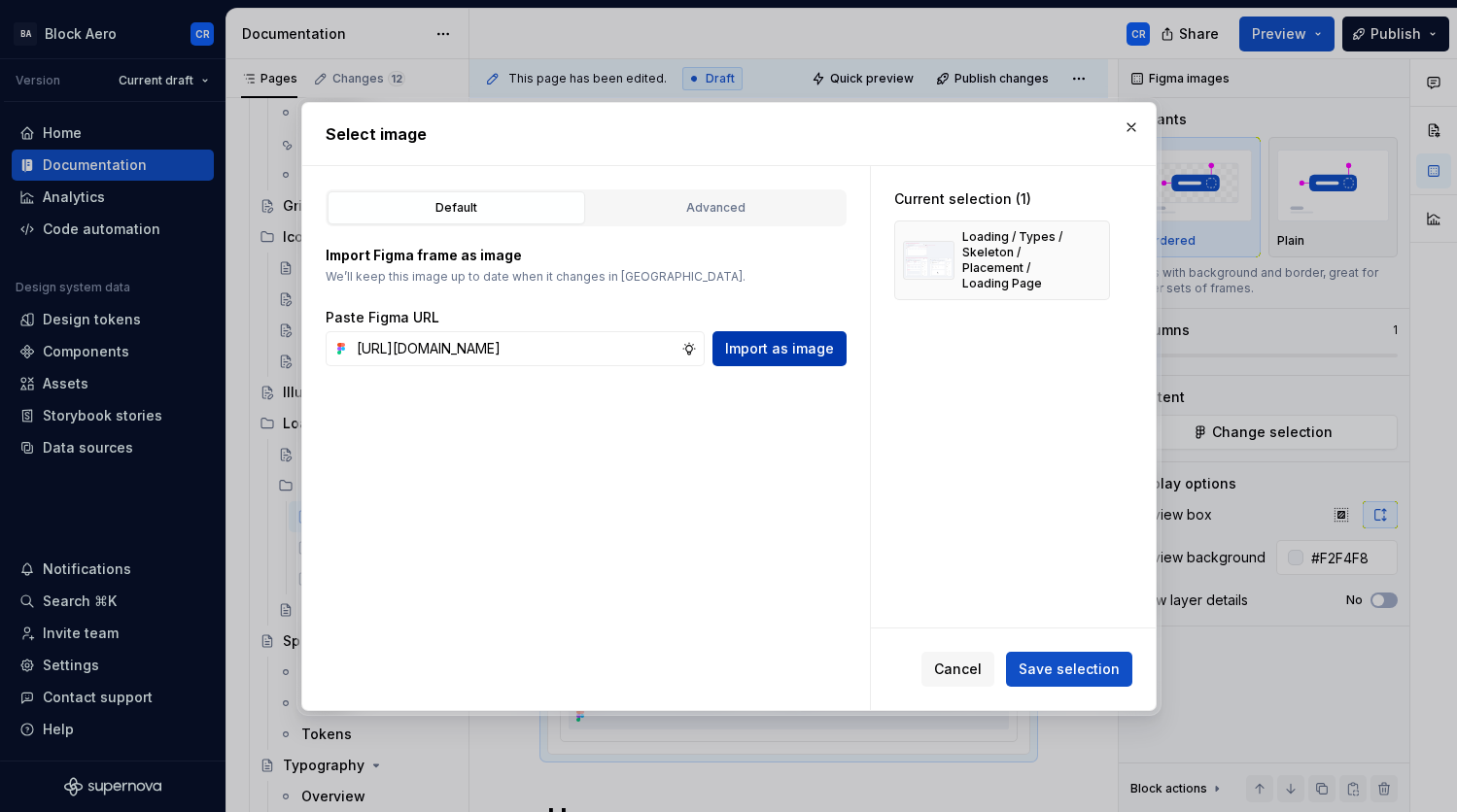
scroll to position [0, 0]
click at [784, 358] on button "Import as image" at bounding box center [779, 348] width 134 height 35
click at [1091, 256] on button "button" at bounding box center [1087, 260] width 27 height 27
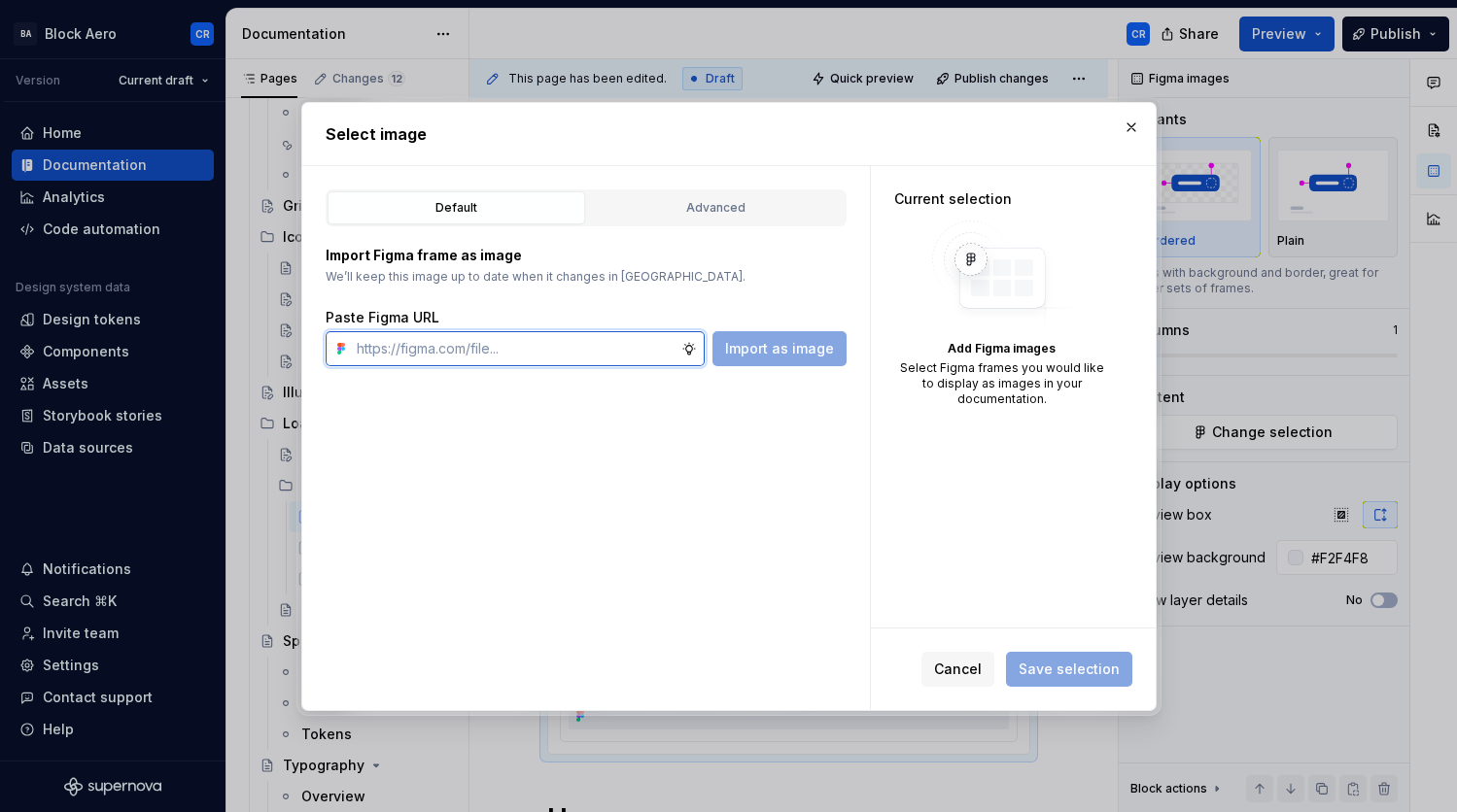
click at [481, 361] on input "text" at bounding box center [515, 348] width 332 height 35
paste input "[URL][DOMAIN_NAME]"
type input "[URL][DOMAIN_NAME]"
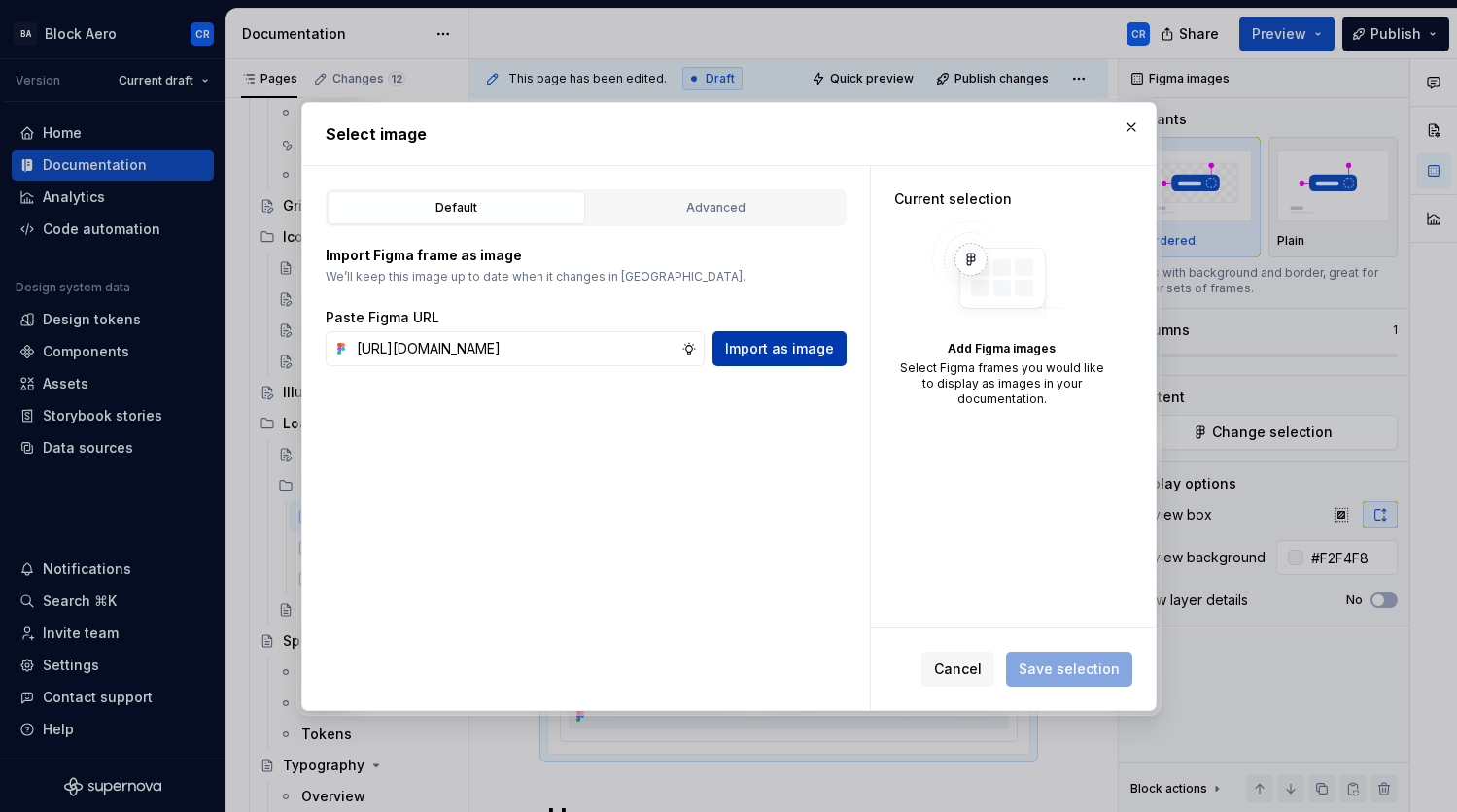
scroll to position [0, 0]
click at [838, 361] on button "Import as image" at bounding box center [779, 348] width 134 height 35
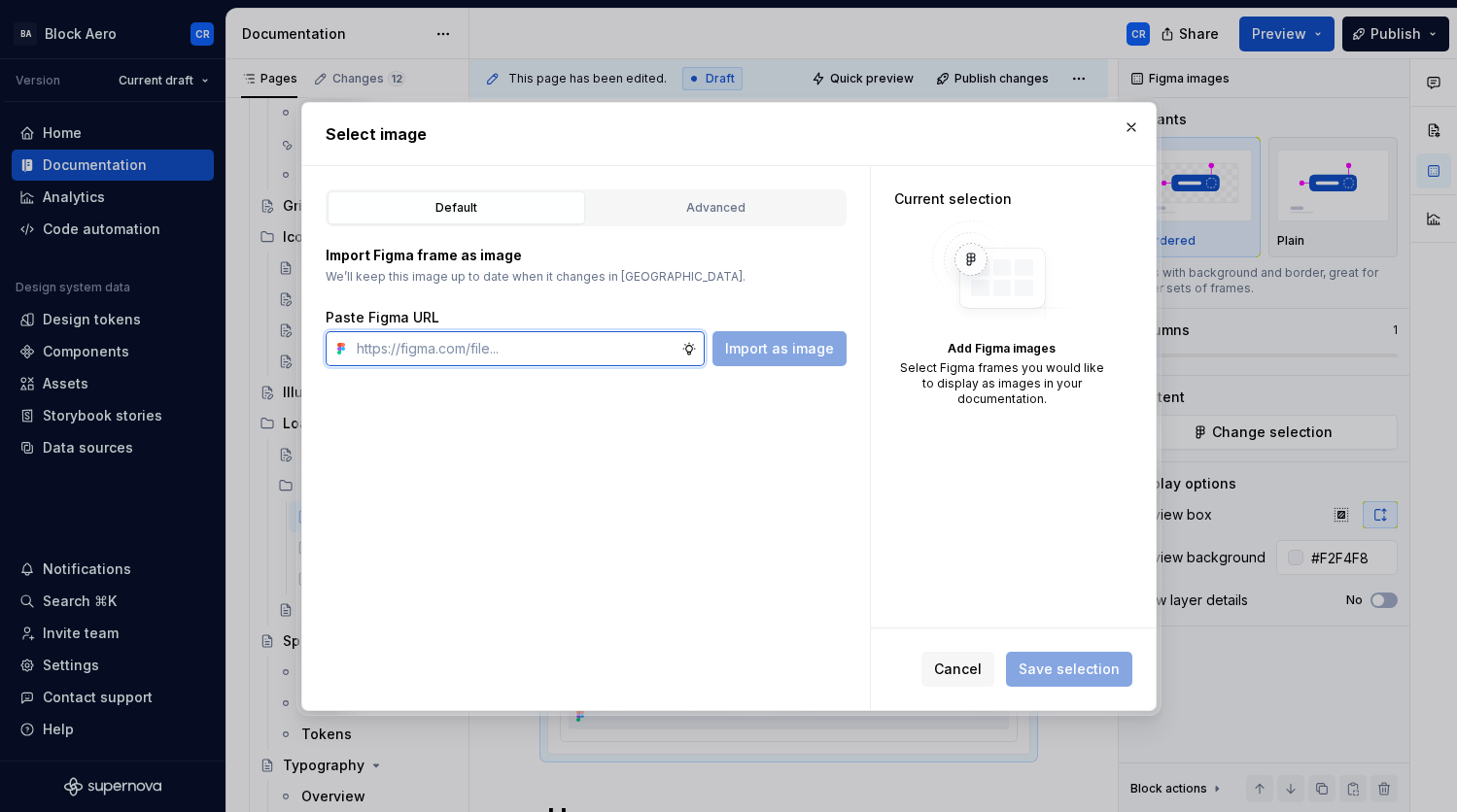
click at [639, 353] on input "text" at bounding box center [515, 348] width 332 height 35
paste input "[URL][DOMAIN_NAME]"
type input "[URL][DOMAIN_NAME]"
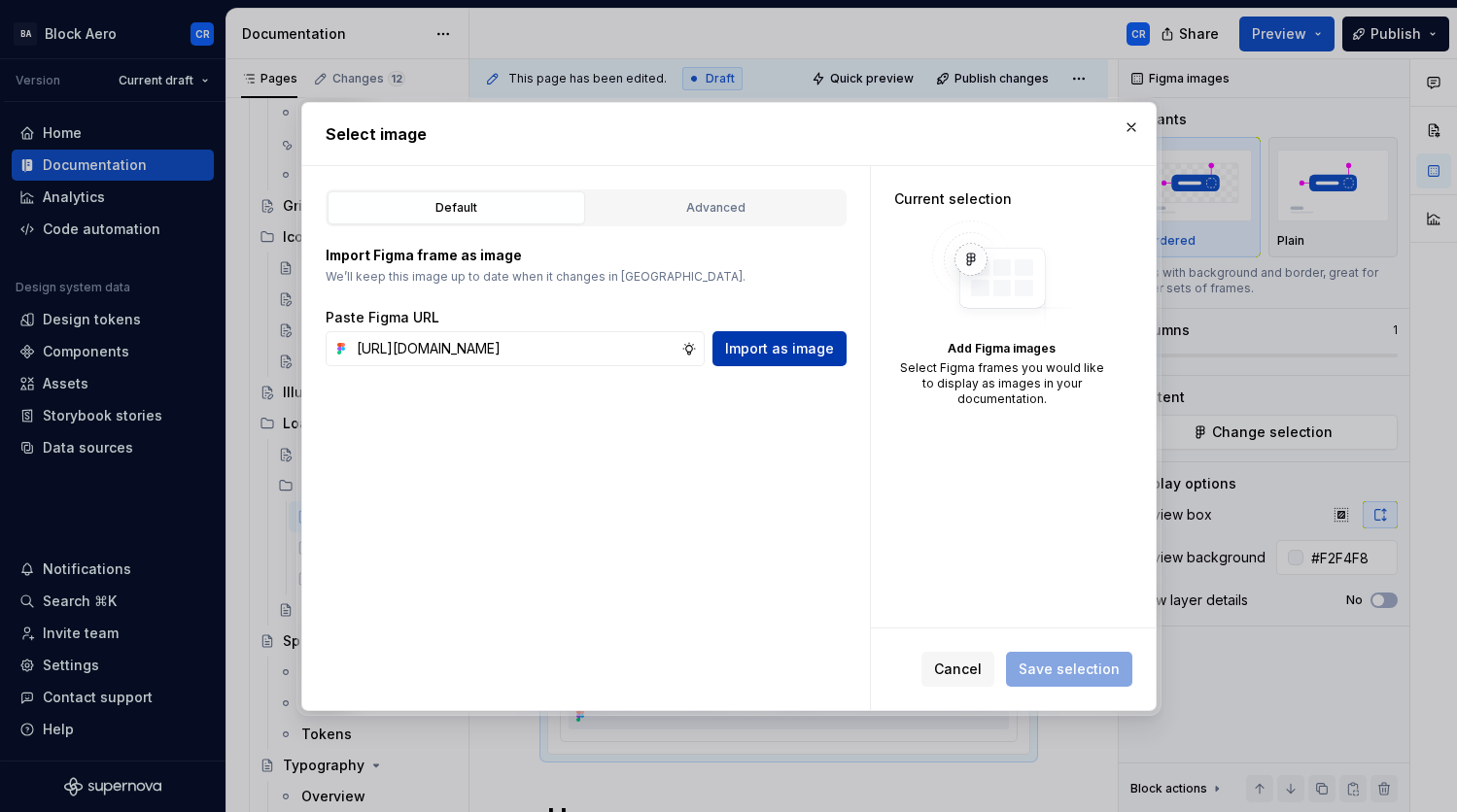
scroll to position [0, 0]
click at [783, 355] on span "Import as image" at bounding box center [780, 349] width 109 height 20
click at [741, 201] on div "Advanced" at bounding box center [716, 208] width 244 height 20
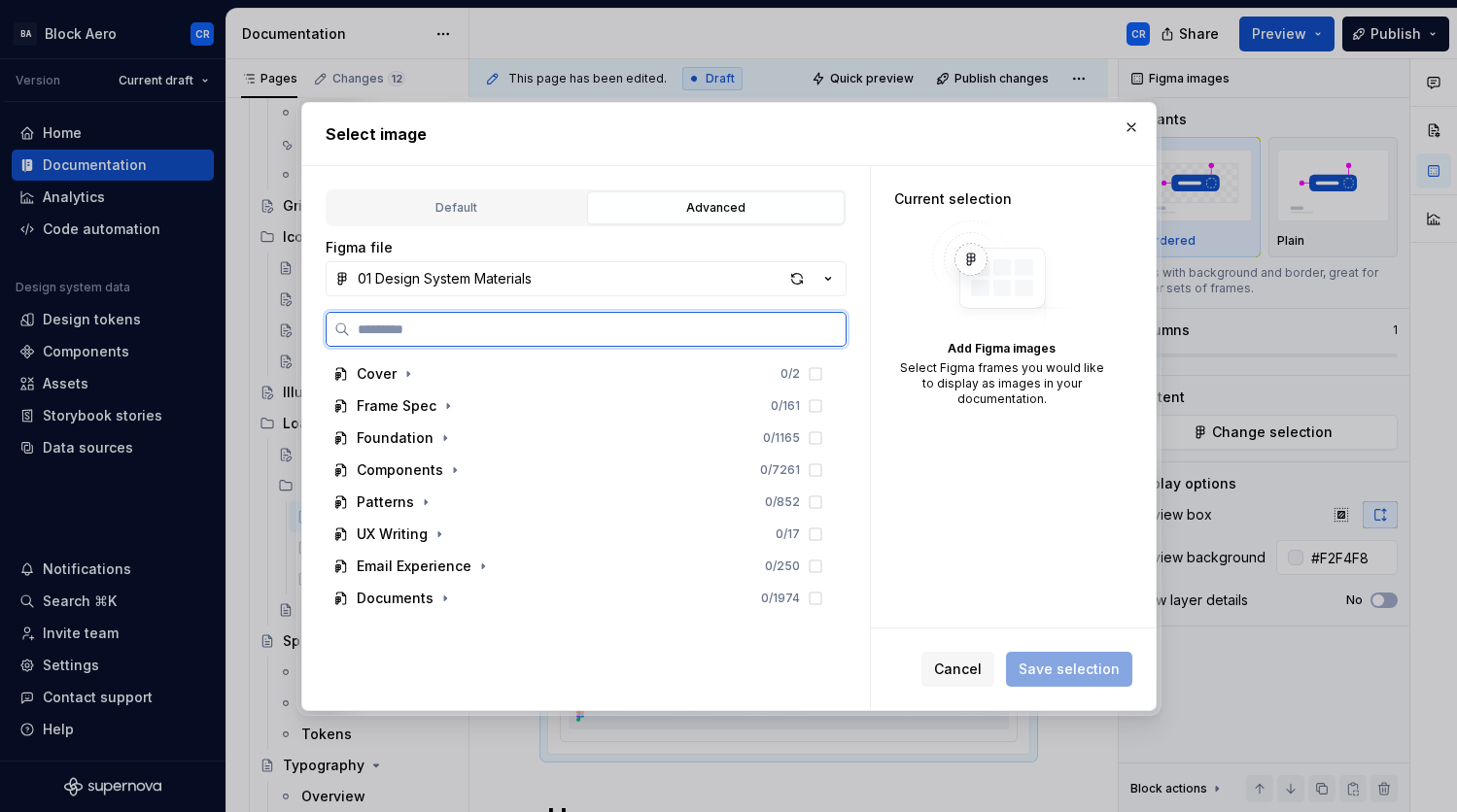
click at [518, 327] on input "search" at bounding box center [598, 329] width 496 height 20
paste input "**********"
type input "**********"
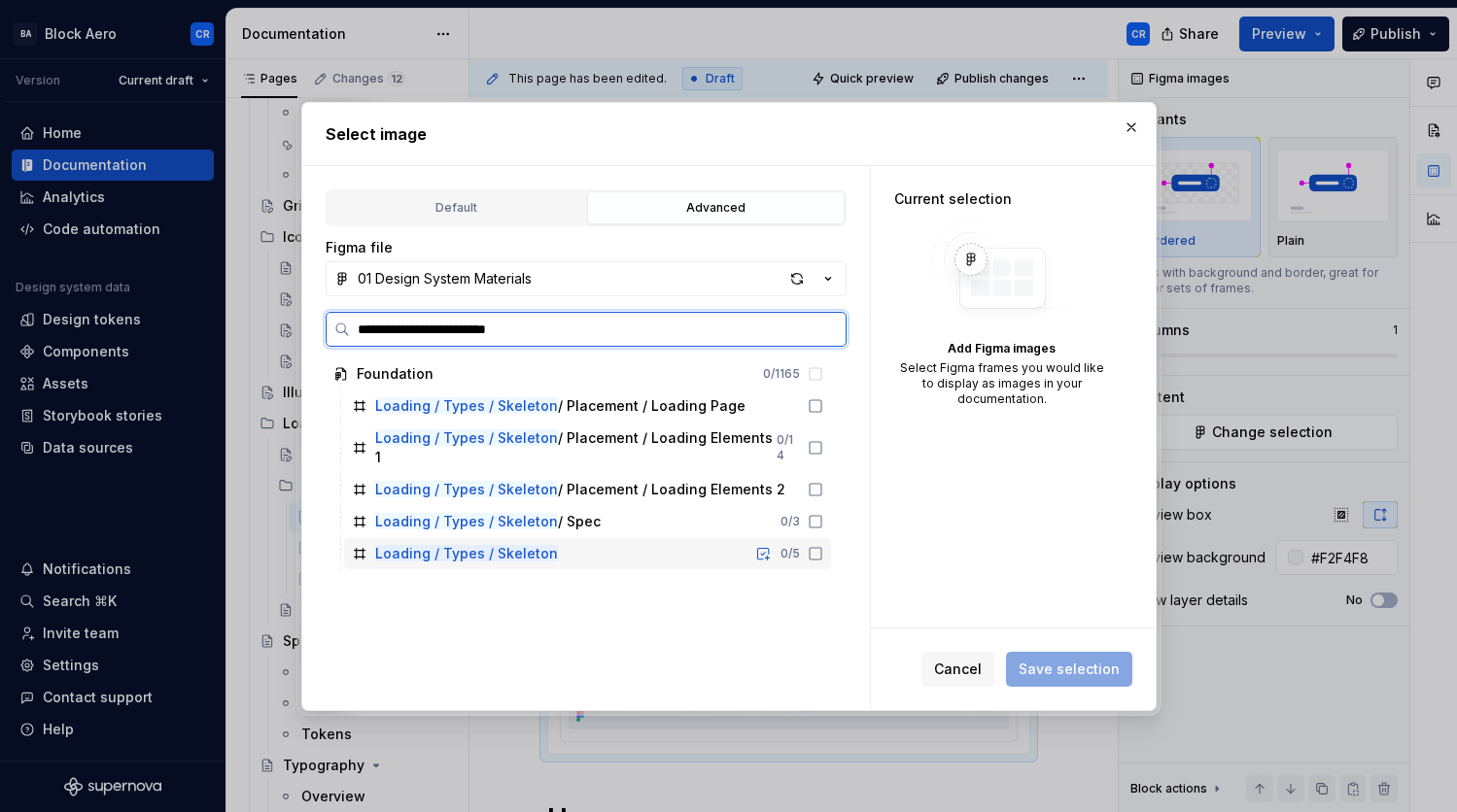
click at [679, 541] on div "Loading / Types / Skeleton 0 / 5" at bounding box center [587, 553] width 487 height 31
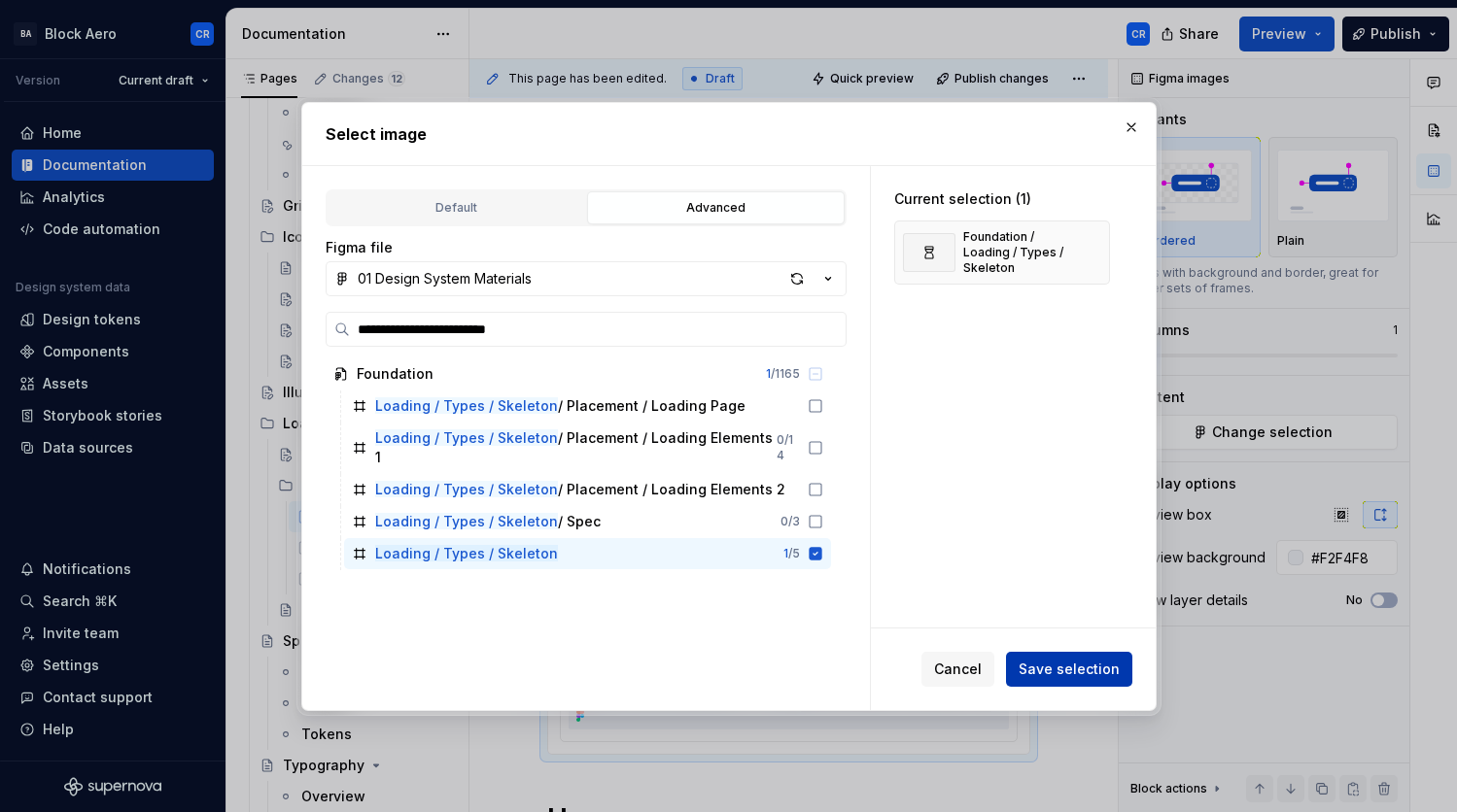
click at [1077, 670] on span "Save selection" at bounding box center [1069, 670] width 101 height 20
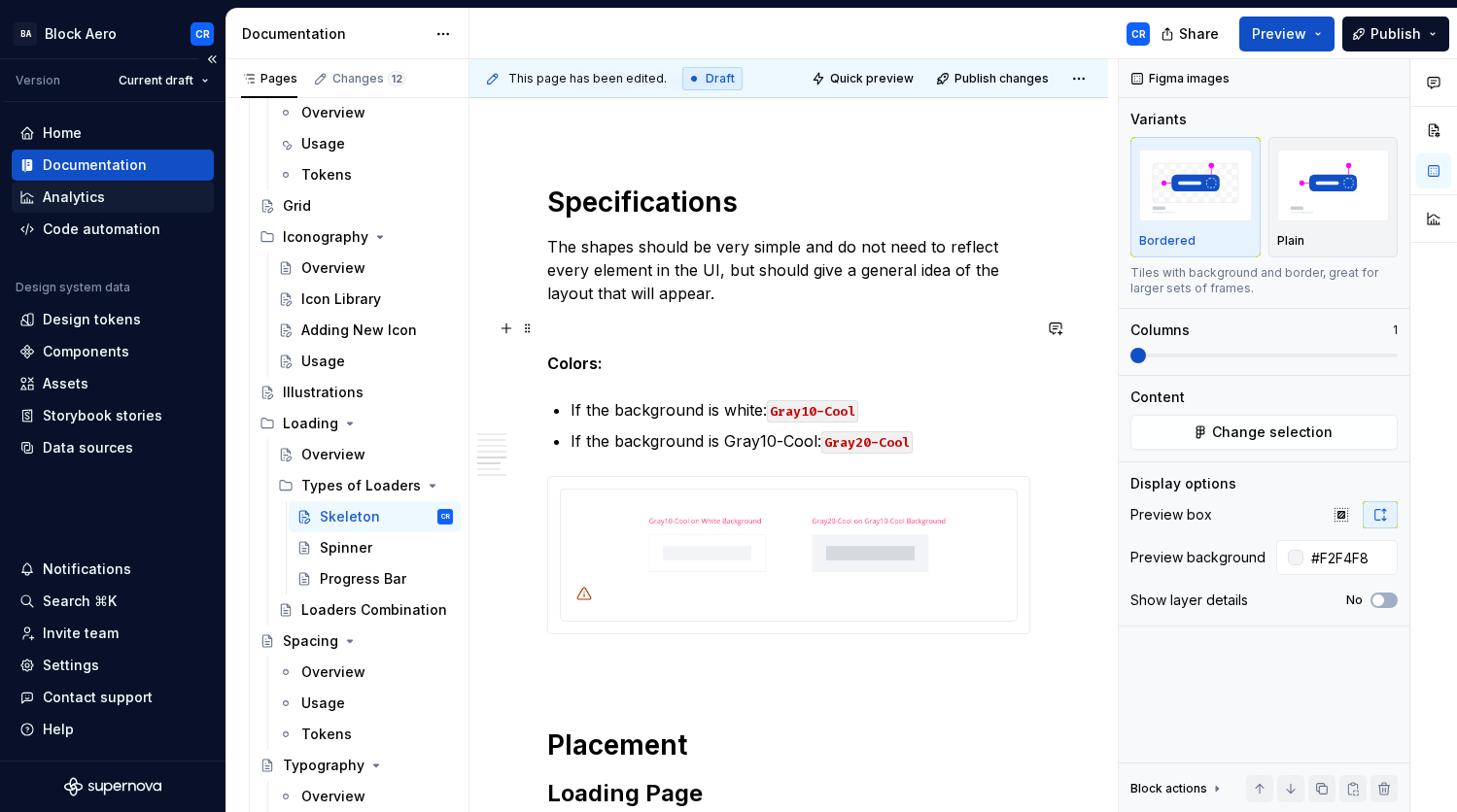
scroll to position [2057, 0]
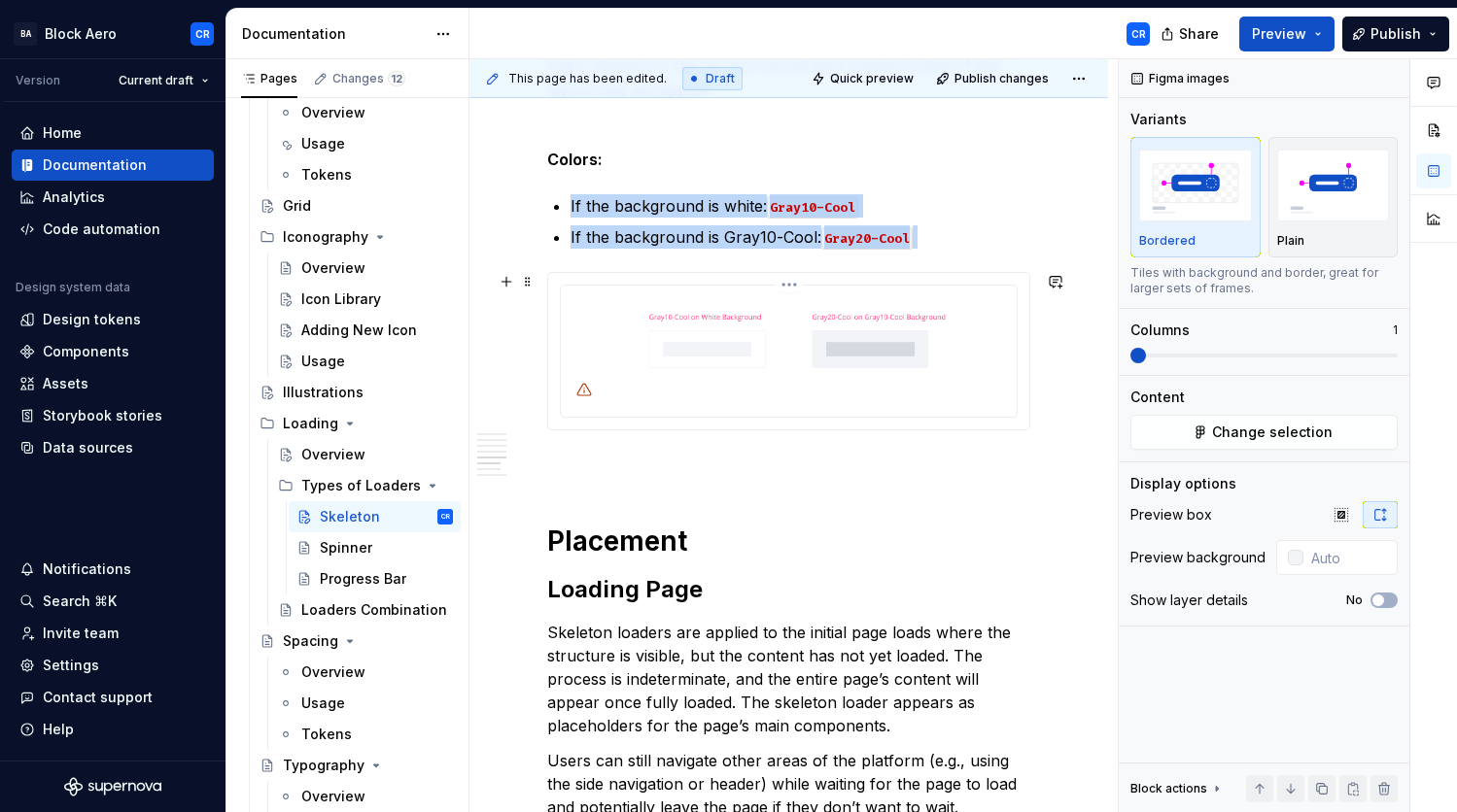
click at [956, 339] on img at bounding box center [789, 349] width 440 height 112
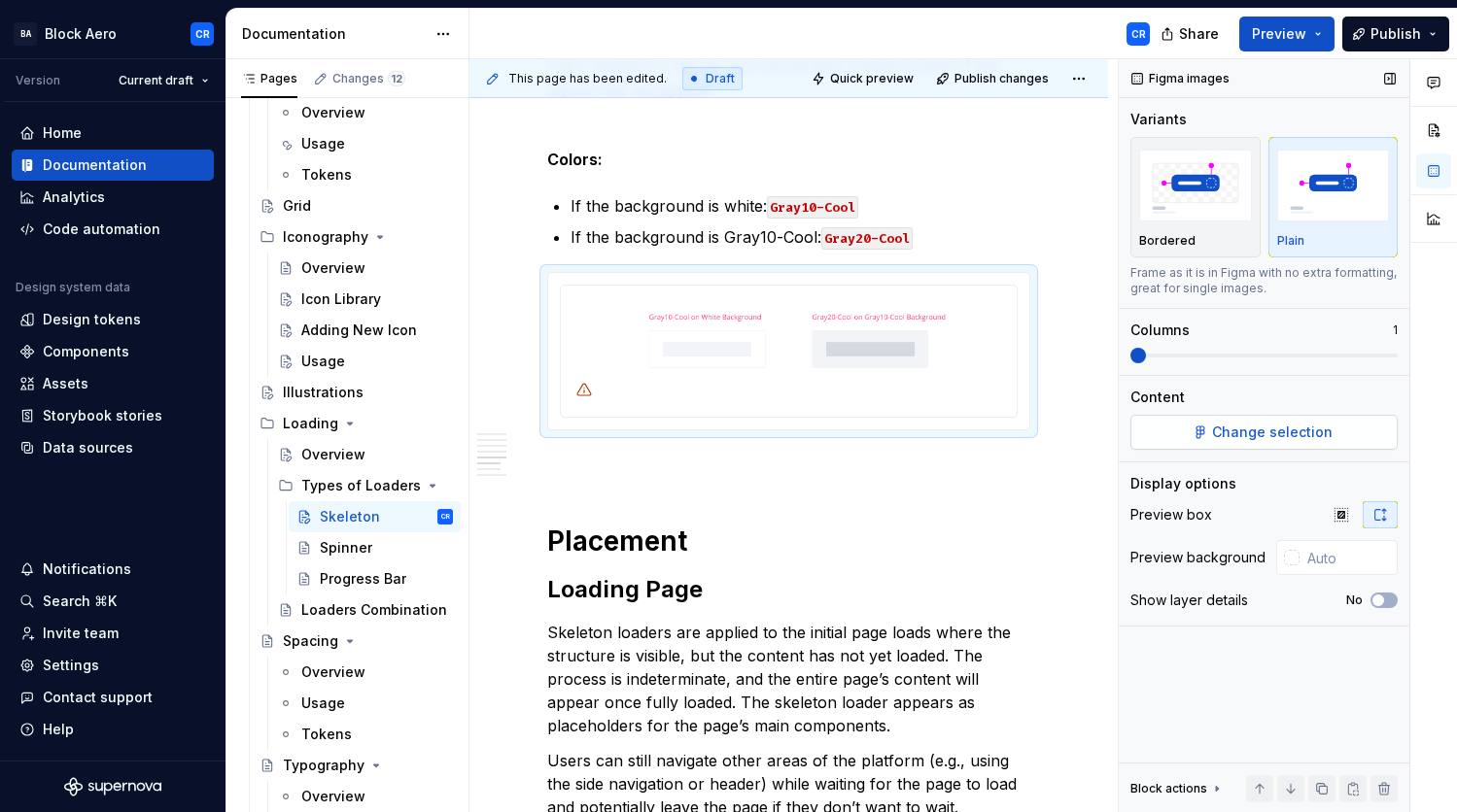
drag, startPoint x: 1276, startPoint y: 400, endPoint x: 1278, endPoint y: 432, distance: 32.1
click at [1276, 400] on div "Content" at bounding box center [1265, 398] width 268 height 20
click at [1278, 432] on span "Change selection" at bounding box center [1273, 432] width 121 height 20
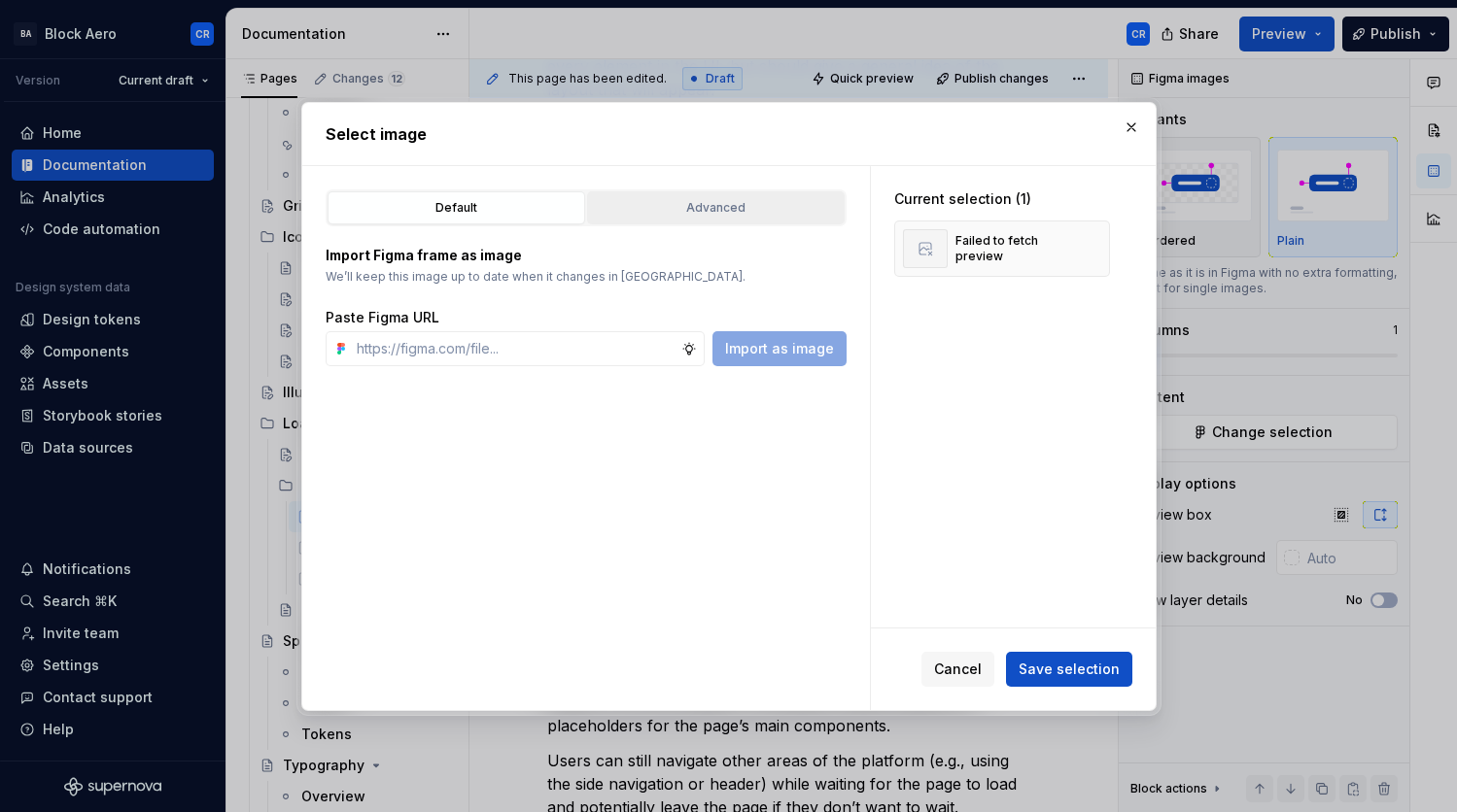
drag, startPoint x: 697, startPoint y: 234, endPoint x: 718, endPoint y: 218, distance: 26.4
click at [697, 234] on div "Import Figma frame as image We’ll keep this image up to date when it changes in…" at bounding box center [585, 295] width 521 height 140
click at [730, 211] on div "Advanced" at bounding box center [716, 208] width 244 height 20
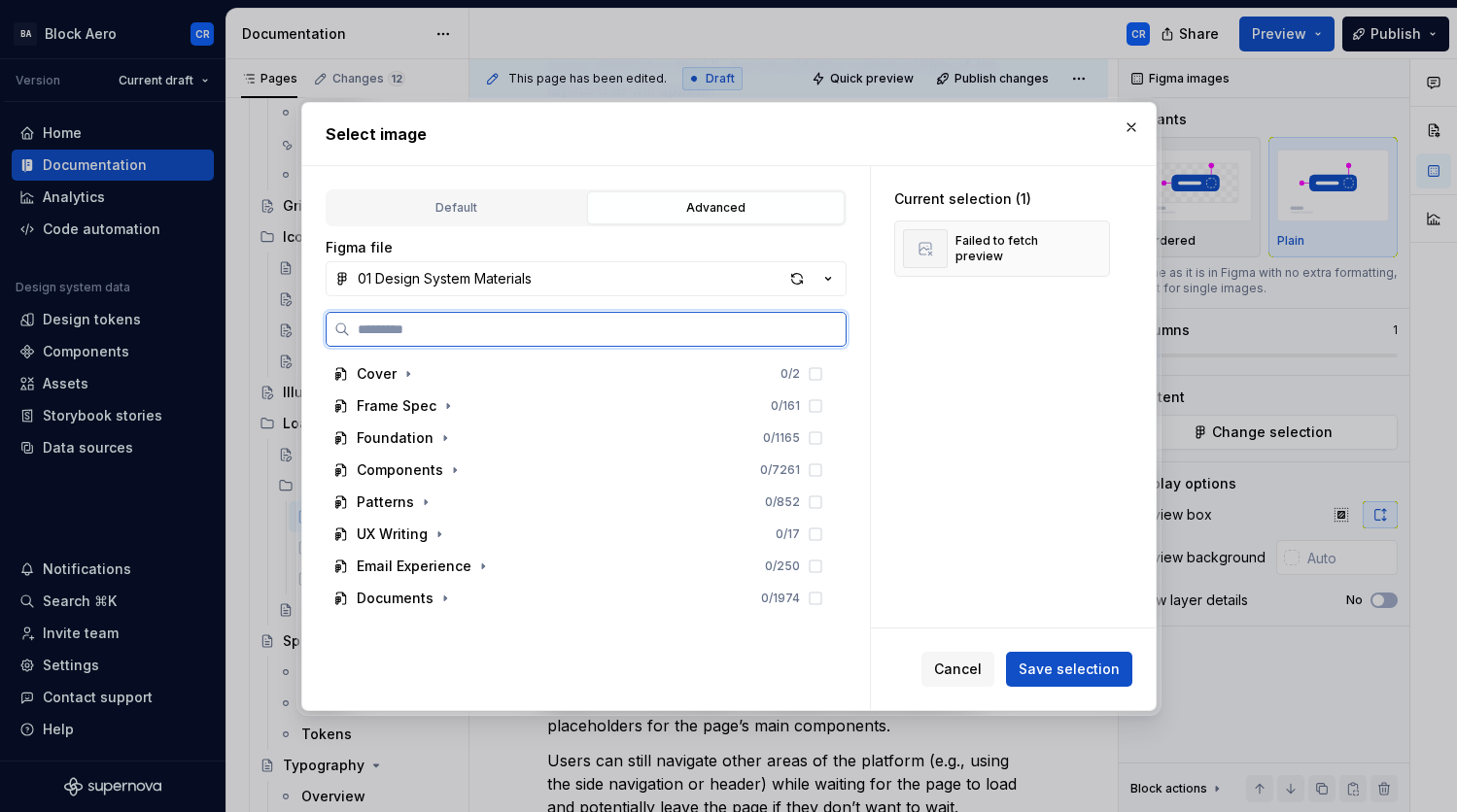
click at [612, 319] on input "search" at bounding box center [598, 329] width 496 height 20
paste input "**********"
type input "**********"
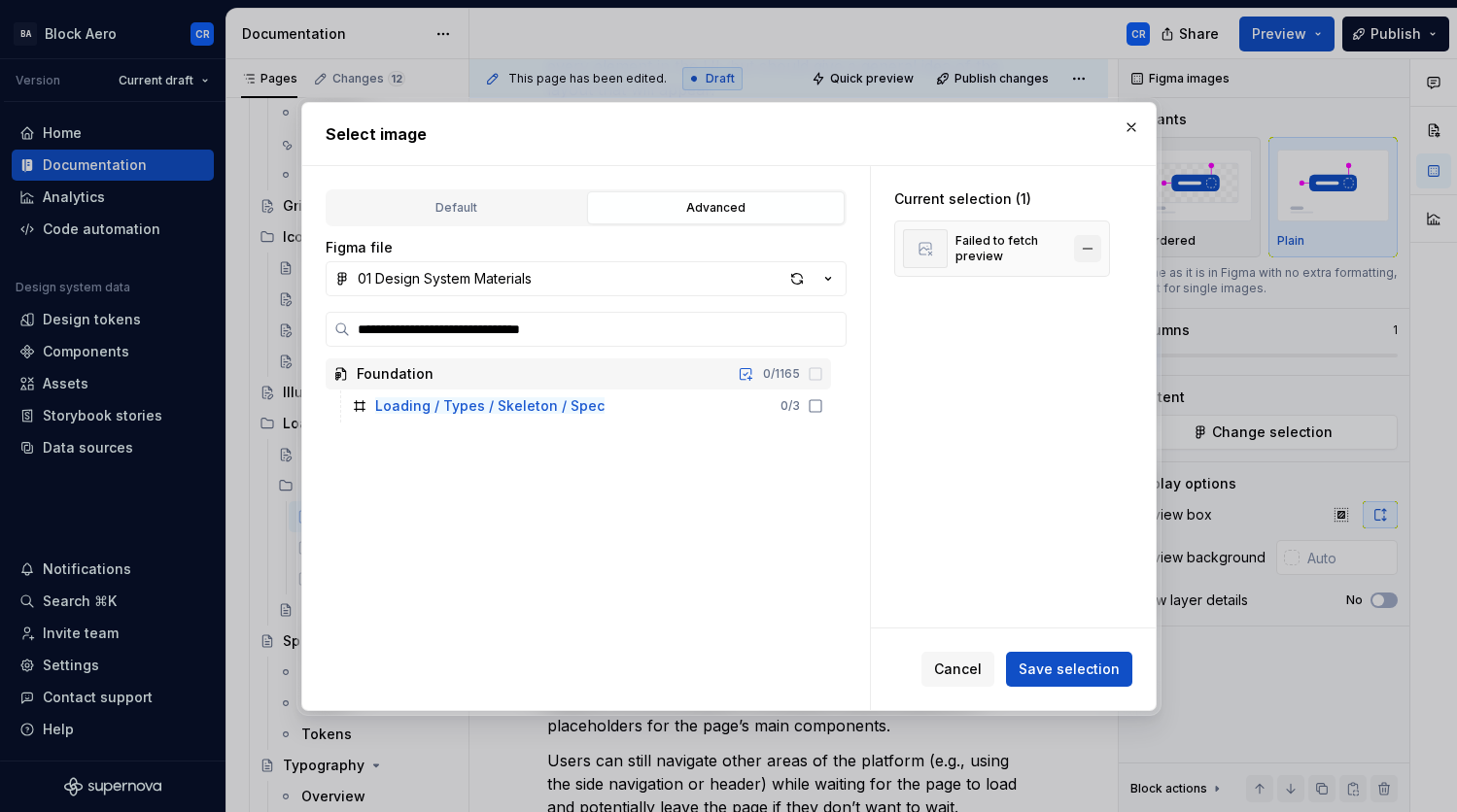
click at [1086, 246] on button "button" at bounding box center [1087, 248] width 27 height 27
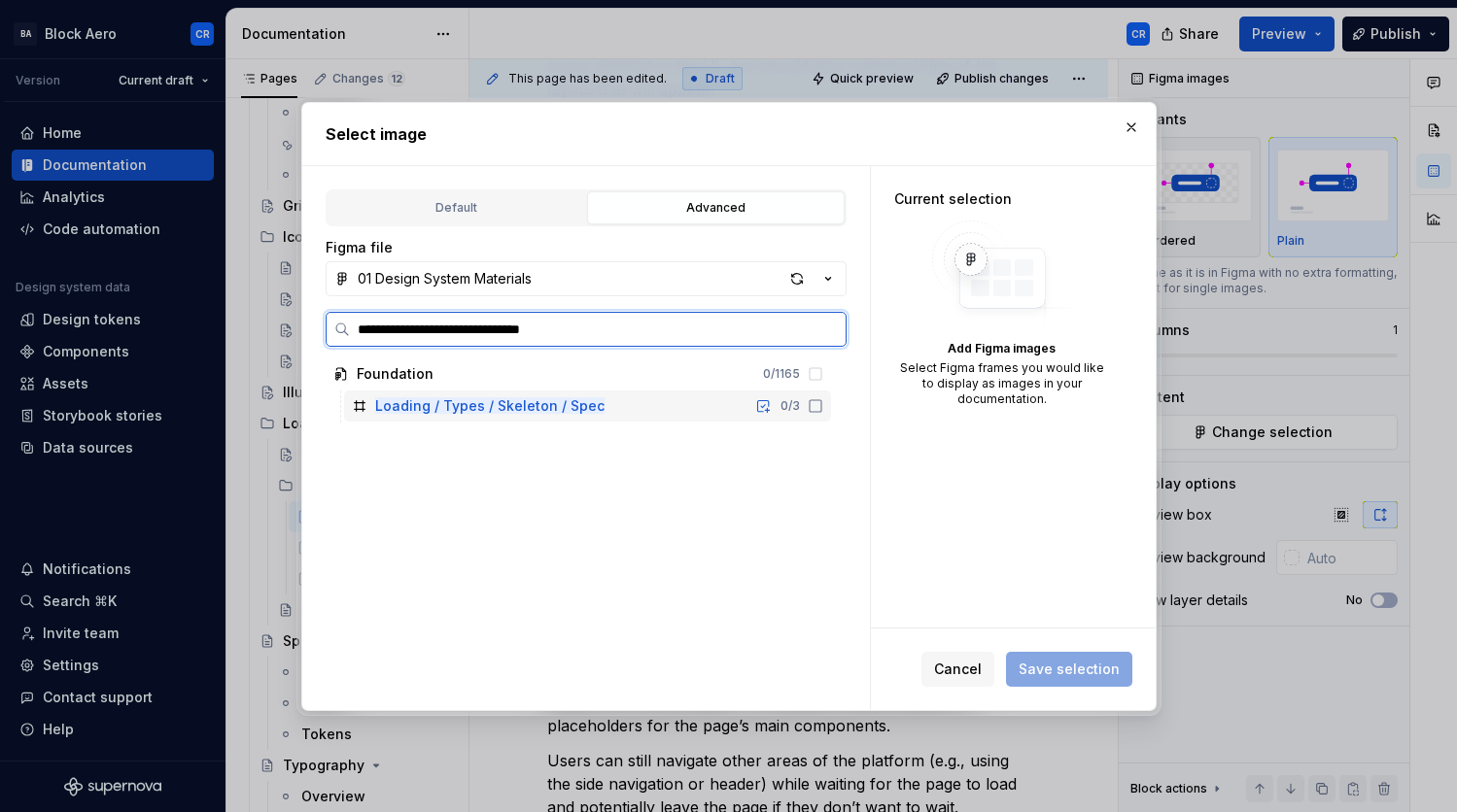
click at [643, 406] on div "Loading / Types / Skeleton / Spec 0 / 3" at bounding box center [587, 406] width 487 height 31
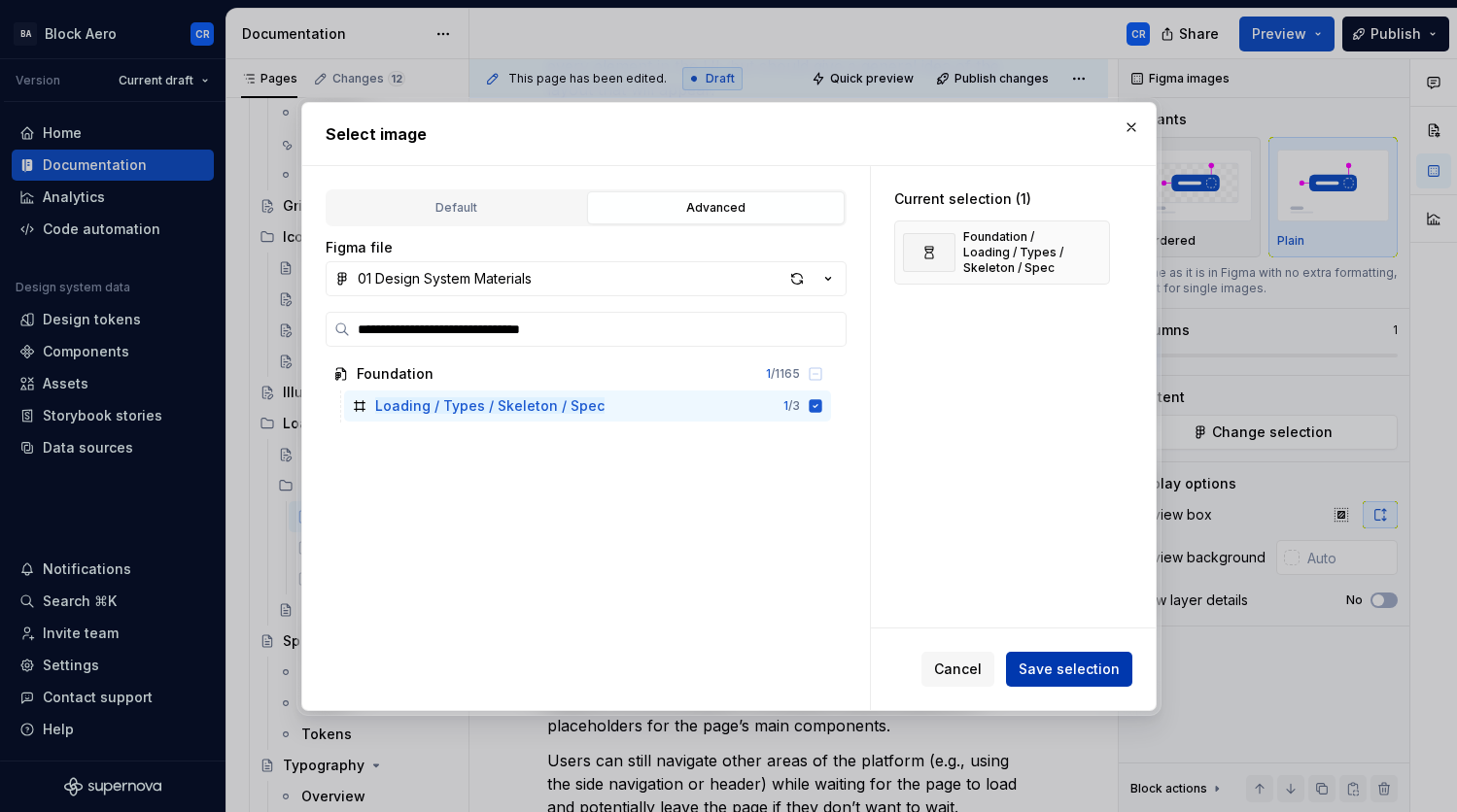
click at [1082, 667] on span "Save selection" at bounding box center [1069, 670] width 101 height 20
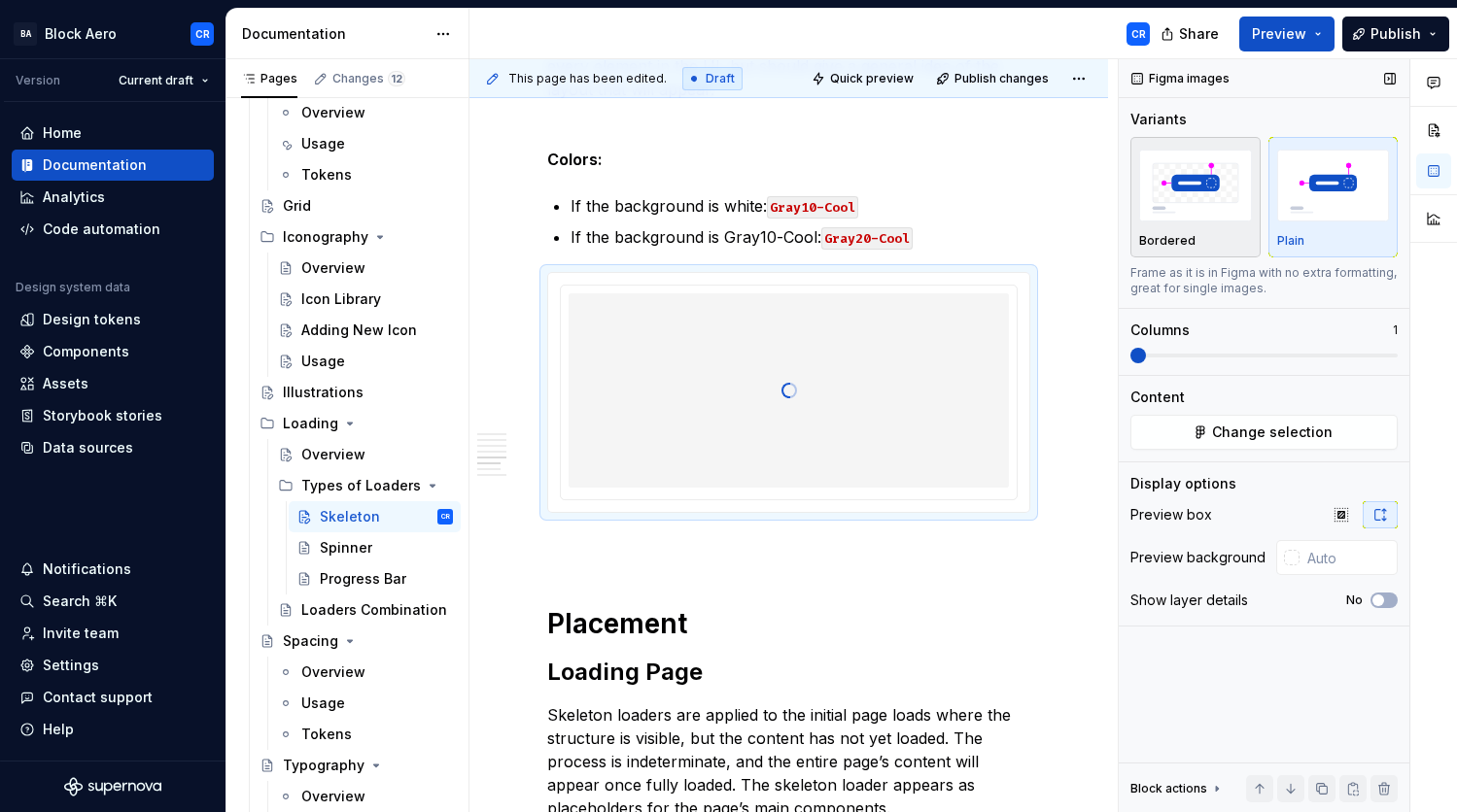
click at [1152, 221] on div "button" at bounding box center [1196, 185] width 113 height 79
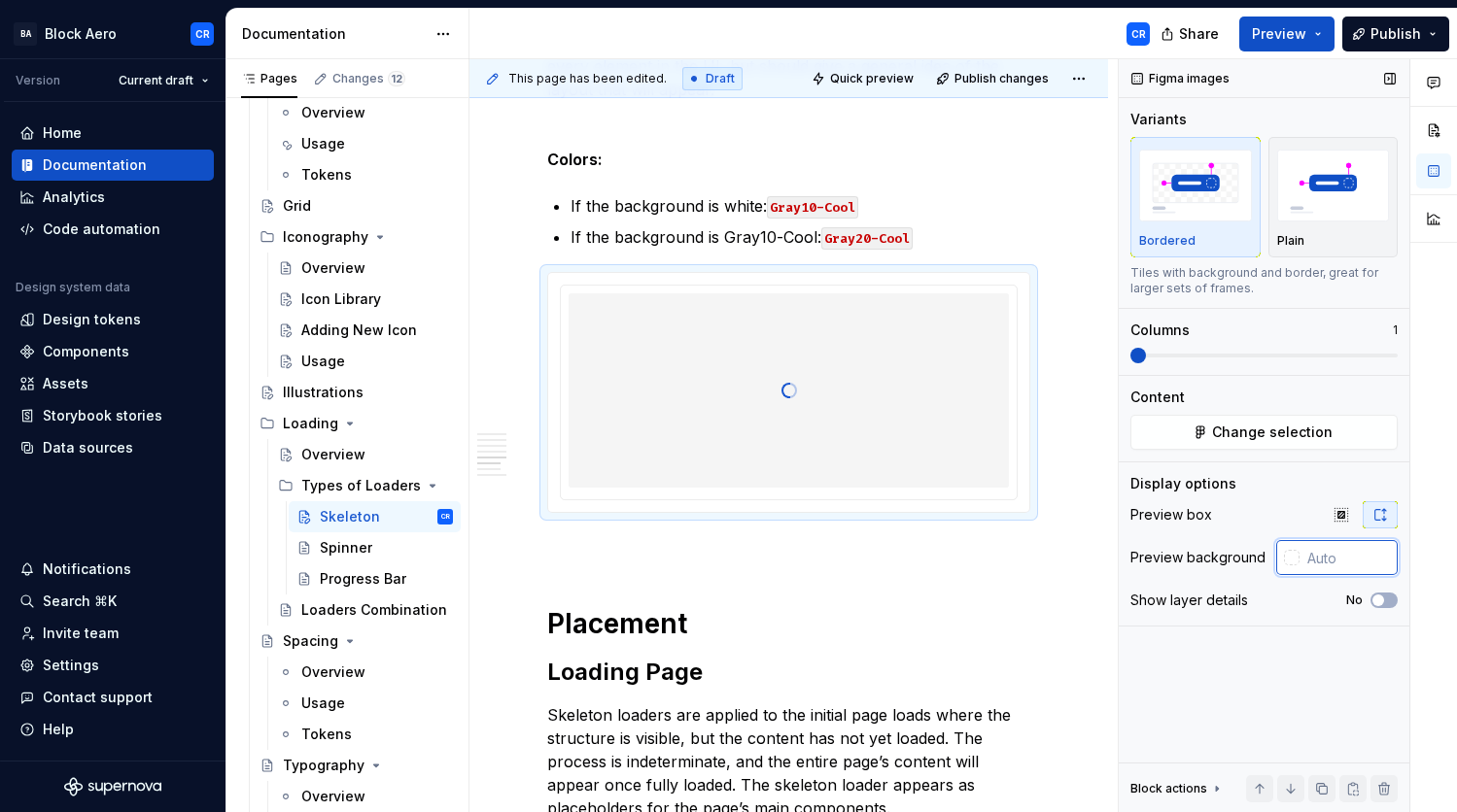
click at [1341, 552] on input "text" at bounding box center [1348, 557] width 98 height 35
paste input "F2F4F8"
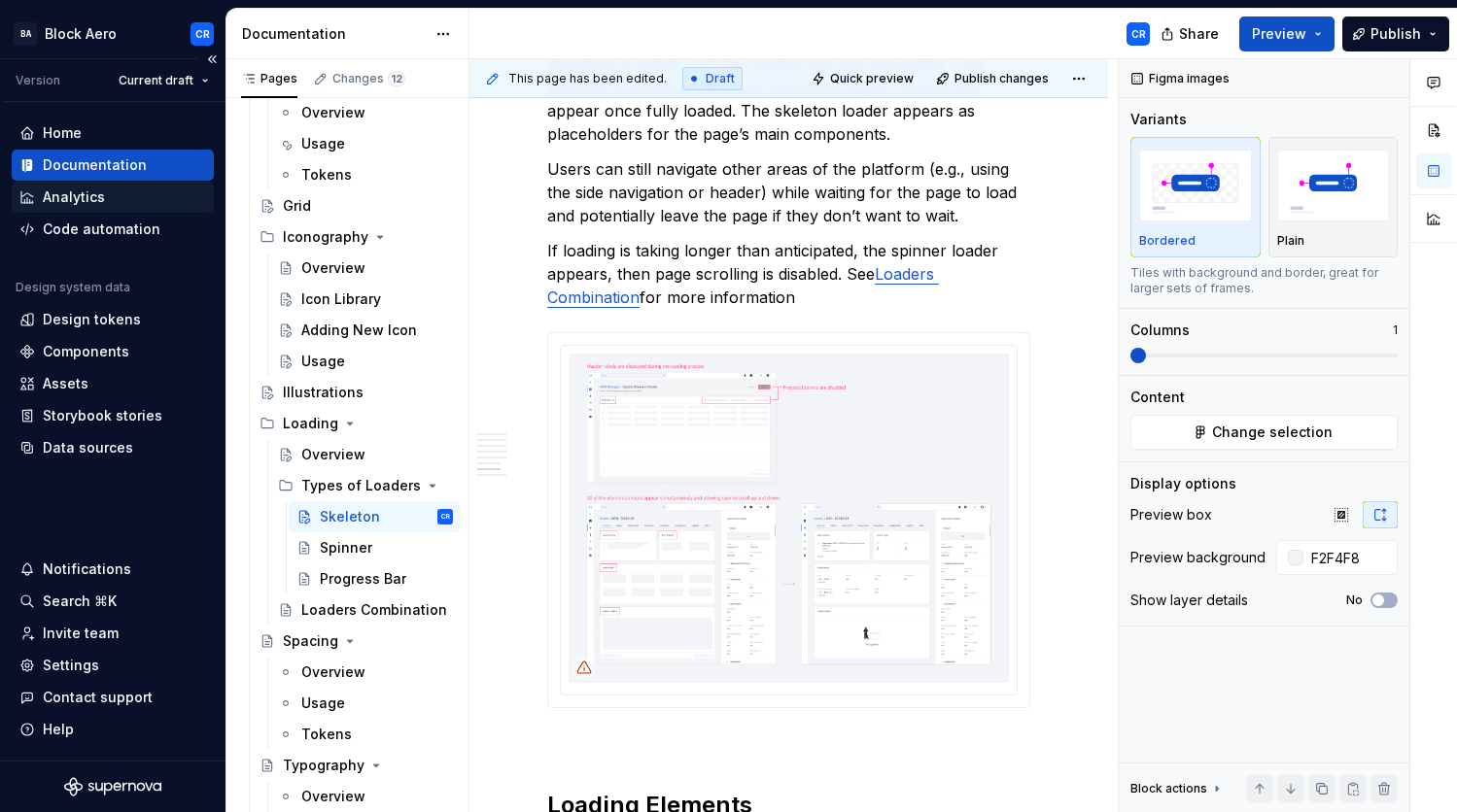
type input "#F2F4F8"
type textarea "*"
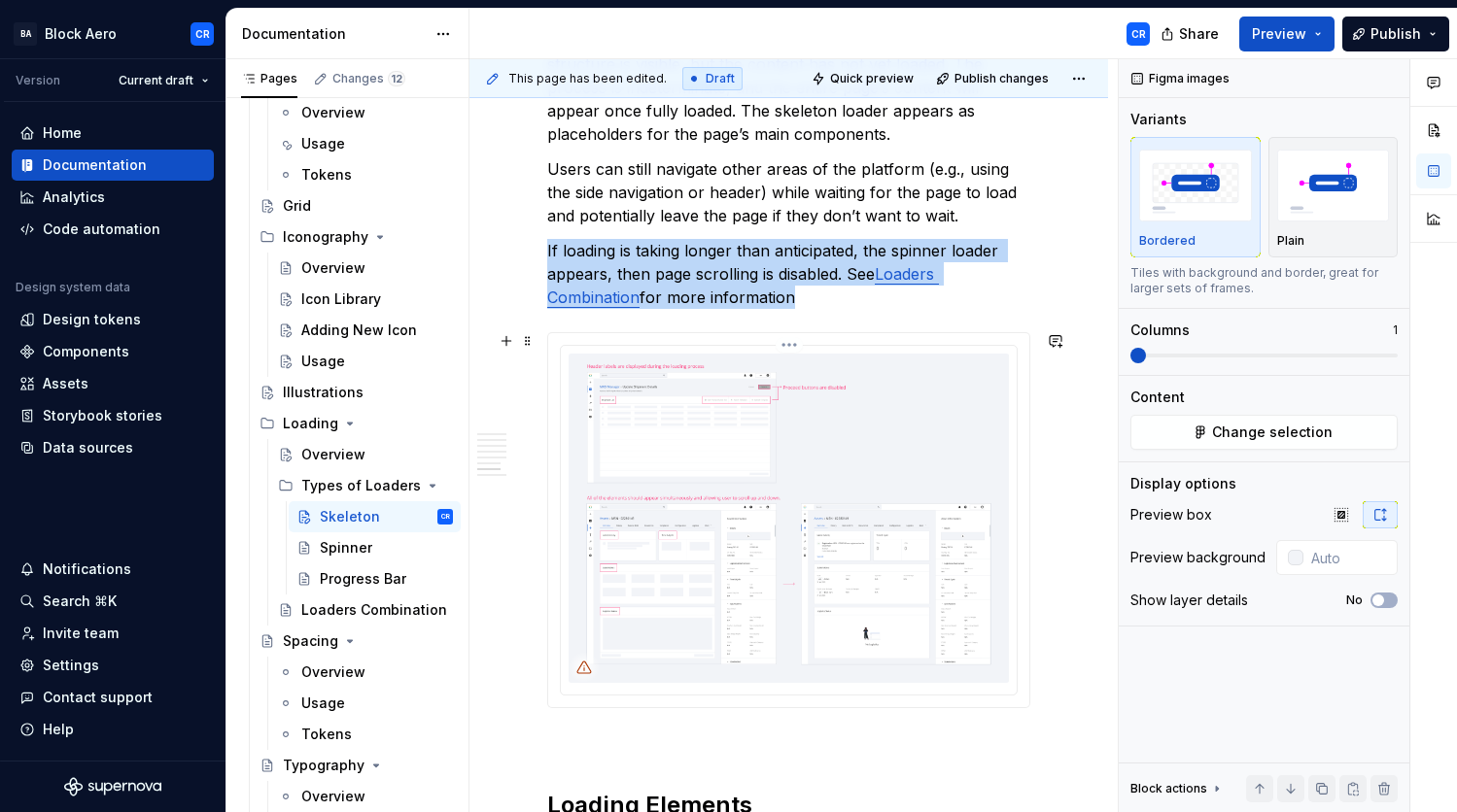
click at [851, 431] on img at bounding box center [789, 519] width 440 height 329
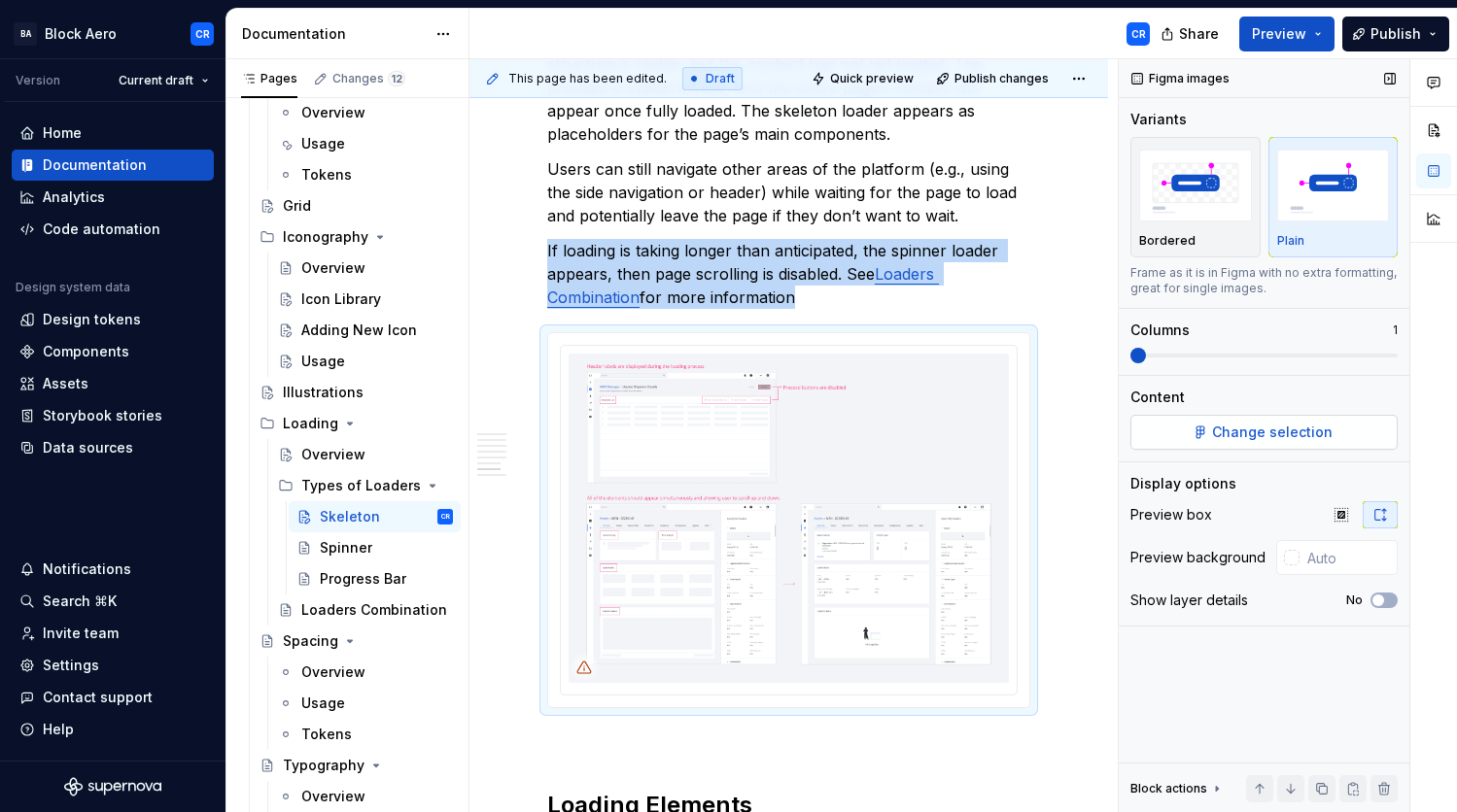
click at [1278, 438] on span "Change selection" at bounding box center [1273, 432] width 121 height 20
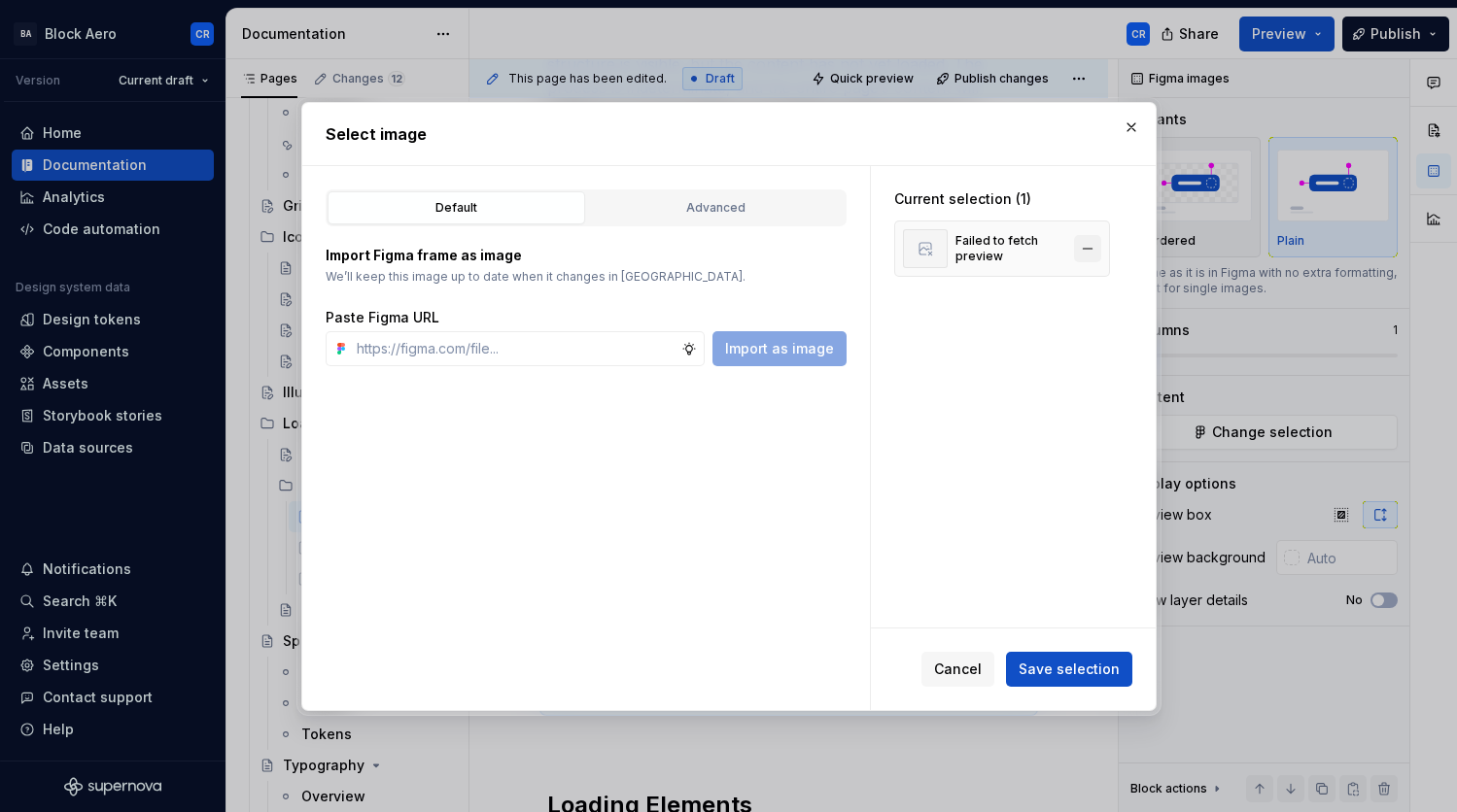
click at [1094, 246] on button "button" at bounding box center [1087, 248] width 27 height 27
type textarea "*"
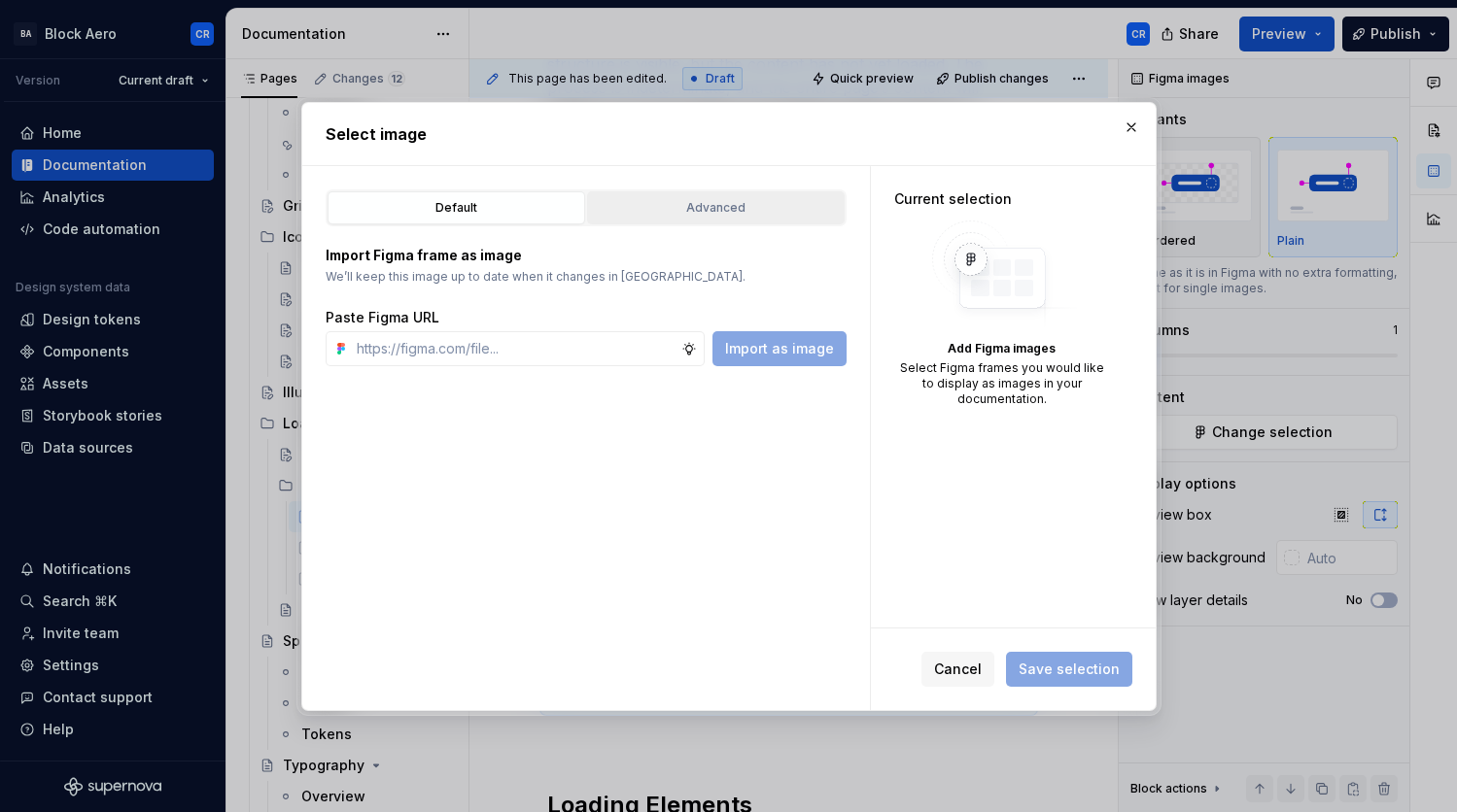
click at [765, 206] on div "Advanced" at bounding box center [716, 208] width 244 height 20
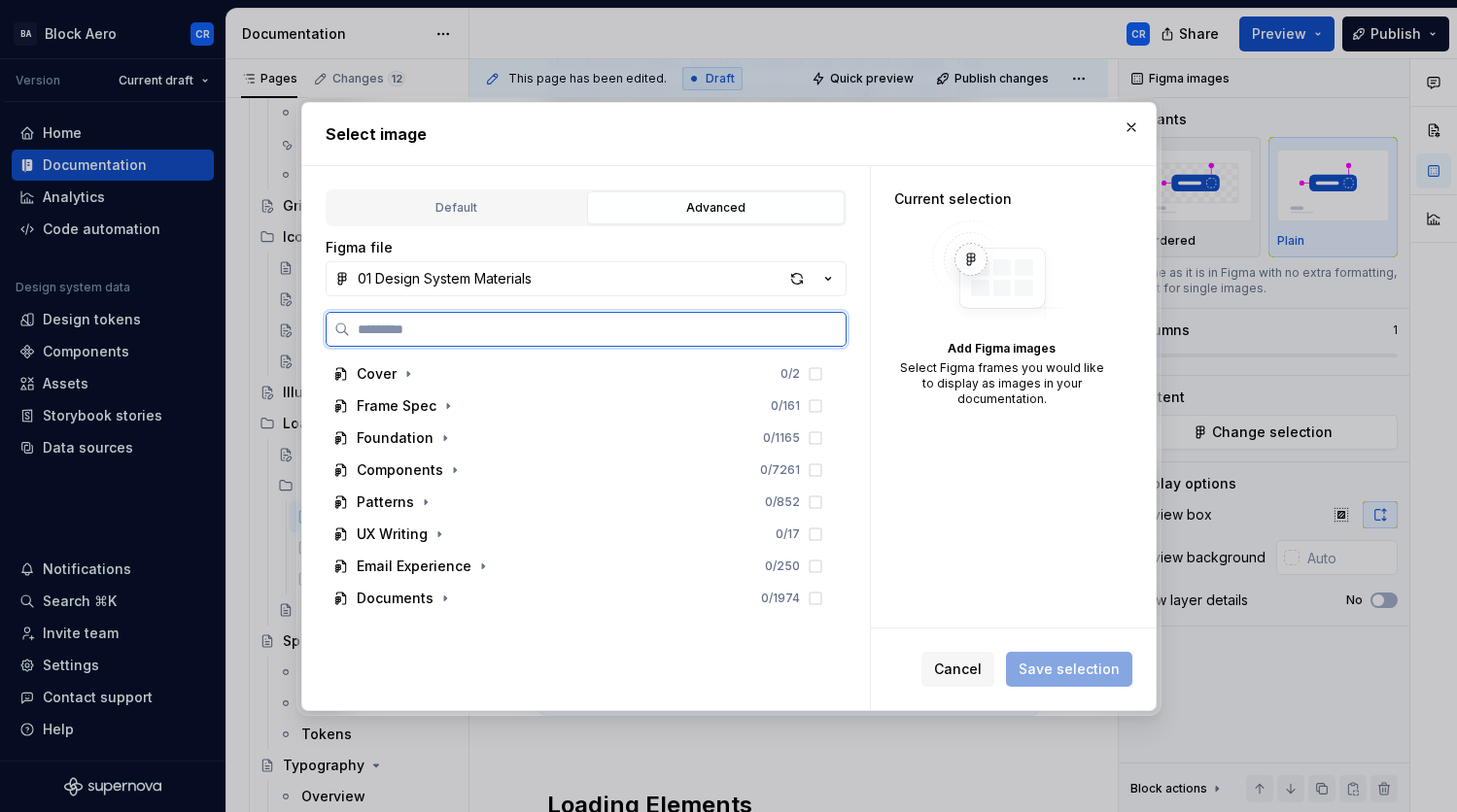
click at [626, 332] on input "search" at bounding box center [598, 329] width 496 height 20
paste input "**********"
type input "**********"
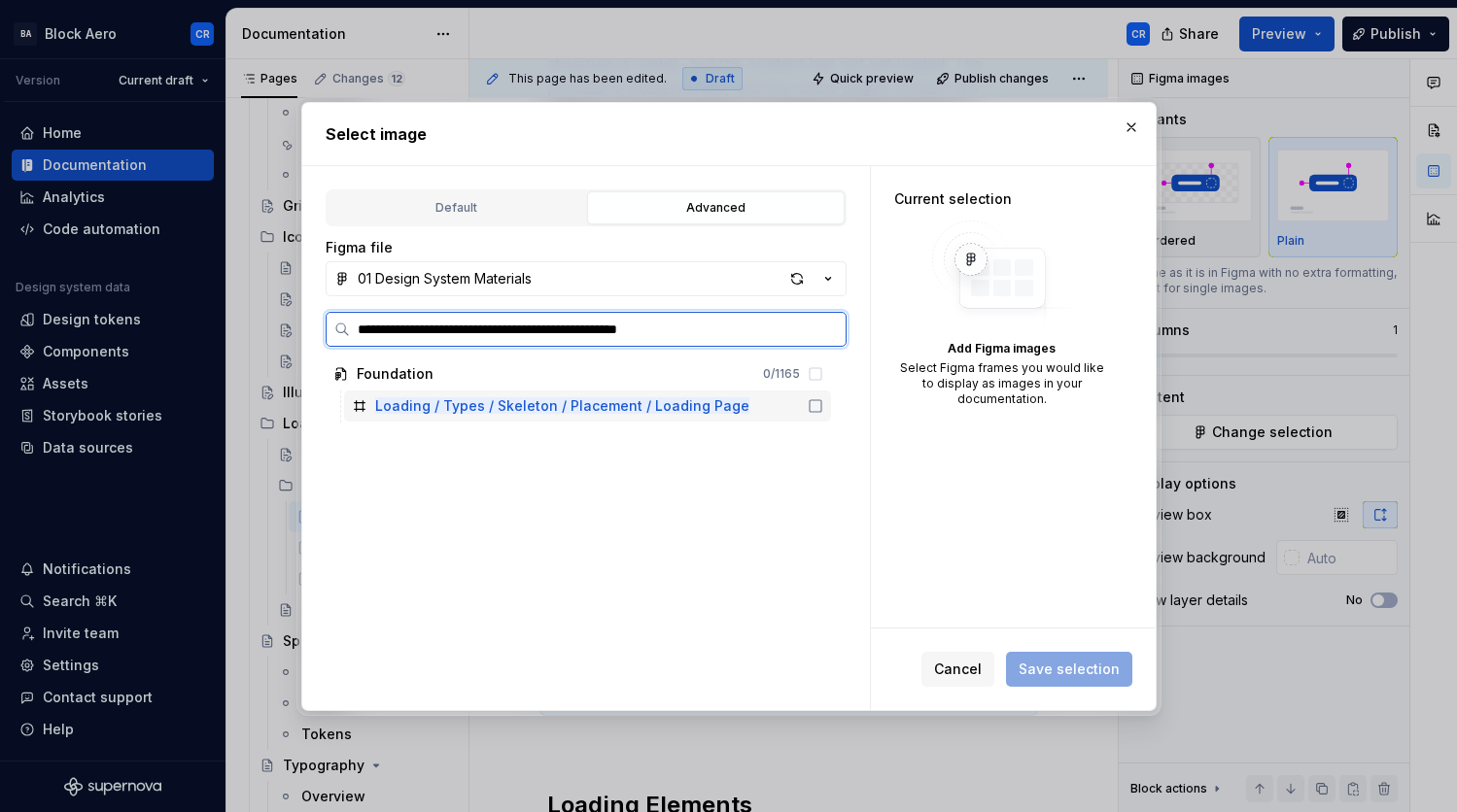
click at [808, 402] on icon at bounding box center [816, 406] width 16 height 16
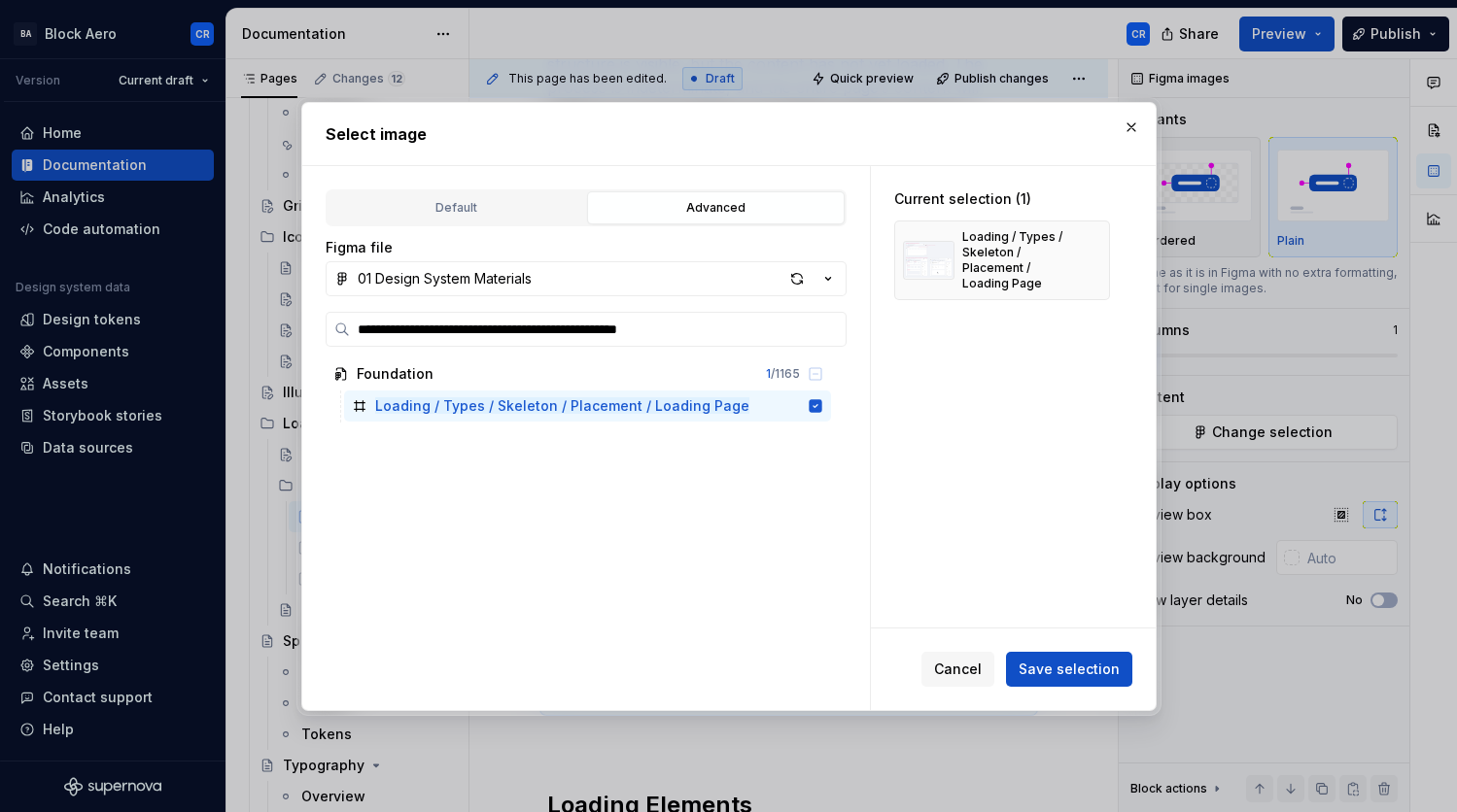
click at [1066, 648] on div "Cancel Save selection" at bounding box center [1013, 669] width 285 height 81
drag, startPoint x: 1059, startPoint y: 664, endPoint x: 1033, endPoint y: 650, distance: 29.5
click at [1059, 664] on span "Save selection" at bounding box center [1069, 670] width 101 height 20
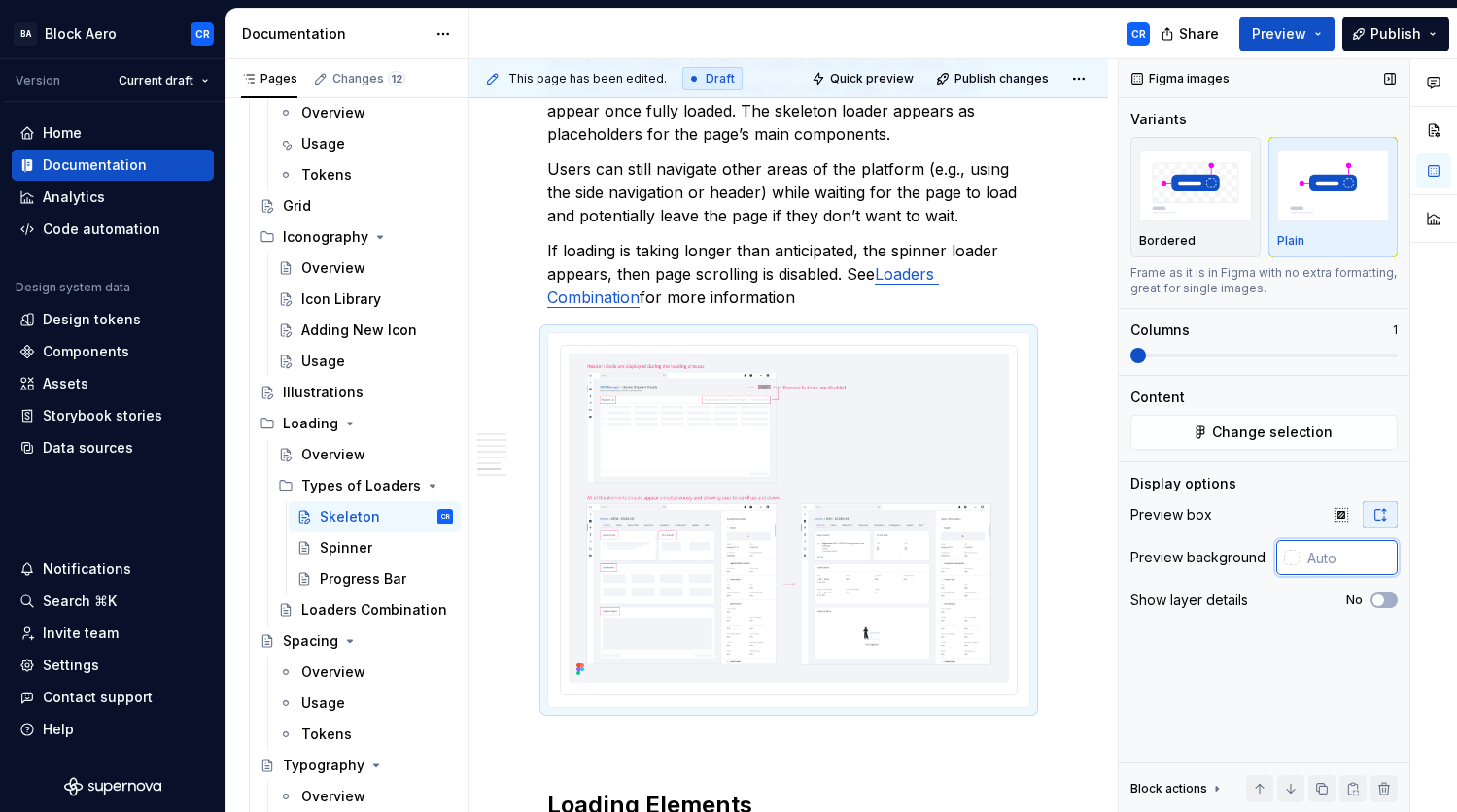
click at [1355, 555] on input "text" at bounding box center [1348, 557] width 98 height 35
paste input "F2F4F8"
type input "#F2F4F8"
click at [1282, 507] on div "Preview box" at bounding box center [1265, 515] width 268 height 27
click at [1227, 198] on img "button" at bounding box center [1196, 185] width 113 height 71
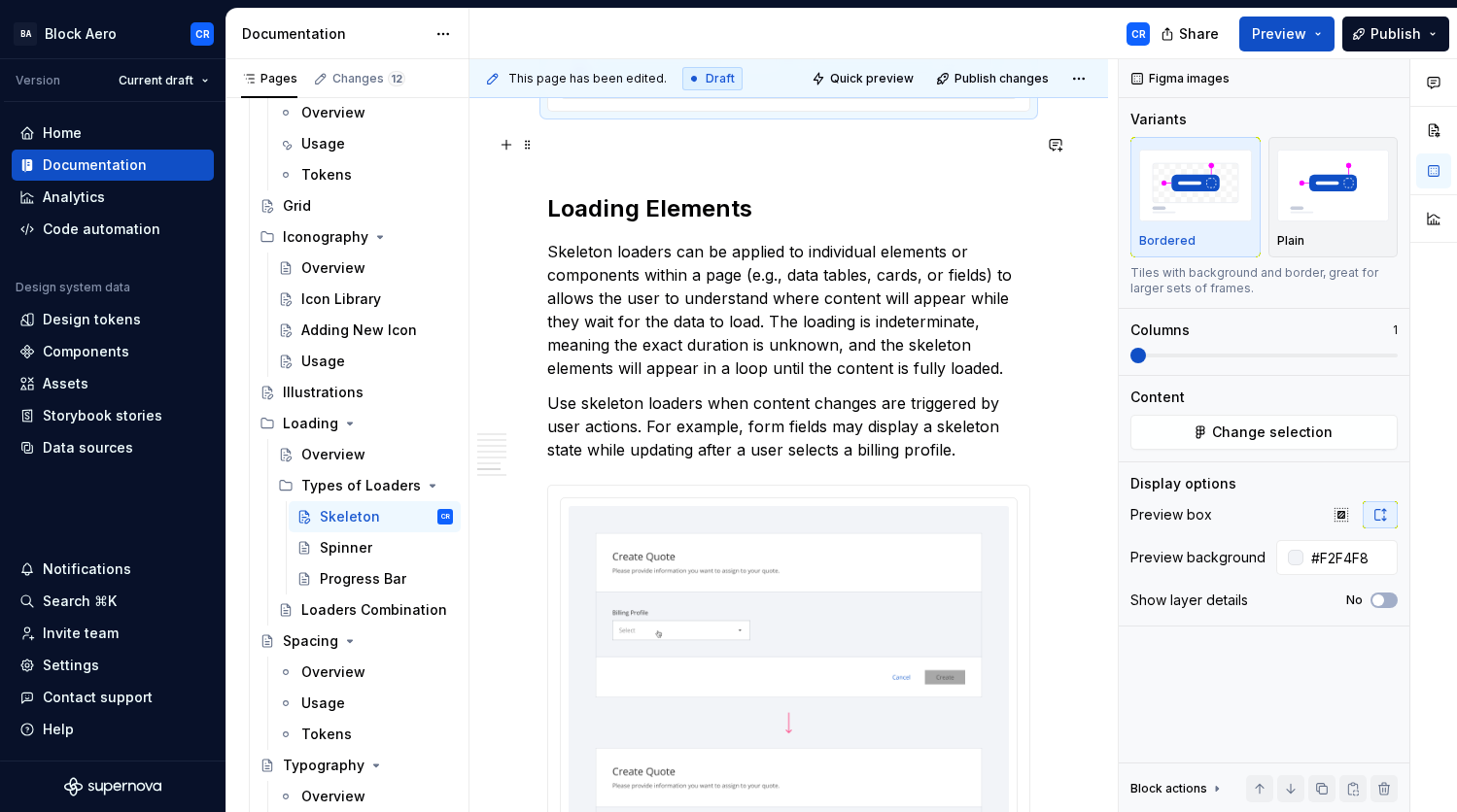
scroll to position [3353, 0]
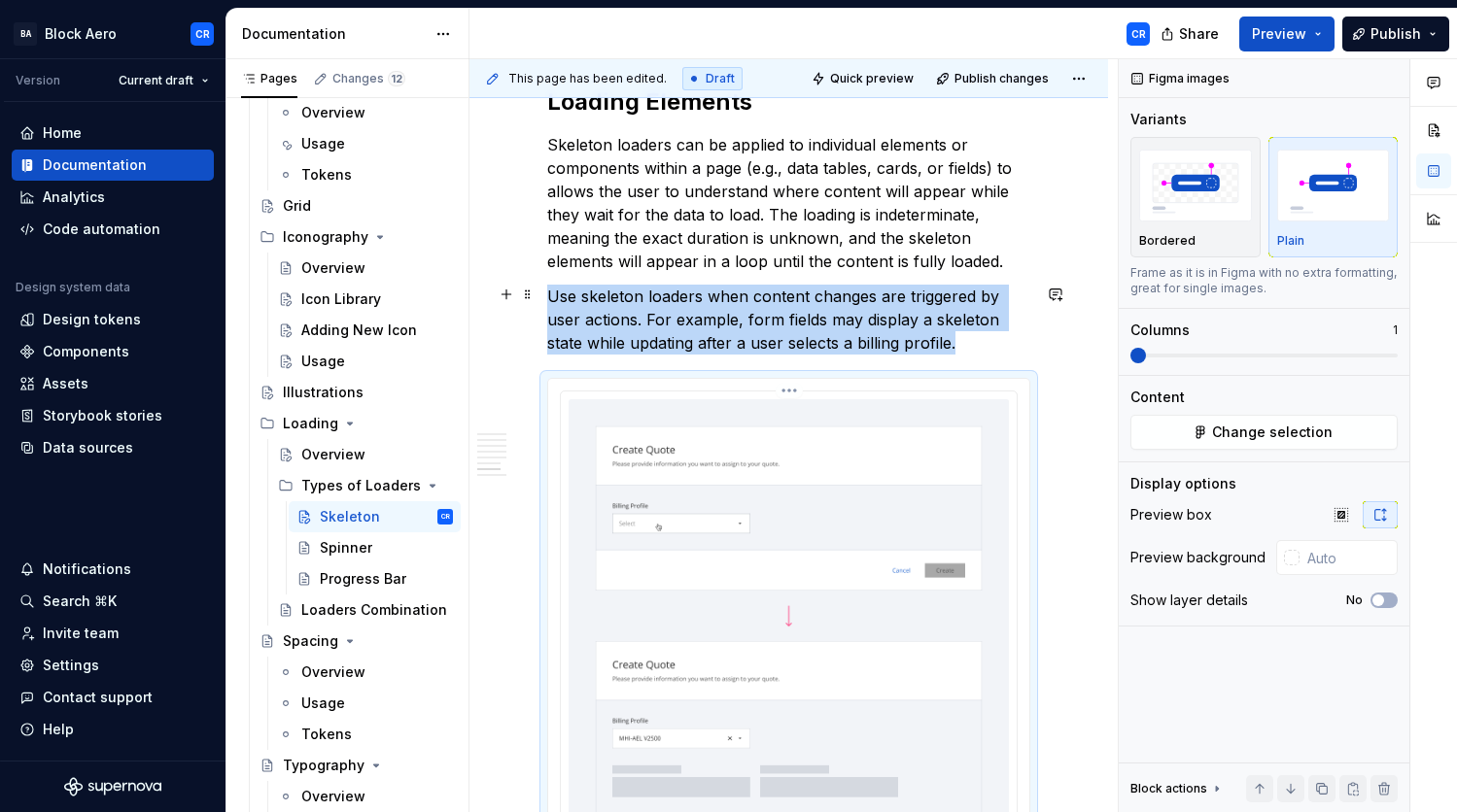
click at [747, 489] on img at bounding box center [789, 789] width 440 height 779
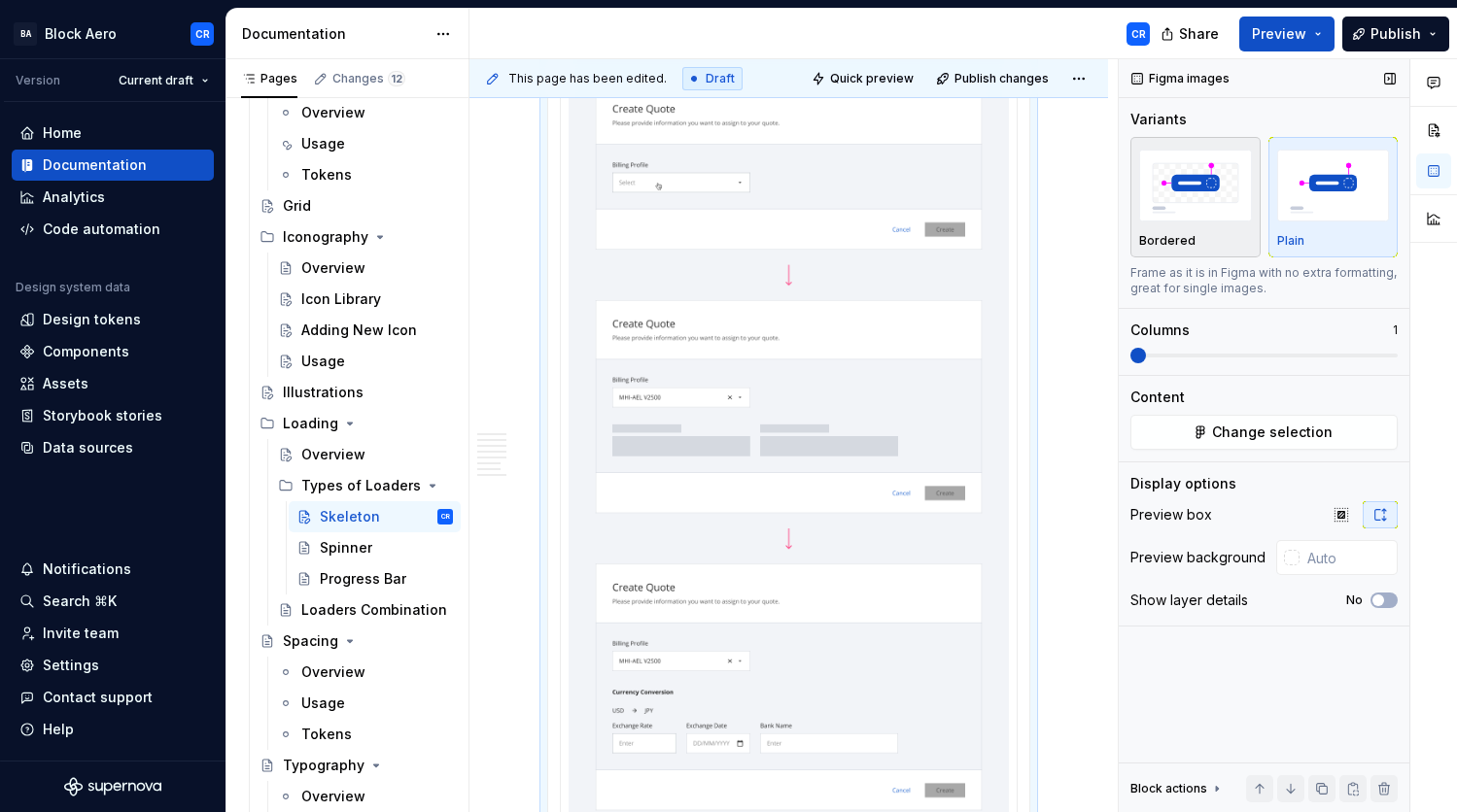
click at [1210, 219] on img "button" at bounding box center [1196, 185] width 113 height 71
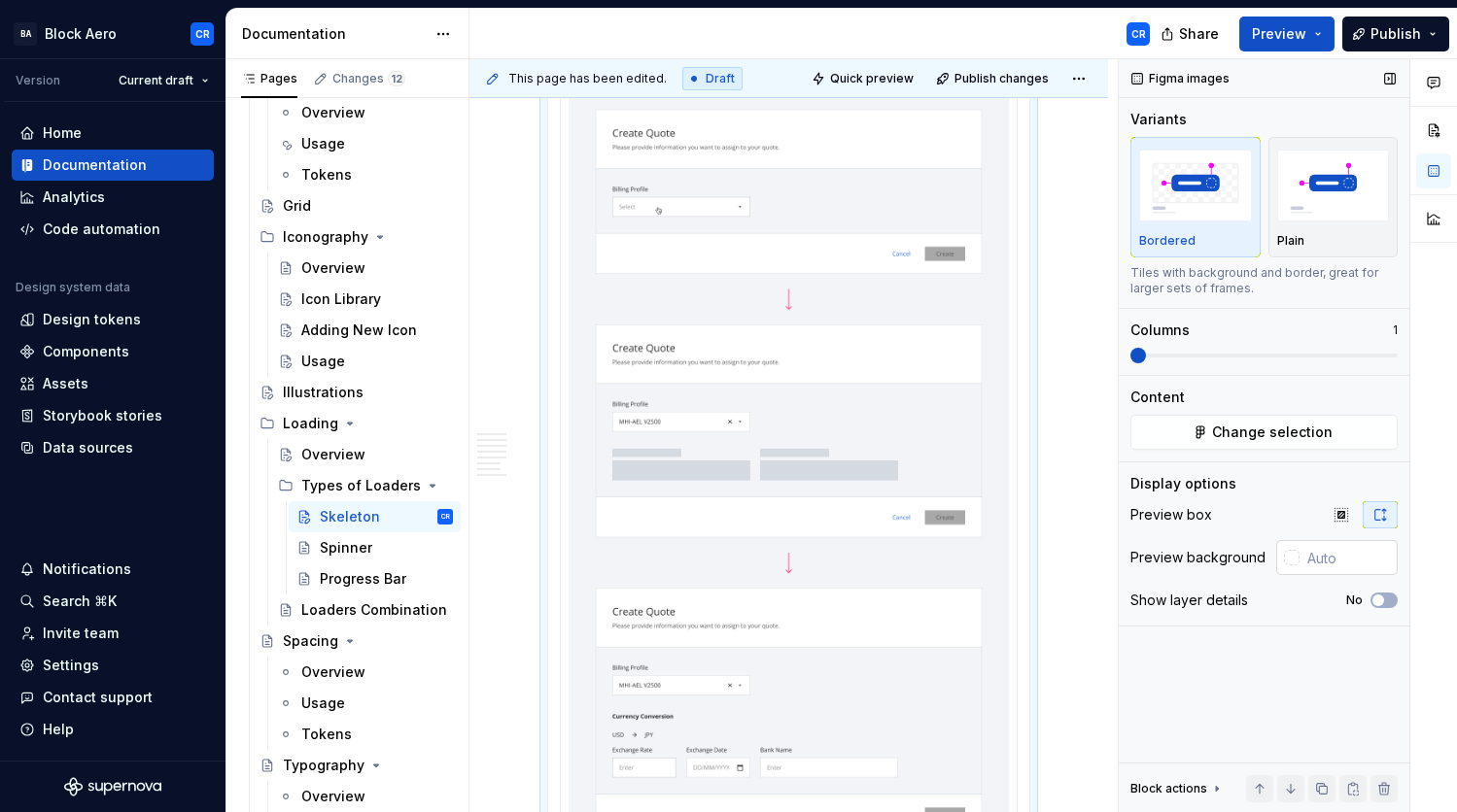
click at [1320, 563] on input "text" at bounding box center [1348, 557] width 98 height 35
paste input "F2F4F8"
type input "#F2F4F8"
click at [1282, 492] on div "Display options" at bounding box center [1265, 484] width 268 height 20
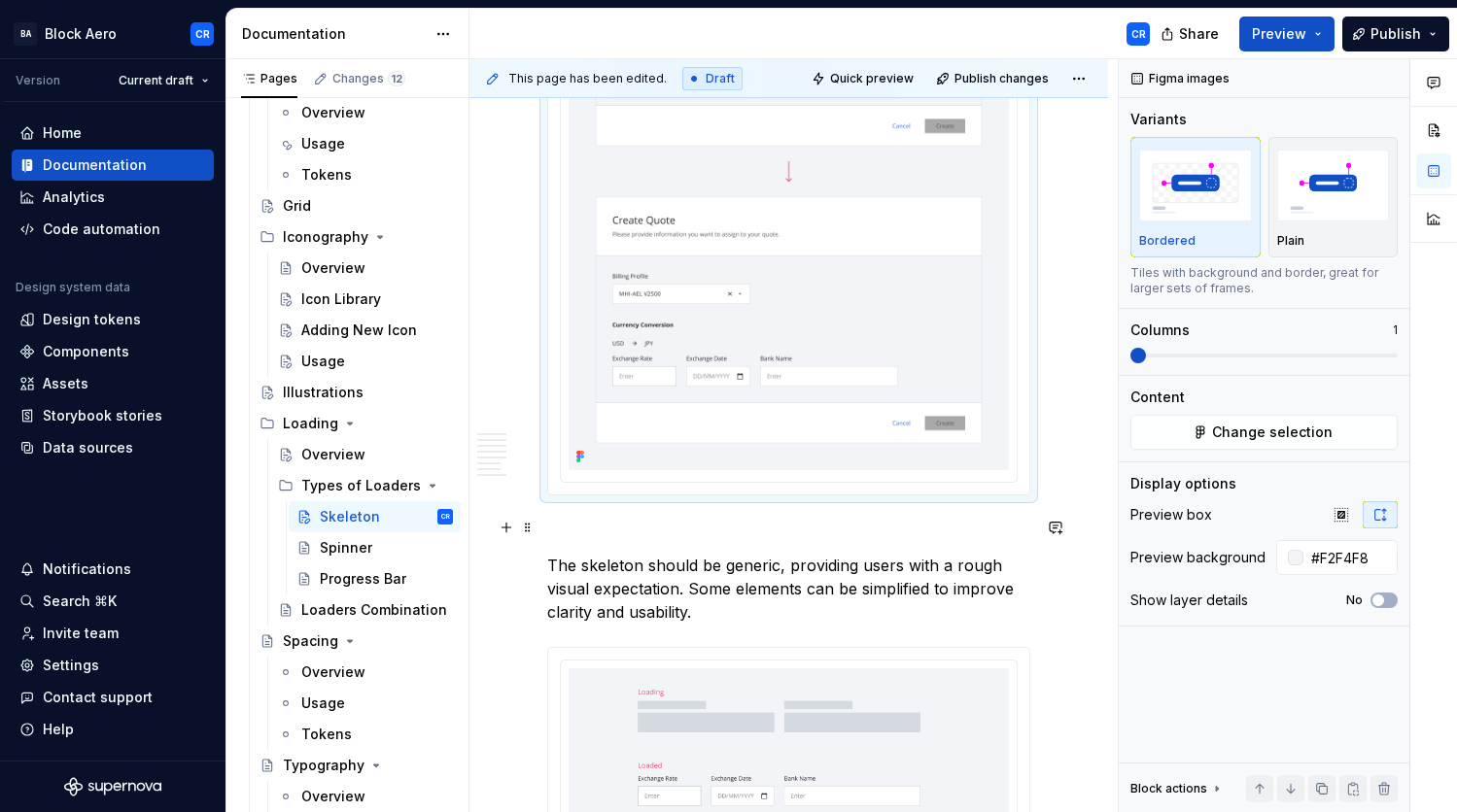
scroll to position [4432, 0]
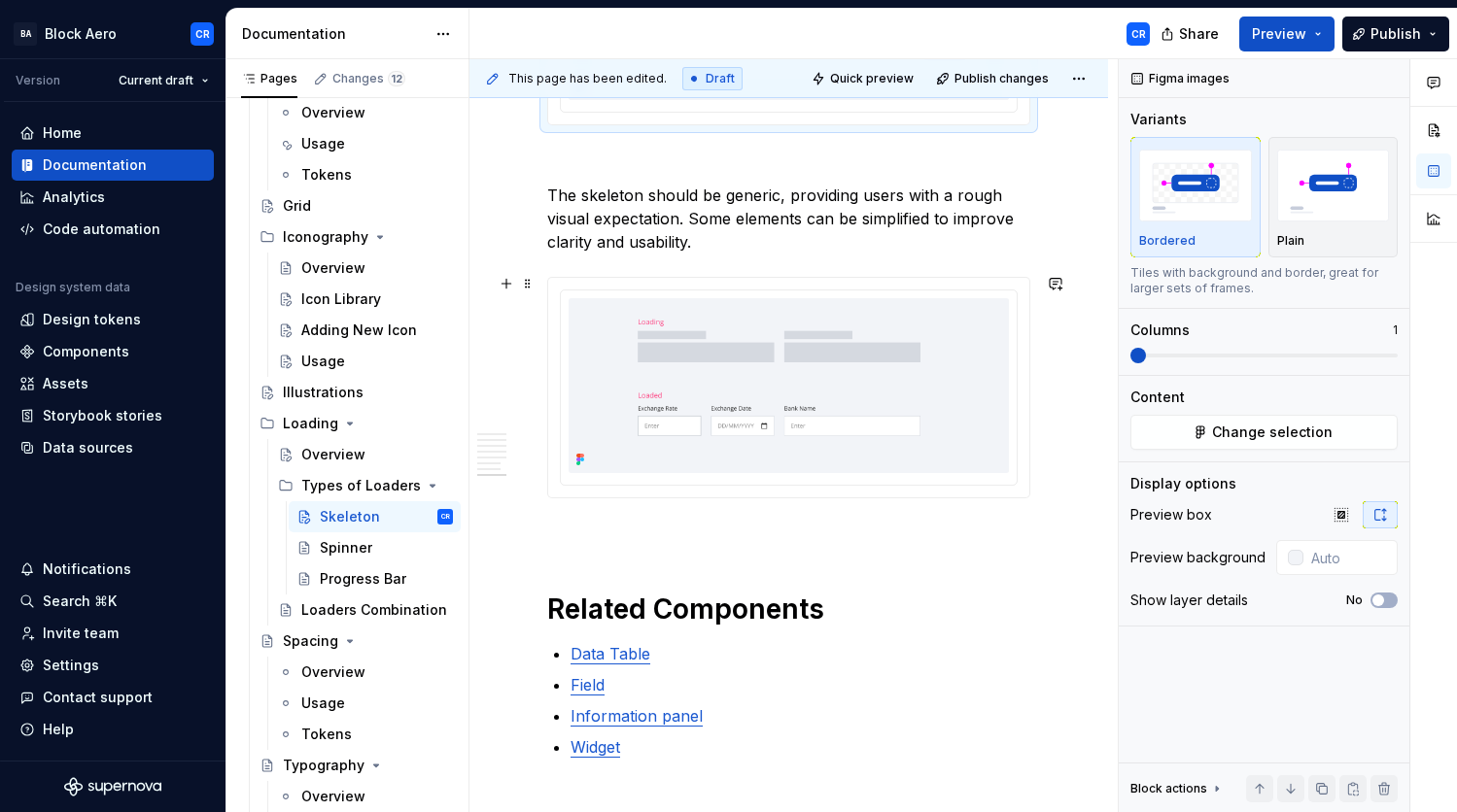
click at [813, 484] on div at bounding box center [789, 388] width 481 height 220
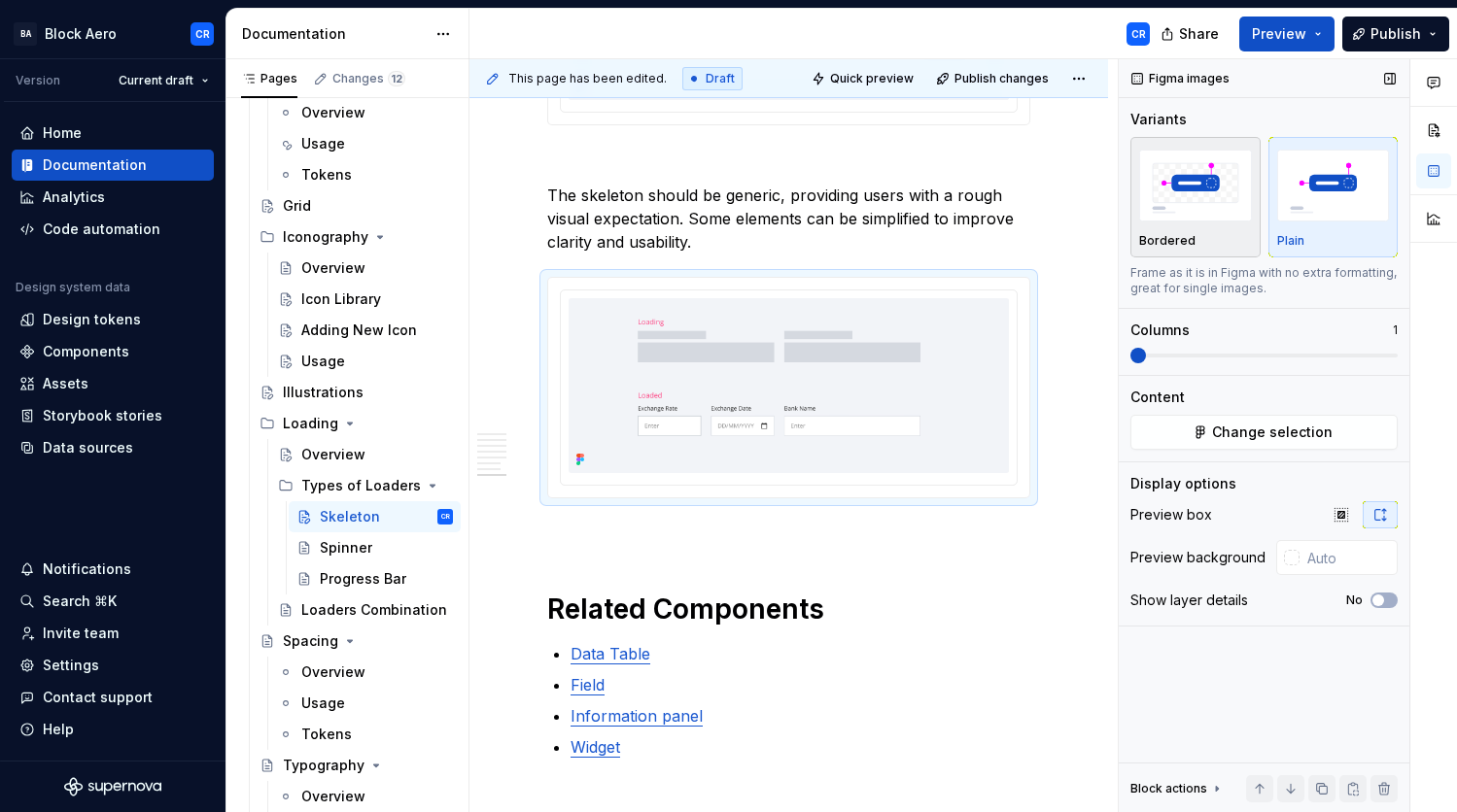
click at [1201, 208] on img "button" at bounding box center [1196, 185] width 113 height 71
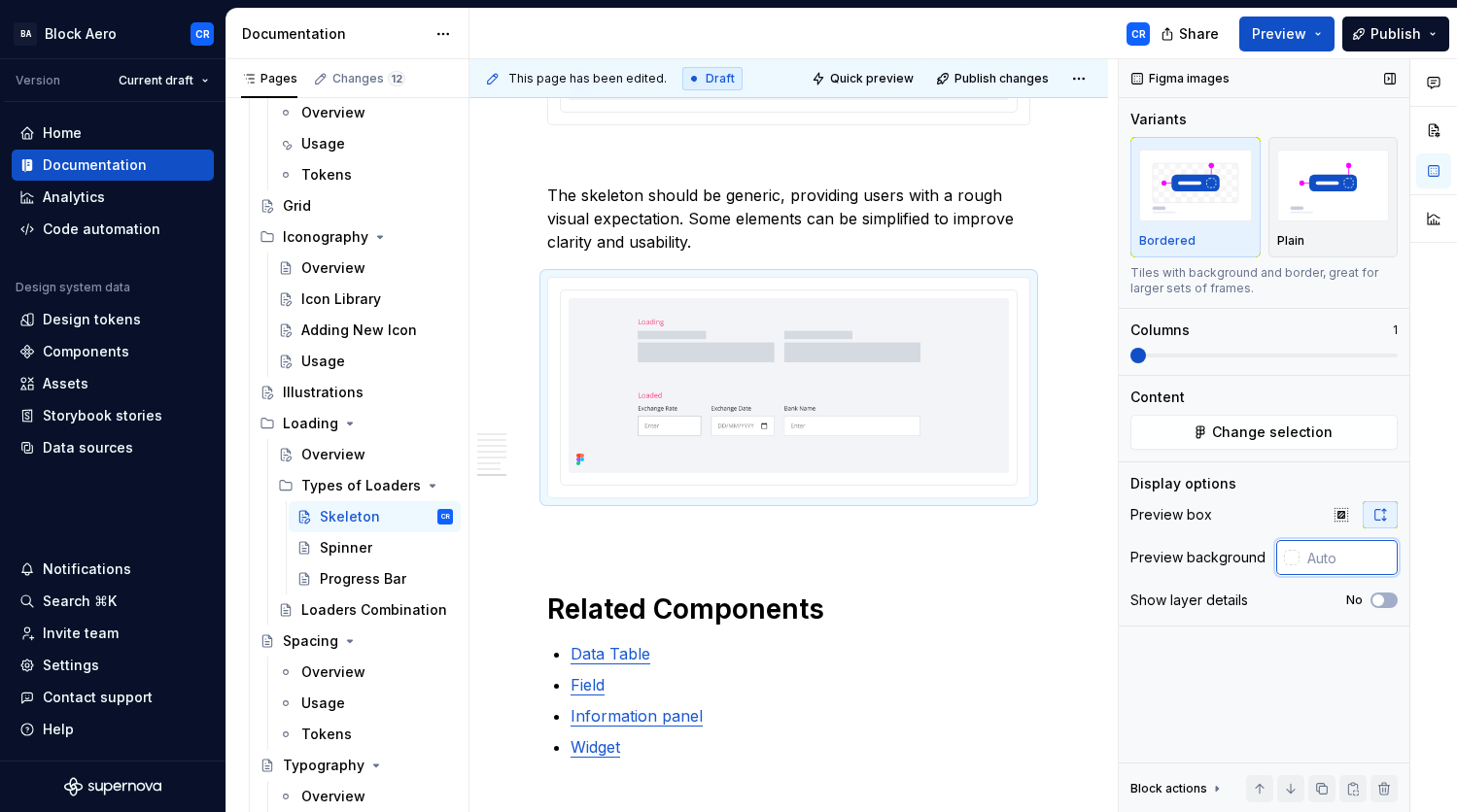
click at [1345, 557] on input "text" at bounding box center [1348, 557] width 98 height 35
paste input "F2F4F8"
type input "#F2F4F8"
click at [1283, 476] on div "Display options" at bounding box center [1265, 484] width 268 height 20
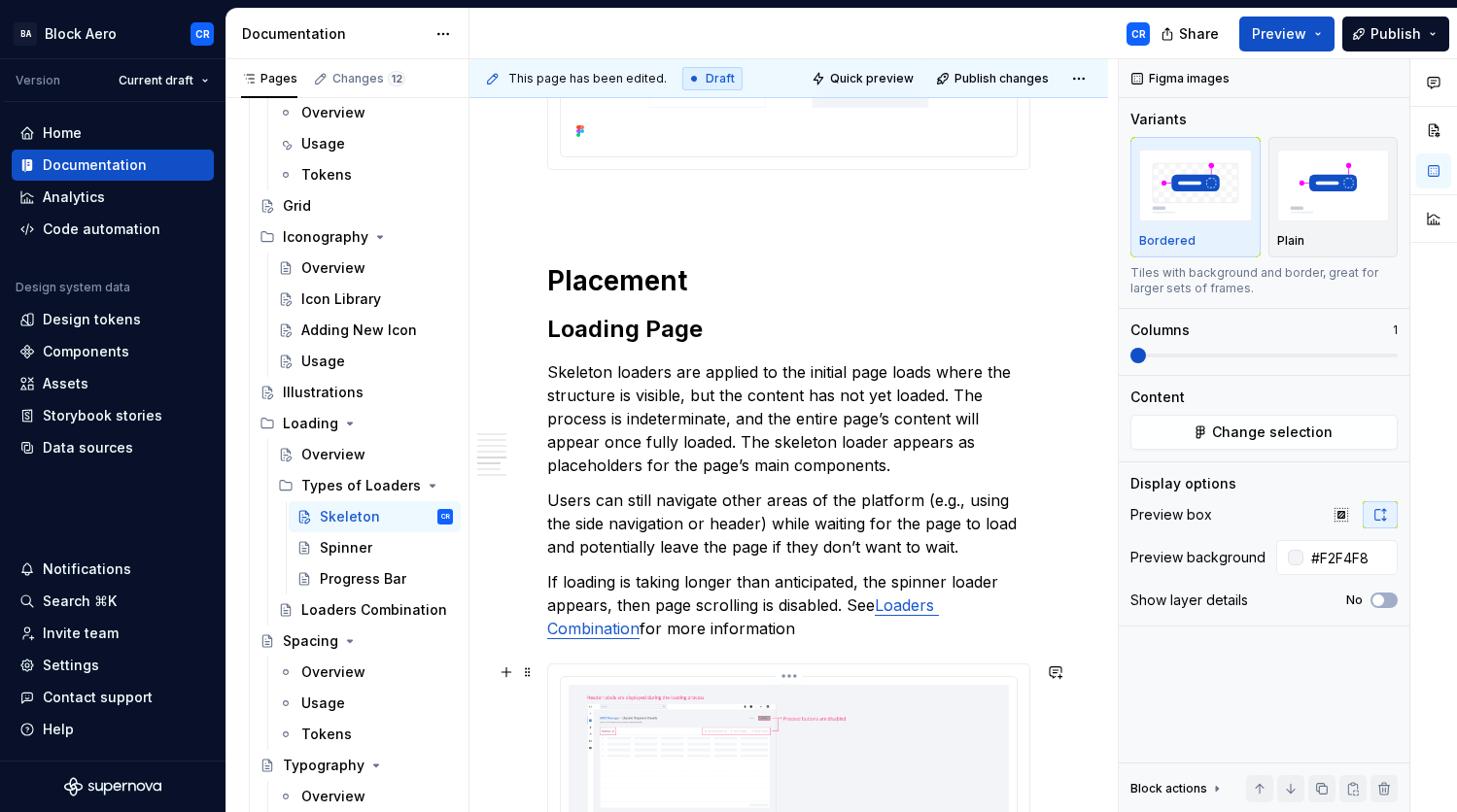
scroll to position [2077, 0]
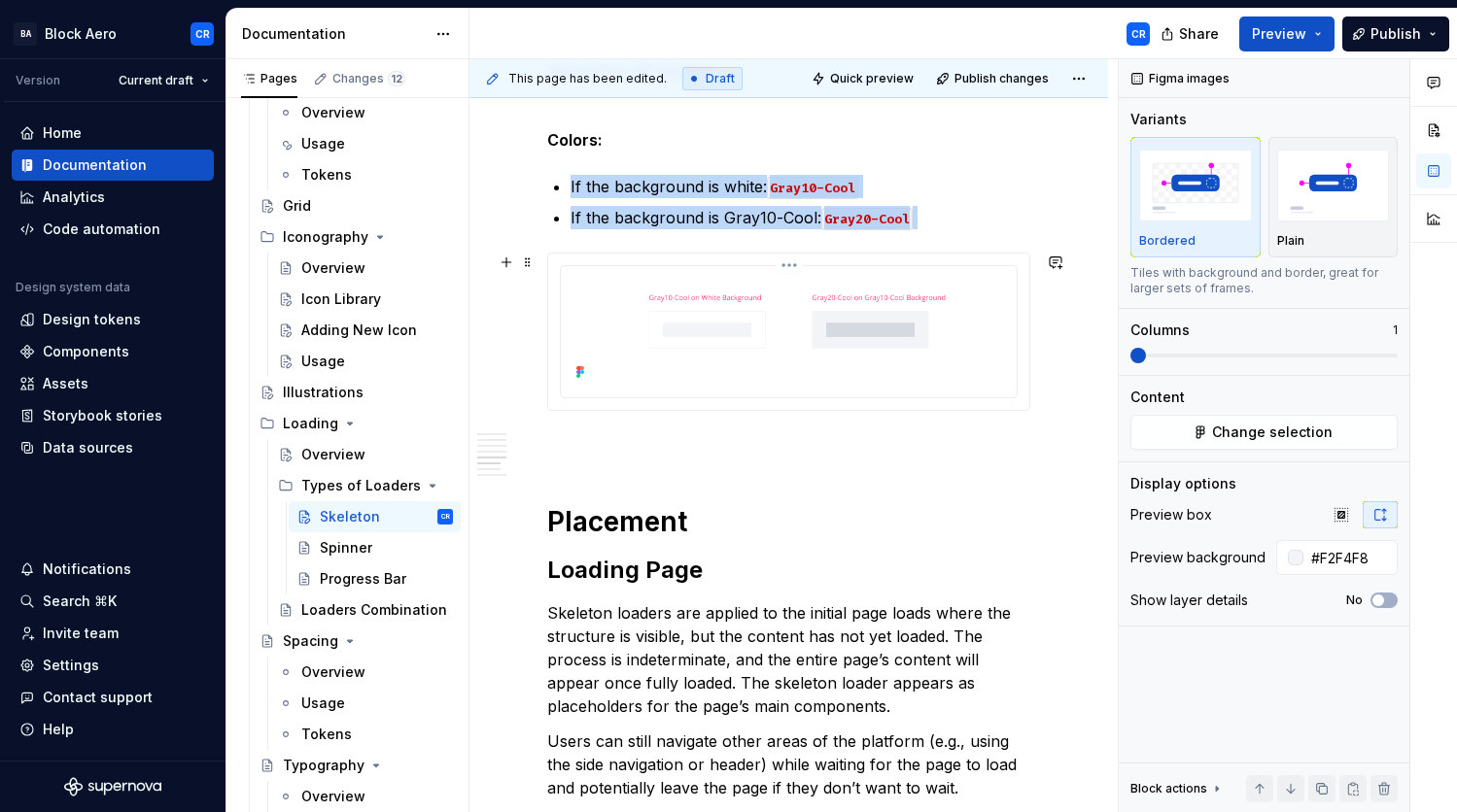
click at [847, 355] on img at bounding box center [789, 329] width 440 height 112
click at [967, 348] on img at bounding box center [789, 329] width 440 height 112
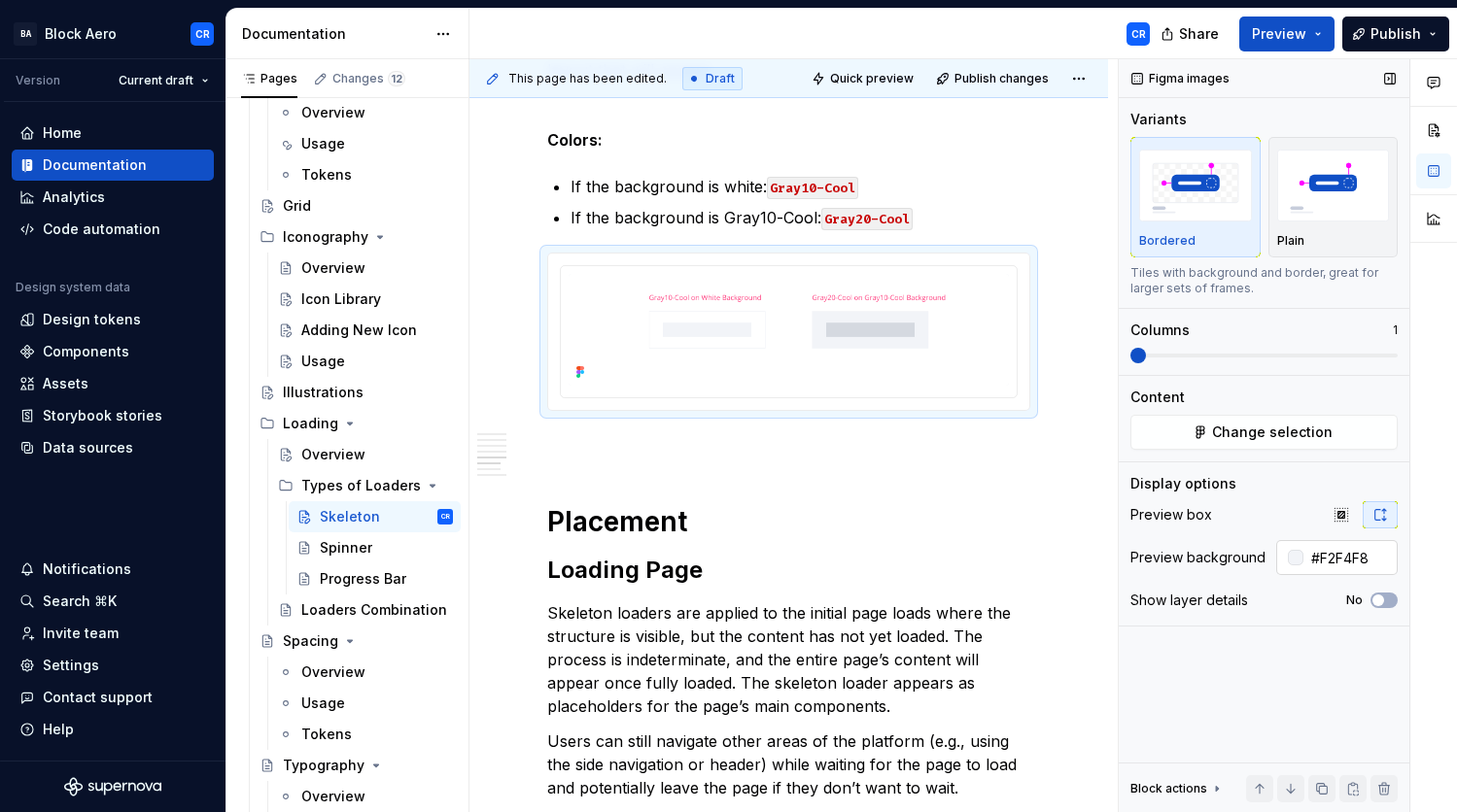
click at [1354, 549] on input "#F2F4F8" at bounding box center [1350, 557] width 94 height 35
click at [1287, 561] on div at bounding box center [1292, 558] width 16 height 16
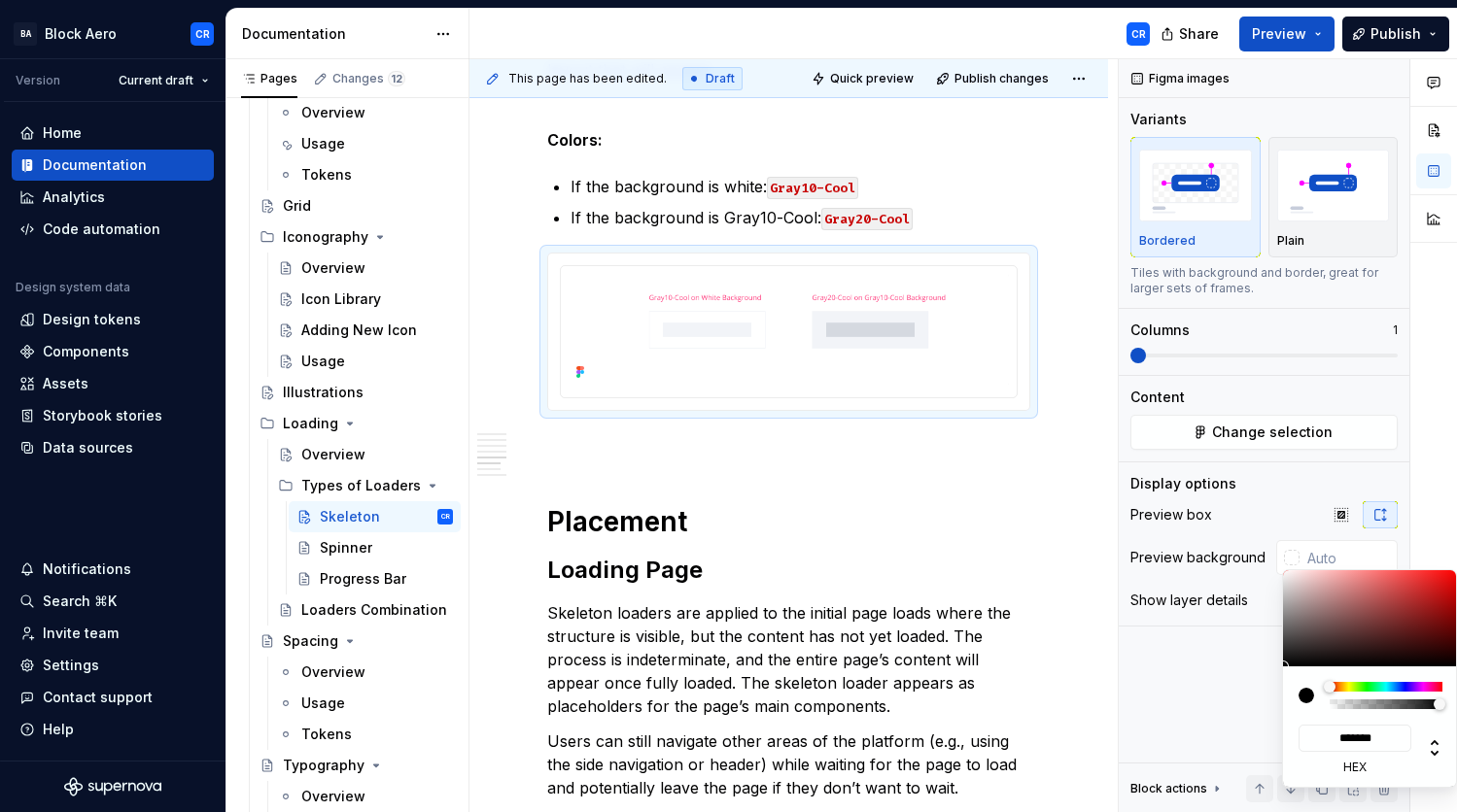
type input "#0A0A0A"
type input "*******"
type input "#363636"
type input "*******"
type input "#909090"
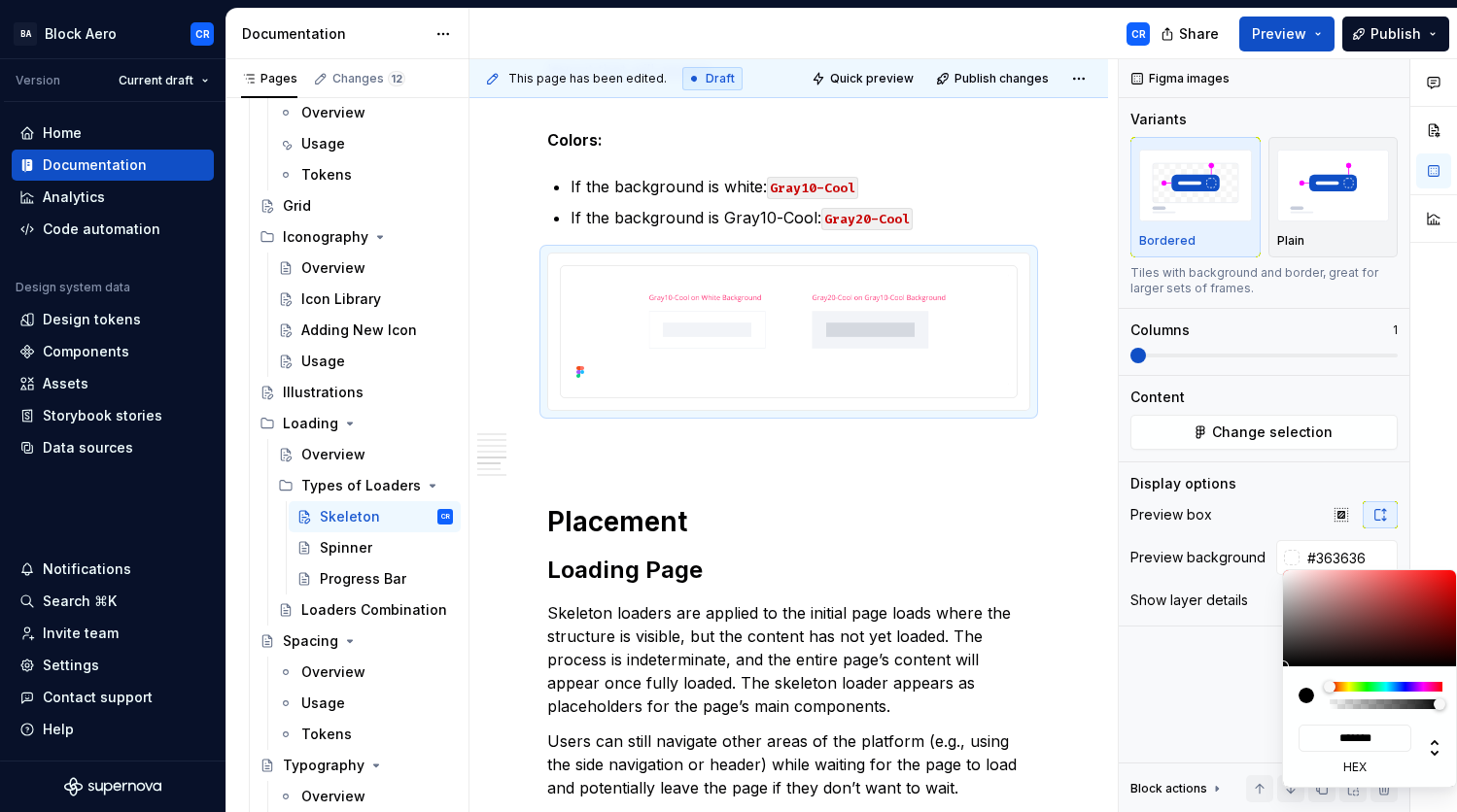
type input "*******"
type input "#CECECE"
type input "*******"
type input "#F5F5F5"
type input "*******"
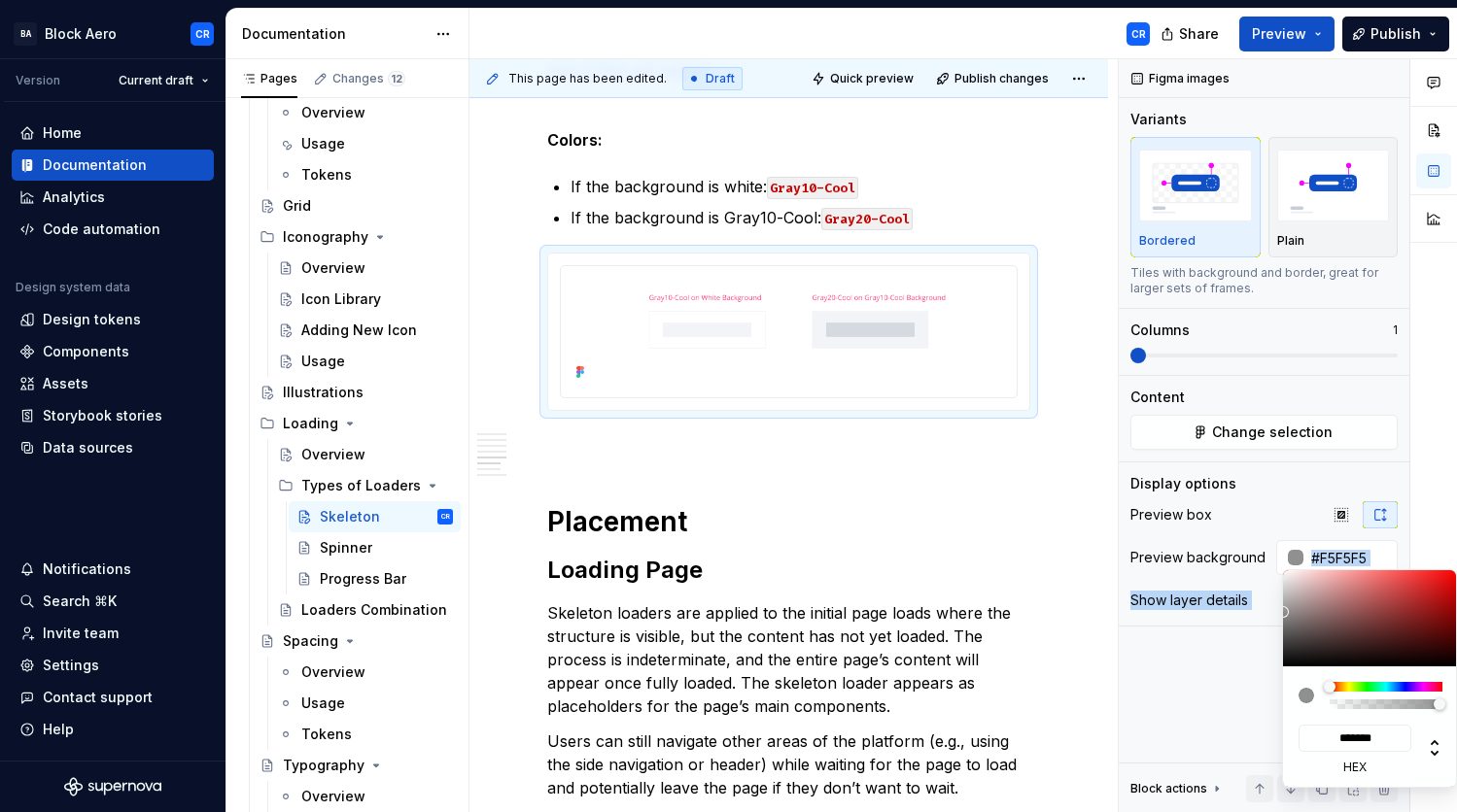
type input "#FFFFFF"
type input "*******"
drag, startPoint x: 1284, startPoint y: 662, endPoint x: 1261, endPoint y: 558, distance: 106.5
click at [1261, 558] on body "BA Block Aero CR Version Current draft Home Documentation Analytics Code automa…" at bounding box center [728, 406] width 1457 height 812
click at [1272, 504] on div "Comments Open comments No comments yet Select ‘Comment’ from the block context …" at bounding box center [1287, 436] width 338 height 754
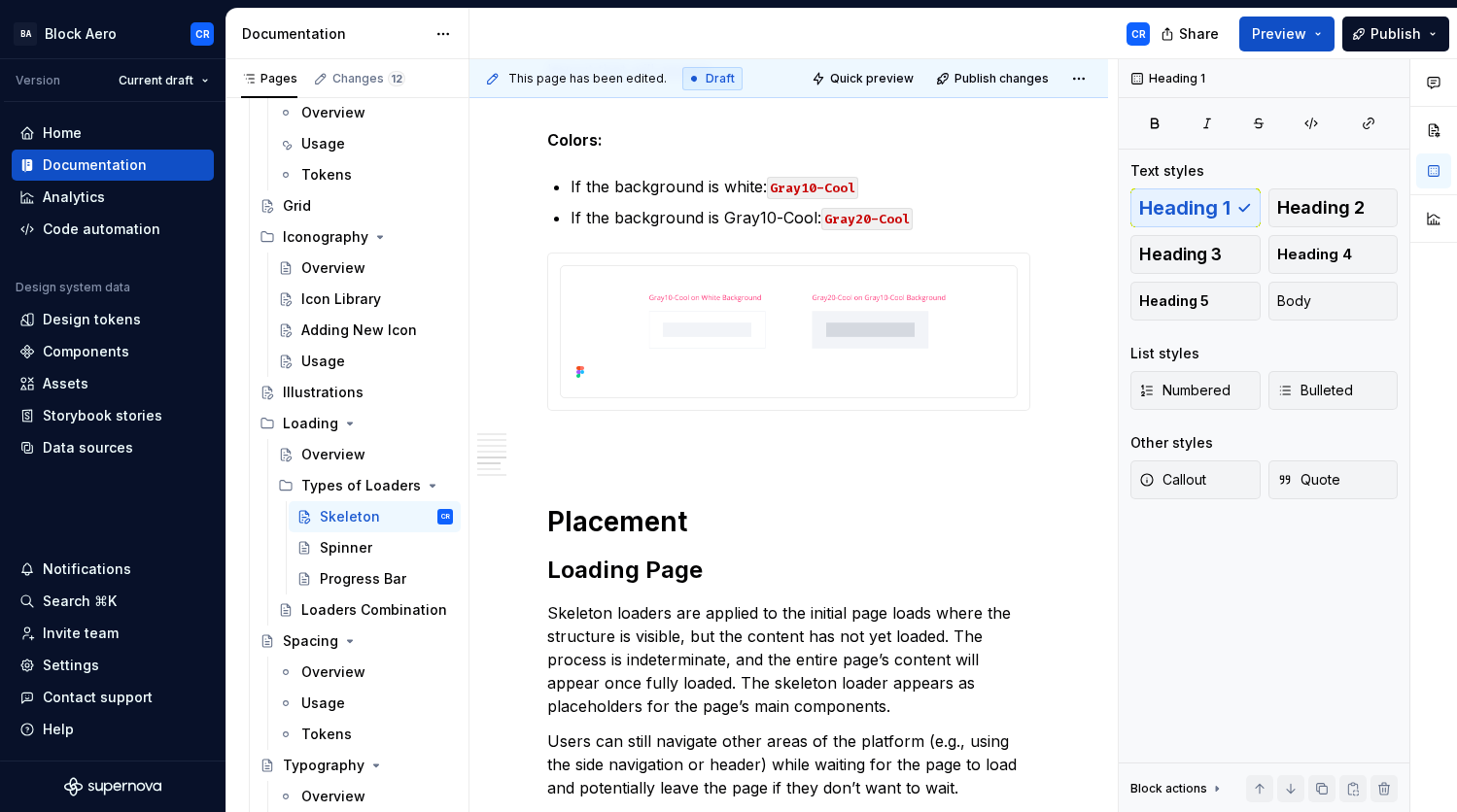
click at [904, 485] on html "BA Block Aero CR Version Current draft Home Documentation Analytics Code automa…" at bounding box center [728, 406] width 1457 height 812
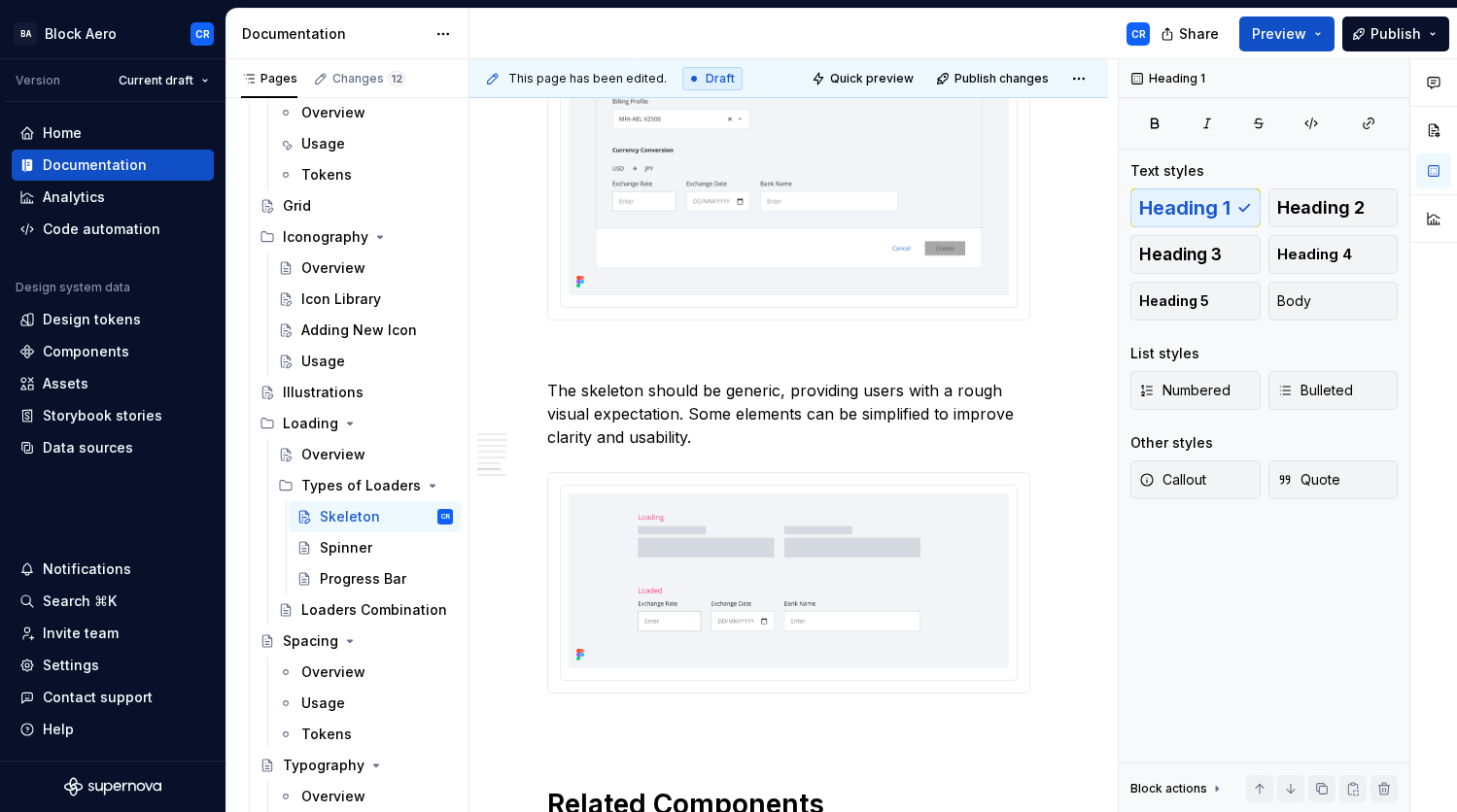
scroll to position [4253, 0]
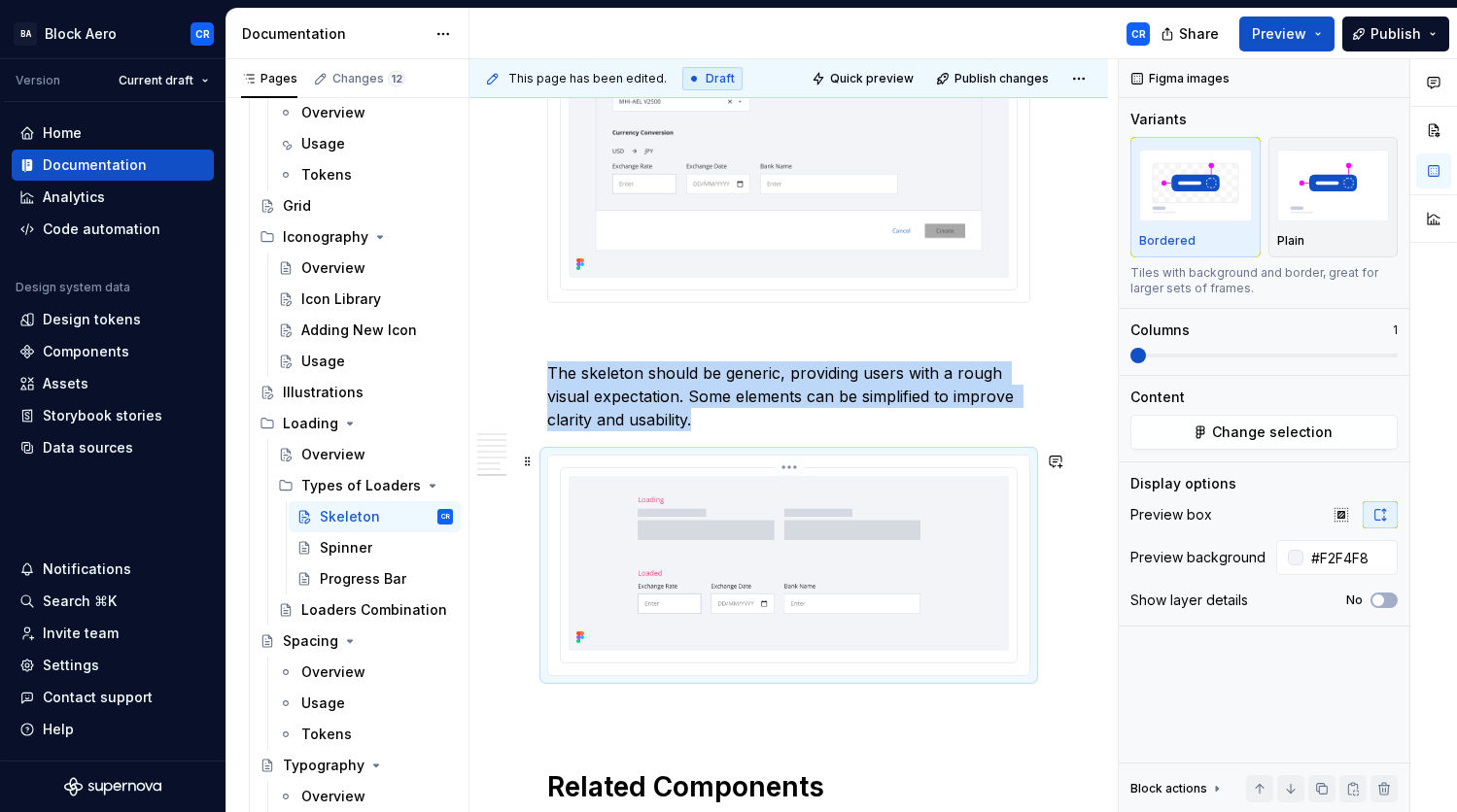
click at [857, 528] on img at bounding box center [789, 563] width 440 height 174
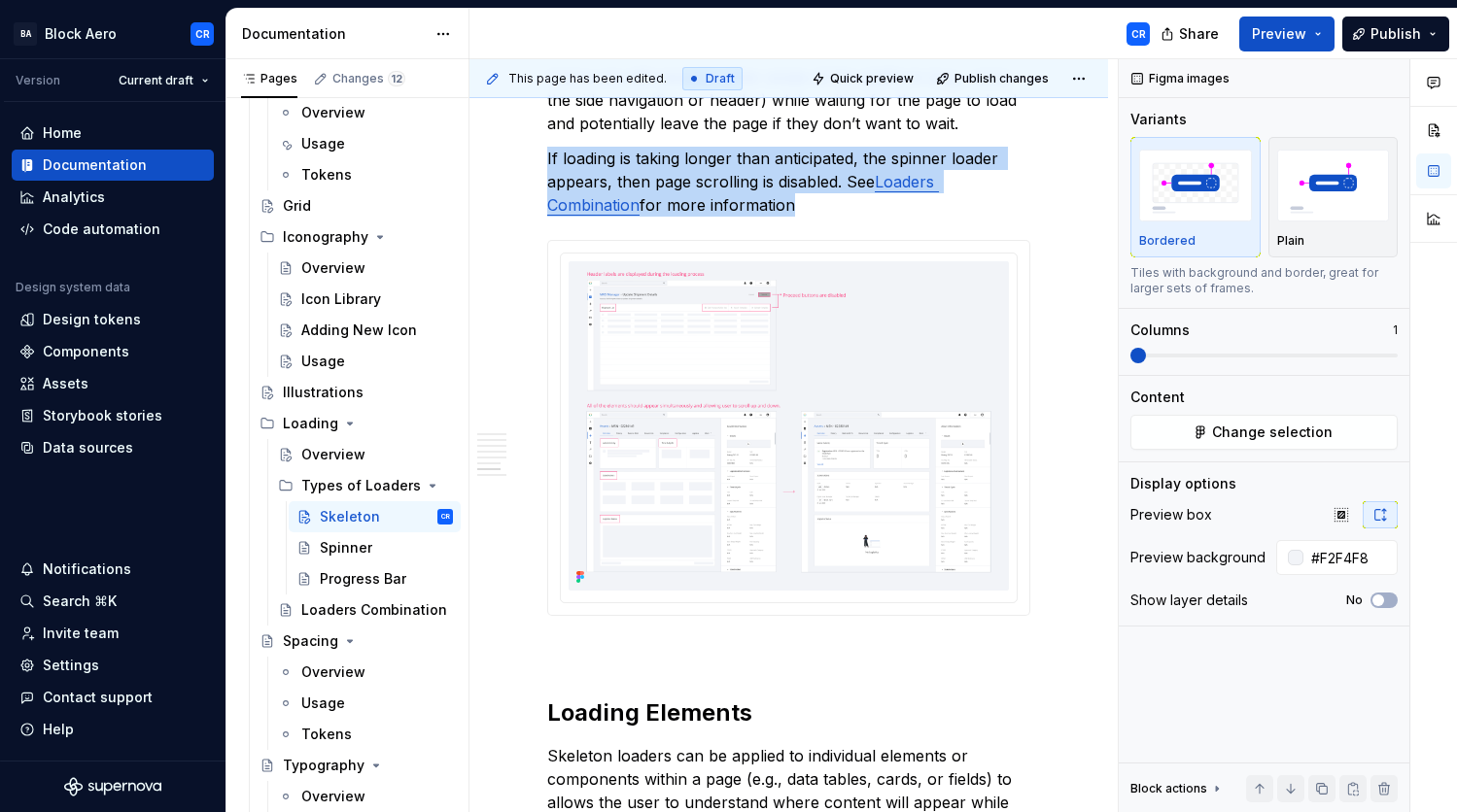
click at [851, 539] on img at bounding box center [789, 426] width 440 height 329
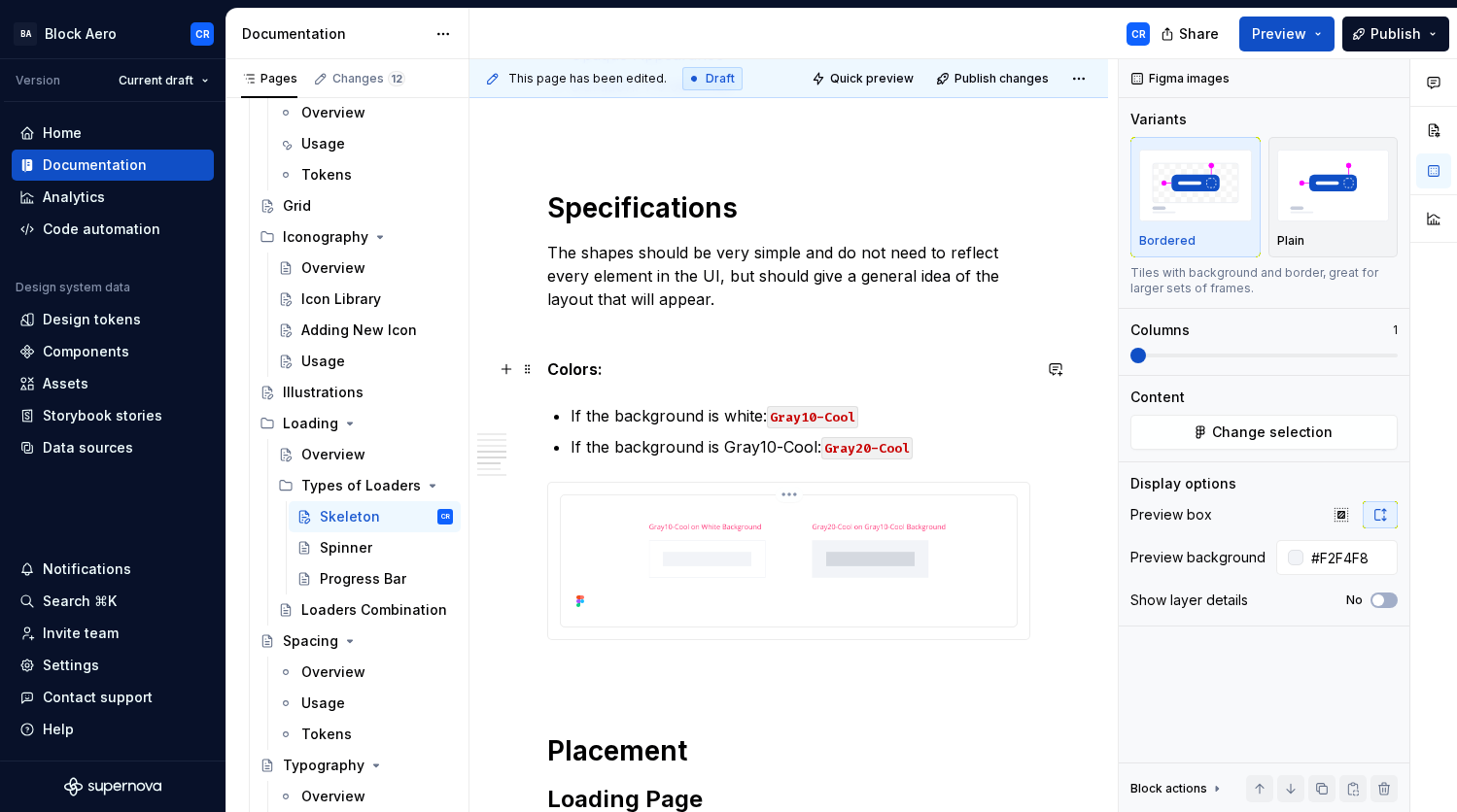
scroll to position [1896, 0]
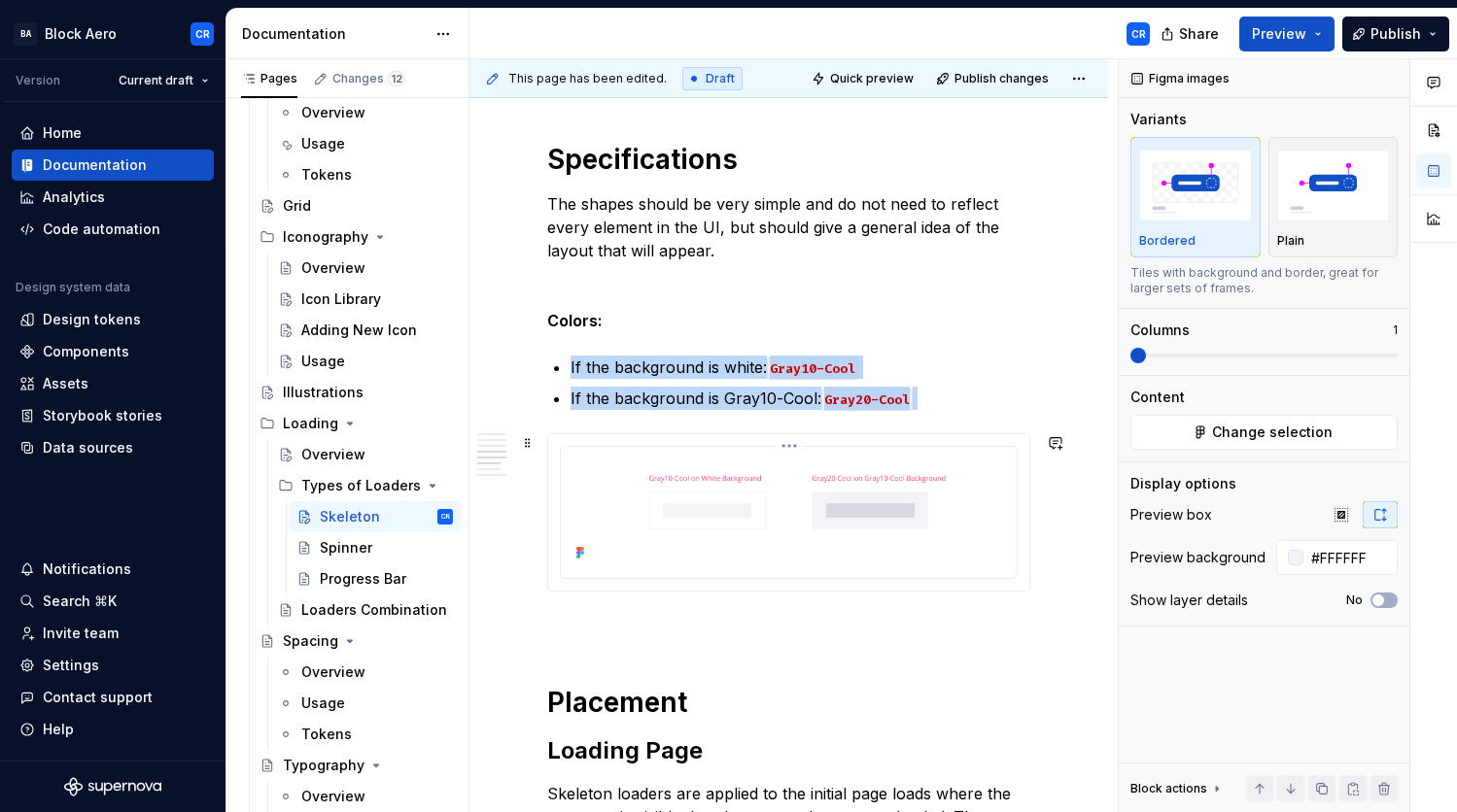
click at [876, 470] on img at bounding box center [789, 511] width 440 height 112
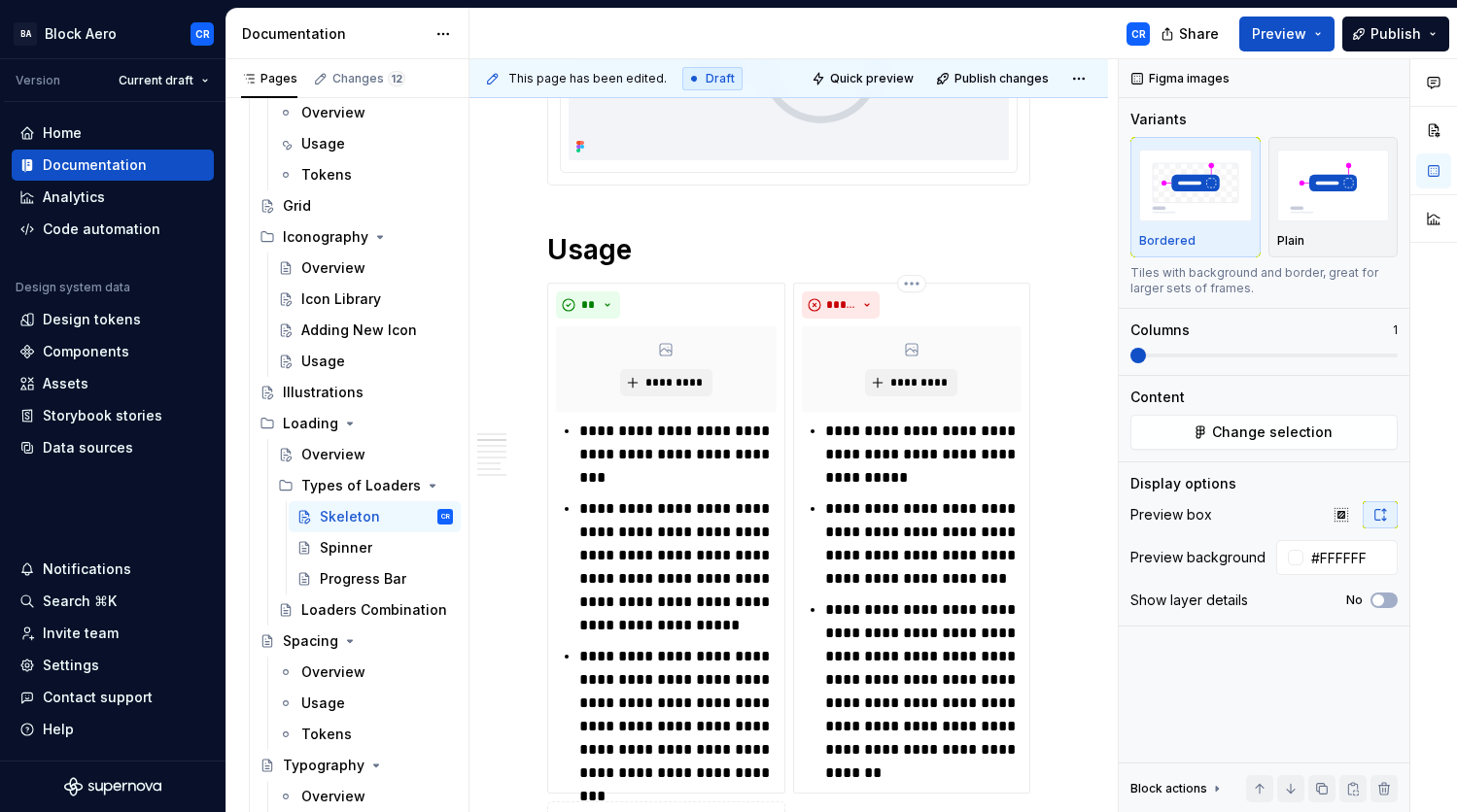
scroll to position [374, 0]
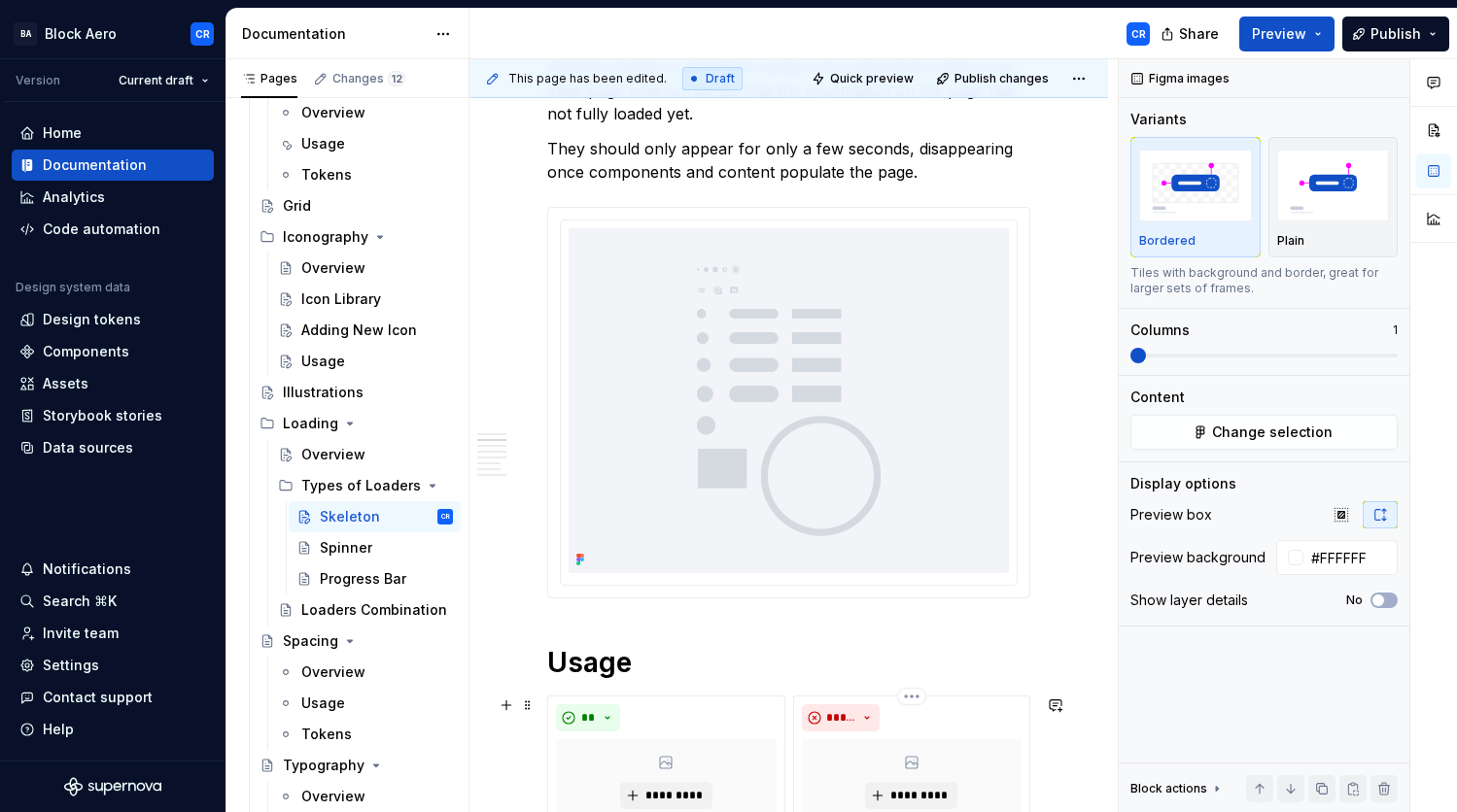
type input "#F2F4F8"
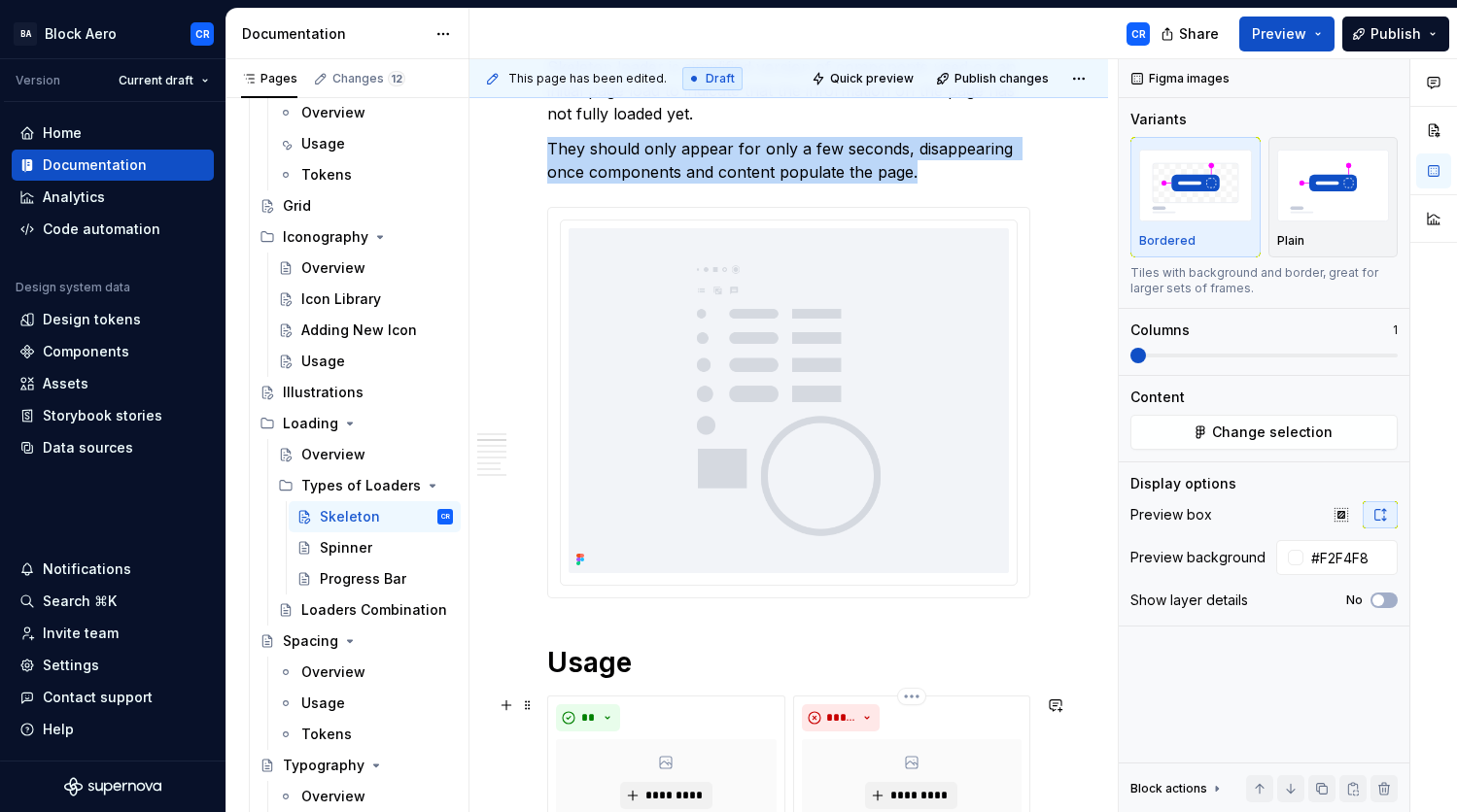
click at [876, 470] on img at bounding box center [789, 401] width 440 height 345
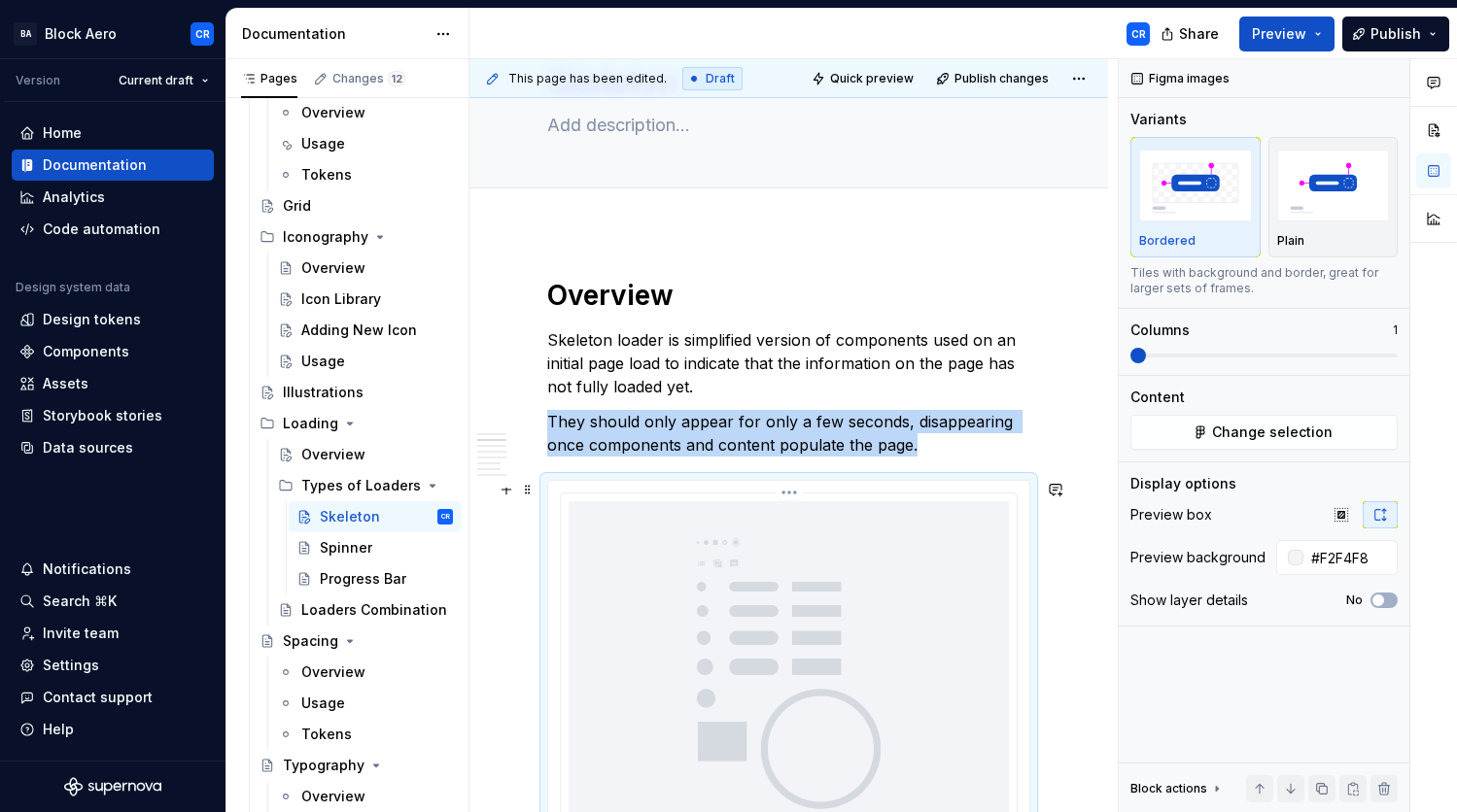
scroll to position [0, 0]
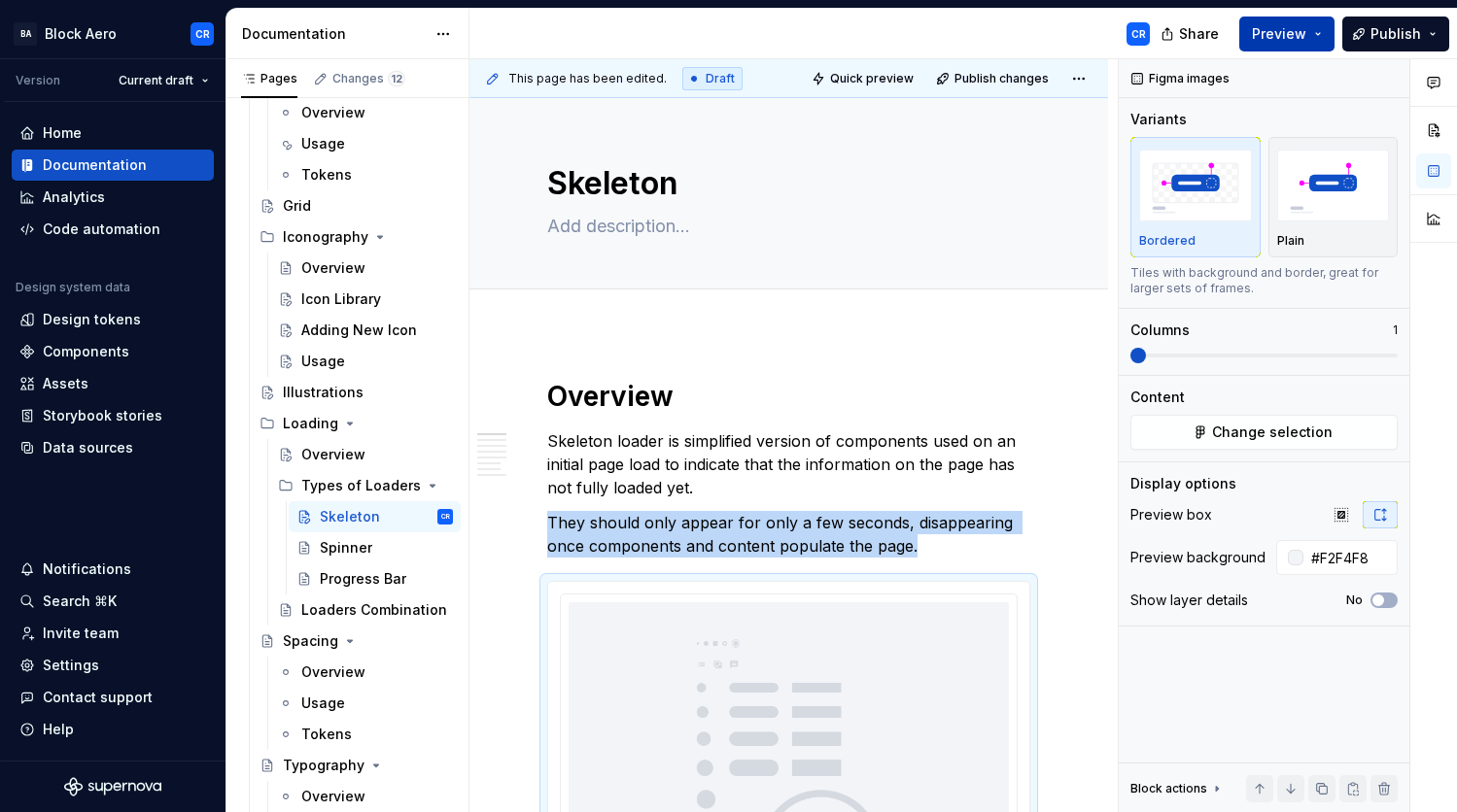
click at [1284, 46] on button "Preview" at bounding box center [1287, 34] width 95 height 35
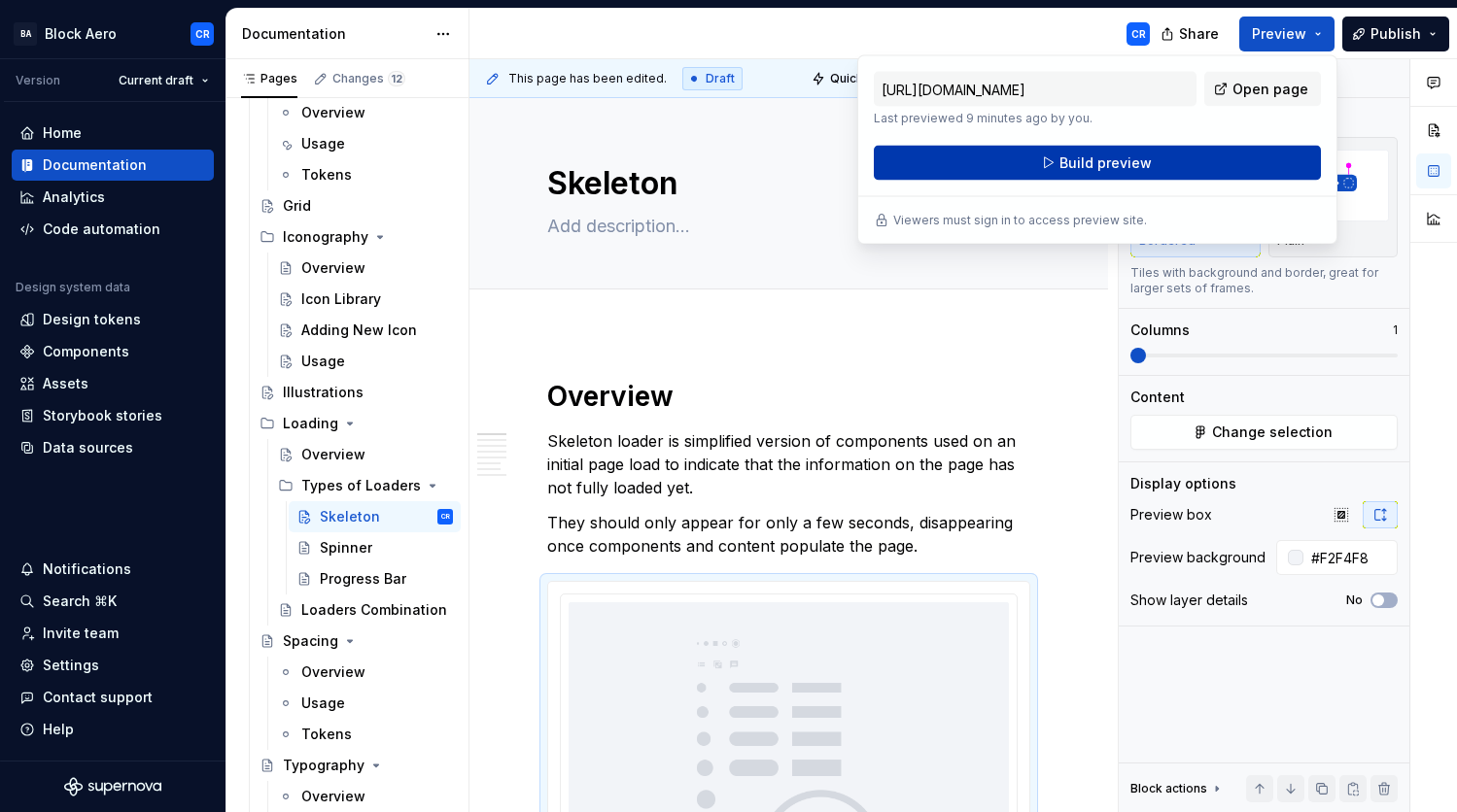
click at [1222, 166] on button "Build preview" at bounding box center [1097, 163] width 447 height 35
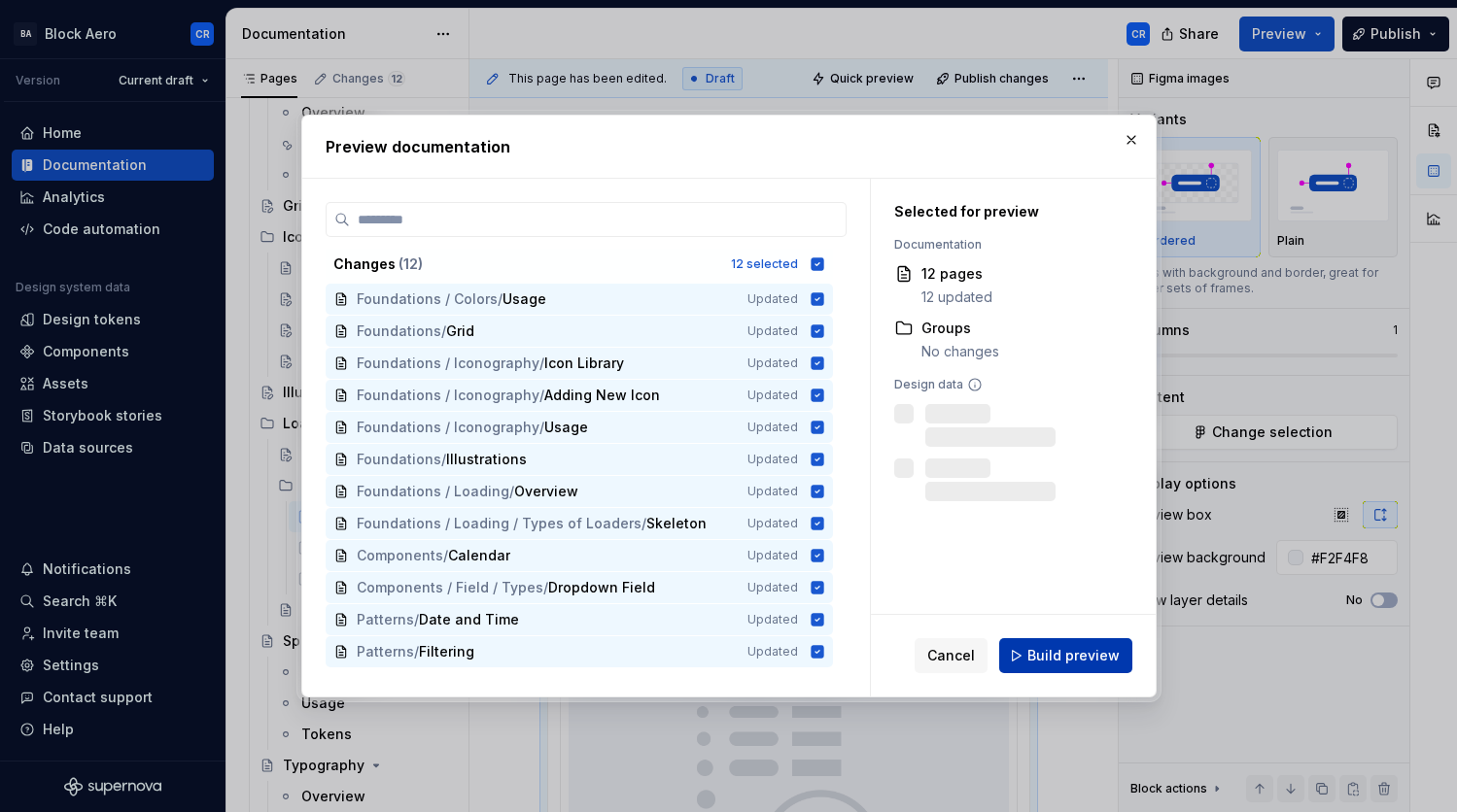
click at [1106, 666] on button "Build preview" at bounding box center [1066, 655] width 133 height 35
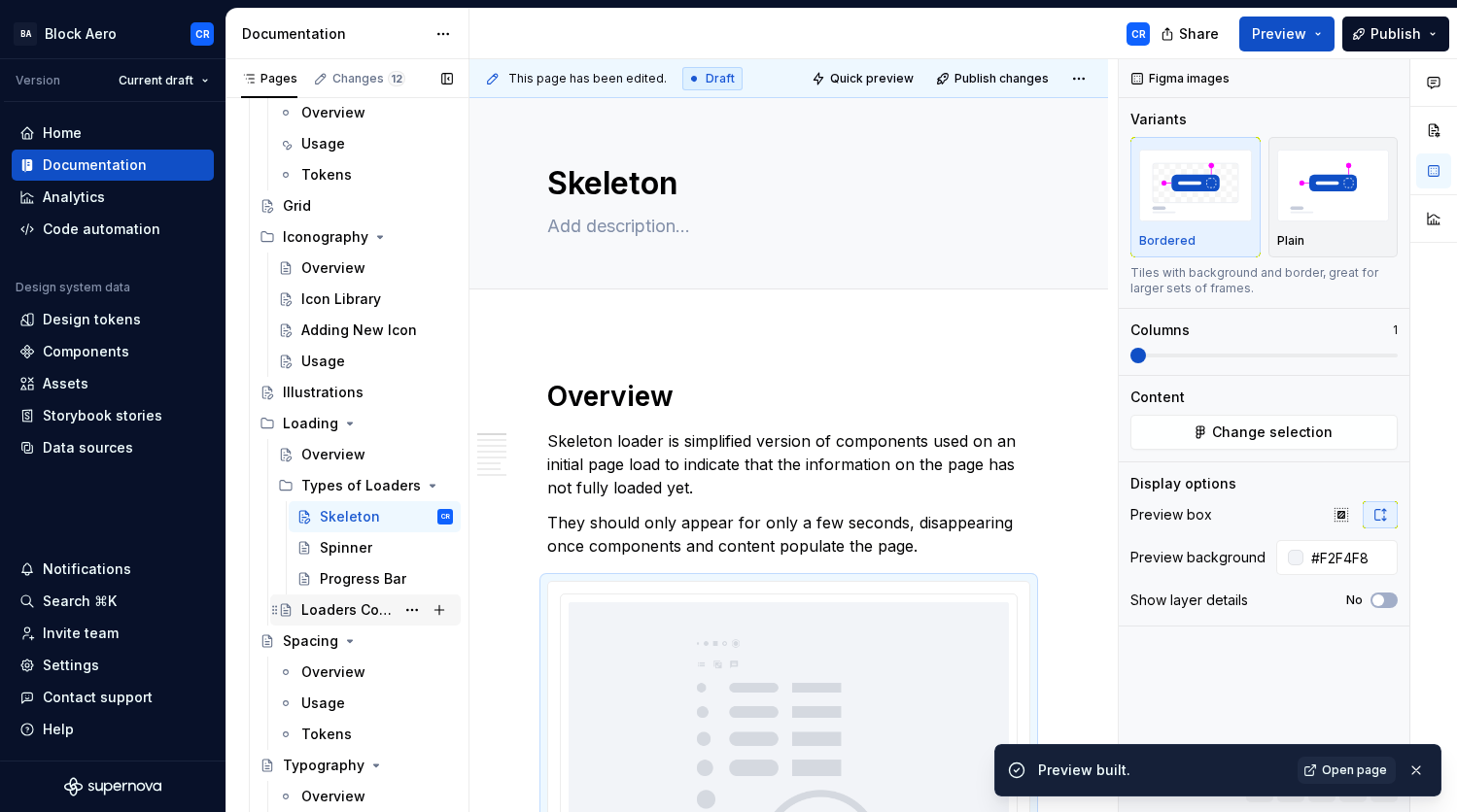
click at [343, 603] on div "Loaders Combination" at bounding box center [348, 611] width 93 height 20
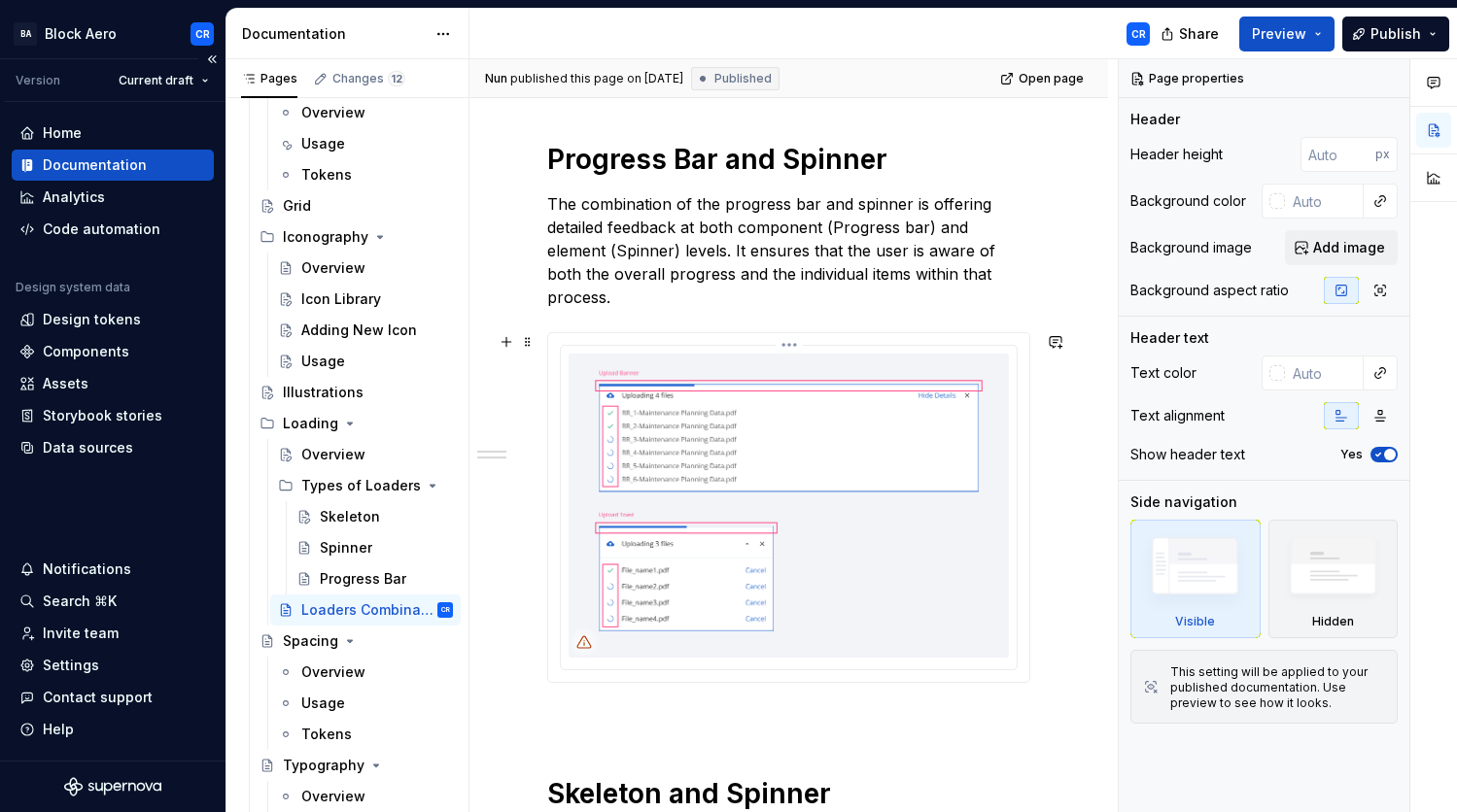
scroll to position [239, 0]
type textarea "*"
click at [884, 444] on img at bounding box center [789, 504] width 440 height 304
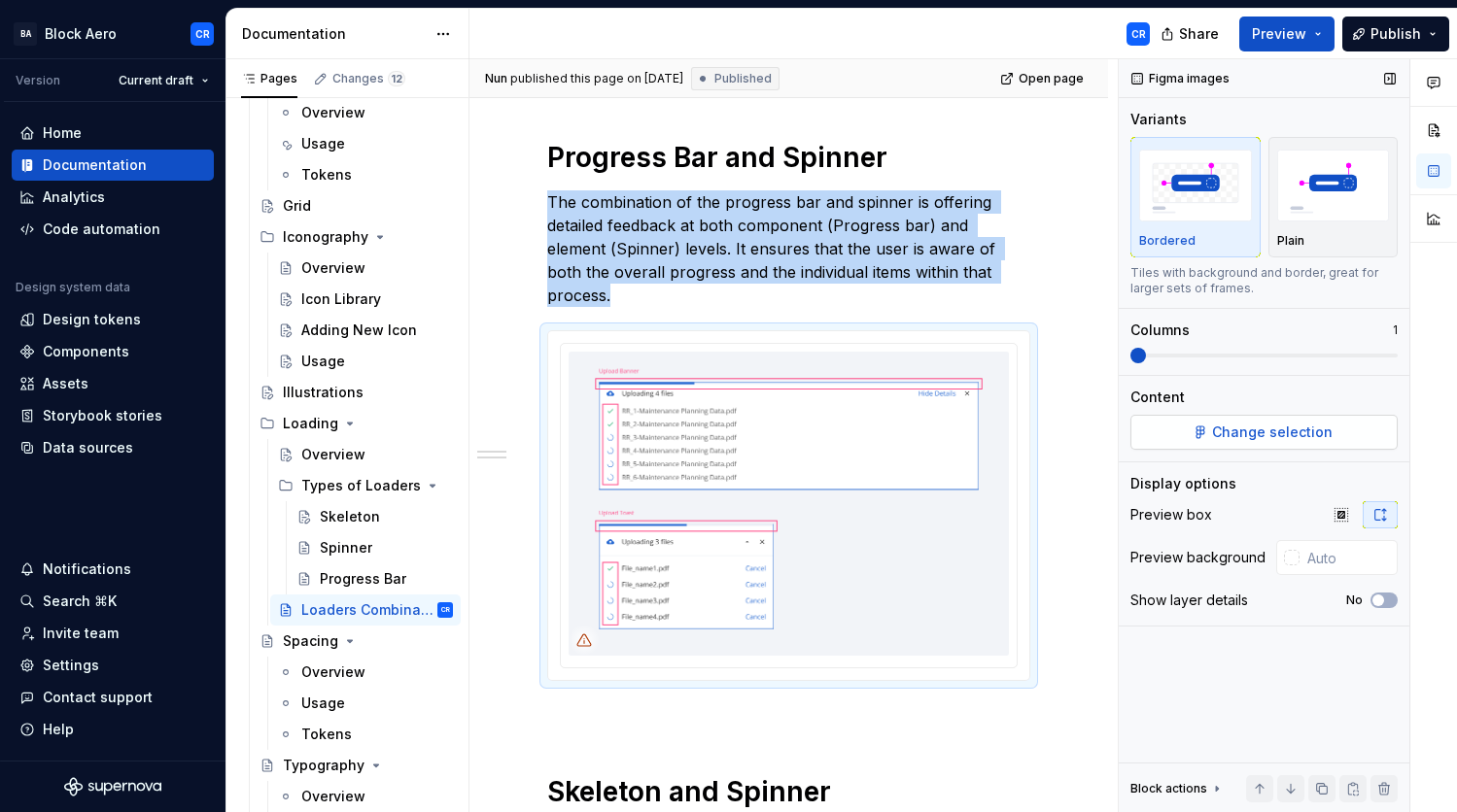
click at [1330, 424] on button "Change selection" at bounding box center [1265, 432] width 268 height 35
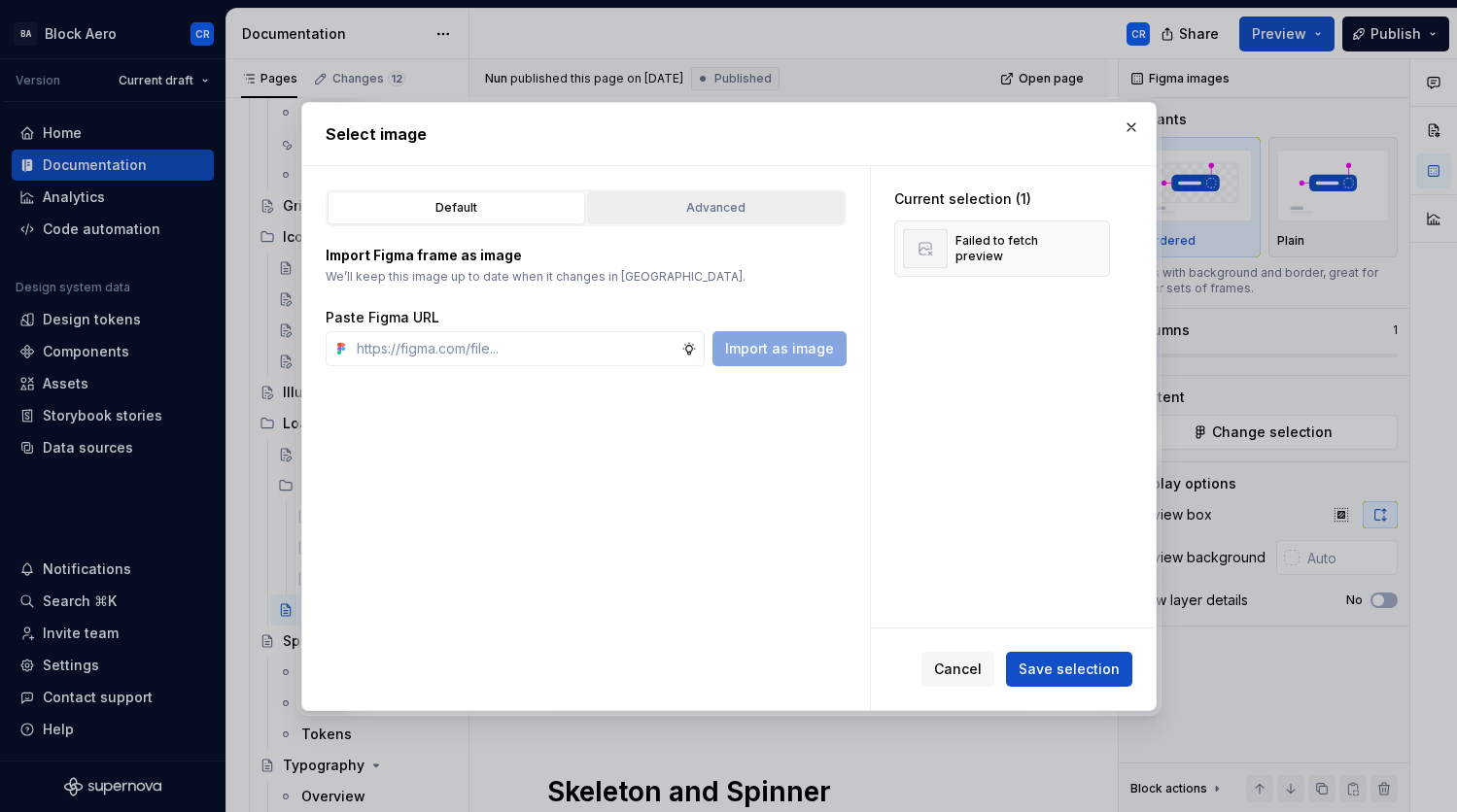
click at [779, 203] on div "Advanced" at bounding box center [716, 208] width 244 height 20
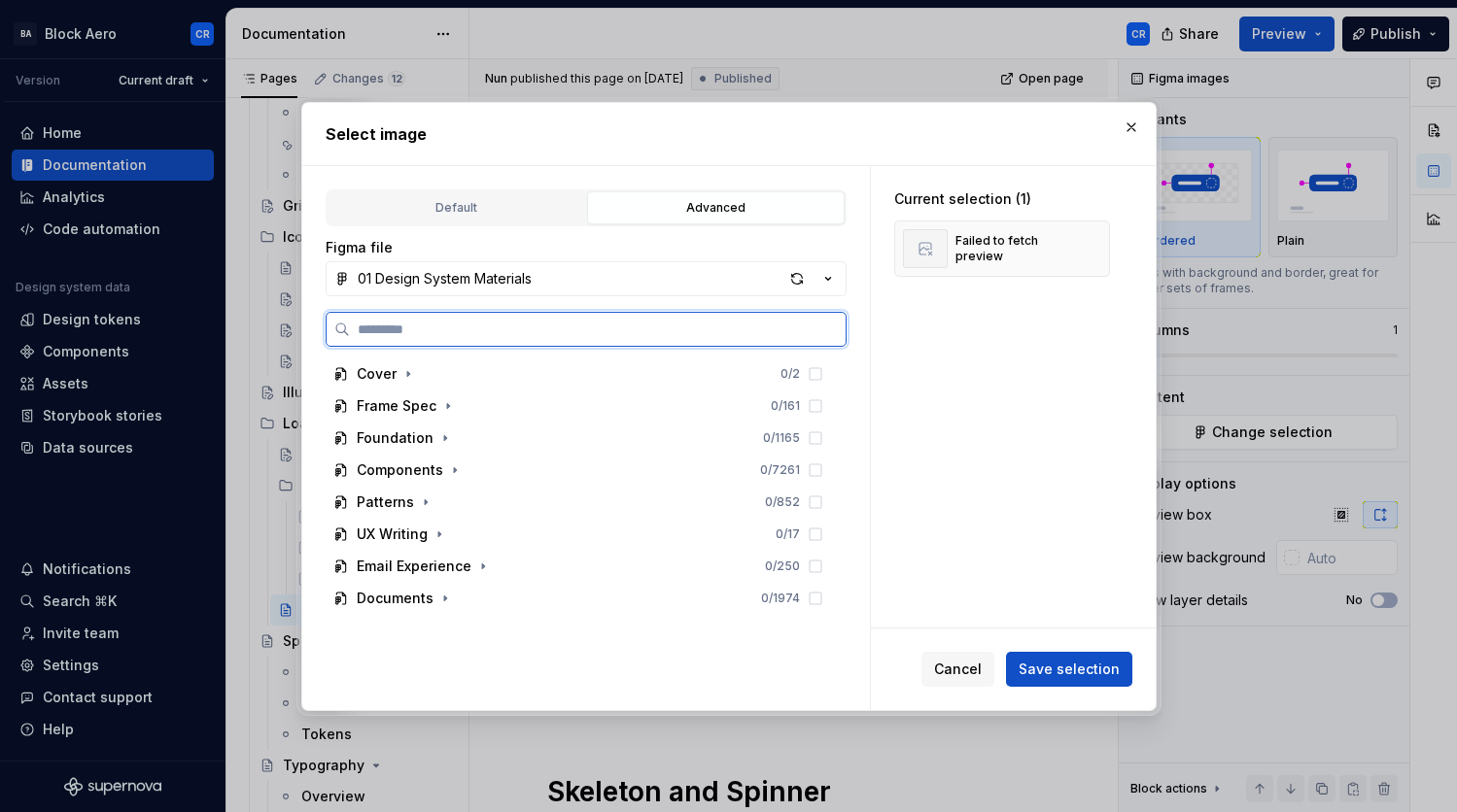
click at [580, 337] on input "search" at bounding box center [598, 329] width 496 height 20
paste input "**********"
type input "**********"
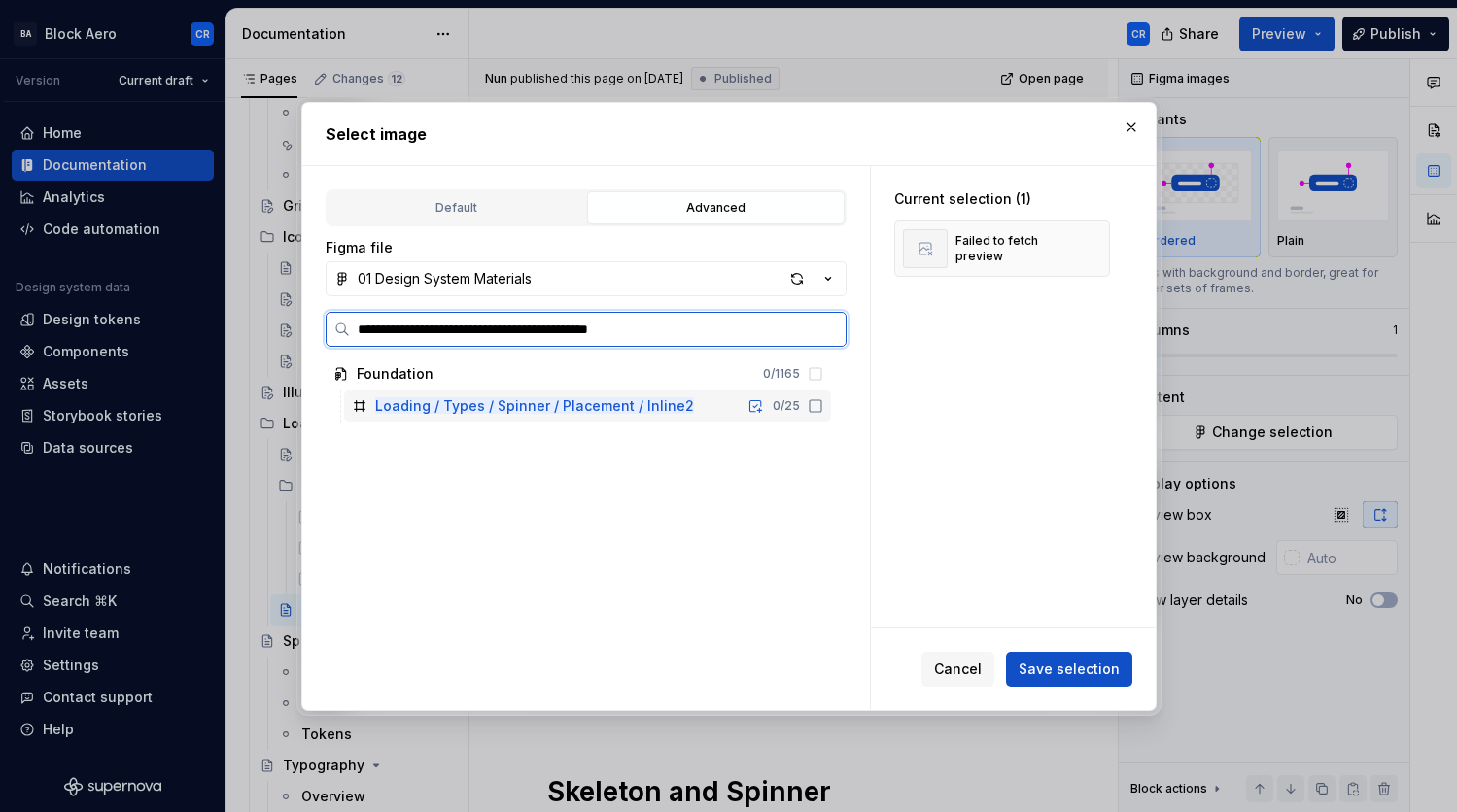
click at [718, 406] on div "Loading / Types / Spinner / Placement / Inline2 0 / 25" at bounding box center [587, 406] width 487 height 31
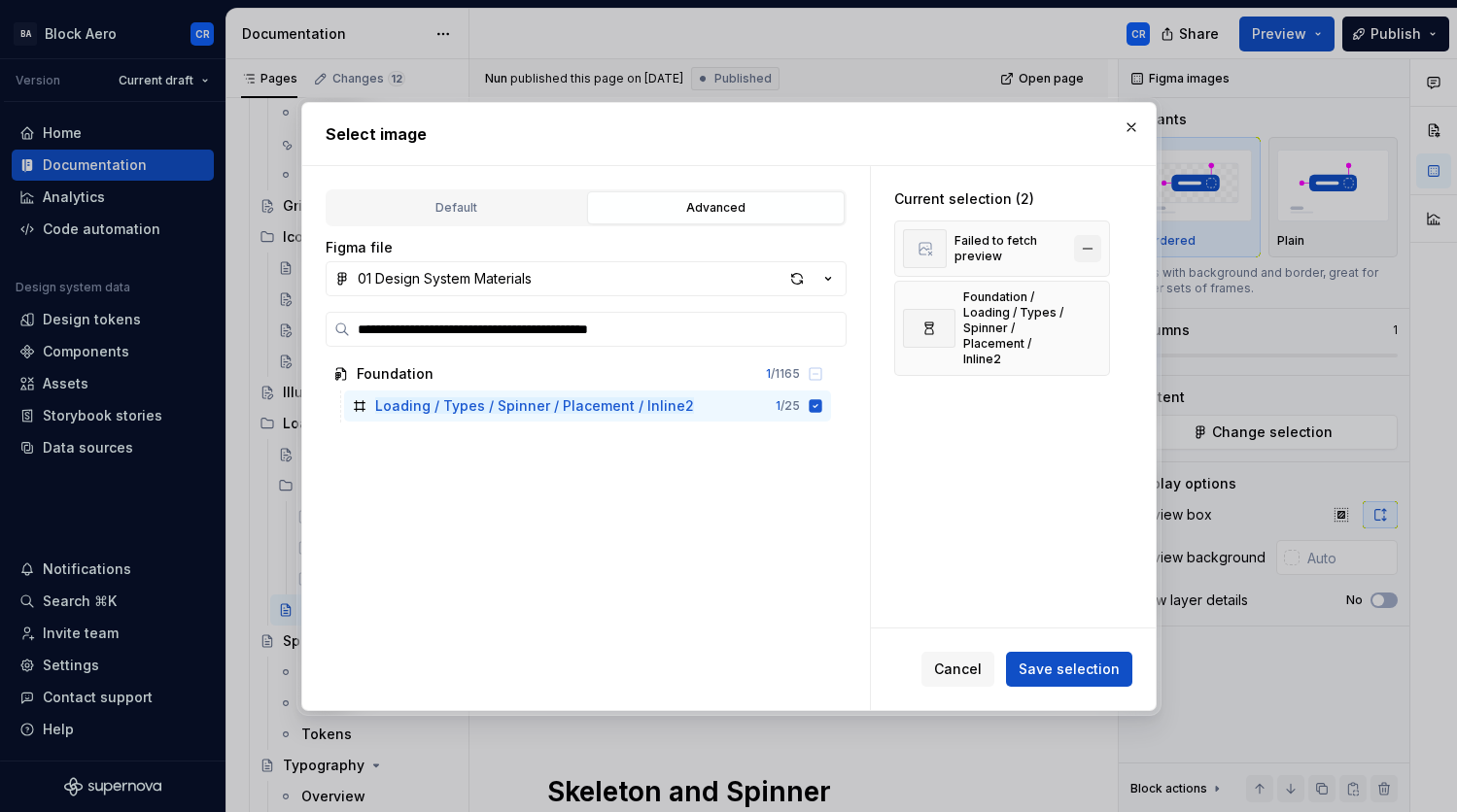
click at [1094, 250] on button "button" at bounding box center [1087, 248] width 27 height 27
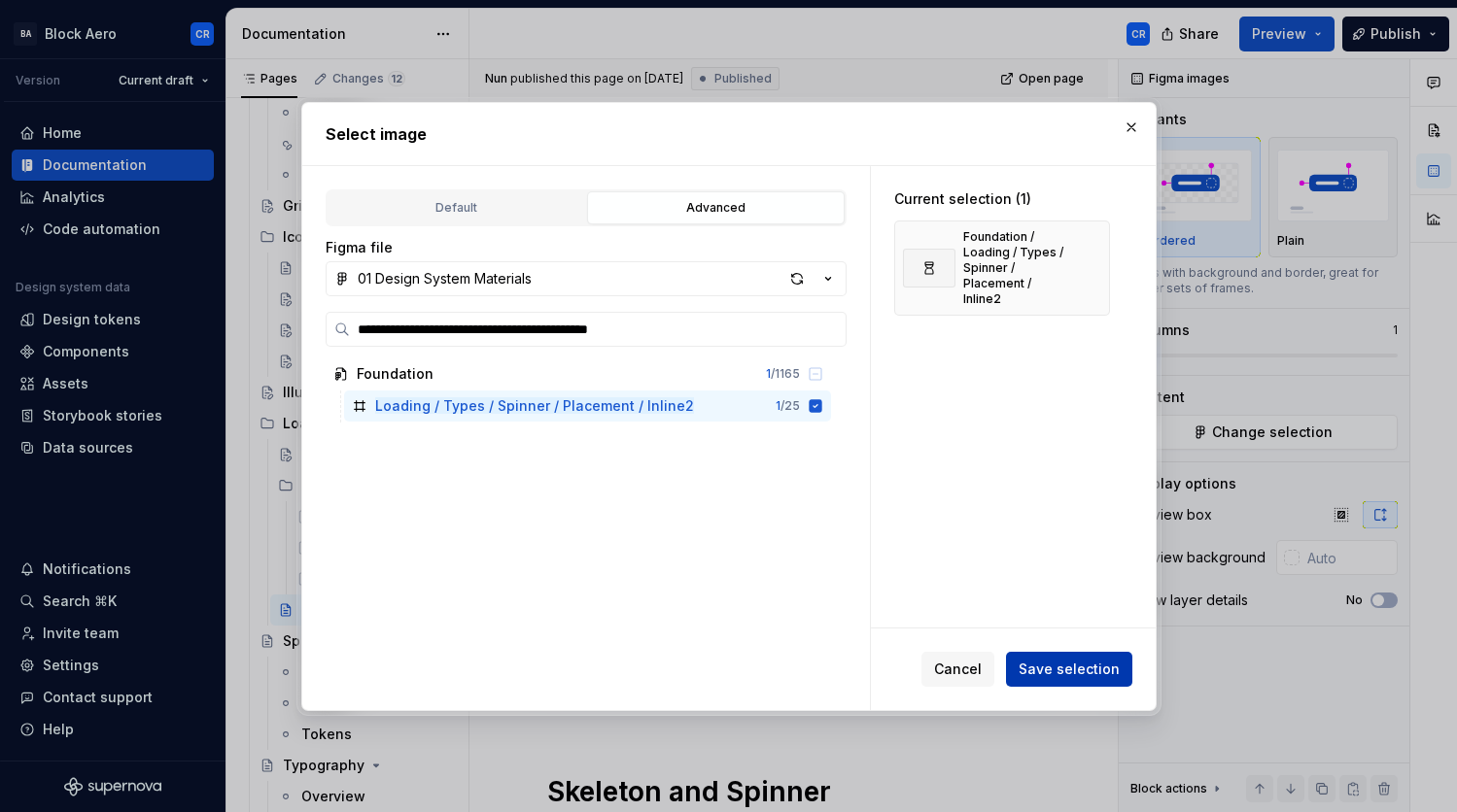
click at [1081, 679] on button "Save selection" at bounding box center [1068, 669] width 126 height 35
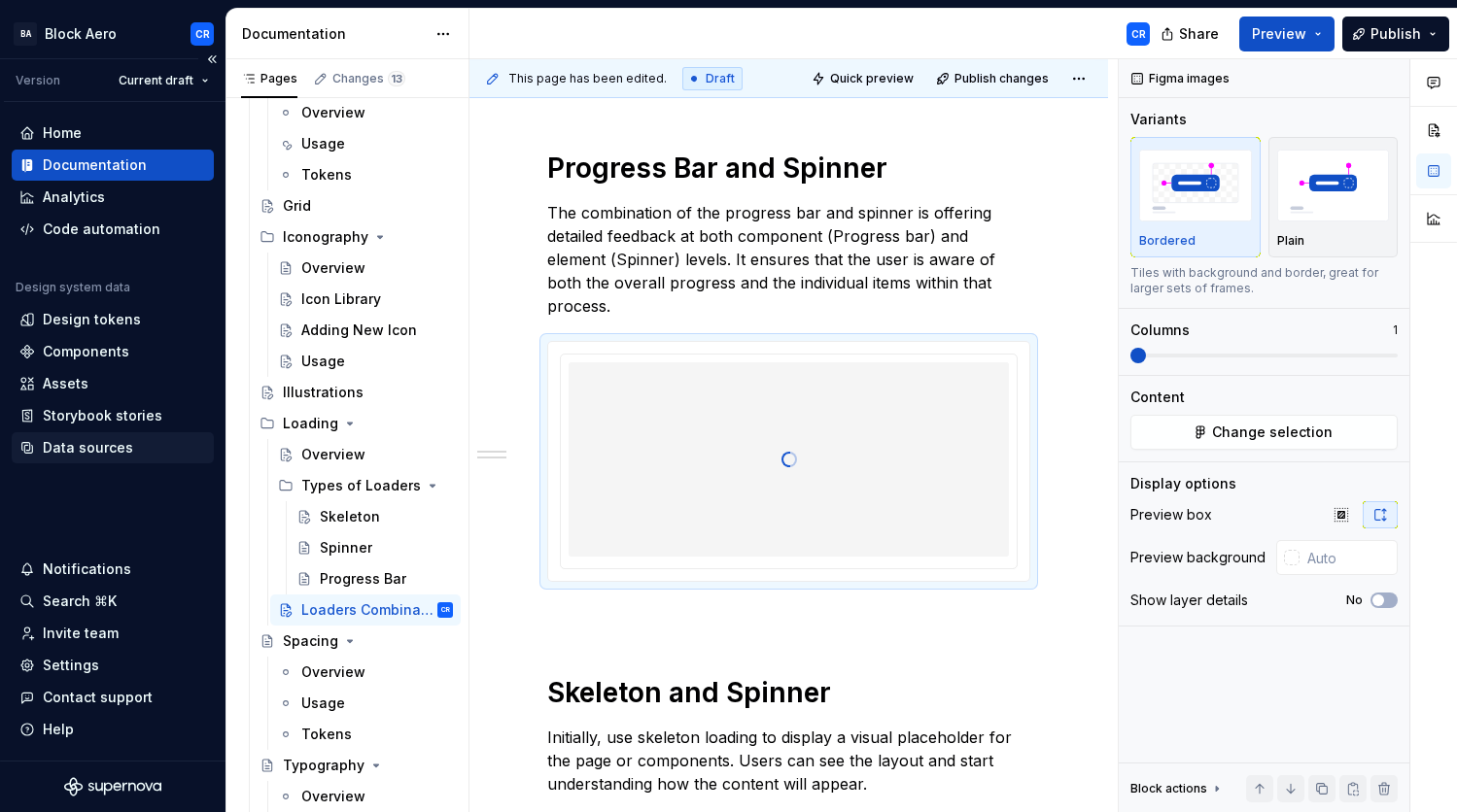
scroll to position [215, 0]
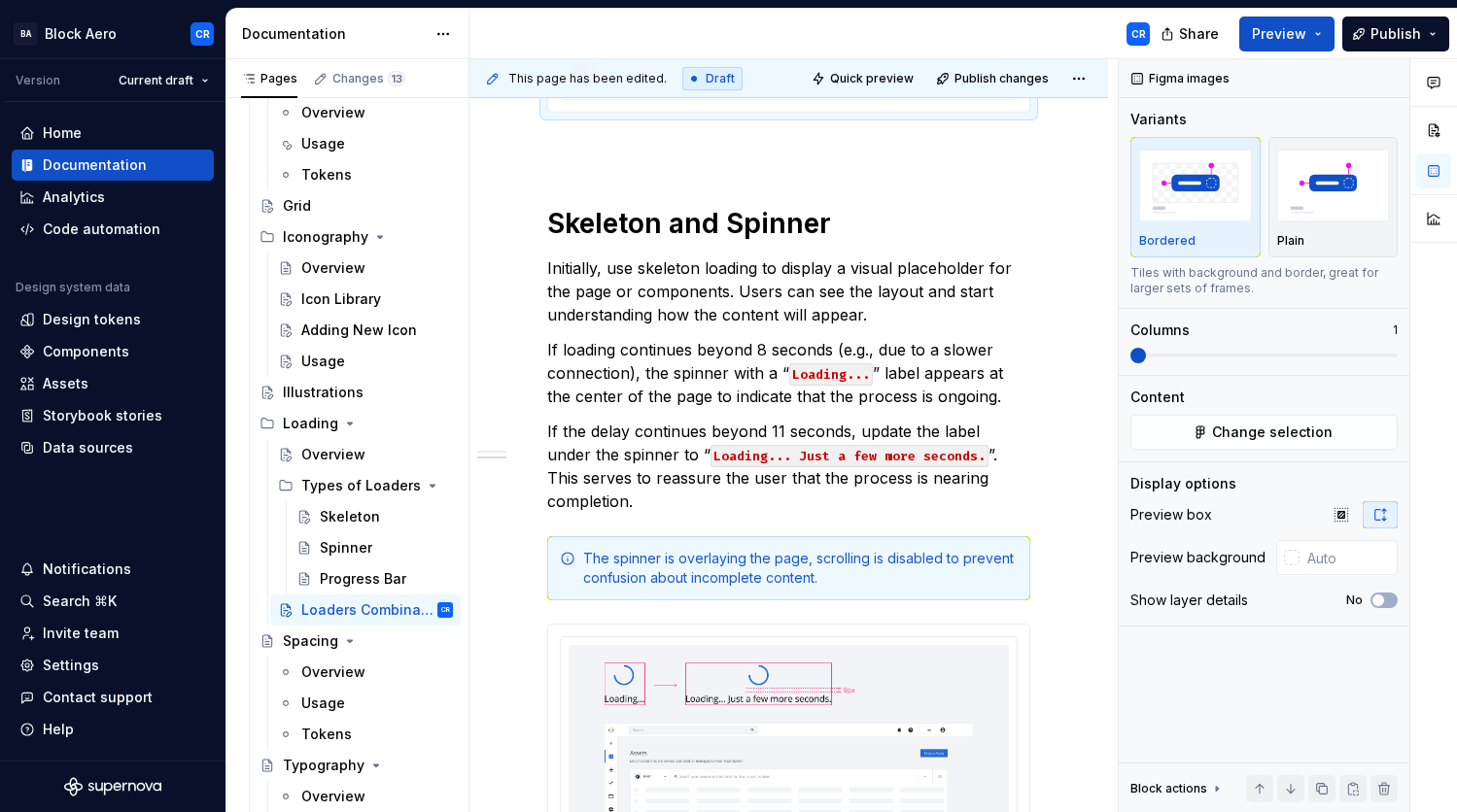
type textarea "*"
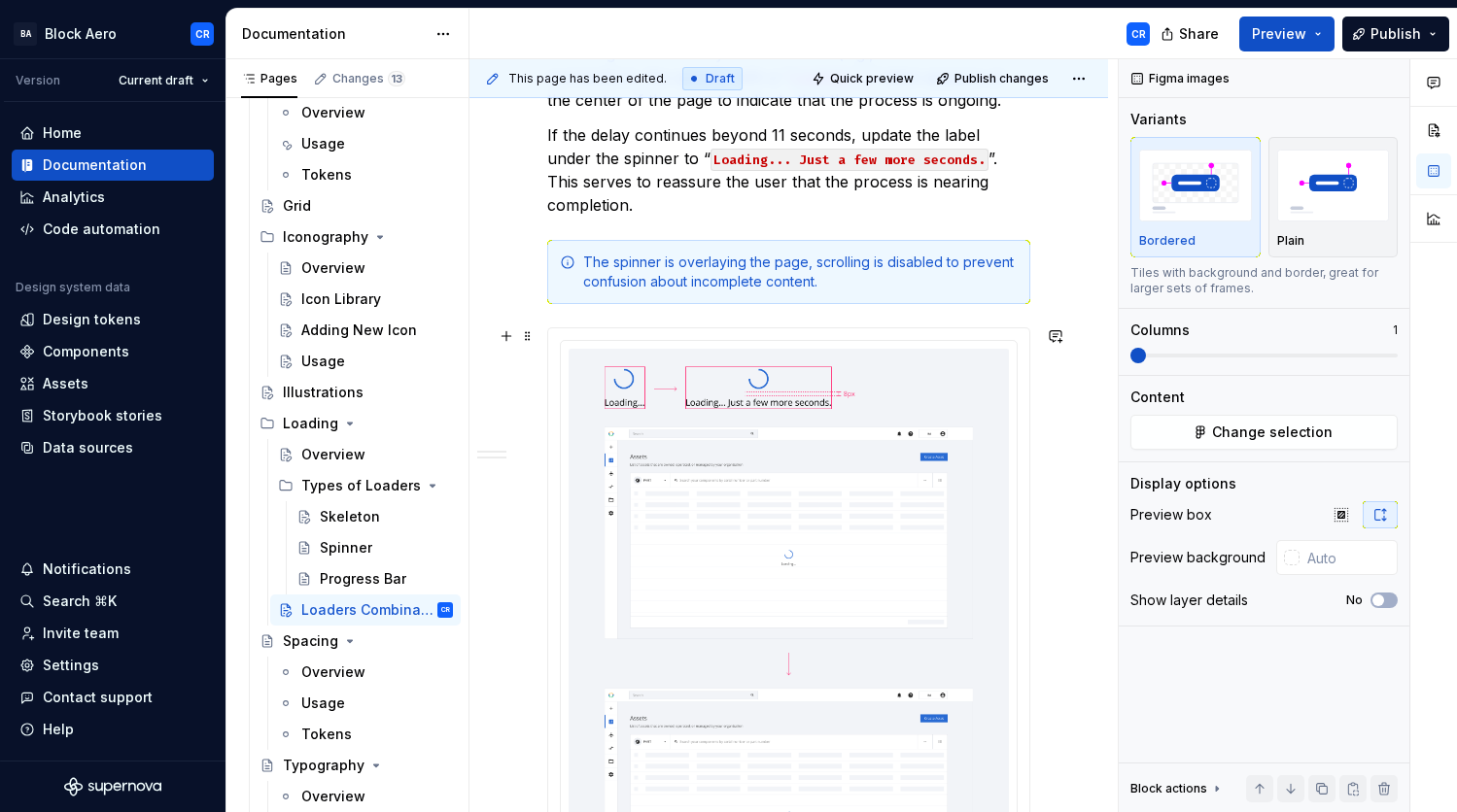
scroll to position [430, 0]
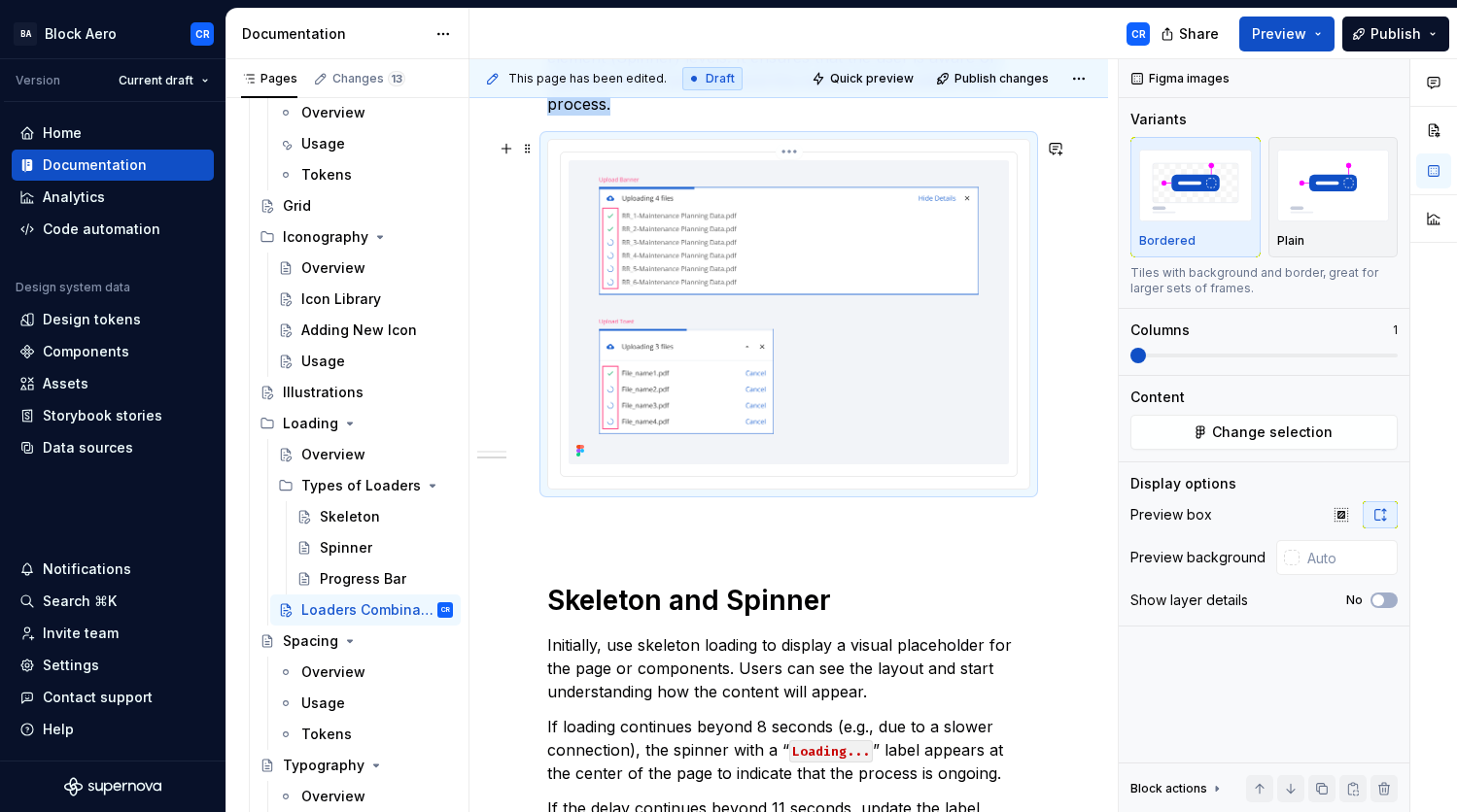
click at [847, 378] on img at bounding box center [789, 312] width 440 height 304
click at [1335, 557] on input "text" at bounding box center [1348, 557] width 98 height 35
paste input "F2F4F8"
type input "F2F4F8"
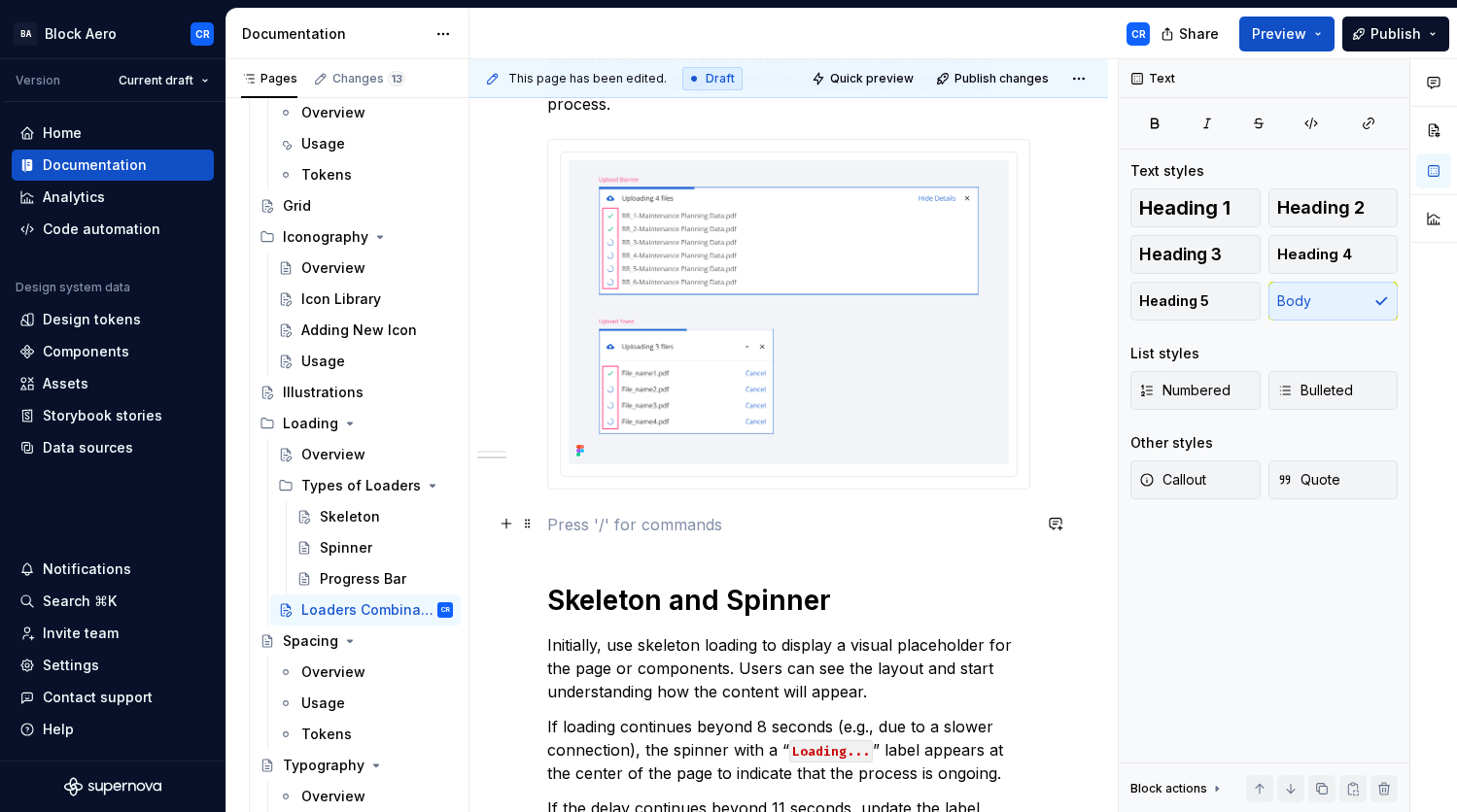
click at [999, 524] on p at bounding box center [789, 525] width 483 height 24
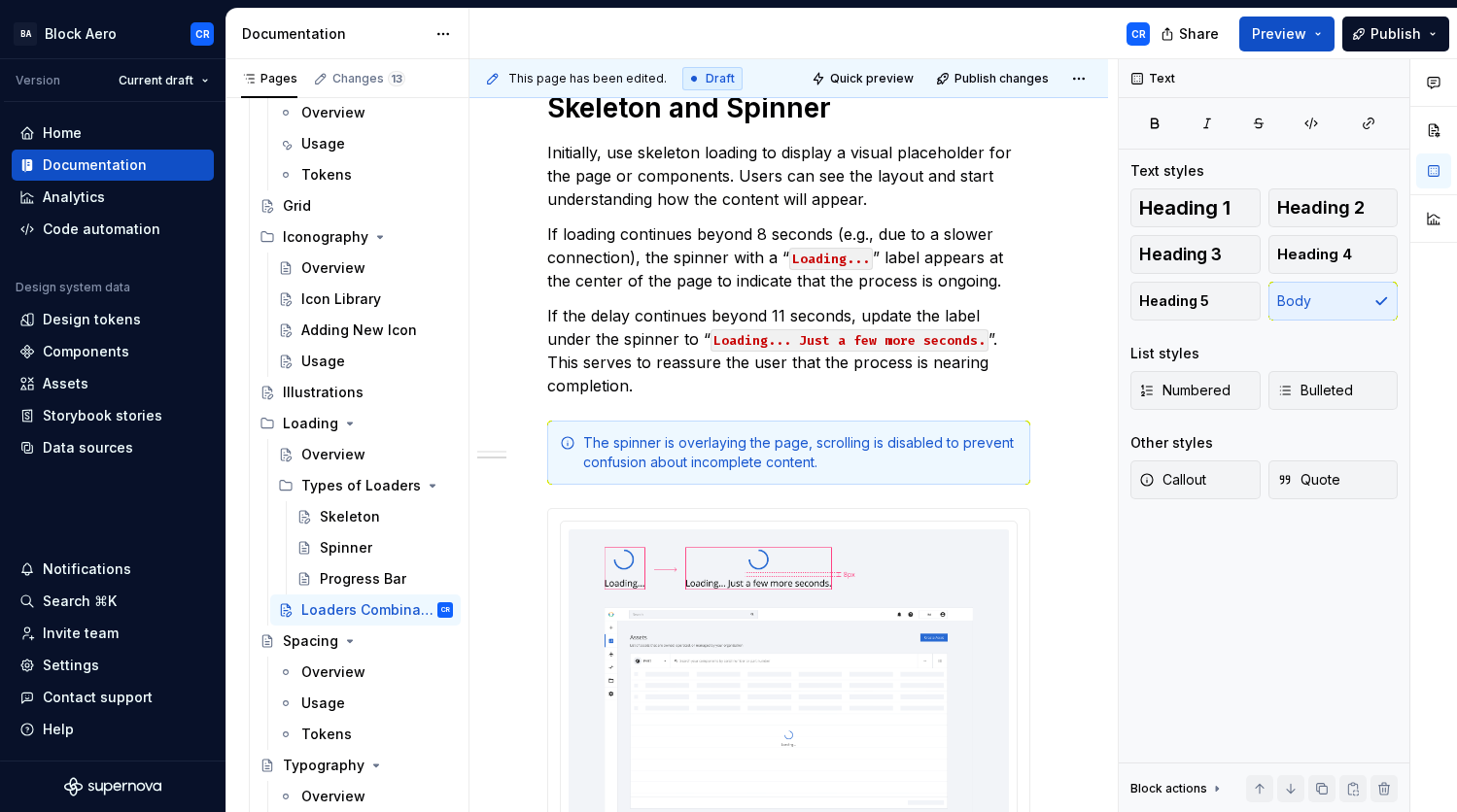
scroll to position [925, 0]
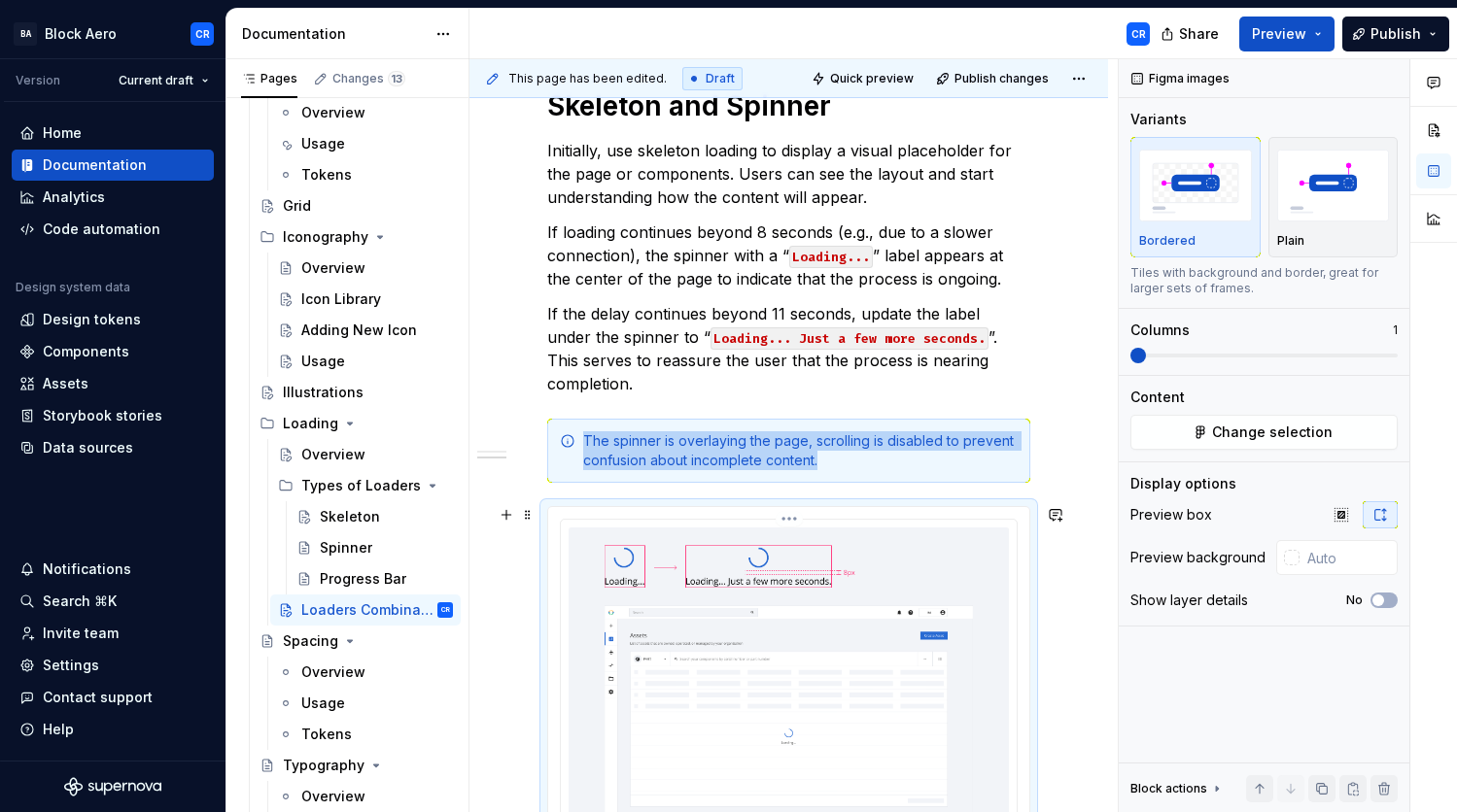
click at [804, 640] on img at bounding box center [789, 810] width 440 height 565
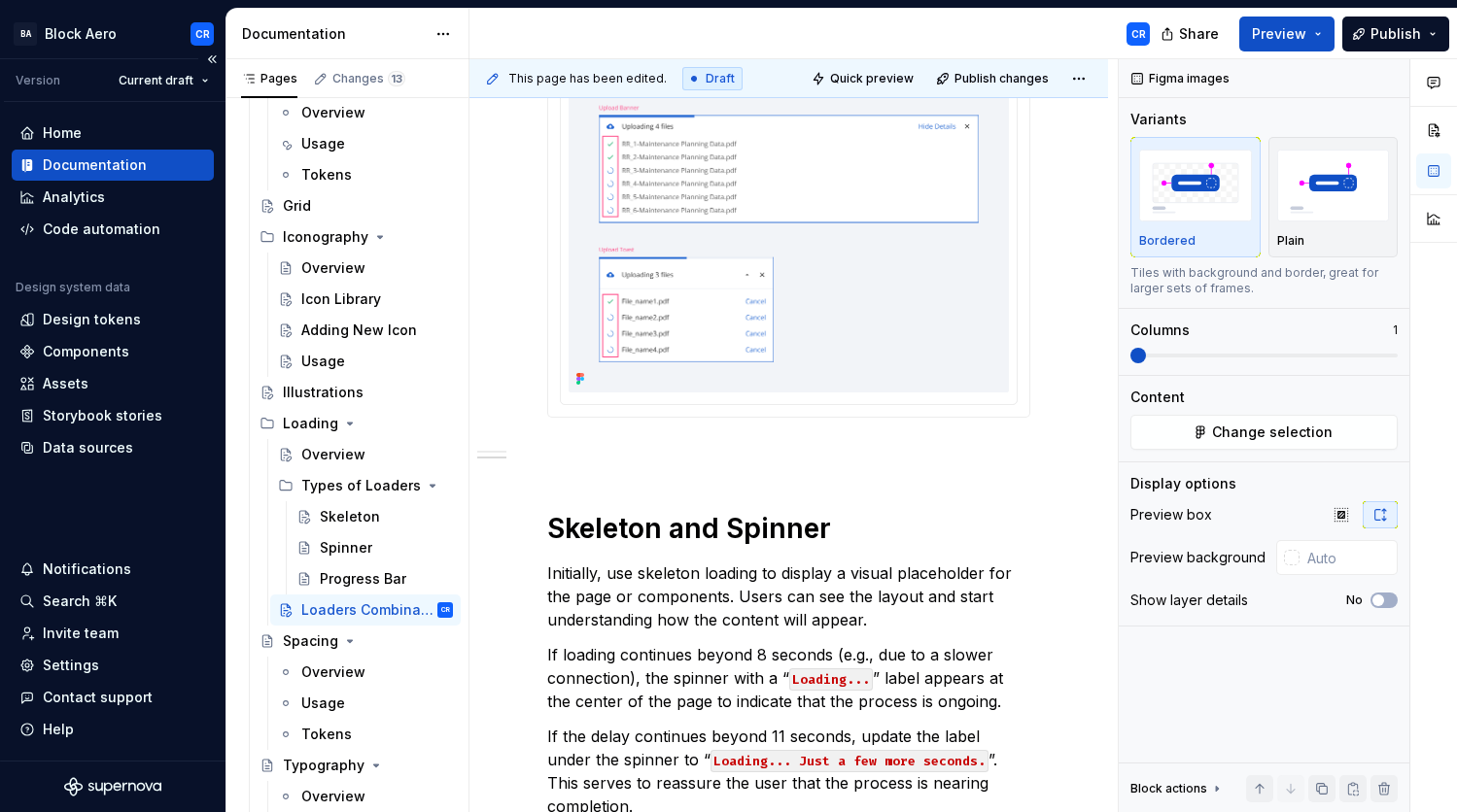
scroll to position [476, 0]
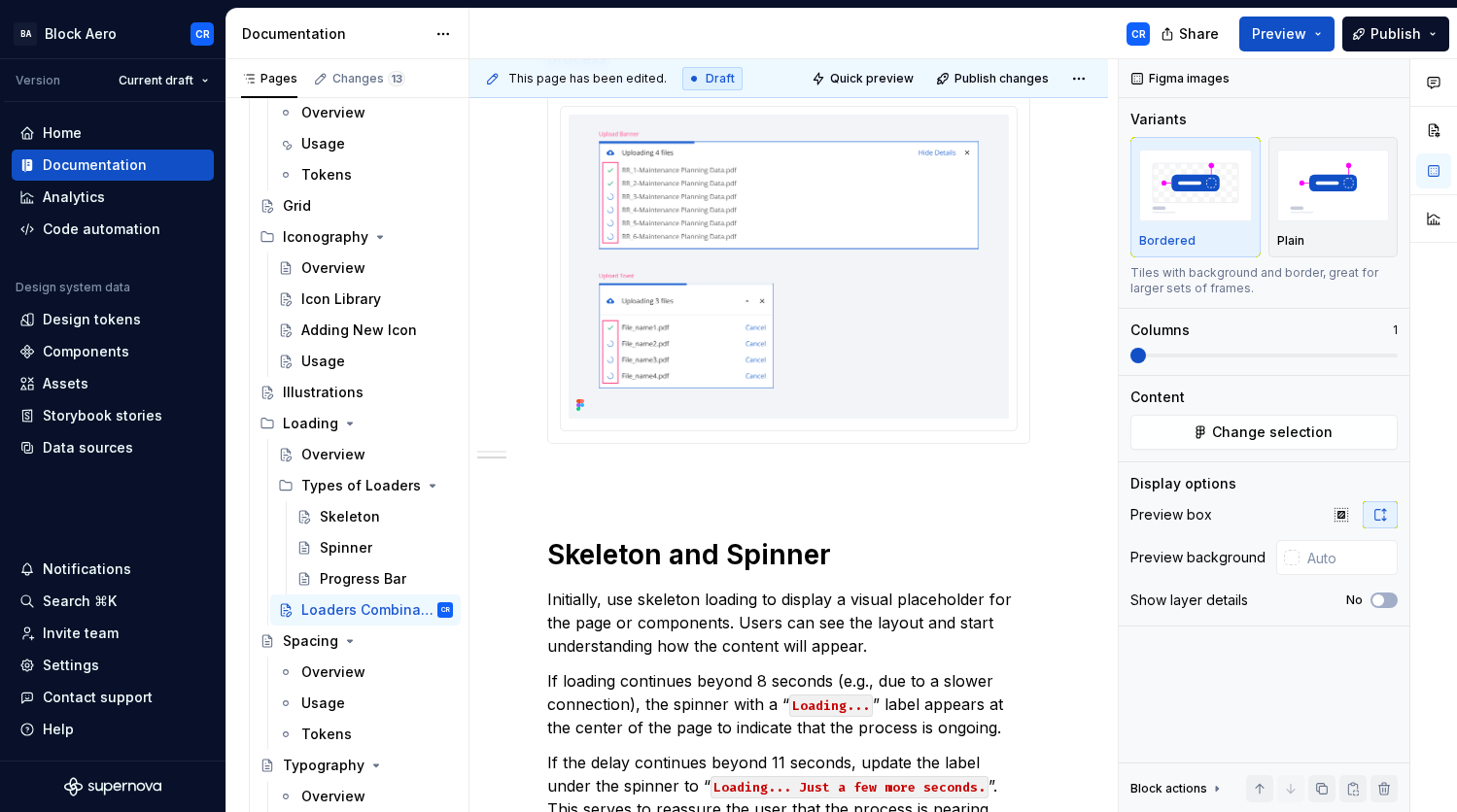
type input "#F2F4F8"
click at [865, 320] on img at bounding box center [789, 267] width 440 height 304
click at [1256, 424] on span "Change selection" at bounding box center [1273, 432] width 121 height 20
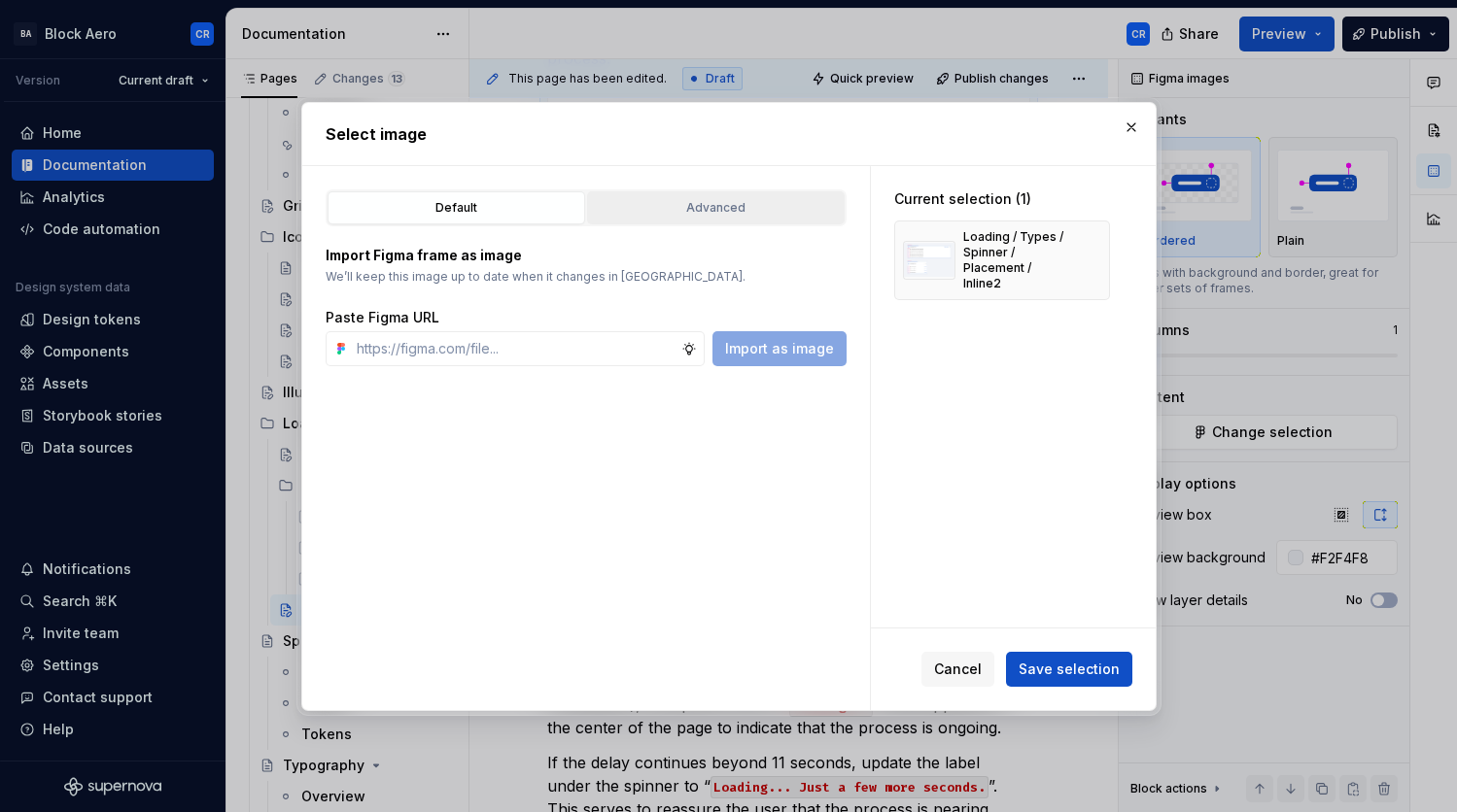
click at [696, 202] on div "Advanced" at bounding box center [716, 208] width 244 height 20
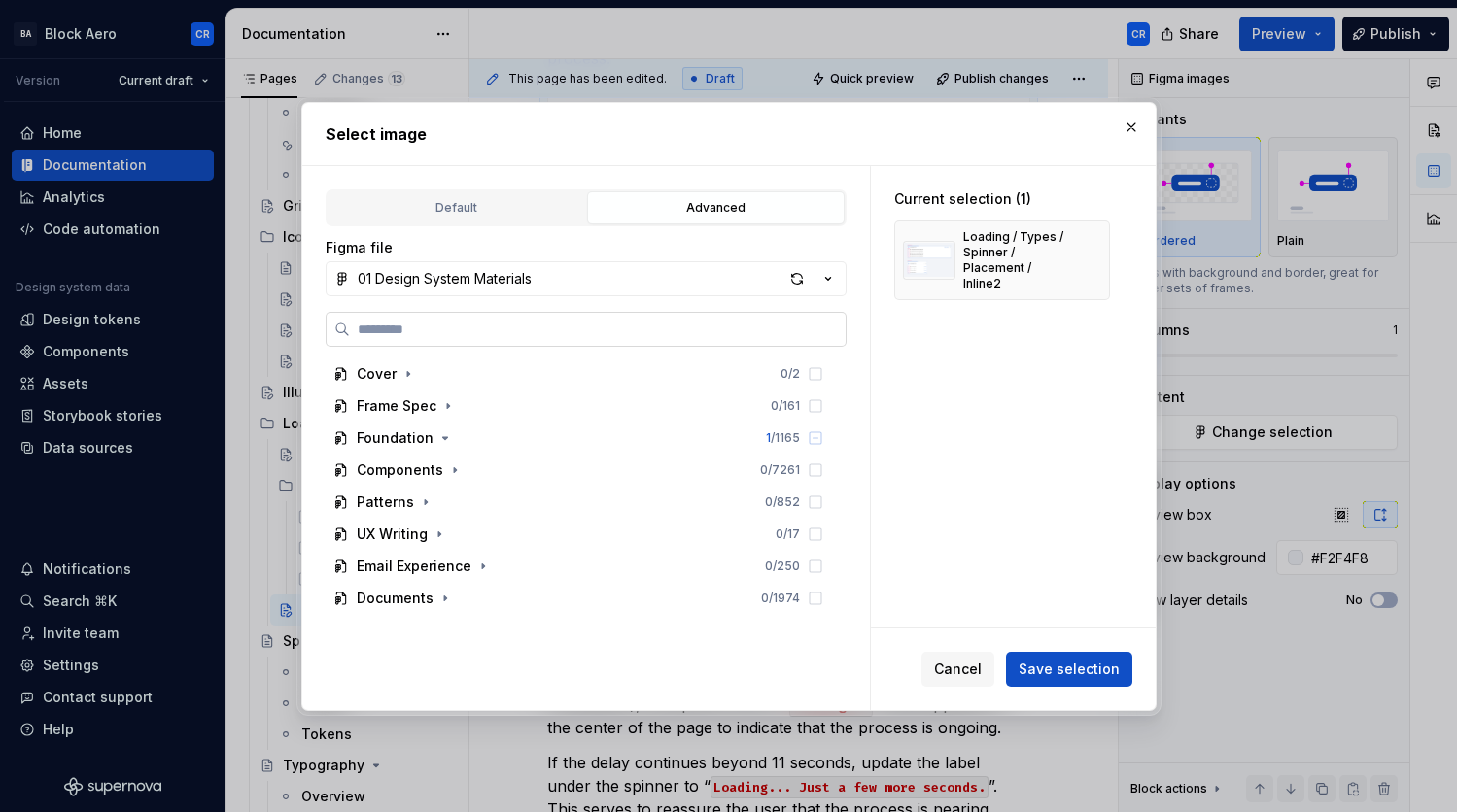
type textarea "*"
click at [597, 327] on input "search" at bounding box center [598, 329] width 496 height 20
paste input "**********"
type input "**********"
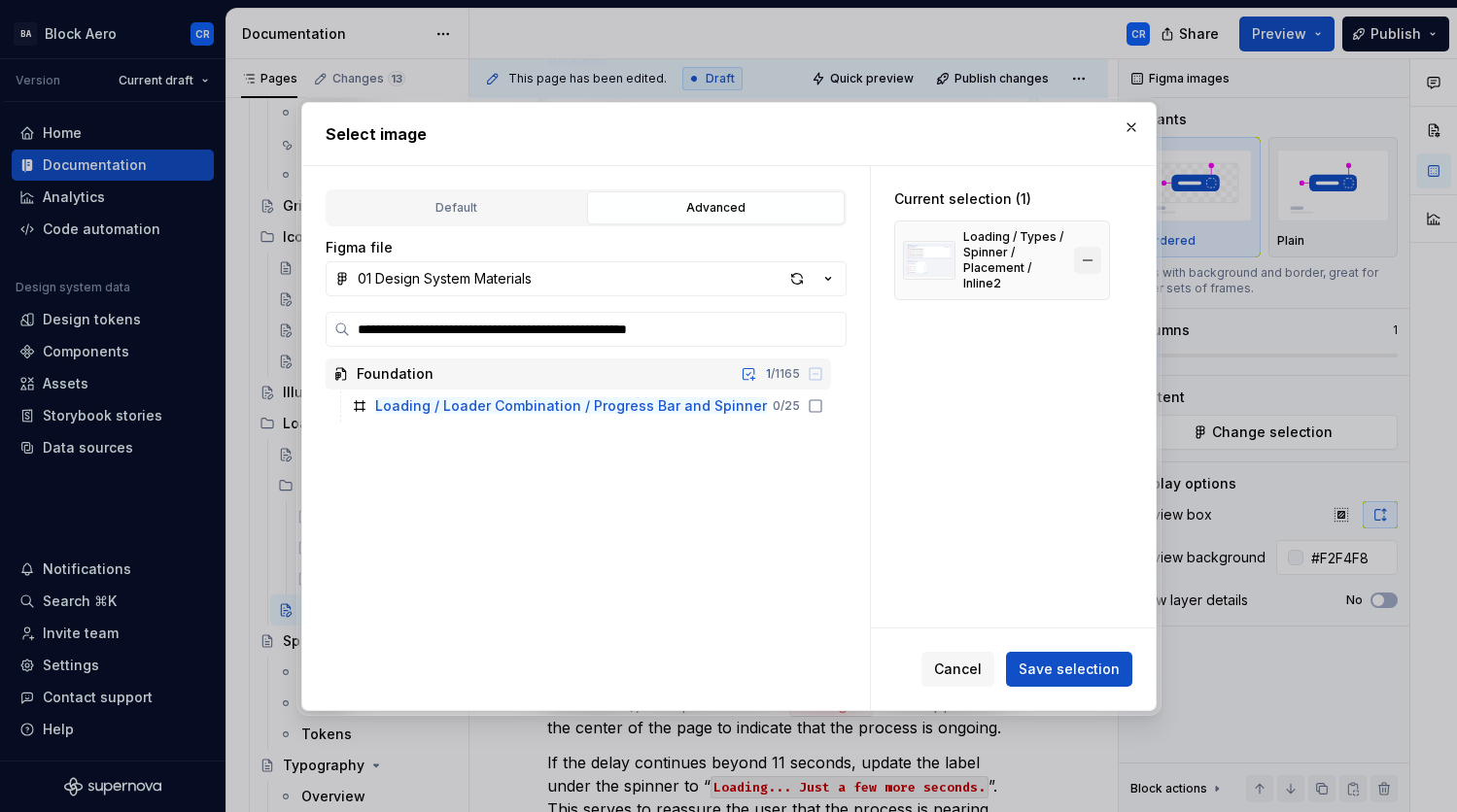
click at [1083, 259] on button "button" at bounding box center [1087, 260] width 27 height 27
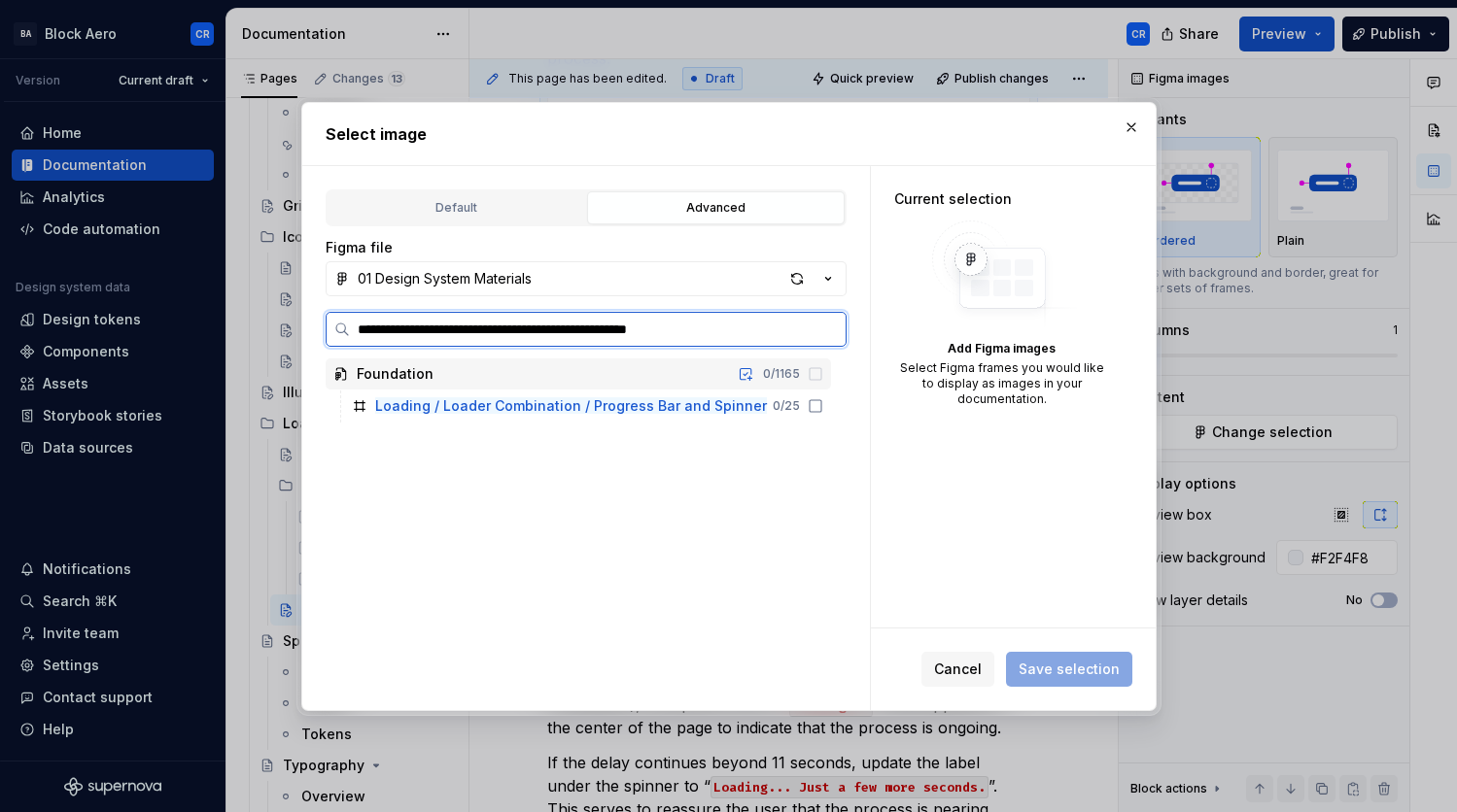
click at [750, 326] on input "**********" at bounding box center [598, 329] width 496 height 20
click at [812, 416] on icon at bounding box center [816, 416] width 16 height 16
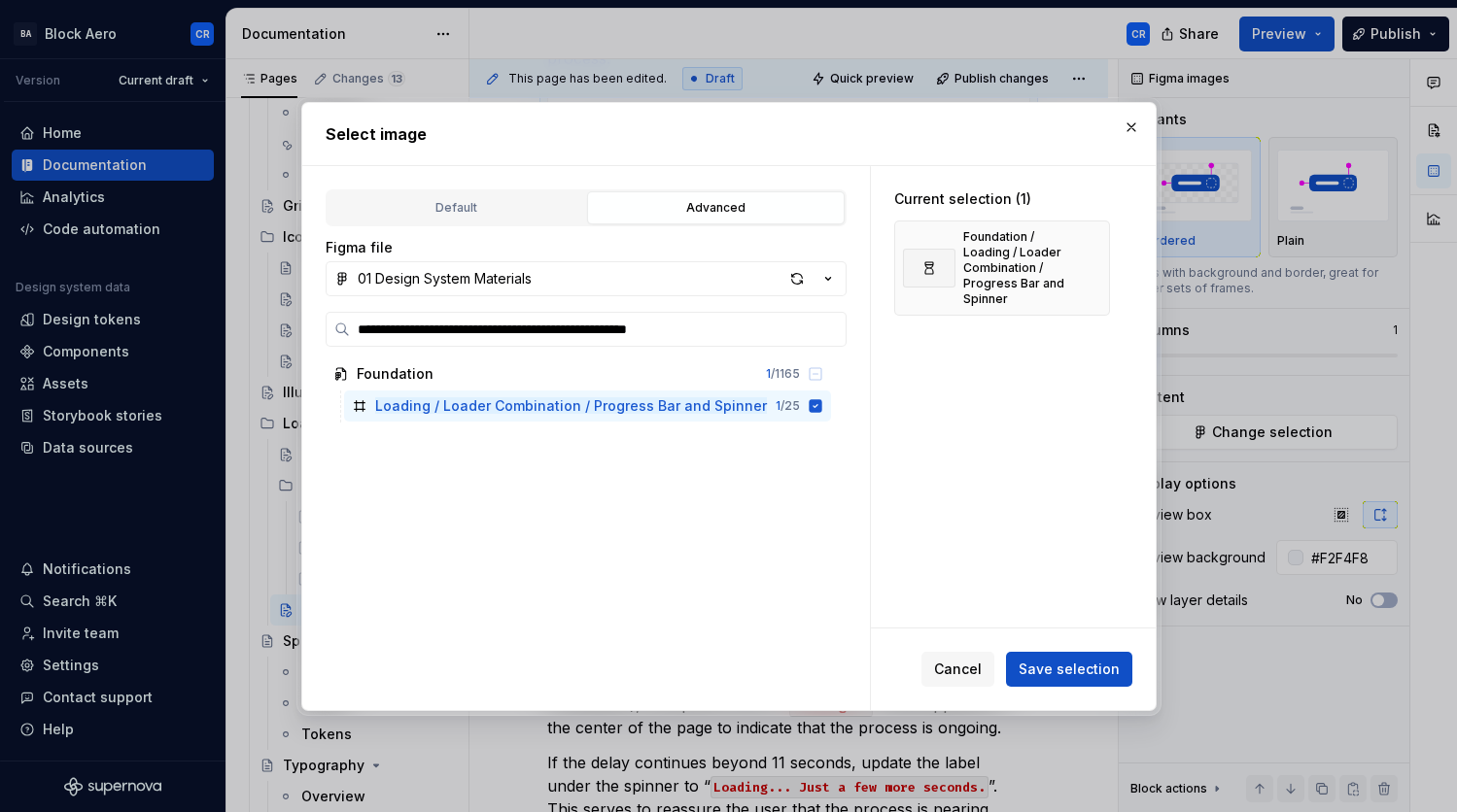
click at [1076, 671] on span "Save selection" at bounding box center [1069, 670] width 101 height 20
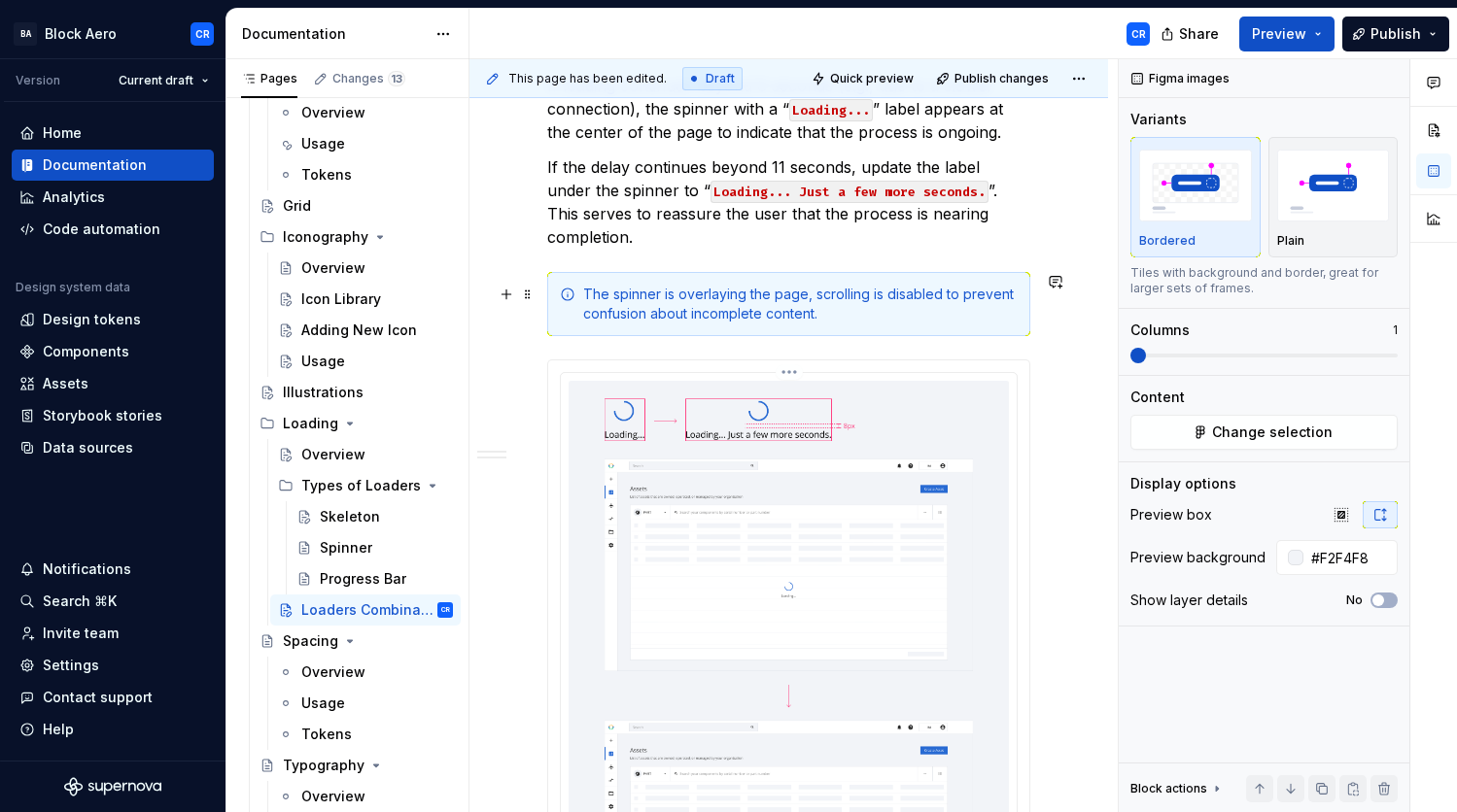
scroll to position [1194, 0]
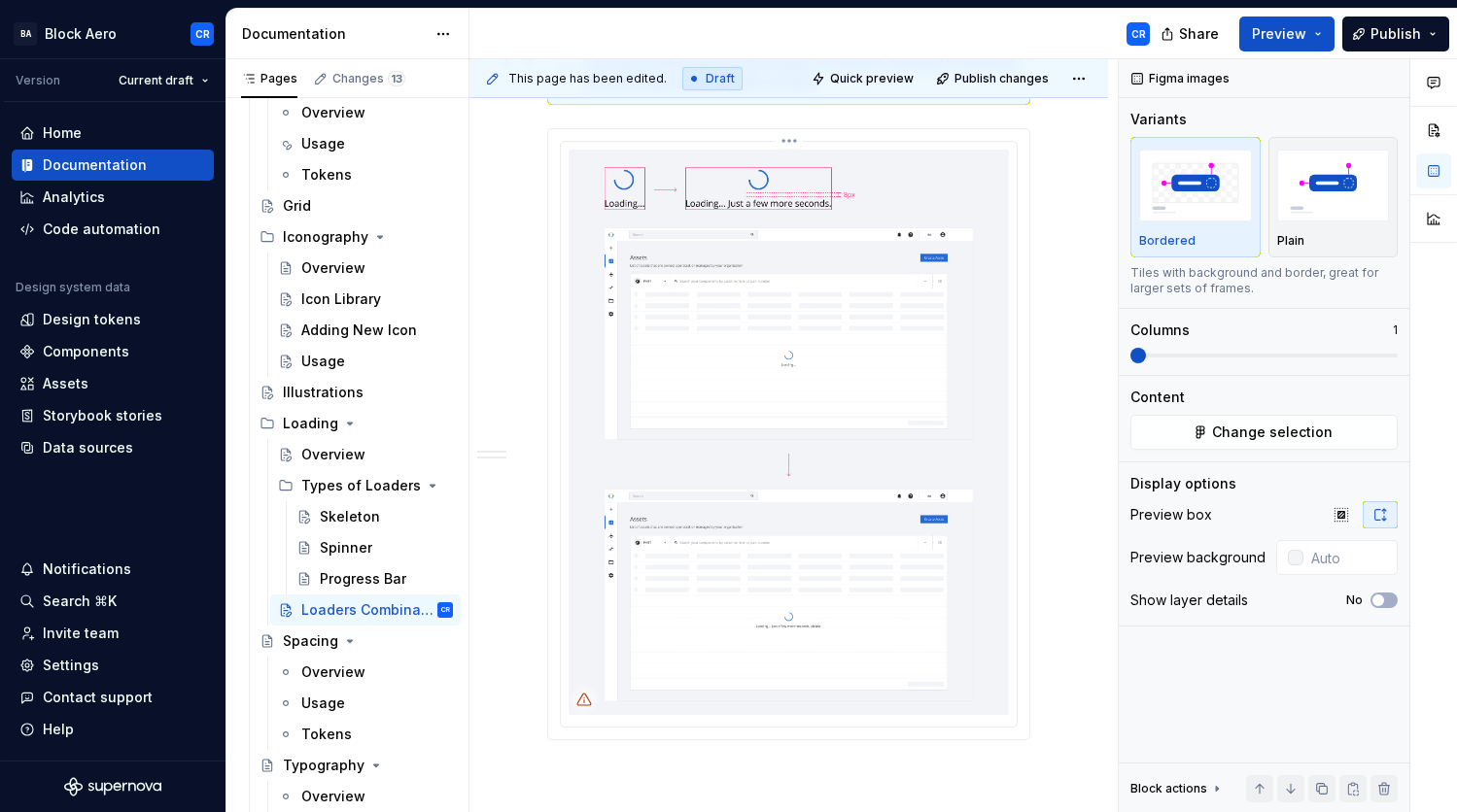
click at [878, 433] on img at bounding box center [789, 432] width 440 height 565
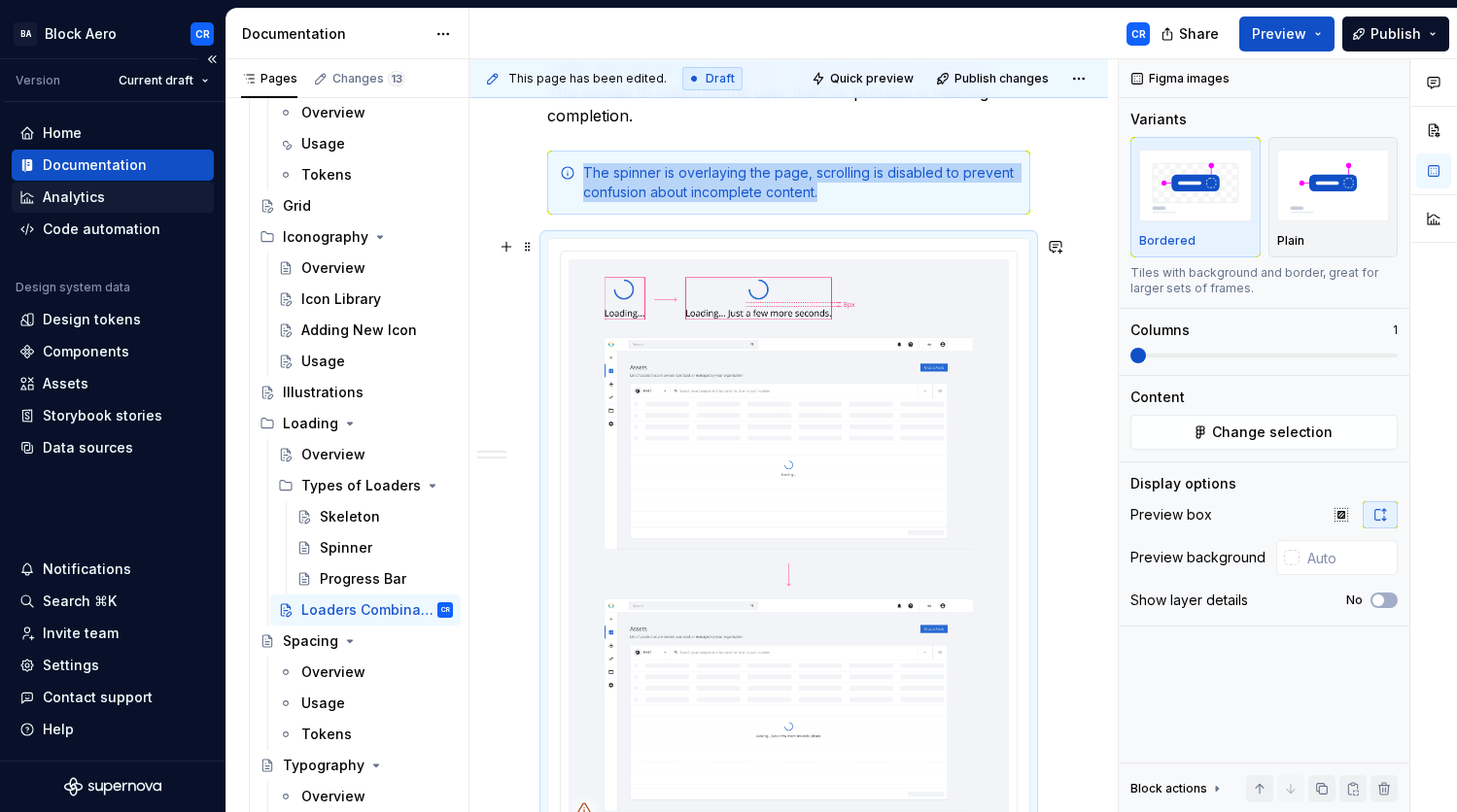
scroll to position [1302, 0]
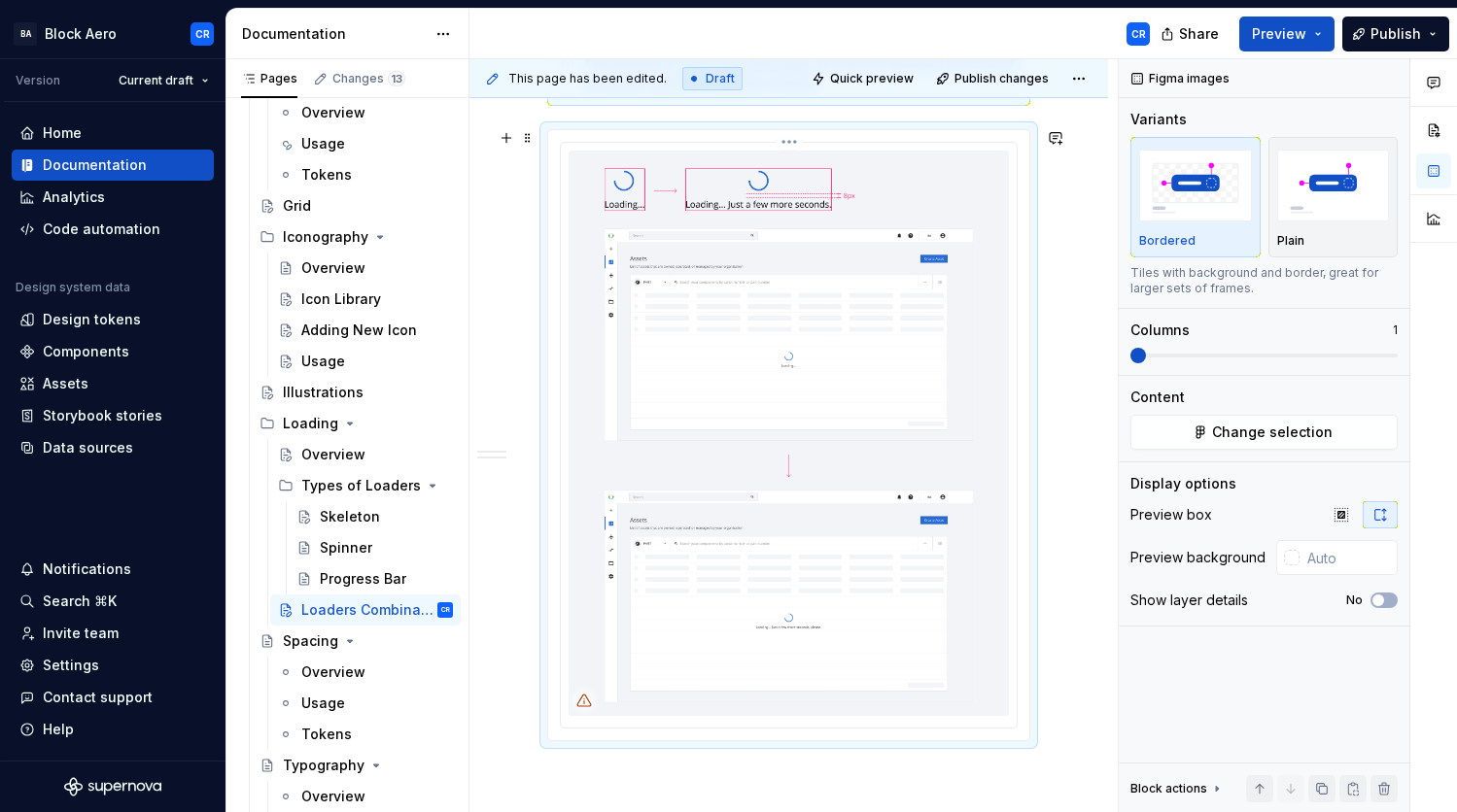
click at [941, 403] on img at bounding box center [789, 433] width 440 height 565
click at [1286, 426] on span "Change selection" at bounding box center [1273, 432] width 121 height 20
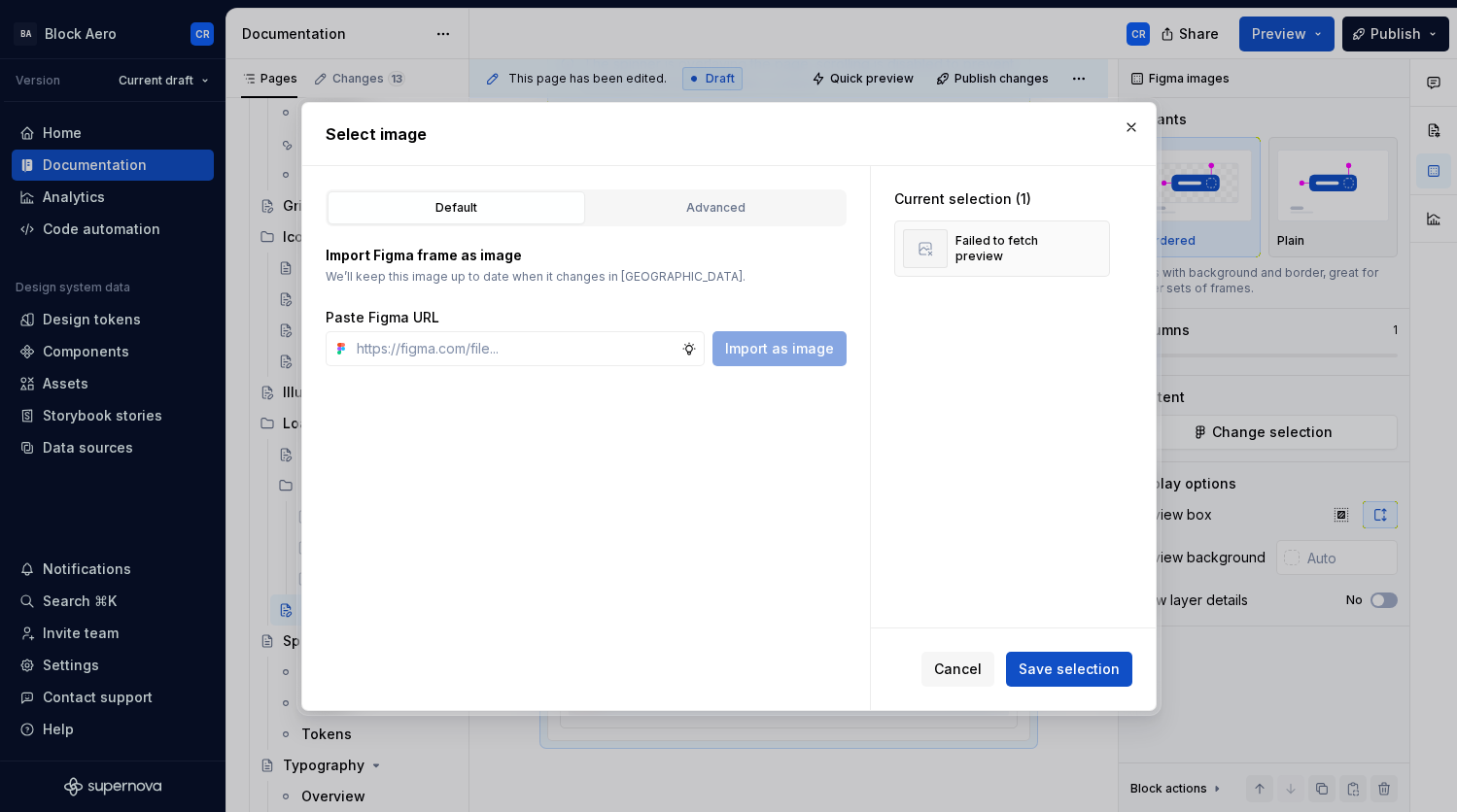
click at [705, 228] on div "Import Figma frame as image We’ll keep this image up to date when it changes in…" at bounding box center [585, 295] width 521 height 140
click at [732, 209] on div "Advanced" at bounding box center [716, 208] width 244 height 20
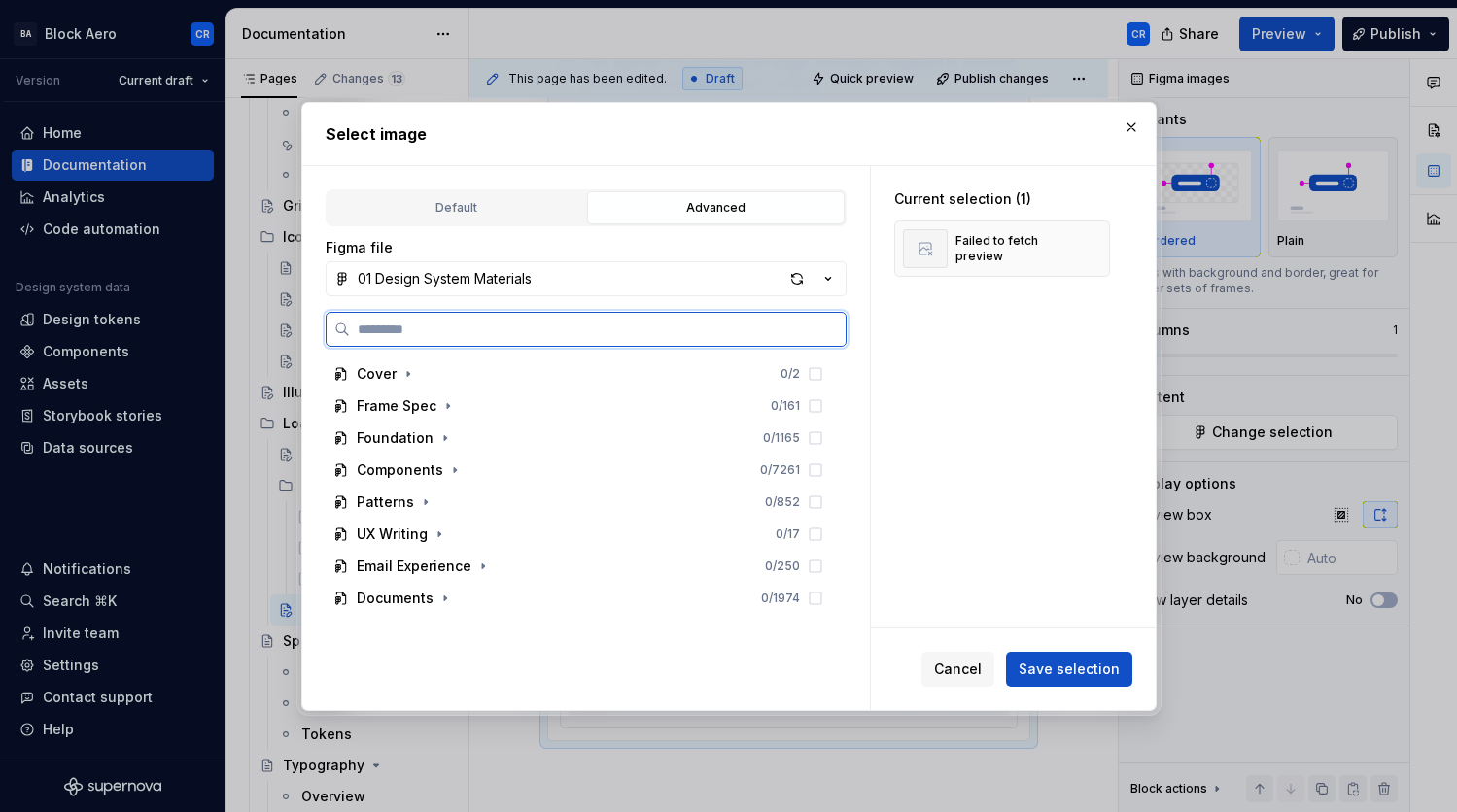
click at [602, 328] on input "search" at bounding box center [598, 329] width 496 height 20
paste input "**********"
type input "**********"
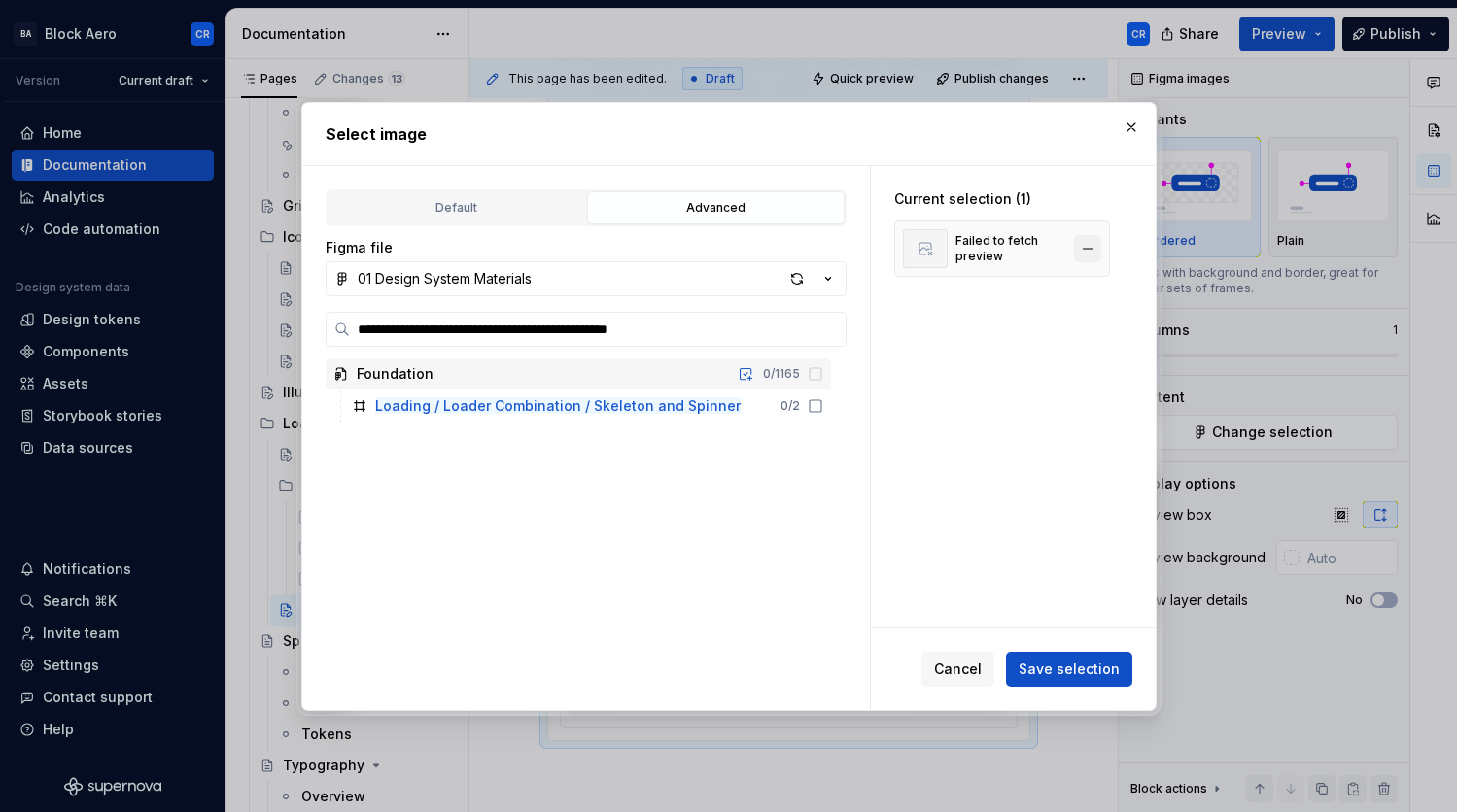
click at [1085, 248] on button "button" at bounding box center [1087, 248] width 27 height 27
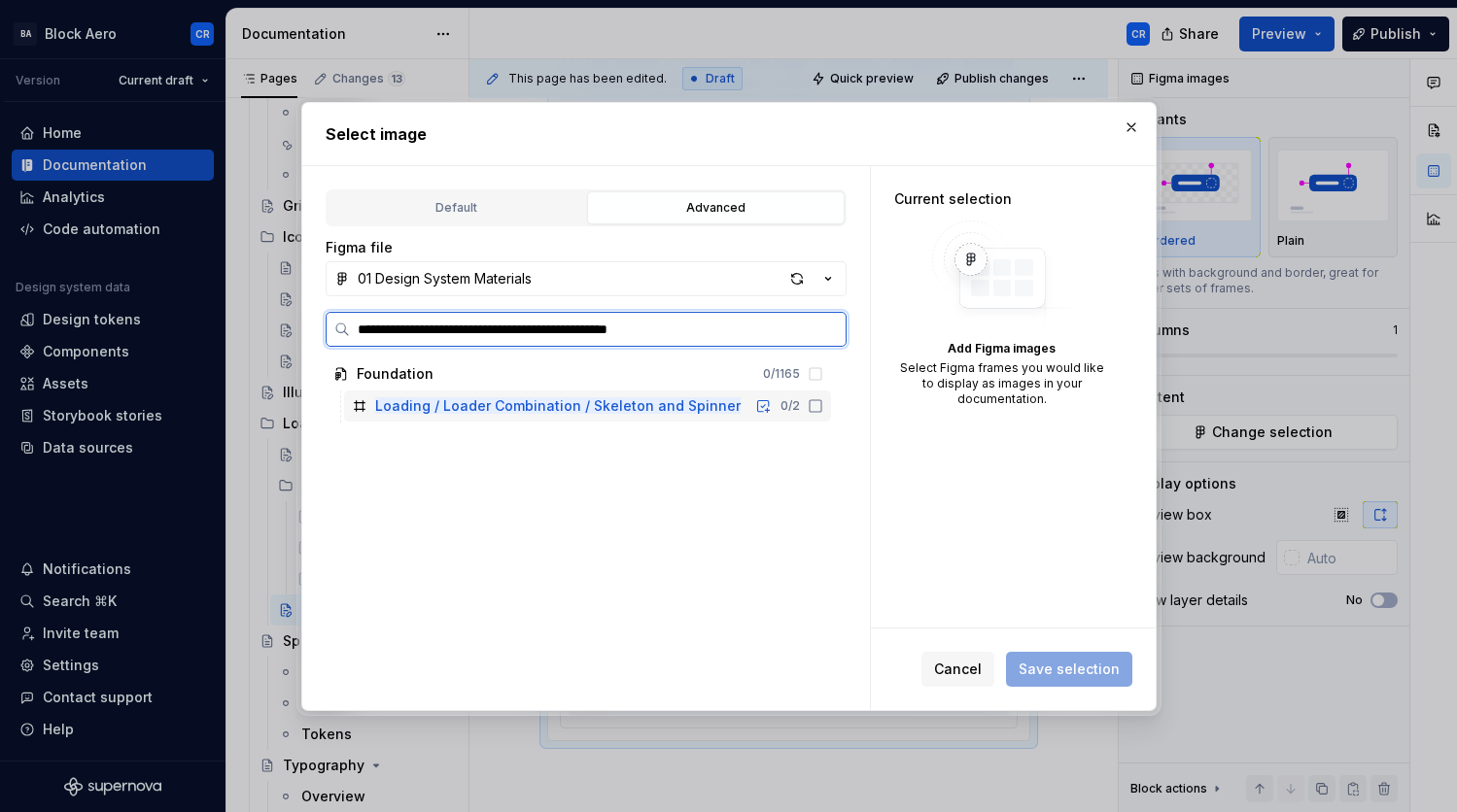
click at [818, 411] on icon at bounding box center [815, 406] width 12 height 12
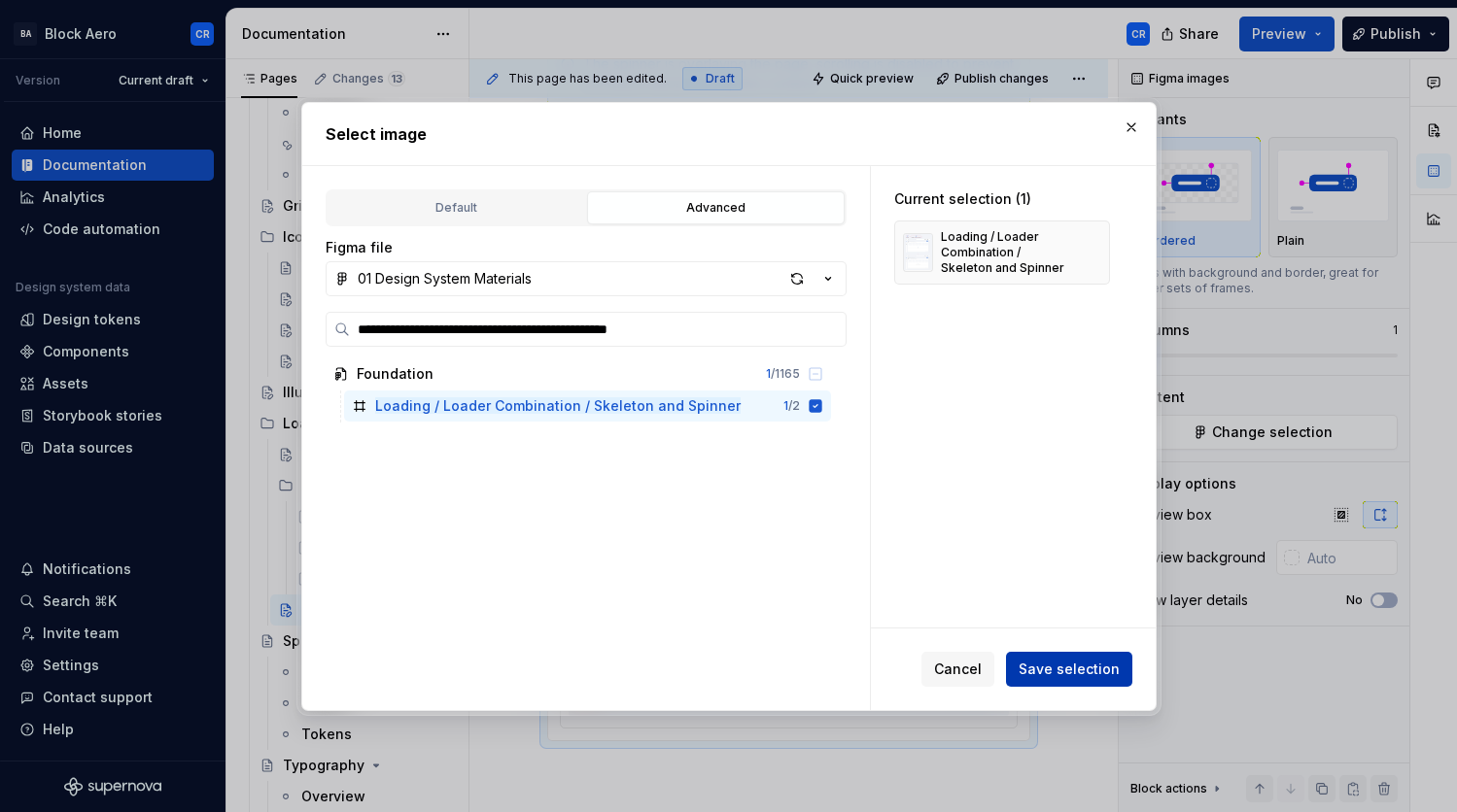
click at [1116, 661] on span "Save selection" at bounding box center [1069, 670] width 101 height 20
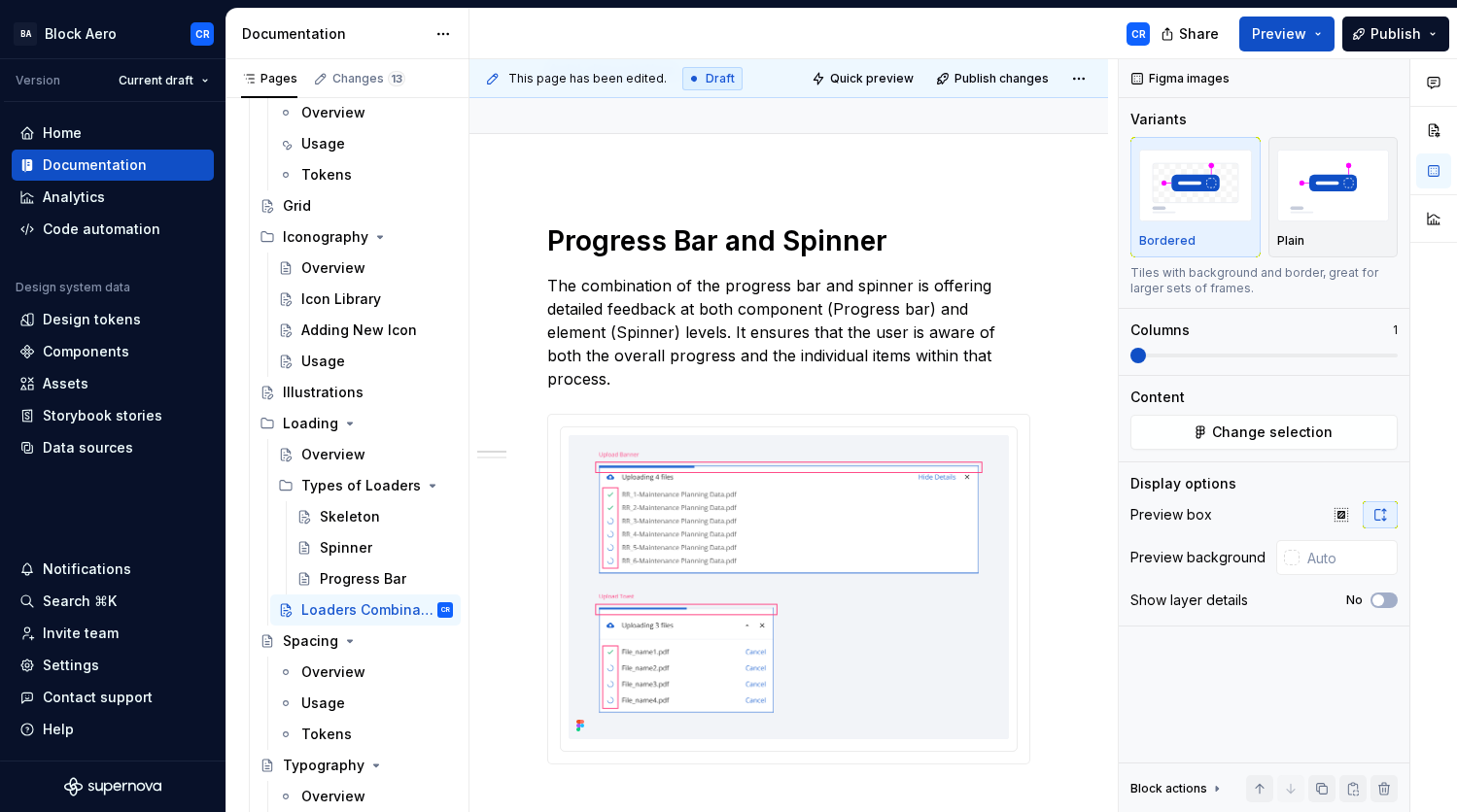
scroll to position [152, 0]
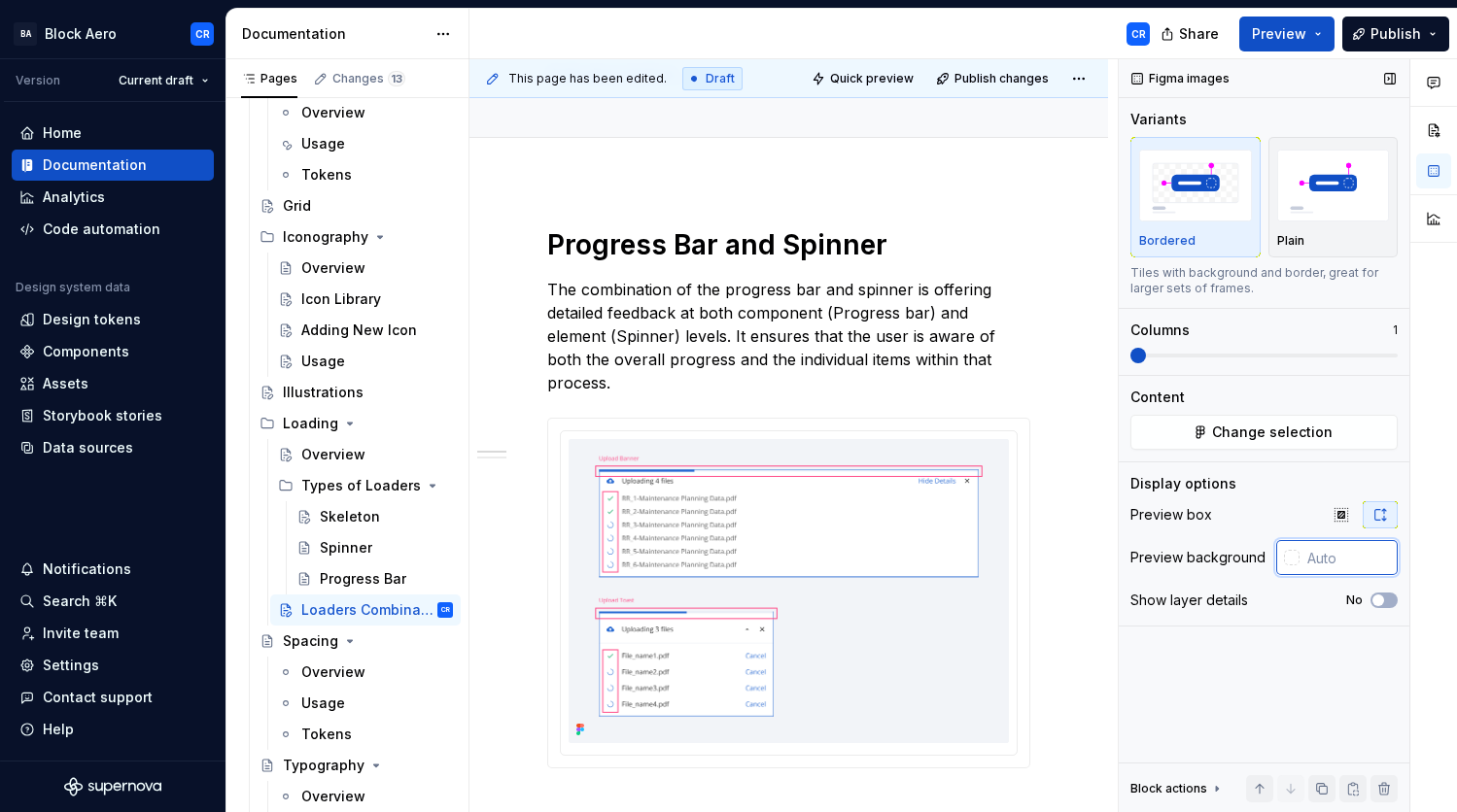
click at [1365, 556] on input "text" at bounding box center [1348, 557] width 98 height 35
paste input "F2F4F8"
type input "#F2F4F8"
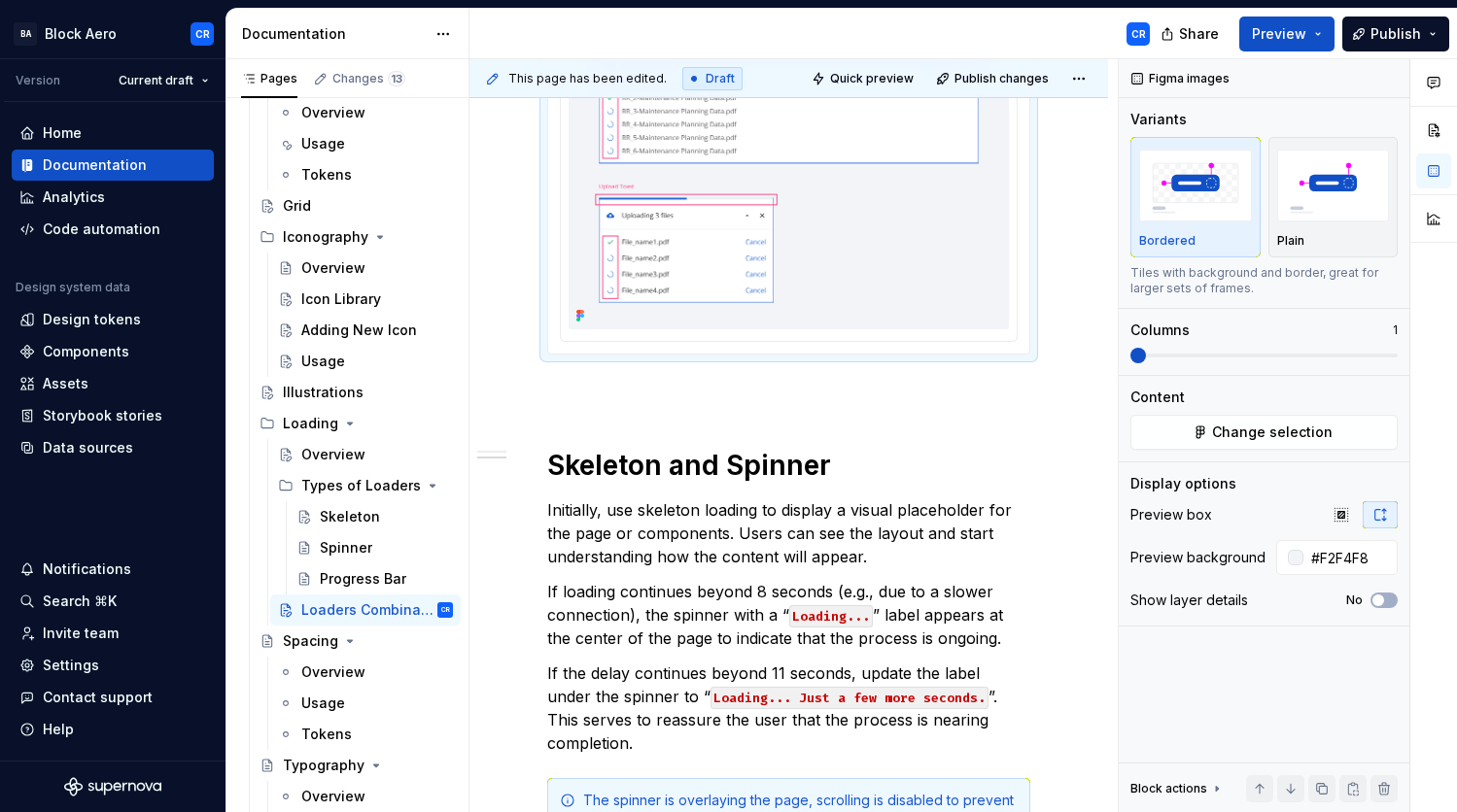
click at [912, 248] on img at bounding box center [789, 176] width 440 height 304
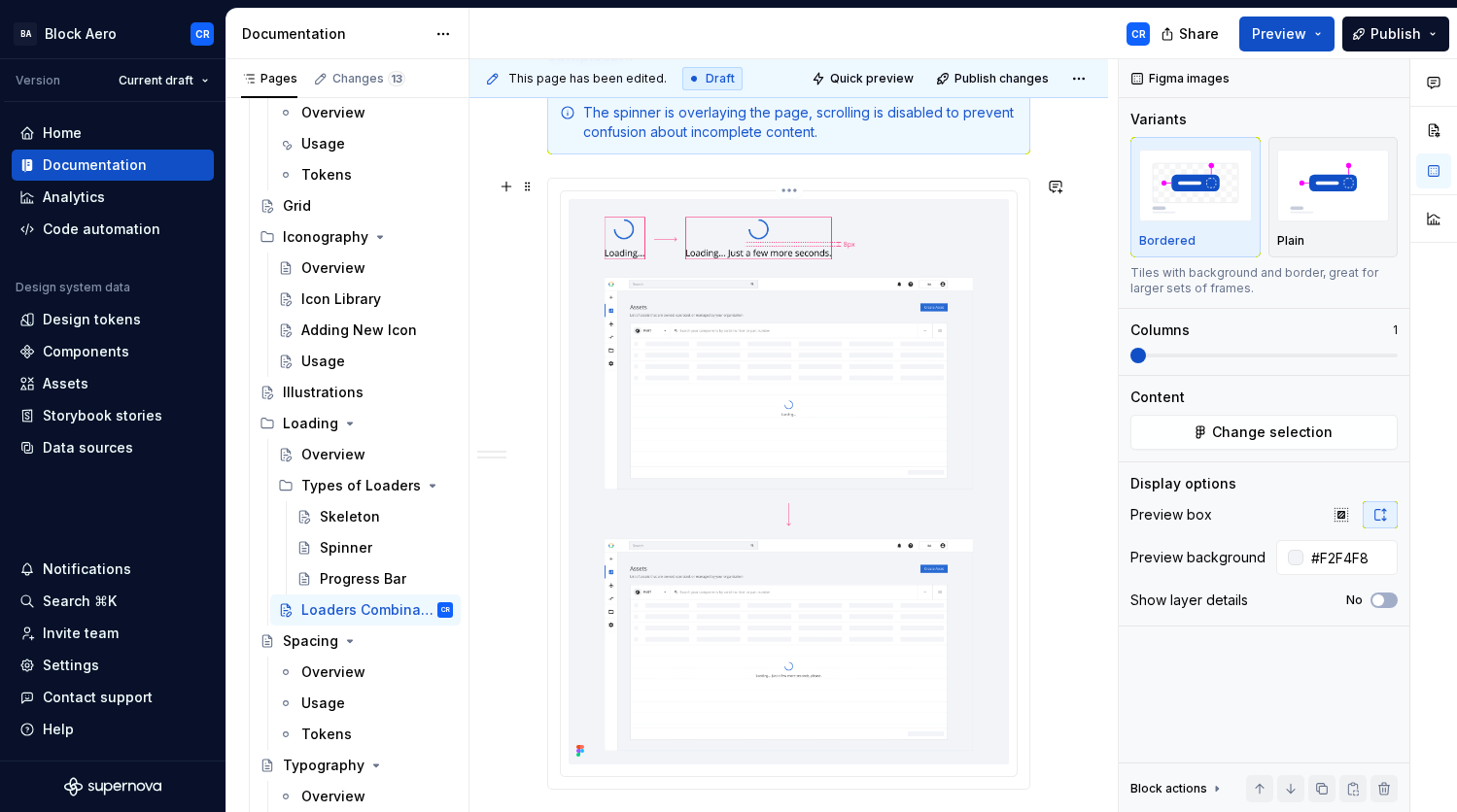
scroll to position [1272, 0]
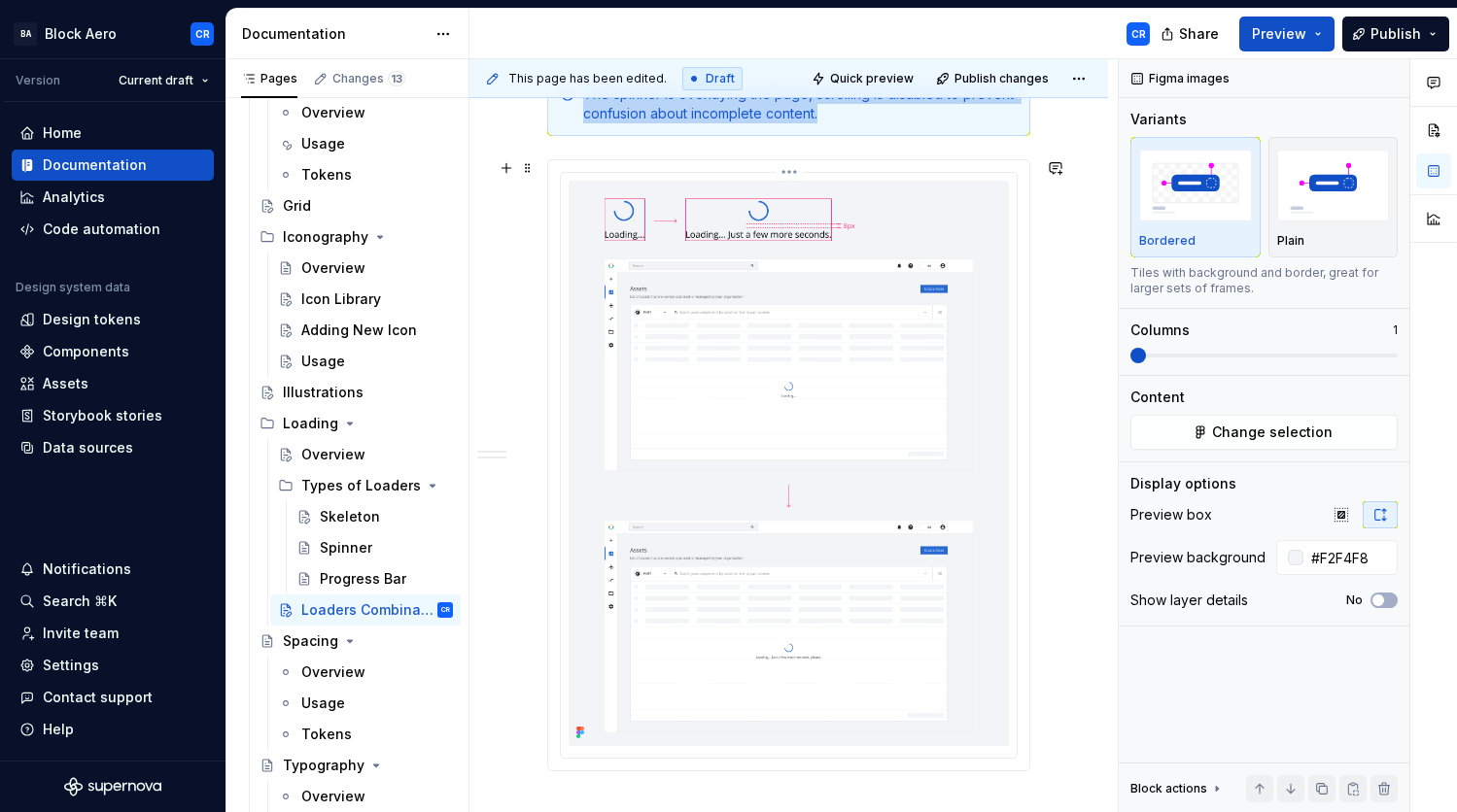
click at [907, 416] on img at bounding box center [789, 463] width 440 height 565
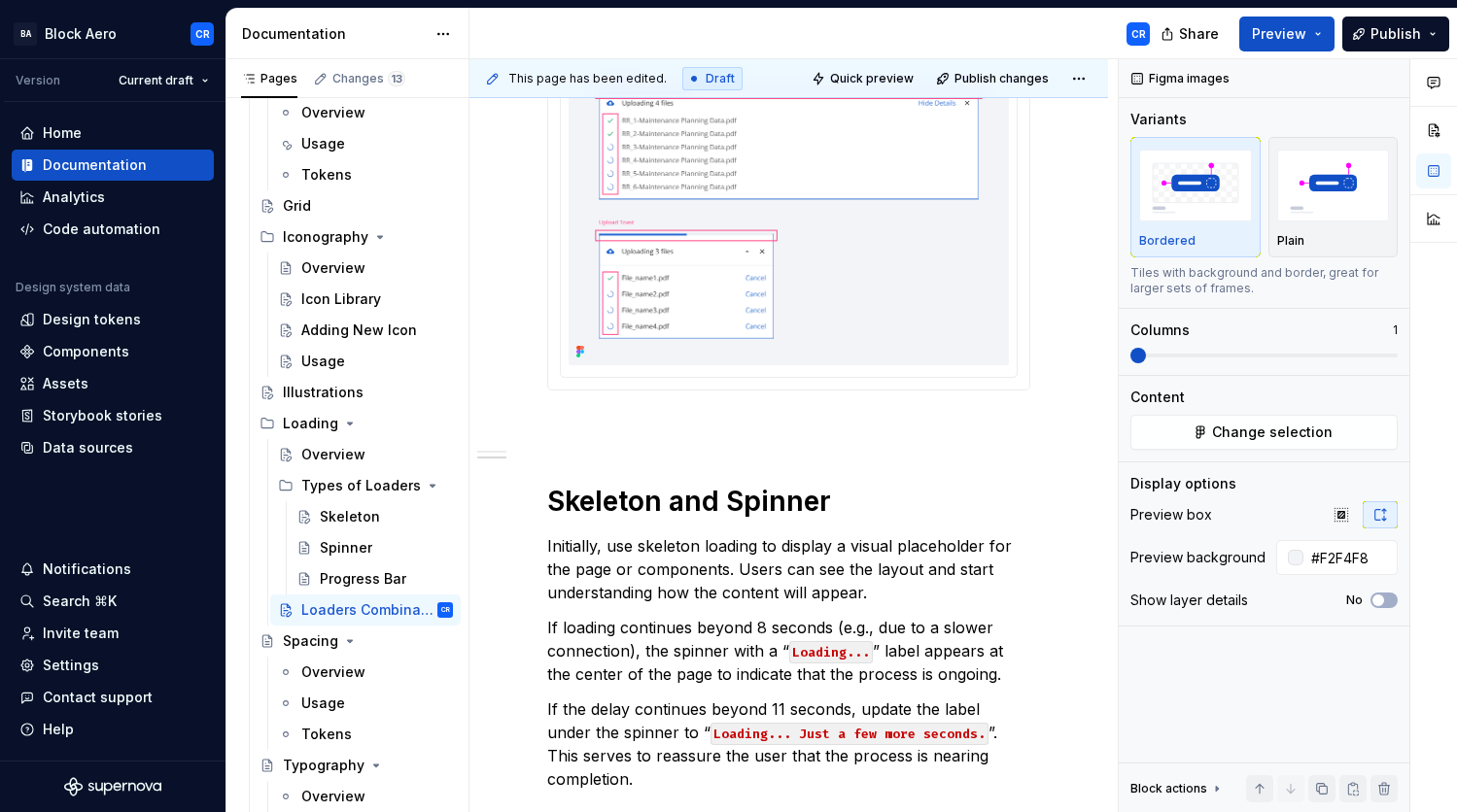
scroll to position [0, 0]
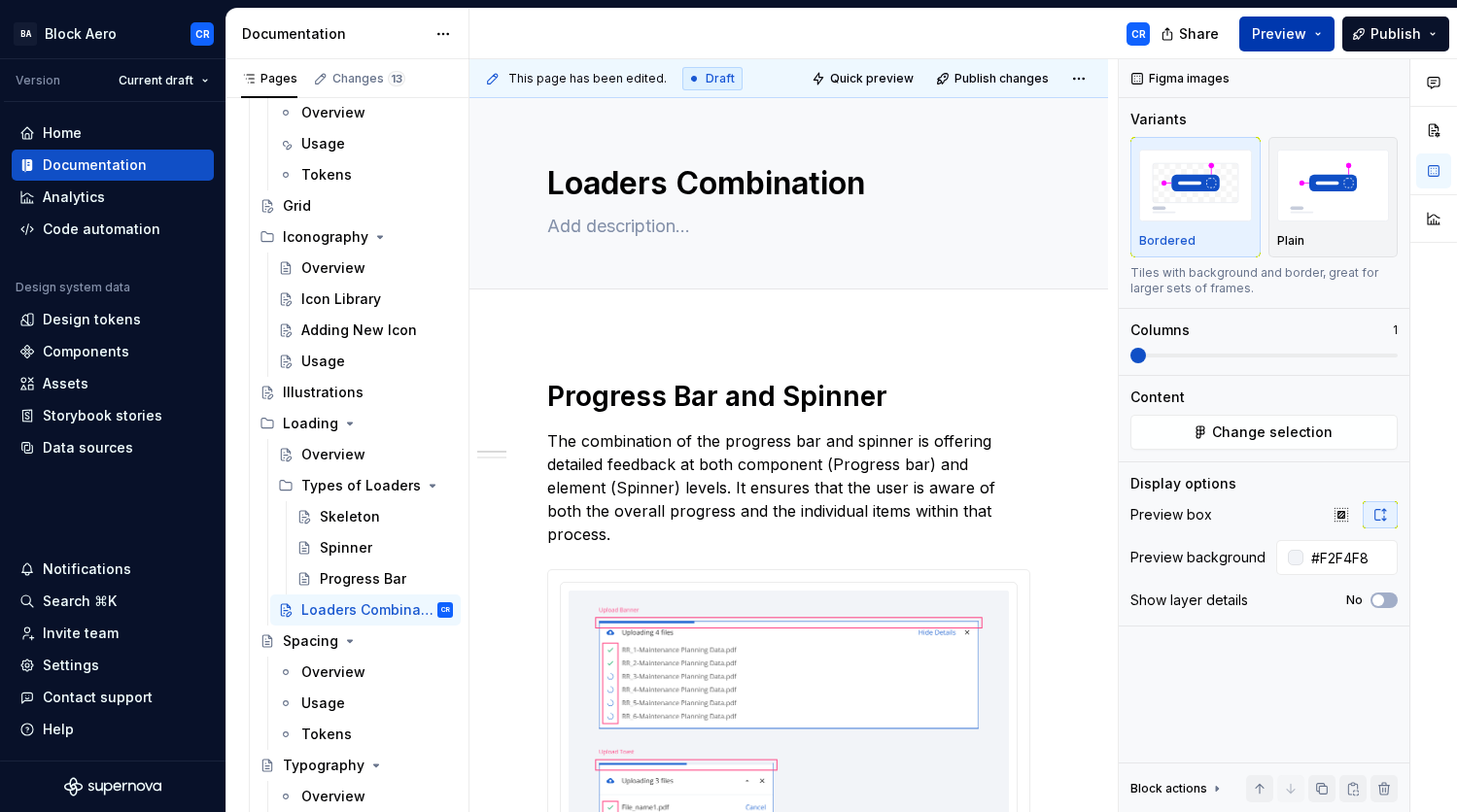
click at [1253, 43] on button "Preview" at bounding box center [1287, 34] width 95 height 35
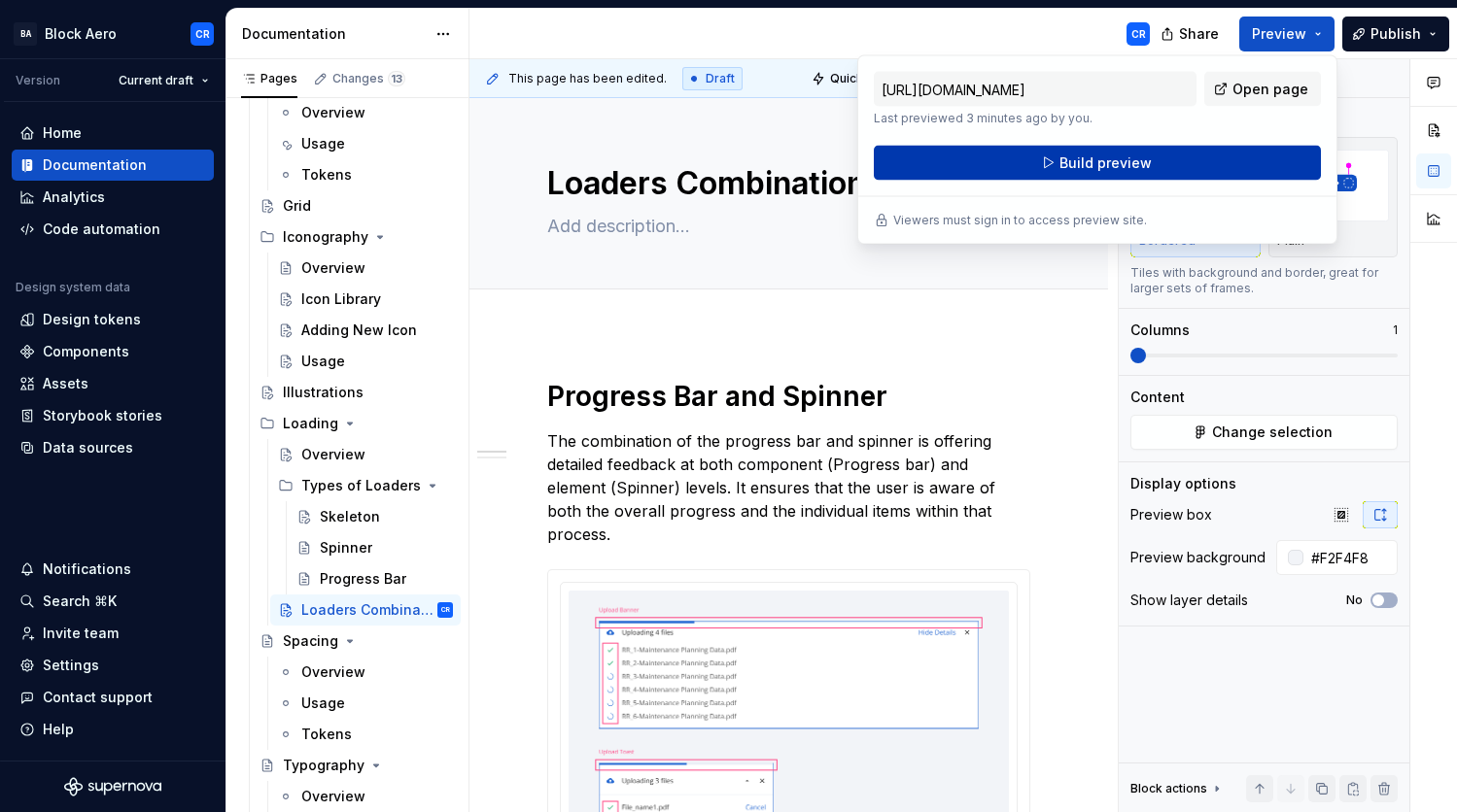
click at [1211, 174] on button "Build preview" at bounding box center [1097, 163] width 447 height 35
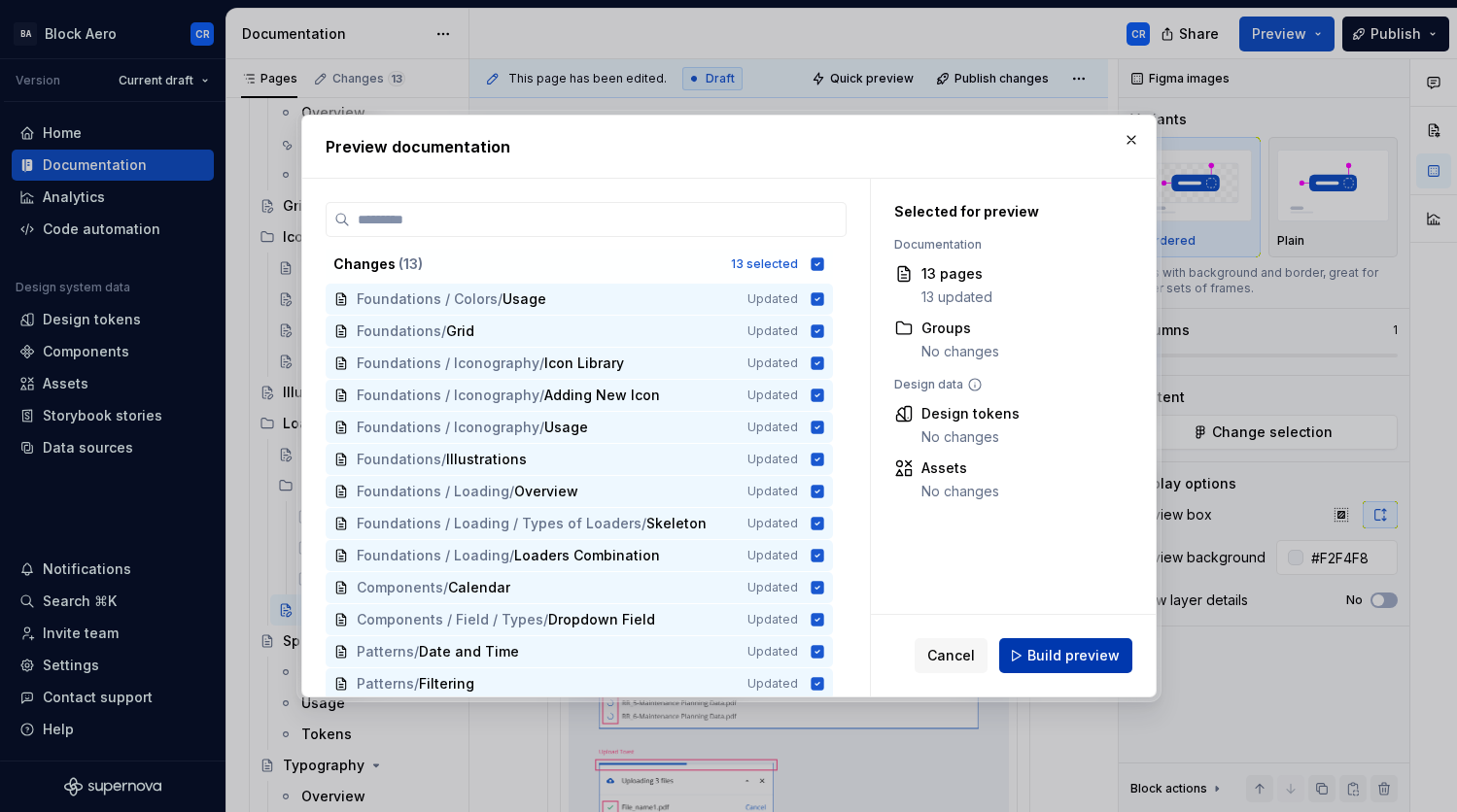
click at [1081, 646] on span "Build preview" at bounding box center [1073, 656] width 92 height 20
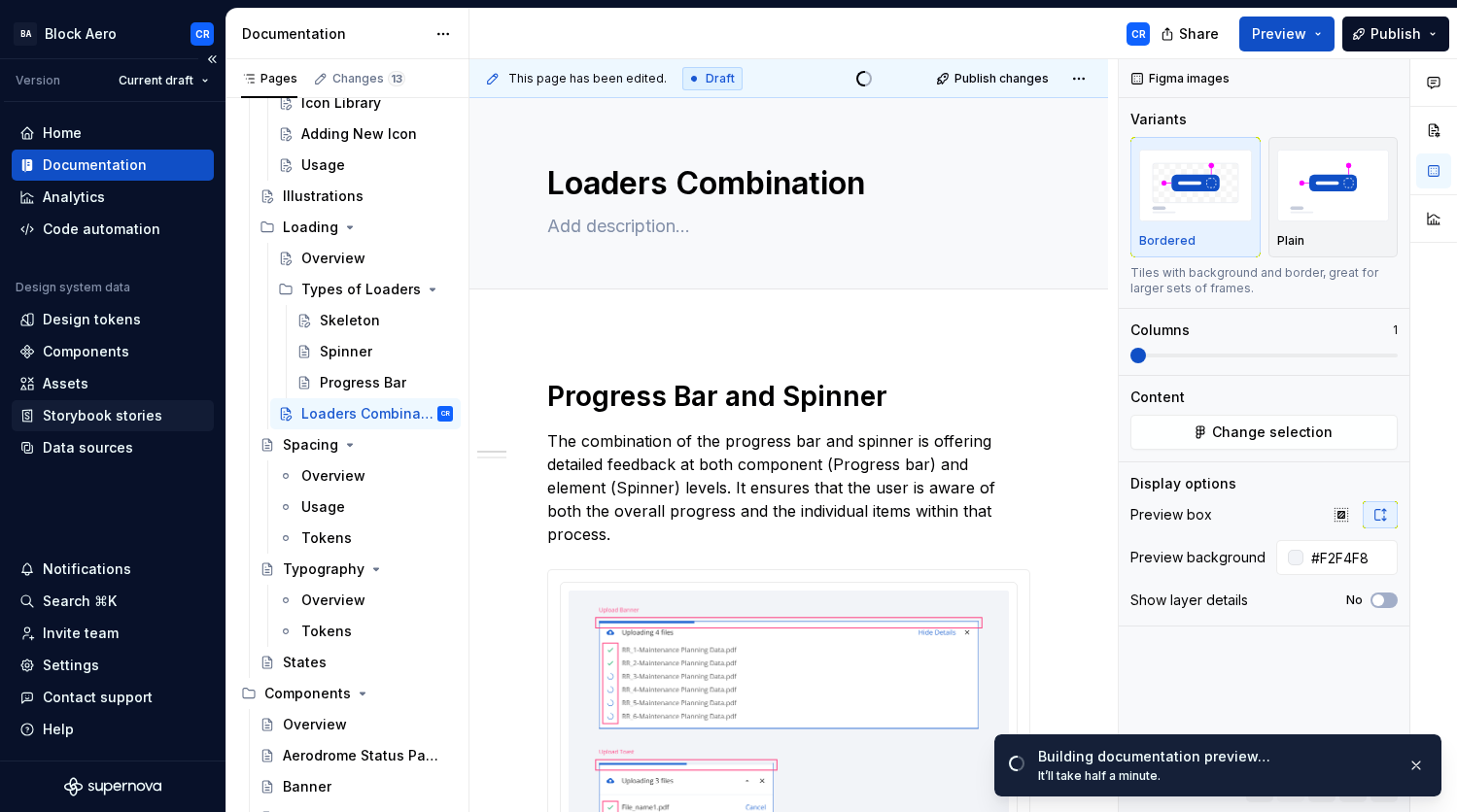
scroll to position [449, 0]
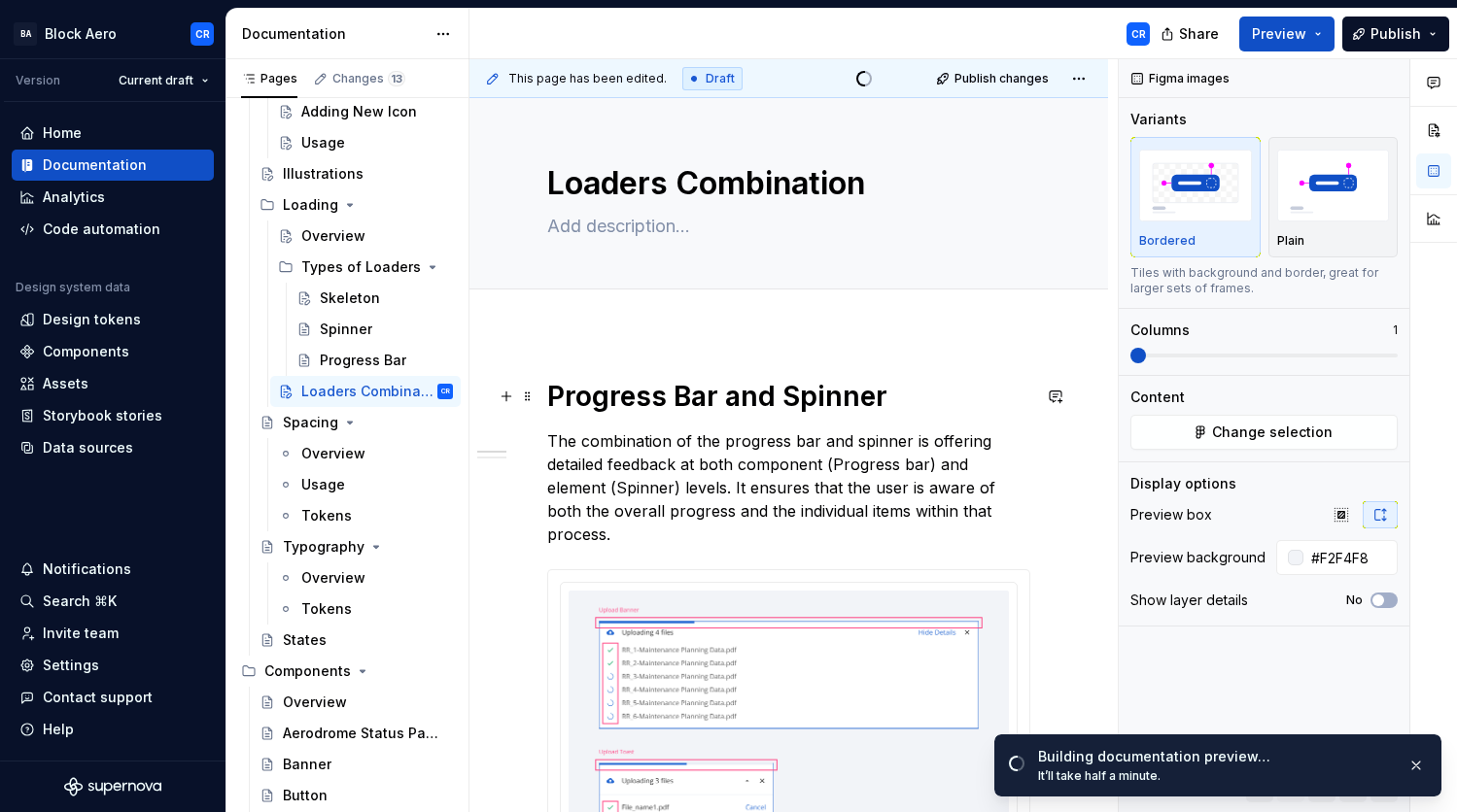
click at [554, 398] on h1 "Progress Bar and Spinner" at bounding box center [789, 396] width 483 height 35
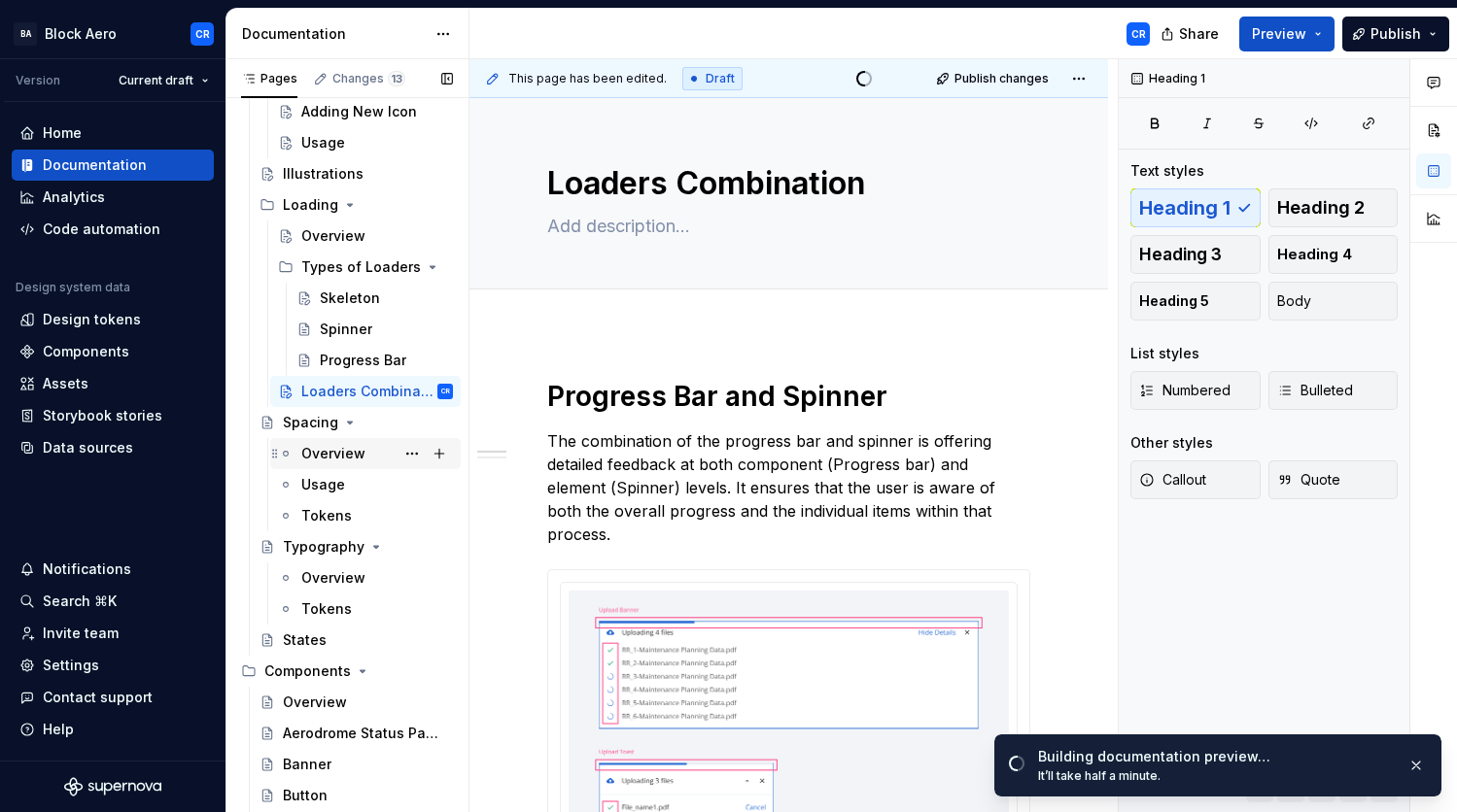
click at [346, 453] on div "Overview" at bounding box center [333, 454] width 64 height 20
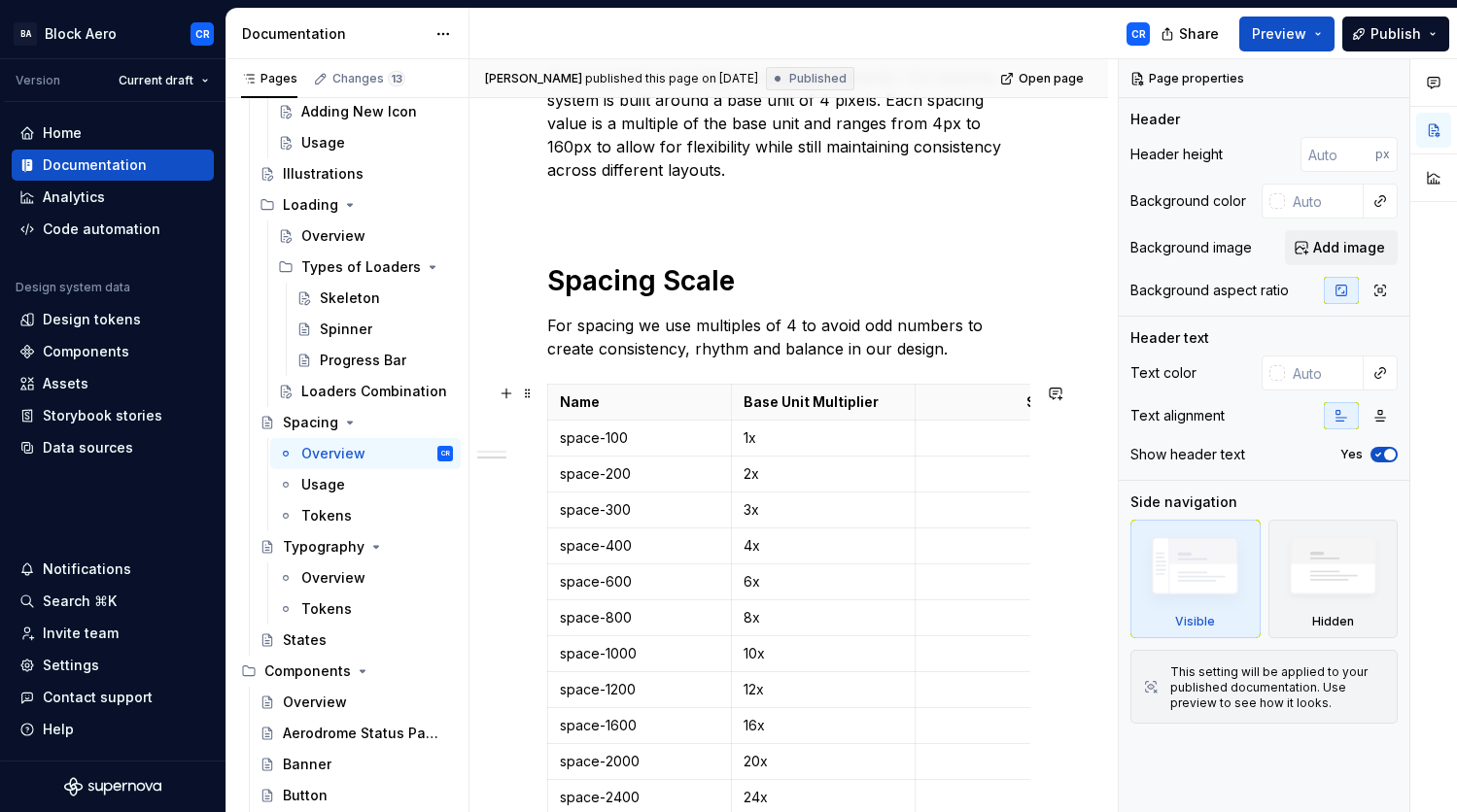
scroll to position [745, 0]
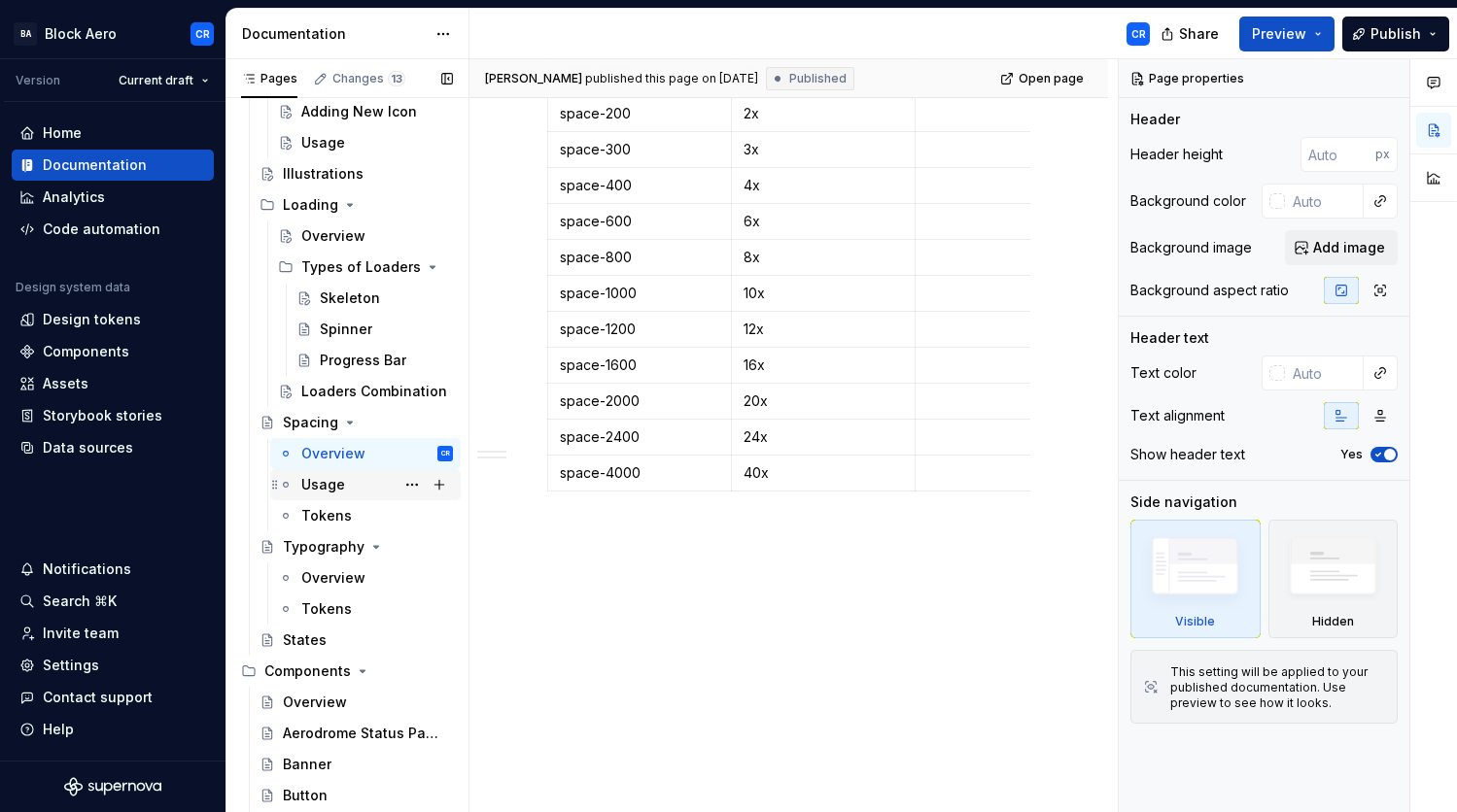
click at [327, 478] on div "Usage" at bounding box center [323, 485] width 44 height 20
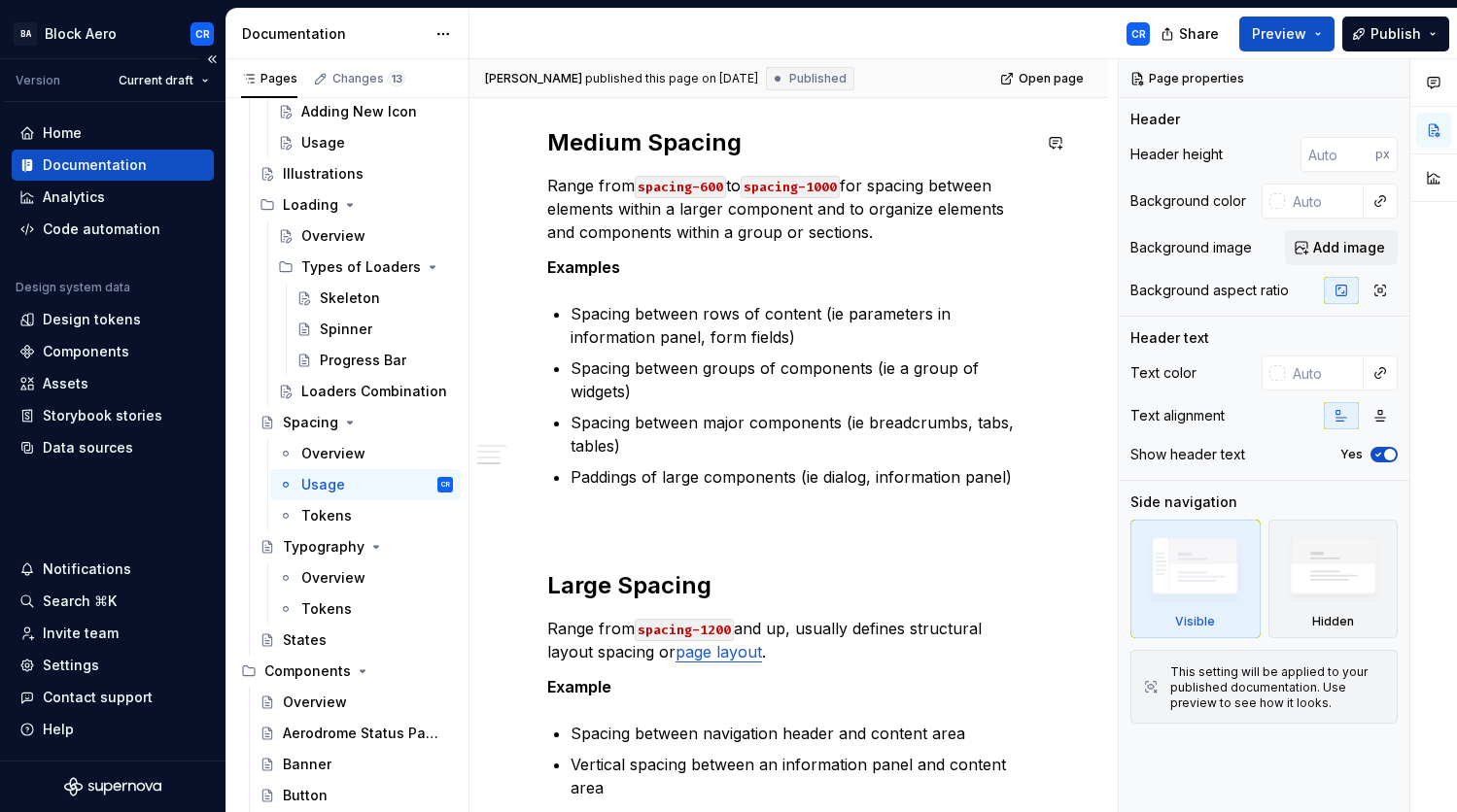
scroll to position [1043, 0]
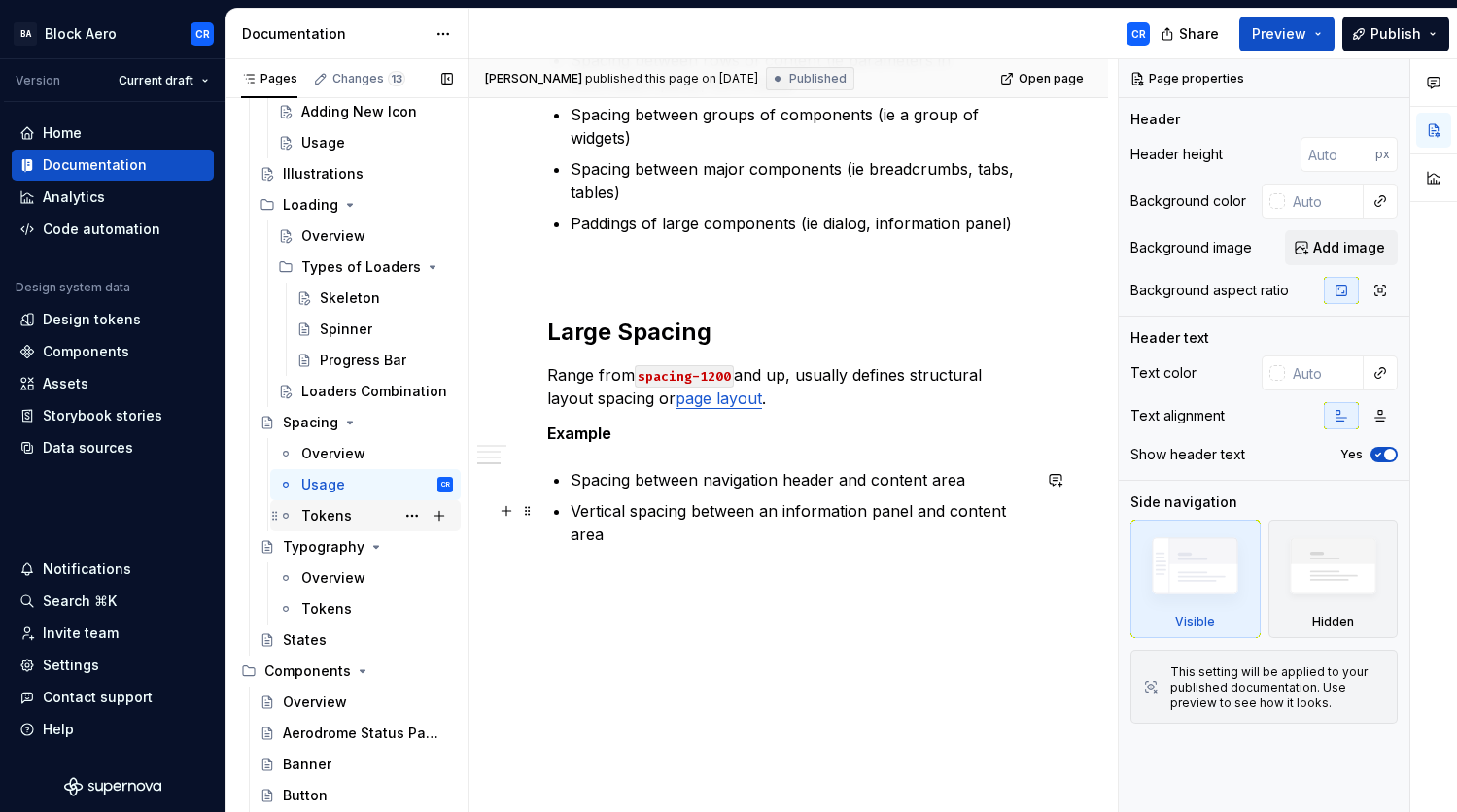
click at [315, 517] on div "Tokens" at bounding box center [326, 517] width 51 height 20
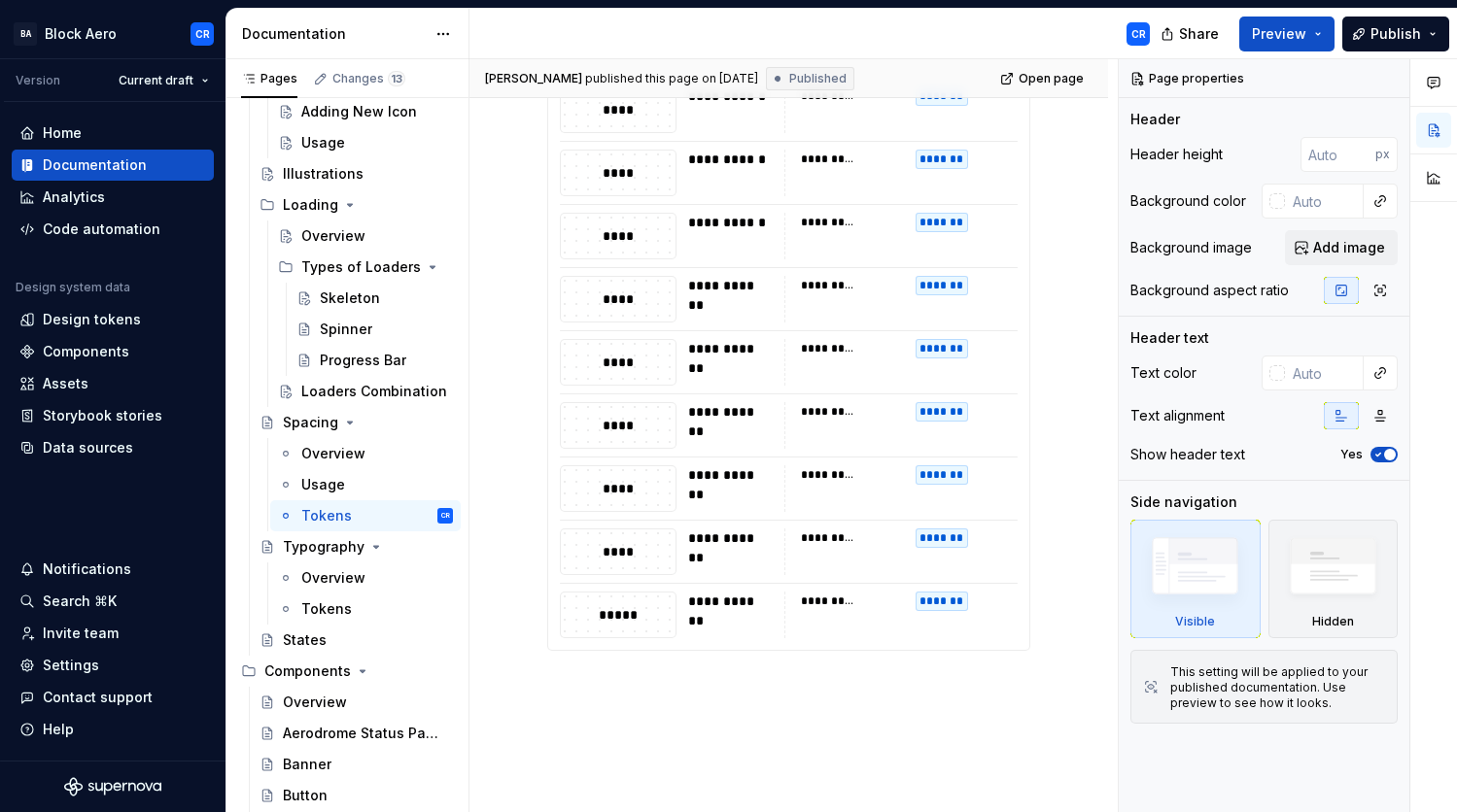
scroll to position [674, 0]
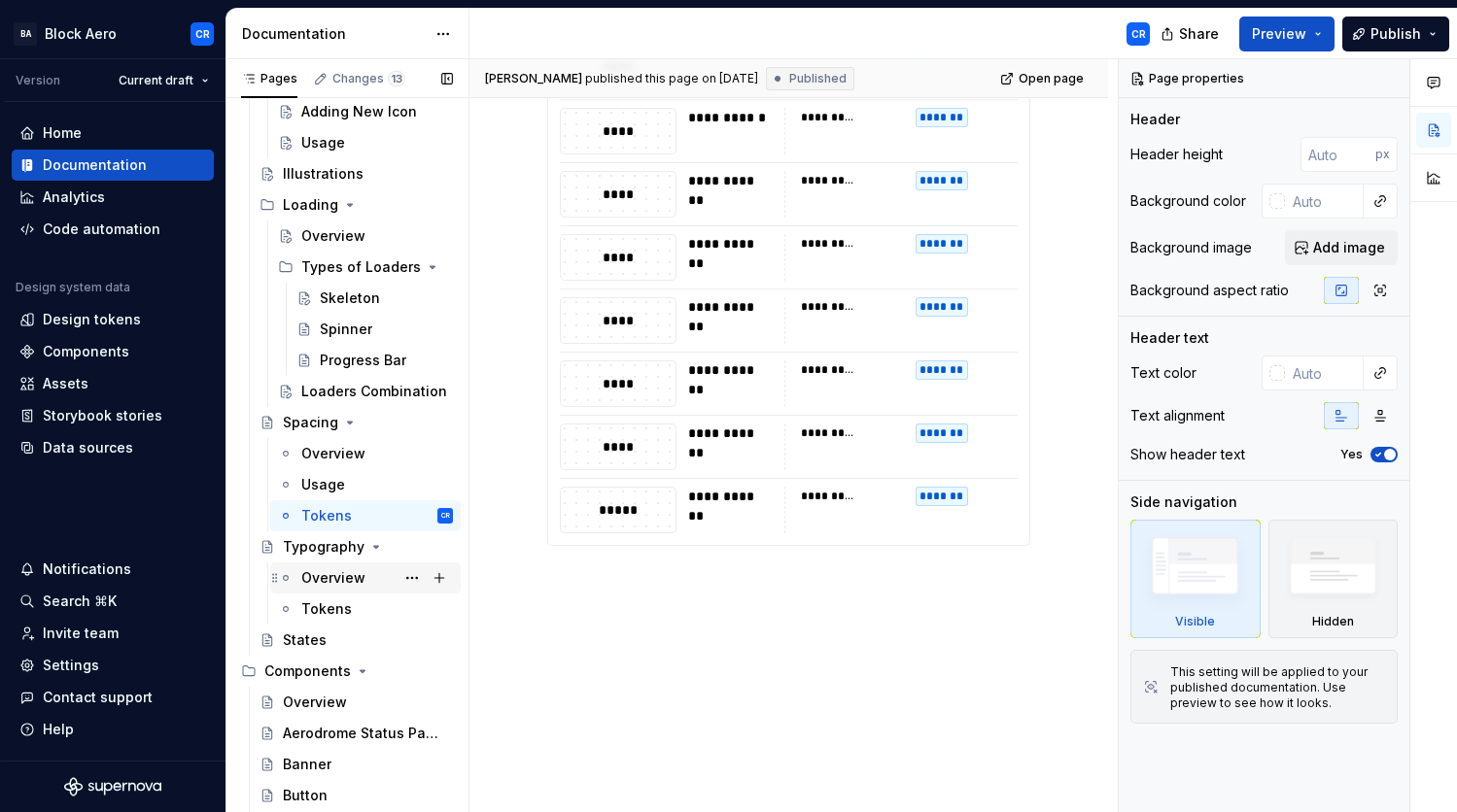
click at [325, 581] on div "Overview" at bounding box center [333, 578] width 64 height 20
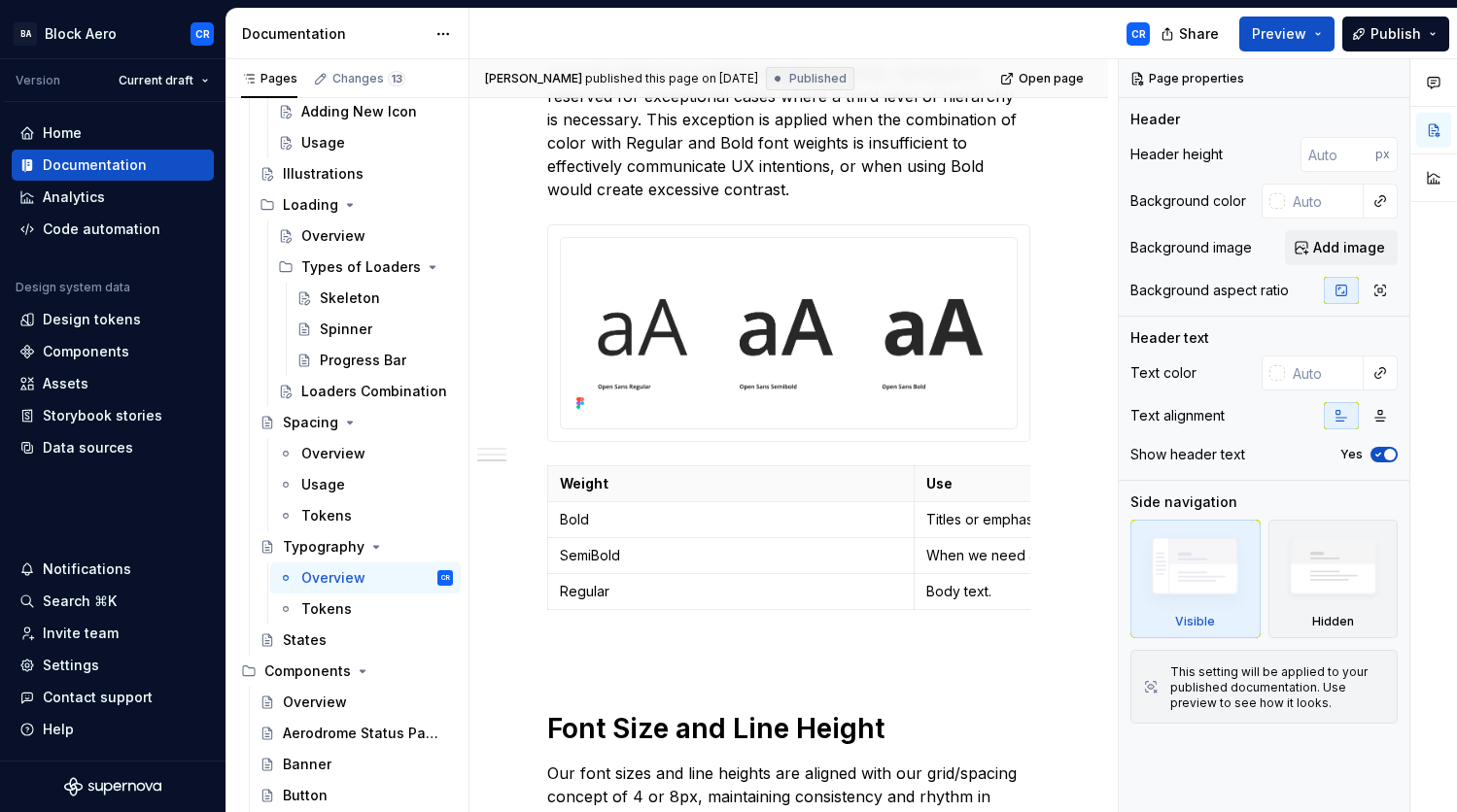
scroll to position [574, 0]
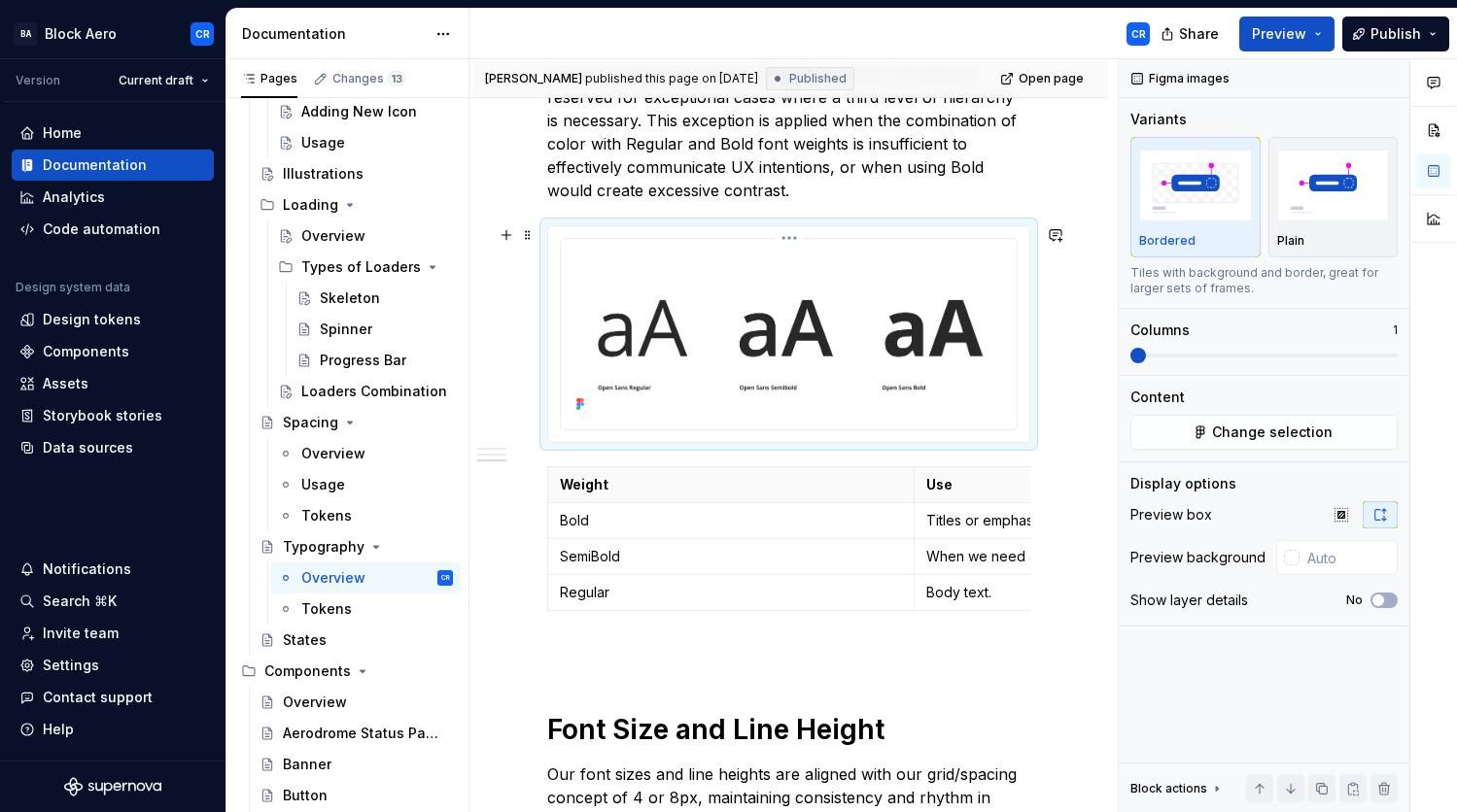
type textarea "*"
click at [789, 348] on img at bounding box center [789, 332] width 440 height 172
click at [1324, 563] on input "text" at bounding box center [1348, 557] width 98 height 35
click at [1289, 561] on div at bounding box center [1292, 558] width 16 height 16
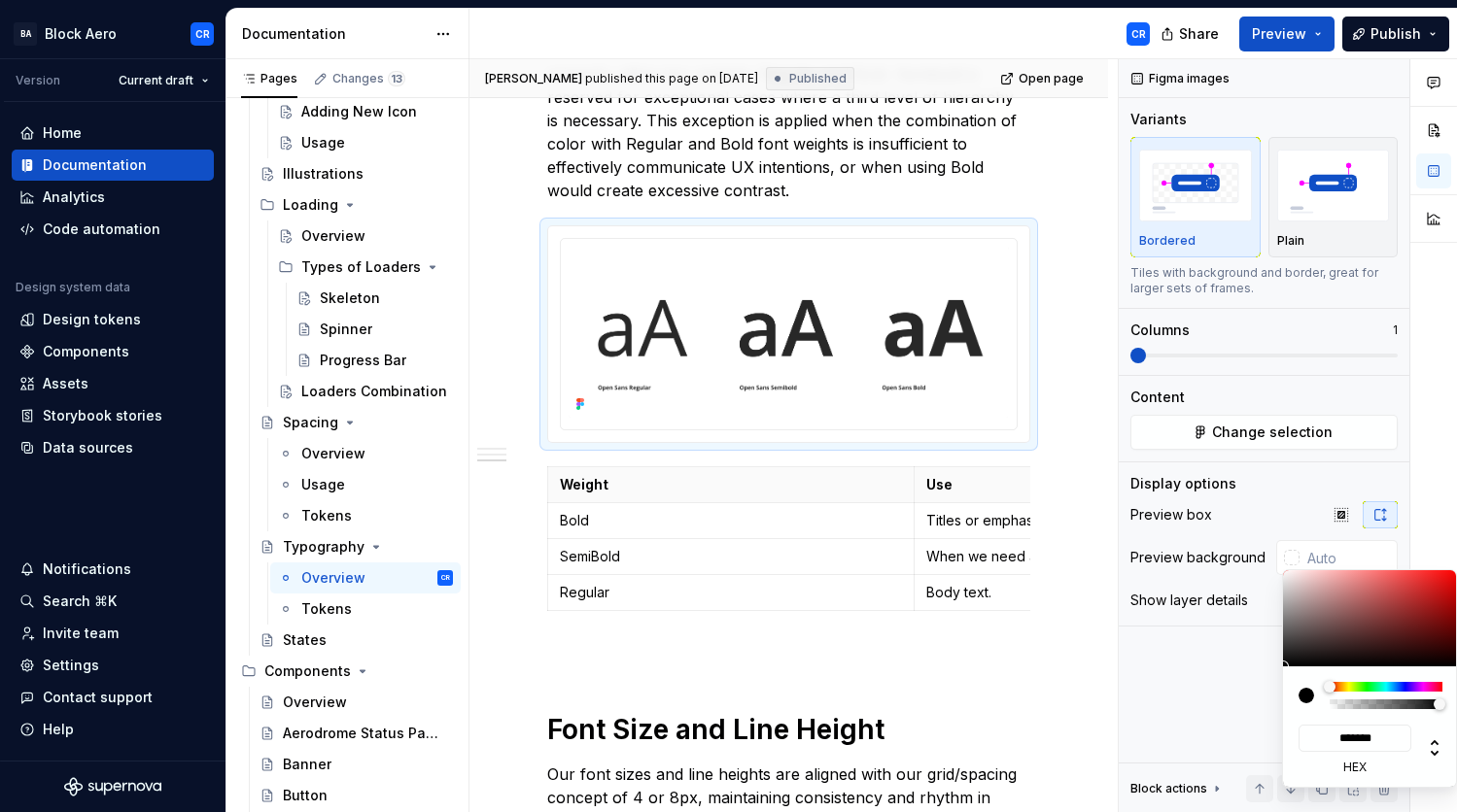
type input "#0D0D0D"
type input "*******"
type input "#464646"
type input "*******"
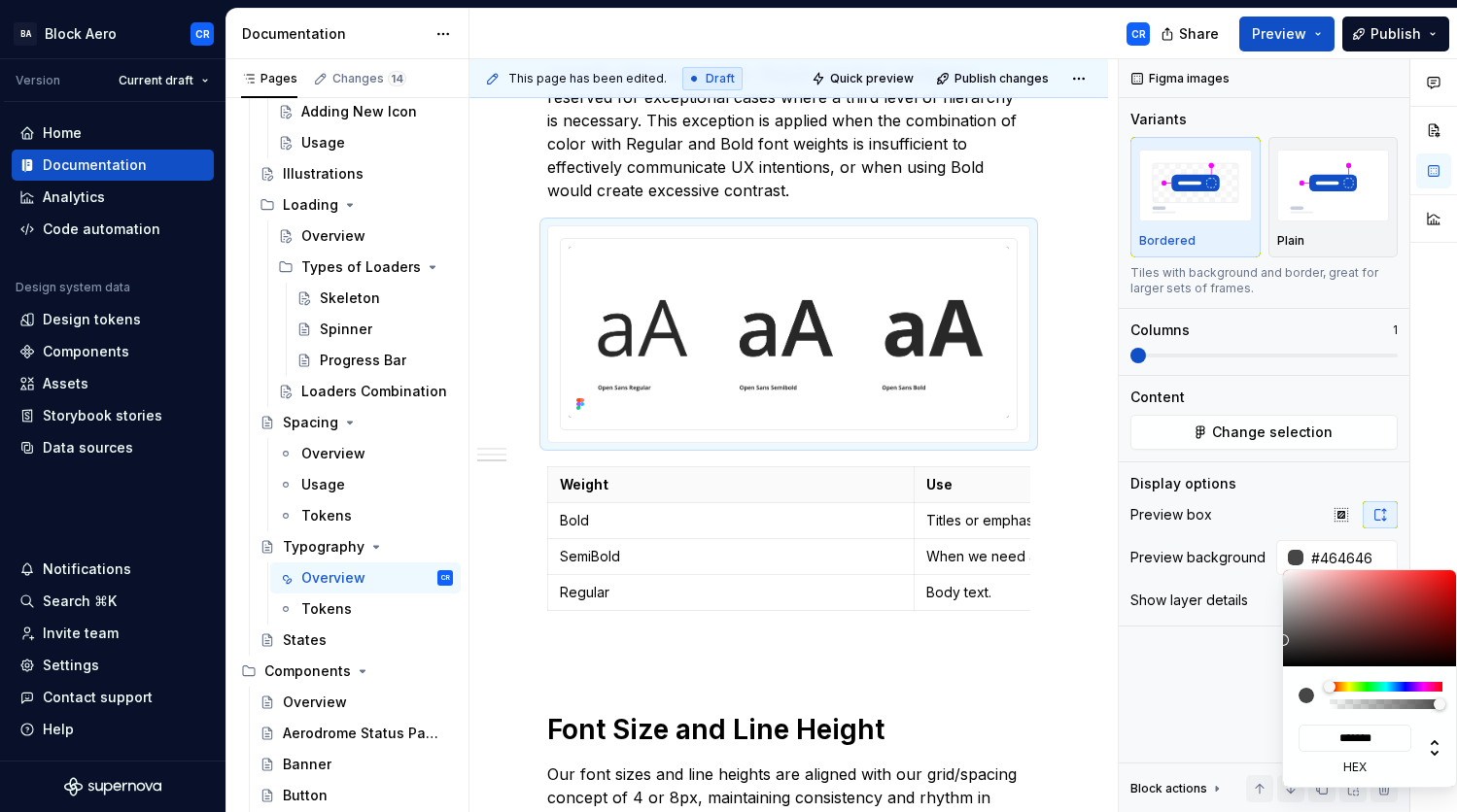
type input "#959595"
type input "*******"
type input "#FFFFFF"
type input "*******"
drag, startPoint x: 1286, startPoint y: 661, endPoint x: 1267, endPoint y: 547, distance: 115.6
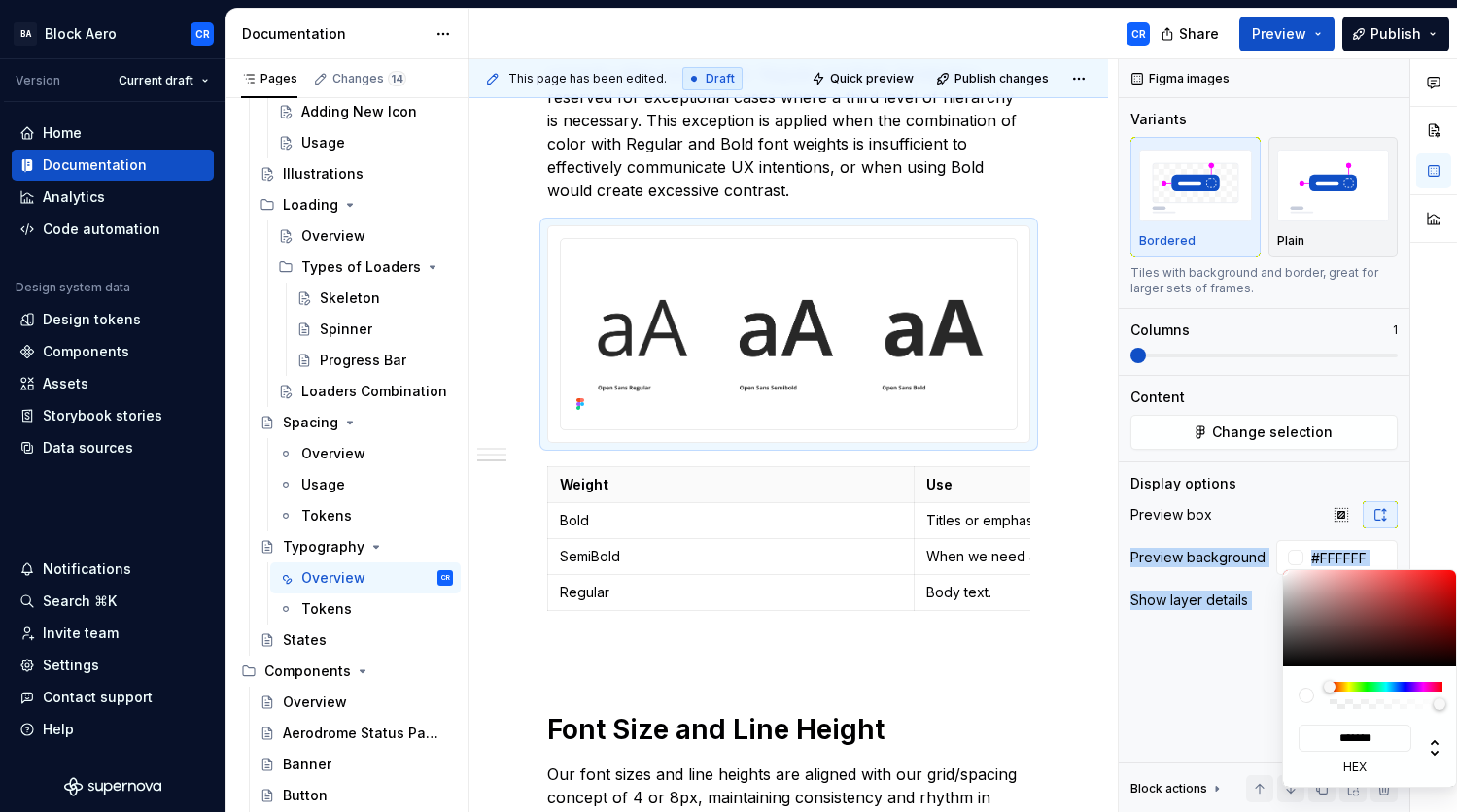
click at [1267, 547] on body "BA Block Aero CR Version Current draft Home Documentation Analytics Code automa…" at bounding box center [728, 406] width 1457 height 812
click at [1276, 475] on div "Comments Open comments No comments yet Select ‘Comment’ from the block context …" at bounding box center [1287, 436] width 338 height 754
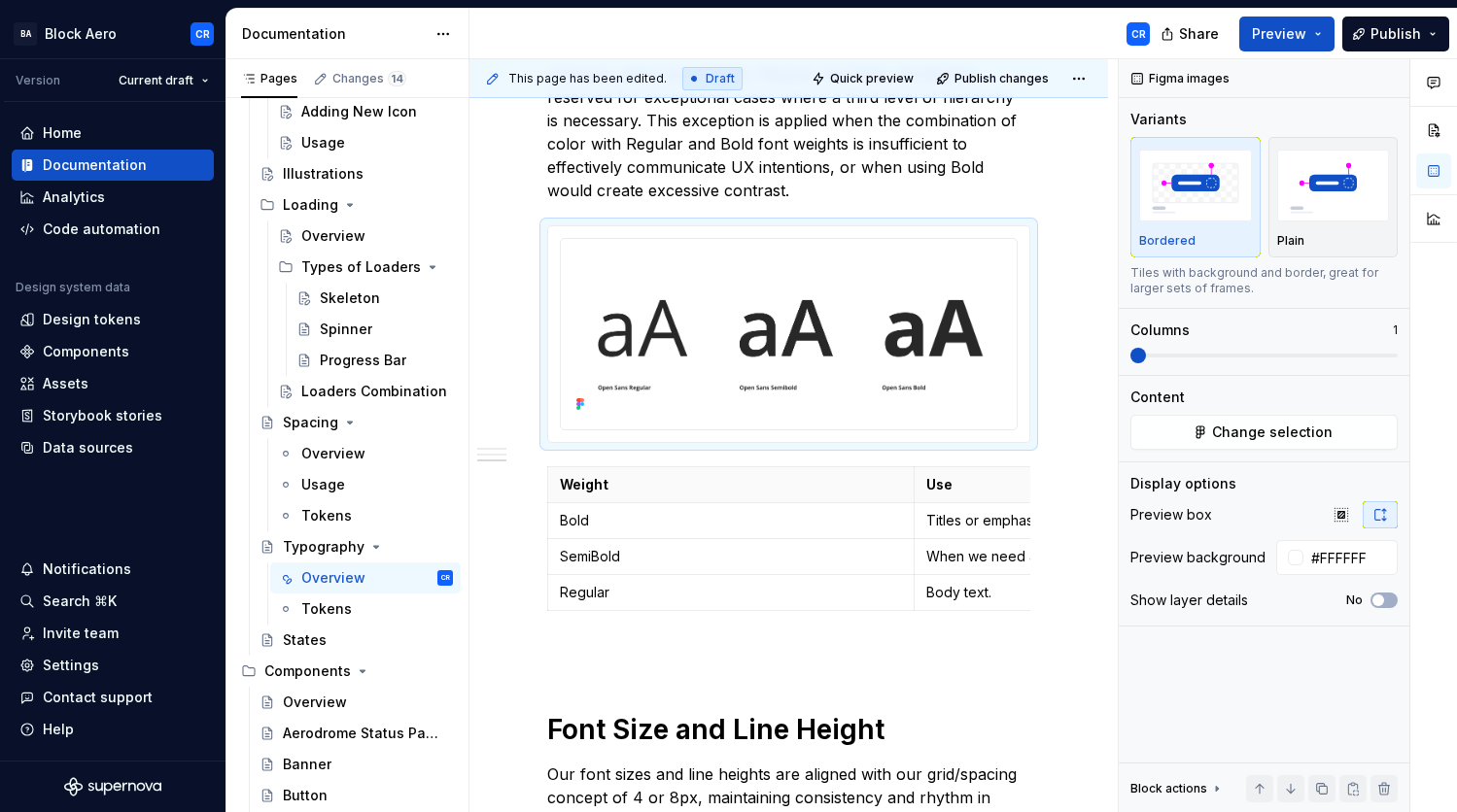
click at [1221, 646] on div "Comments Open comments No comments yet Select ‘Comment’ from the block context …" at bounding box center [1287, 436] width 338 height 754
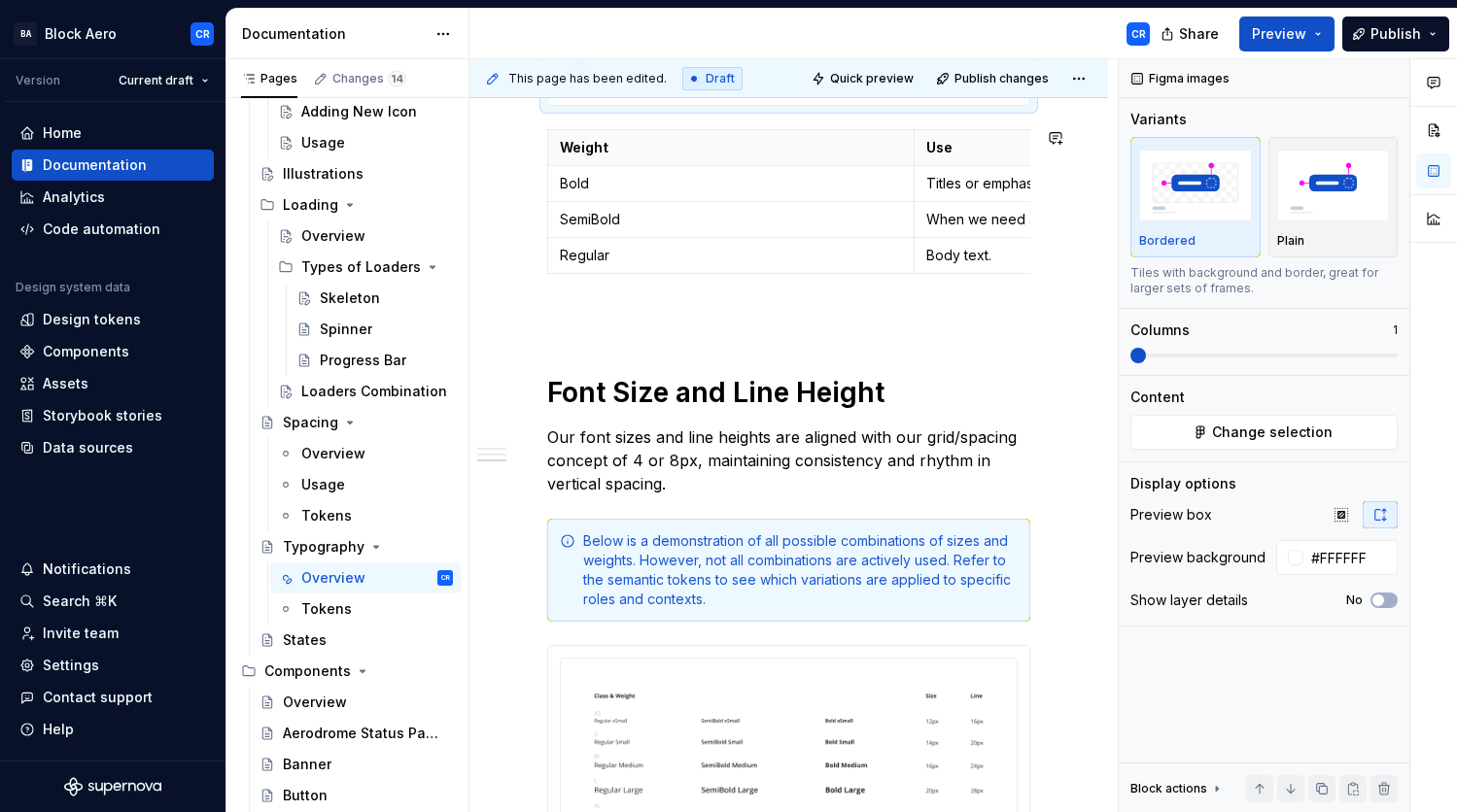
scroll to position [1292, 0]
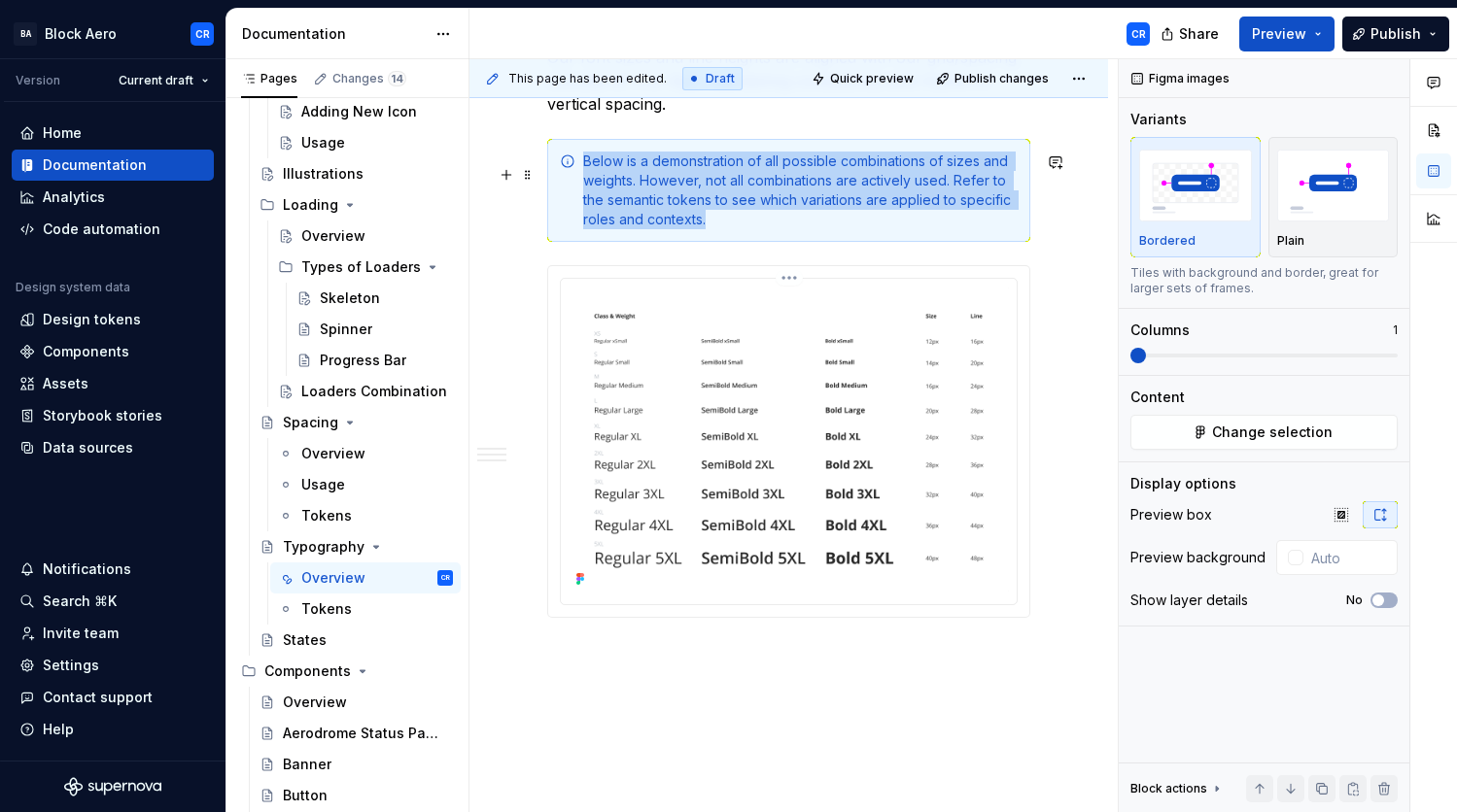
click at [731, 519] on img at bounding box center [789, 440] width 440 height 307
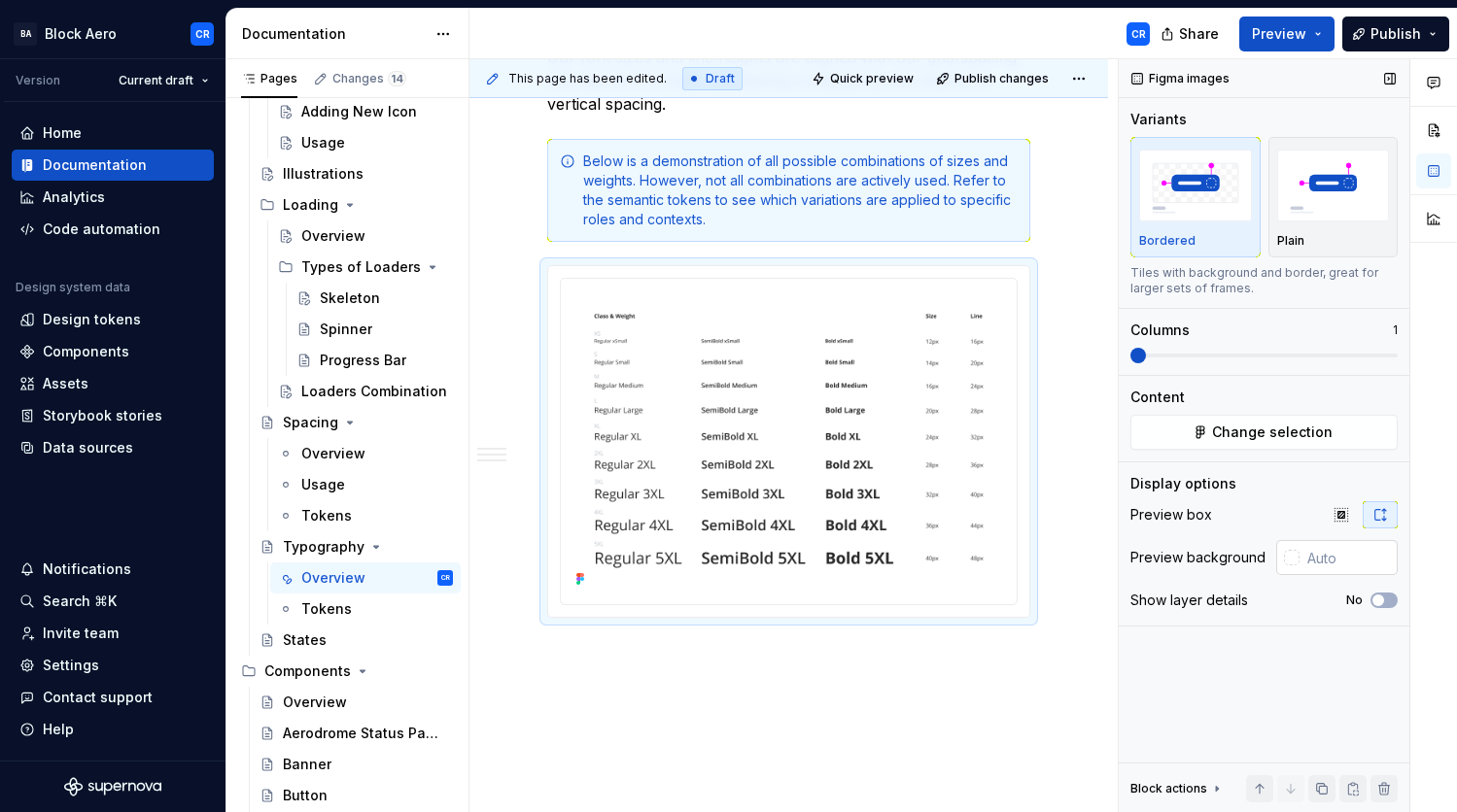
click at [1305, 559] on input "text" at bounding box center [1348, 557] width 98 height 35
click at [1295, 562] on div at bounding box center [1292, 558] width 16 height 16
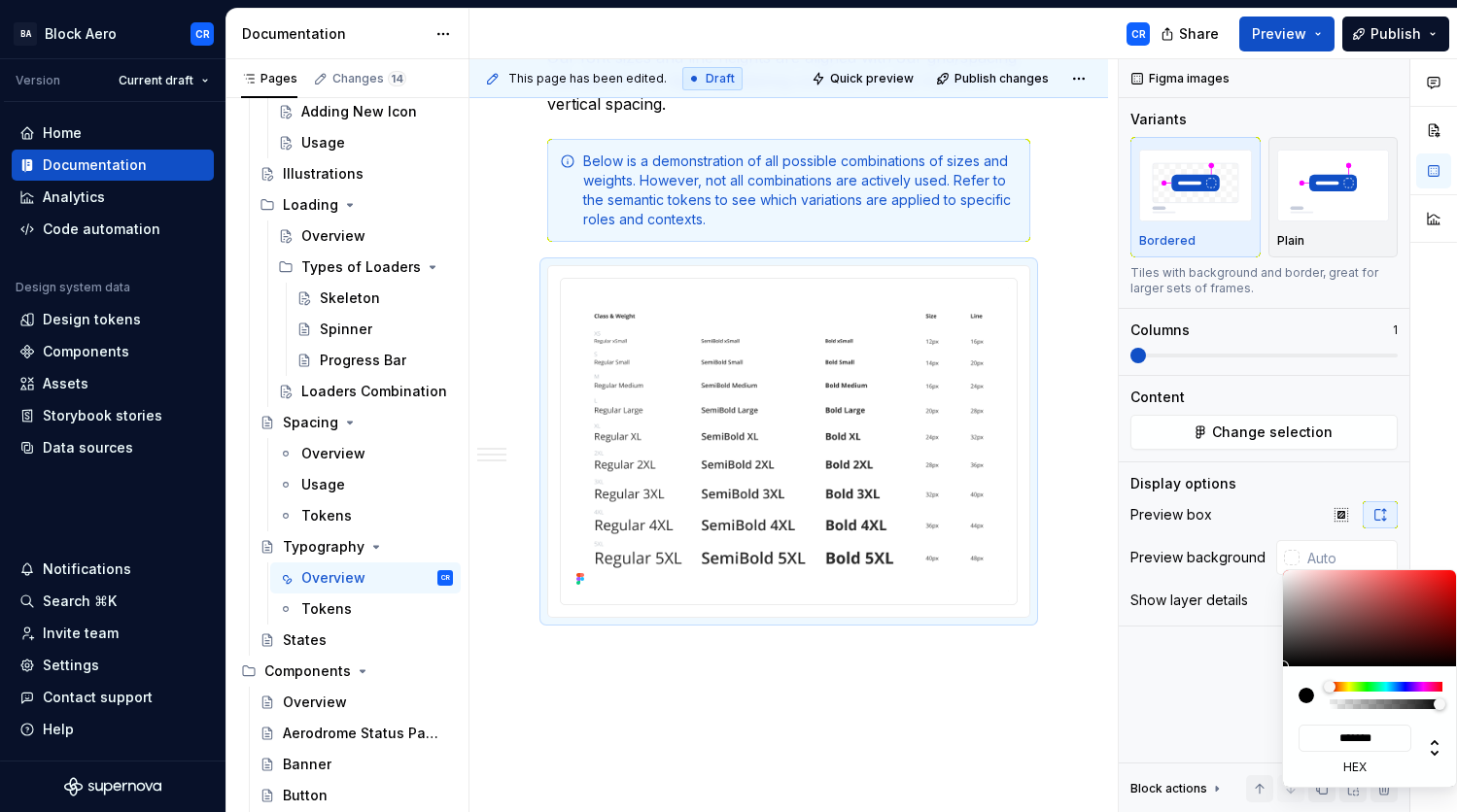
type input "#0D0D0D"
type input "*******"
type input "#0F0F0F"
type input "*******"
type input "#363535"
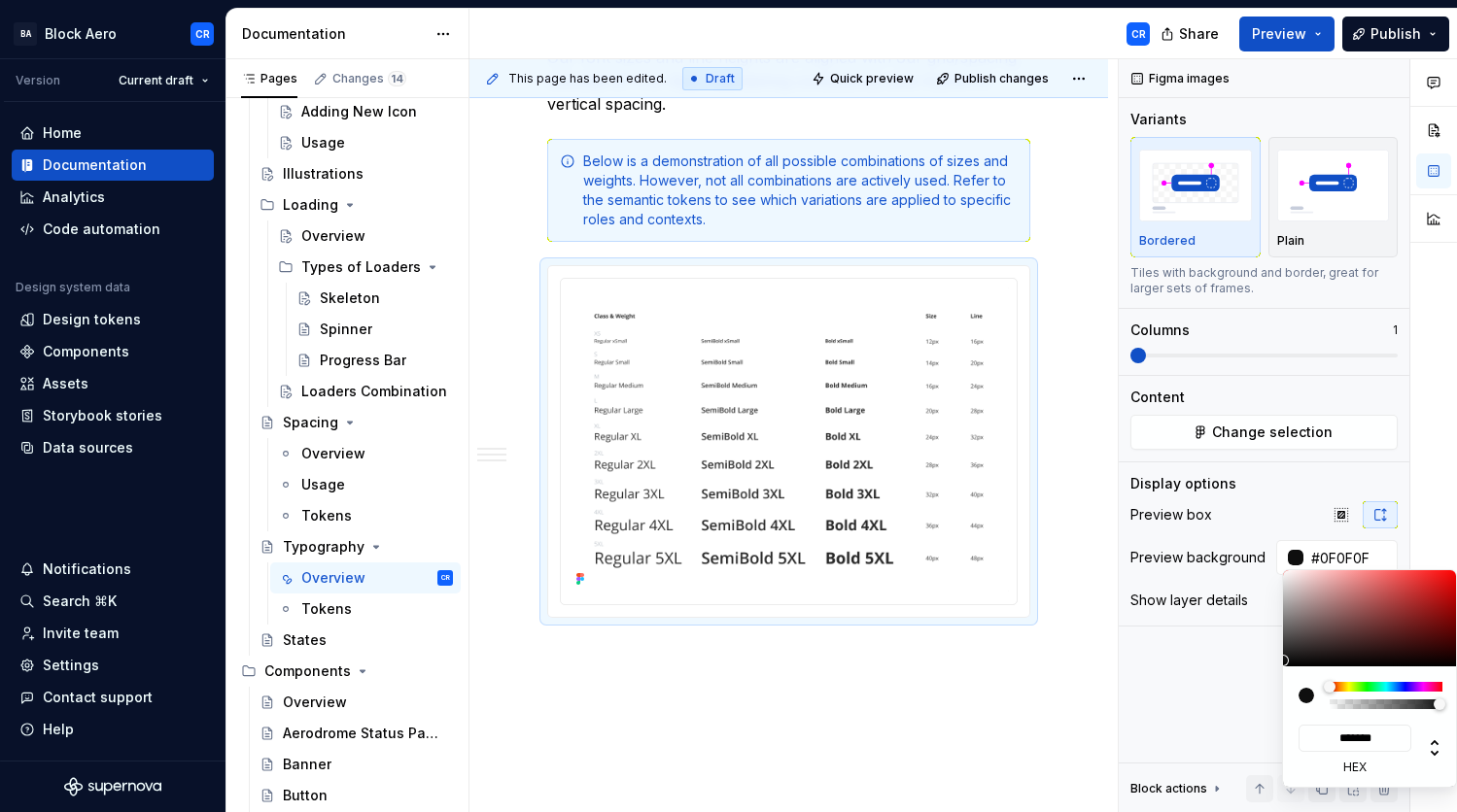
type input "*******"
type input "#767575"
type input "*******"
type input "#B4B1B1"
type input "*******"
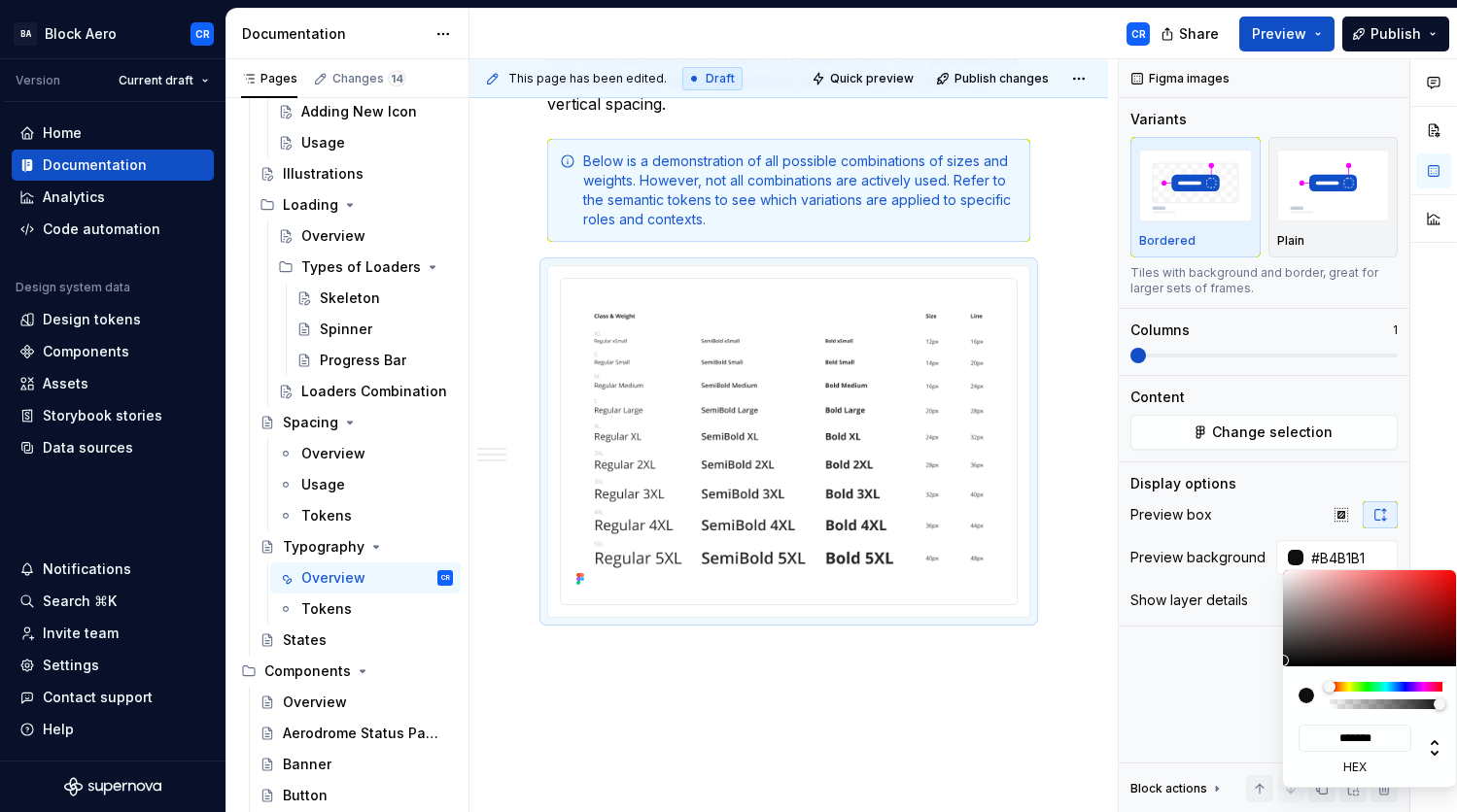
type input "#D6D2D2"
type input "*******"
type input "#E8E4E4"
type input "*******"
type input "#F5F1F1"
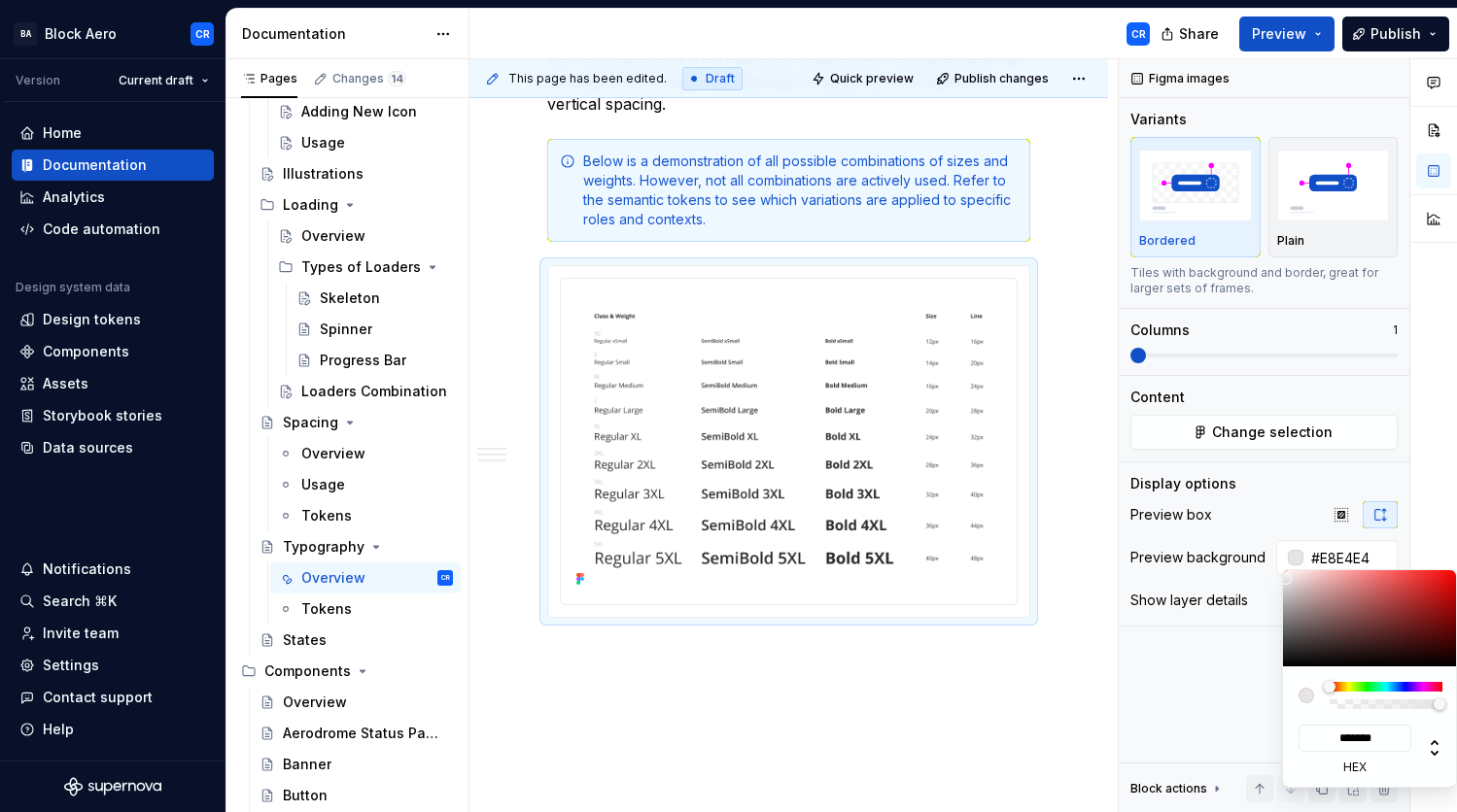
type input "*******"
type input "#FCFAFA"
type input "*******"
type input "#FFFFFF"
type input "*******"
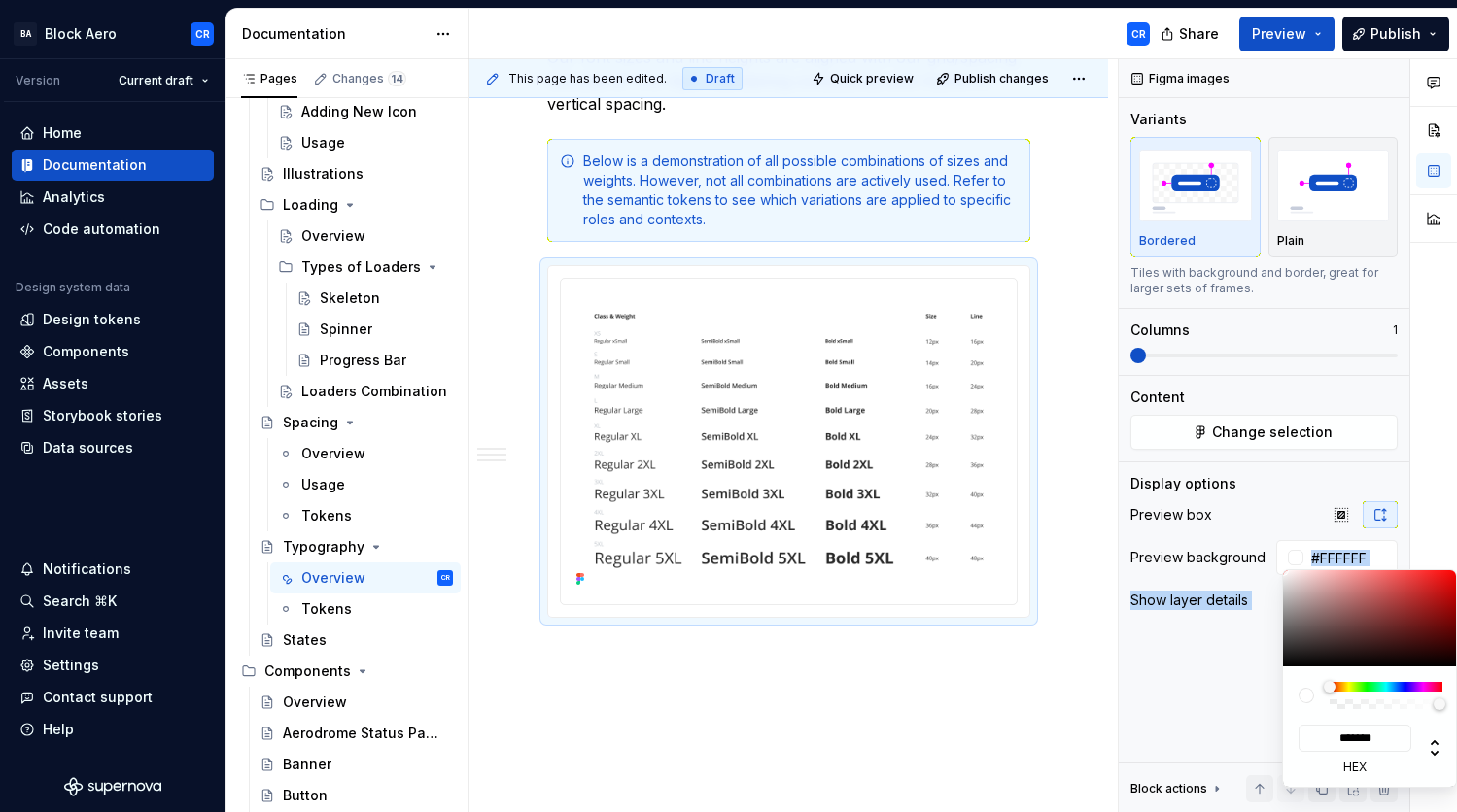
drag, startPoint x: 1284, startPoint y: 661, endPoint x: 1279, endPoint y: 560, distance: 101.1
click at [1279, 560] on body "BA Block Aero CR Version Current draft Home Documentation Analytics Code automa…" at bounding box center [728, 406] width 1457 height 812
click at [1279, 495] on div "Comments Open comments No comments yet Select ‘Comment’ from the block context …" at bounding box center [1287, 436] width 338 height 754
click at [1262, 633] on div "Comments Open comments No comments yet Select ‘Comment’ from the block context …" at bounding box center [1287, 436] width 338 height 754
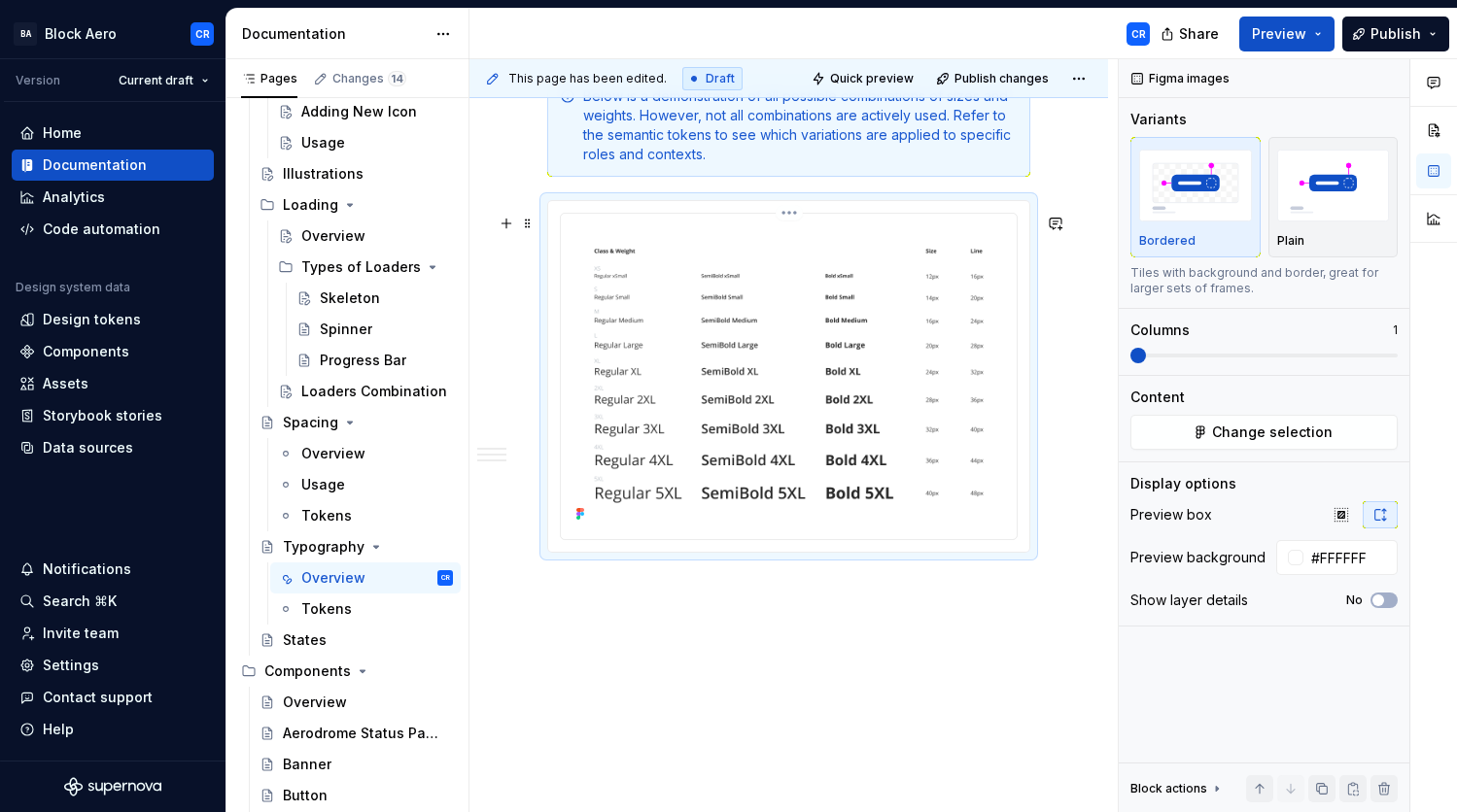
scroll to position [1377, 0]
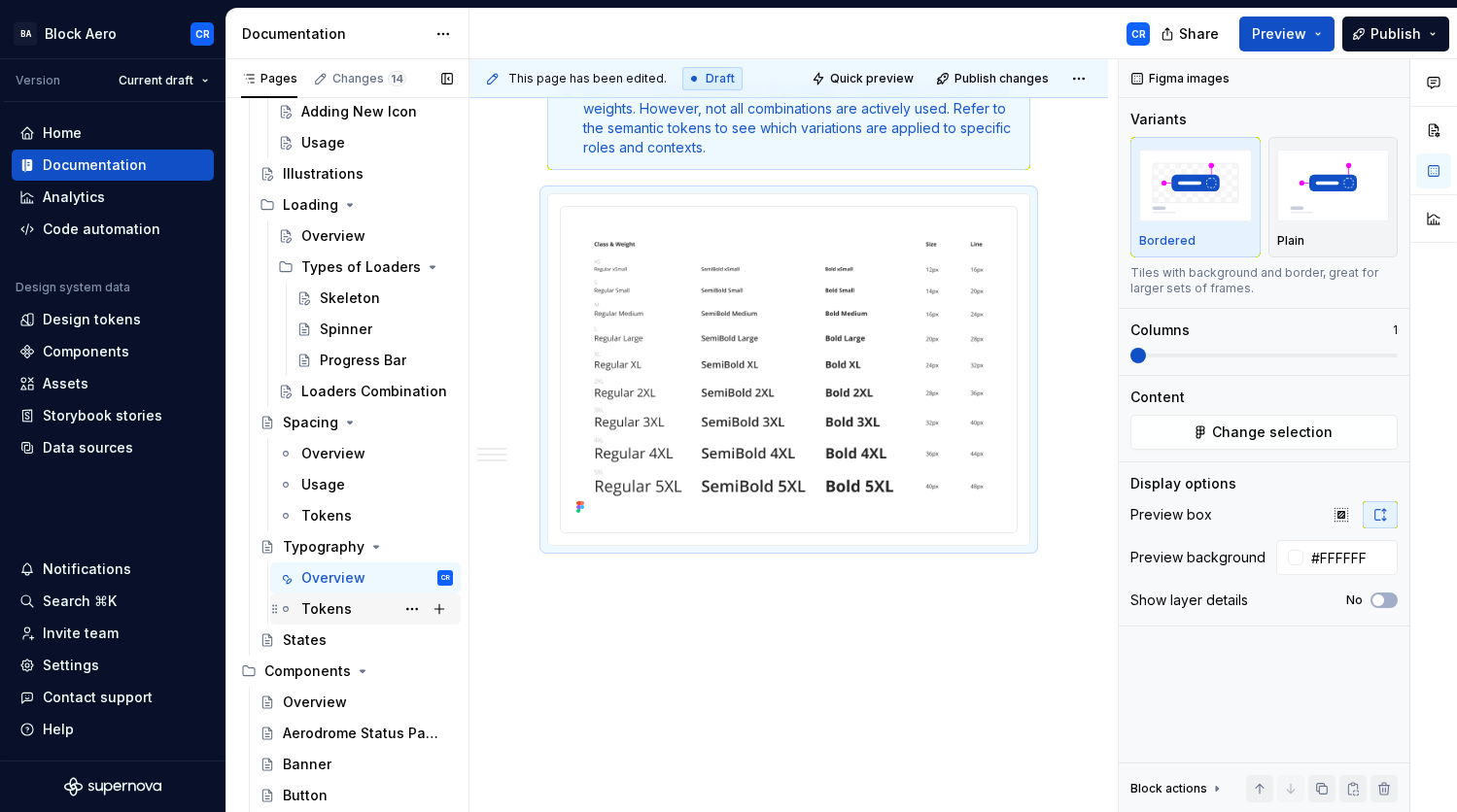
click at [340, 612] on div "Tokens" at bounding box center [326, 610] width 51 height 20
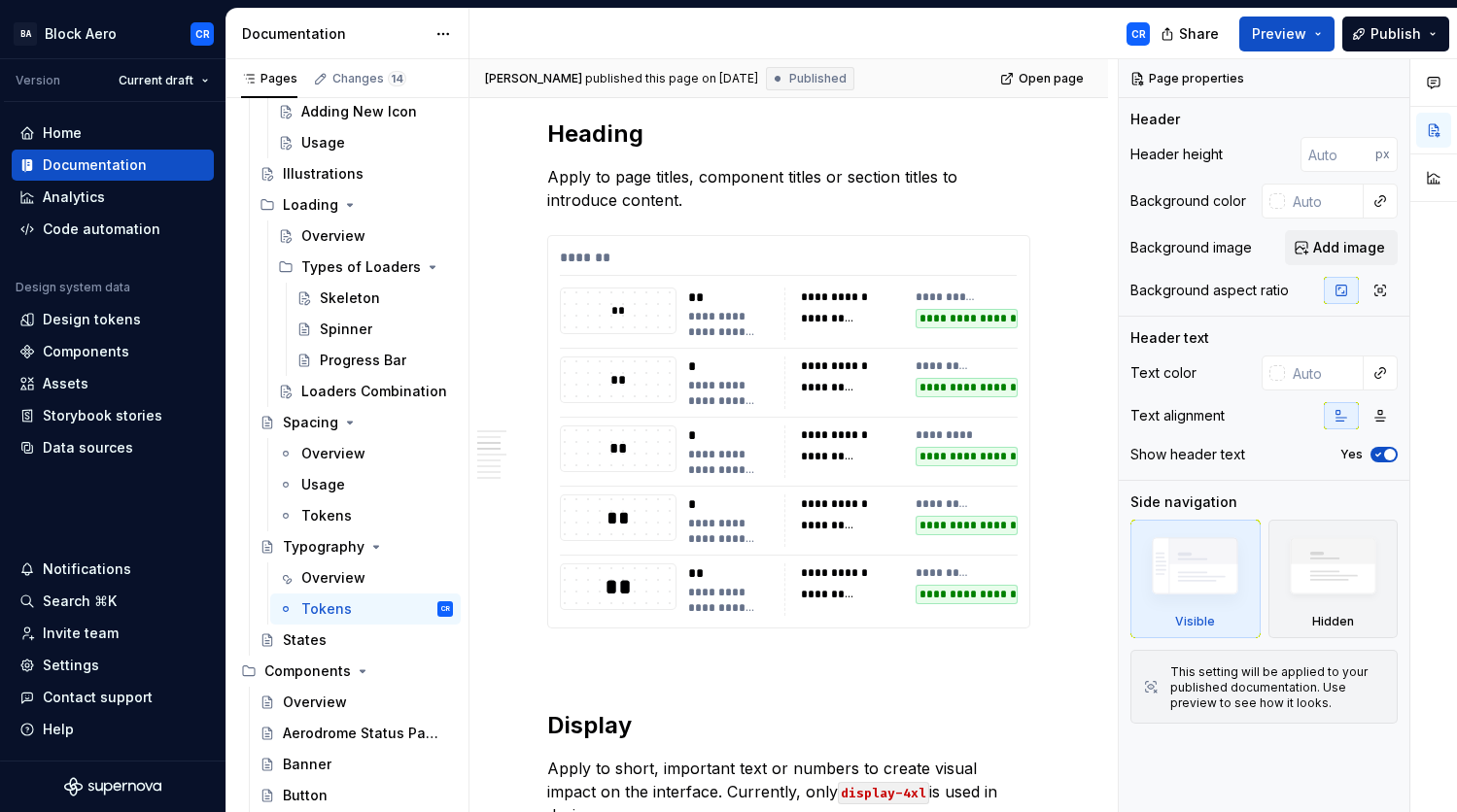
scroll to position [158, 0]
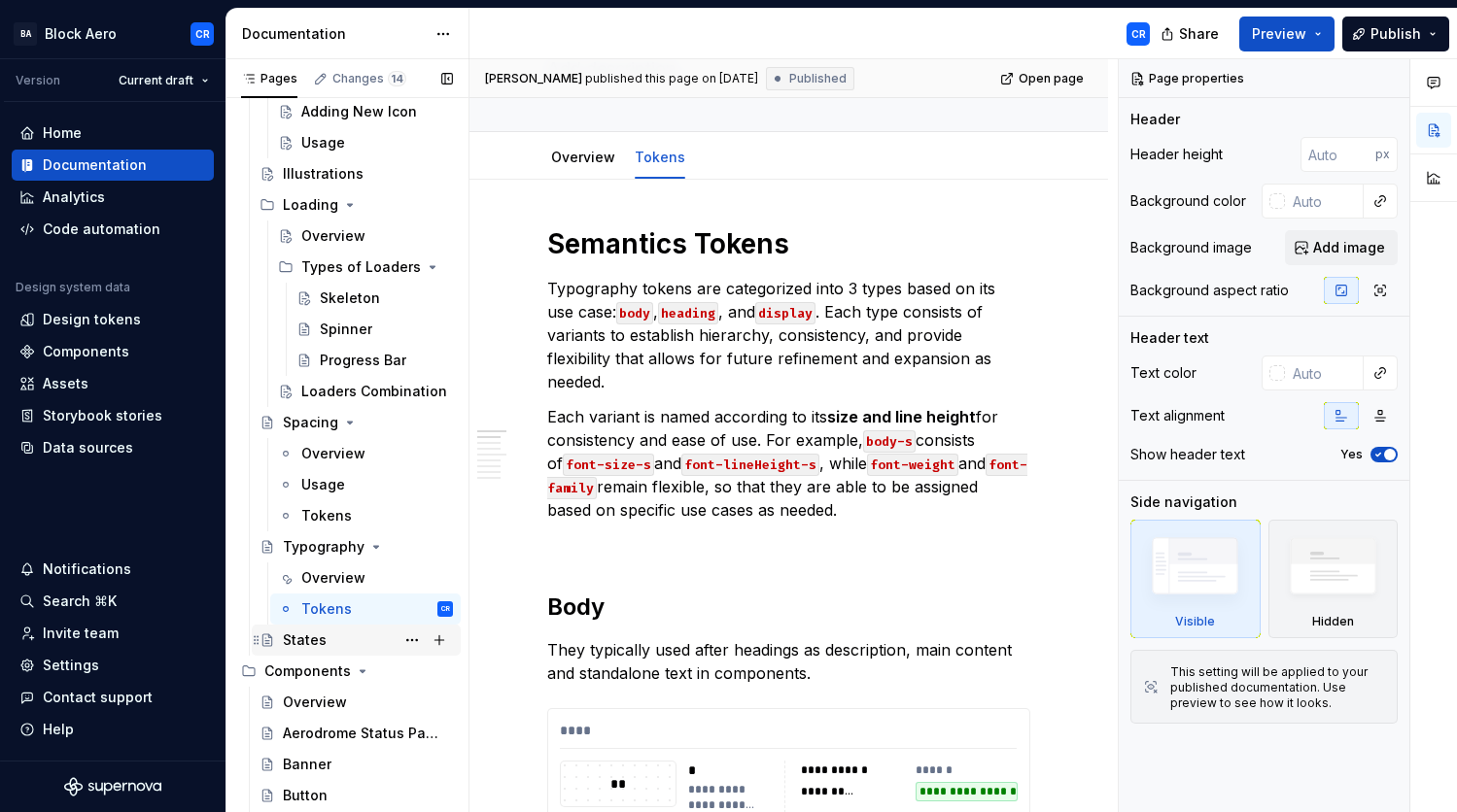
click at [329, 640] on div "States" at bounding box center [368, 639] width 171 height 27
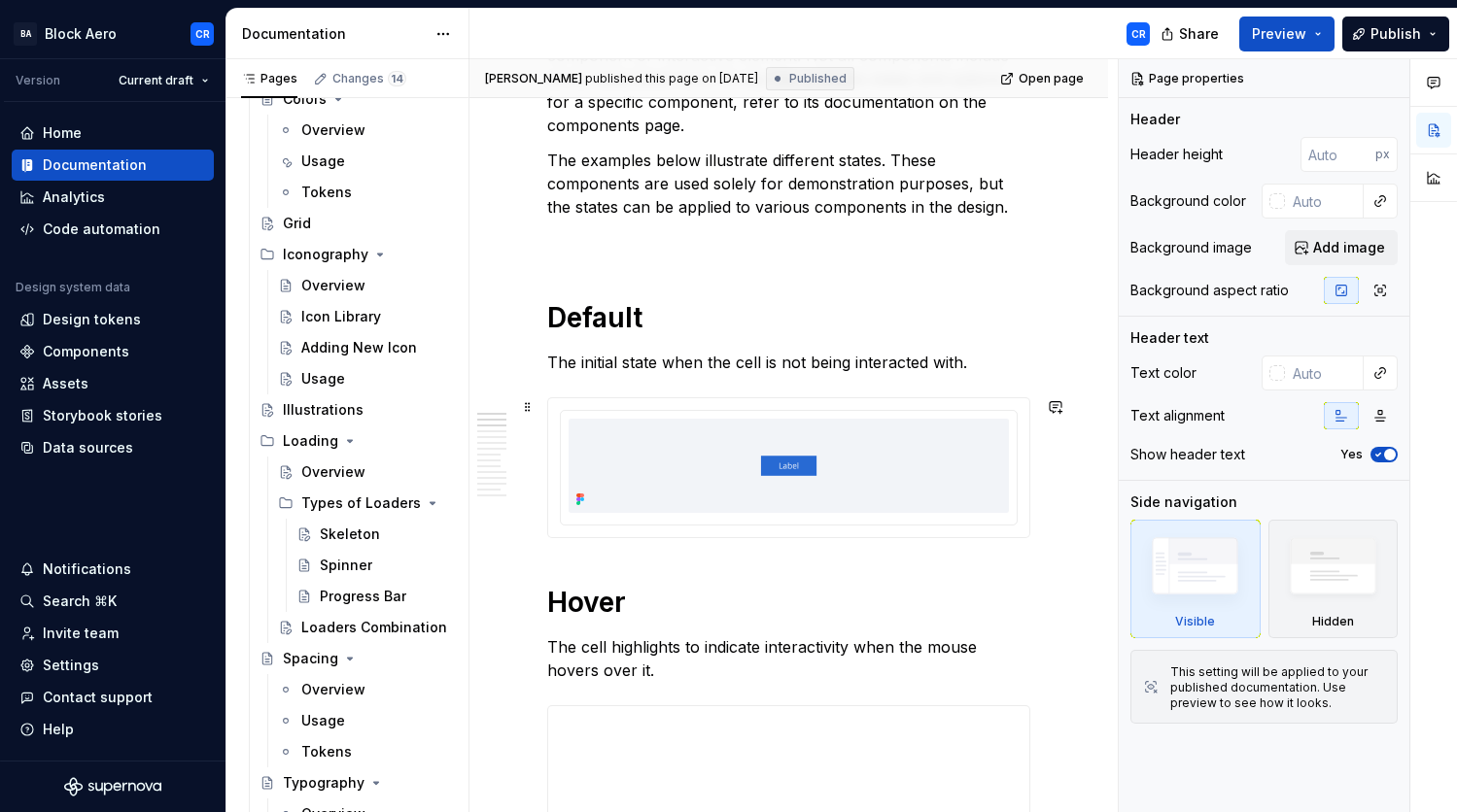
scroll to position [434, 0]
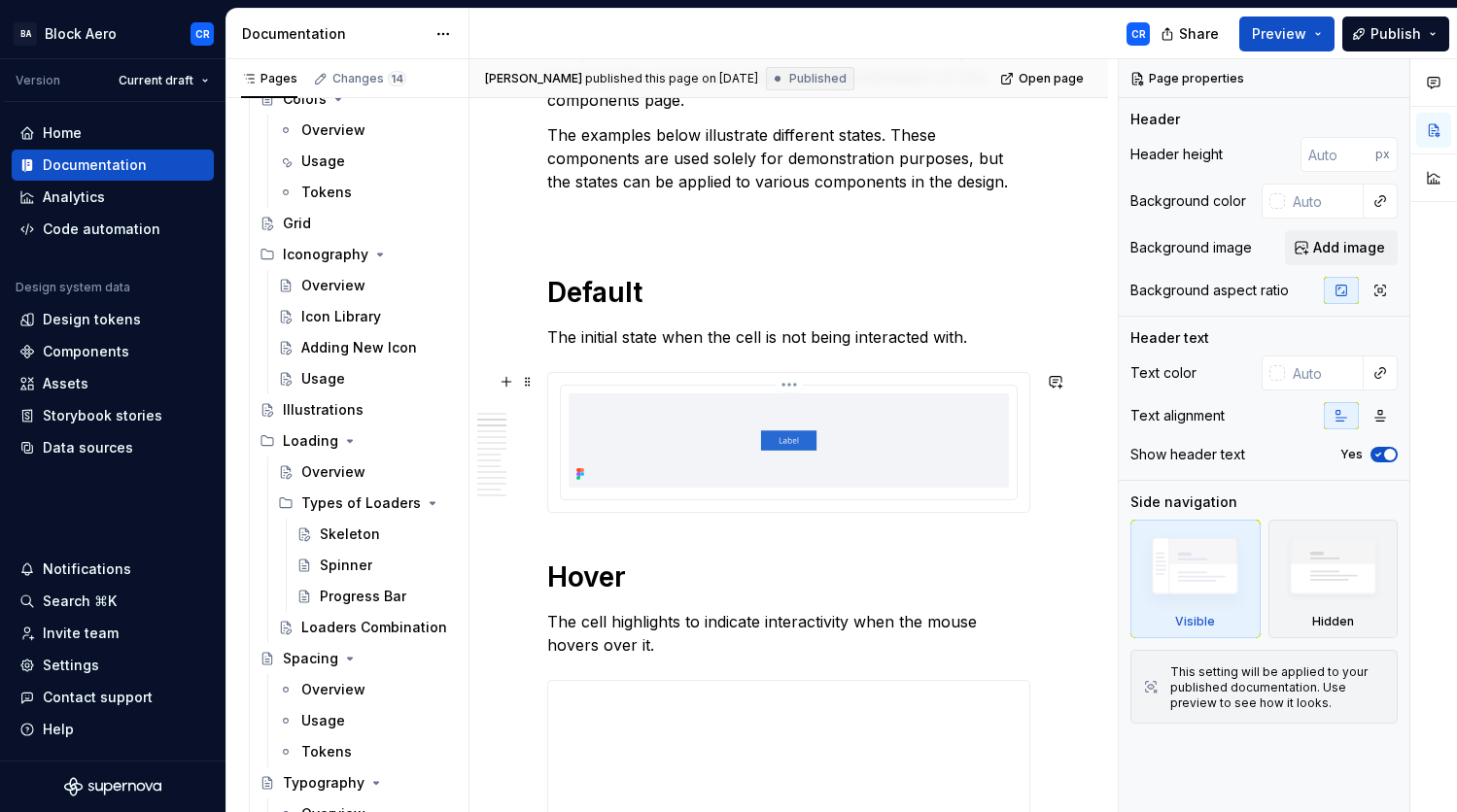
click at [849, 468] on img at bounding box center [789, 440] width 440 height 94
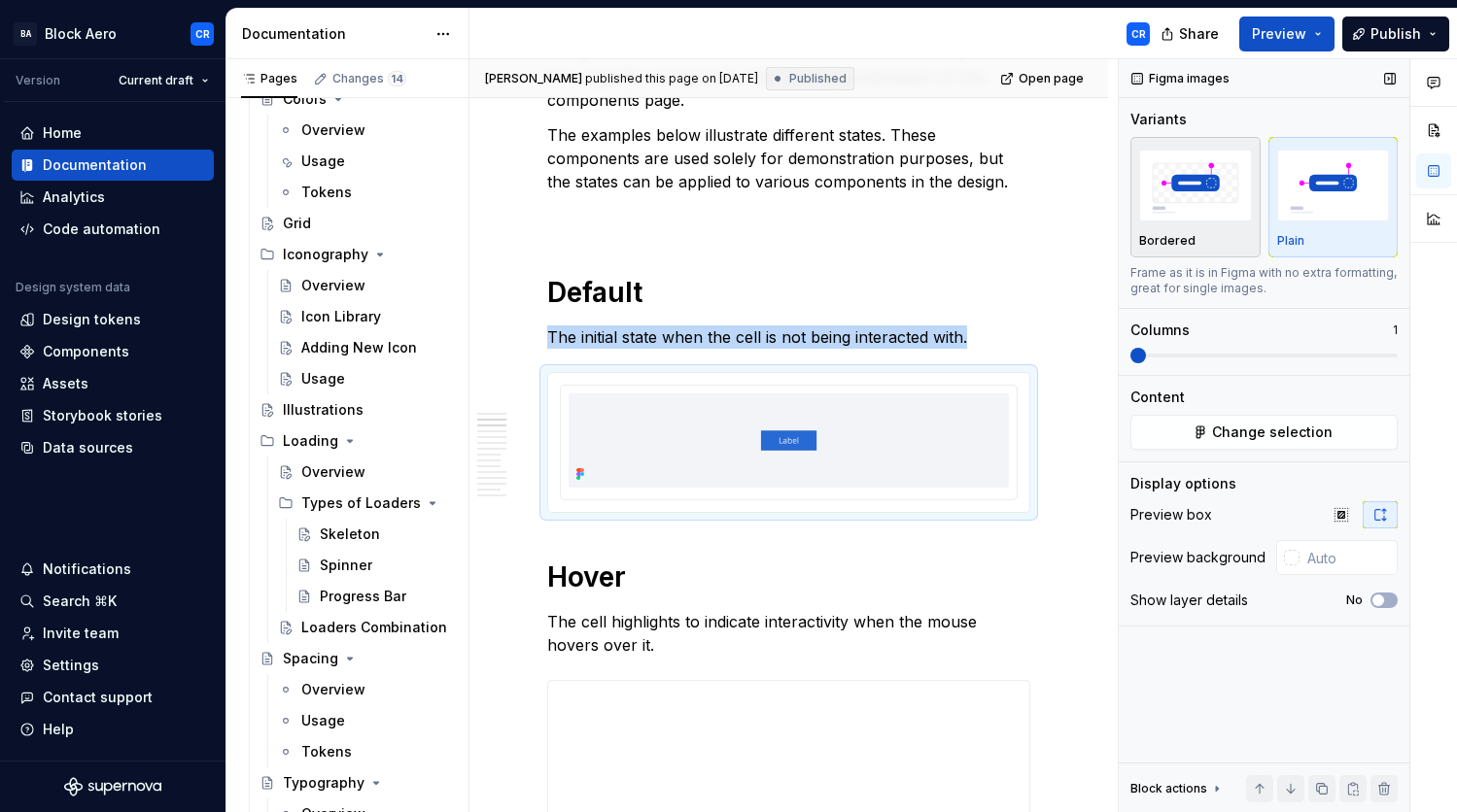
click at [1165, 220] on div "button" at bounding box center [1196, 185] width 113 height 79
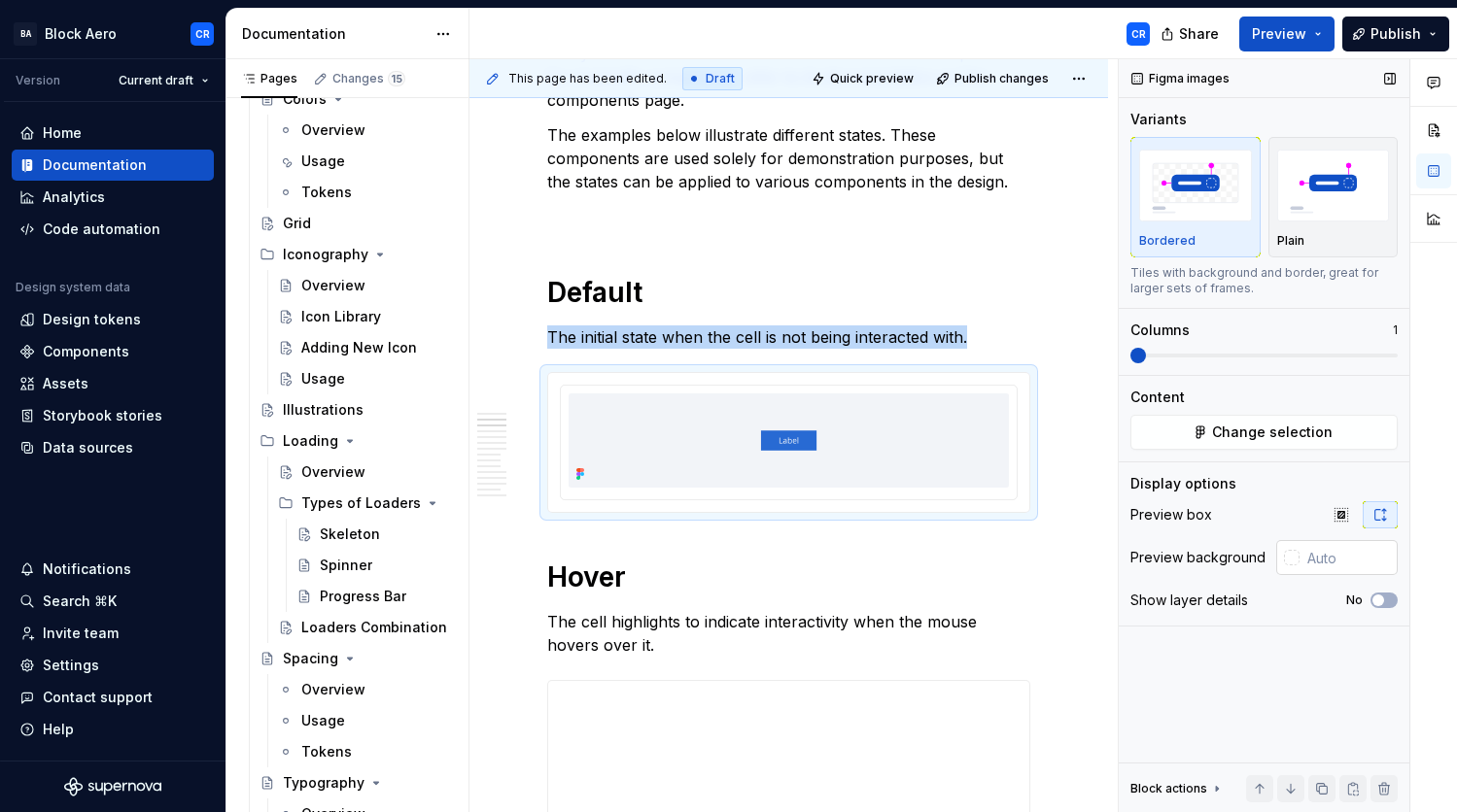
type textarea "*"
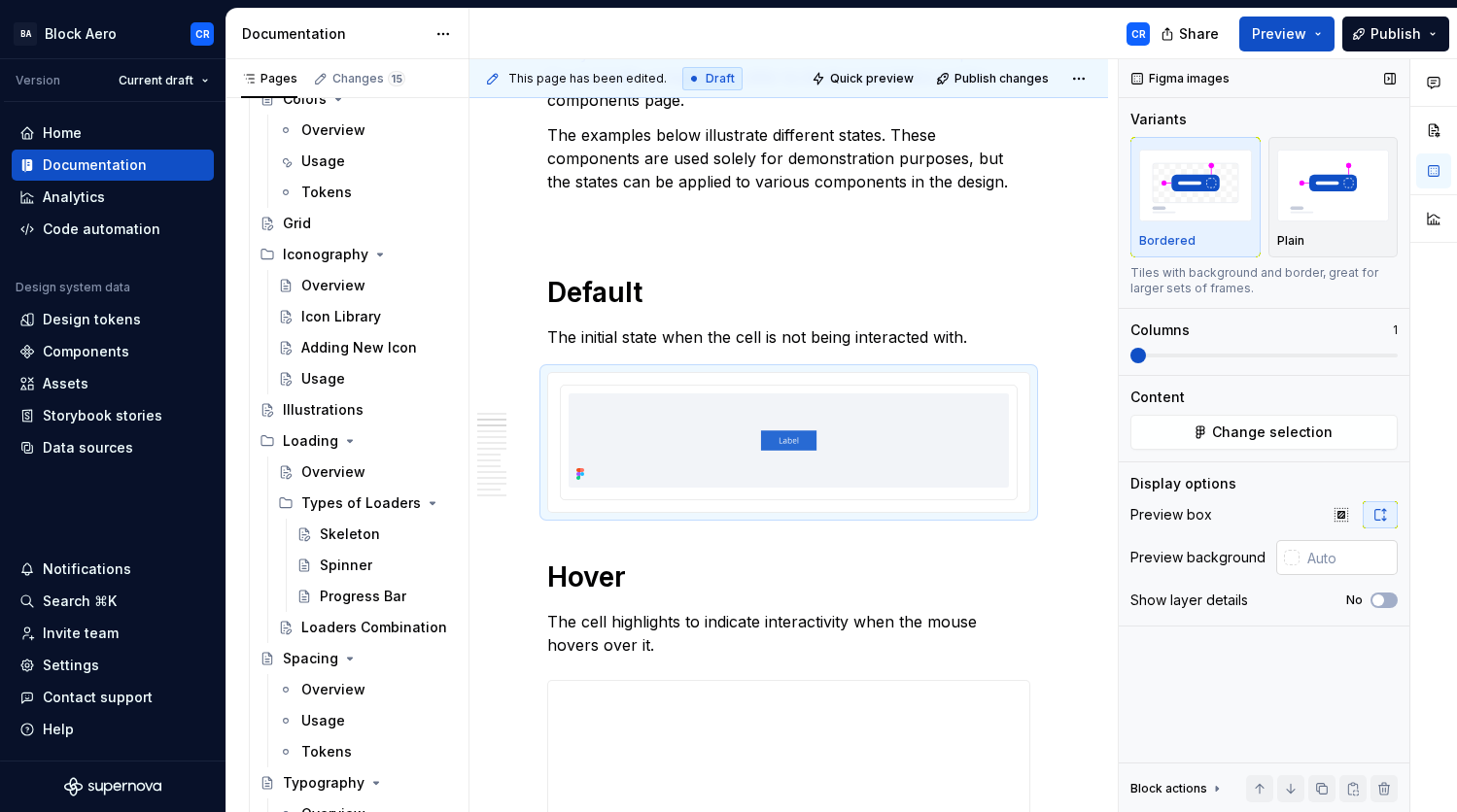
click at [1337, 562] on input "text" at bounding box center [1348, 557] width 98 height 35
paste input "F2F4F8"
type input "#F2F4F8"
click at [1290, 505] on div "Preview box" at bounding box center [1265, 515] width 268 height 27
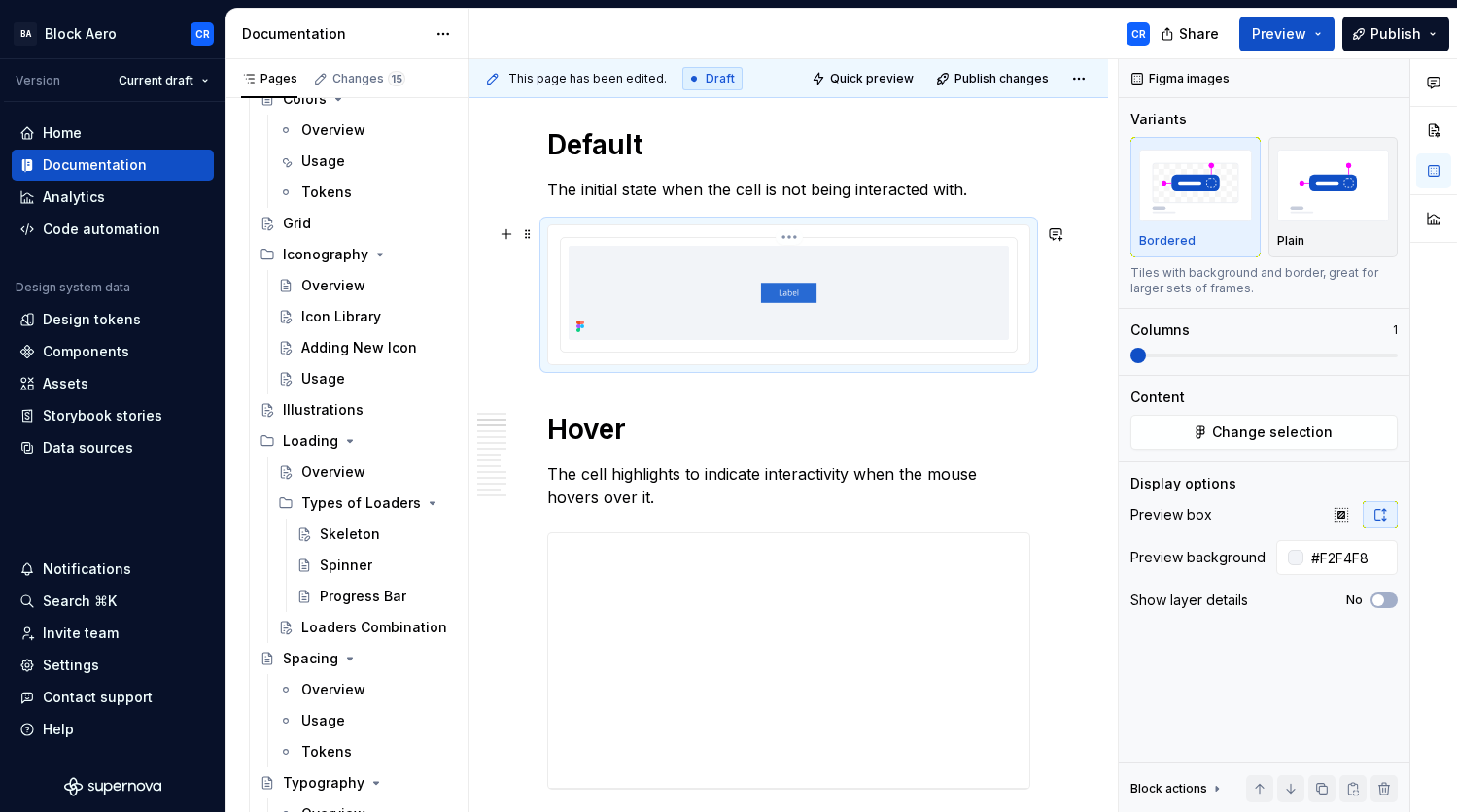
scroll to position [588, 0]
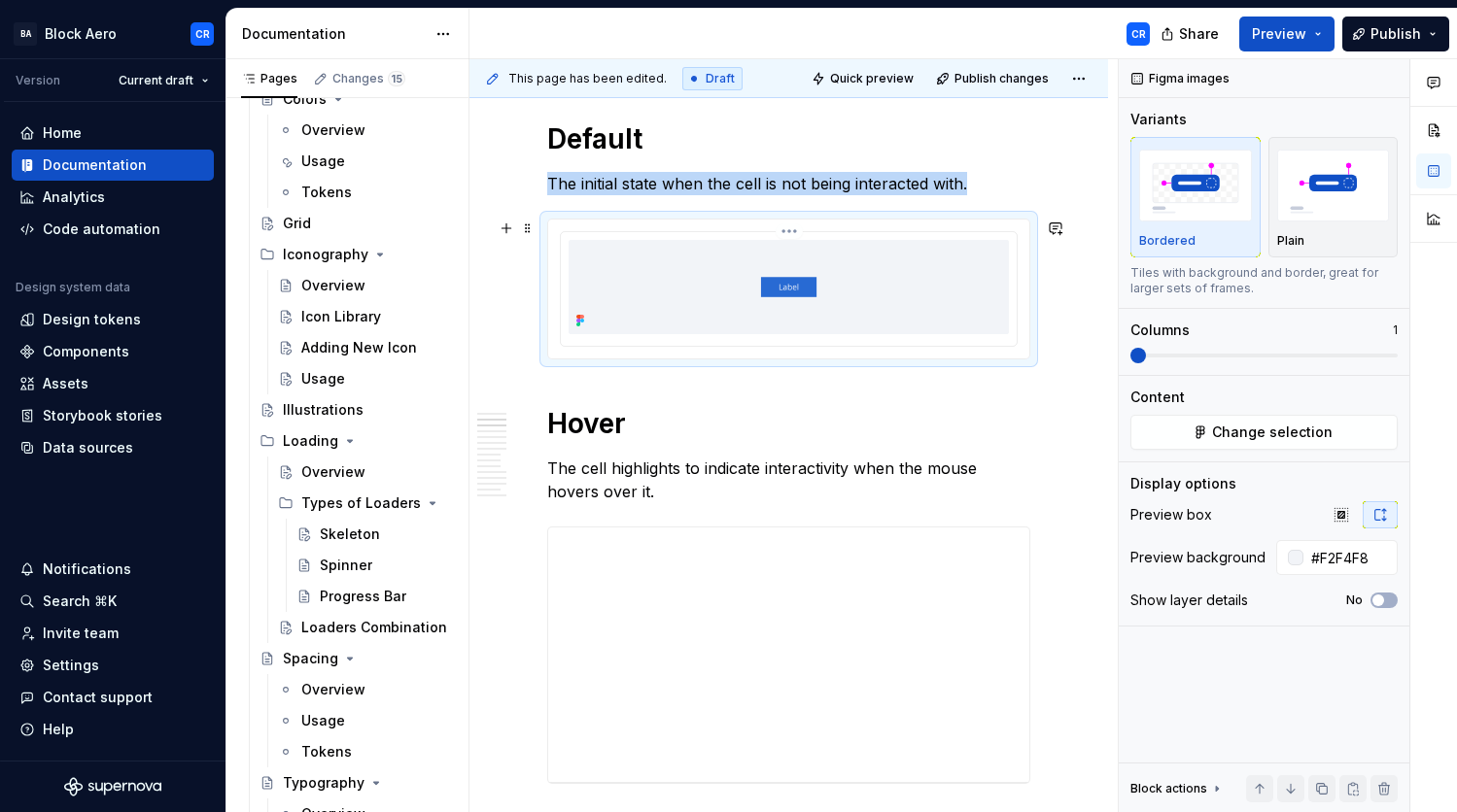
click at [712, 297] on img at bounding box center [789, 287] width 440 height 94
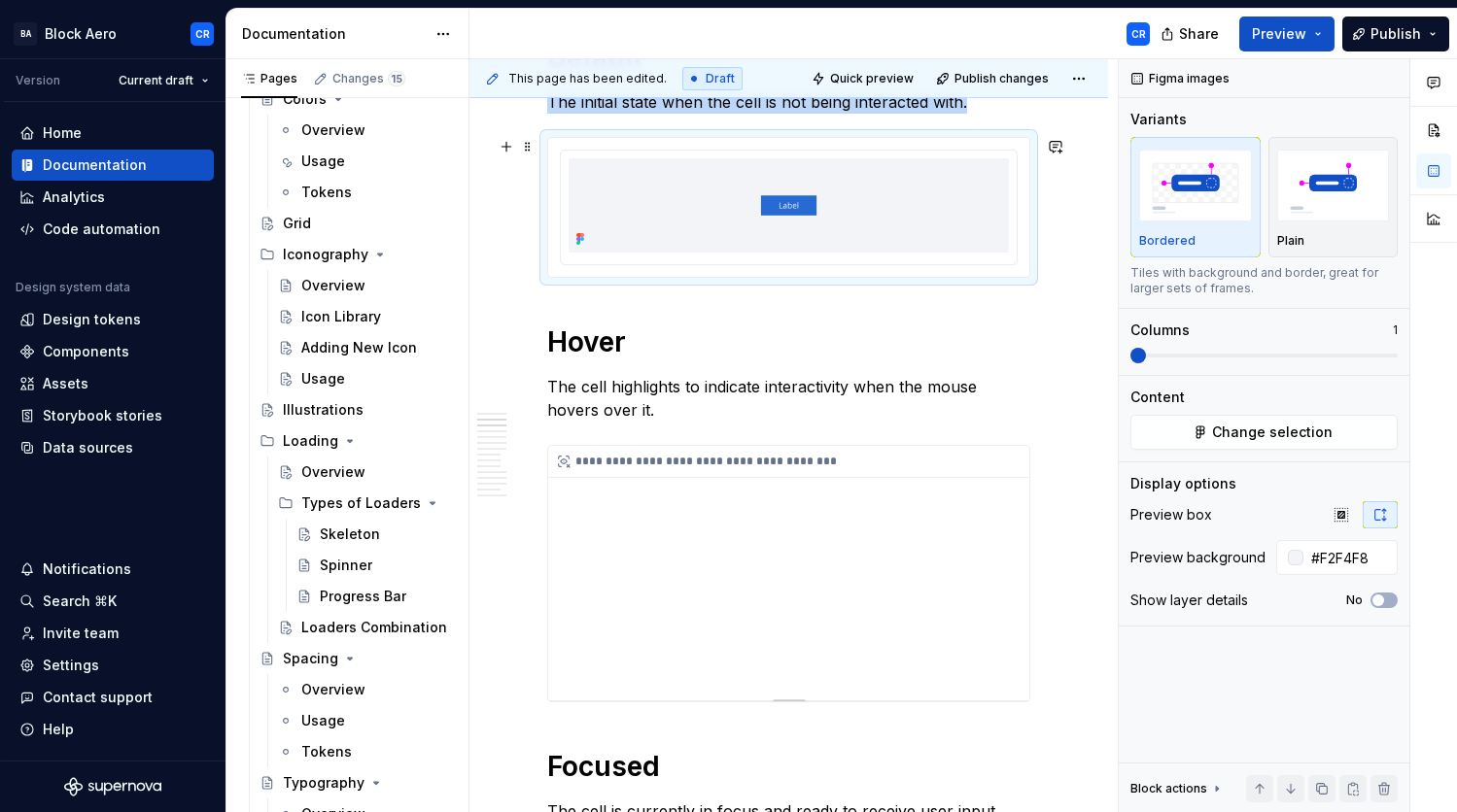
scroll to position [710, 0]
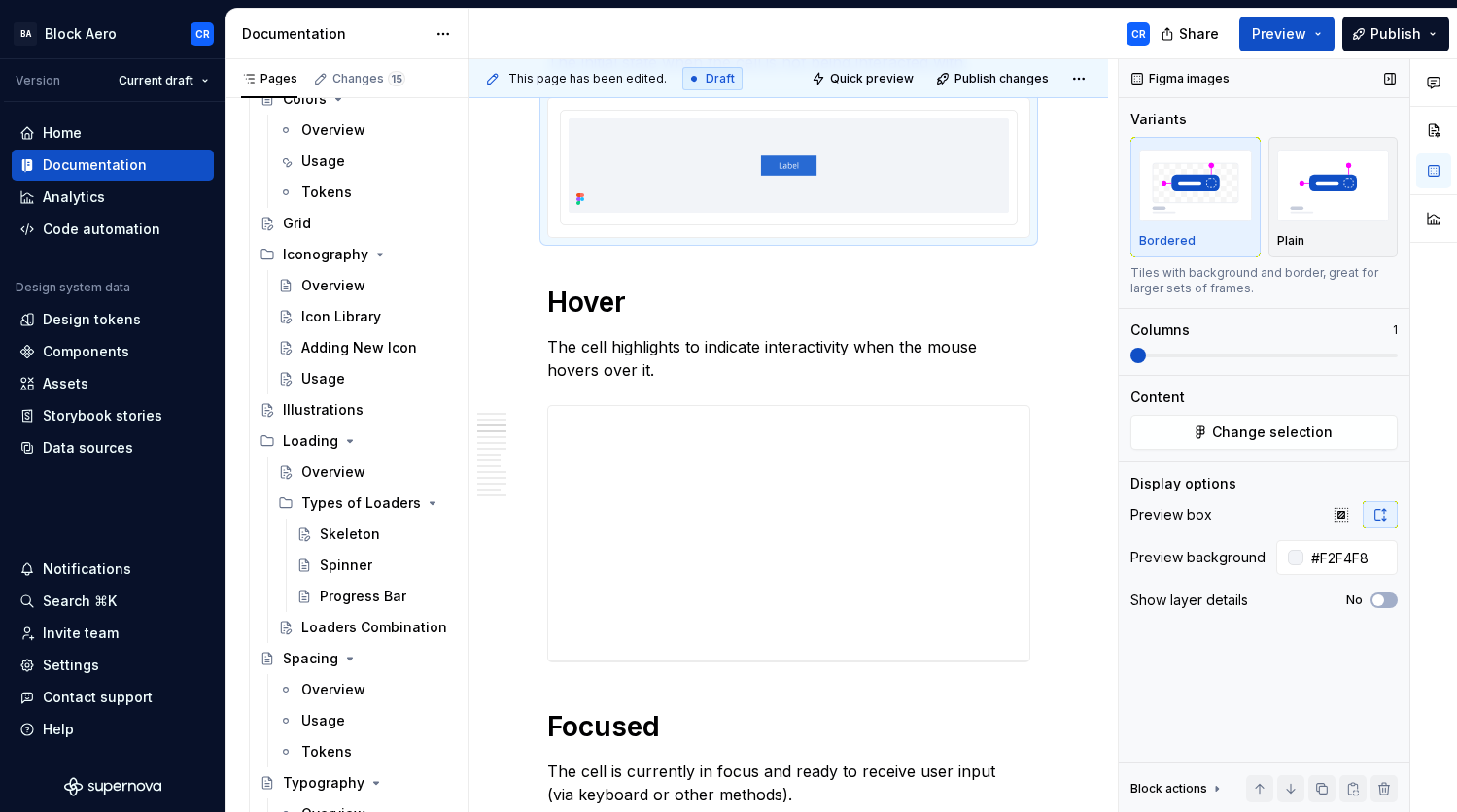
click at [1190, 178] on img "button" at bounding box center [1196, 185] width 113 height 71
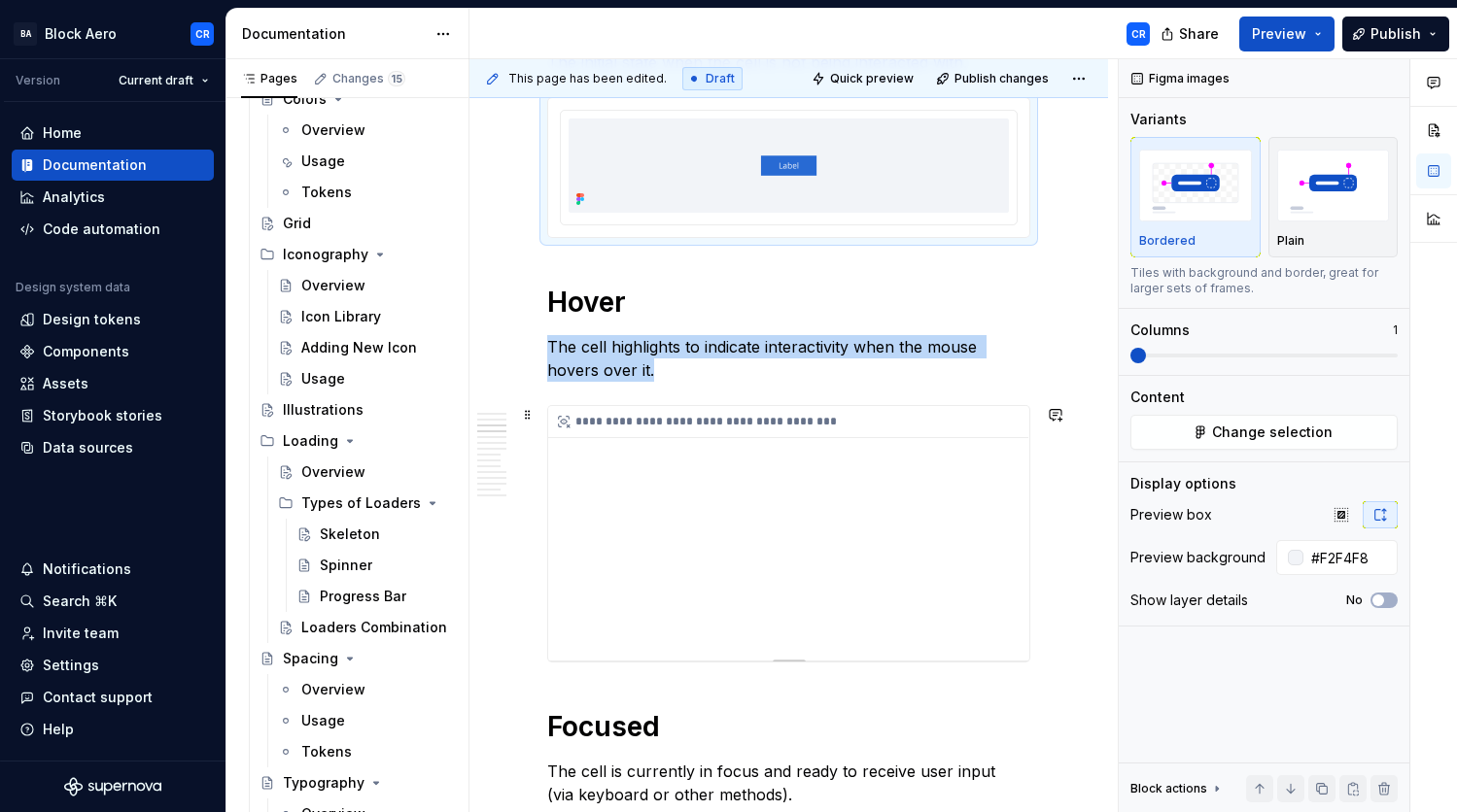
click at [929, 467] on div "**********" at bounding box center [789, 533] width 481 height 255
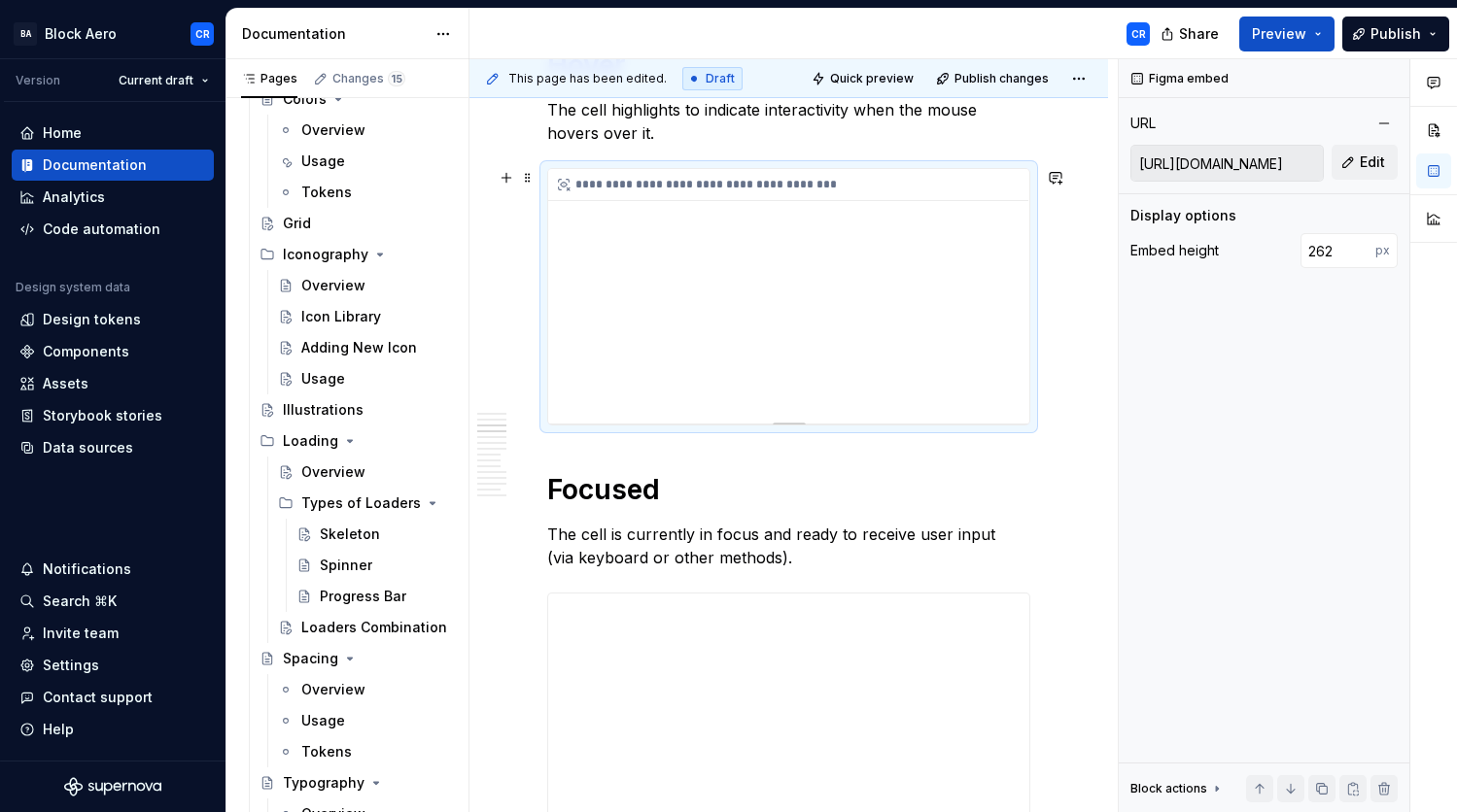
scroll to position [958, 0]
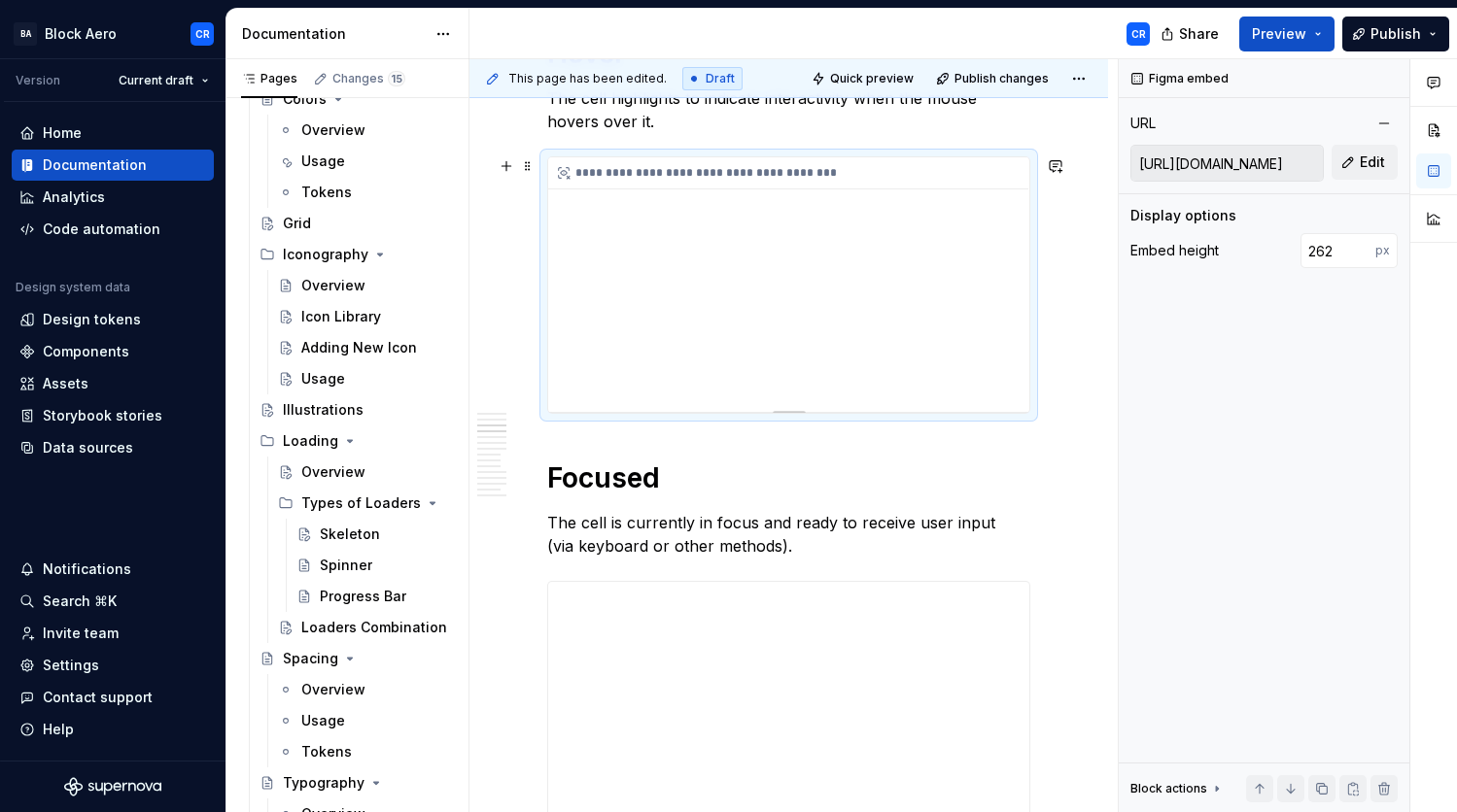
click at [886, 261] on div "**********" at bounding box center [789, 285] width 481 height 255
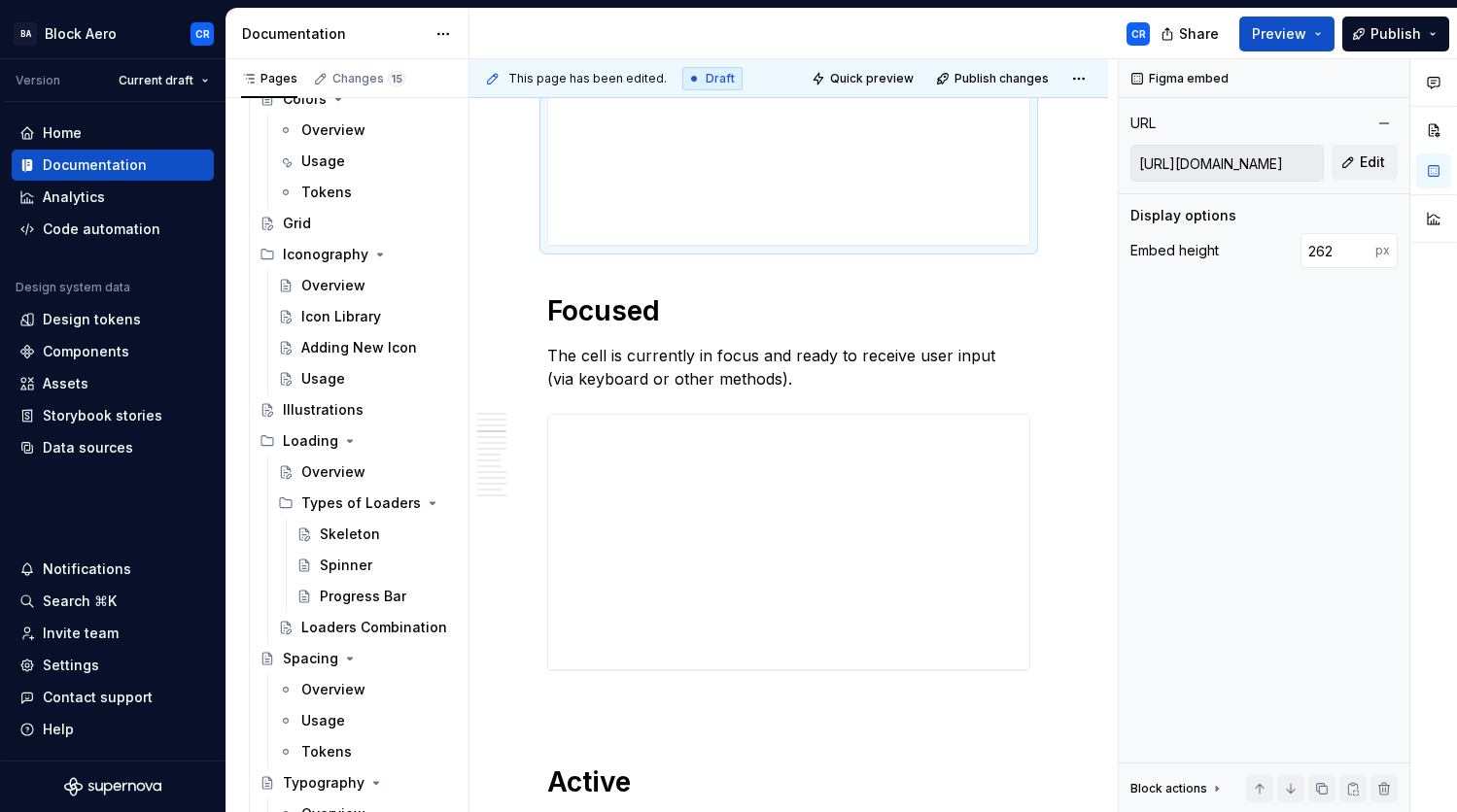
scroll to position [1256, 0]
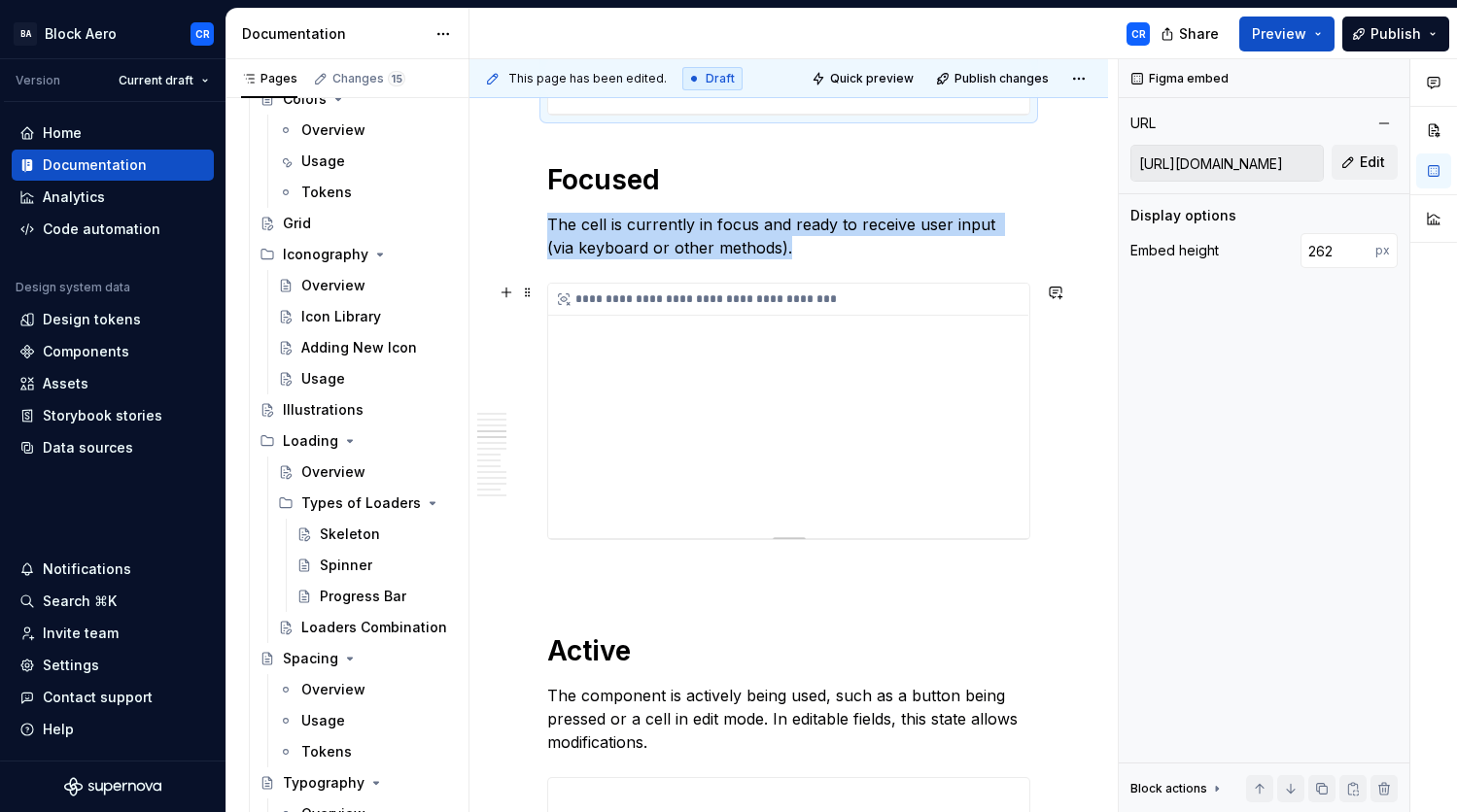
click at [1012, 384] on div "**********" at bounding box center [789, 410] width 481 height 255
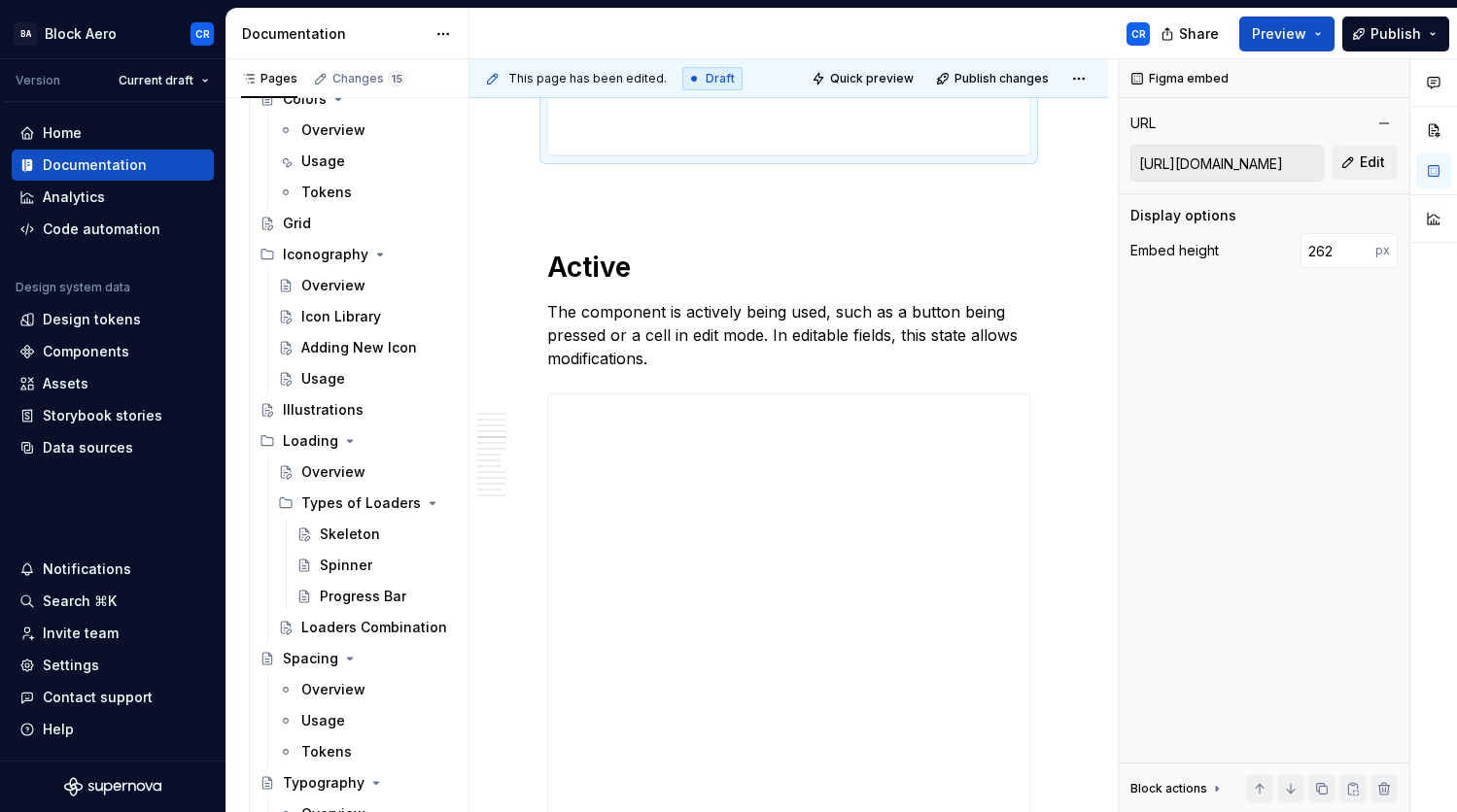
scroll to position [1820, 0]
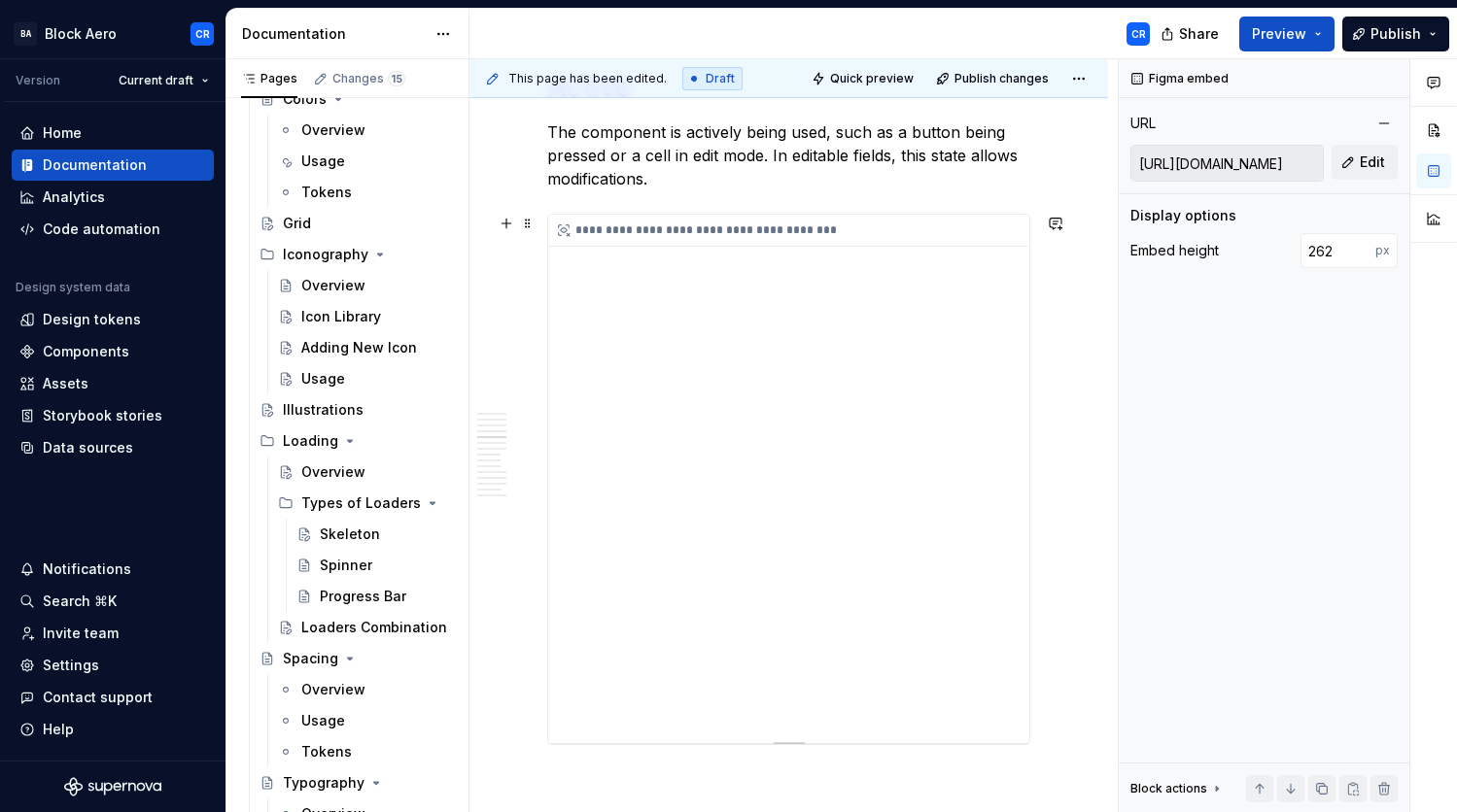
type input "[URL][DOMAIN_NAME]"
type input "544"
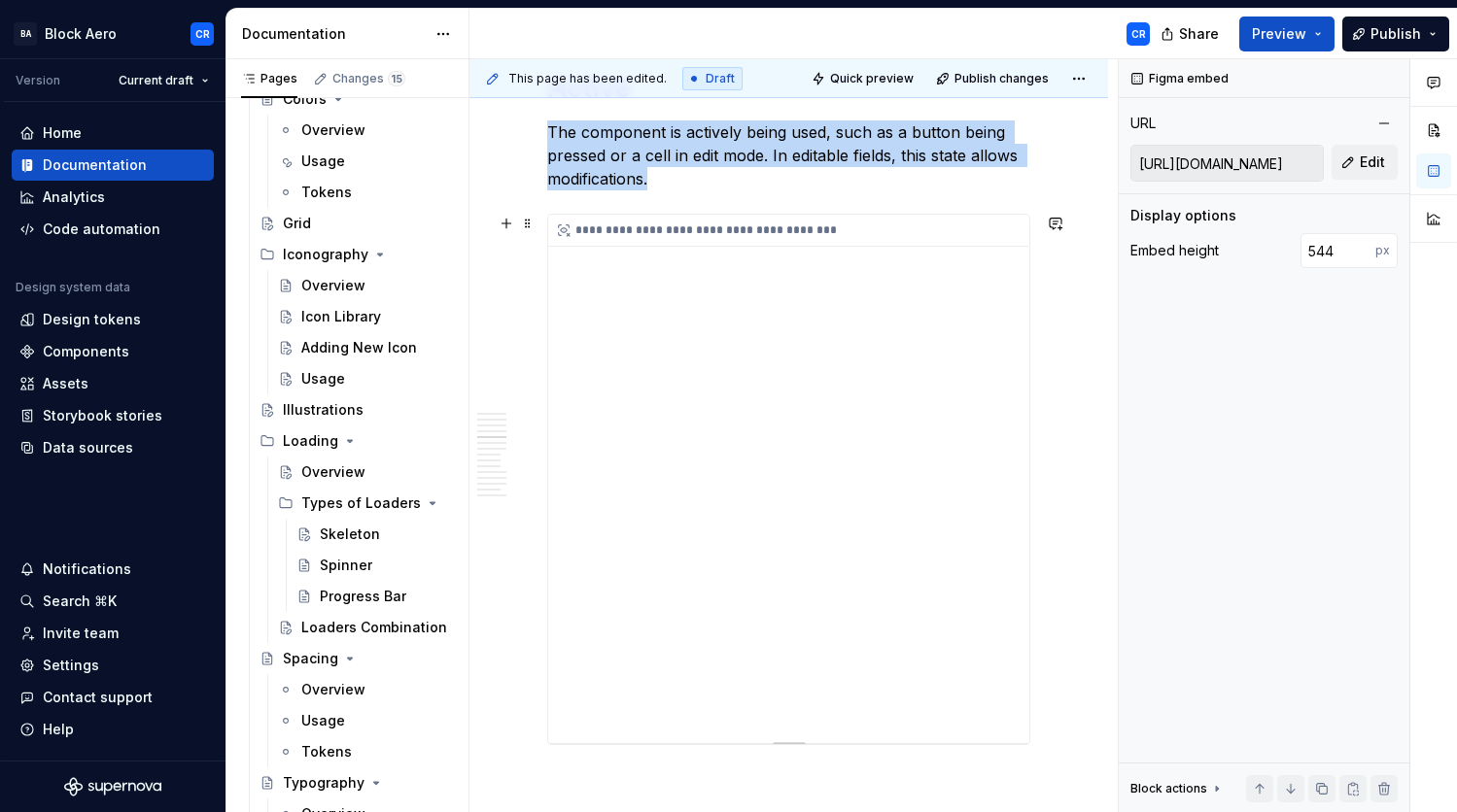
click at [728, 343] on div "**********" at bounding box center [789, 479] width 481 height 528
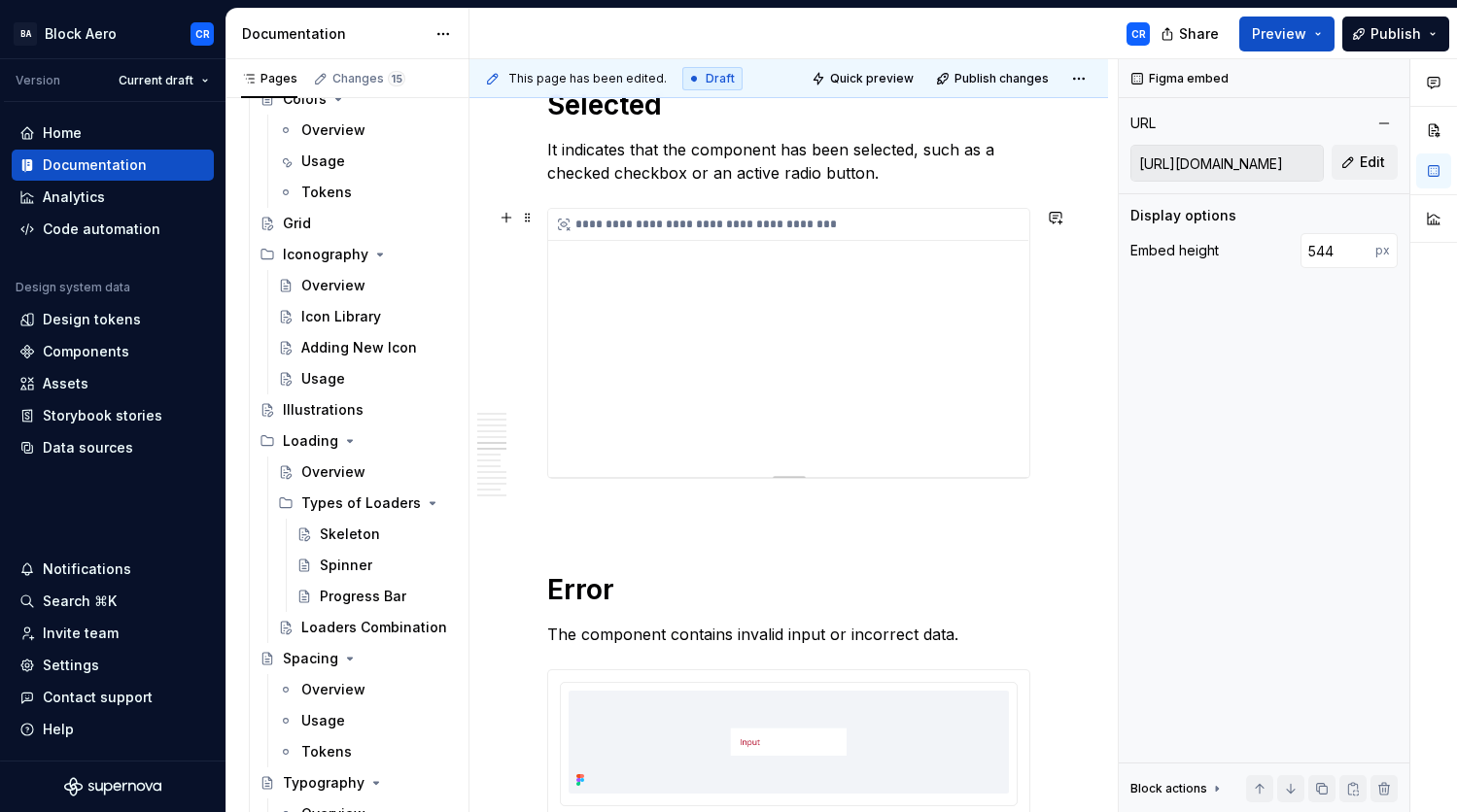
type input "[URL][DOMAIN_NAME]"
type input "276"
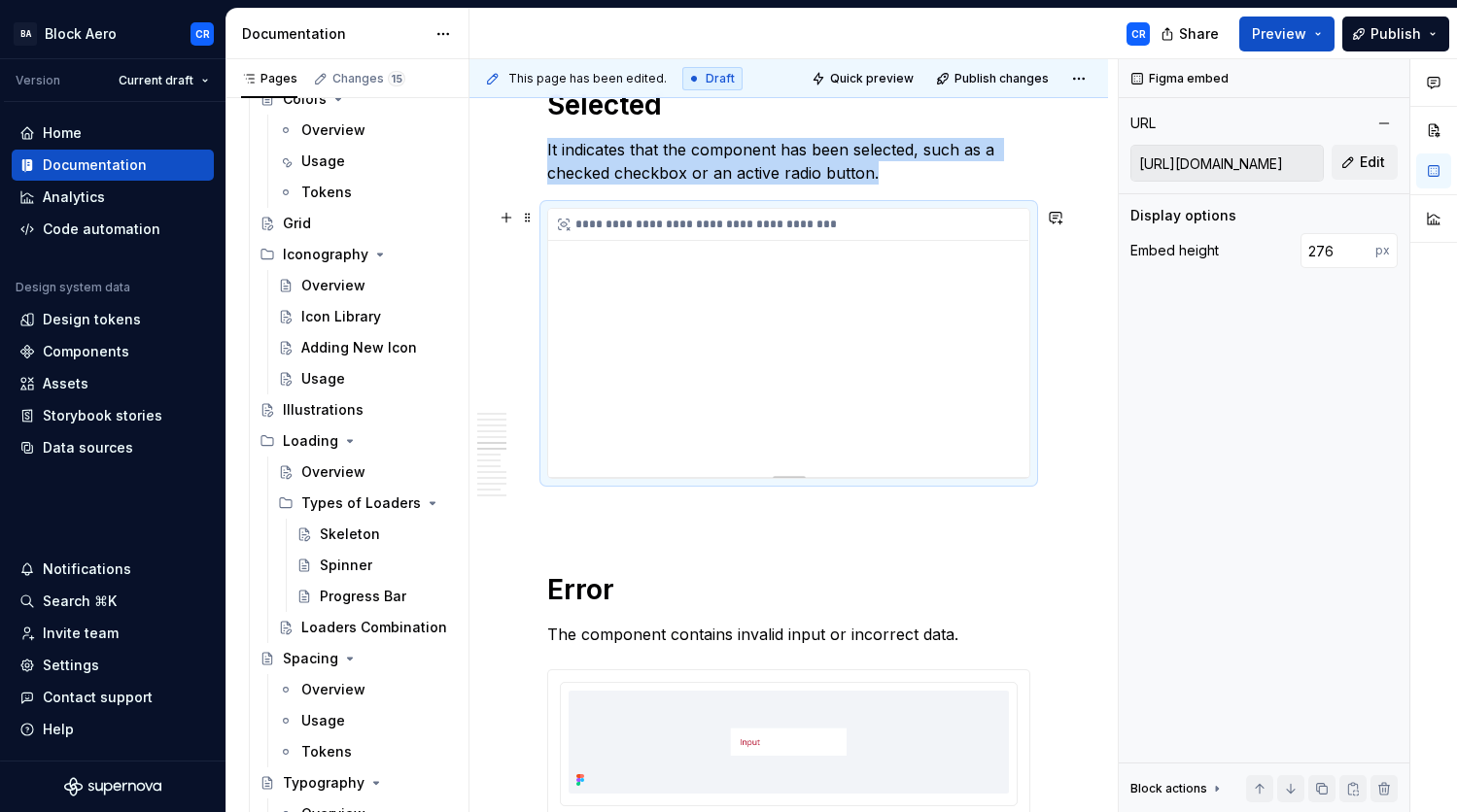
click at [984, 378] on div "**********" at bounding box center [789, 343] width 481 height 269
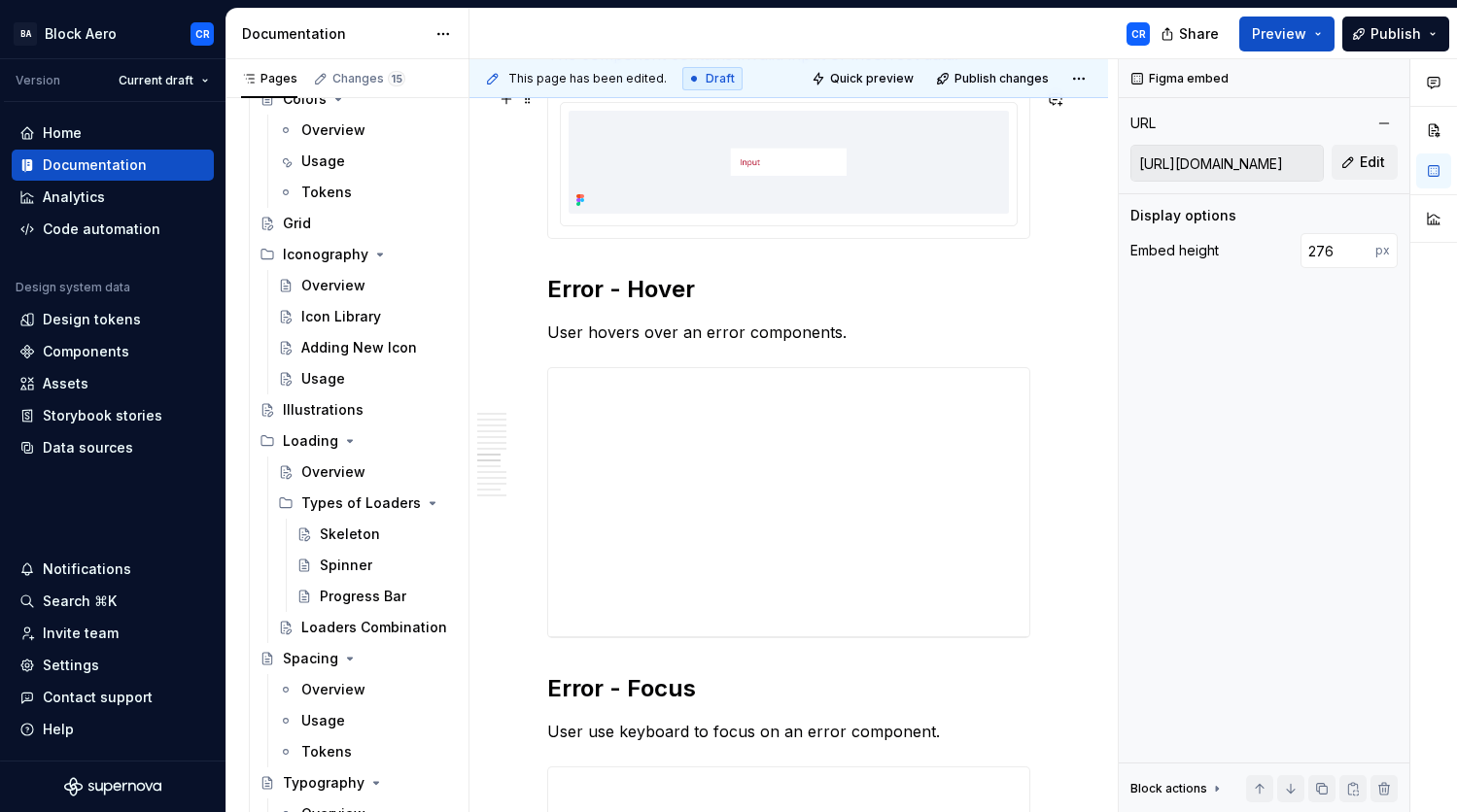
scroll to position [3196, 0]
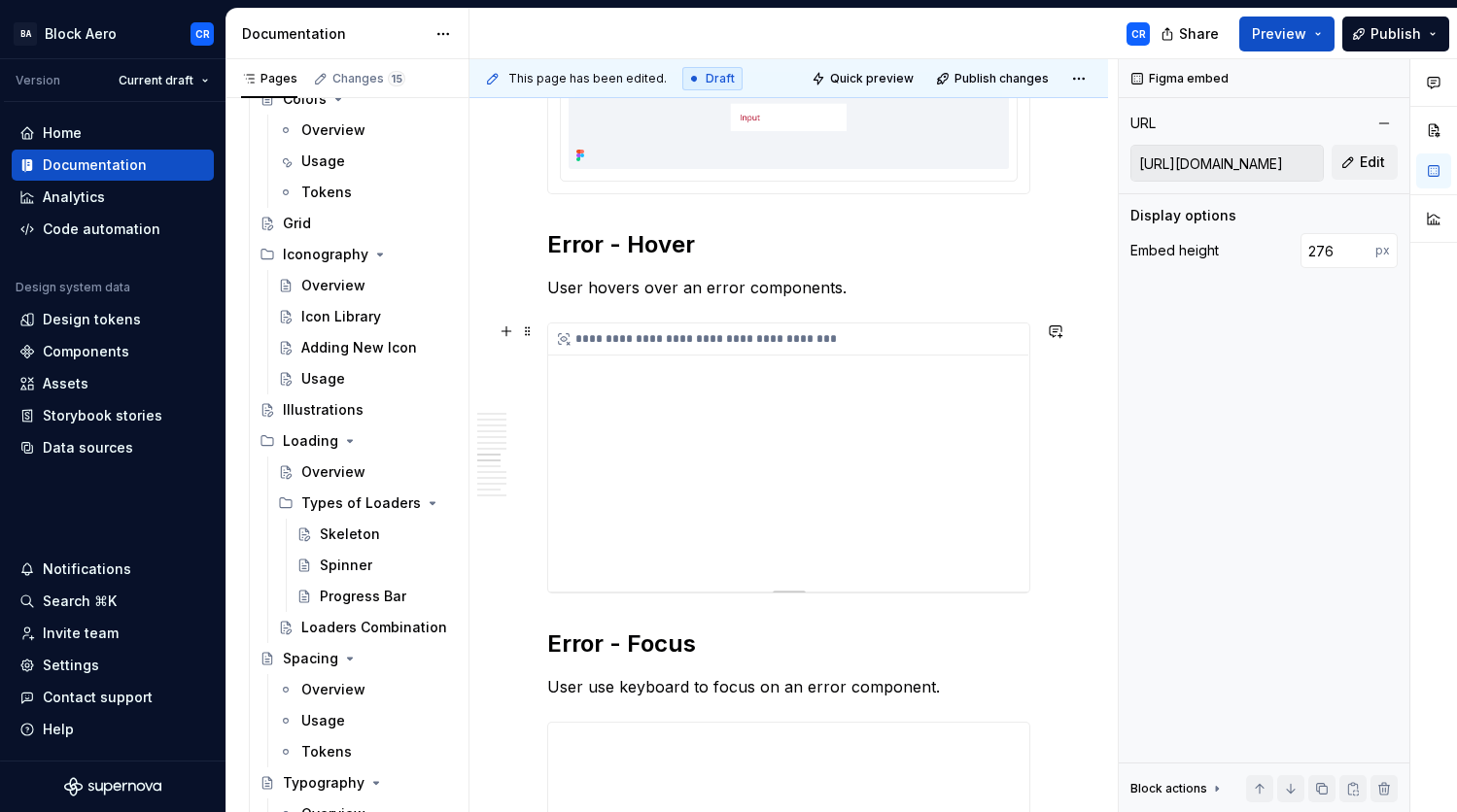
type input "[URL][DOMAIN_NAME]"
click at [983, 378] on div "**********" at bounding box center [789, 457] width 481 height 269
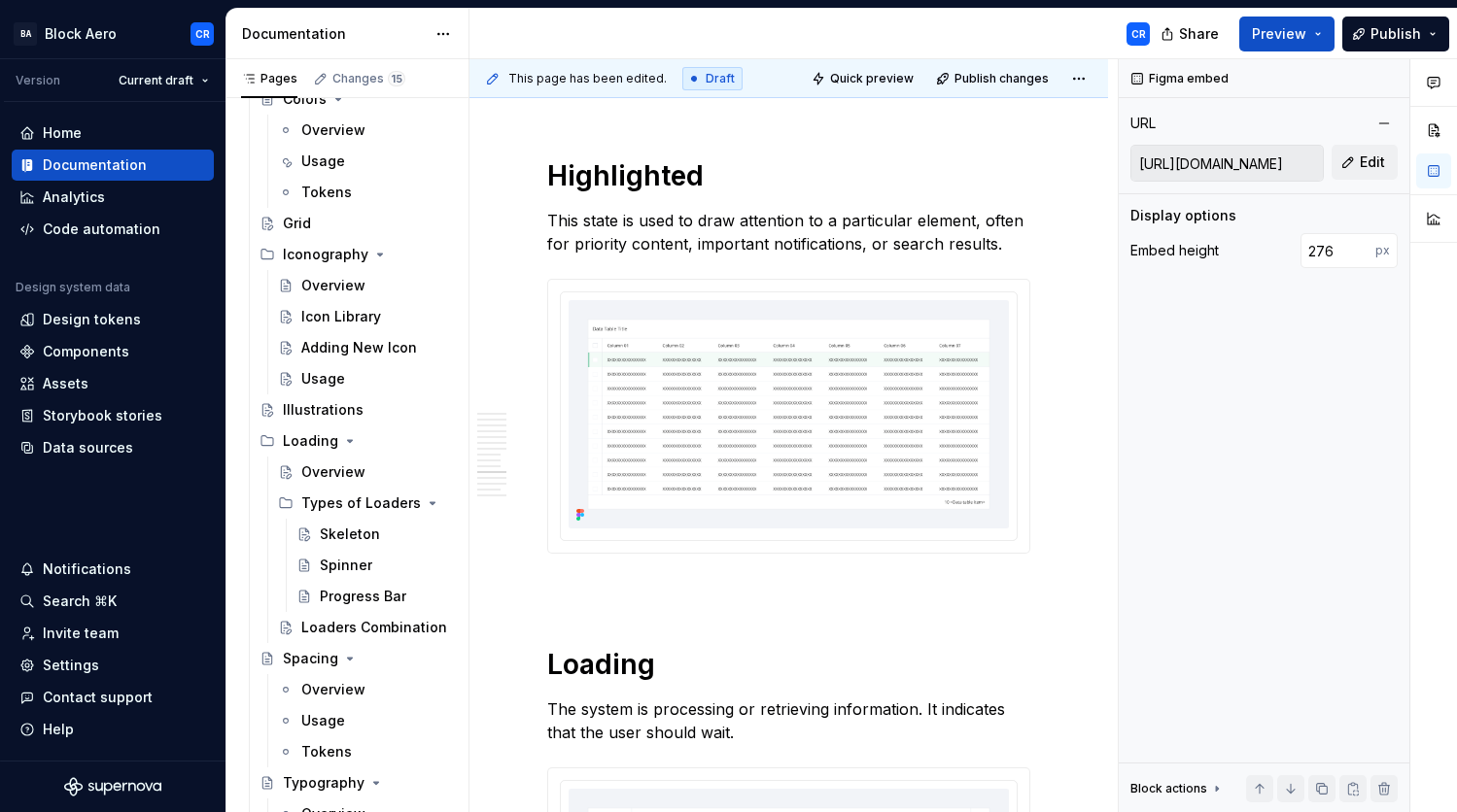
scroll to position [4817, 0]
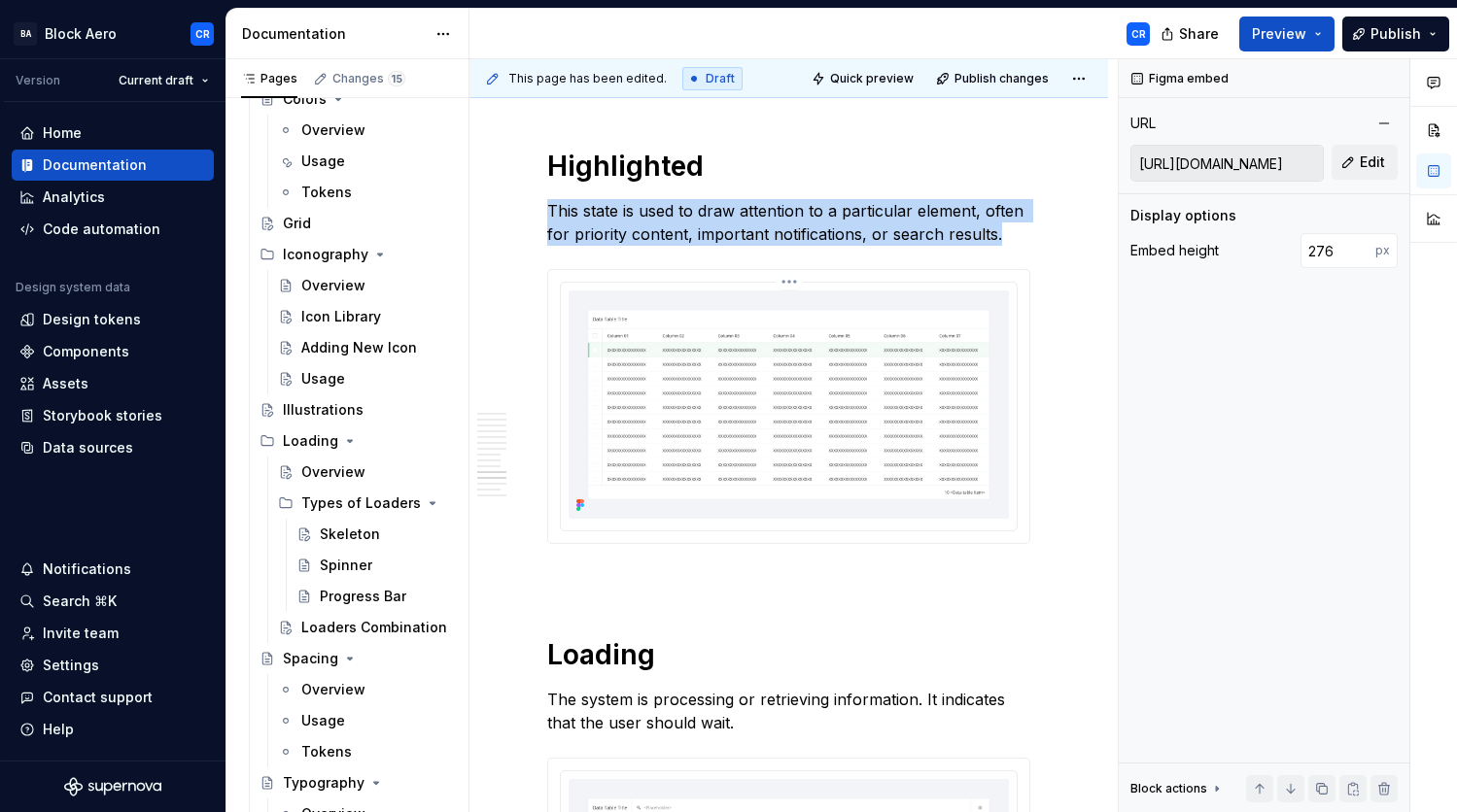
click at [983, 379] on img at bounding box center [789, 405] width 440 height 228
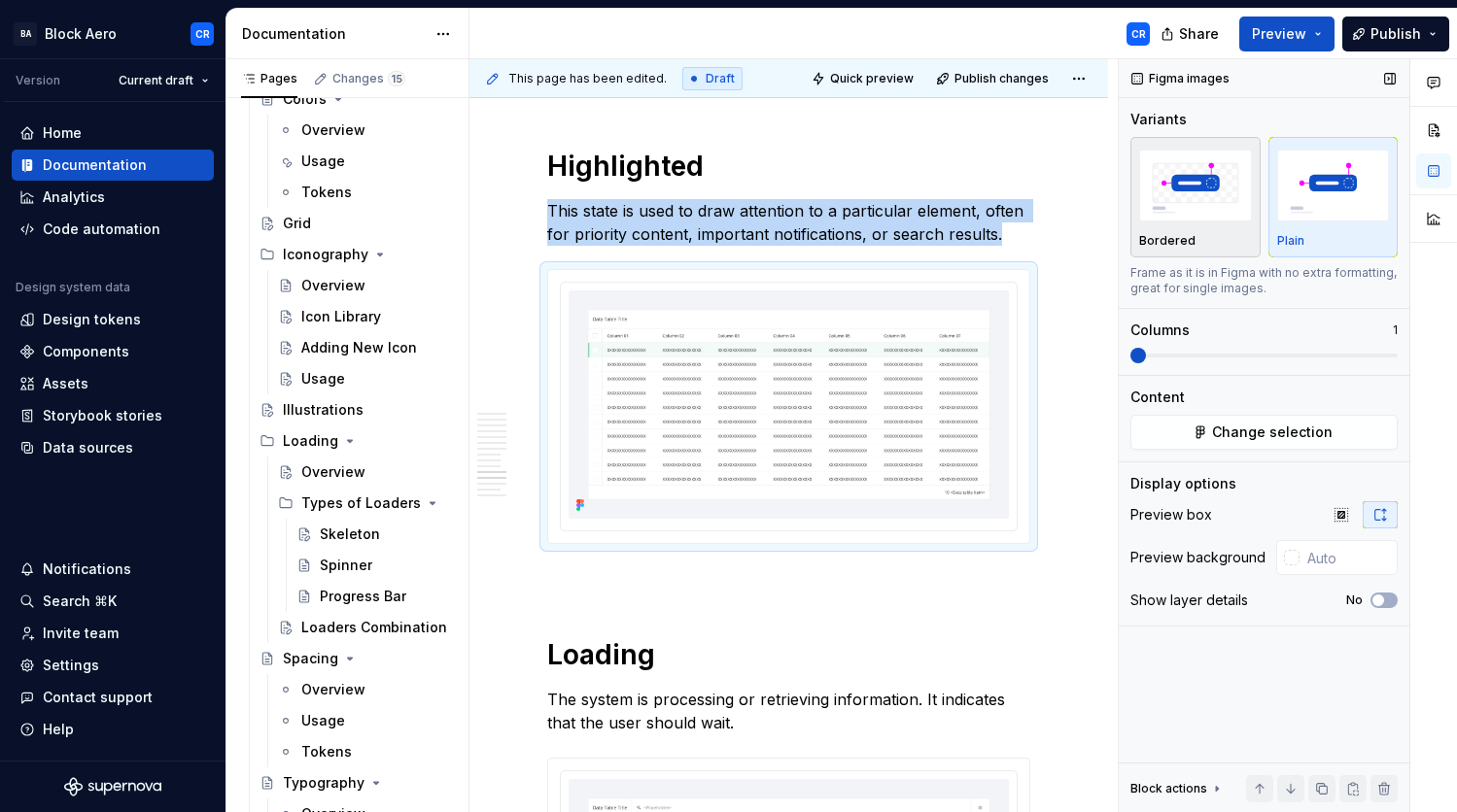
click at [1175, 232] on div "Bordered" at bounding box center [1196, 197] width 113 height 103
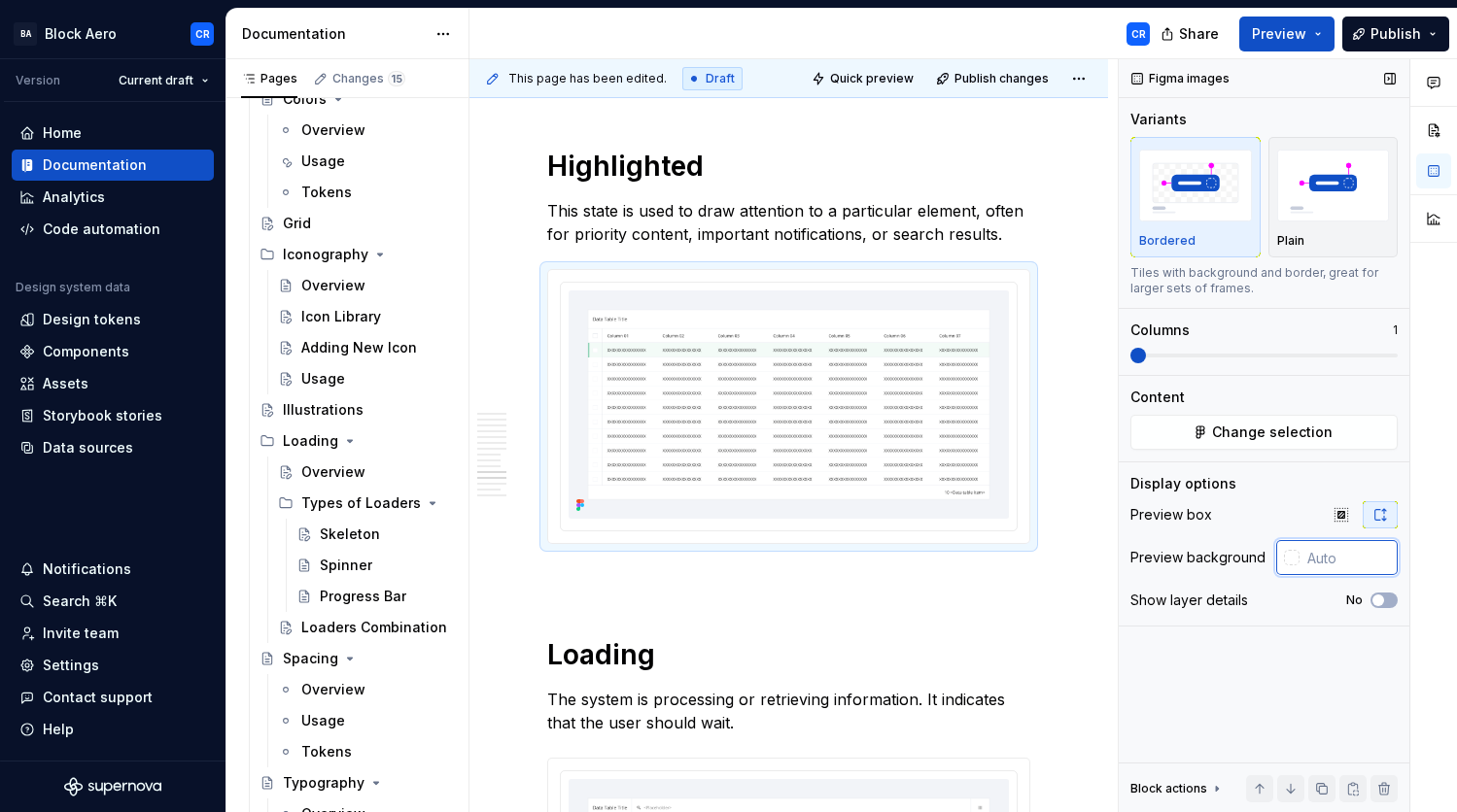
click at [1352, 565] on input "text" at bounding box center [1348, 557] width 98 height 35
paste input "F2F4F8"
type input "#F2F4F8"
click at [1295, 494] on div "Display options Preview box Preview background #F2F4F8 Show layer details No" at bounding box center [1265, 549] width 268 height 152
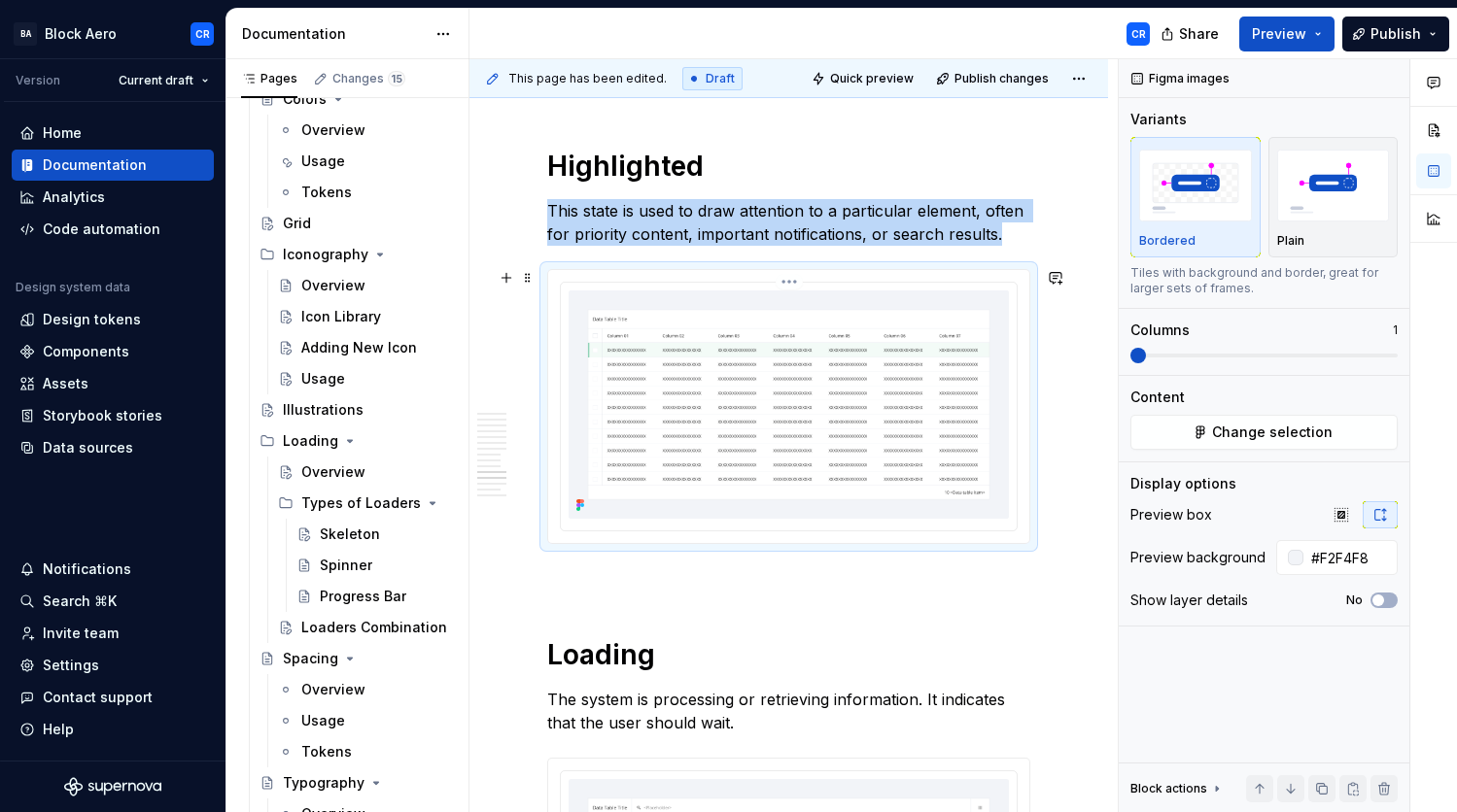
click at [910, 428] on img at bounding box center [789, 405] width 440 height 228
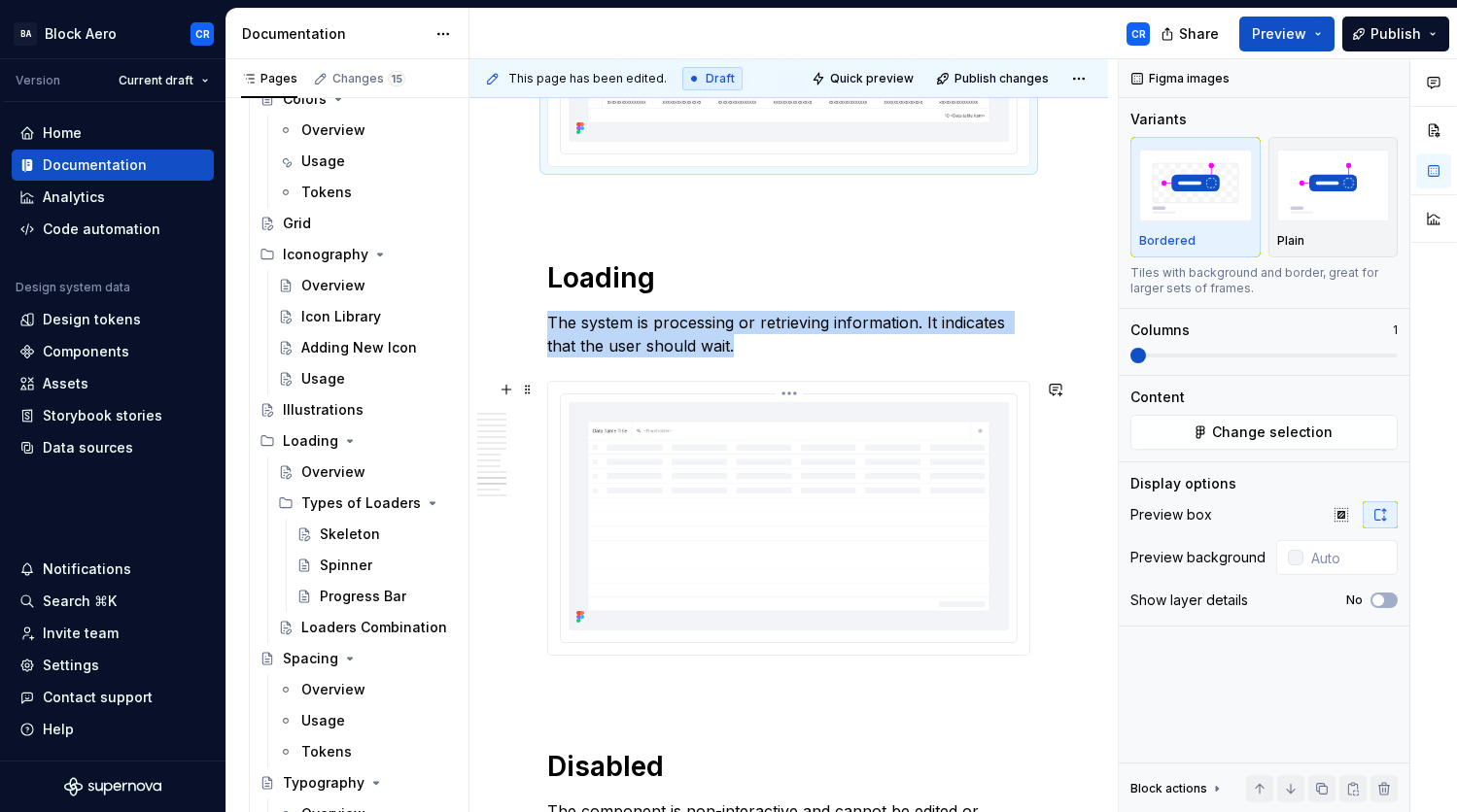
click at [907, 537] on img at bounding box center [789, 517] width 440 height 228
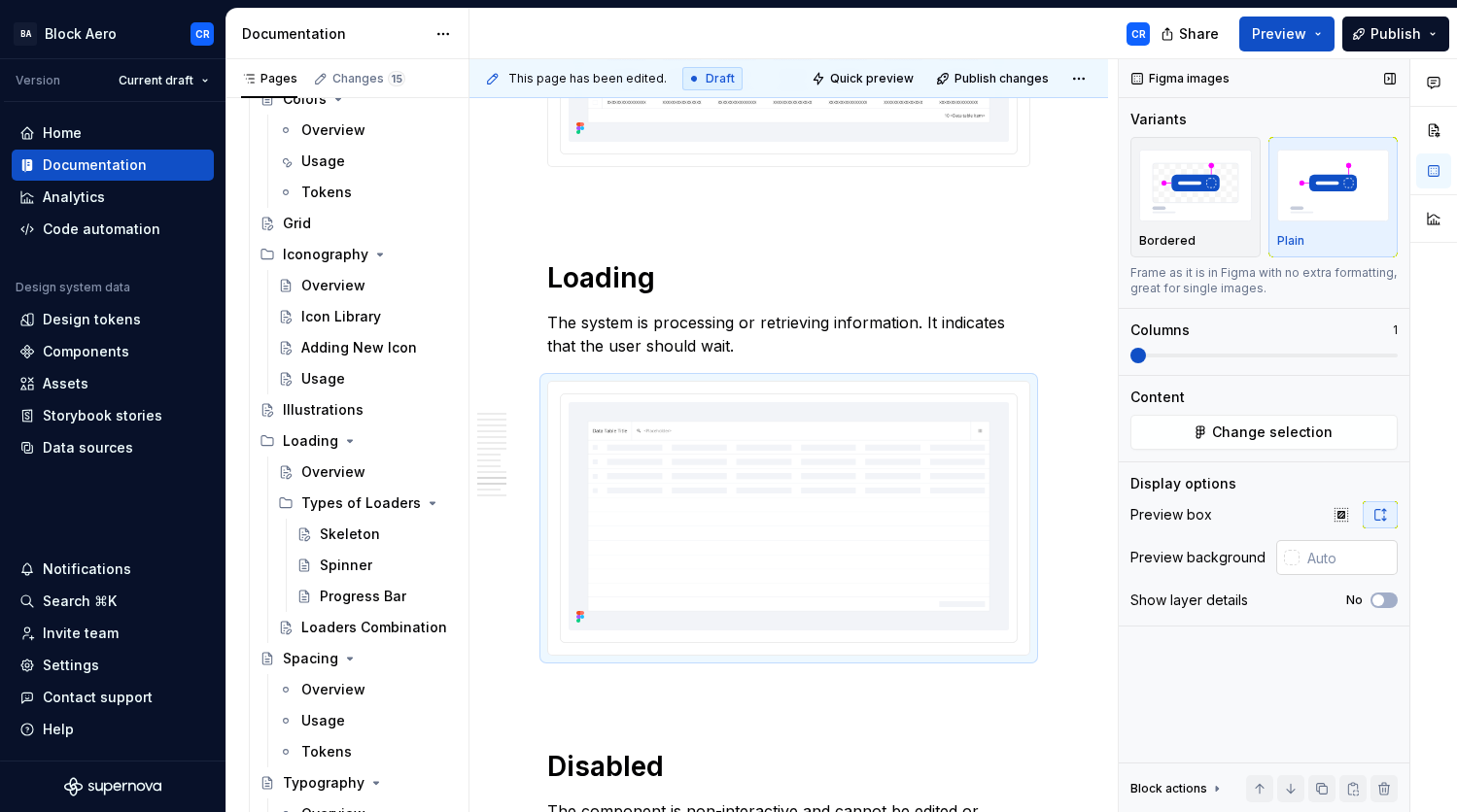
click at [1334, 554] on input "text" at bounding box center [1348, 557] width 98 height 35
paste input "F2F4F8"
type input "#F2F4F8"
click at [1213, 230] on div "Bordered" at bounding box center [1196, 197] width 113 height 103
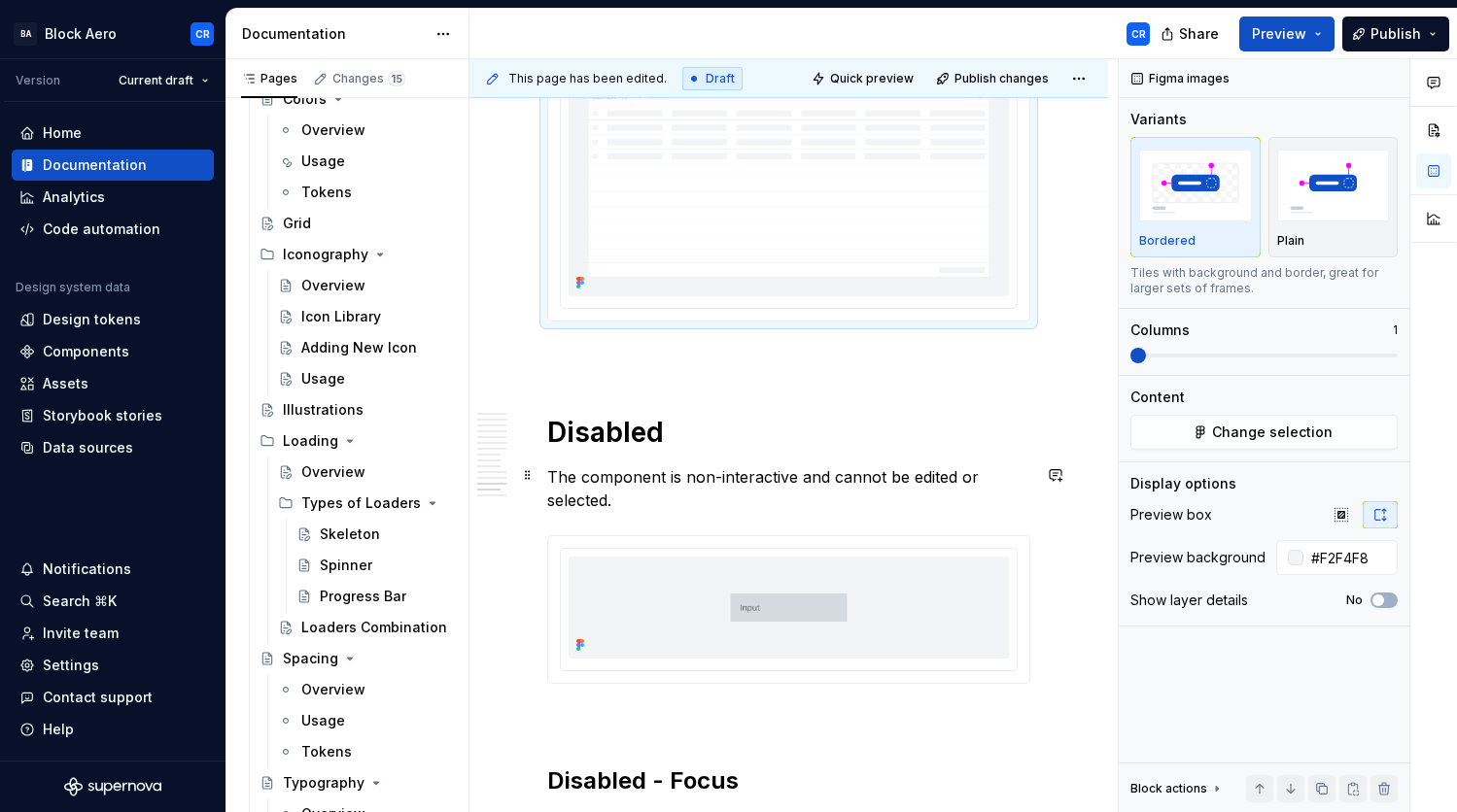
scroll to position [5710, 0]
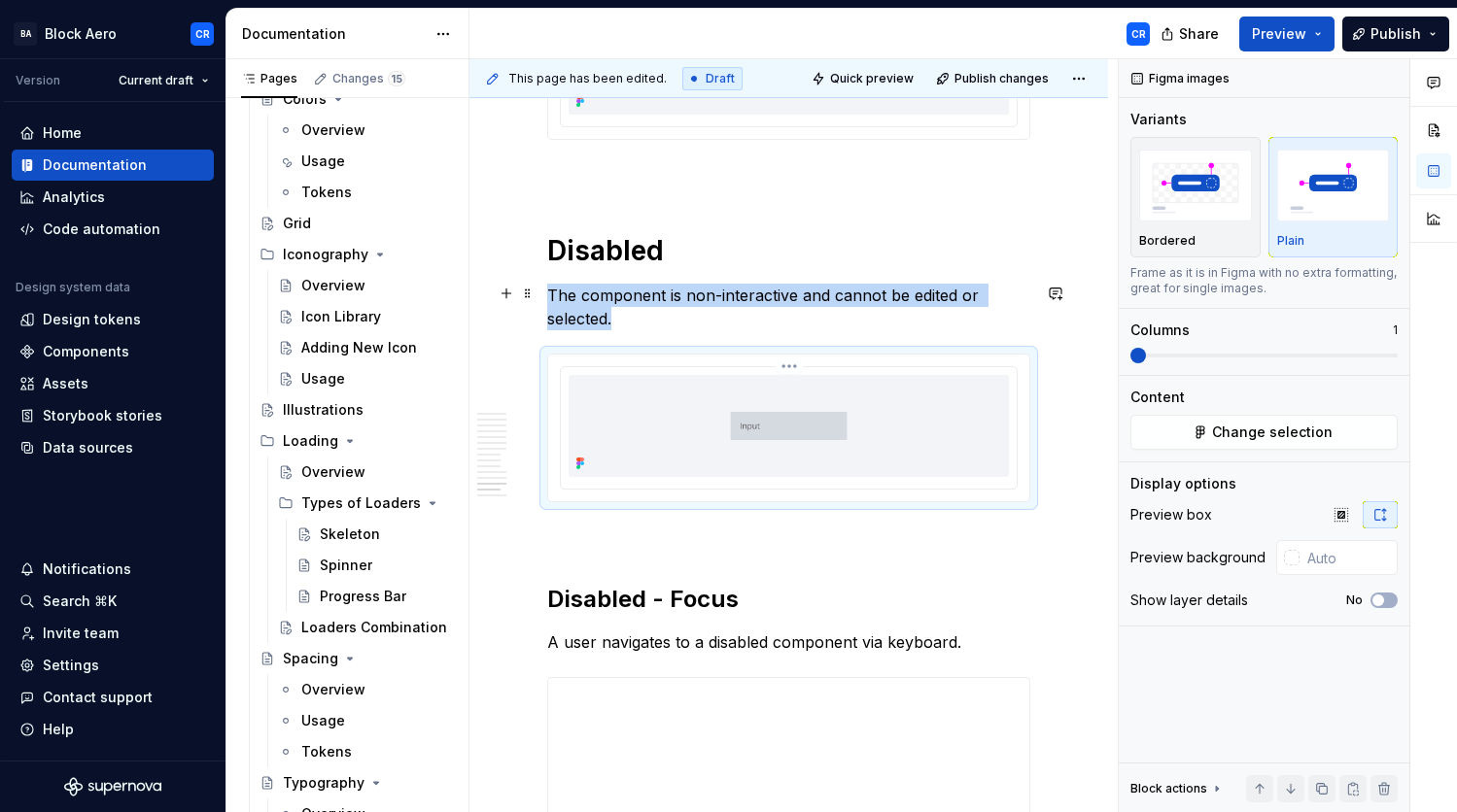
click at [823, 465] on img at bounding box center [789, 425] width 440 height 102
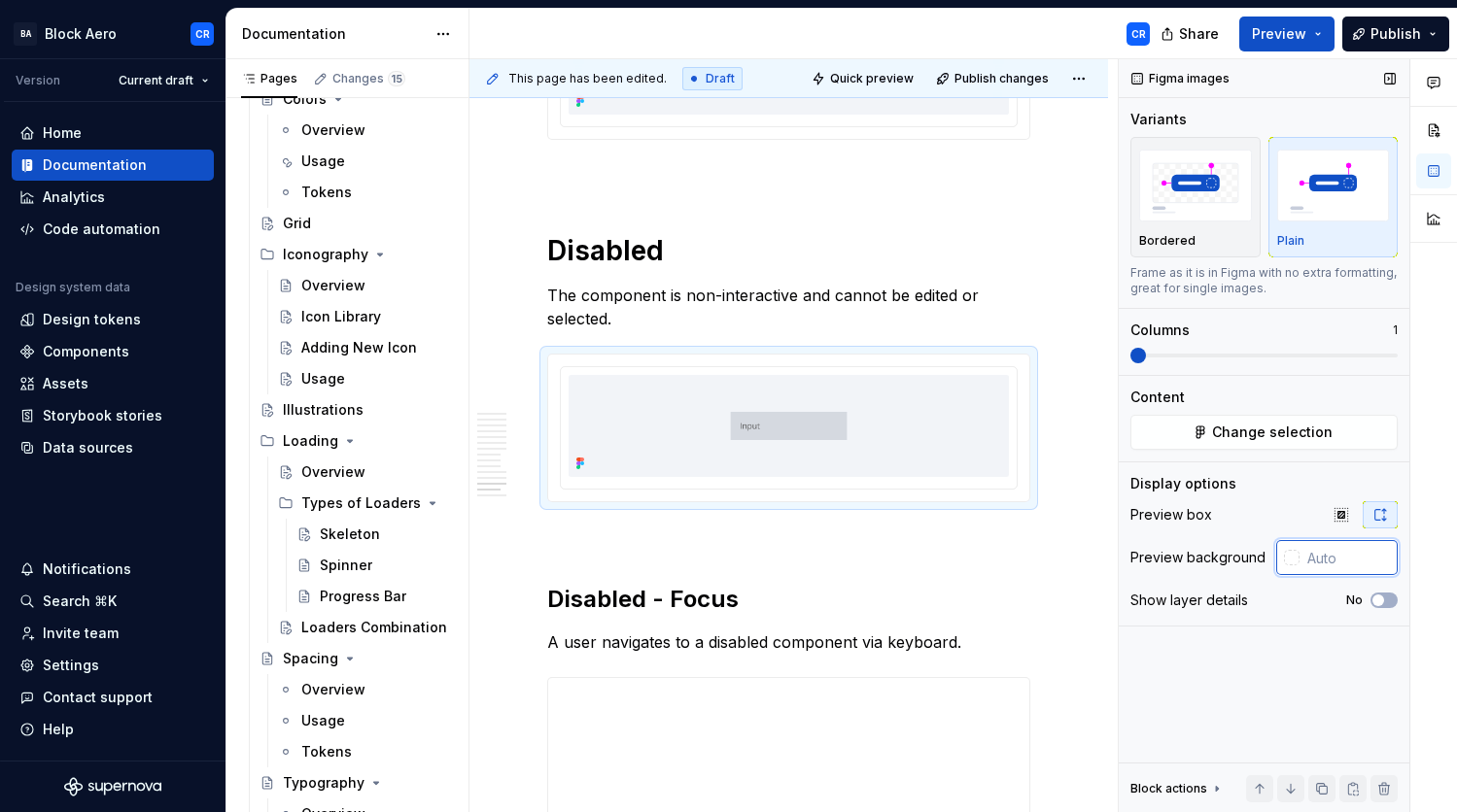
click at [1326, 557] on input "text" at bounding box center [1348, 557] width 98 height 35
paste input "F2F4F8"
type input "#F2F4F8"
click at [1215, 241] on div "Bordered" at bounding box center [1196, 241] width 113 height 16
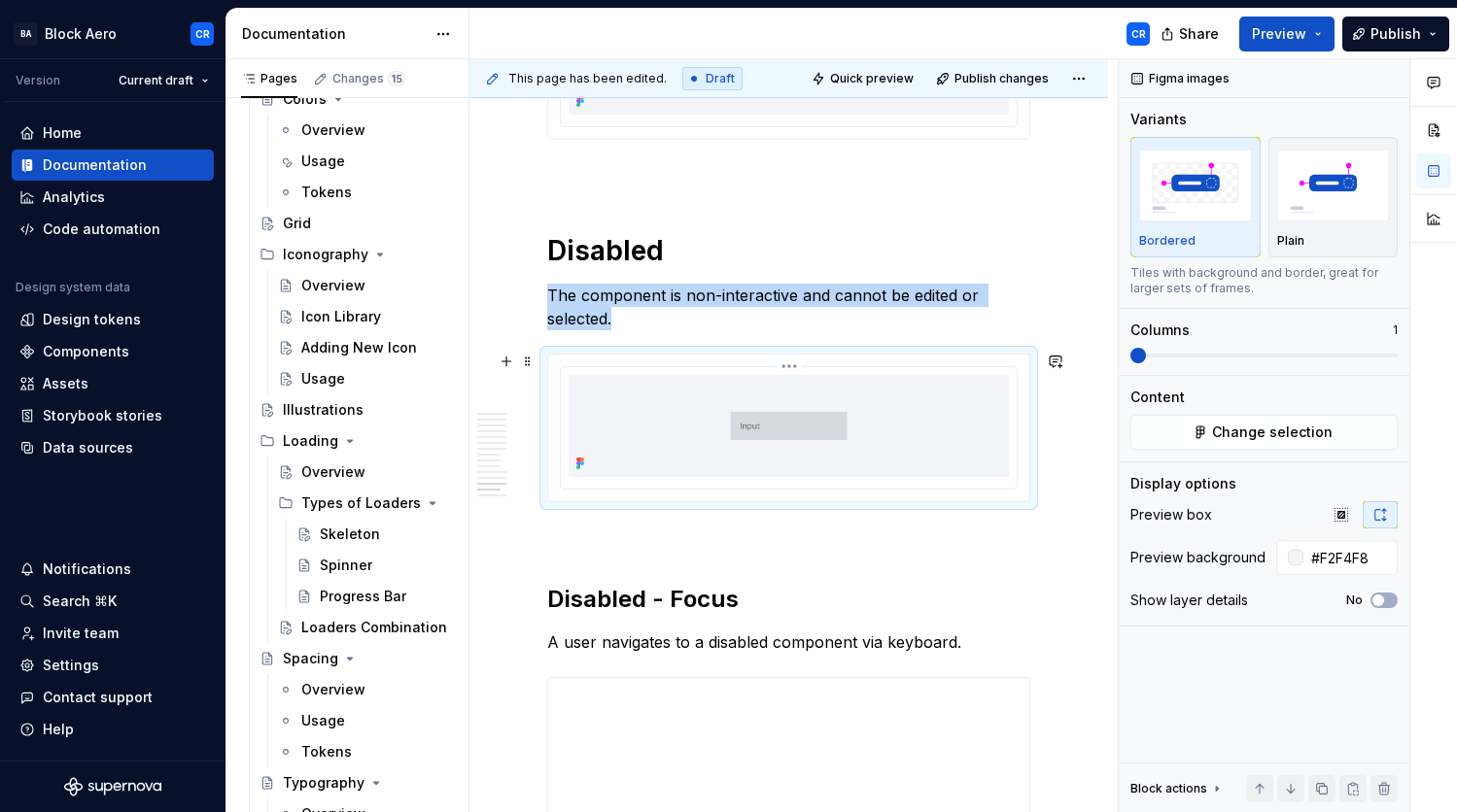
click at [725, 465] on img at bounding box center [789, 425] width 440 height 102
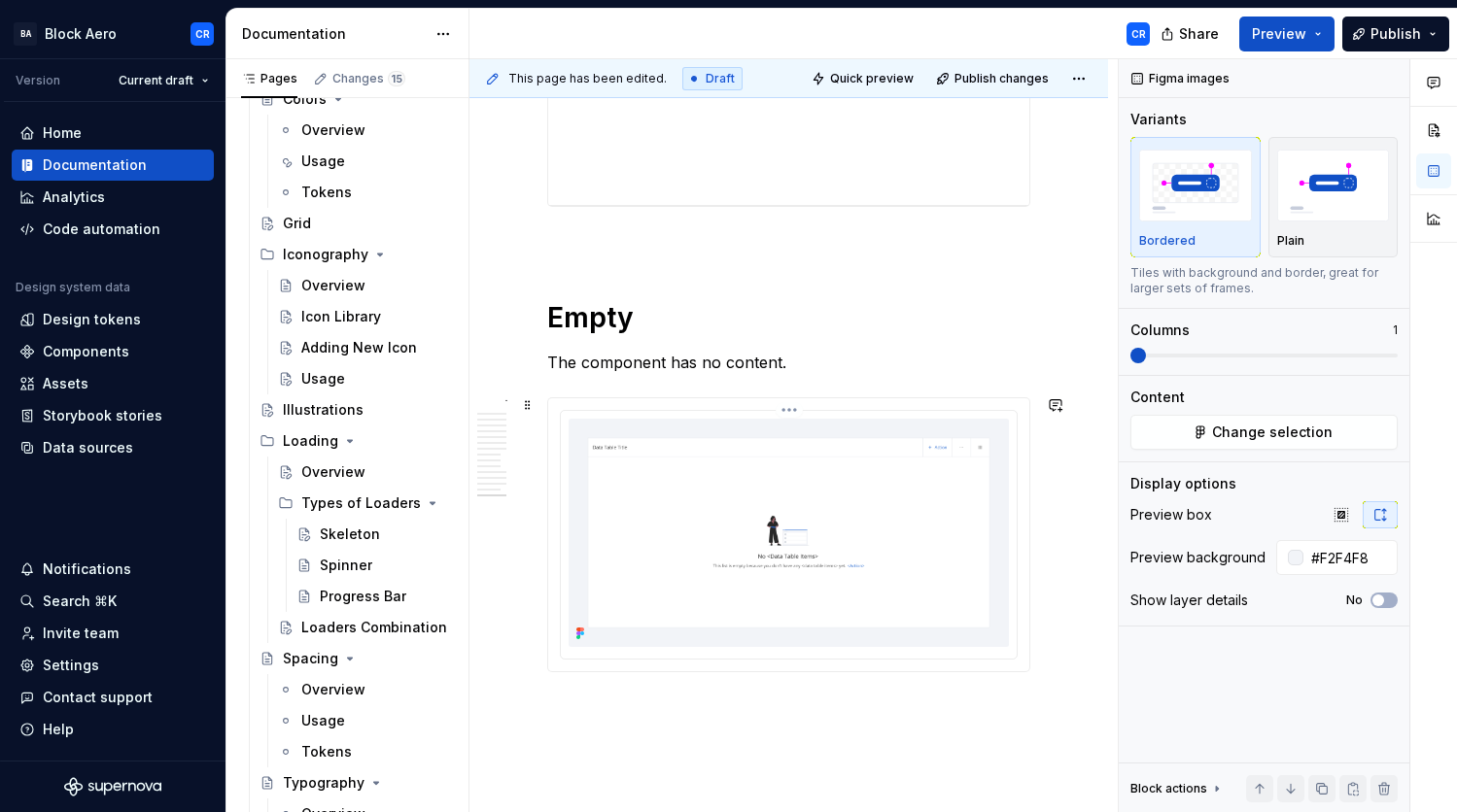
scroll to position [6455, 0]
click at [731, 523] on img at bounding box center [789, 529] width 440 height 228
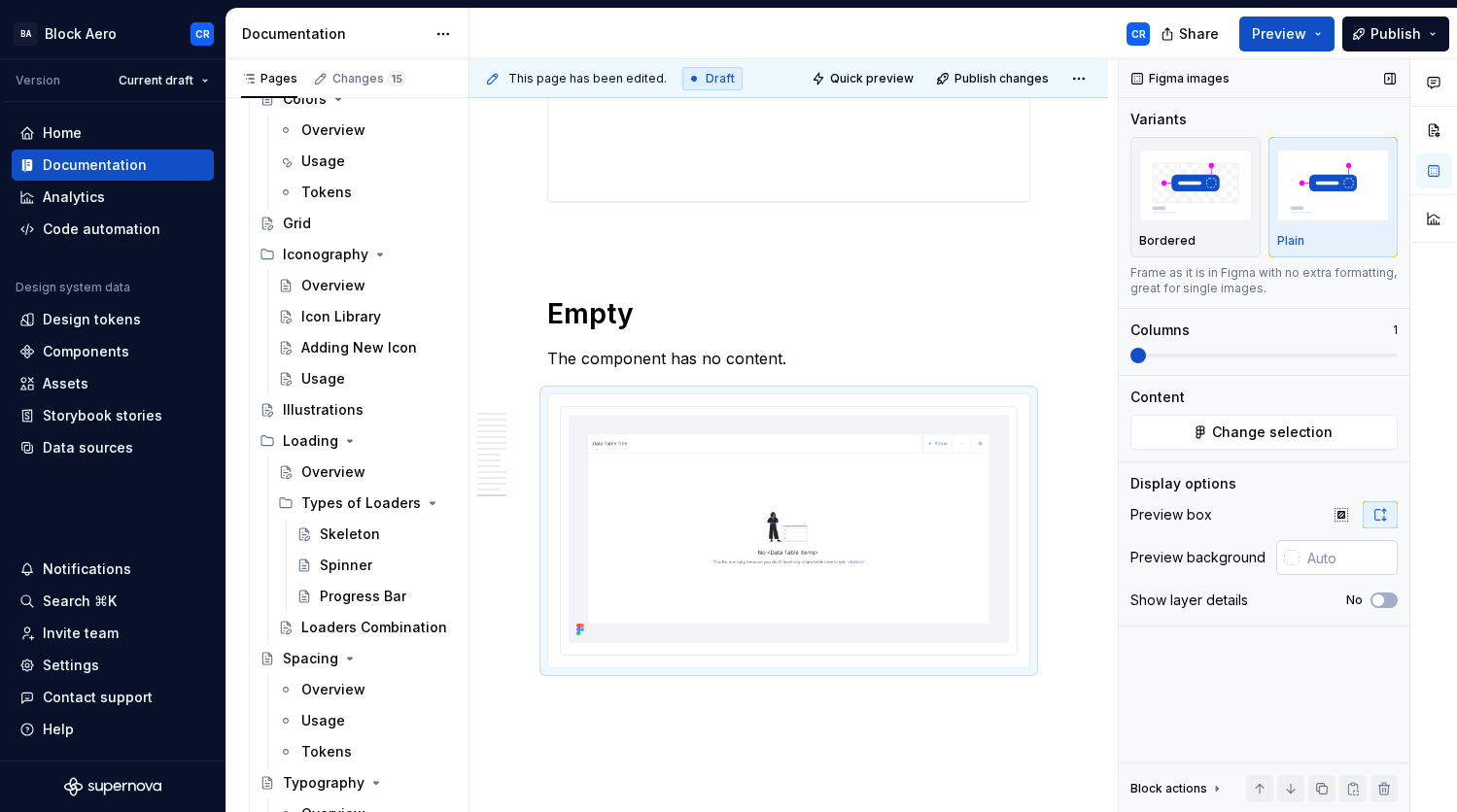
click at [1334, 554] on input "text" at bounding box center [1348, 557] width 98 height 35
paste input "F2F4F8"
type input "#F2F4F8"
click at [1267, 491] on div "Display options" at bounding box center [1265, 484] width 268 height 20
click at [1212, 254] on button "Bordered" at bounding box center [1195, 197] width 130 height 121
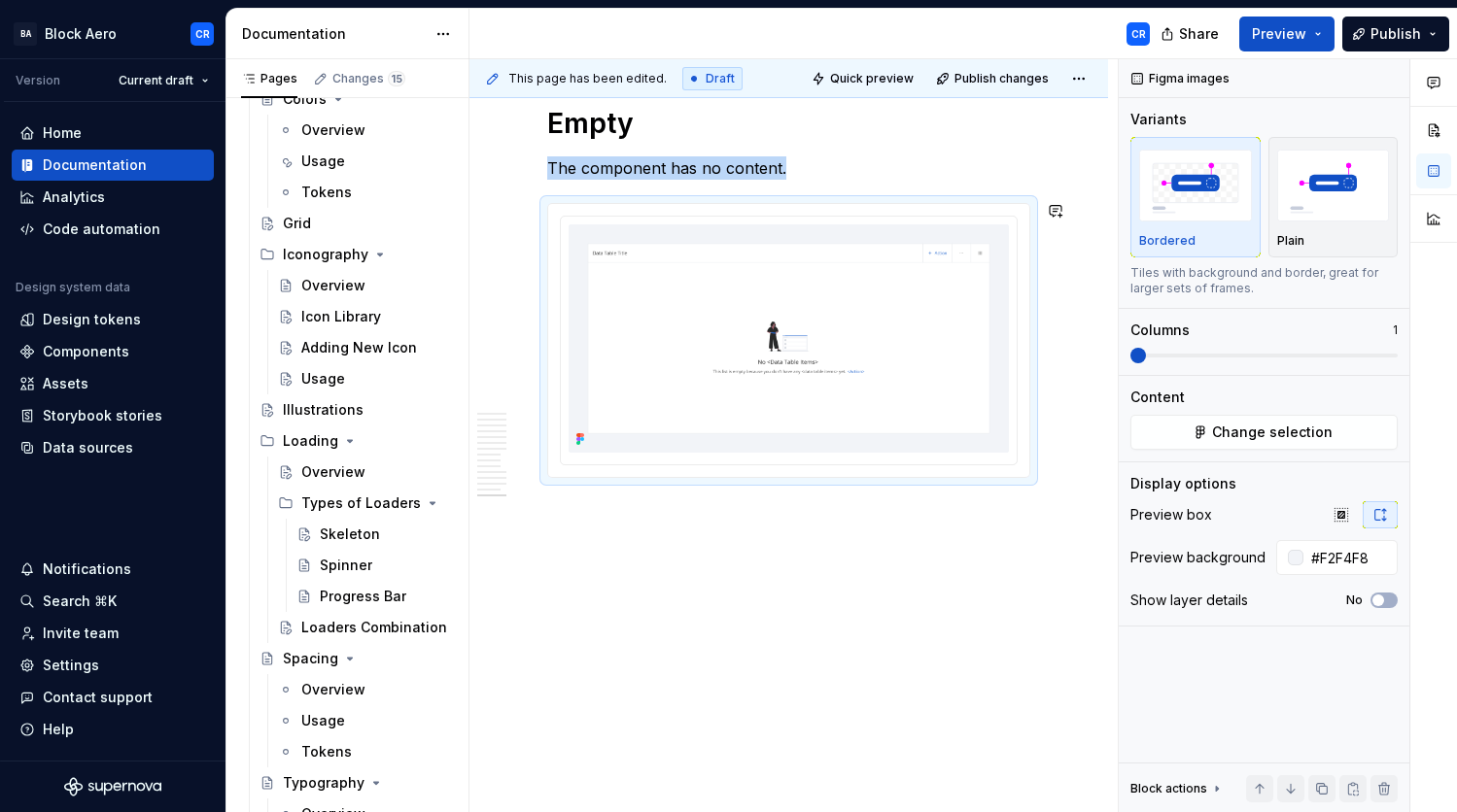
scroll to position [6658, 0]
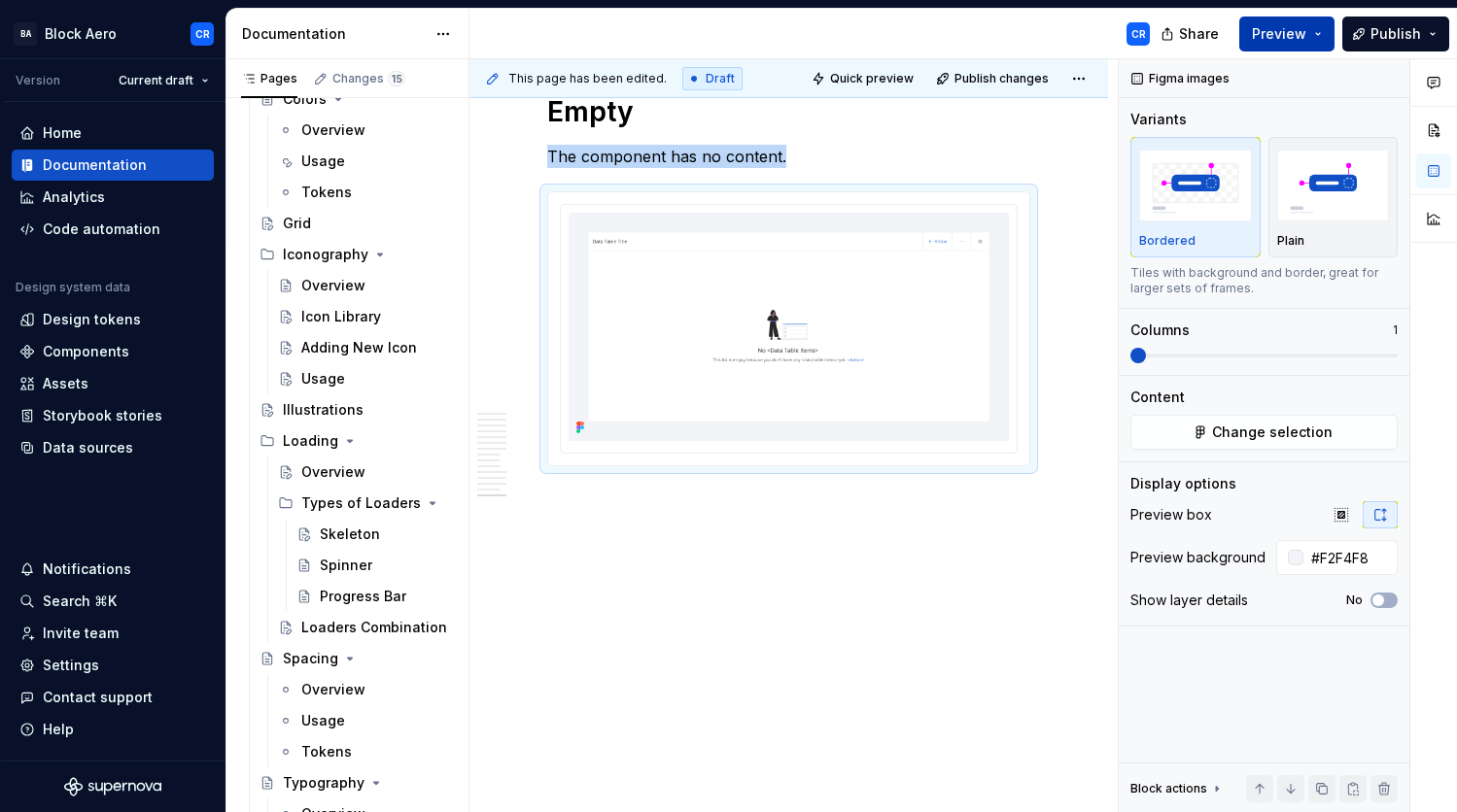
click at [1300, 40] on span "Preview" at bounding box center [1278, 35] width 55 height 20
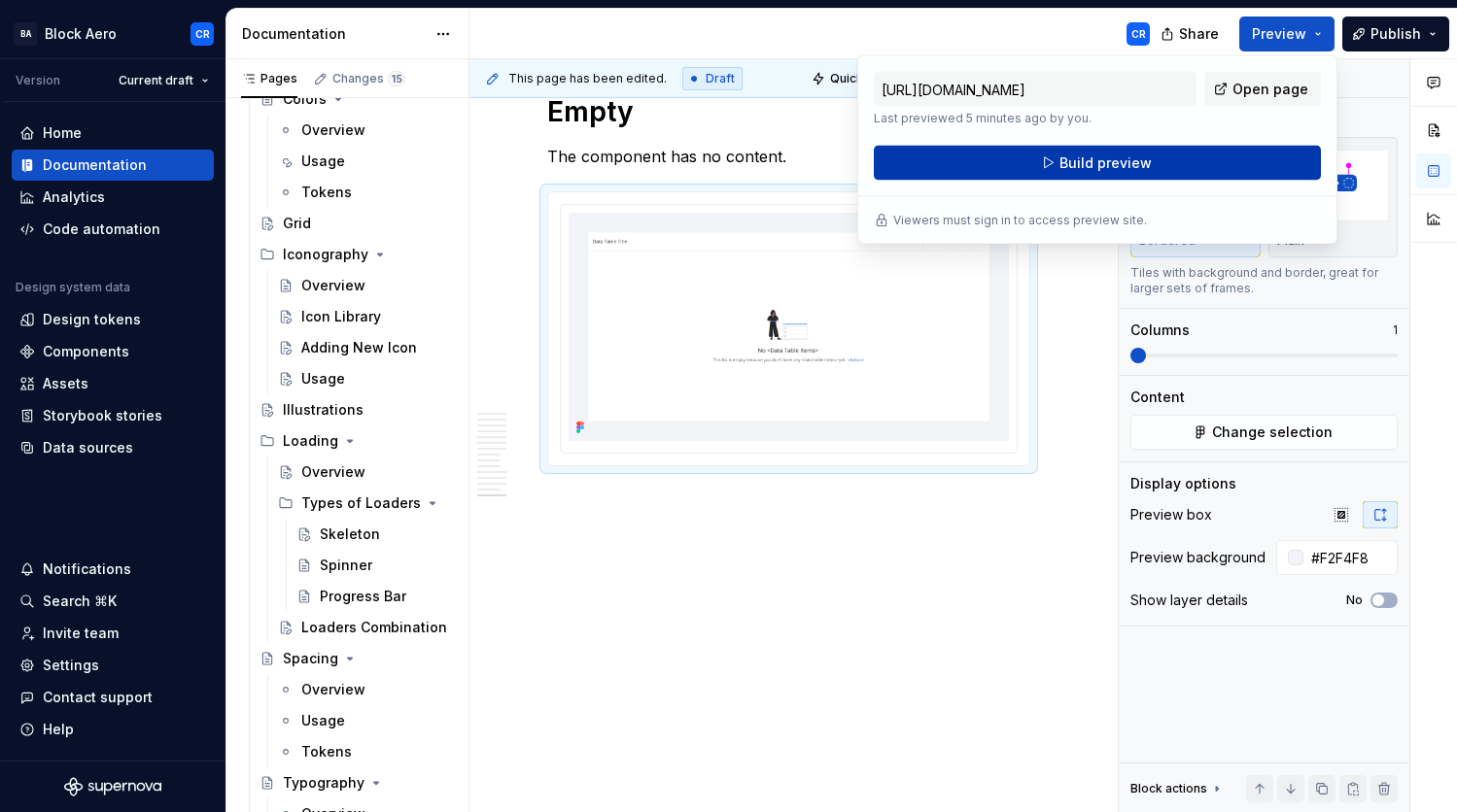
click at [1273, 164] on button "Build preview" at bounding box center [1097, 163] width 447 height 35
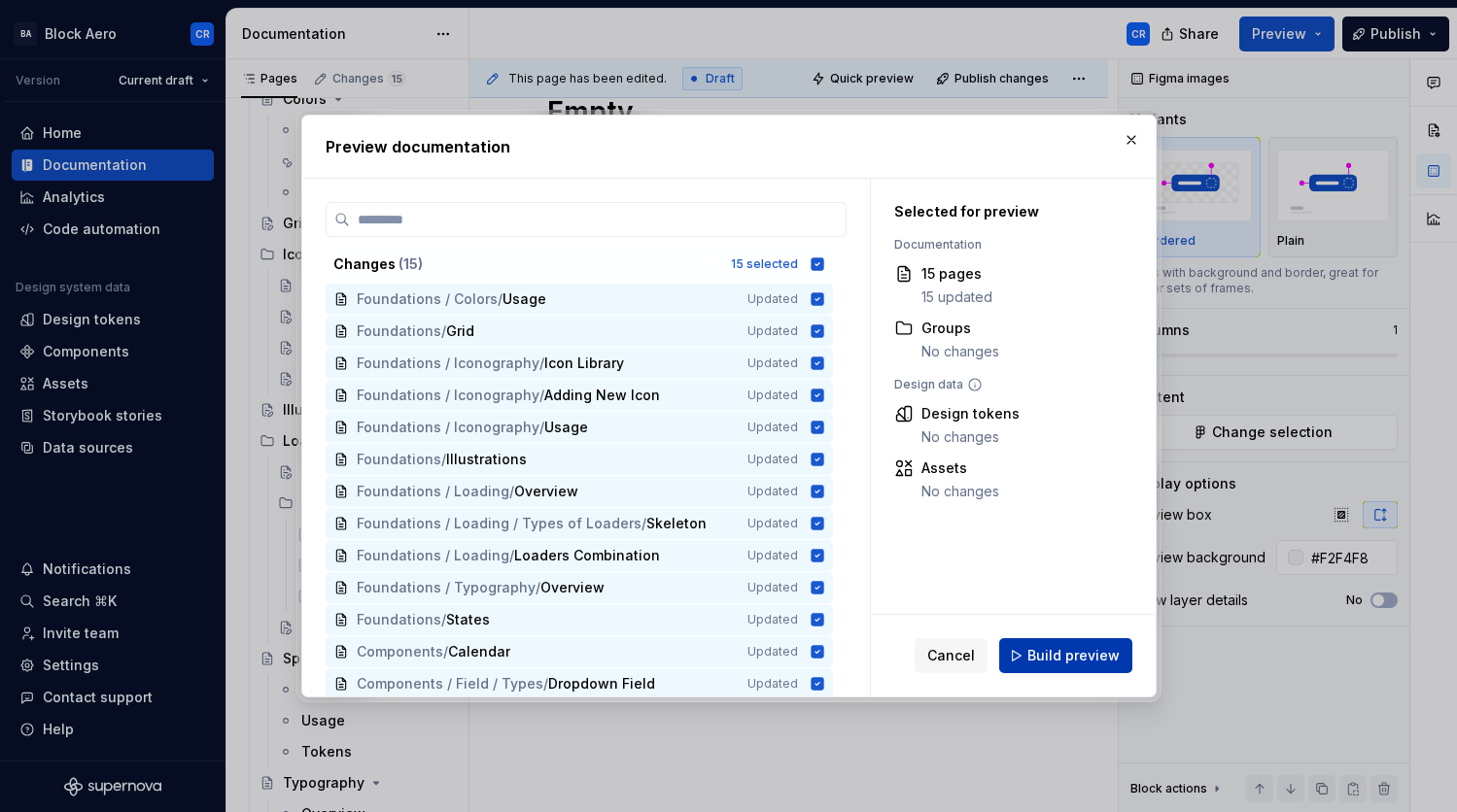
click at [1045, 651] on span "Build preview" at bounding box center [1073, 656] width 92 height 20
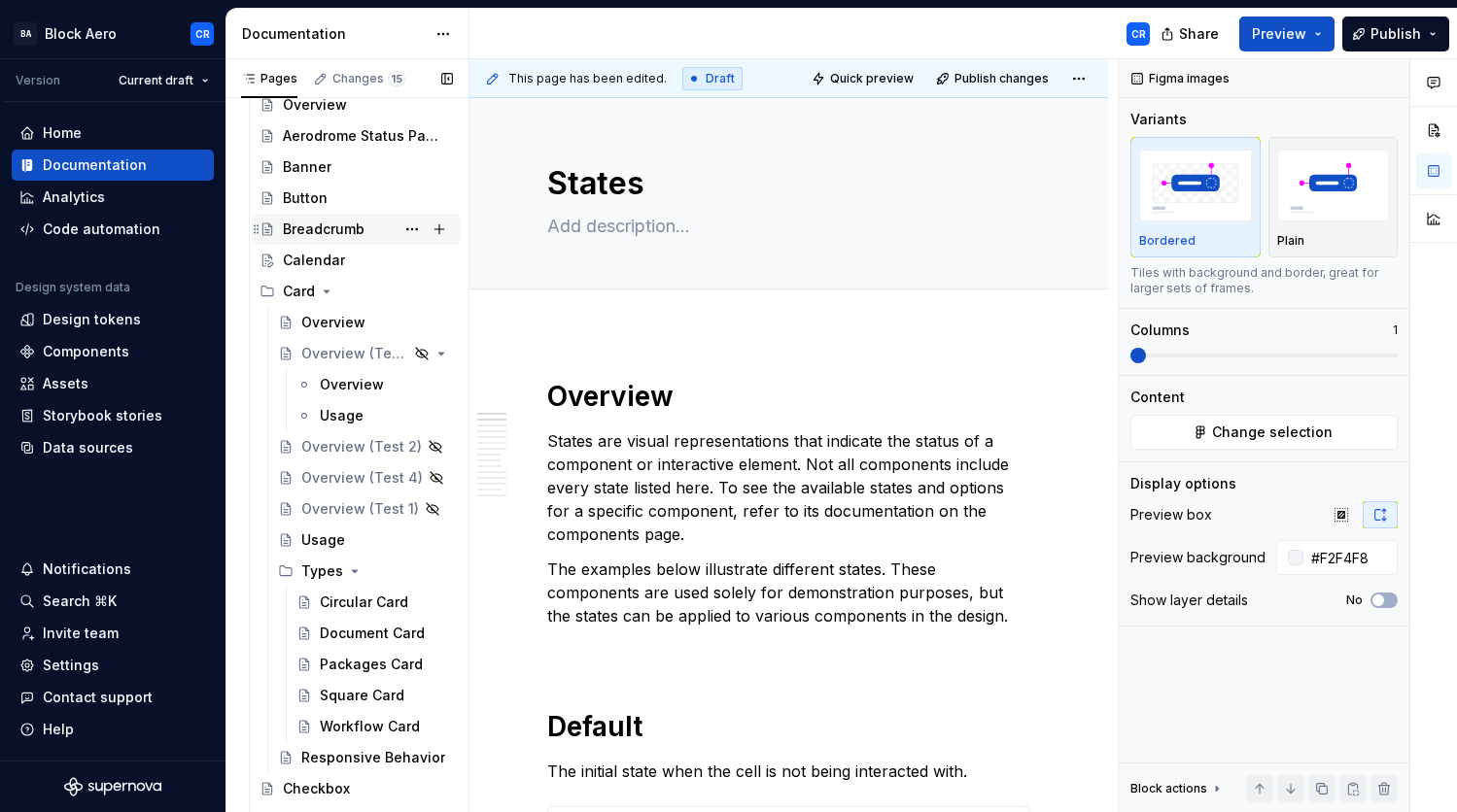
scroll to position [1098, 0]
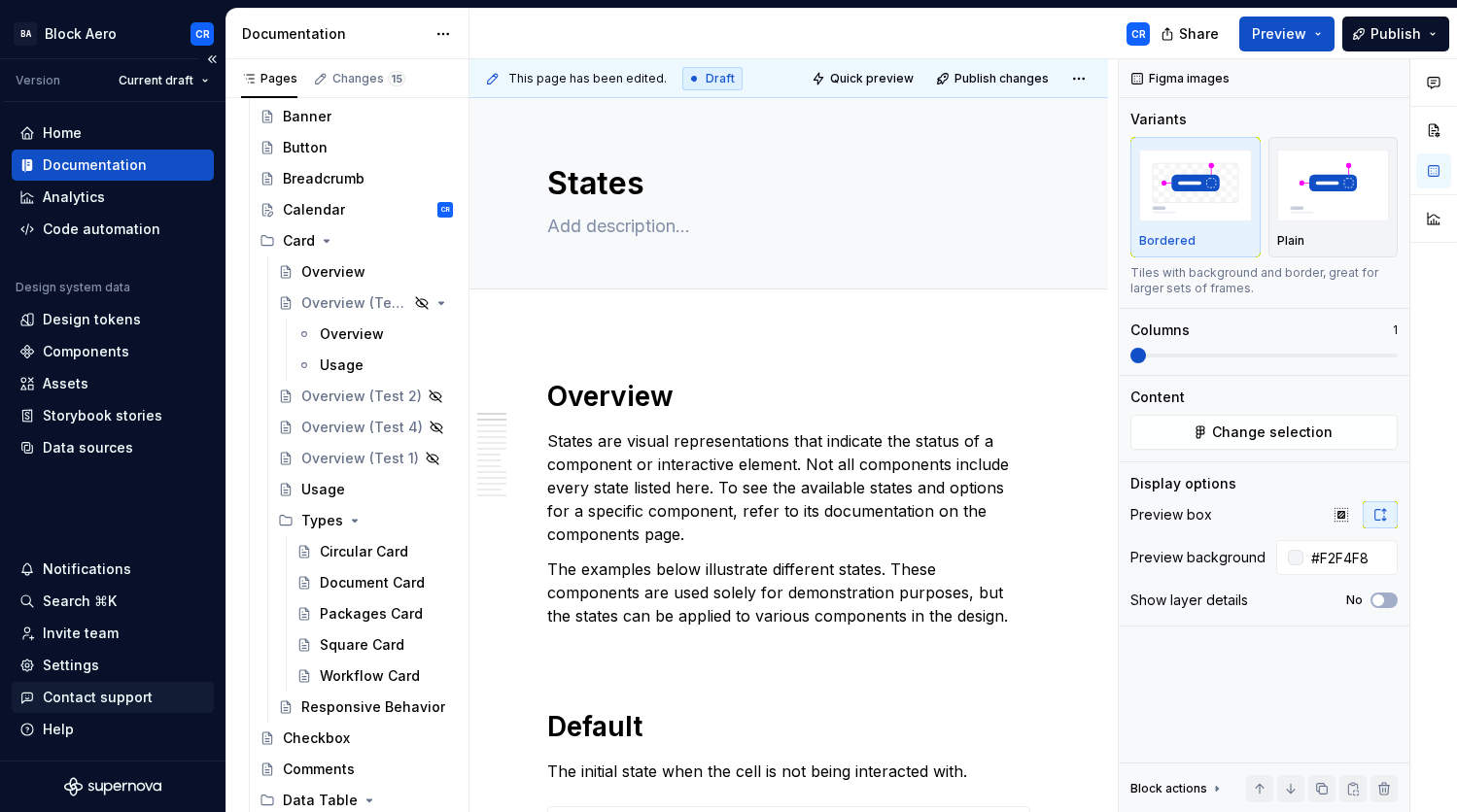
type textarea "*"
